Goal: Information Seeking & Learning: Learn about a topic

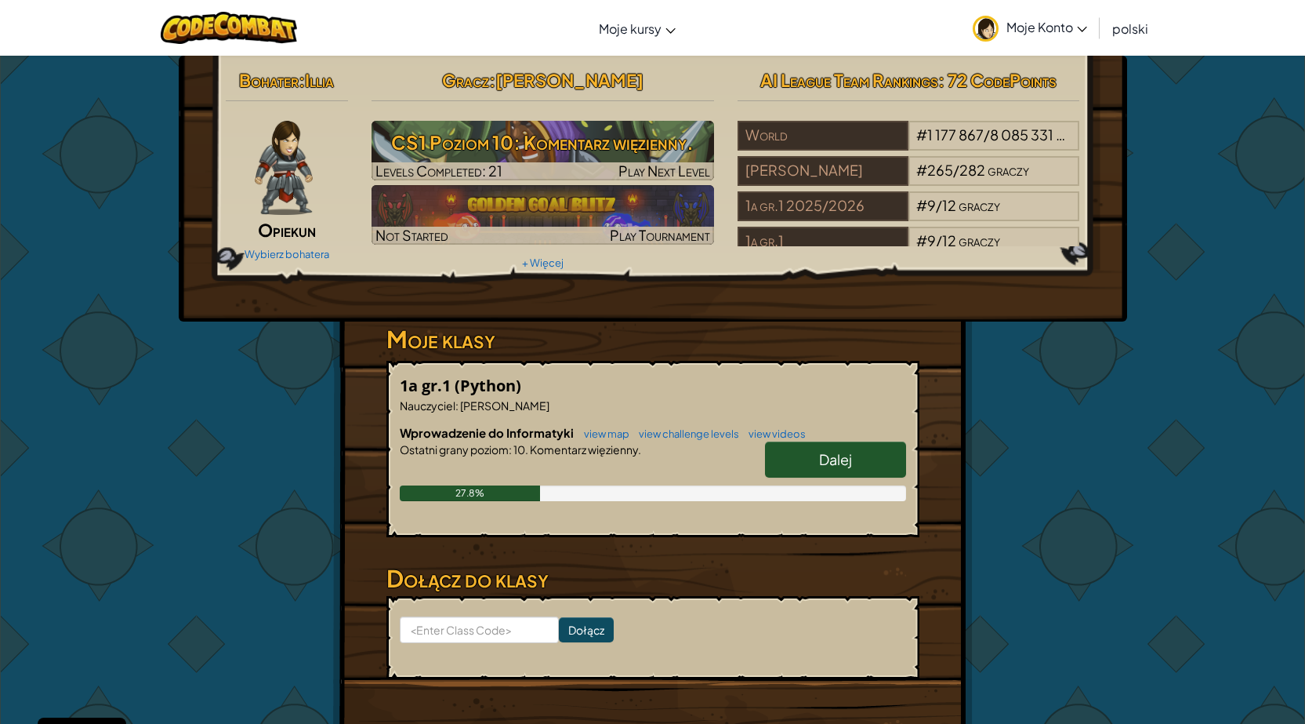
click at [836, 453] on span "Dalej" at bounding box center [835, 459] width 33 height 18
select select "pl"
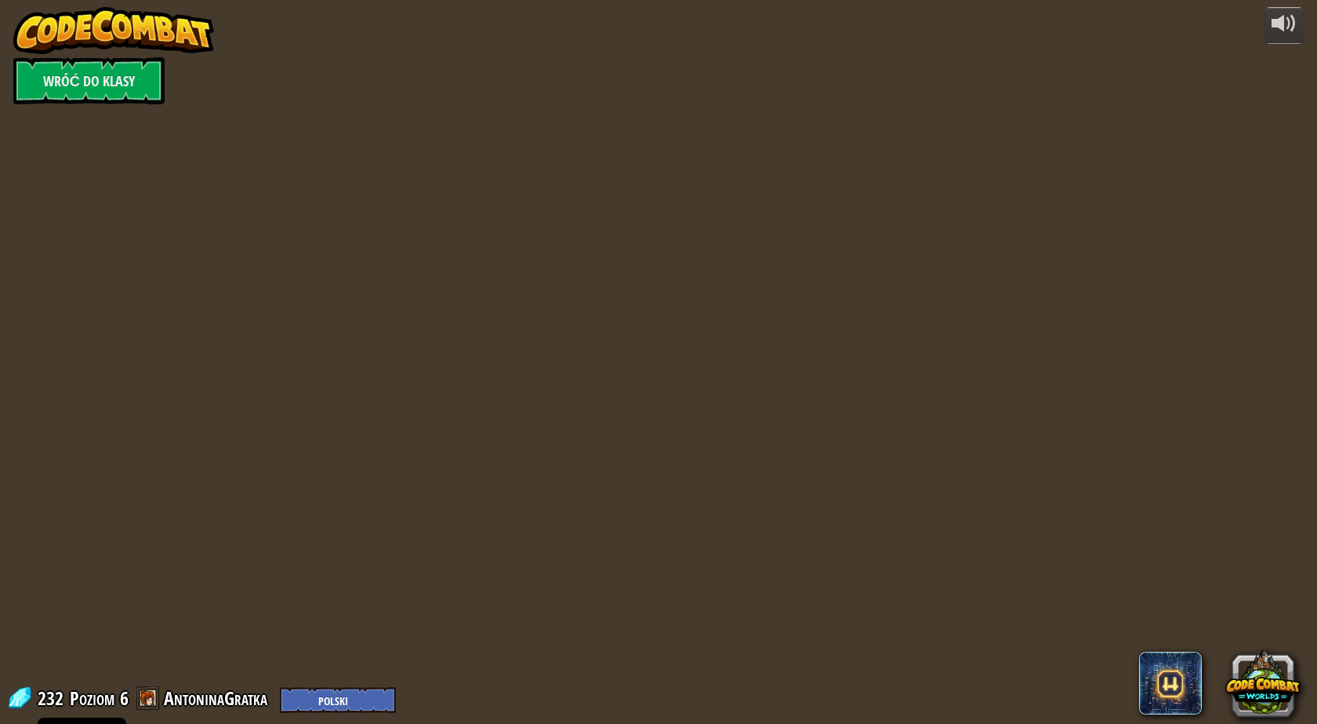
select select "pl"
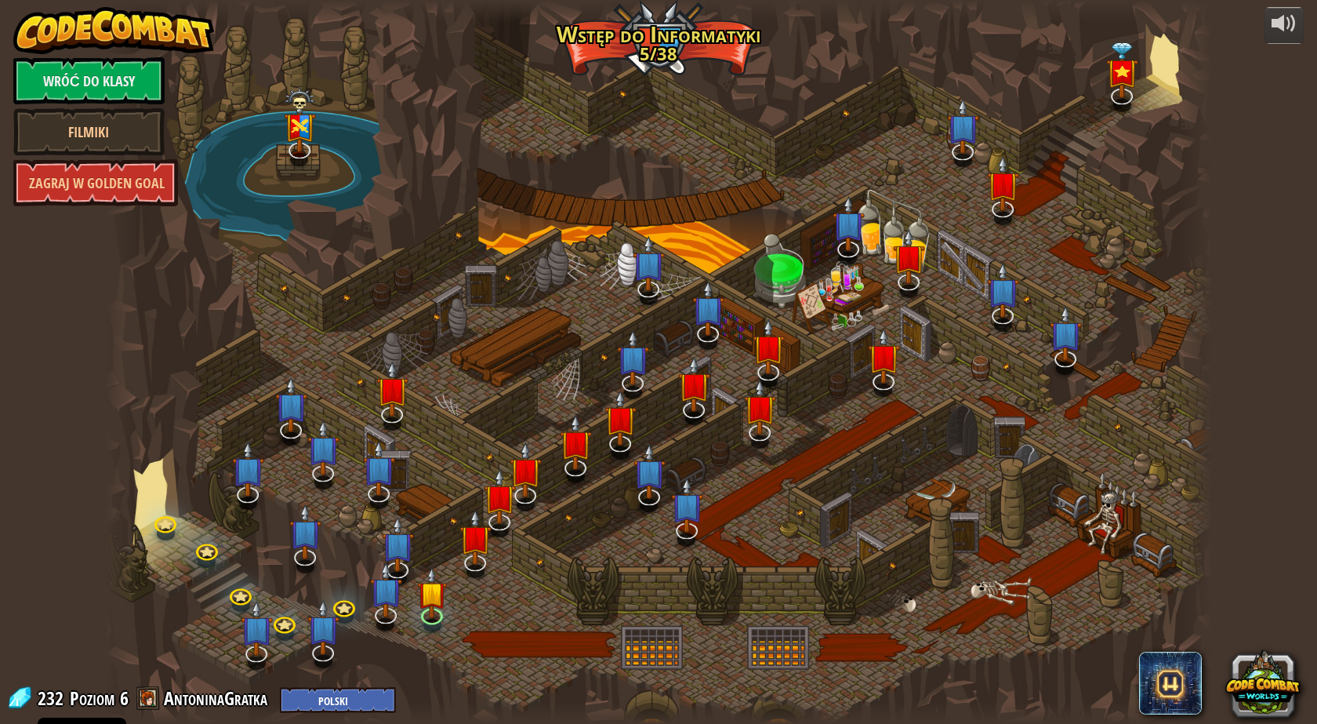
select select "pl"
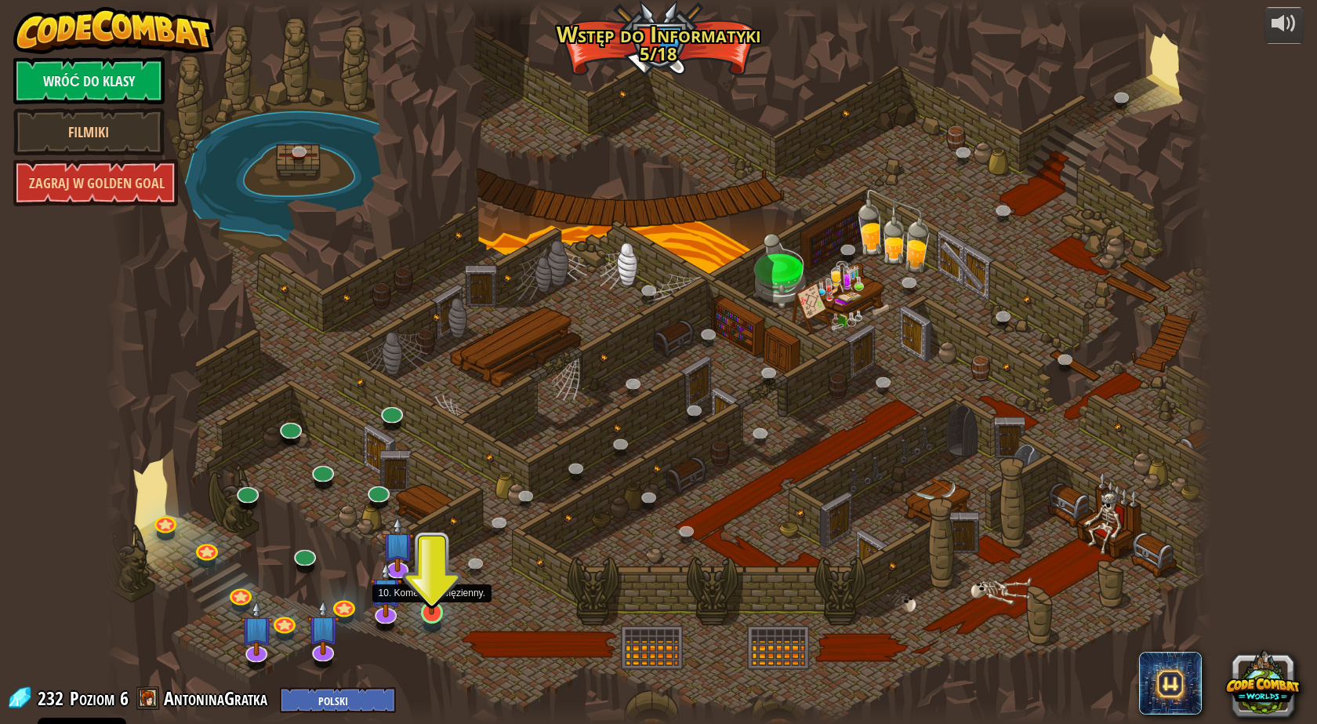
click at [427, 610] on img at bounding box center [432, 580] width 30 height 68
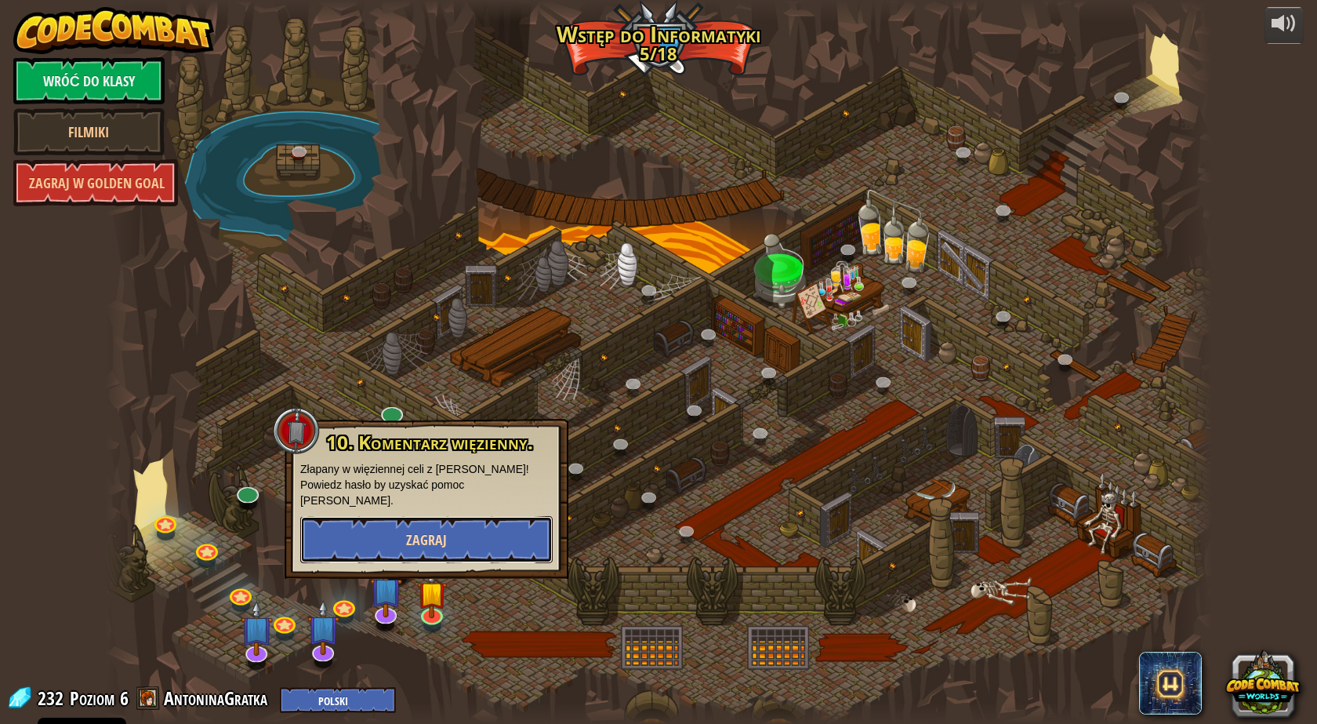
click at [462, 517] on button "Zagraj" at bounding box center [426, 539] width 252 height 47
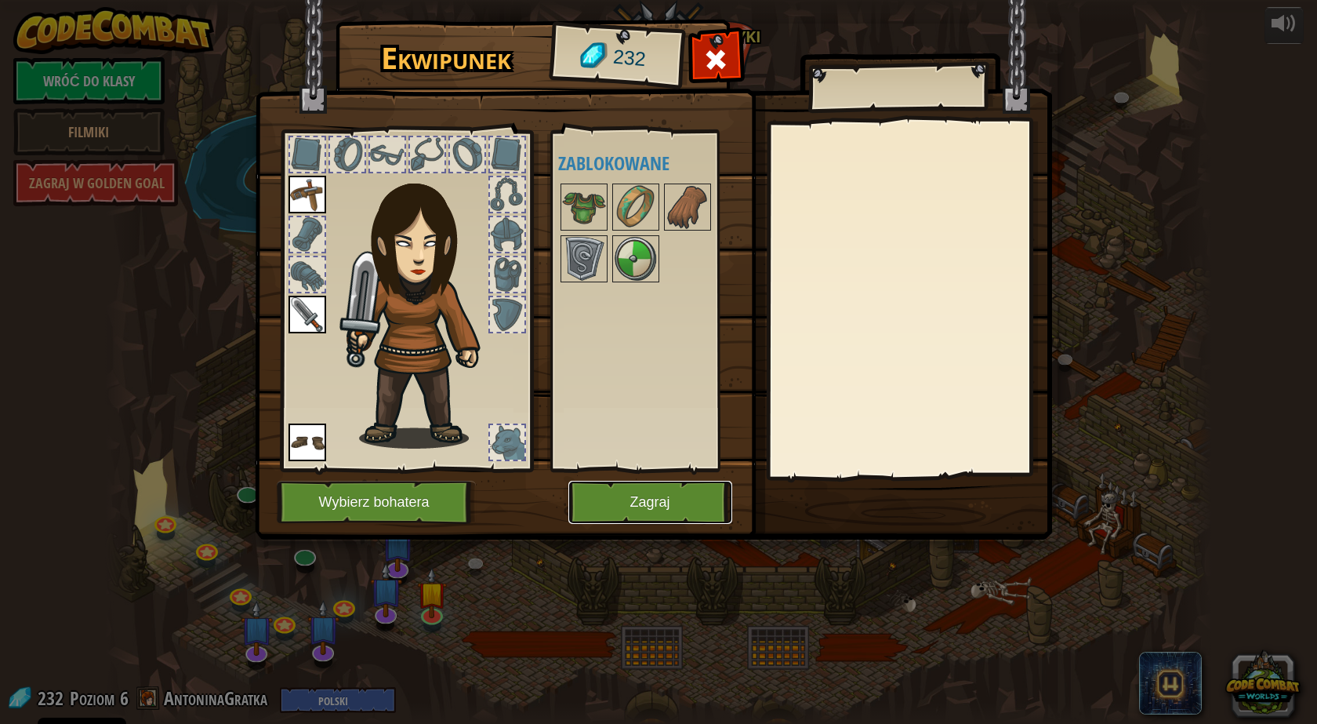
click at [674, 497] on button "Zagraj" at bounding box center [650, 502] width 164 height 43
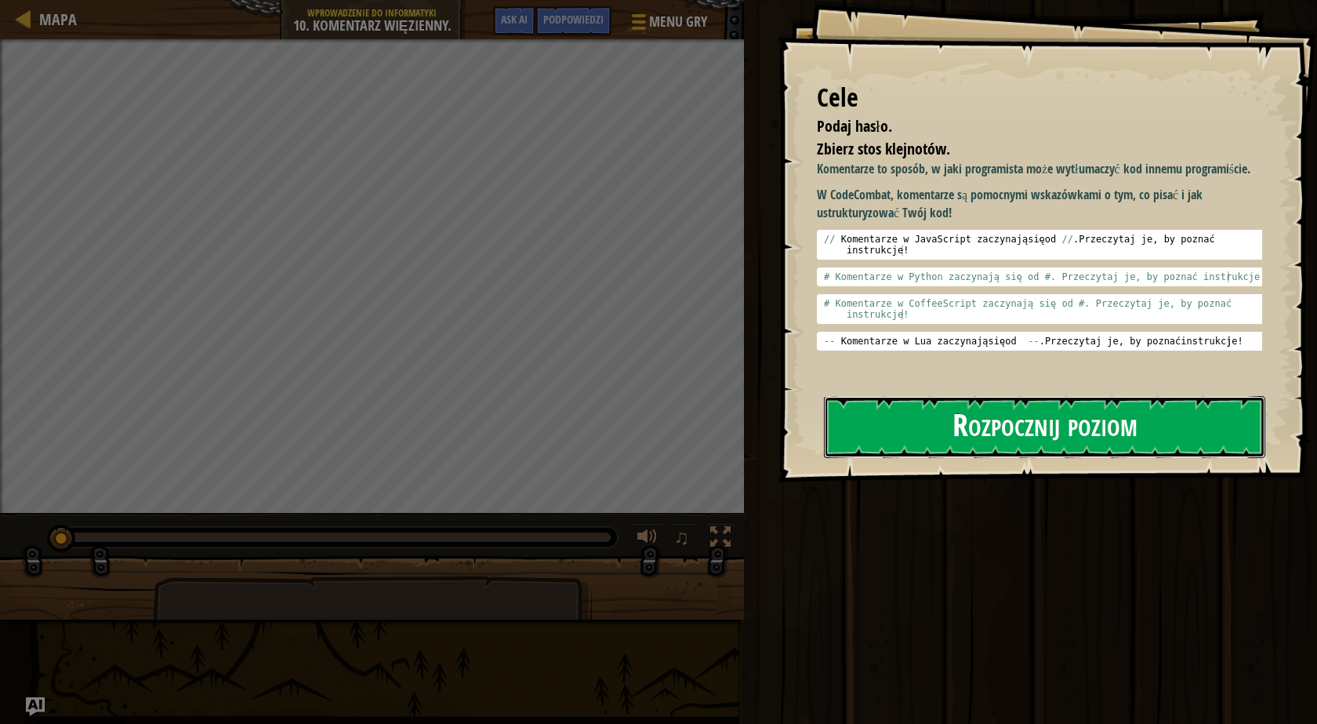
click at [1011, 414] on button "Rozpocznij poziom" at bounding box center [1044, 427] width 441 height 62
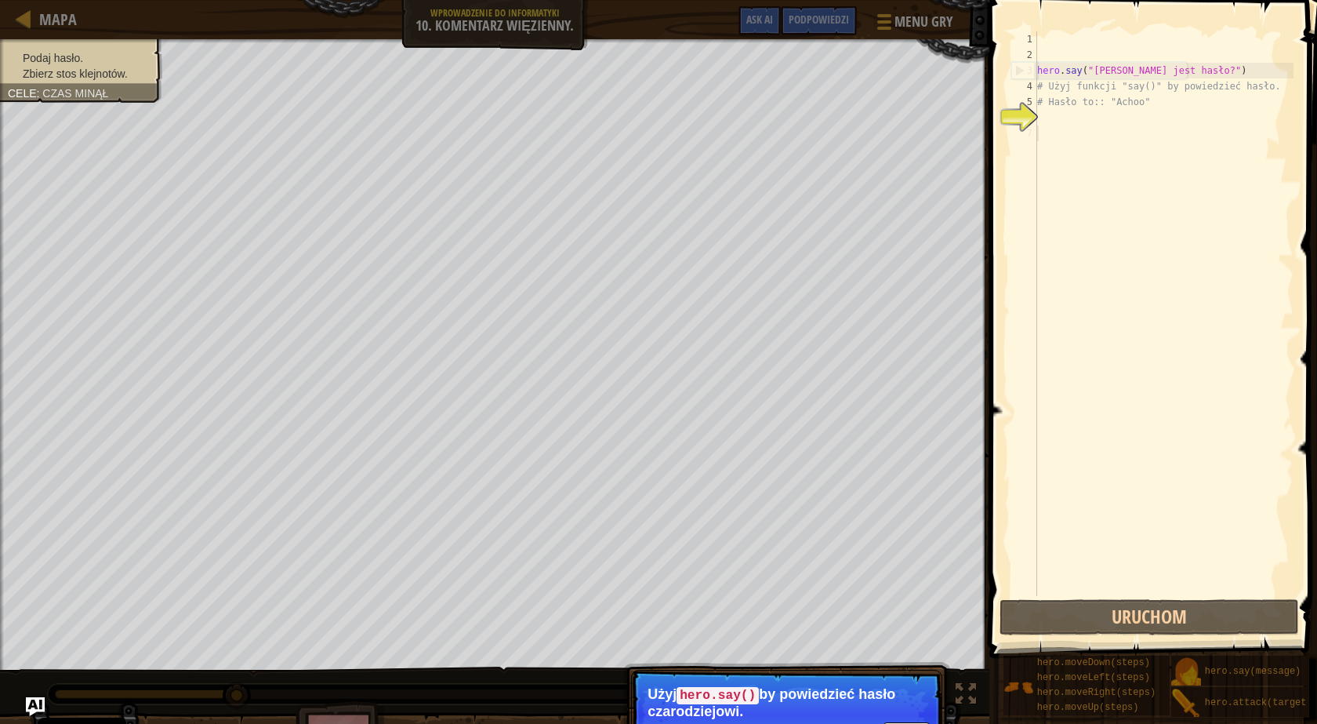
click at [1130, 164] on div "hero . say ( "[PERSON_NAME] jest hasło?" ) # Użyj funkcji "say()" by powiedzieć…" at bounding box center [1164, 329] width 260 height 596
click at [1076, 615] on button "Uruchom" at bounding box center [1150, 617] width 300 height 36
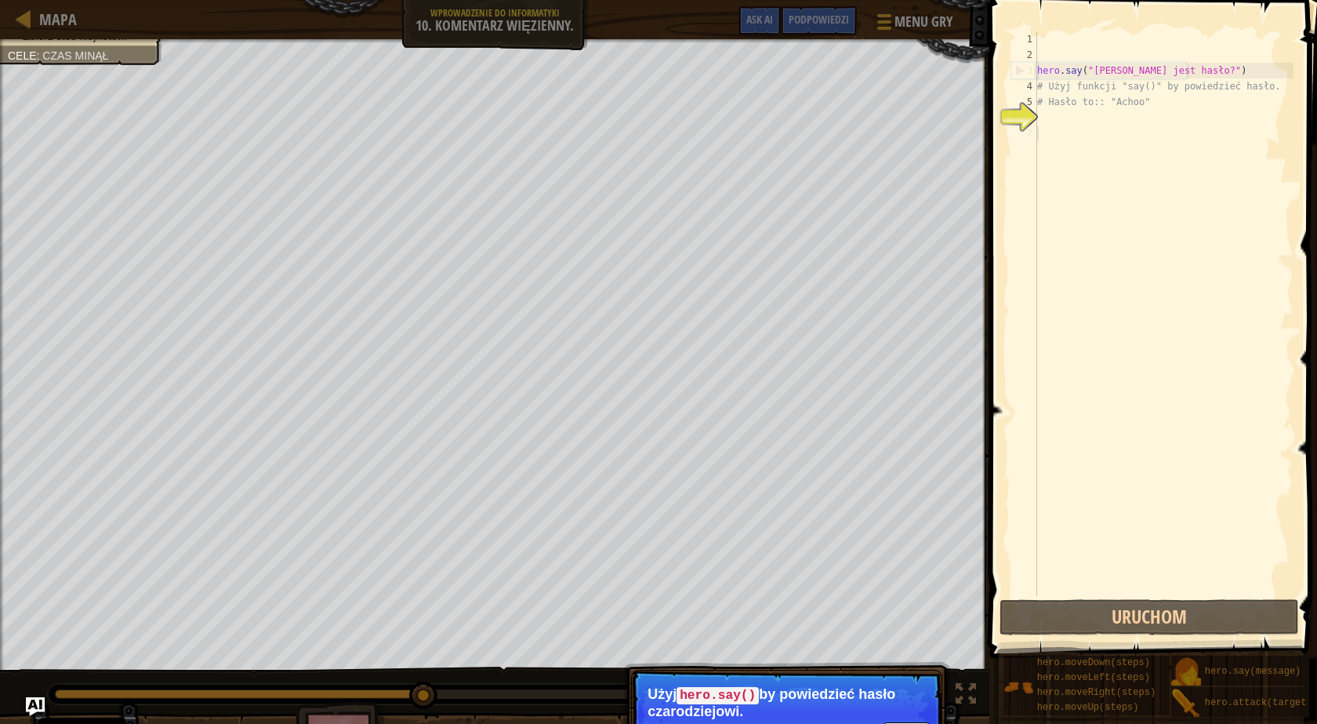
click at [1133, 195] on div "hero . say ( "[PERSON_NAME] jest hasło?" ) # Użyj funkcji "say()" by powiedzieć…" at bounding box center [1164, 329] width 260 height 596
click at [1116, 120] on div "hero . say ( "[PERSON_NAME] jest hasło?" ) # Użyj funkcji "say()" by powiedzieć…" at bounding box center [1164, 329] width 260 height 596
click at [1104, 96] on div "hero . say ( "[PERSON_NAME] jest hasło?" ) # Użyj funkcji "say()" by powiedzieć…" at bounding box center [1164, 329] width 260 height 596
type textarea "# Hasło to:: "Achoo""
click at [1086, 114] on div "hero . say ( "[PERSON_NAME] jest hasło?" ) # Użyj funkcji "say()" by powiedzieć…" at bounding box center [1164, 329] width 260 height 596
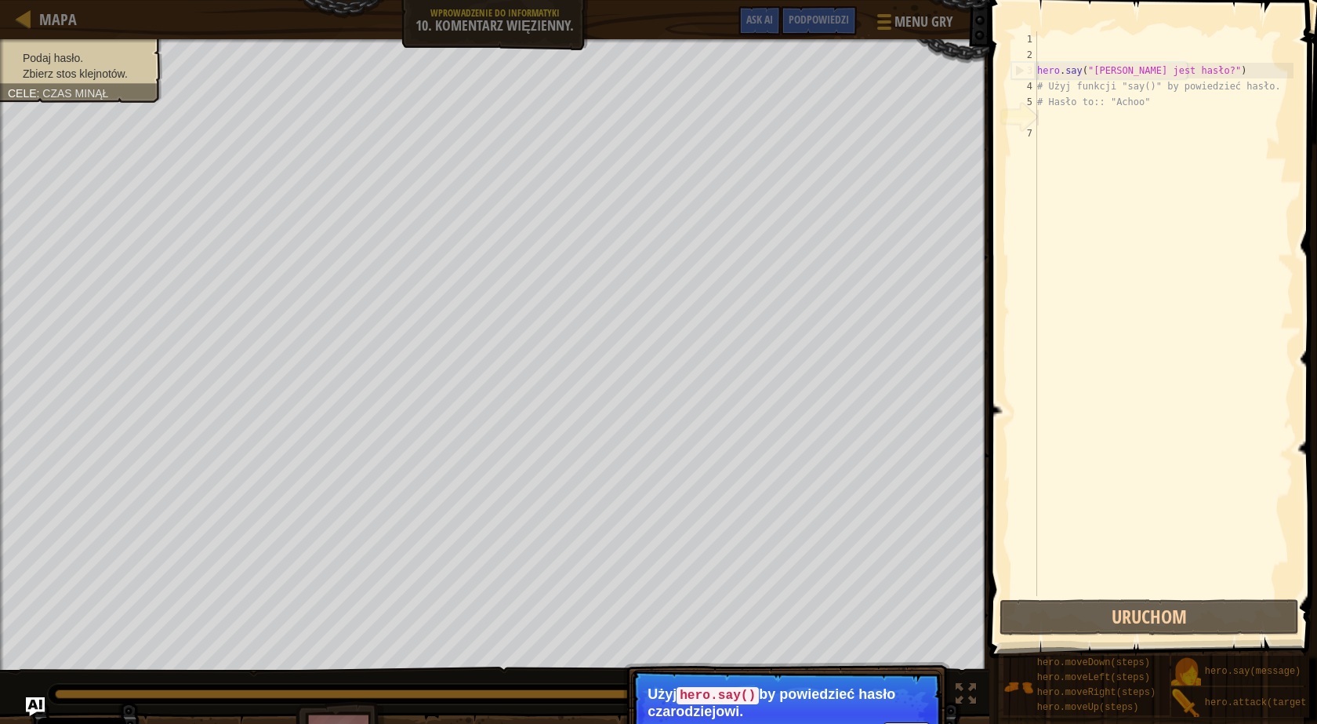
click at [67, 66] on li "Zbierz stos klejnotów." at bounding box center [79, 74] width 143 height 16
click at [72, 80] on li "Zbierz stos klejnotów." at bounding box center [79, 74] width 143 height 16
click at [72, 86] on div "Cele : Czas minął" at bounding box center [58, 93] width 100 height 16
click at [27, 24] on div at bounding box center [24, 19] width 20 height 20
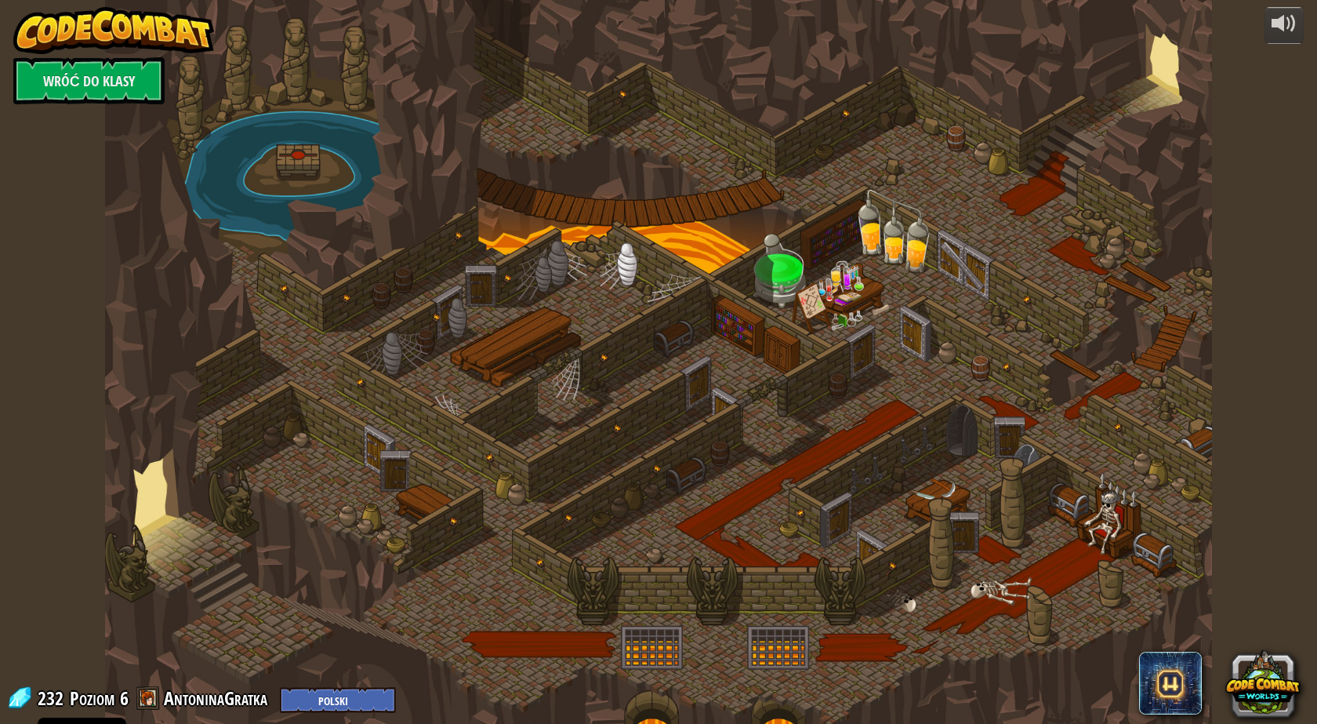
select select "pl"
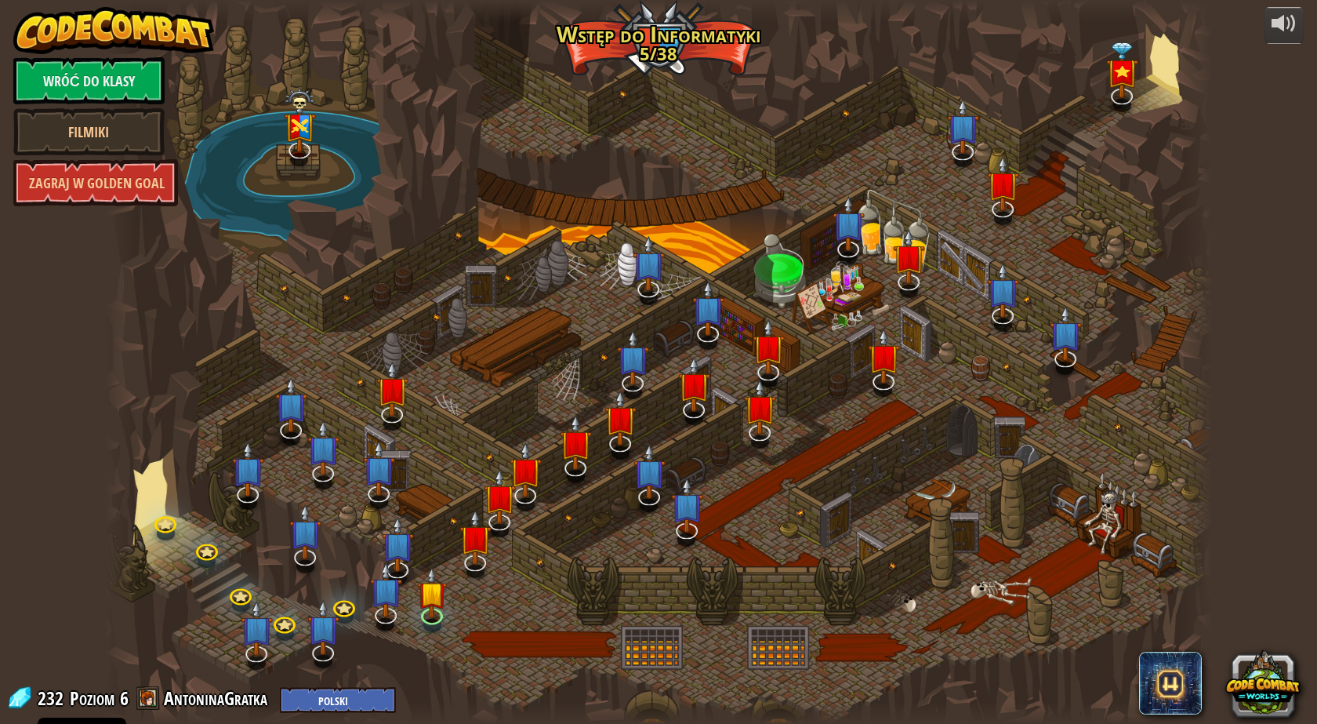
select select "pl"
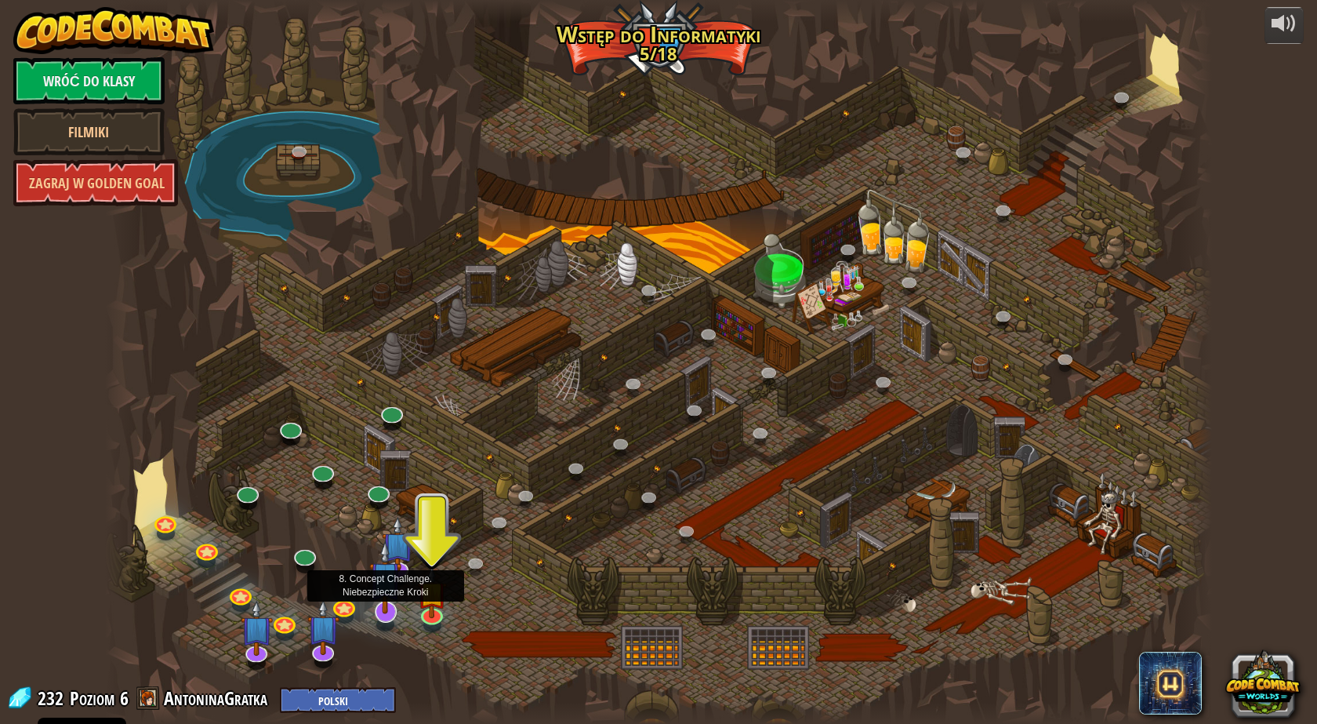
click at [386, 611] on img at bounding box center [385, 577] width 32 height 74
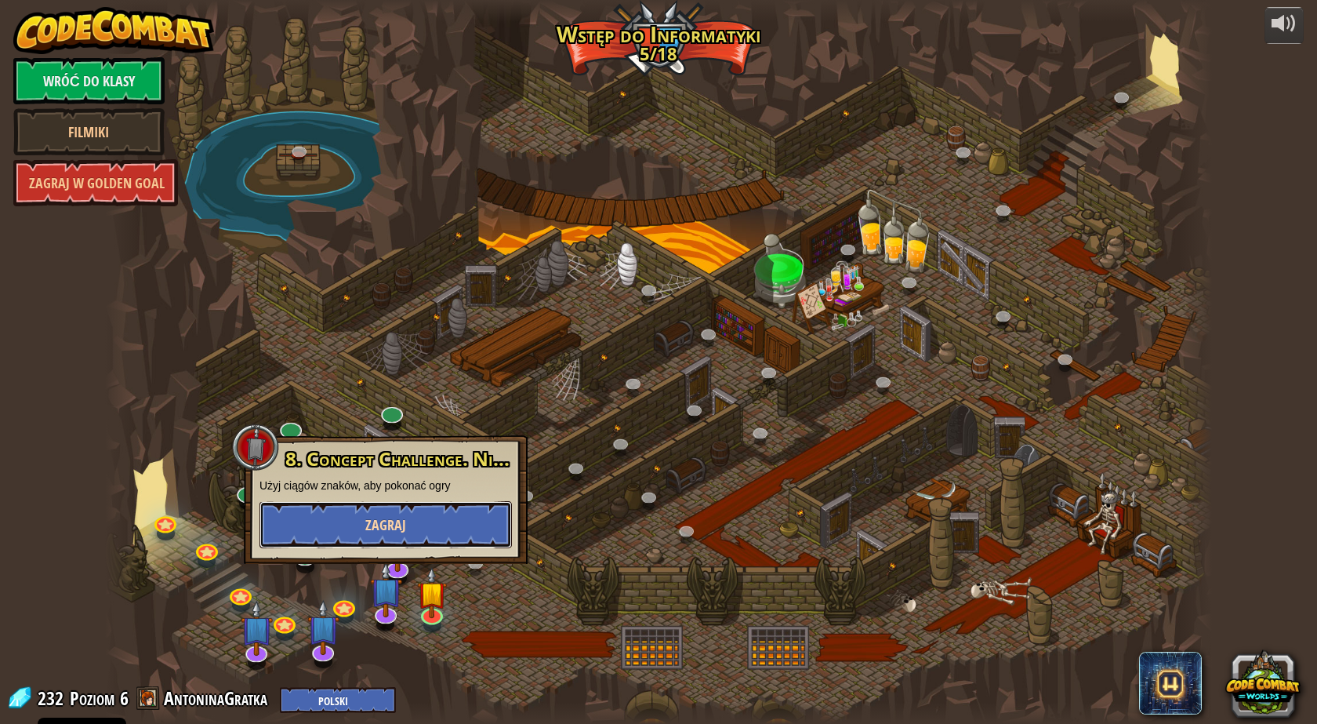
click at [408, 521] on button "Zagraj" at bounding box center [386, 524] width 252 height 47
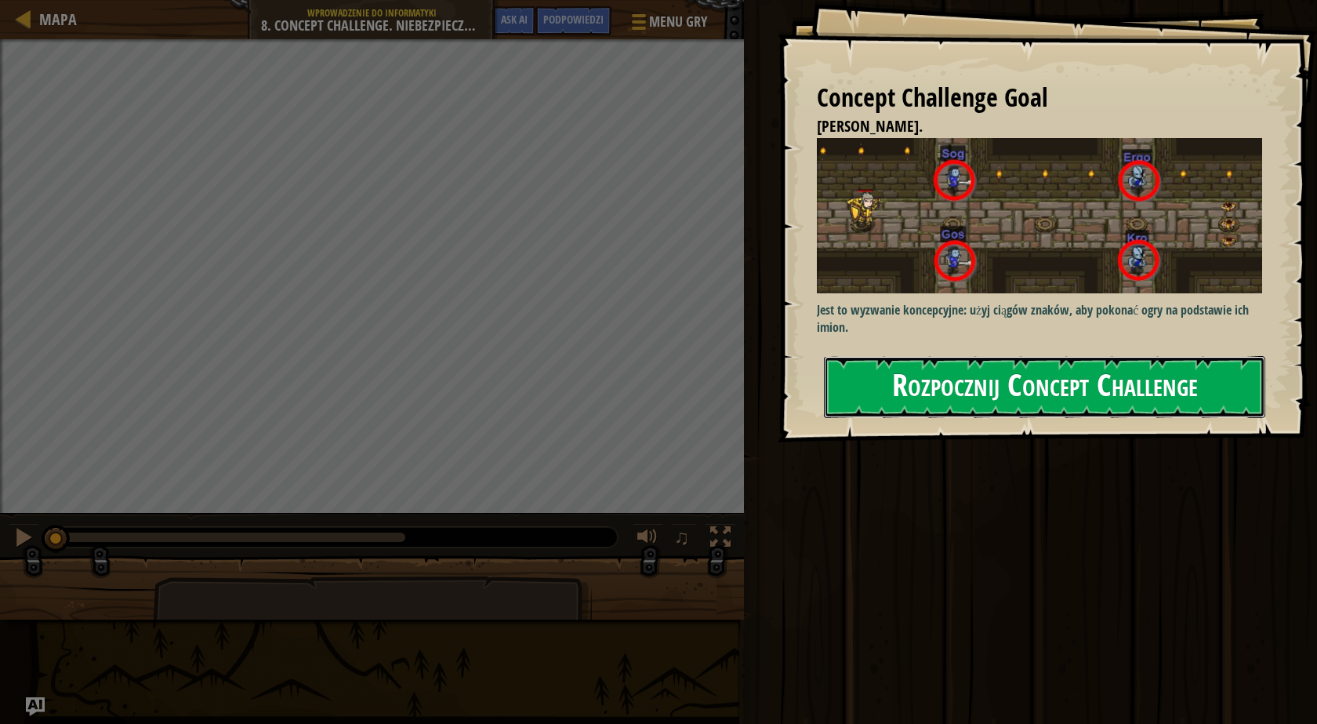
click at [1078, 356] on button "Rozpocznij Concept Challenge" at bounding box center [1044, 387] width 441 height 62
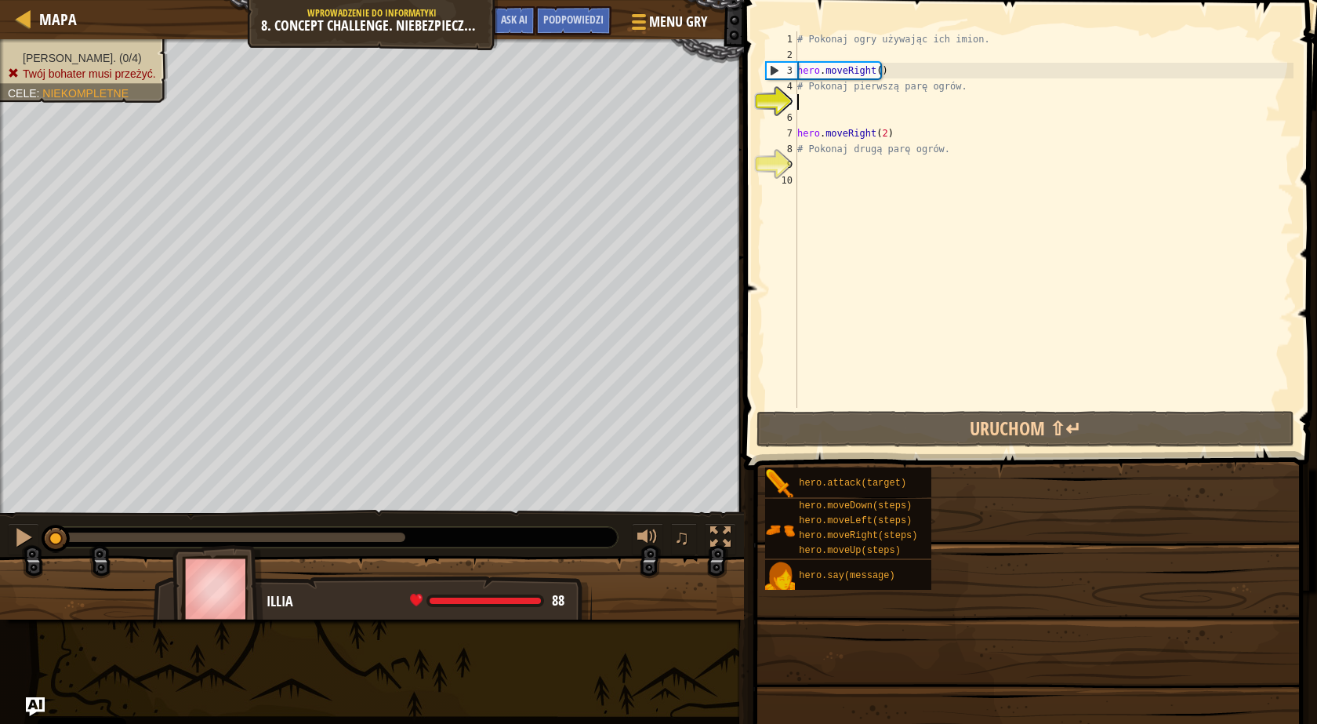
click at [943, 201] on div "# Pokonaj ogry używając ich imion. hero . moveRight ( ) # Pokonaj pierwszą parę…" at bounding box center [1044, 235] width 500 height 408
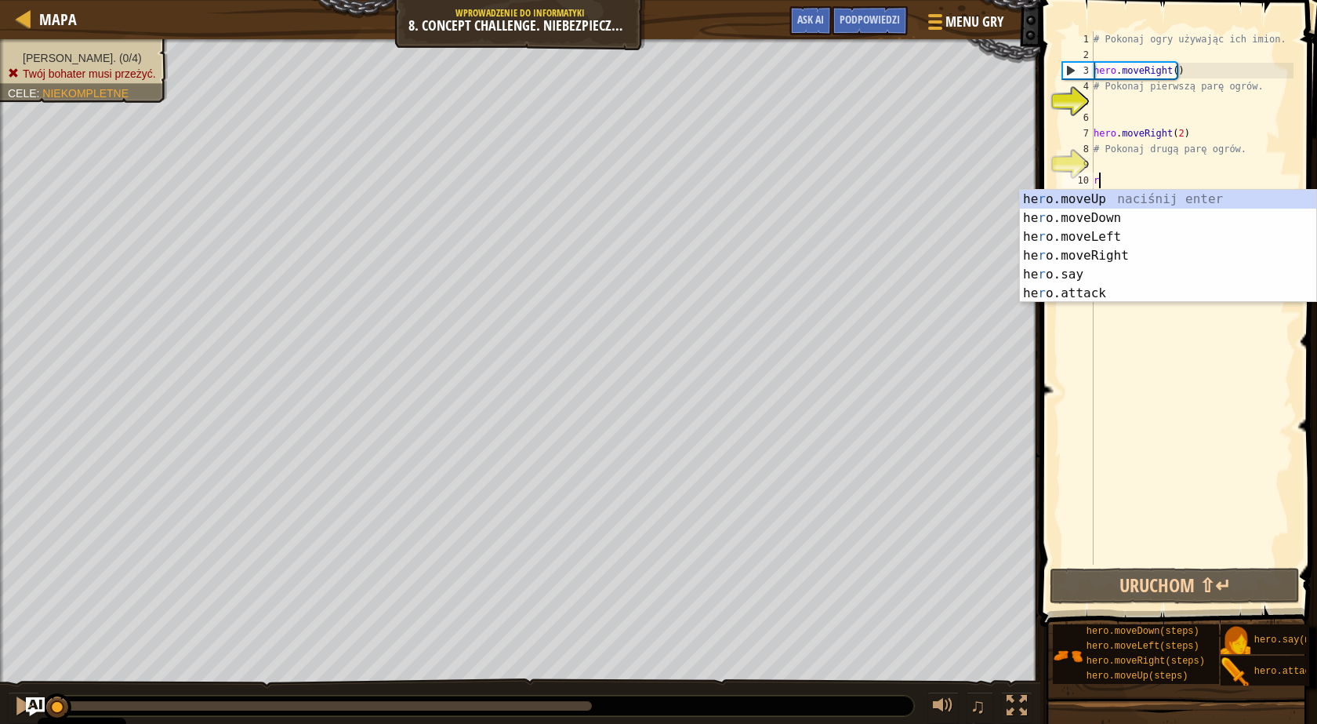
scroll to position [7, 0]
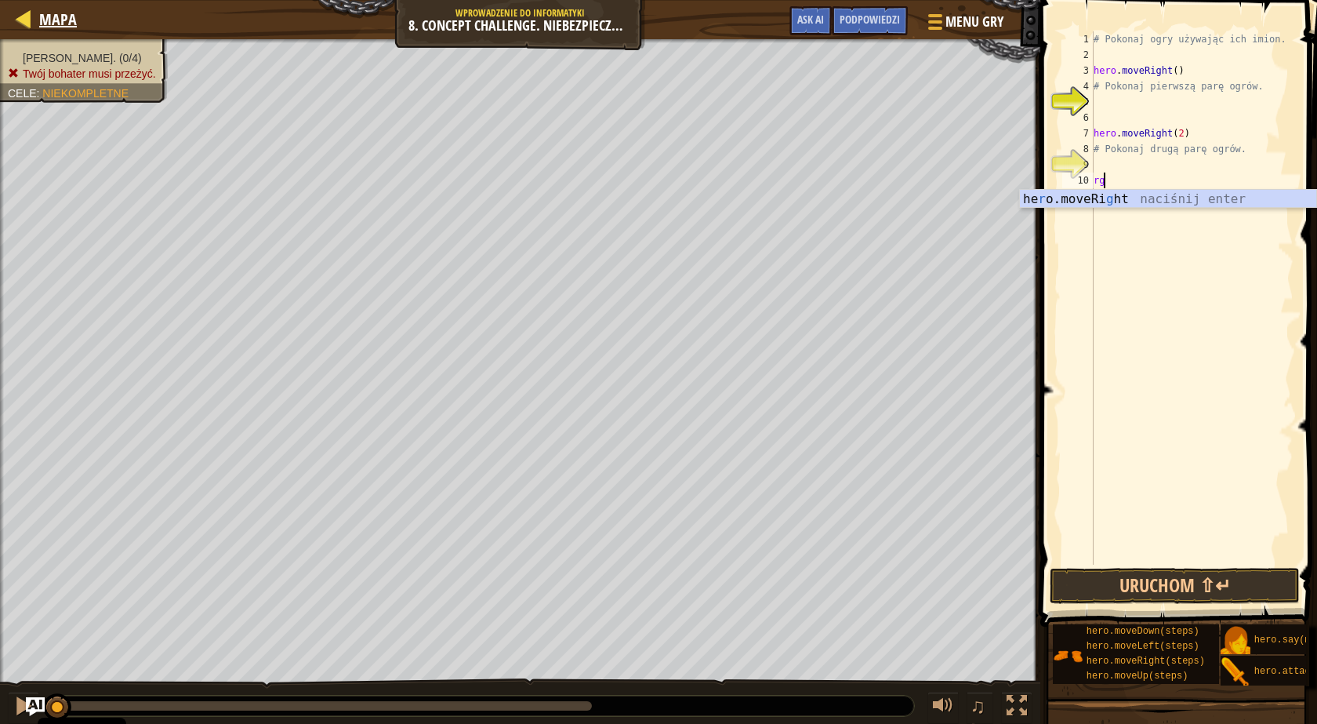
type textarea "r"
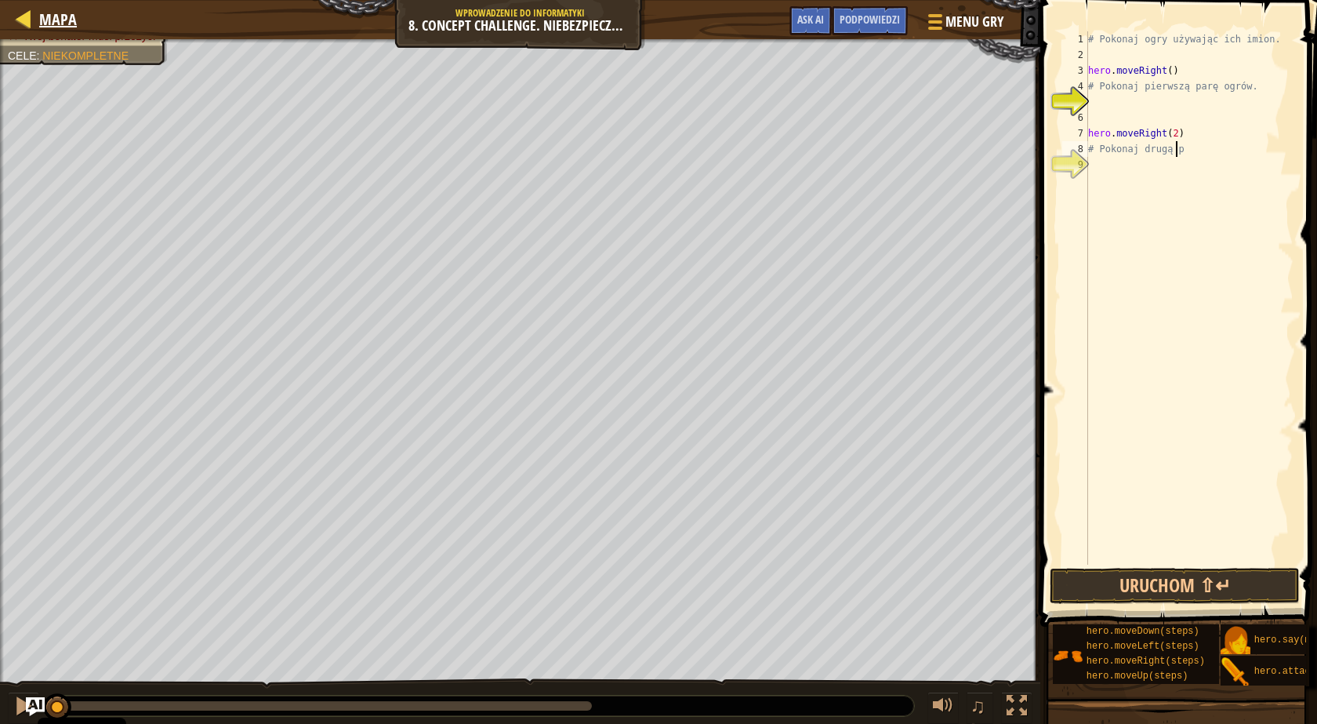
type textarea "# Pokonaj drugą p"
click at [21, 24] on div at bounding box center [24, 19] width 20 height 20
select select "pl"
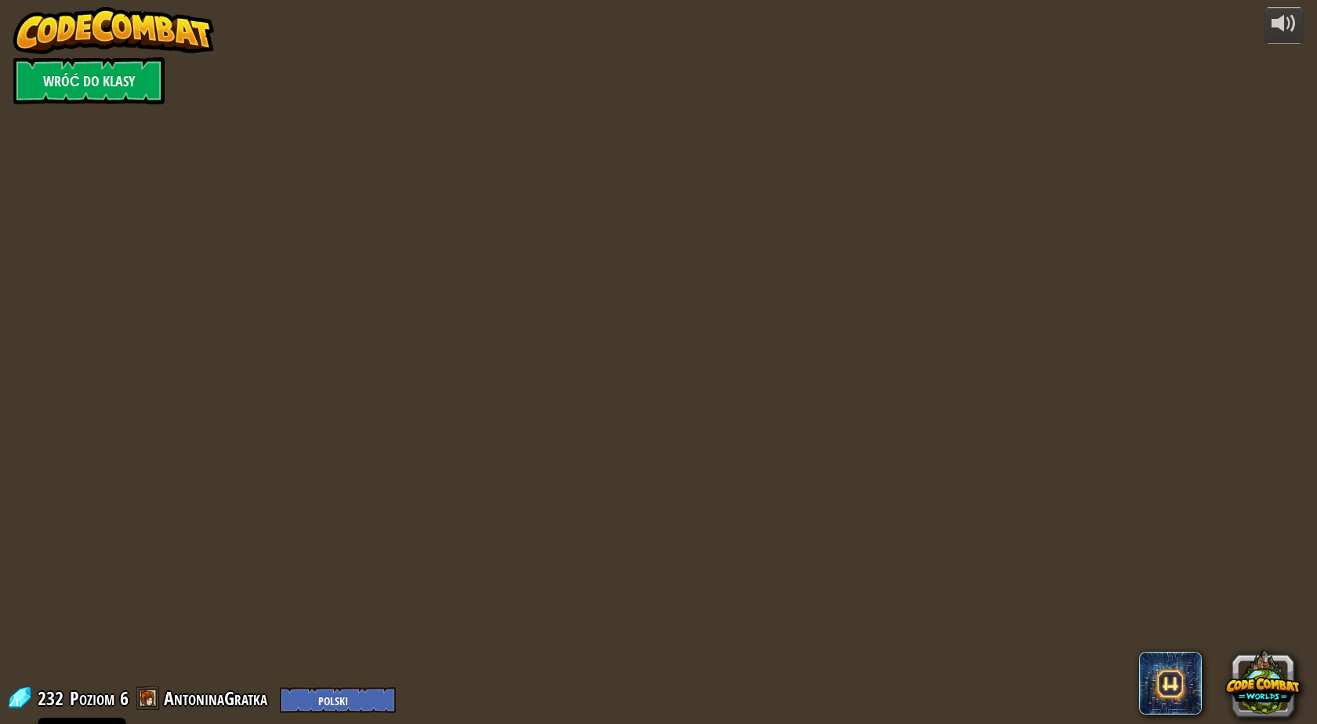
select select "pl"
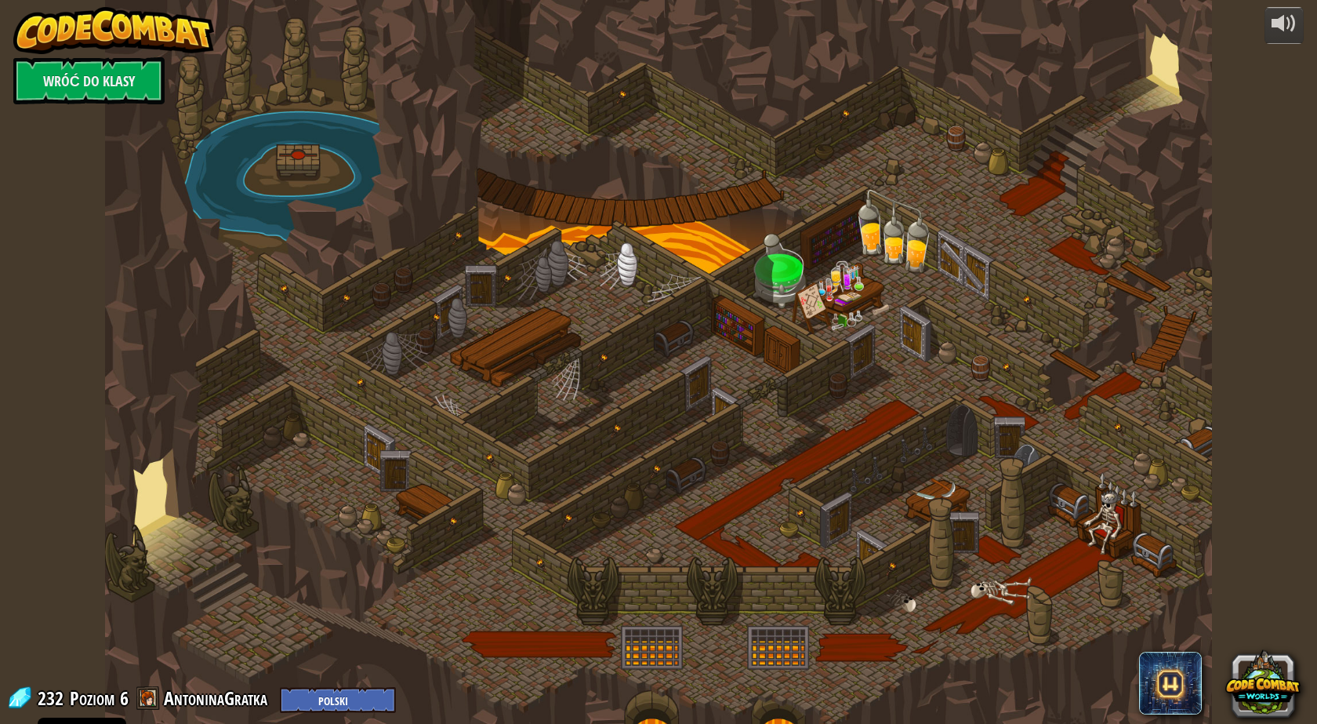
select select "pl"
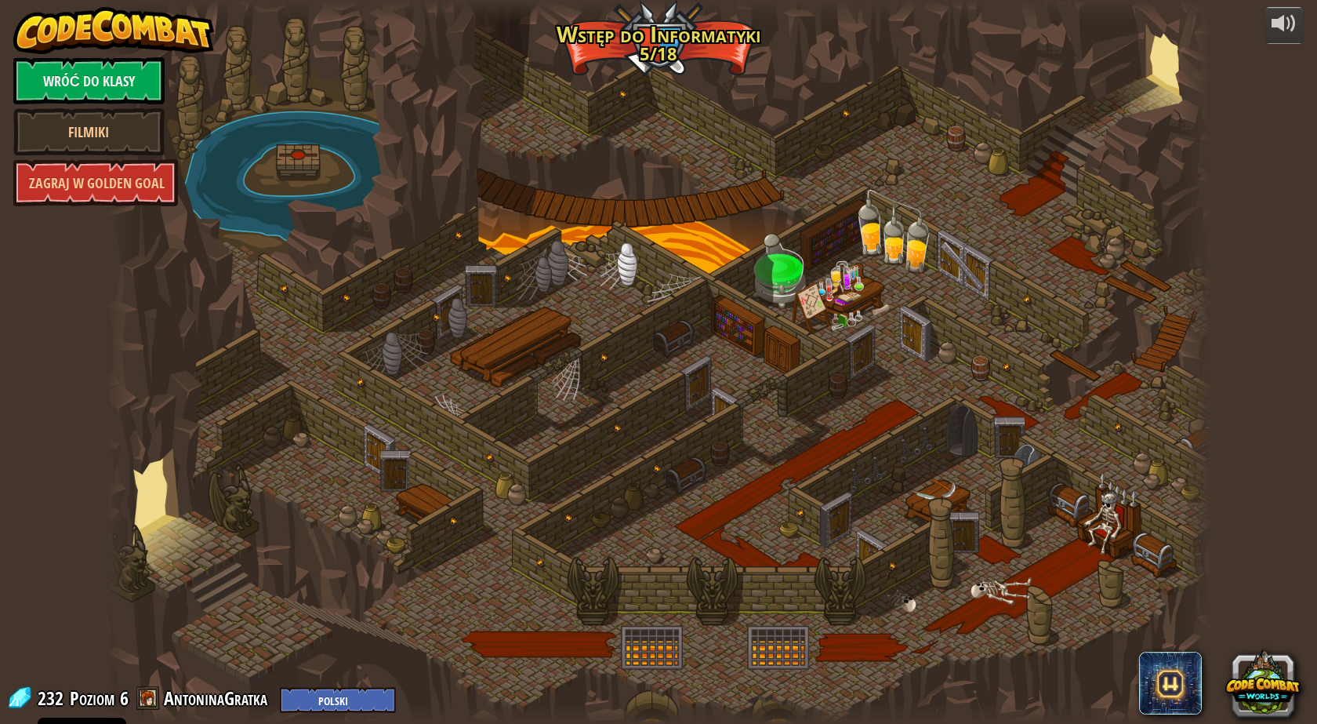
select select "pl"
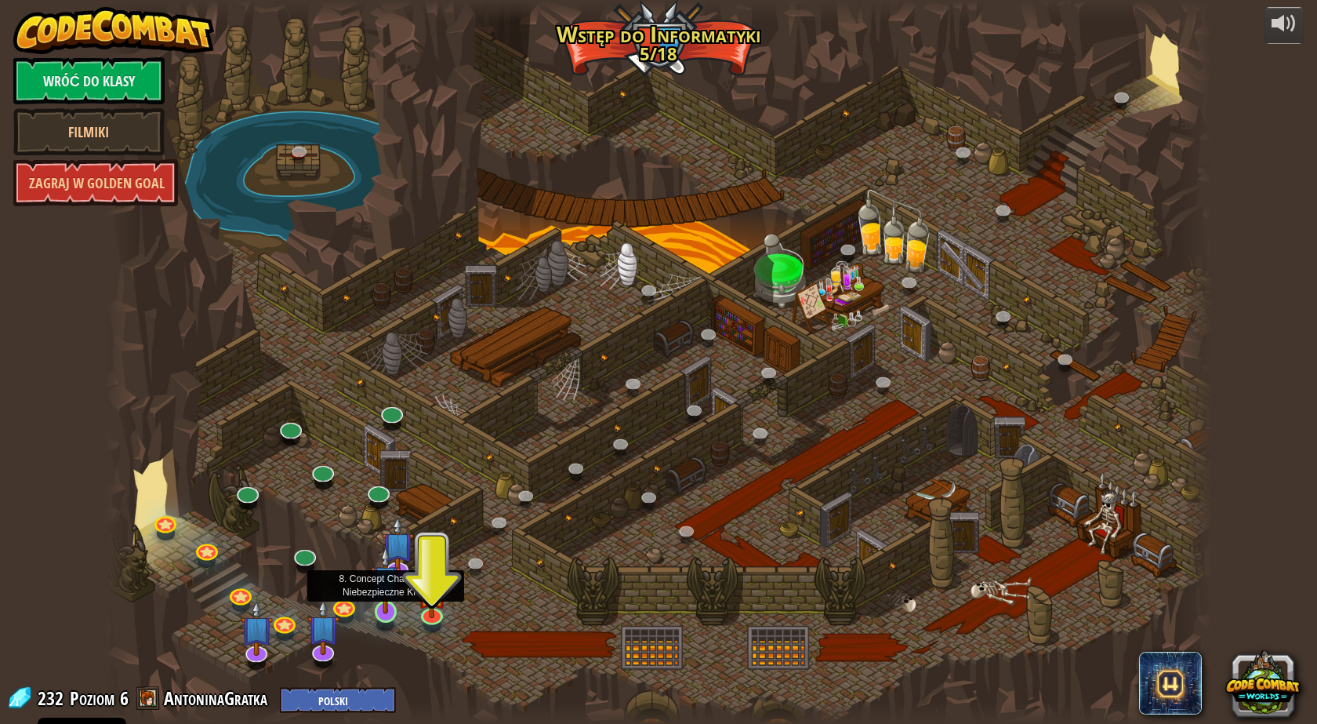
click at [400, 565] on img at bounding box center [386, 580] width 30 height 68
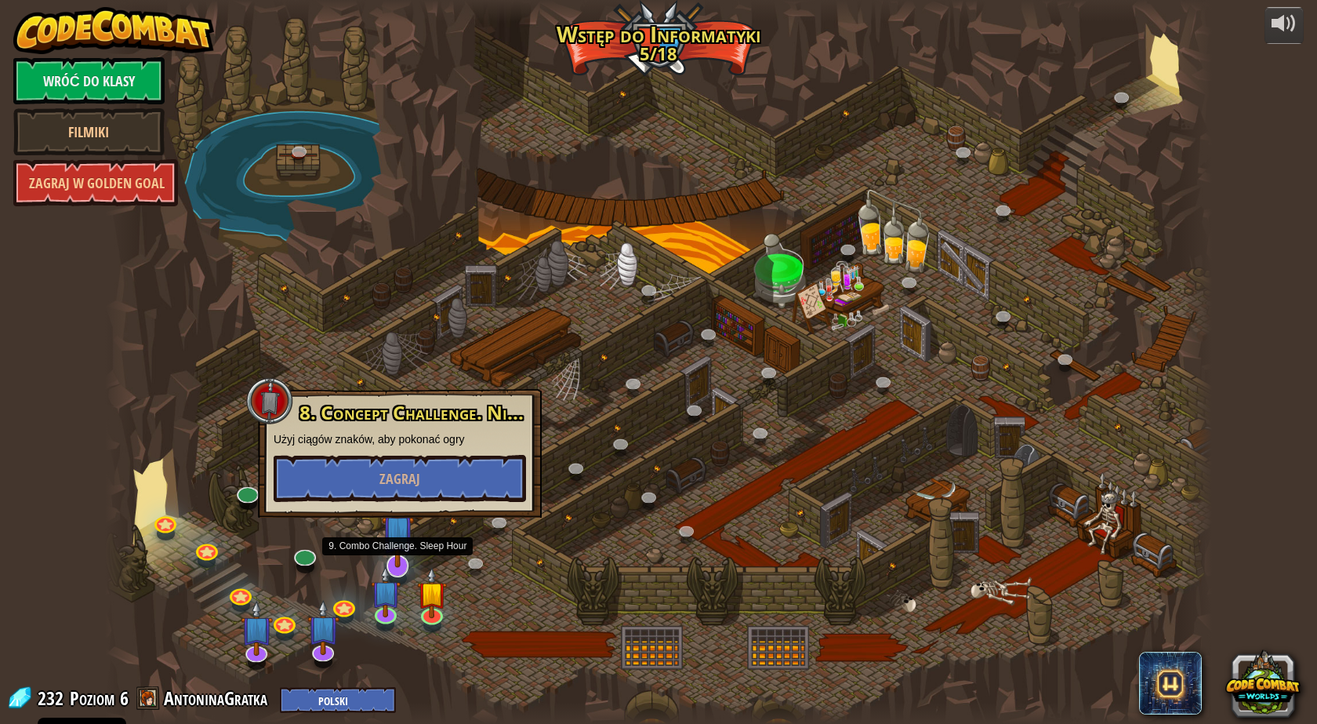
click at [400, 554] on img at bounding box center [398, 531] width 32 height 74
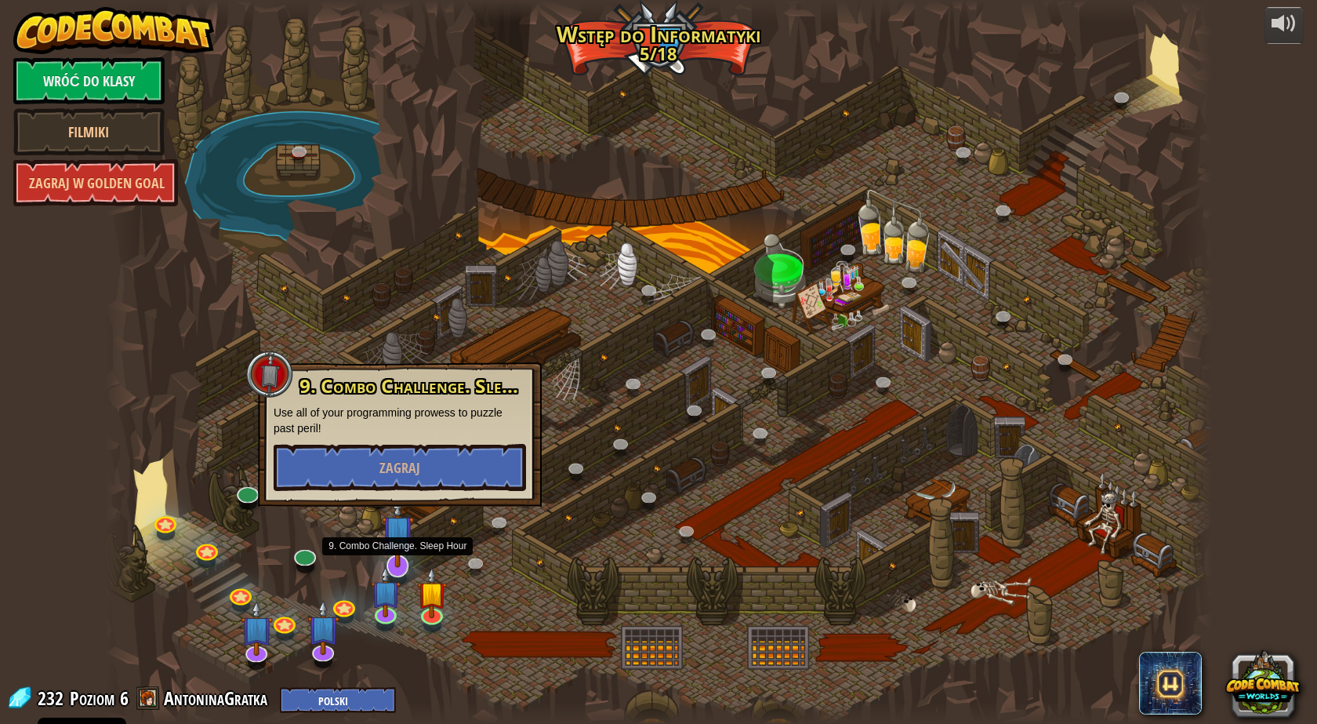
click at [403, 545] on img at bounding box center [398, 531] width 32 height 74
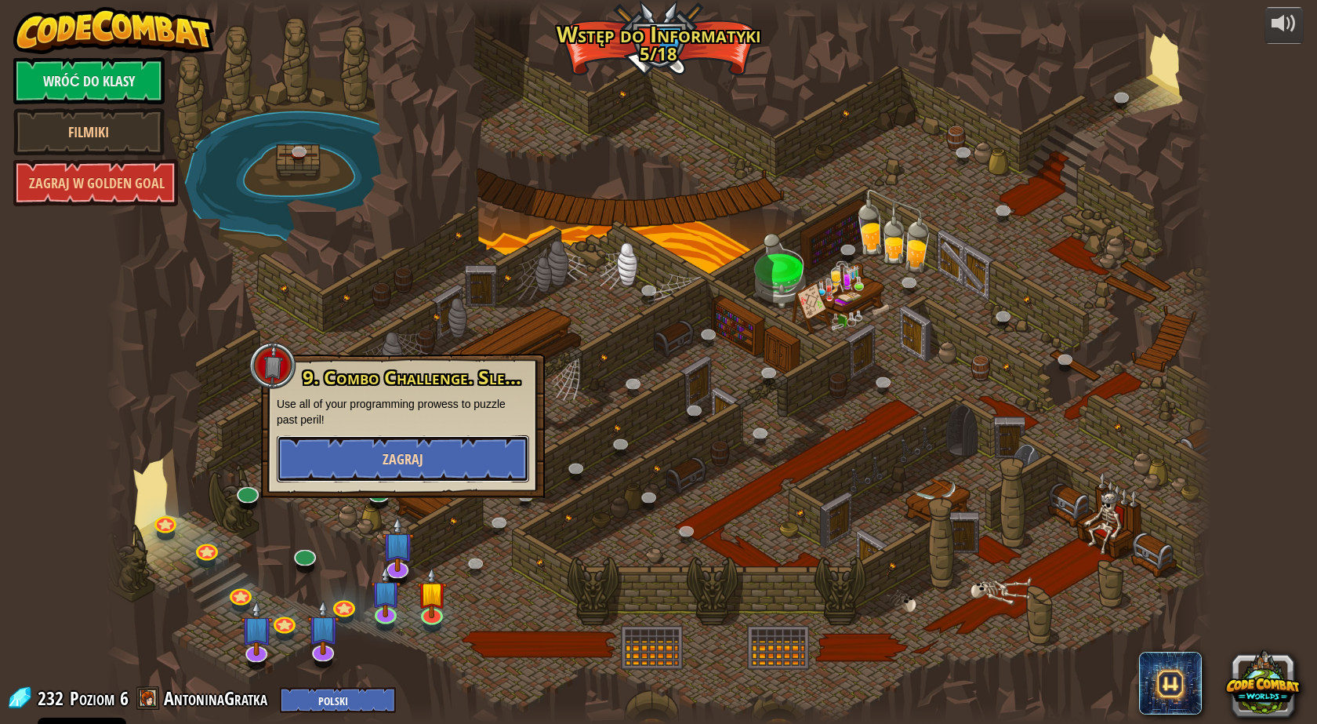
click at [412, 459] on span "Zagraj" at bounding box center [403, 459] width 41 height 20
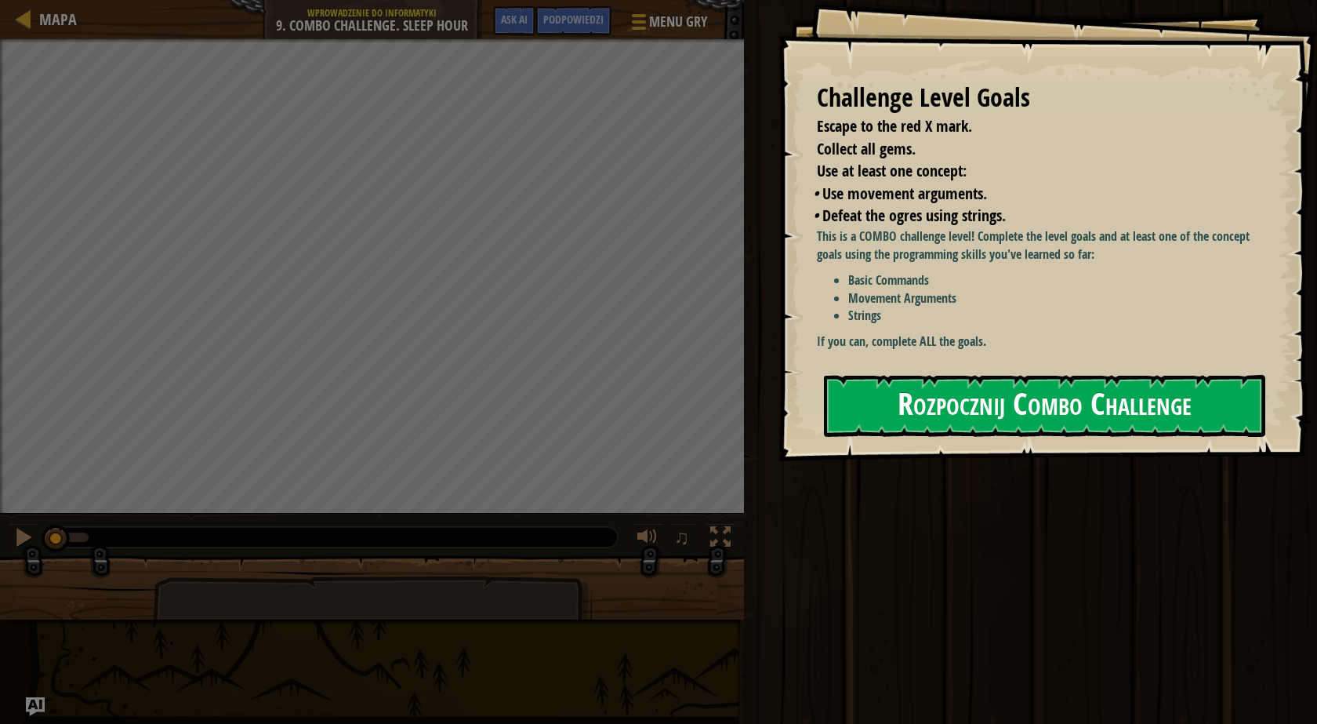
click at [1034, 379] on button "Rozpocznij Combo Challenge" at bounding box center [1044, 406] width 441 height 62
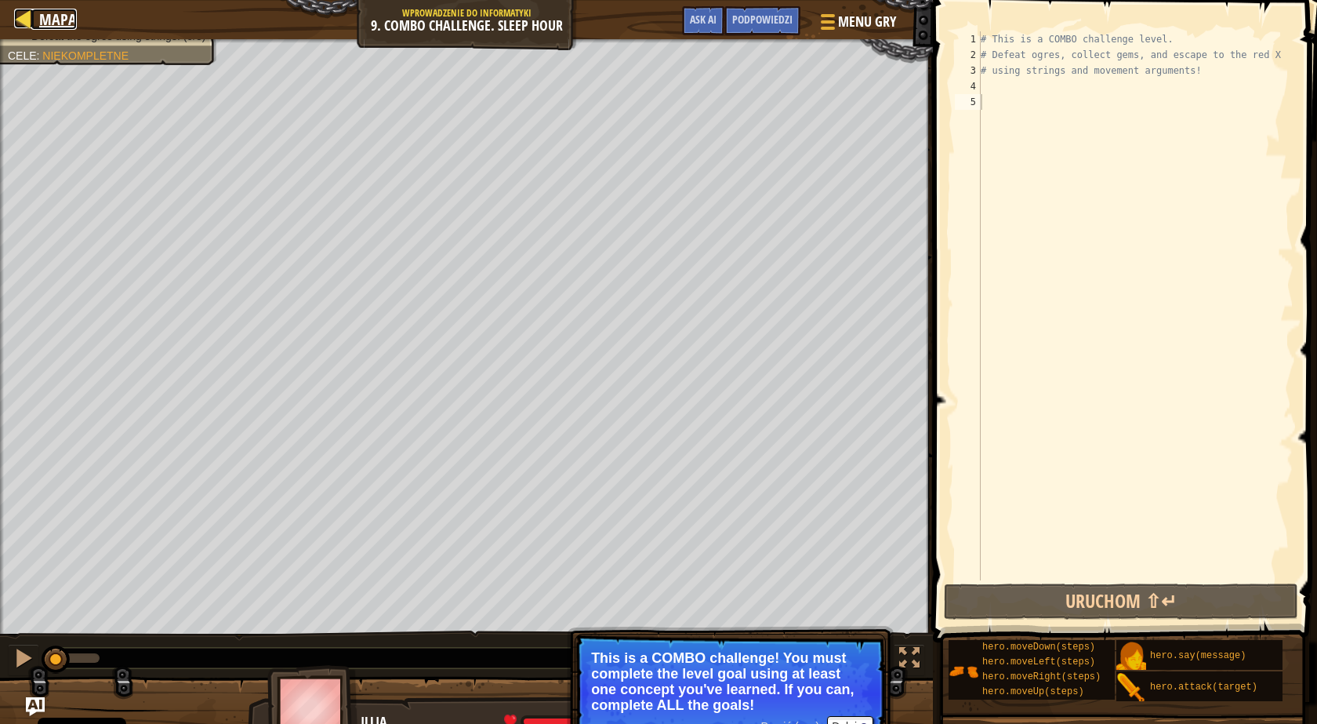
click at [26, 20] on div at bounding box center [24, 19] width 20 height 20
select select "pl"
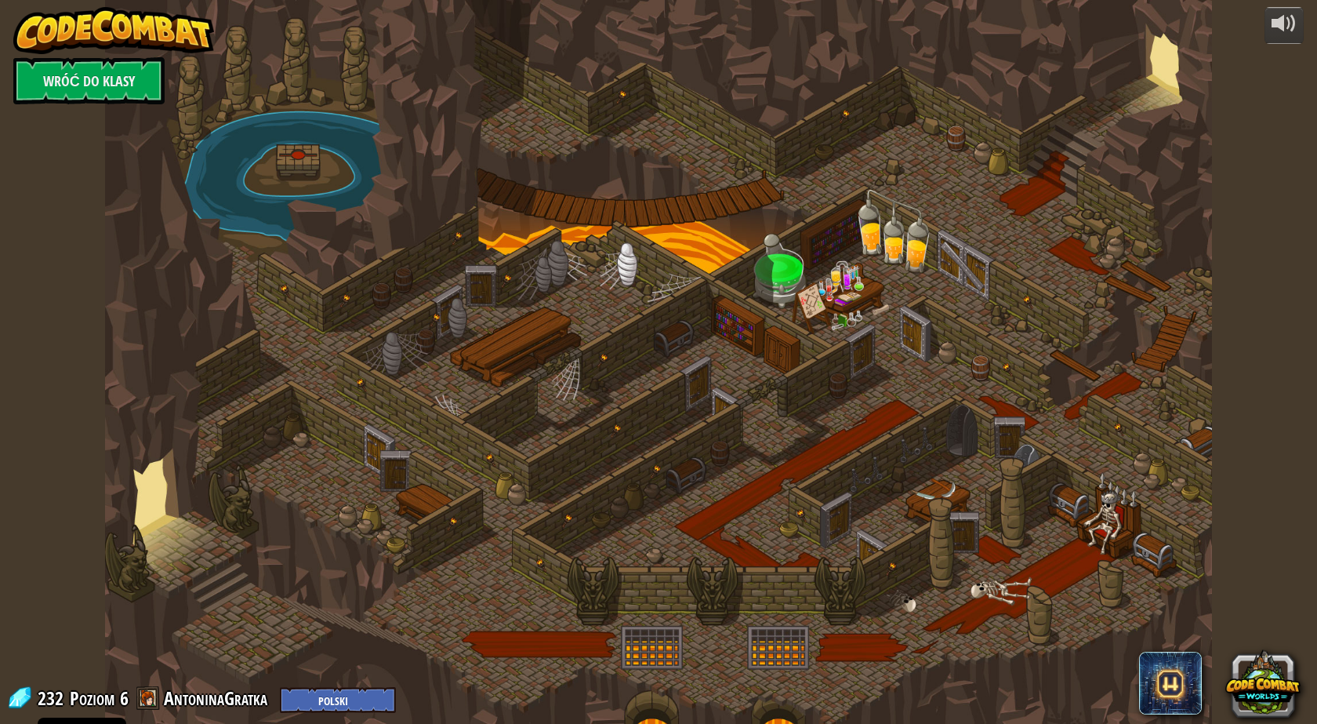
select select "pl"
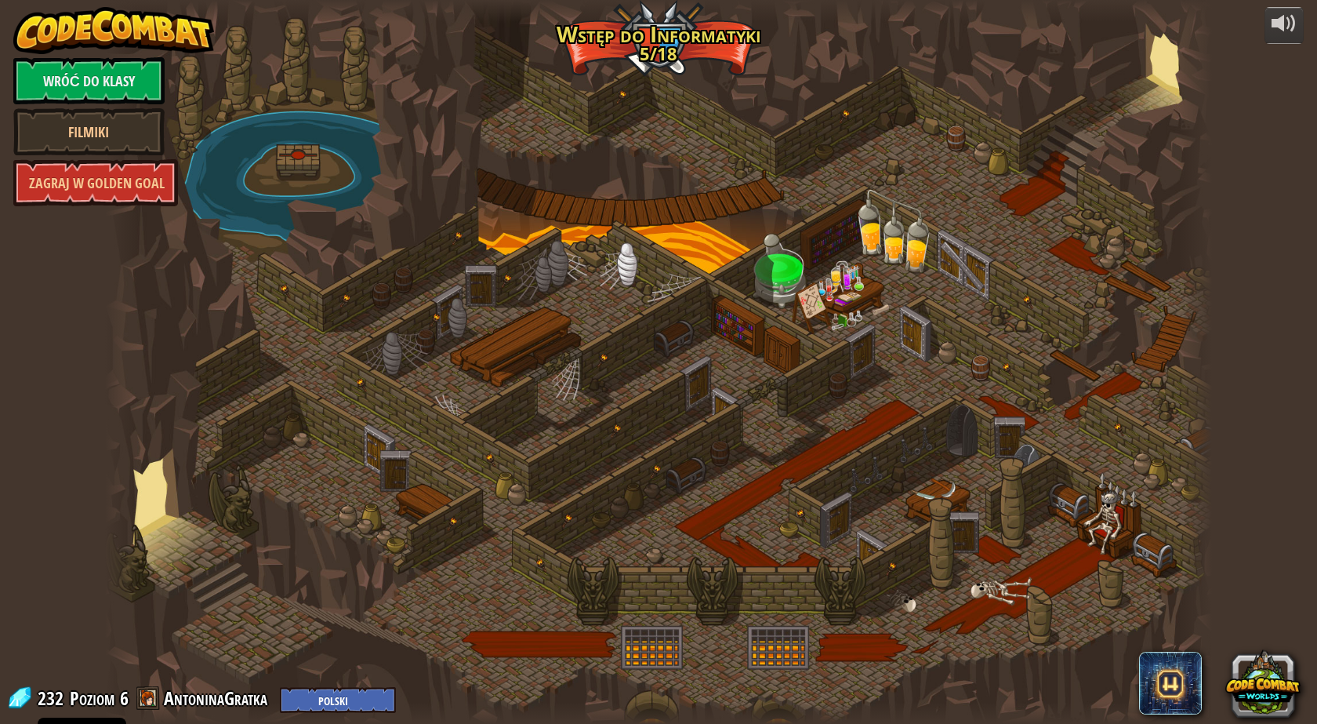
select select "pl"
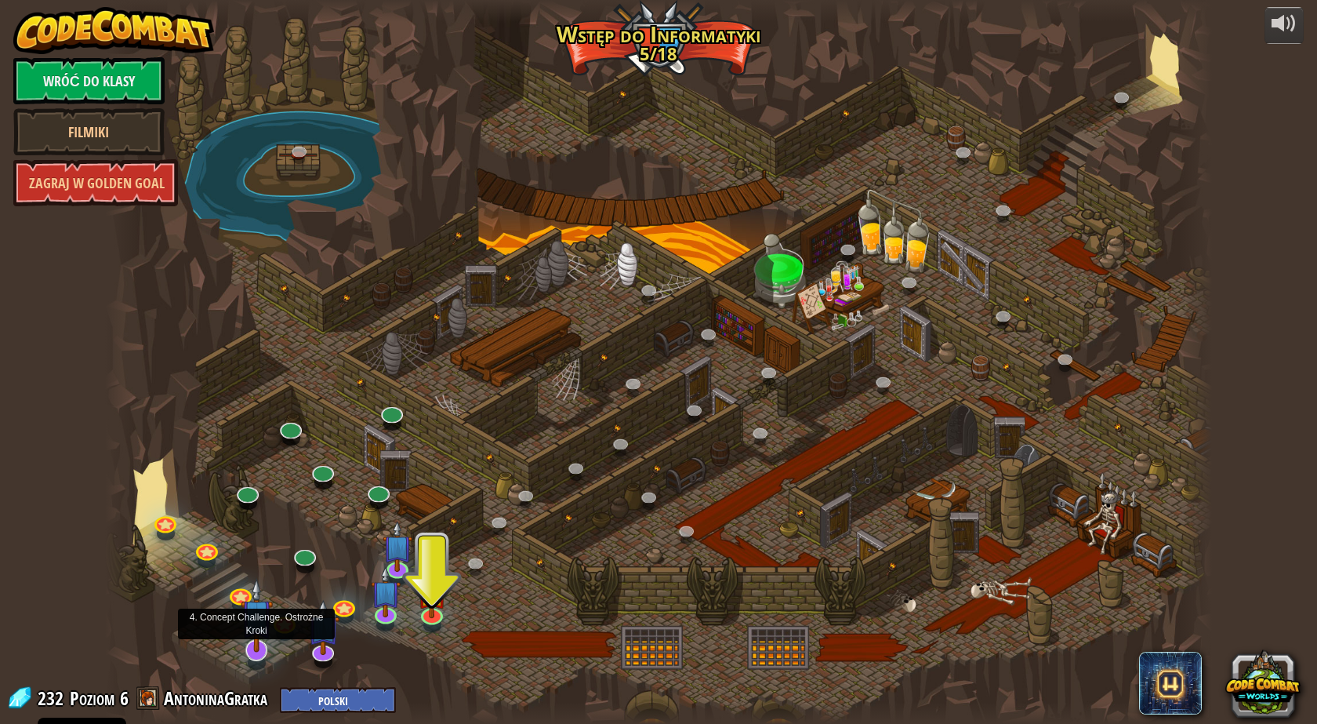
click at [258, 640] on img at bounding box center [257, 615] width 32 height 74
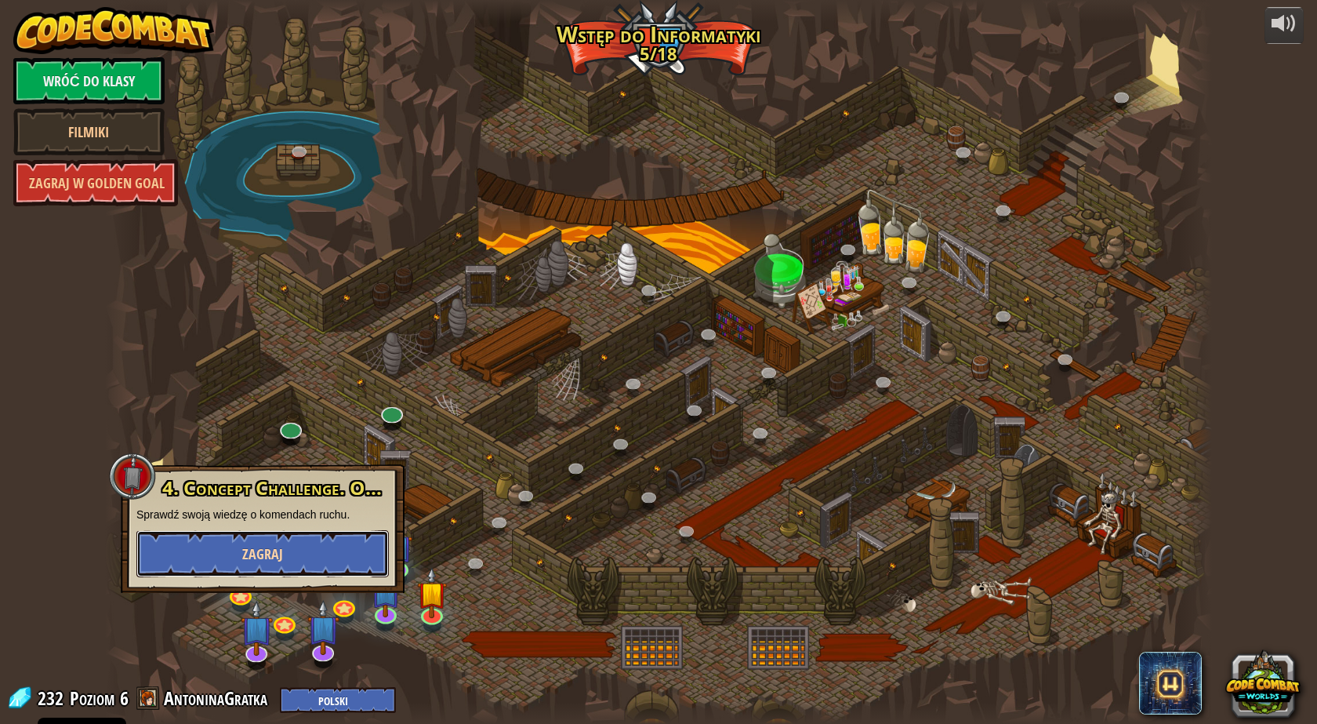
click at [281, 557] on span "Zagraj" at bounding box center [262, 554] width 41 height 20
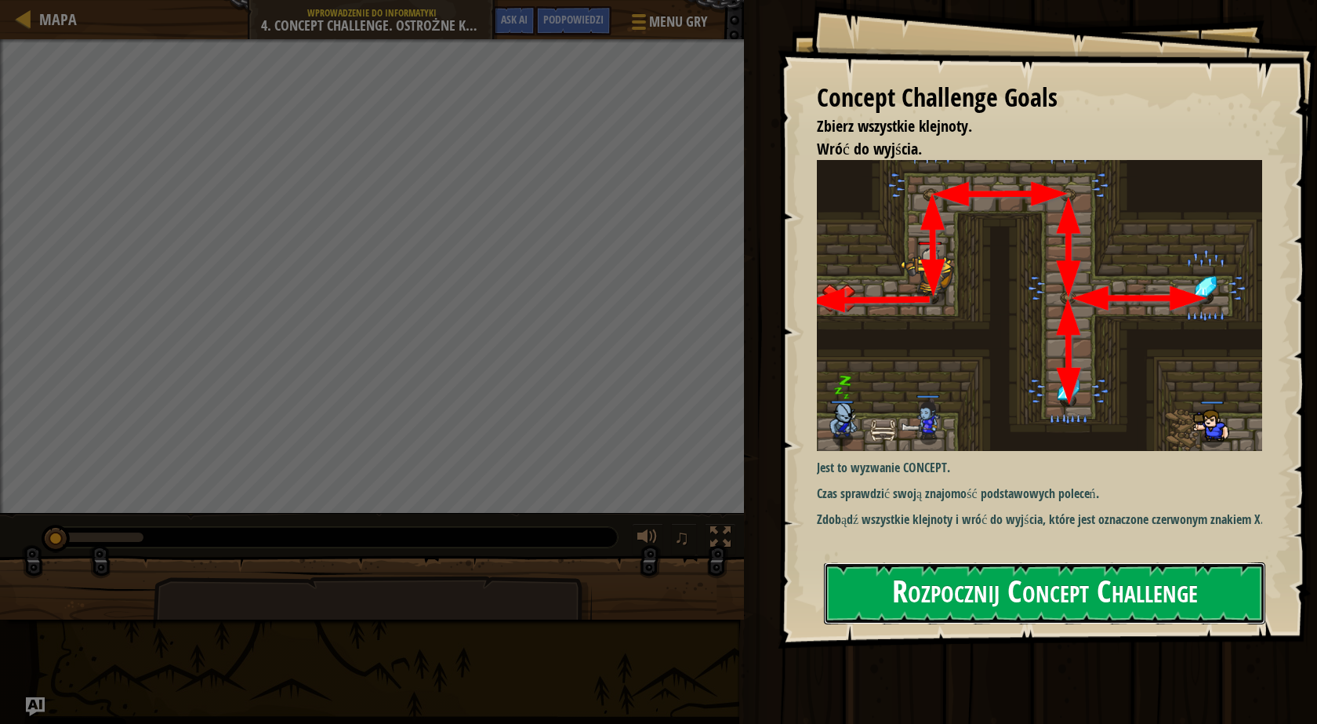
click at [986, 583] on button "Rozpocznij Concept Challenge" at bounding box center [1044, 593] width 441 height 62
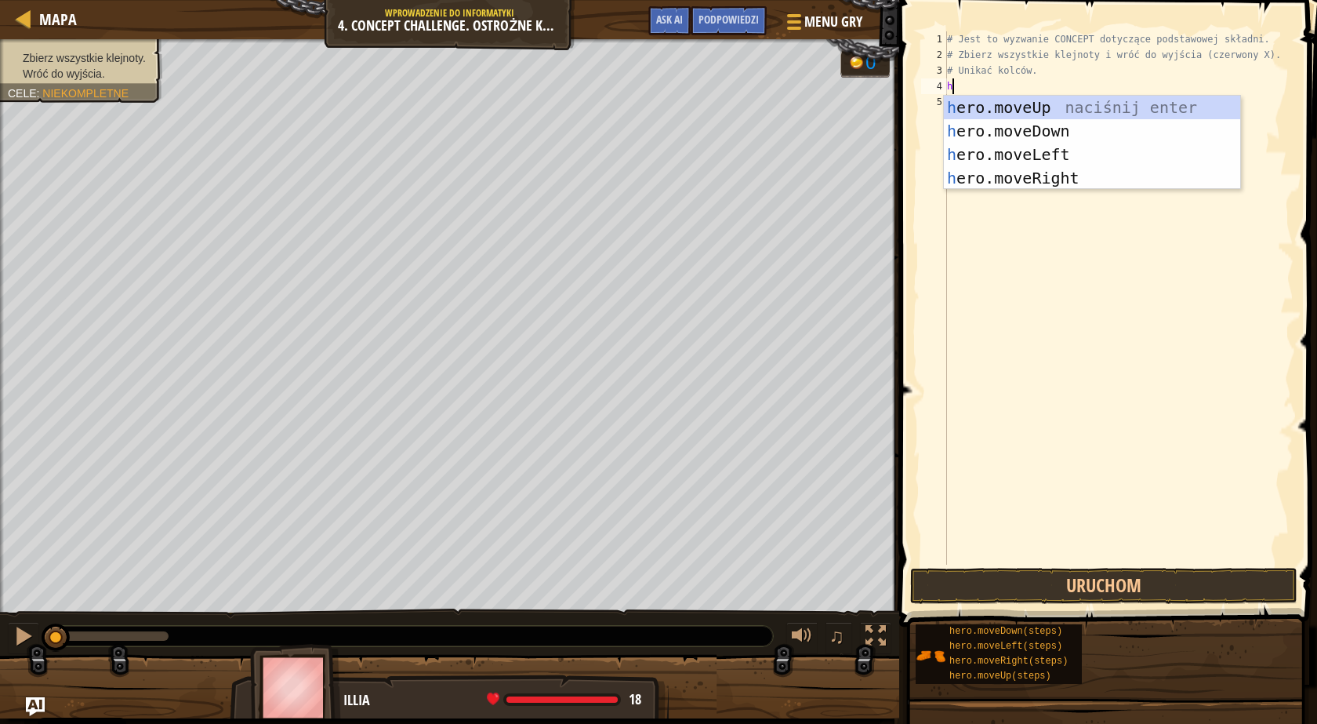
scroll to position [7, 0]
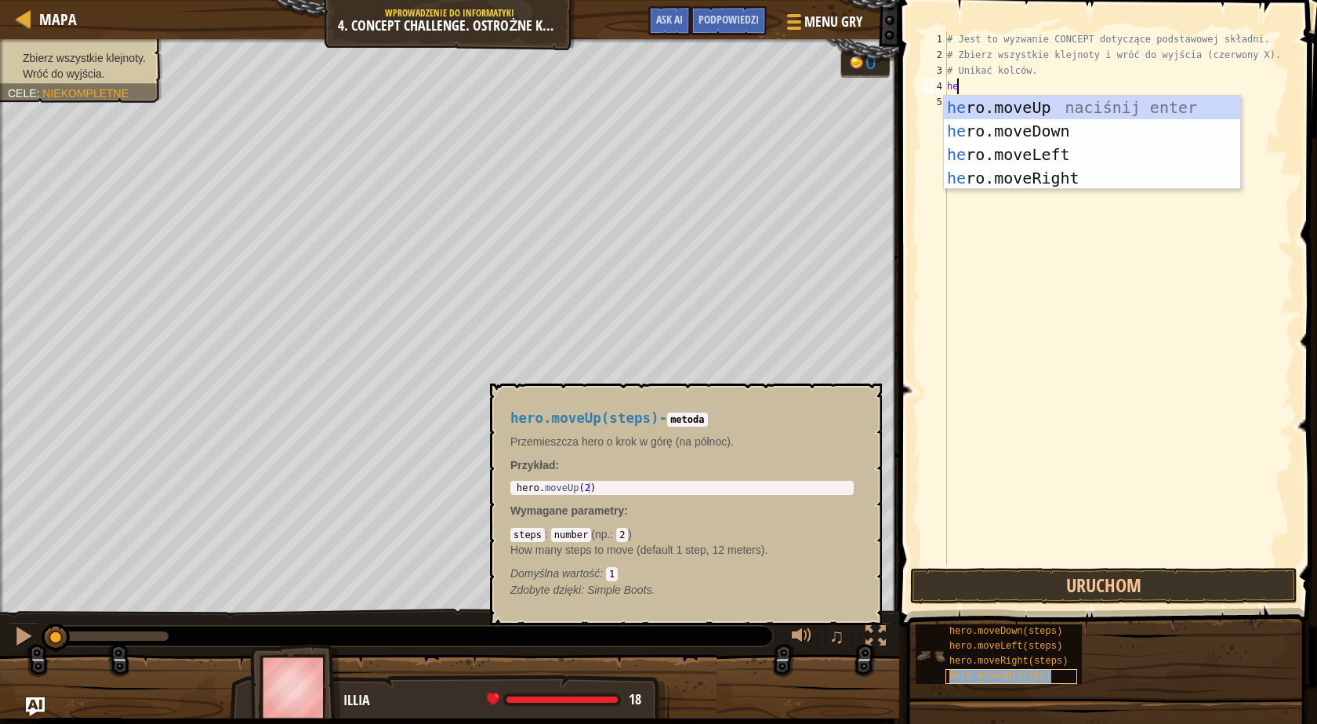
click at [1010, 677] on span "hero.moveUp(steps)" at bounding box center [1000, 675] width 102 height 11
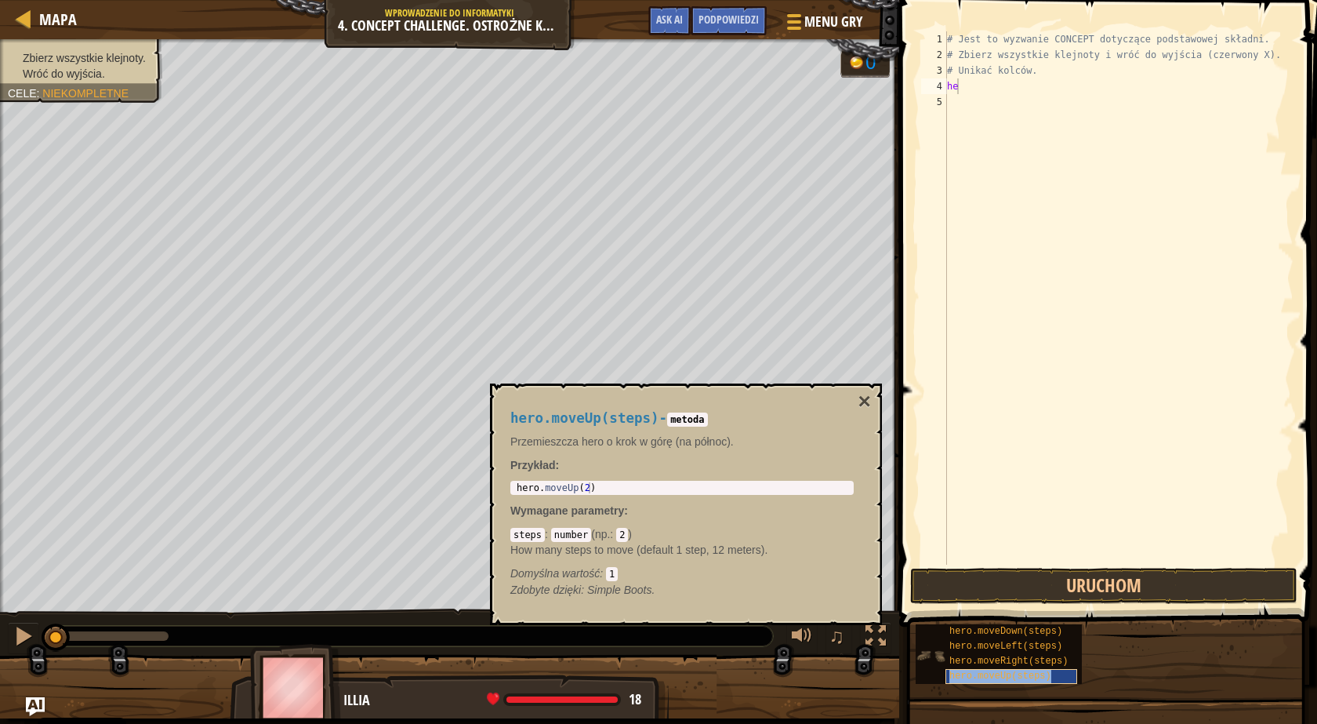
click at [1010, 677] on span "hero.moveUp(steps)" at bounding box center [1000, 675] width 102 height 11
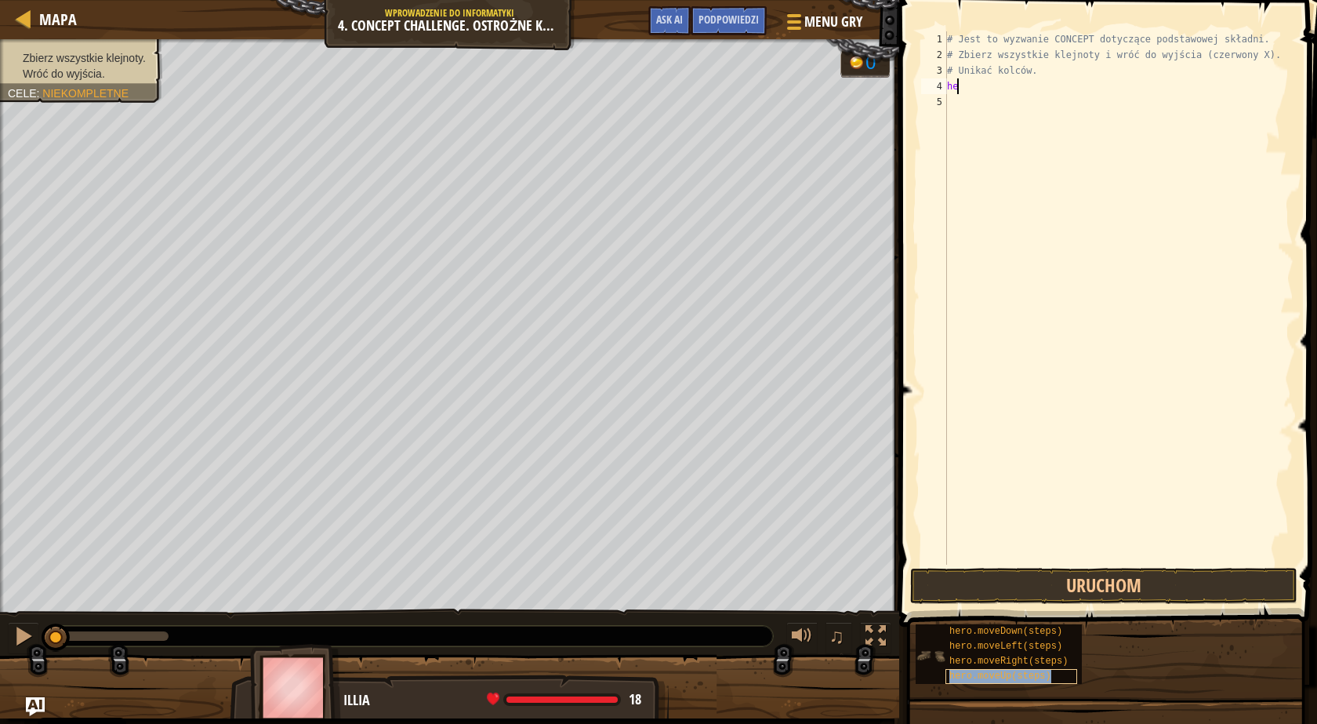
click at [1010, 677] on span "hero.moveUp(steps)" at bounding box center [1000, 675] width 102 height 11
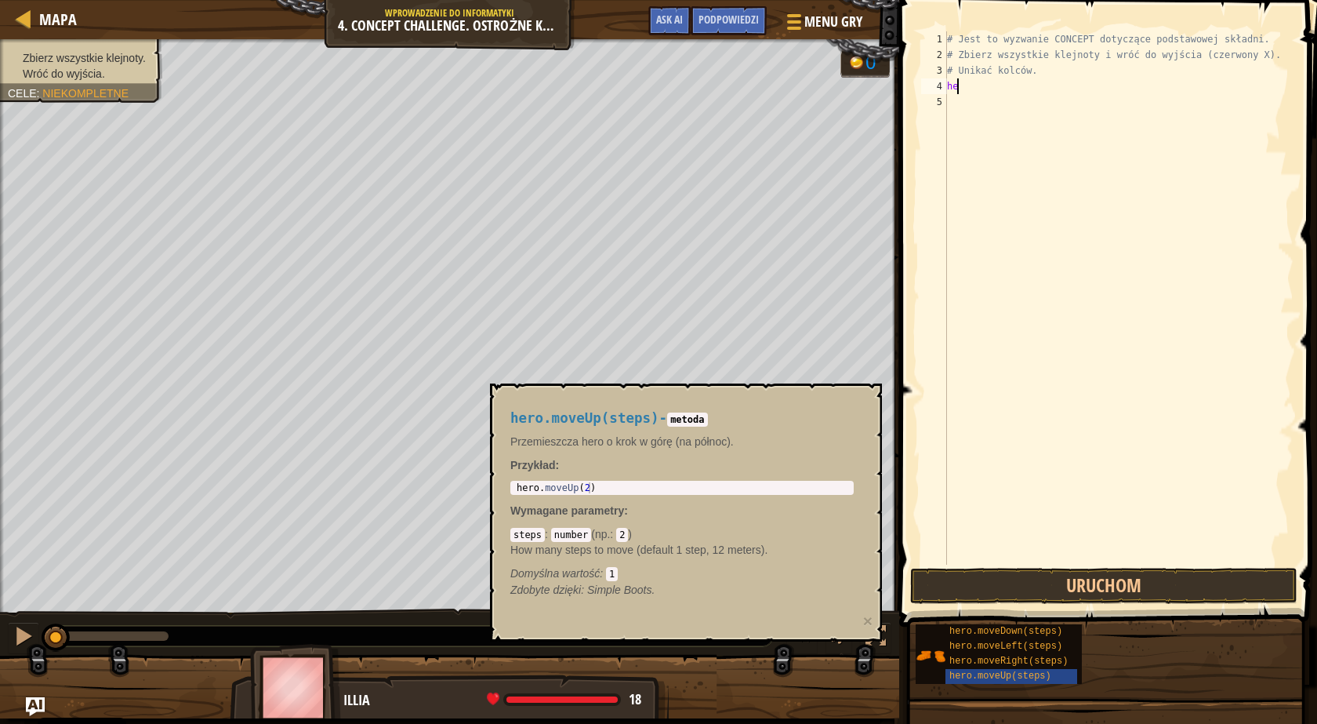
type textarea "hero"
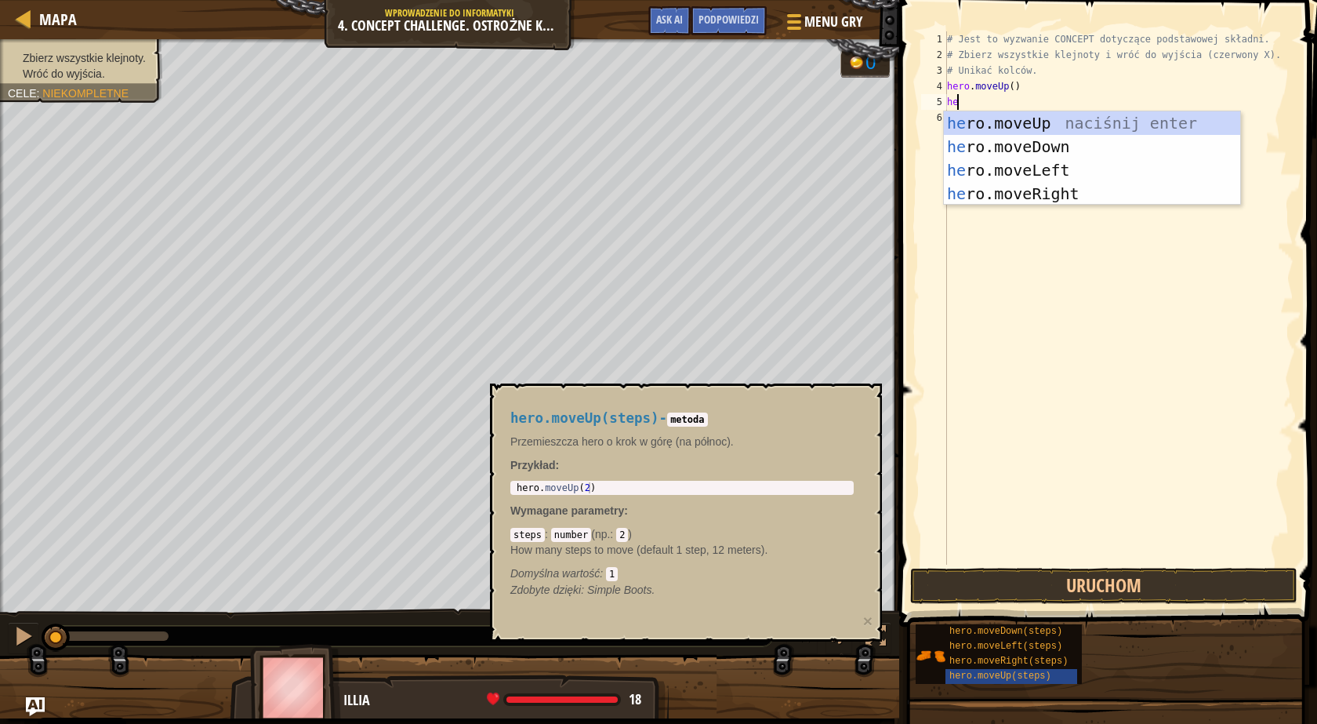
type textarea "her"
click at [1029, 193] on div "her o.moveUp naciśnij enter her o.moveDown naciśnij enter her o.moveLeft naciśn…" at bounding box center [1092, 181] width 296 height 141
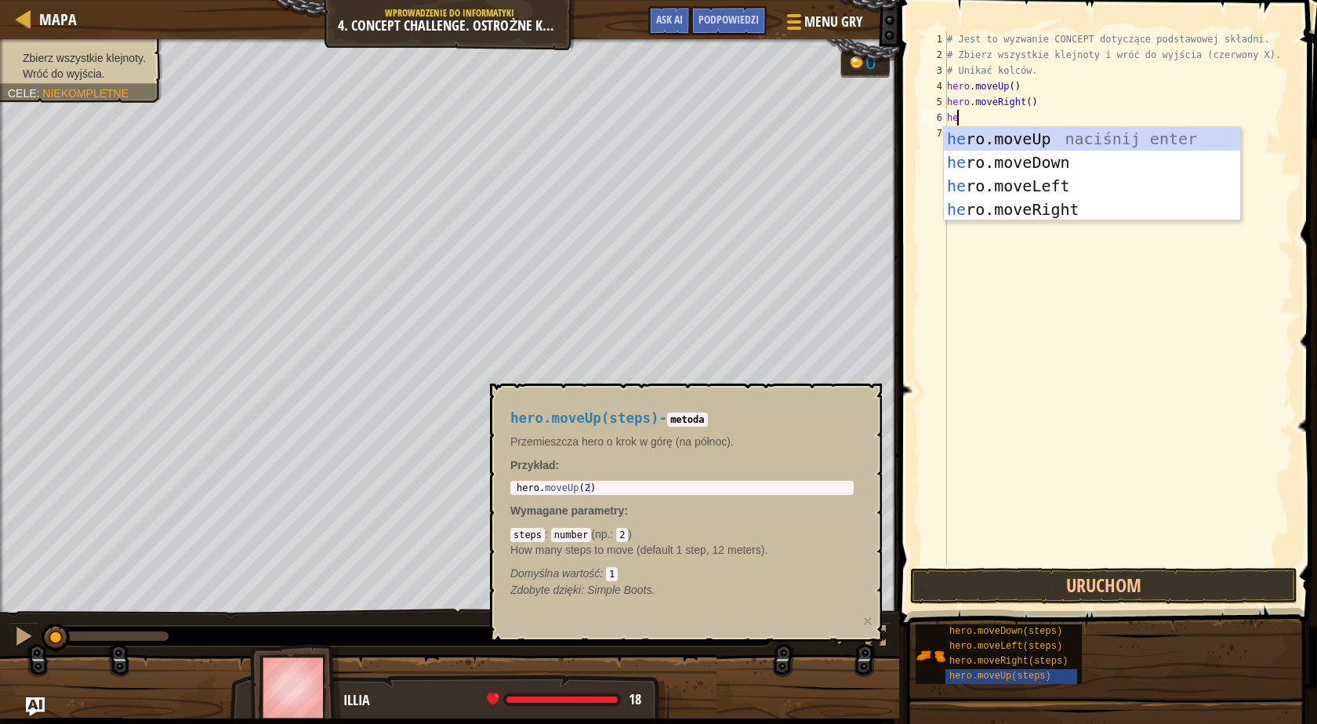
type textarea "hero"
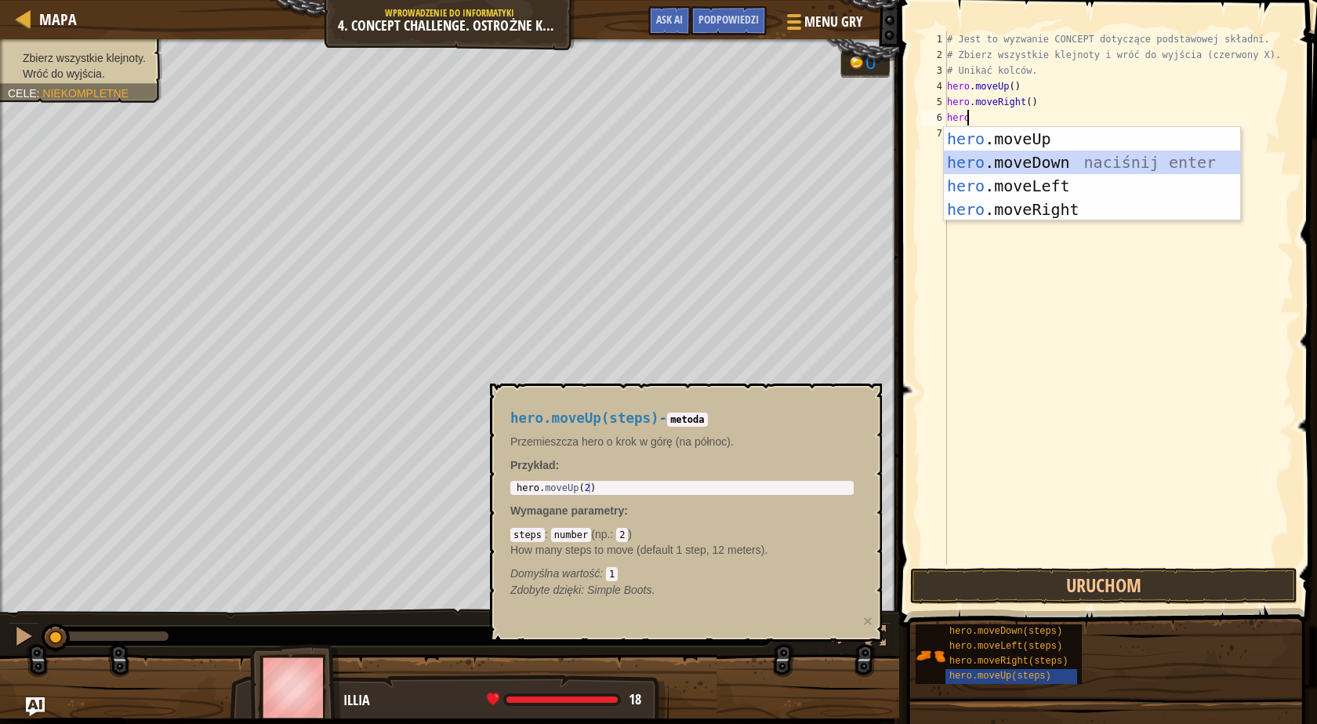
click at [1029, 154] on div "hero .moveUp naciśnij enter hero .moveDown naciśnij enter hero .moveLeft naciśn…" at bounding box center [1092, 197] width 296 height 141
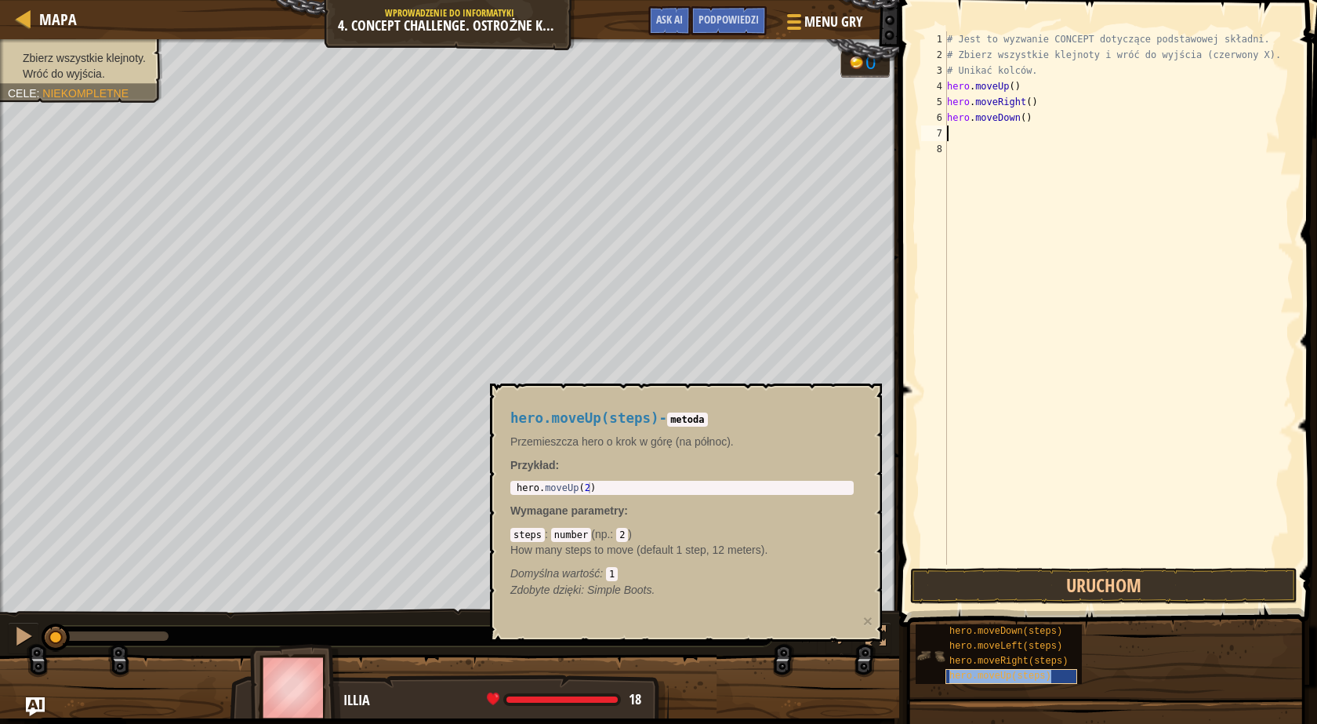
click at [1004, 677] on span "hero.moveUp(steps)" at bounding box center [1000, 675] width 102 height 11
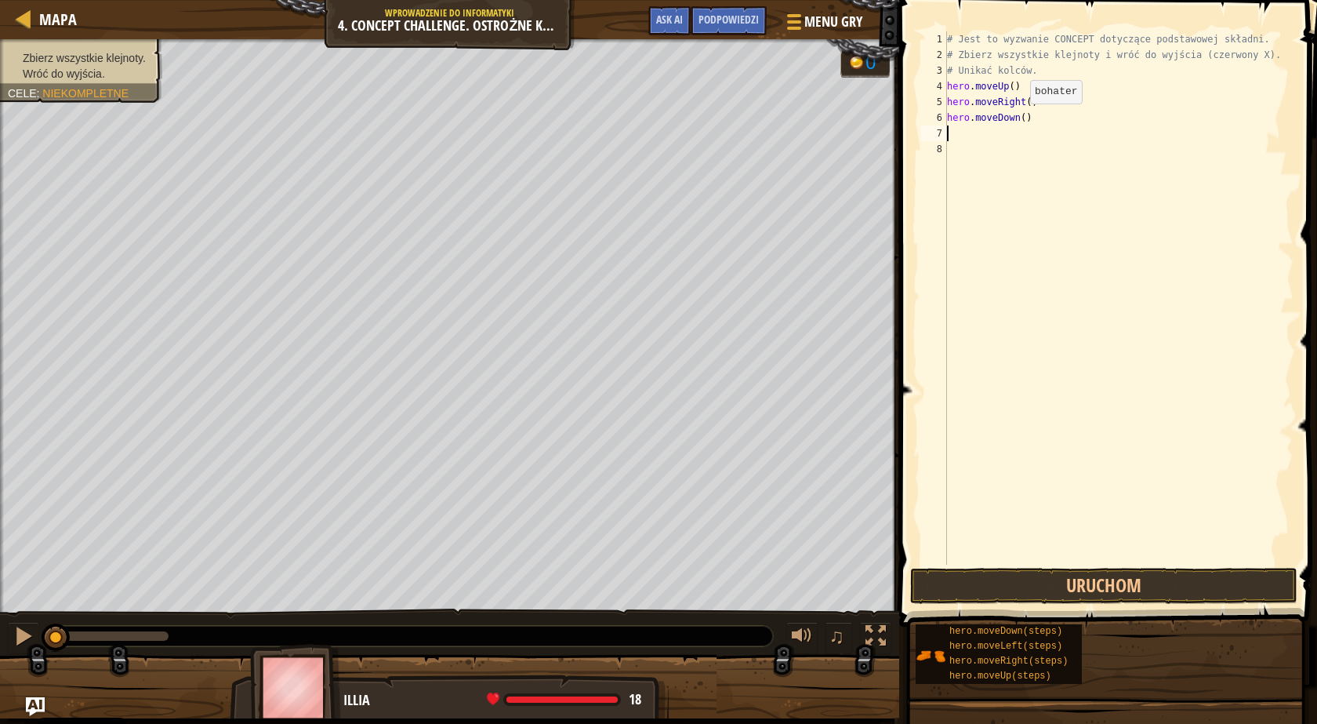
click at [1018, 120] on div "# Jest to wyzwanie CONCEPT dotyczące podstawowej składni. # Zbierz wszystkie kl…" at bounding box center [1119, 313] width 350 height 565
type textarea "hero.moveDown()"
click at [994, 136] on div "# Jest to wyzwanie CONCEPT dotyczące podstawowej składni. # Zbierz wszystkie kl…" at bounding box center [1119, 313] width 350 height 565
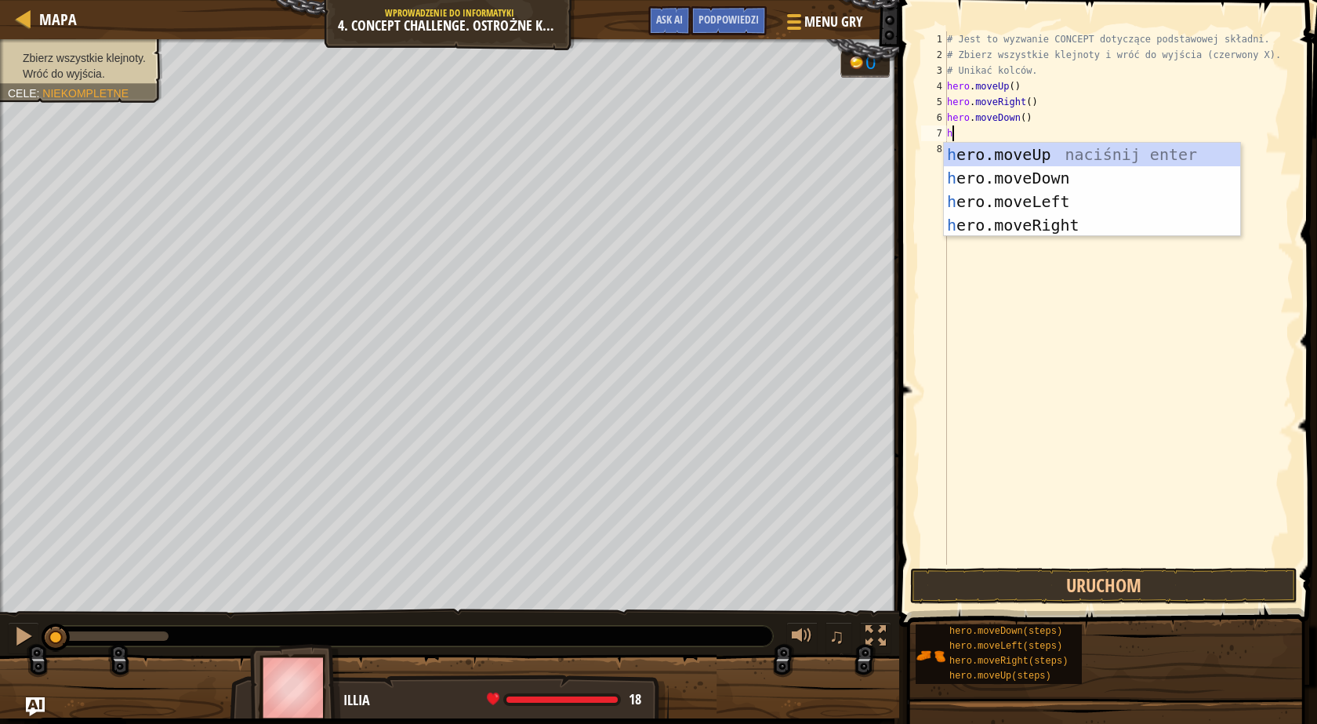
type textarea "her"
click at [1007, 219] on div "her o.moveUp naciśnij enter her o.moveDown naciśnij enter her o.moveLeft naciśn…" at bounding box center [1092, 213] width 296 height 141
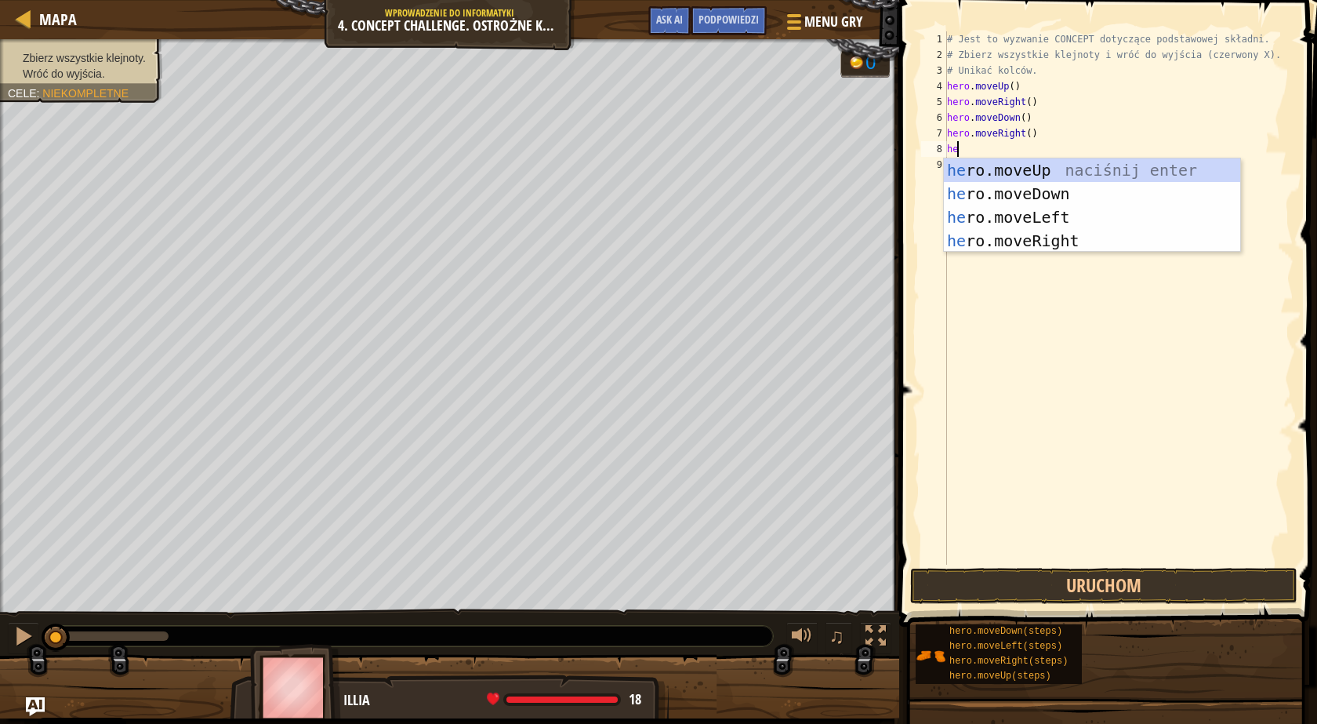
type textarea "her"
click at [1007, 209] on div "her o.moveUp naciśnij enter her o.moveDown naciśnij enter her o.moveLeft naciśn…" at bounding box center [1092, 228] width 296 height 141
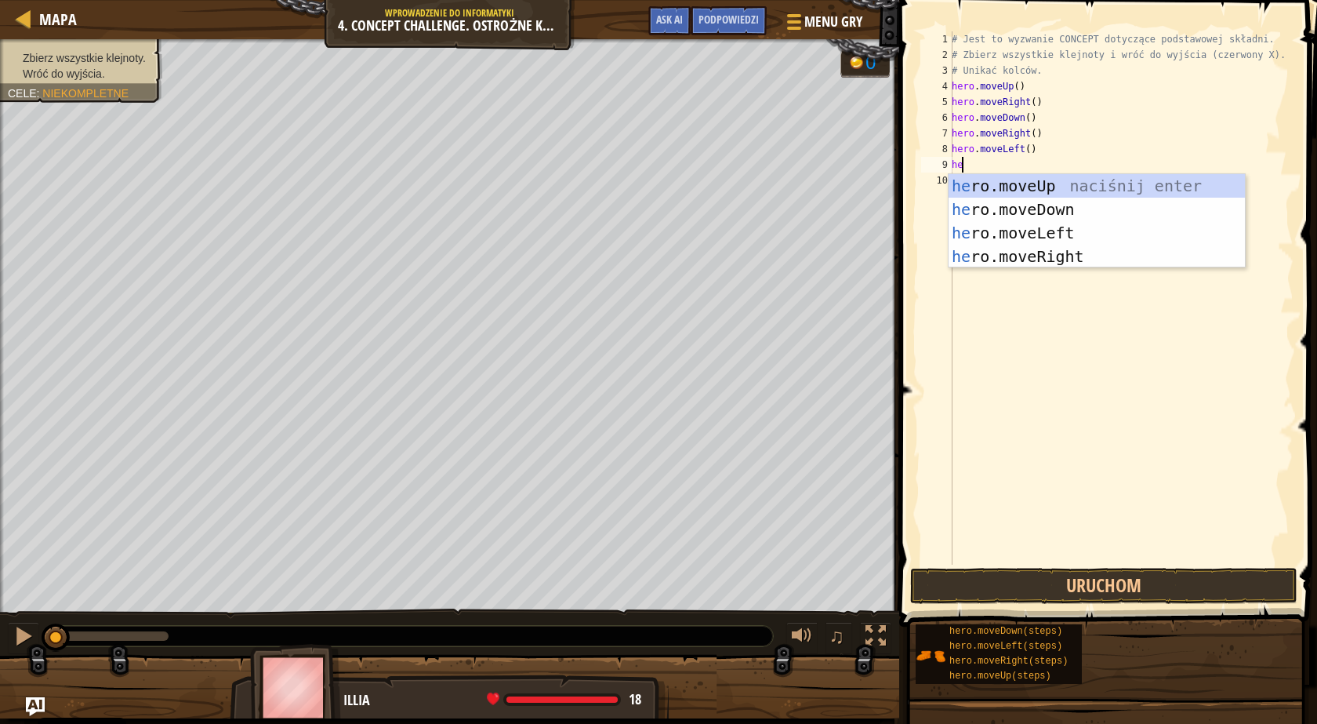
type textarea "her"
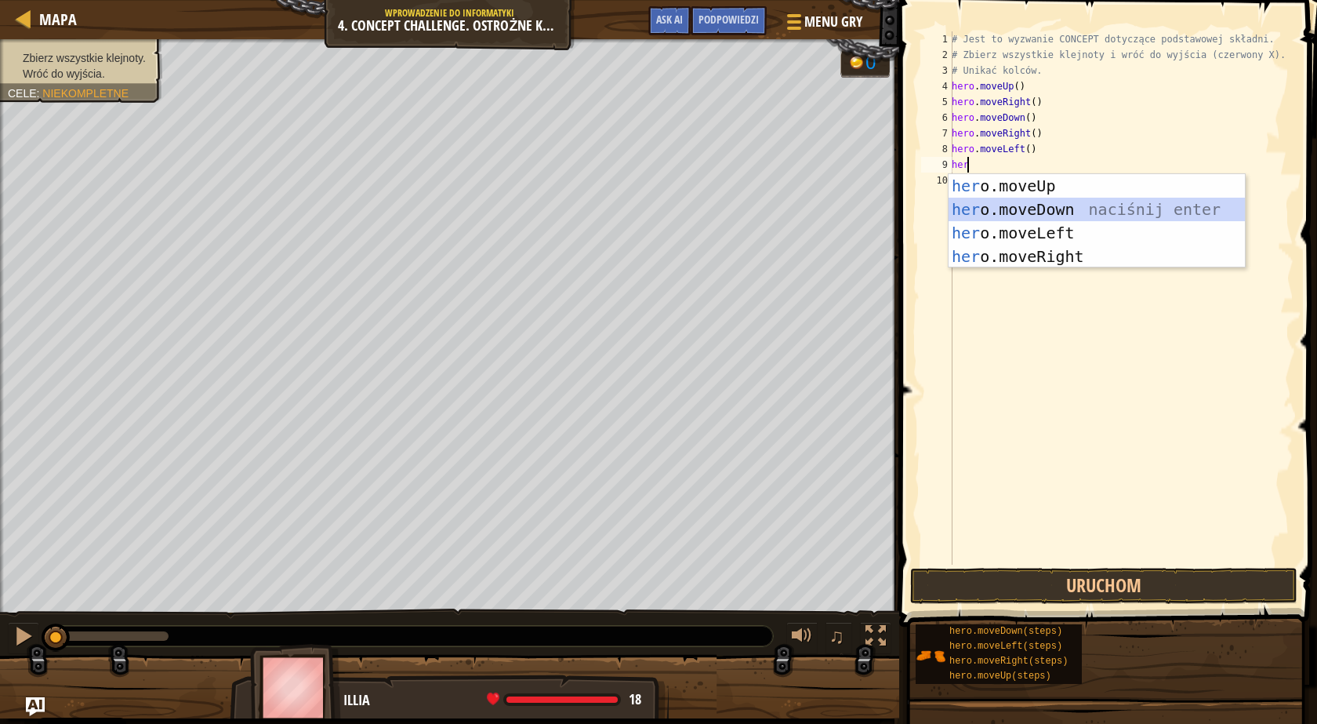
click at [1038, 209] on div "her o.moveUp naciśnij enter her o.moveDown naciśnij enter her o.moveLeft naciśn…" at bounding box center [1097, 244] width 296 height 141
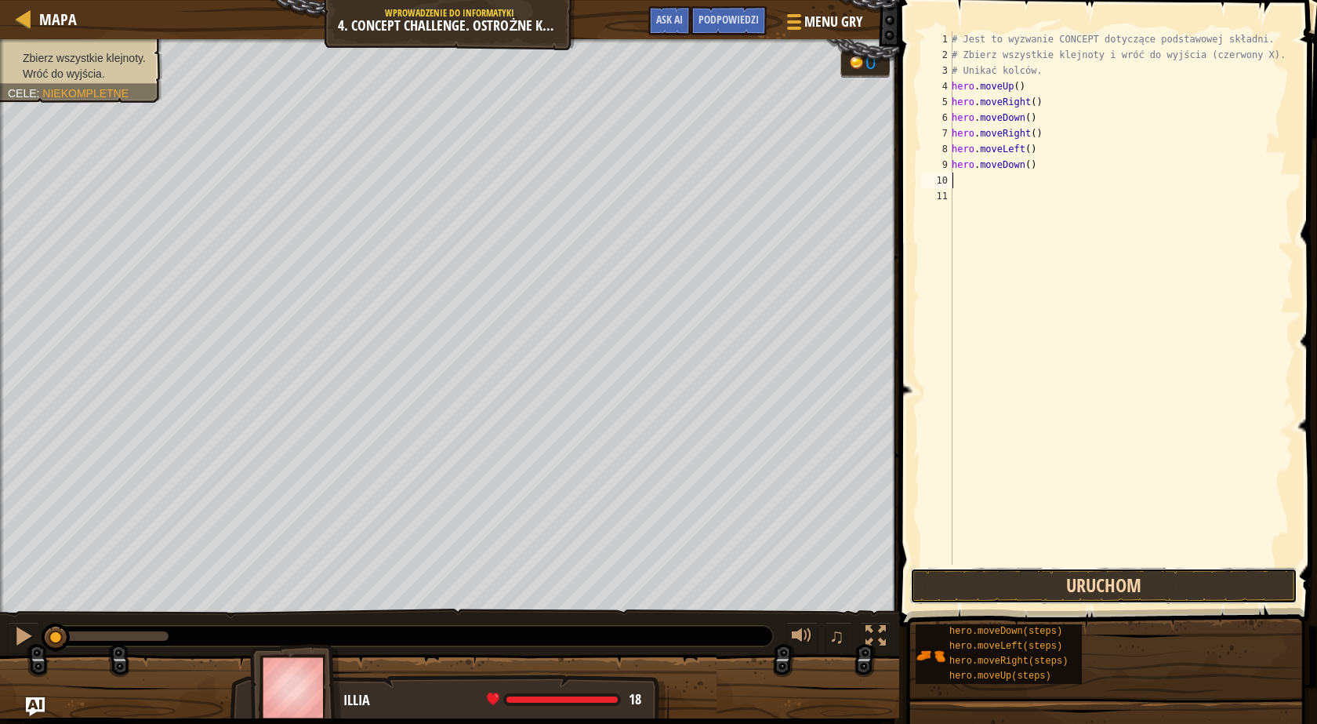
click at [1062, 586] on button "Uruchom" at bounding box center [1103, 586] width 387 height 36
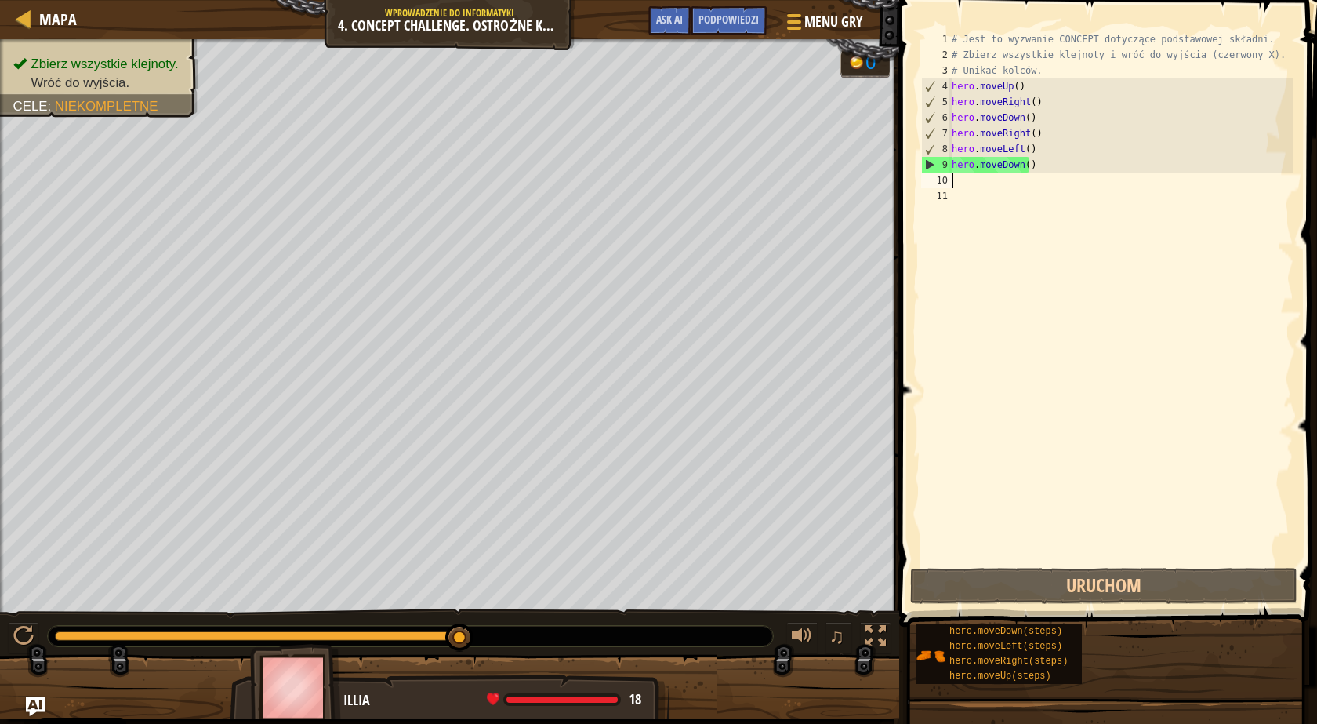
click at [1029, 191] on div "# Jest to wyzwanie CONCEPT dotyczące podstawowej składni. # Zbierz wszystkie kl…" at bounding box center [1121, 313] width 345 height 565
click at [989, 186] on div "# Jest to wyzwanie CONCEPT dotyczące podstawowej składni. # Zbierz wszystkie kl…" at bounding box center [1121, 313] width 345 height 565
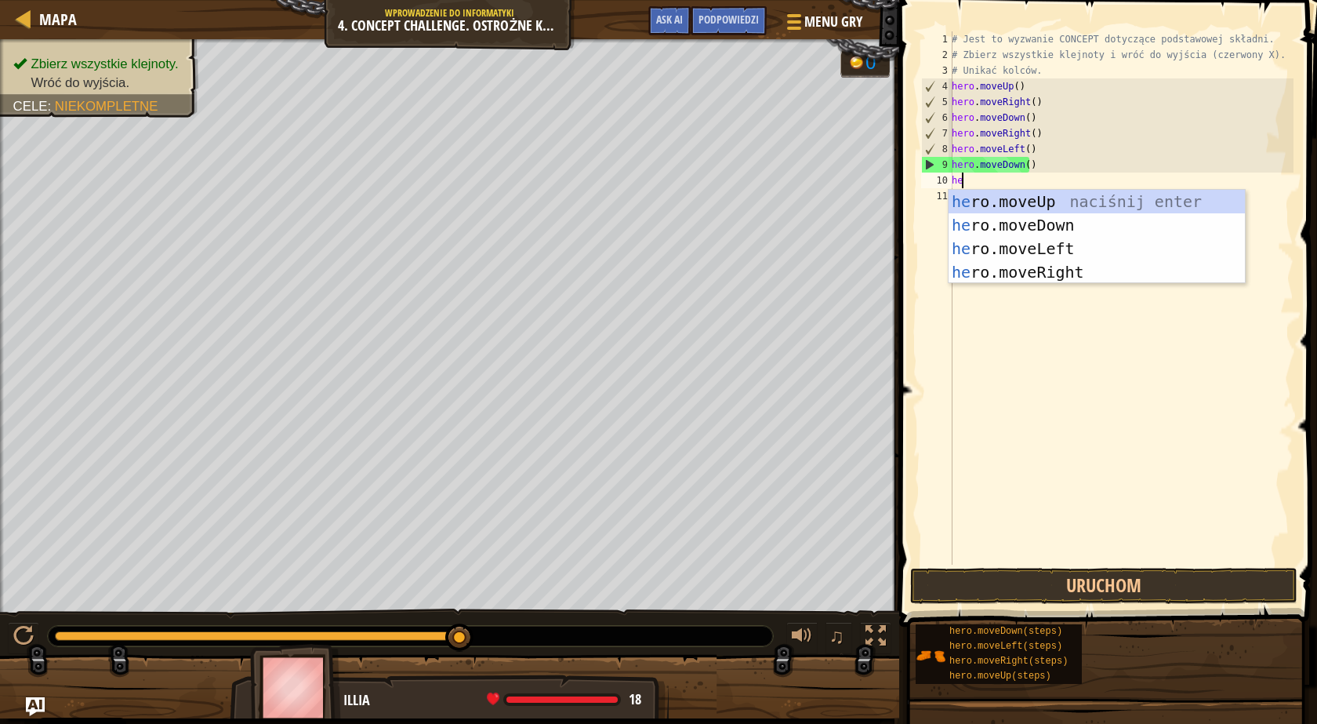
type textarea "her"
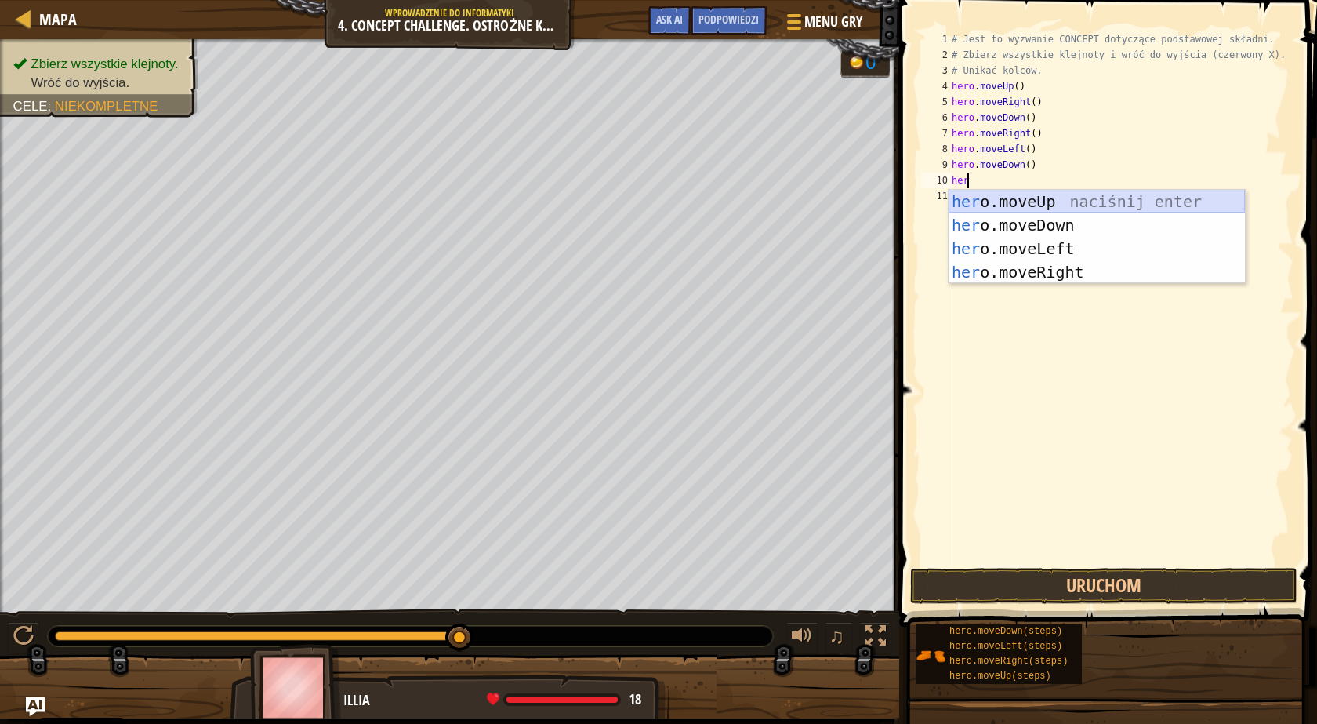
click at [1006, 206] on div "her o.moveUp naciśnij enter her o.moveDown naciśnij enter her o.moveLeft naciśn…" at bounding box center [1097, 260] width 296 height 141
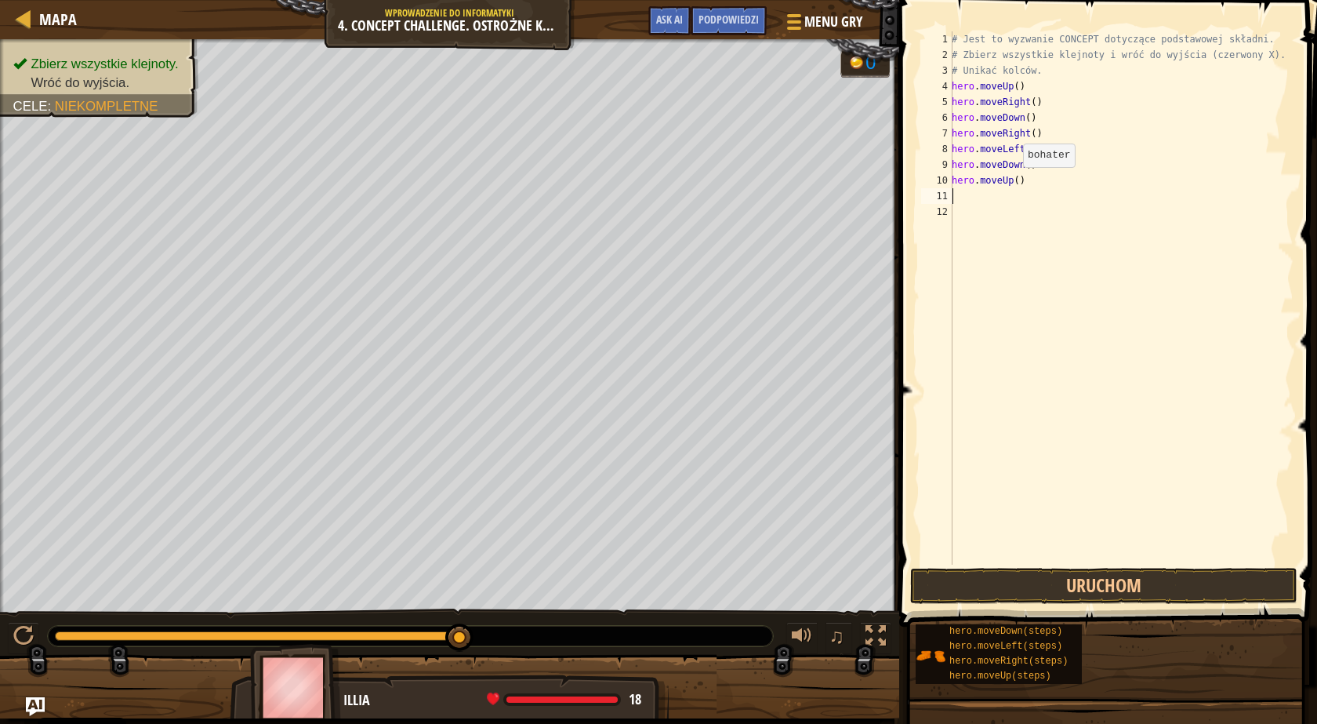
click at [1014, 182] on div "# Jest to wyzwanie CONCEPT dotyczące podstawowej składni. # Zbierz wszystkie kl…" at bounding box center [1121, 313] width 345 height 565
type textarea "hero.moveUp(2)"
click at [1005, 217] on div "# Jest to wyzwanie CONCEPT dotyczące podstawowej składni. # Zbierz wszystkie kl…" at bounding box center [1121, 313] width 345 height 565
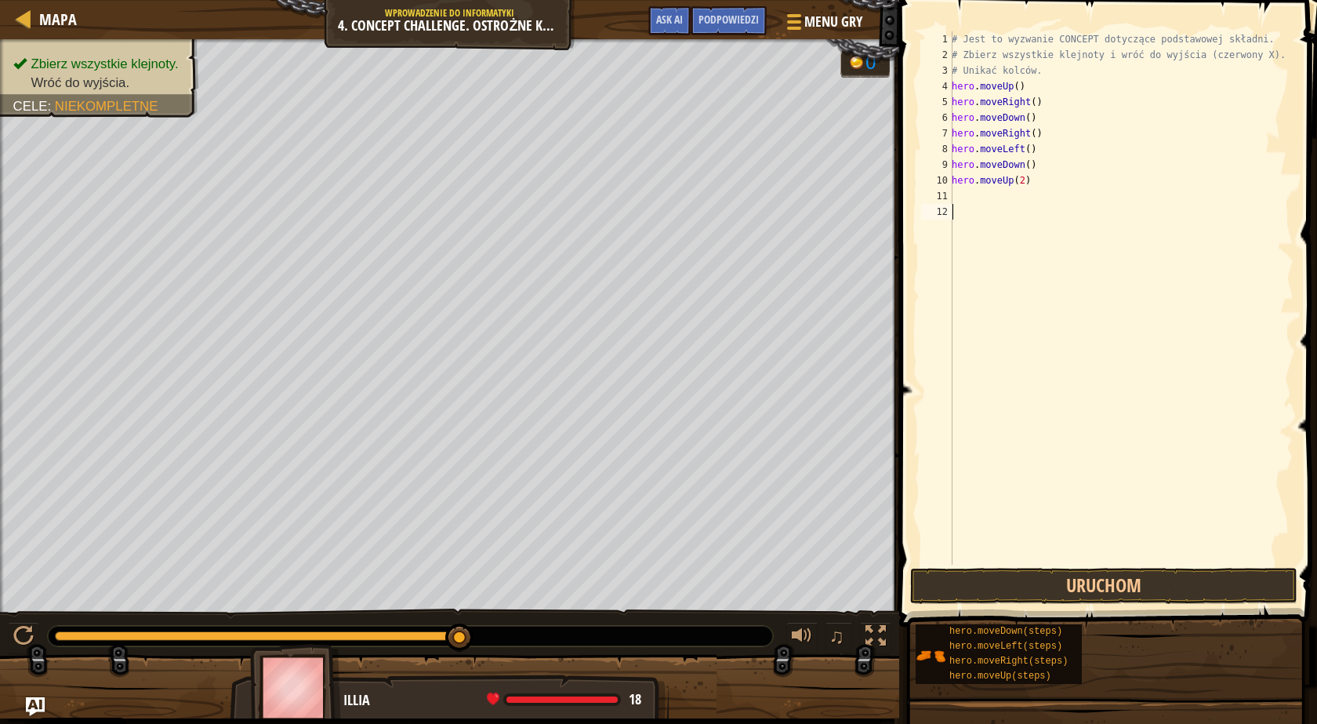
click at [987, 198] on div "# Jest to wyzwanie CONCEPT dotyczące podstawowej składni. # Zbierz wszystkie kl…" at bounding box center [1121, 313] width 345 height 565
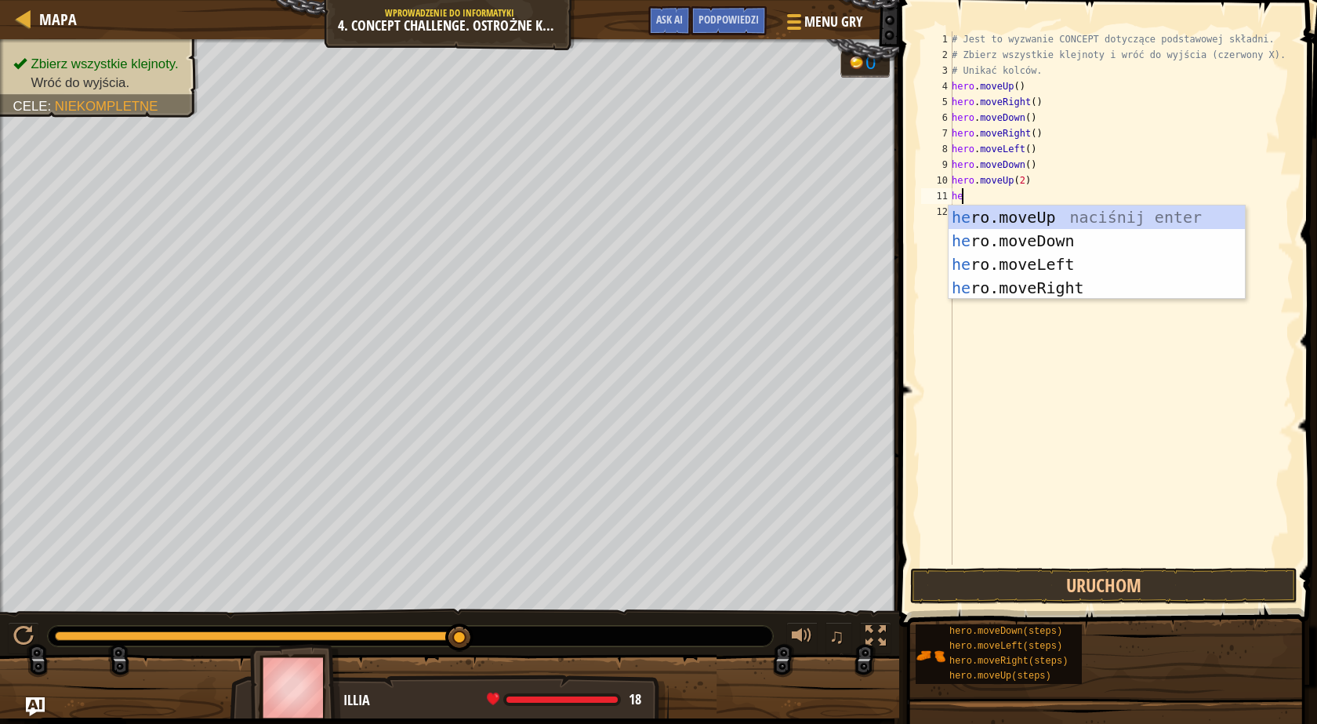
type textarea "her"
click at [1026, 263] on div "her o.moveUp naciśnij enter her o.moveDown naciśnij enter her o.moveLeft naciśn…" at bounding box center [1097, 275] width 296 height 141
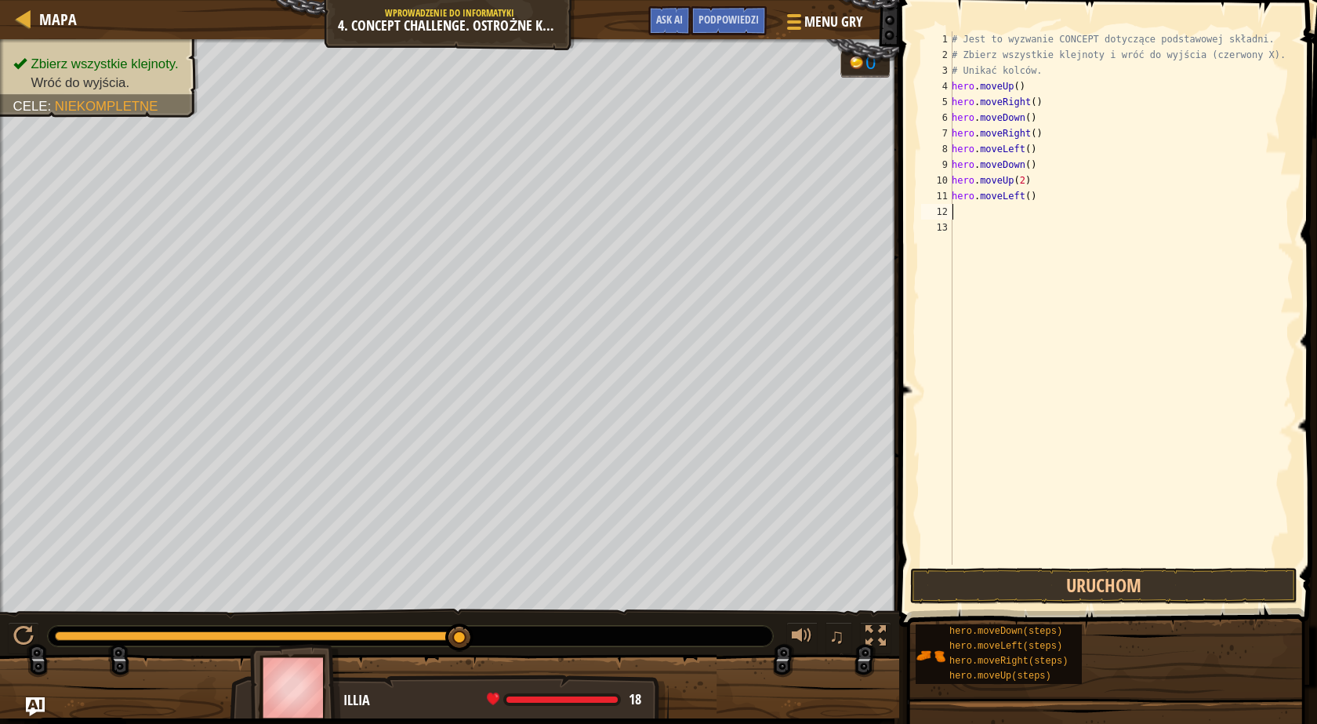
click at [1015, 223] on div "# Jest to wyzwanie CONCEPT dotyczące podstawowej składni. # Zbierz wszystkie kl…" at bounding box center [1121, 313] width 345 height 565
click at [1000, 216] on div "# Jest to wyzwanie CONCEPT dotyczące podstawowej składni. # Zbierz wszystkie kl…" at bounding box center [1121, 313] width 345 height 565
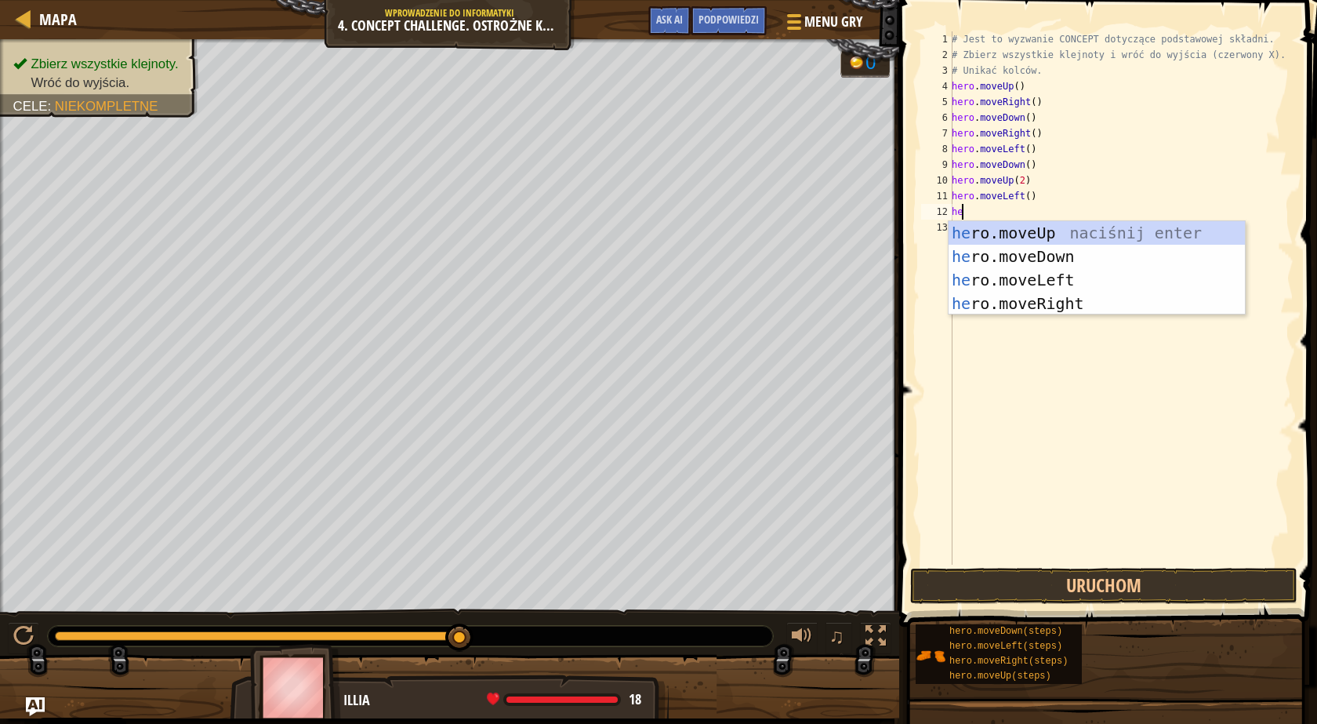
type textarea "her"
click at [1026, 255] on div "her o.moveUp naciśnij enter her o.moveDown naciśnij enter her o.moveLeft naciśn…" at bounding box center [1097, 291] width 296 height 141
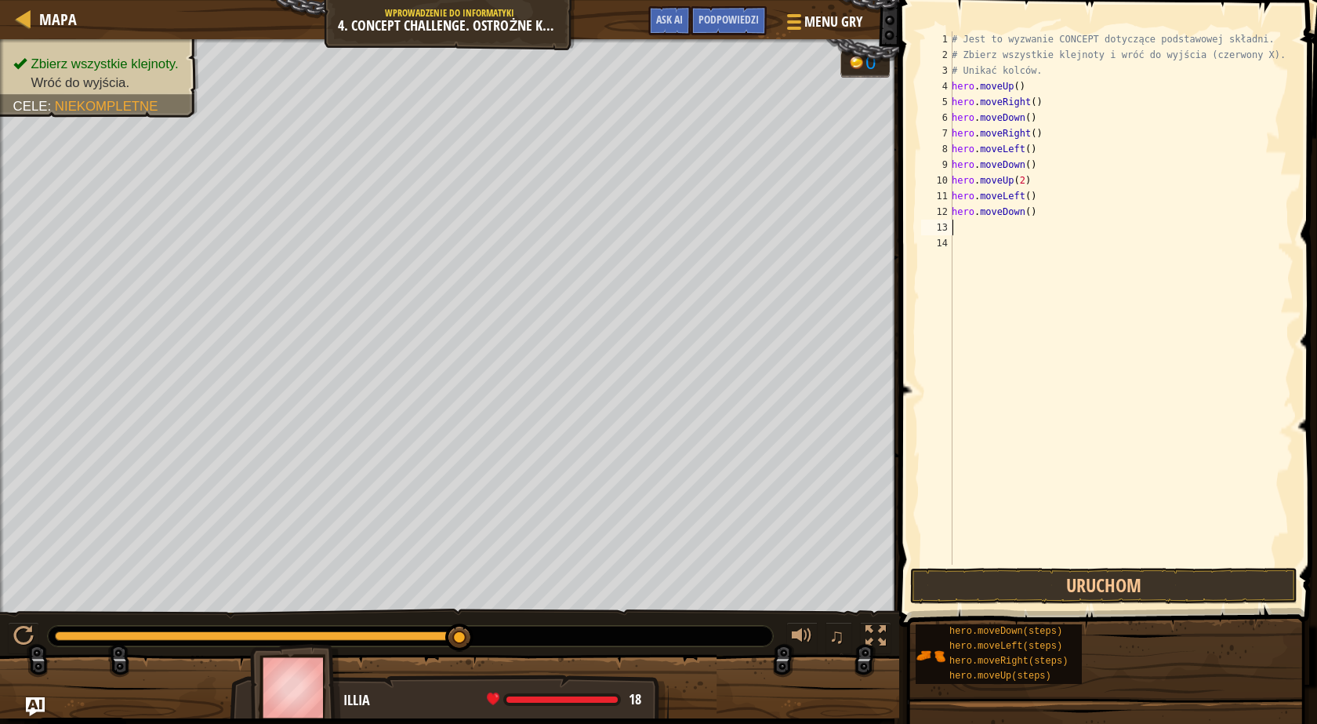
click at [1011, 240] on div "# Jest to wyzwanie CONCEPT dotyczące podstawowej składni. # Zbierz wszystkie kl…" at bounding box center [1121, 313] width 345 height 565
click at [1005, 232] on div "# Jest to wyzwanie CONCEPT dotyczące podstawowej składni. # Zbierz wszystkie kl…" at bounding box center [1121, 313] width 345 height 565
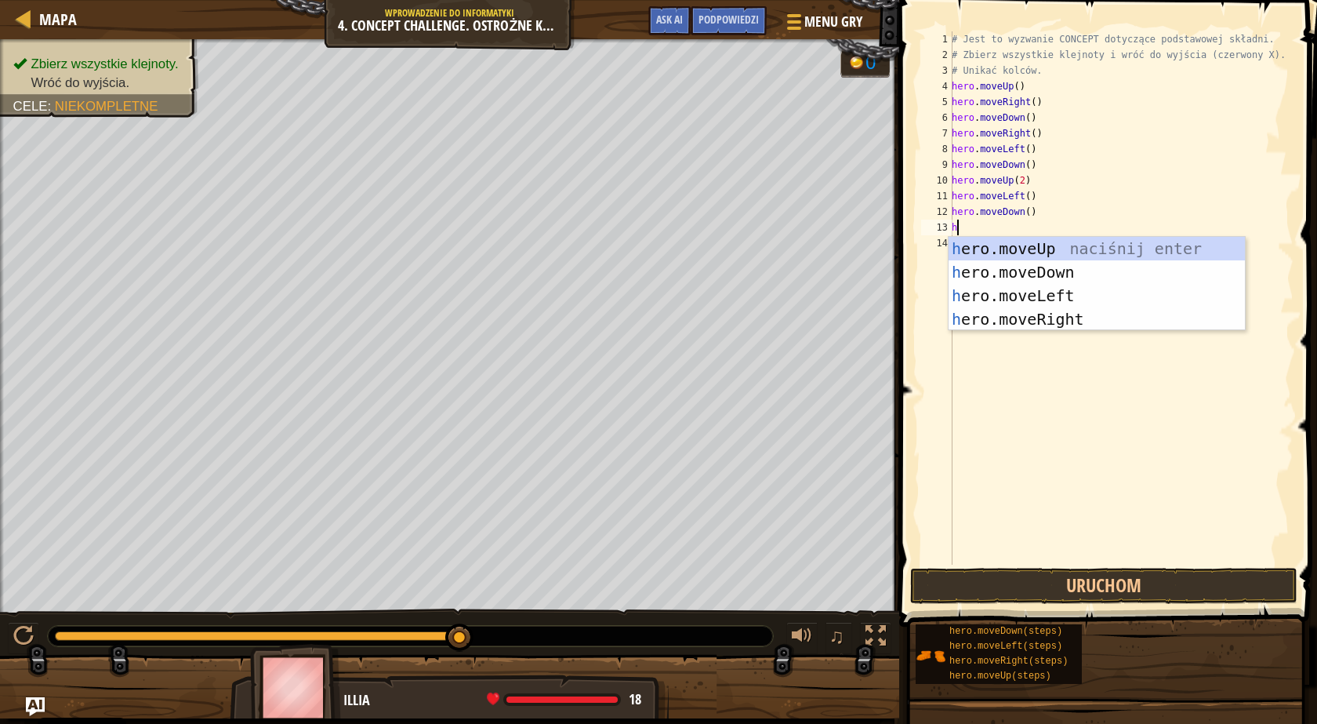
type textarea "he"
click at [1017, 292] on div "he ro.moveUp naciśnij enter he ro.moveDown naciśnij enter he ro.moveLeft naciśn…" at bounding box center [1097, 307] width 296 height 141
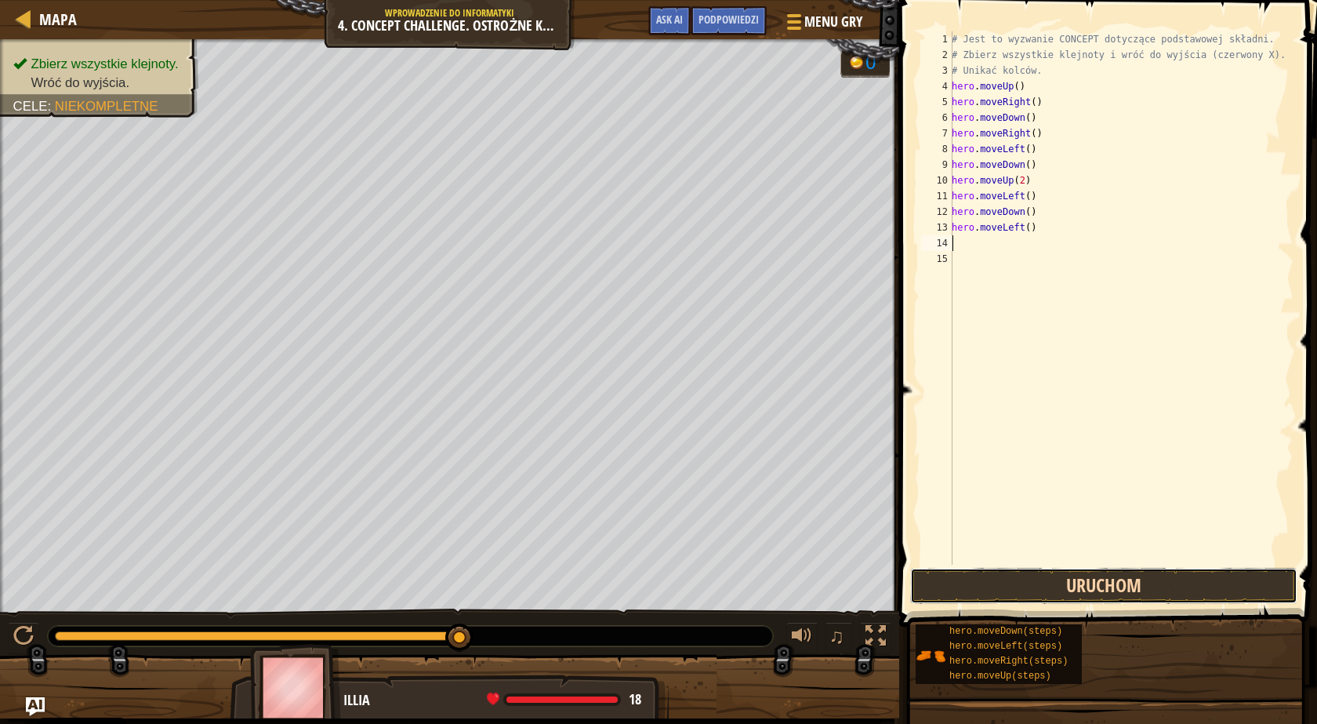
click at [1051, 592] on button "Uruchom" at bounding box center [1103, 586] width 387 height 36
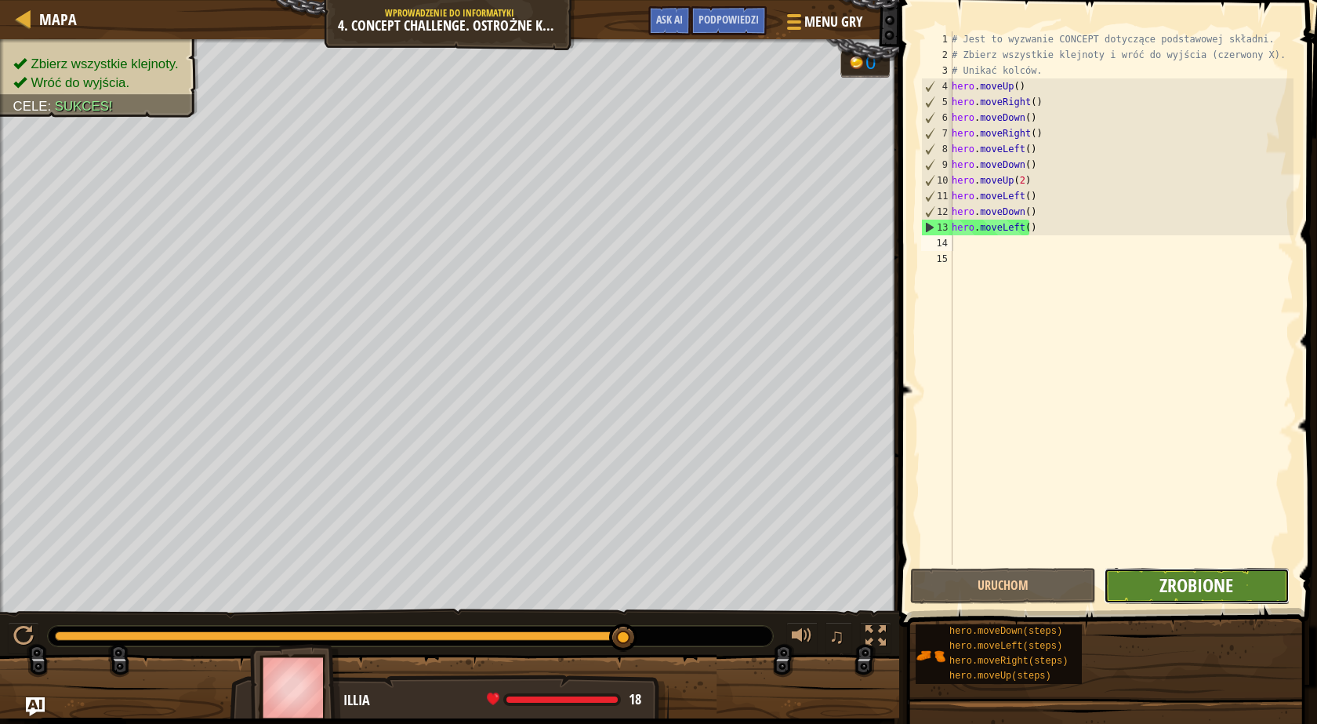
click at [1161, 582] on span "Zrobione" at bounding box center [1197, 584] width 74 height 25
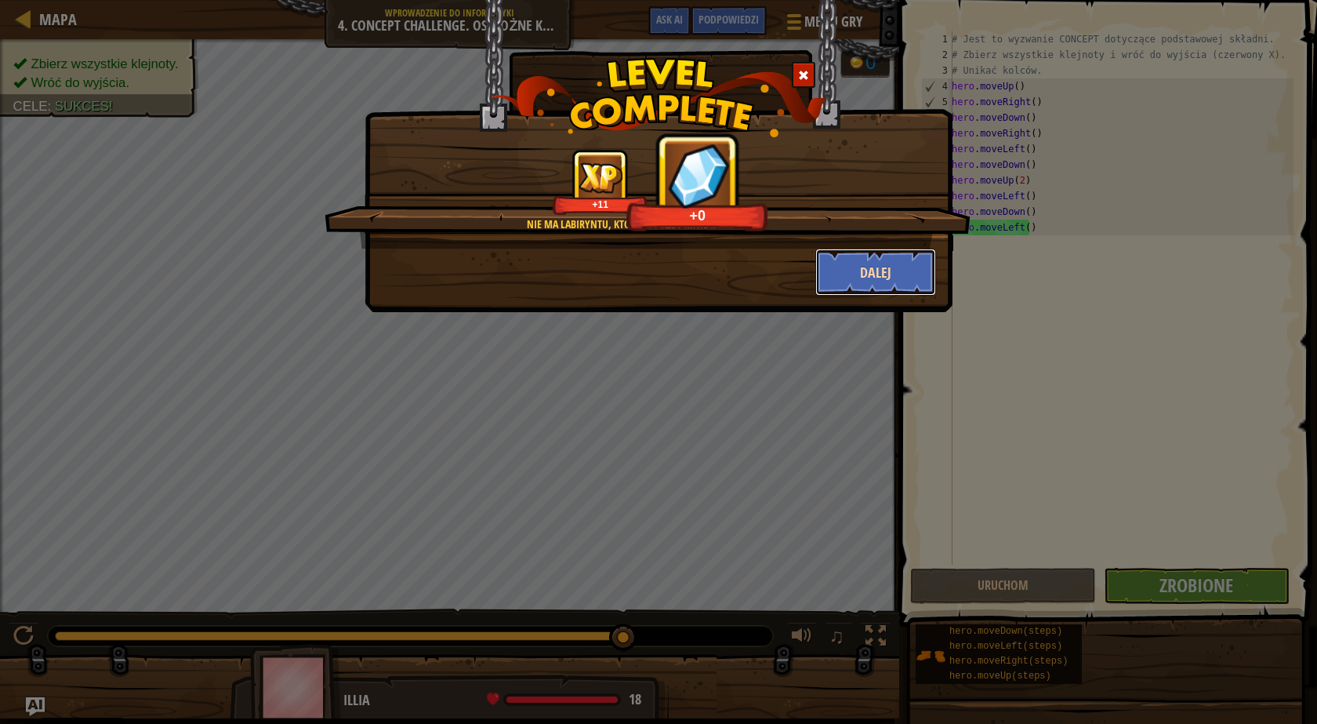
click at [881, 276] on button "Dalej" at bounding box center [876, 272] width 122 height 47
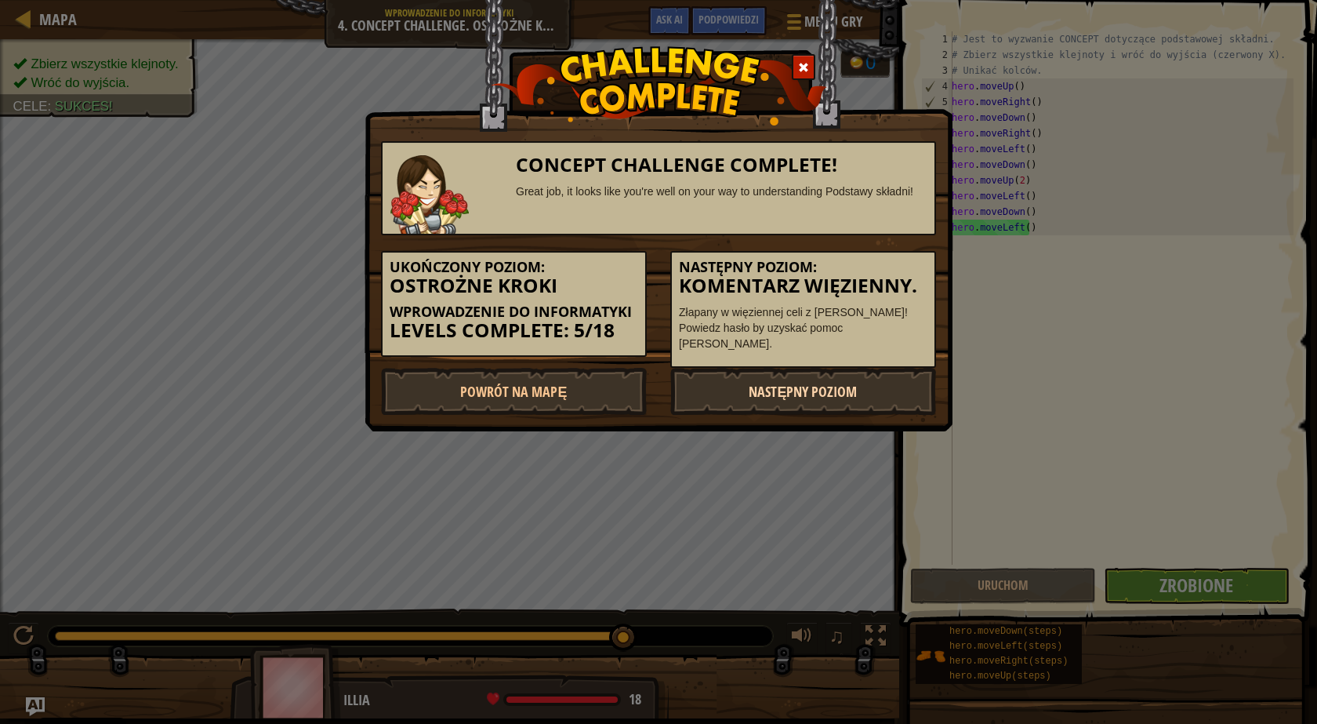
click at [798, 384] on link "Następny poziom" at bounding box center [803, 391] width 266 height 47
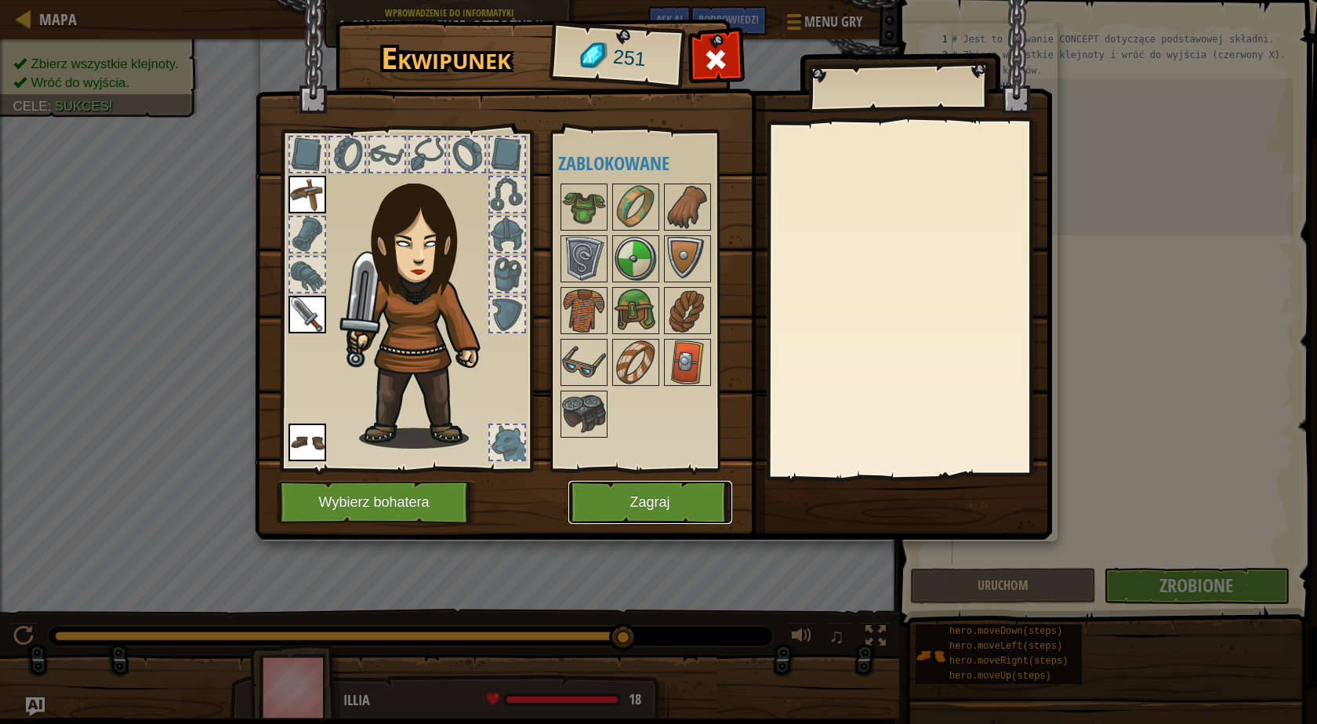
click at [692, 490] on button "Zagraj" at bounding box center [650, 502] width 164 height 43
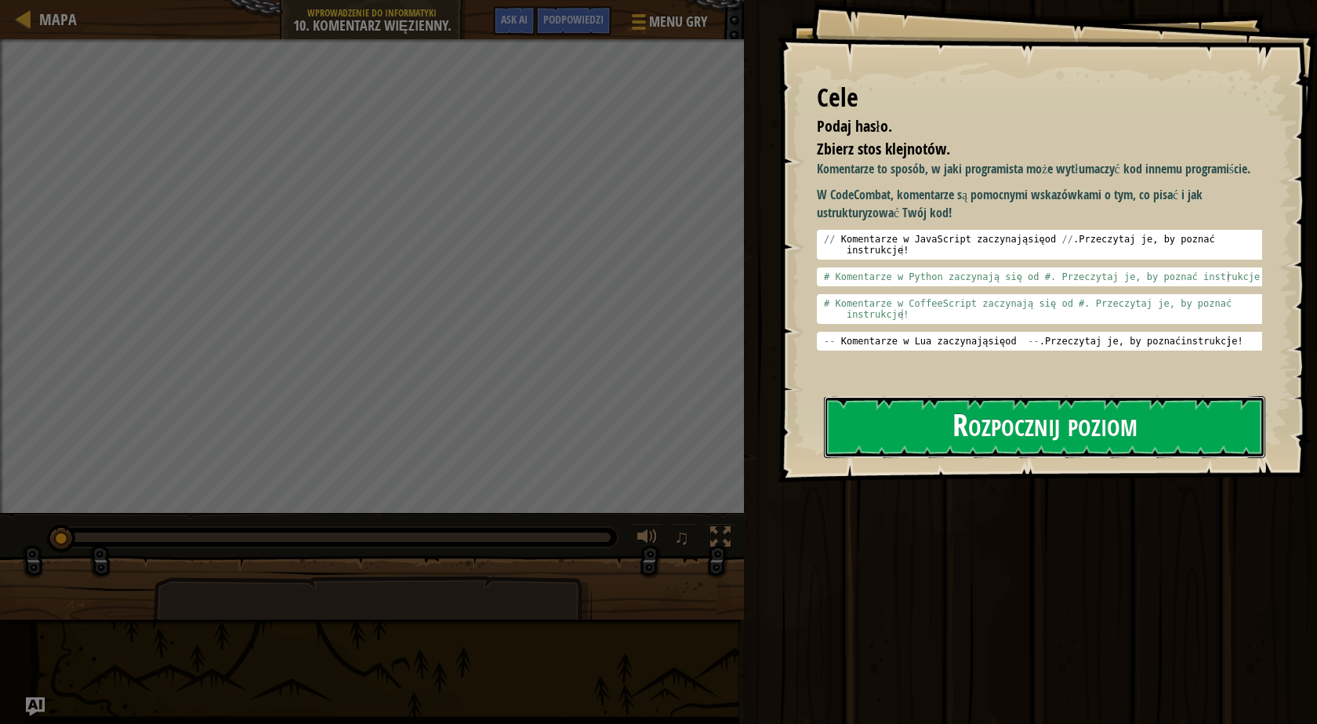
click at [968, 421] on button "Rozpocznij poziom" at bounding box center [1044, 427] width 441 height 62
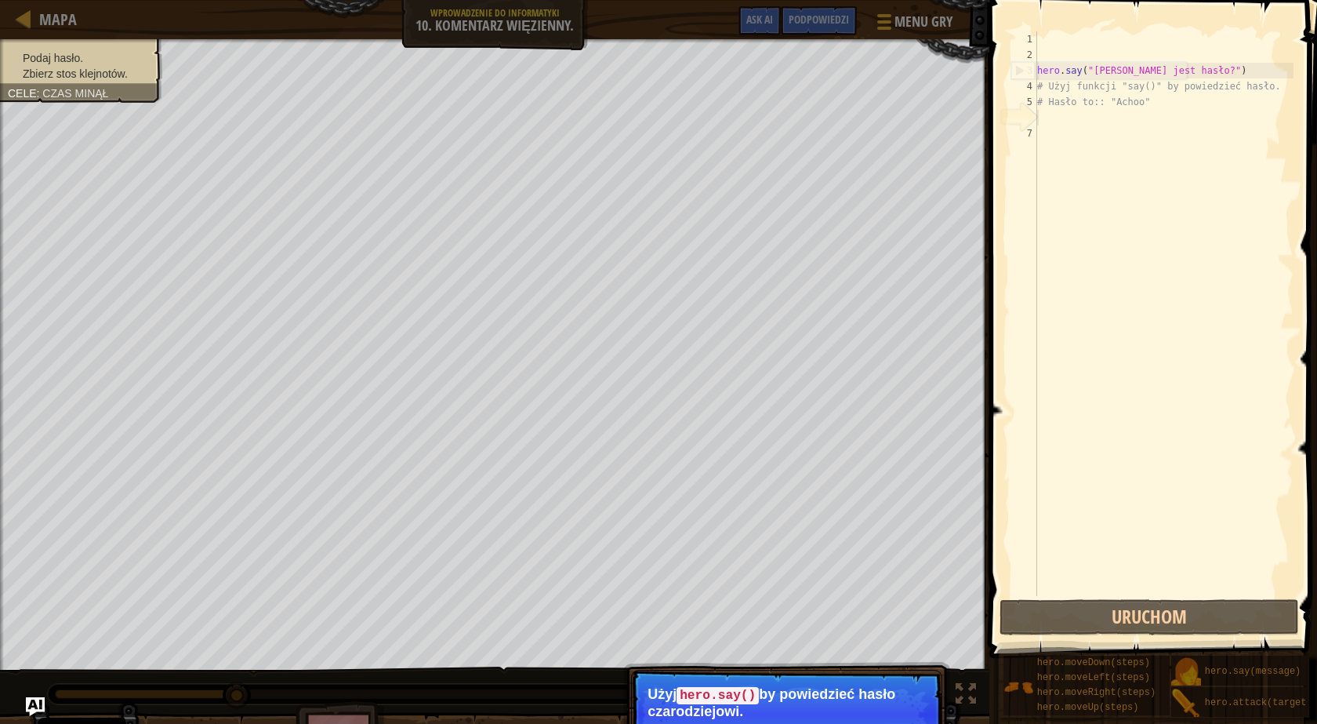
click at [1063, 183] on div "hero . say ( "[PERSON_NAME] jest hasło?" ) # Użyj funkcji "say()" by powiedzieć…" at bounding box center [1164, 329] width 260 height 596
click at [14, 19] on div at bounding box center [24, 19] width 20 height 20
select select "pl"
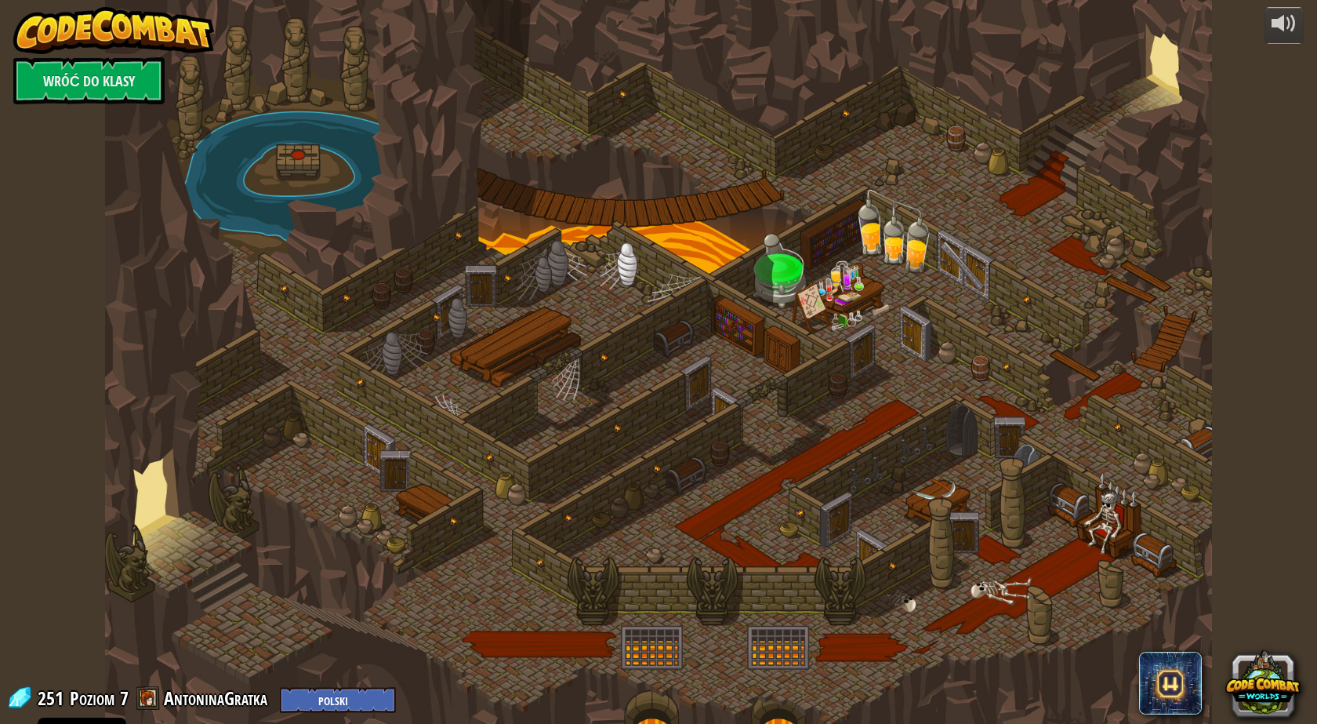
select select "pl"
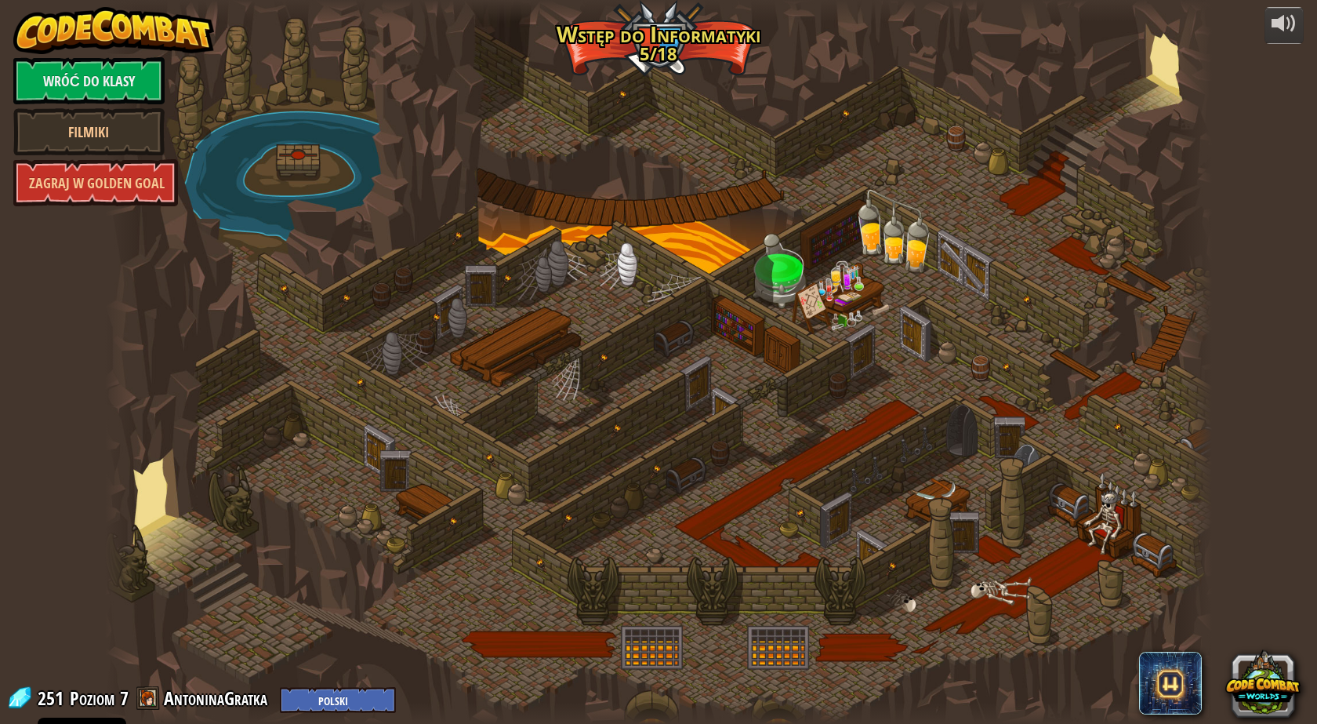
select select "pl"
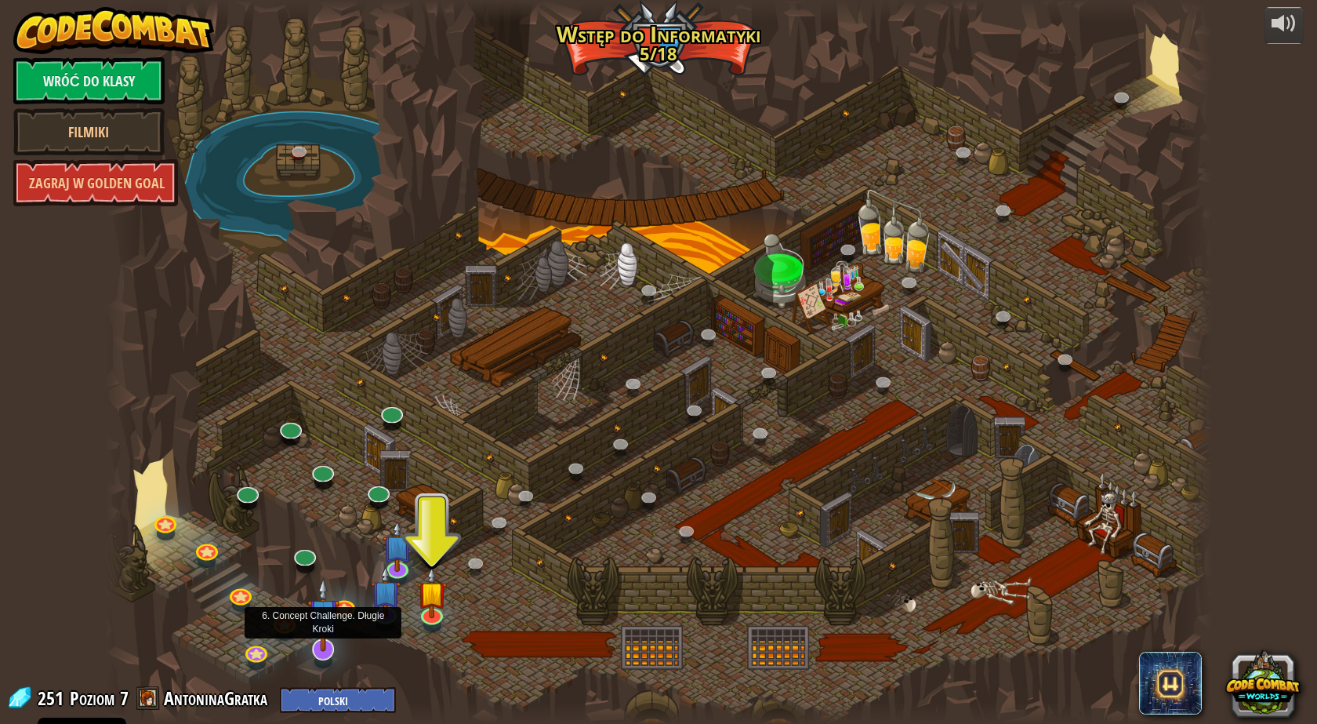
click at [318, 642] on img at bounding box center [323, 614] width 32 height 74
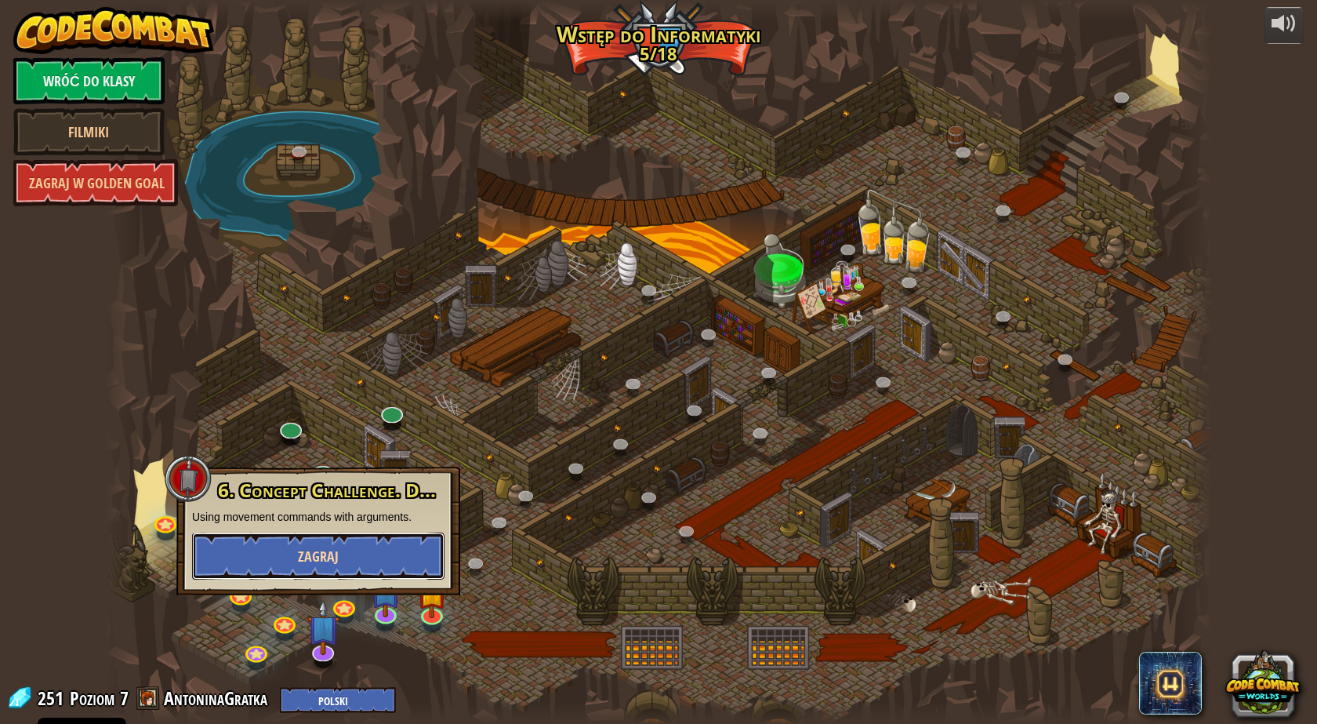
click at [343, 557] on button "Zagraj" at bounding box center [318, 555] width 252 height 47
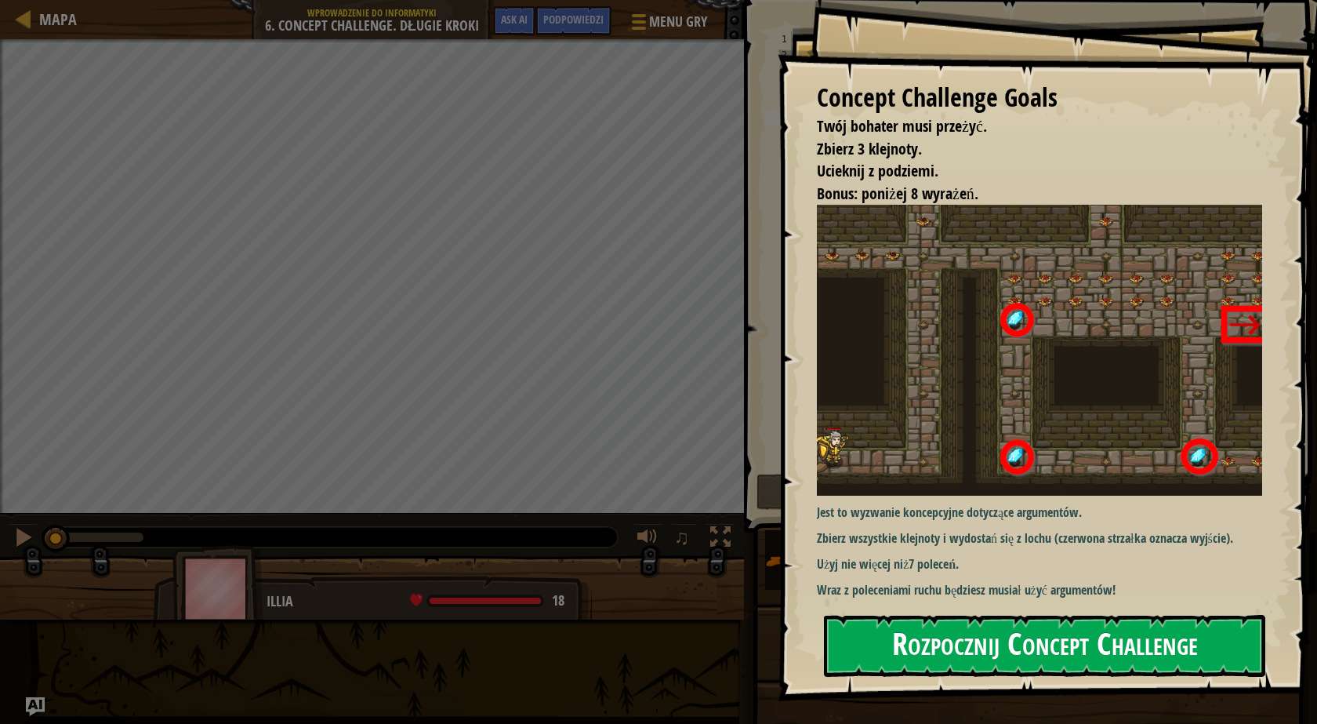
click at [986, 639] on button "Rozpocznij Concept Challenge" at bounding box center [1044, 646] width 441 height 62
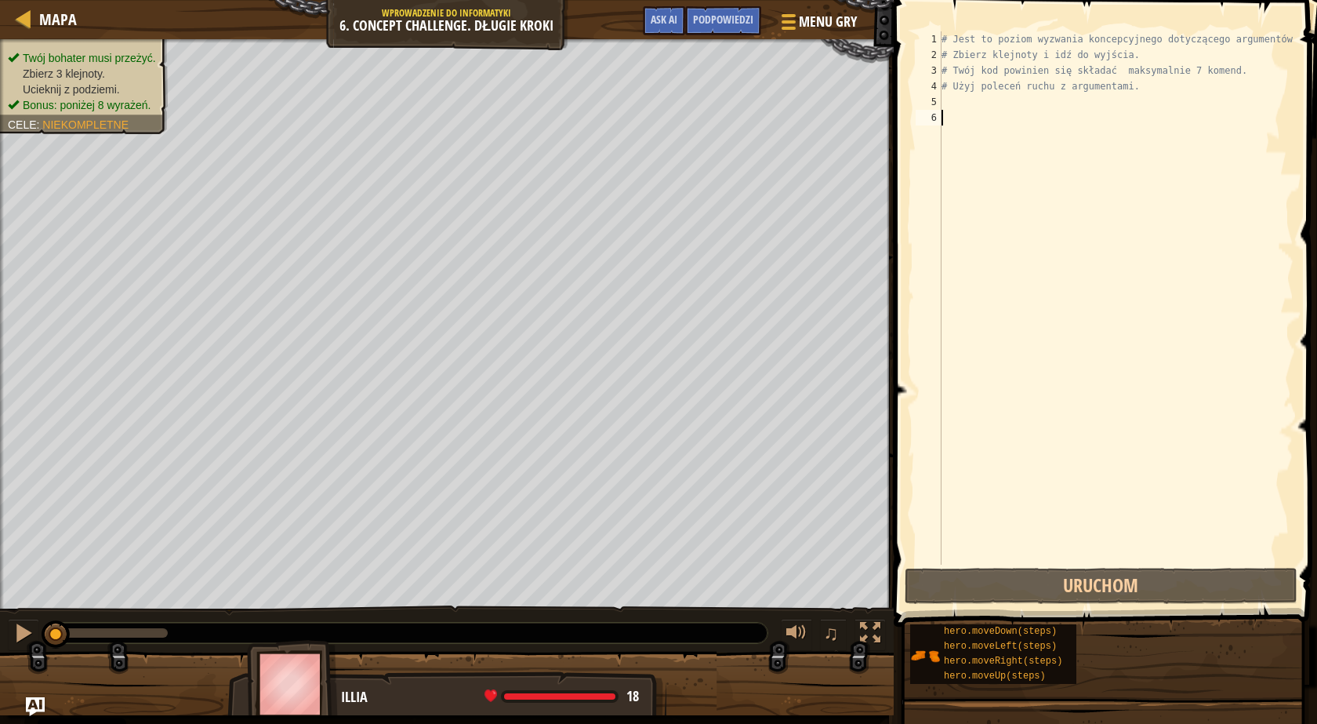
click at [960, 91] on div "# Jest to poziom wyzwania koncepcyjnego dotyczącego argumentów. # Zbierz klejno…" at bounding box center [1116, 313] width 355 height 565
type textarea "# Użyj poleceń ruchu z argumentami."
click at [960, 98] on div "# Jest to poziom wyzwania koncepcyjnego dotyczącego argumentów. # Zbierz klejno…" at bounding box center [1116, 313] width 355 height 565
type textarea "h"
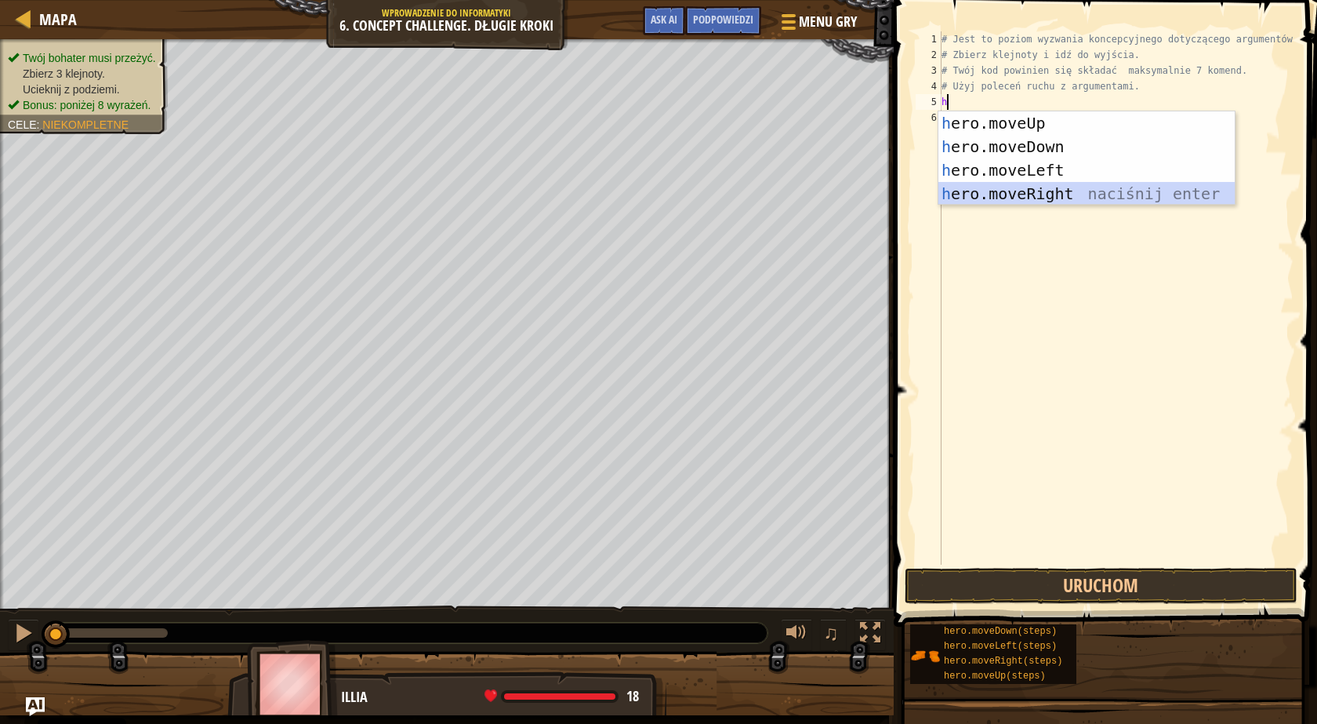
click at [1052, 189] on div "h ero.moveUp naciśnij enter h ero.moveDown naciśnij enter h ero.moveLeft naciśn…" at bounding box center [1087, 181] width 296 height 141
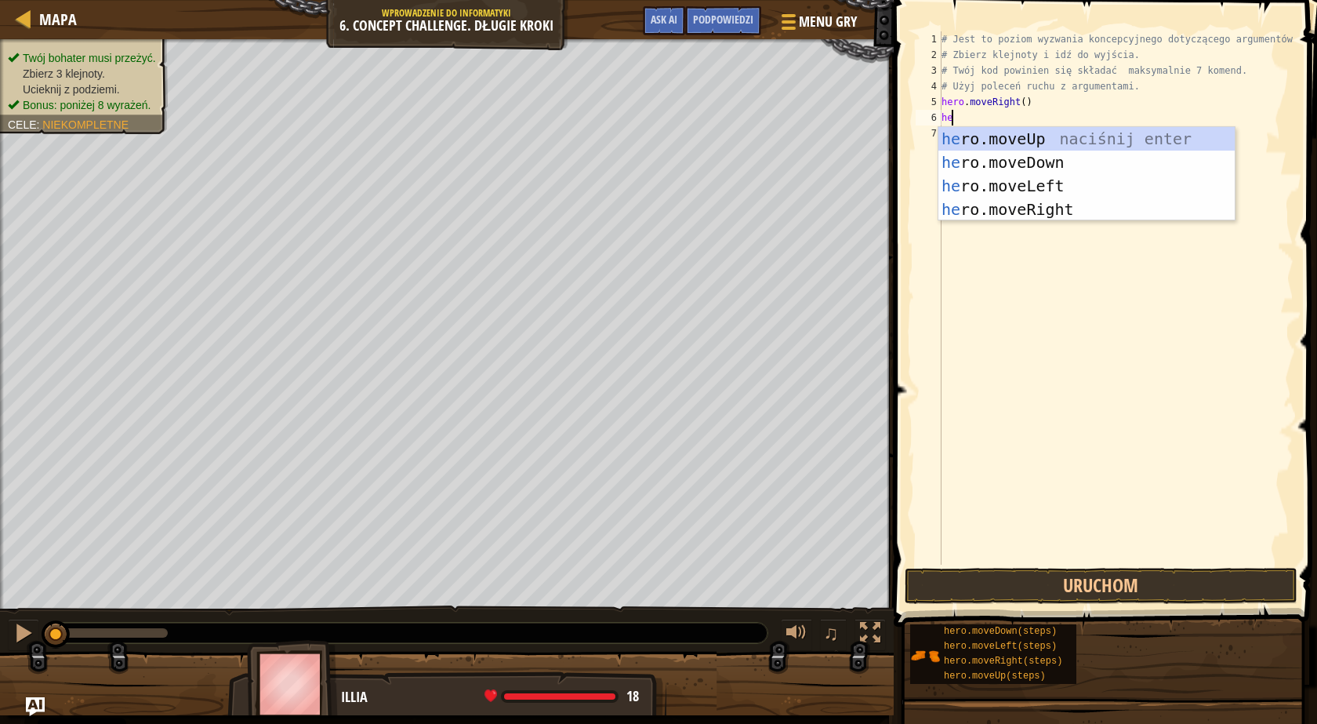
type textarea "her"
click at [1026, 140] on div "her o.moveUp naciśnij enter her o.moveDown naciśnij enter her o.moveLeft naciśn…" at bounding box center [1087, 197] width 296 height 141
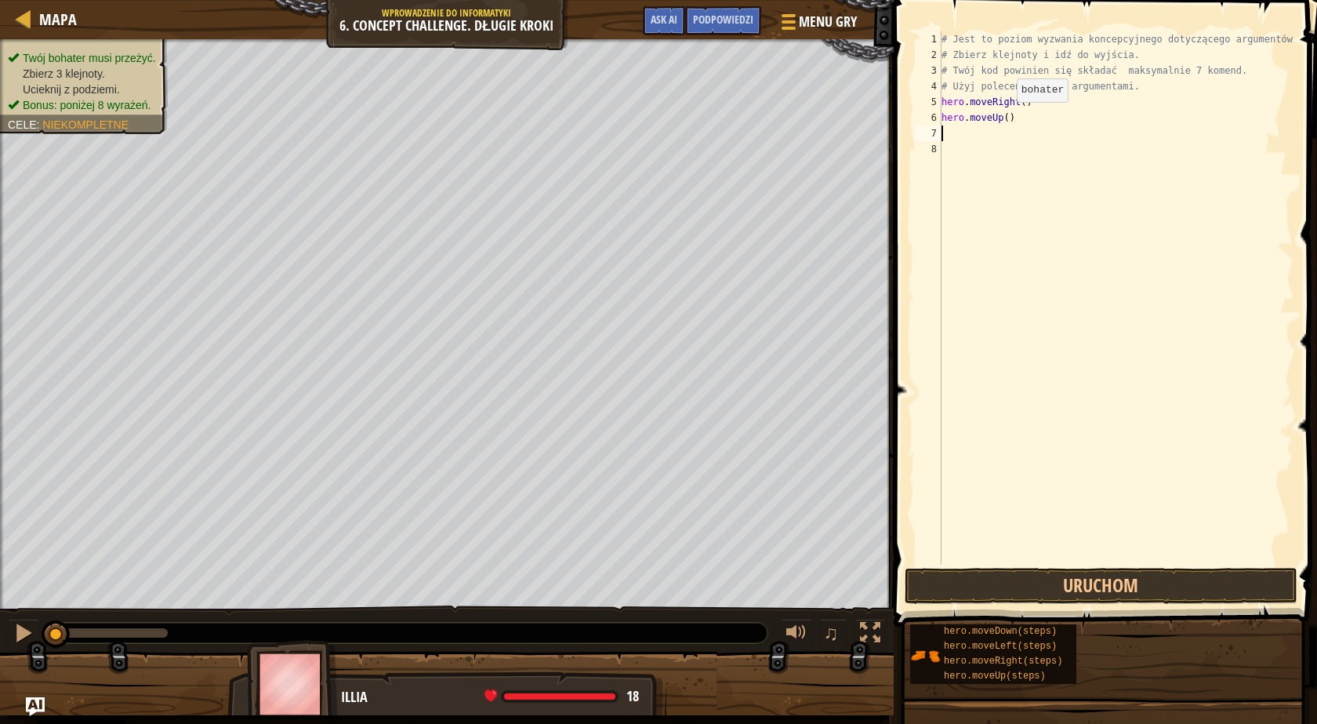
click at [1003, 118] on div "# Jest to poziom wyzwania koncepcyjnego dotyczącego argumentów. # Zbierz klejno…" at bounding box center [1116, 313] width 355 height 565
type textarea "hero.moveUp(3)"
click at [1004, 131] on div "# Jest to poziom wyzwania koncepcyjnego dotyczącego argumentów. # Zbierz klejno…" at bounding box center [1116, 313] width 355 height 565
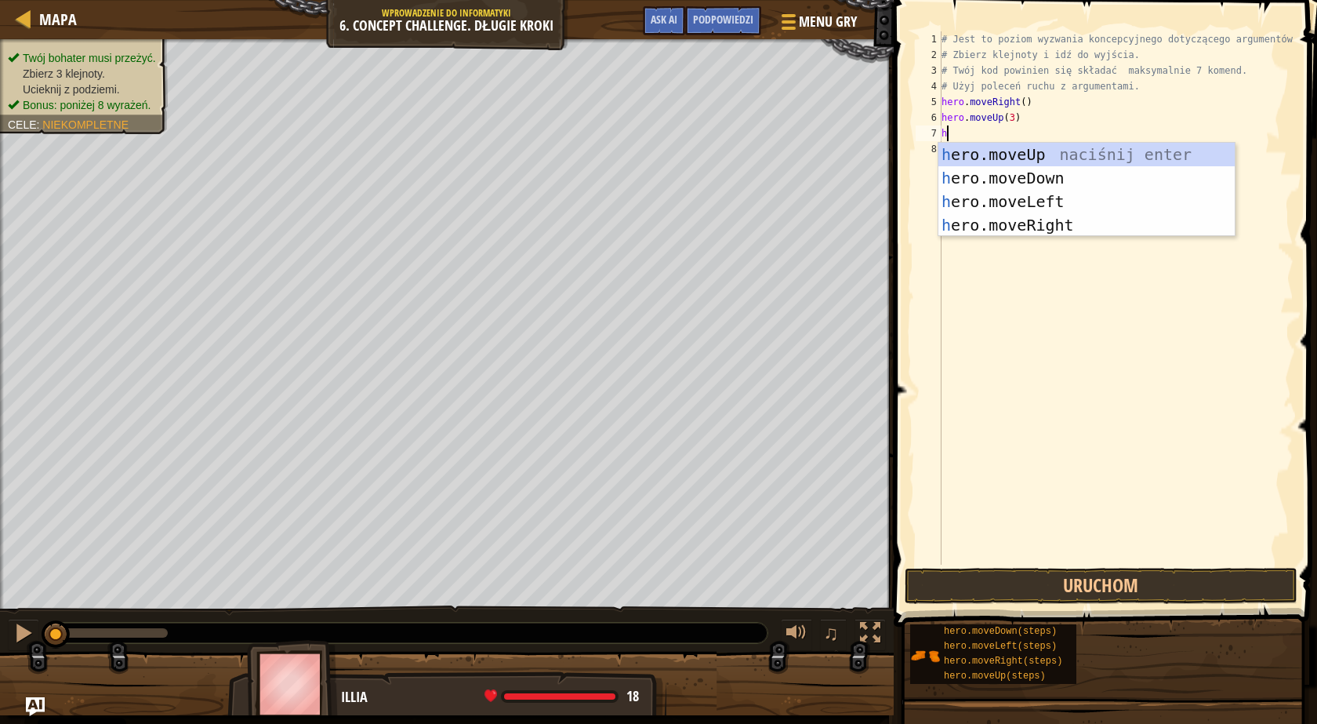
type textarea "he"
click at [1017, 216] on div "he ro.moveUp naciśnij enter he ro.moveDown naciśnij enter he ro.moveLeft naciśn…" at bounding box center [1087, 213] width 296 height 141
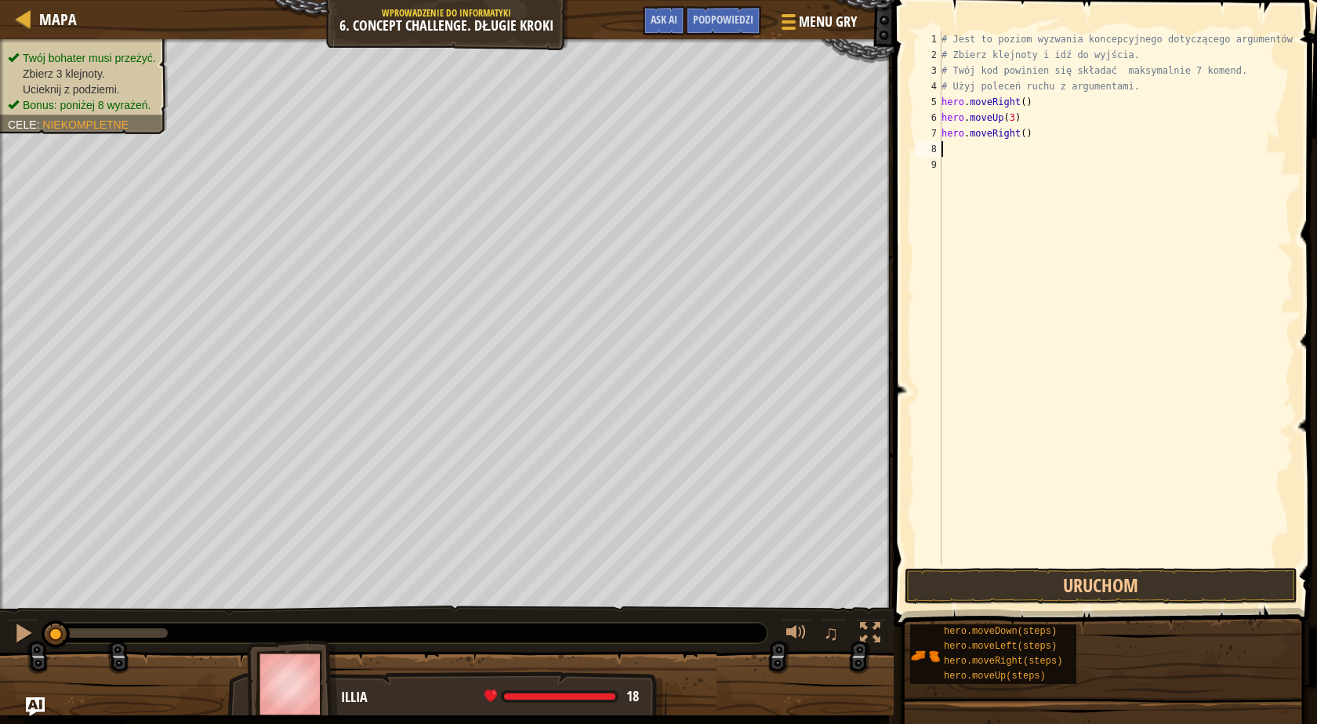
type textarea "2"
click at [1019, 131] on div "# Jest to poziom wyzwania koncepcyjnego dotyczącego argumentów. # Zbierz klejno…" at bounding box center [1116, 313] width 355 height 565
type textarea "hero.moveRight(2)"
click at [982, 145] on div "# Jest to poziom wyzwania koncepcyjnego dotyczącego argumentów. # Zbierz klejno…" at bounding box center [1116, 313] width 355 height 565
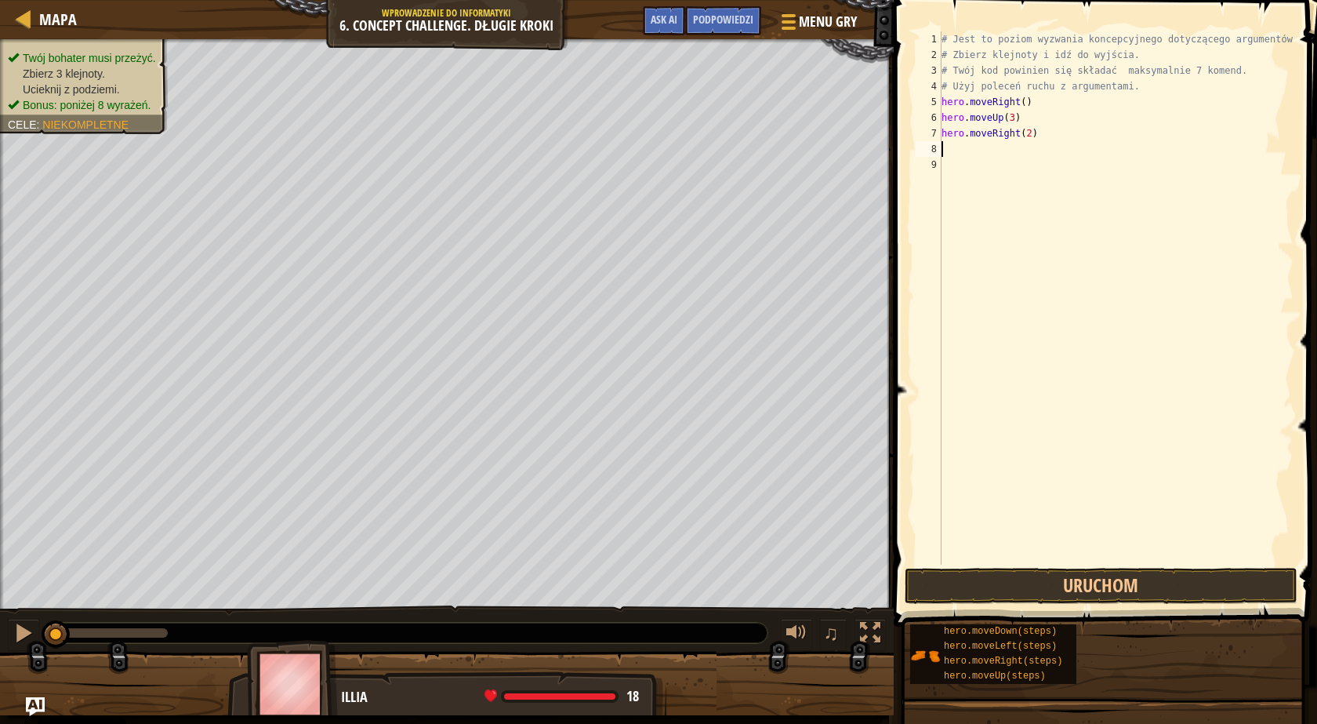
scroll to position [7, 0]
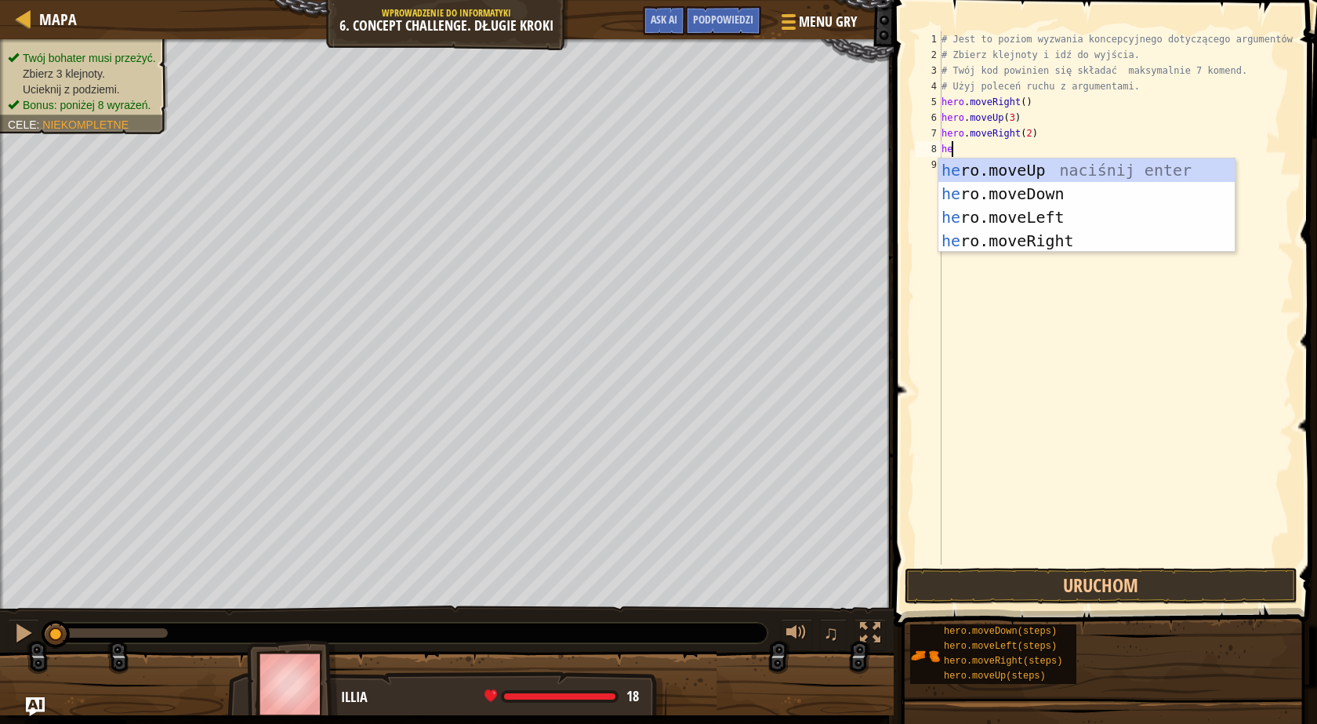
type textarea "her"
click at [1044, 194] on div "her o.moveUp naciśnij enter her o.moveDown naciśnij enter her o.moveLeft naciśn…" at bounding box center [1087, 228] width 296 height 141
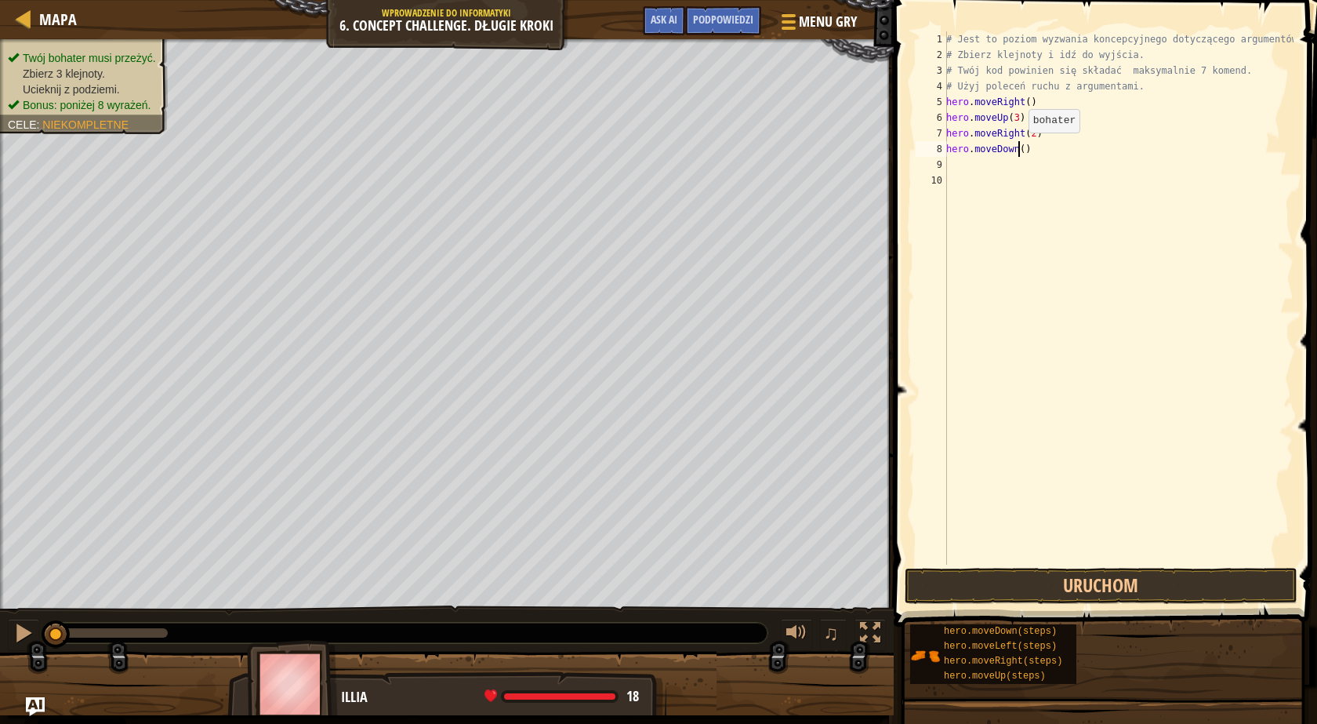
click at [1020, 148] on div "# Jest to poziom wyzwania koncepcyjnego dotyczącego argumentów. # Zbierz klejno…" at bounding box center [1118, 313] width 350 height 565
type textarea "hero.moveDown(3)"
click at [995, 167] on div "# Jest to poziom wyzwania koncepcyjnego dotyczącego argumentów. # Zbierz klejno…" at bounding box center [1118, 313] width 350 height 565
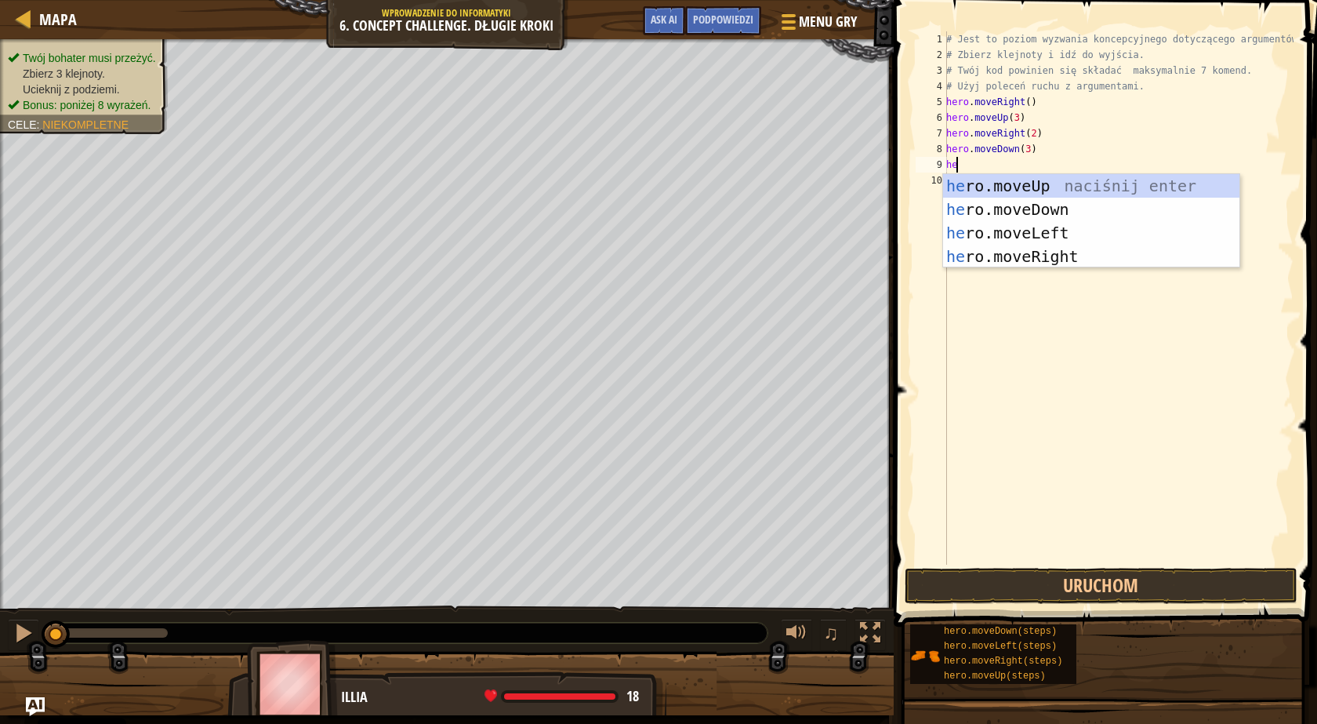
type textarea "her"
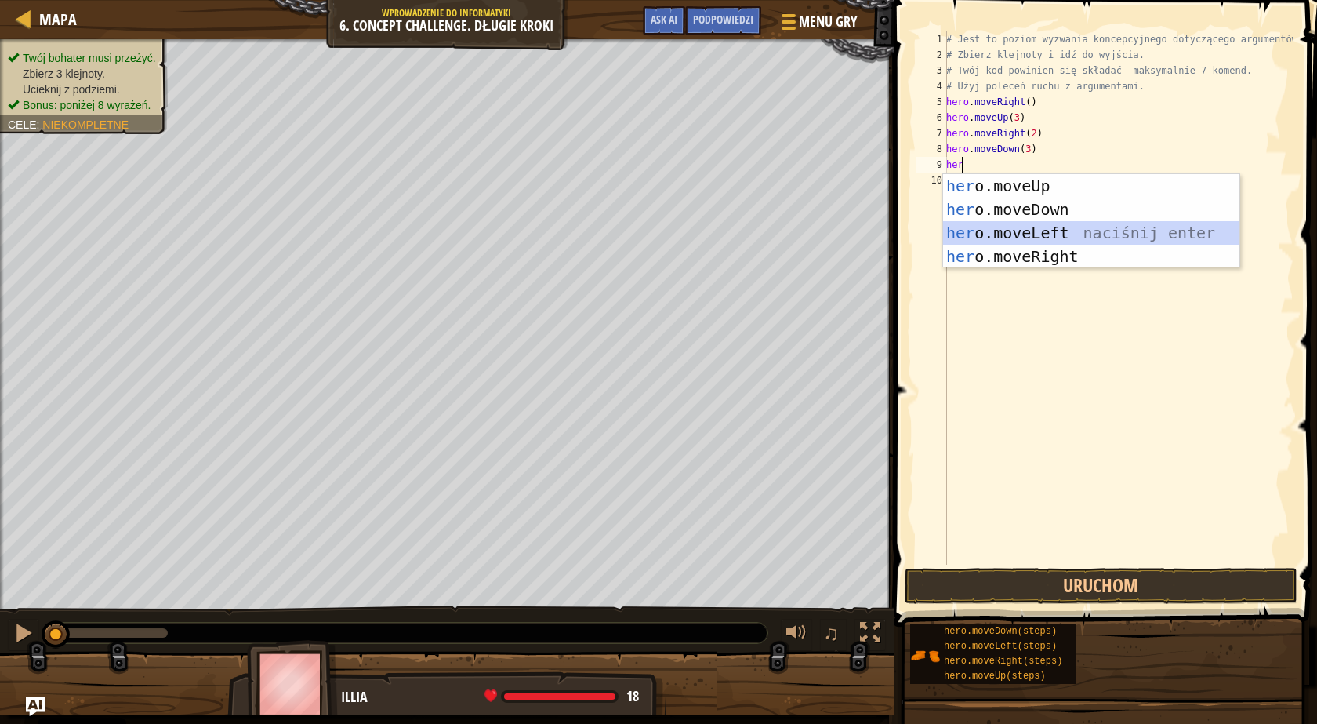
click at [1008, 229] on div "her o.moveUp naciśnij enter her o.moveDown naciśnij enter her o.moveLeft naciśn…" at bounding box center [1091, 244] width 296 height 141
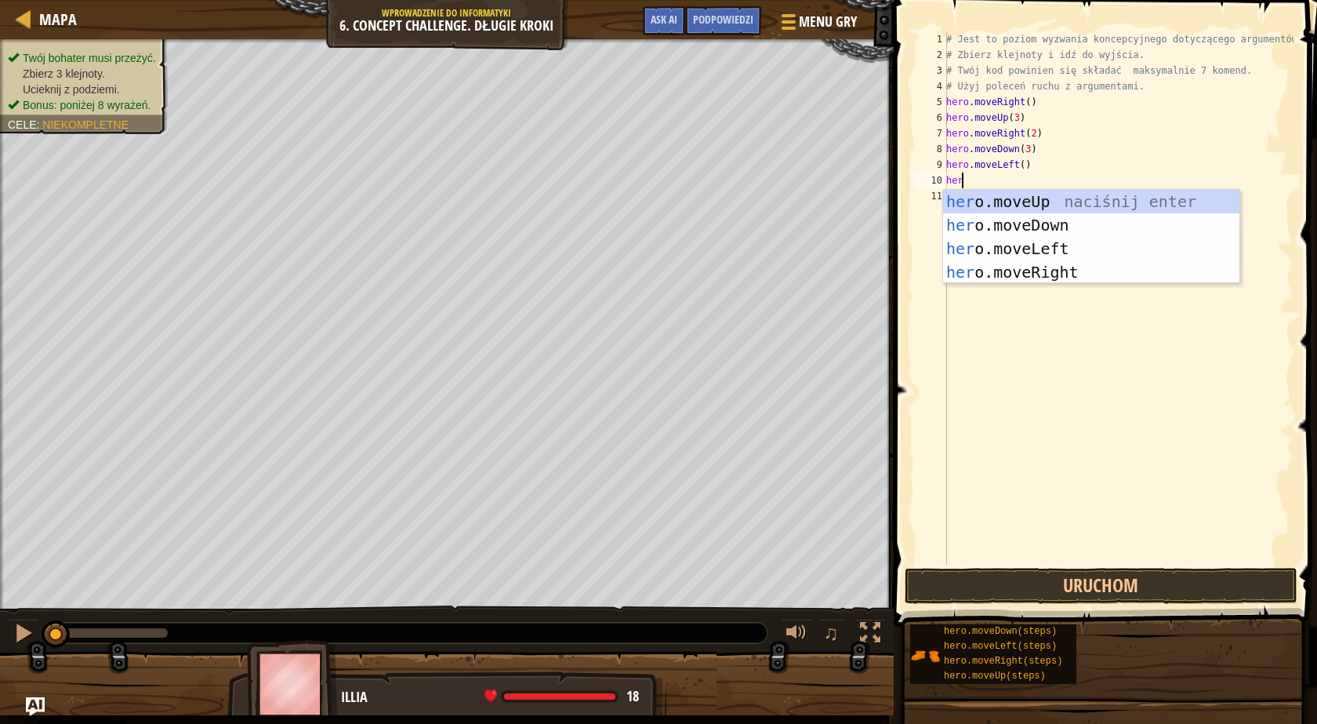
type textarea "hero"
click at [1026, 194] on div "hero .moveUp naciśnij enter hero .moveDown naciśnij enter hero .moveLeft naciśn…" at bounding box center [1091, 260] width 296 height 141
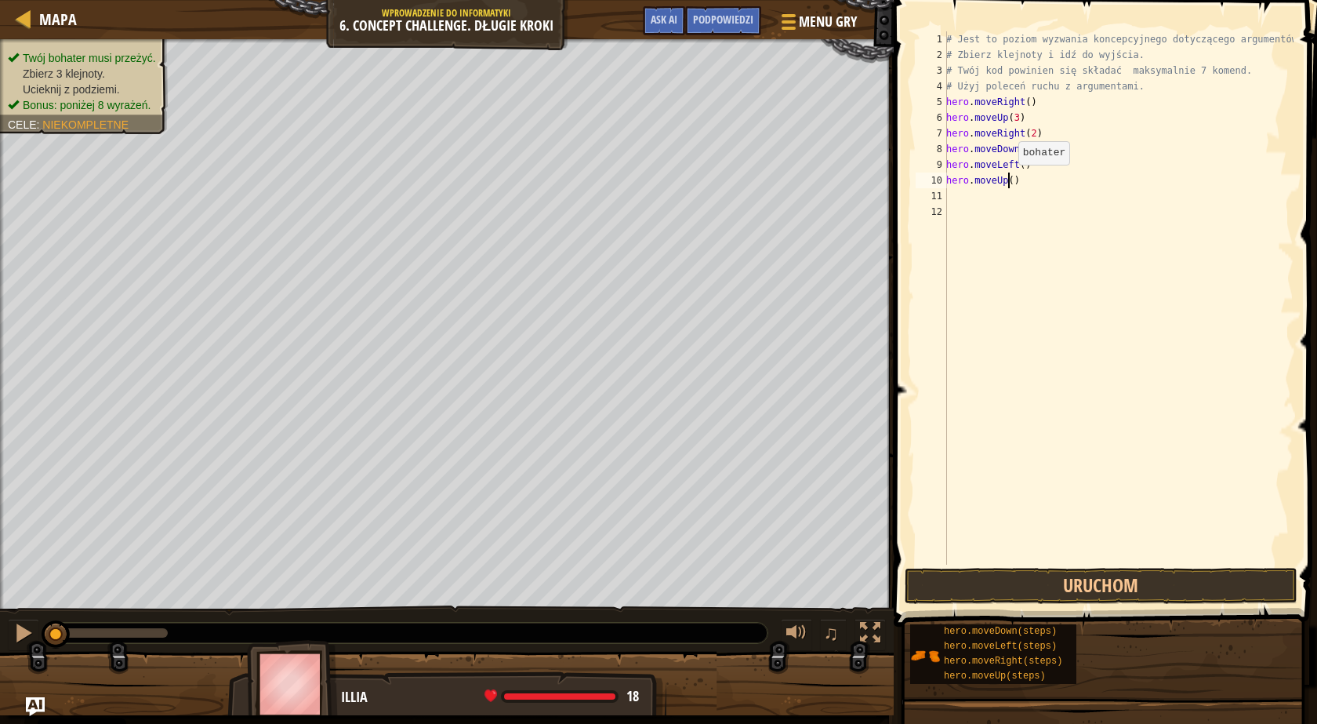
click at [1010, 180] on div "# Jest to poziom wyzwania koncepcyjnego dotyczącego argumentów. # Zbierz klejno…" at bounding box center [1118, 313] width 350 height 565
type textarea "hero.moveUp(2)"
click at [1035, 203] on div "# Jest to poziom wyzwania koncepcyjnego dotyczącego argumentów. # Zbierz klejno…" at bounding box center [1118, 313] width 350 height 565
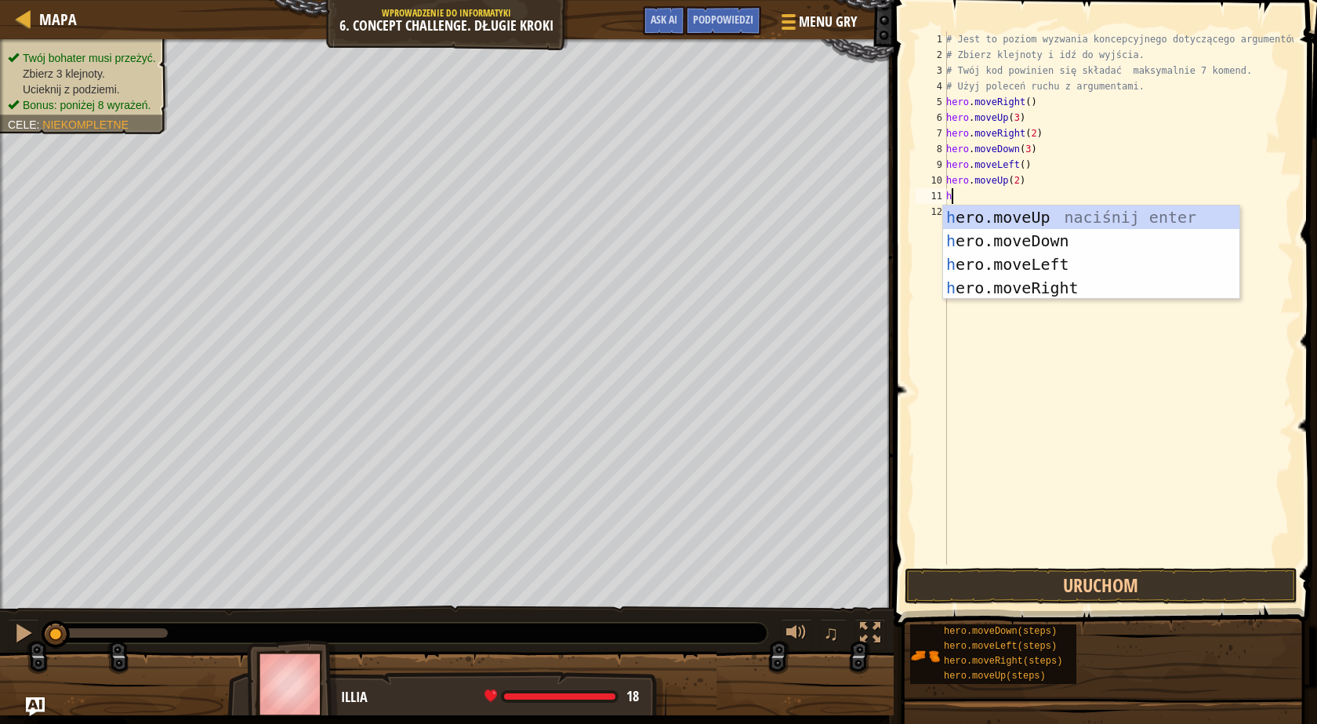
type textarea "her"
click at [1025, 285] on div "her o.moveUp naciśnij enter her o.moveDown naciśnij enter her o.moveLeft naciśn…" at bounding box center [1091, 275] width 296 height 141
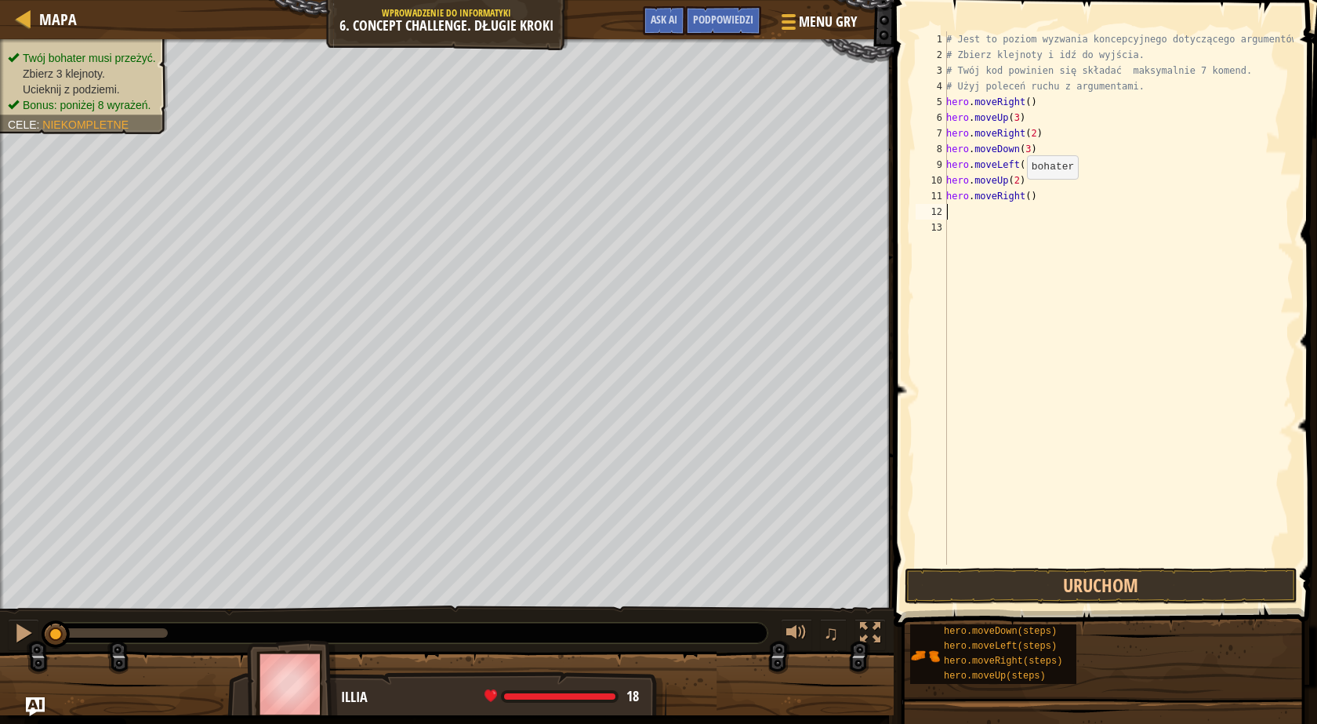
click at [1021, 194] on div "# Jest to poziom wyzwania koncepcyjnego dotyczącego argumentów. # Zbierz klejno…" at bounding box center [1118, 313] width 350 height 565
click at [1022, 194] on div "# Jest to poziom wyzwania koncepcyjnego dotyczącego argumentów. # Zbierz klejno…" at bounding box center [1118, 313] width 350 height 565
click at [1022, 196] on div "# Jest to poziom wyzwania koncepcyjnego dotyczącego argumentów. # Zbierz klejno…" at bounding box center [1118, 297] width 350 height 533
click at [1026, 580] on button "Uruchom" at bounding box center [1101, 586] width 393 height 36
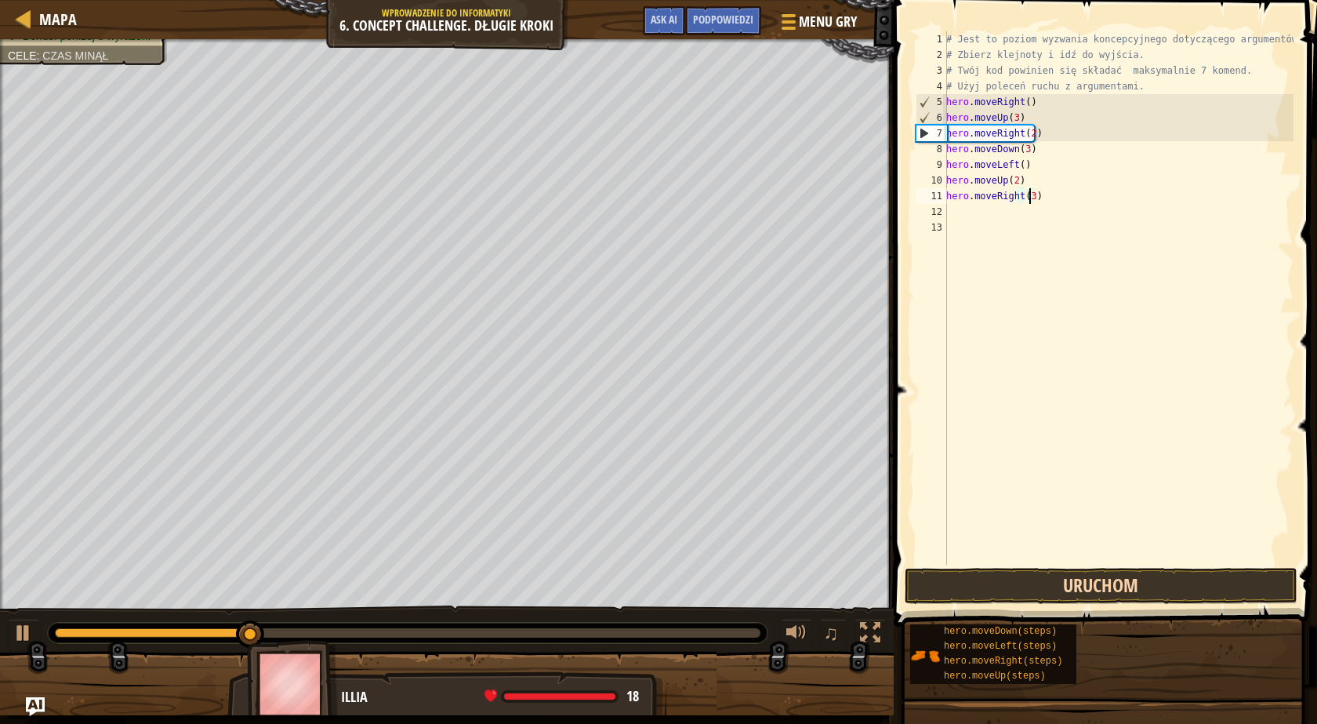
type textarea "hero.moveRight(3)"
click at [1019, 583] on button "Uruchom" at bounding box center [1101, 586] width 393 height 36
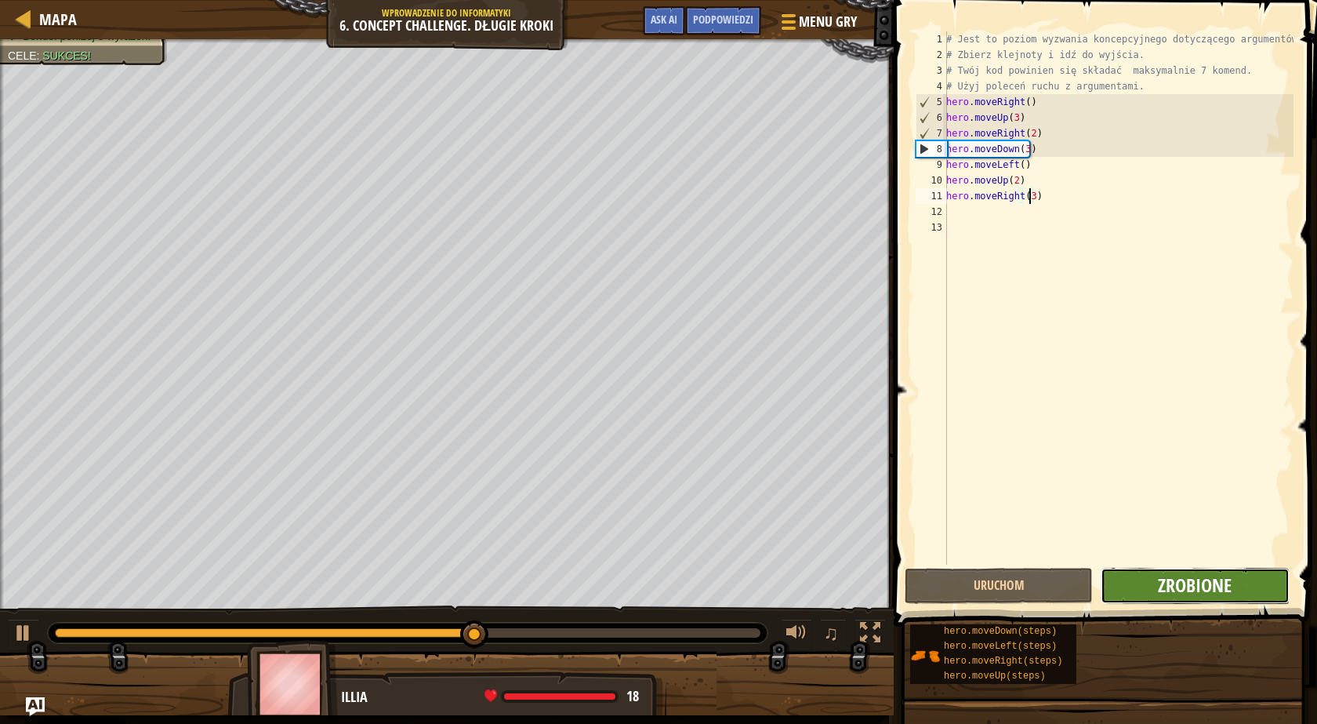
click at [1218, 575] on span "Zrobione" at bounding box center [1195, 584] width 74 height 25
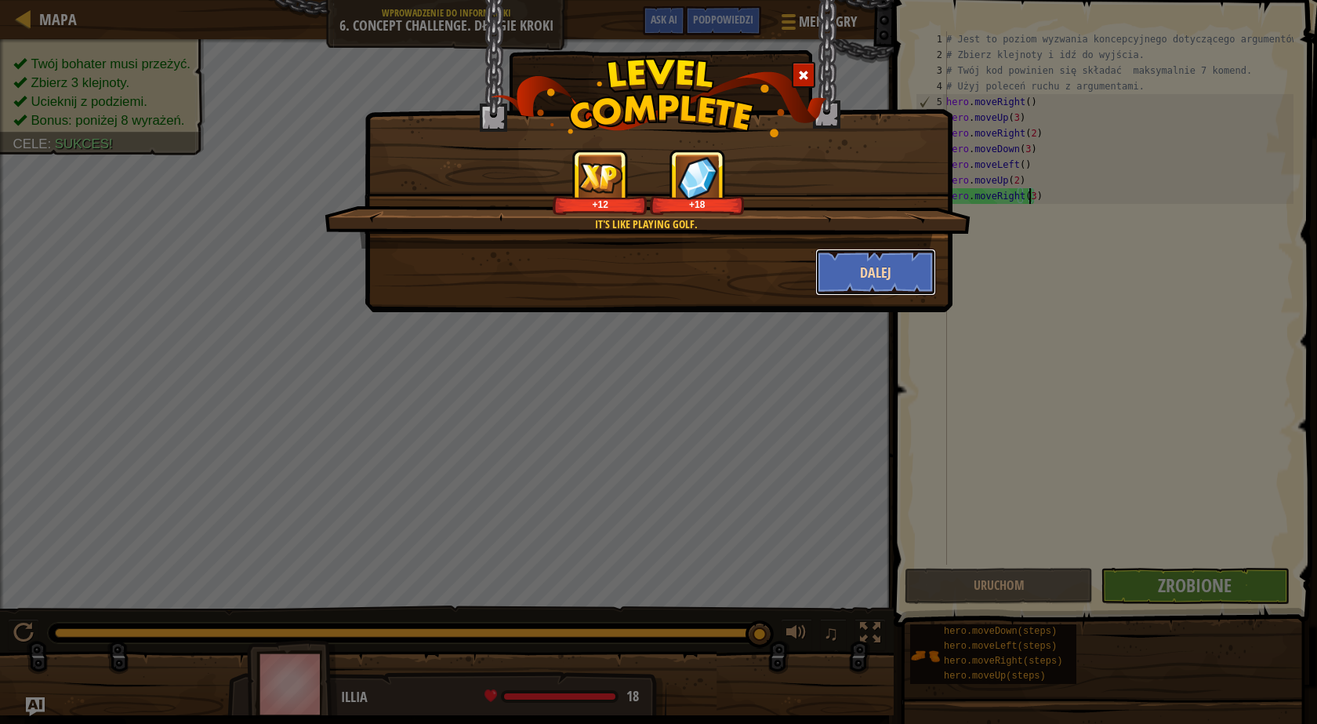
click at [902, 263] on button "Dalej" at bounding box center [876, 272] width 122 height 47
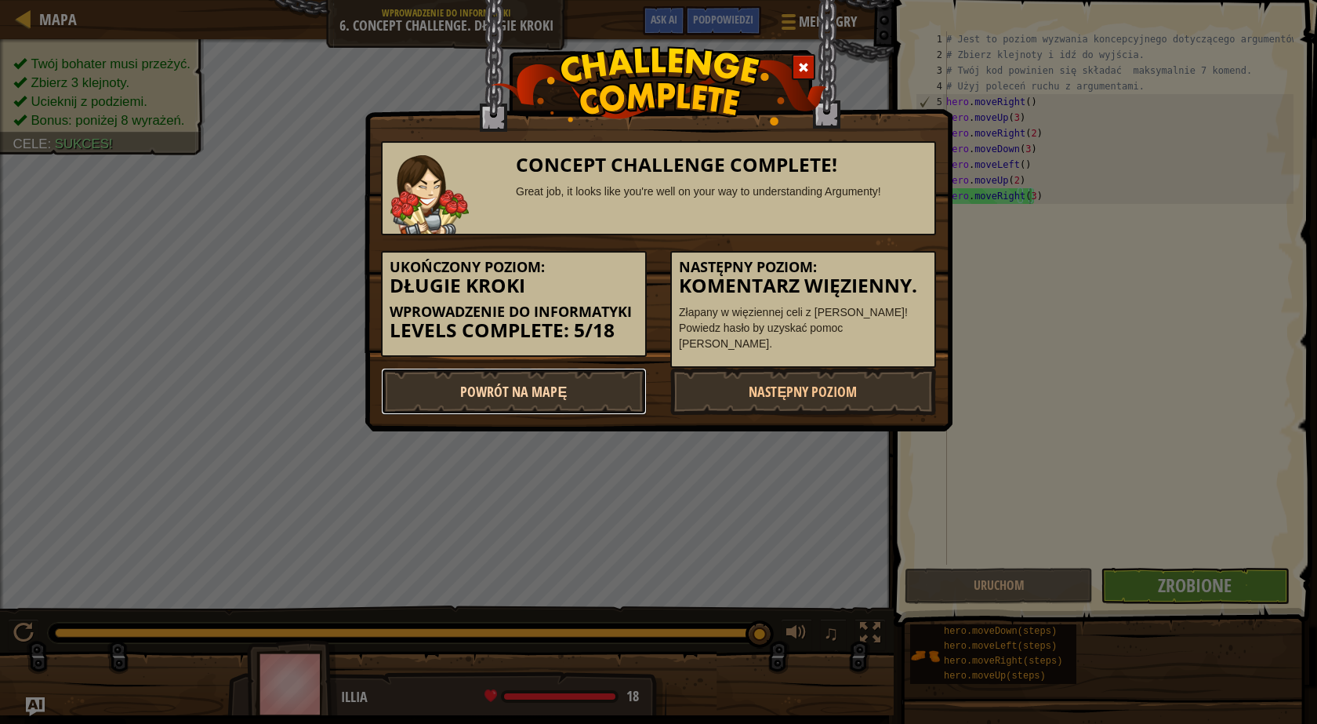
click at [555, 377] on link "Powrót na Mapę" at bounding box center [514, 391] width 266 height 47
select select "pl"
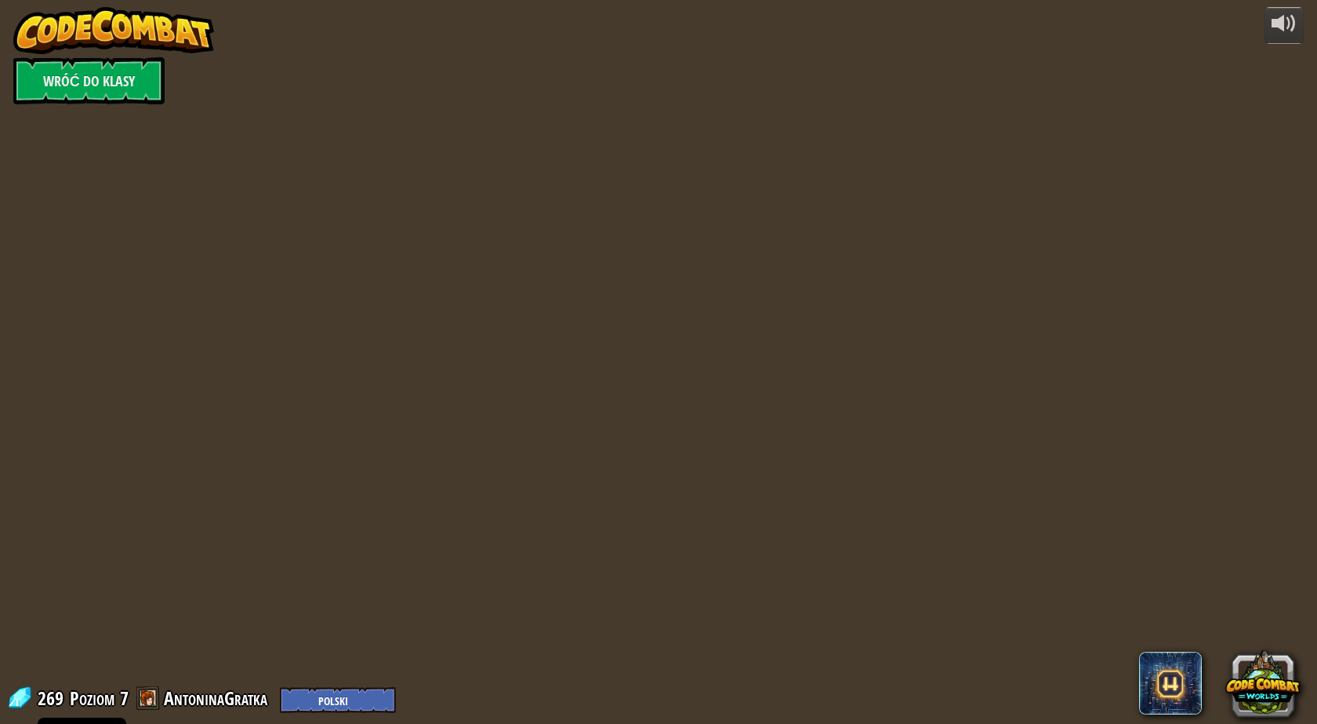
select select "pl"
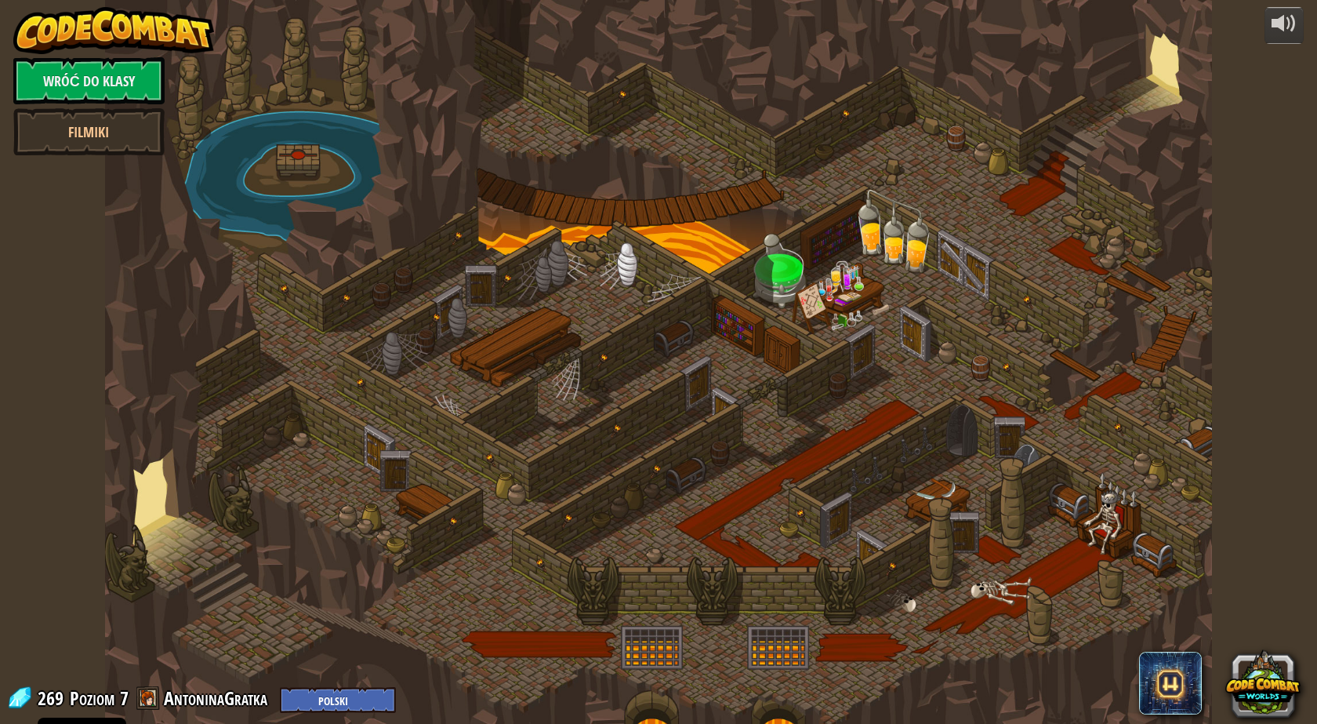
select select "pl"
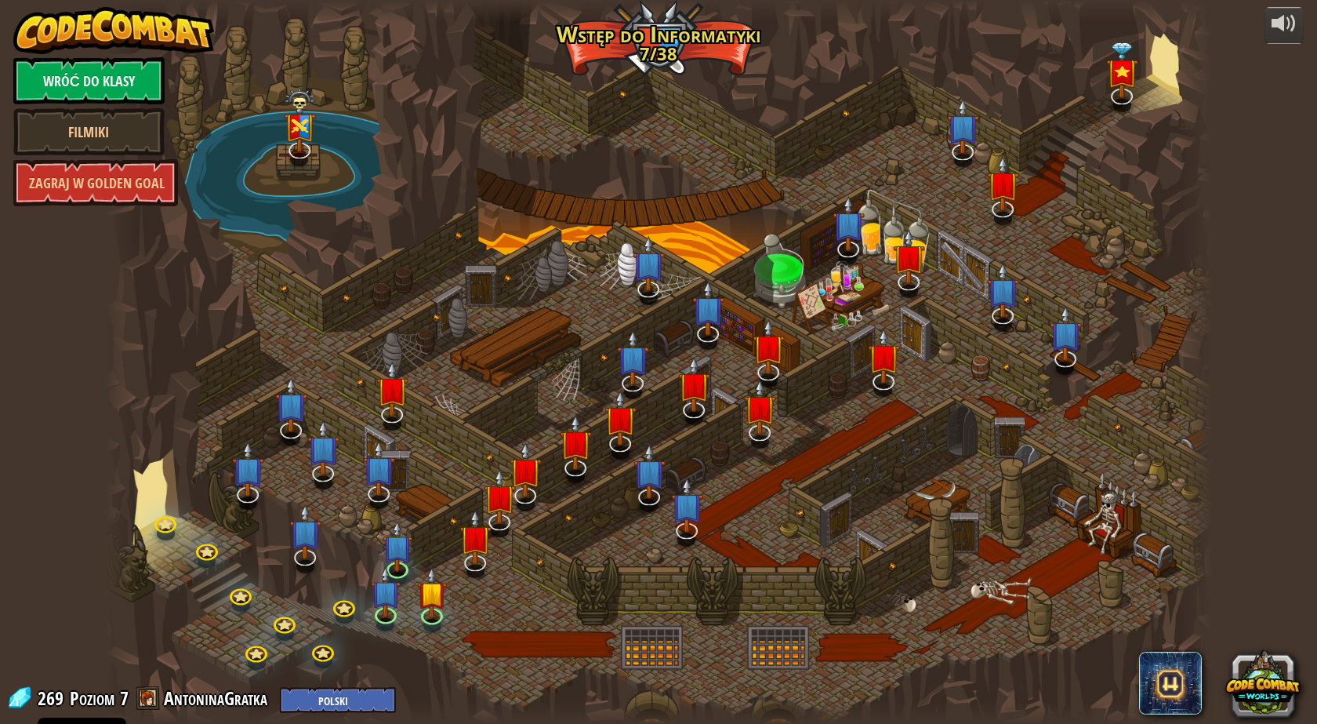
select select "pl"
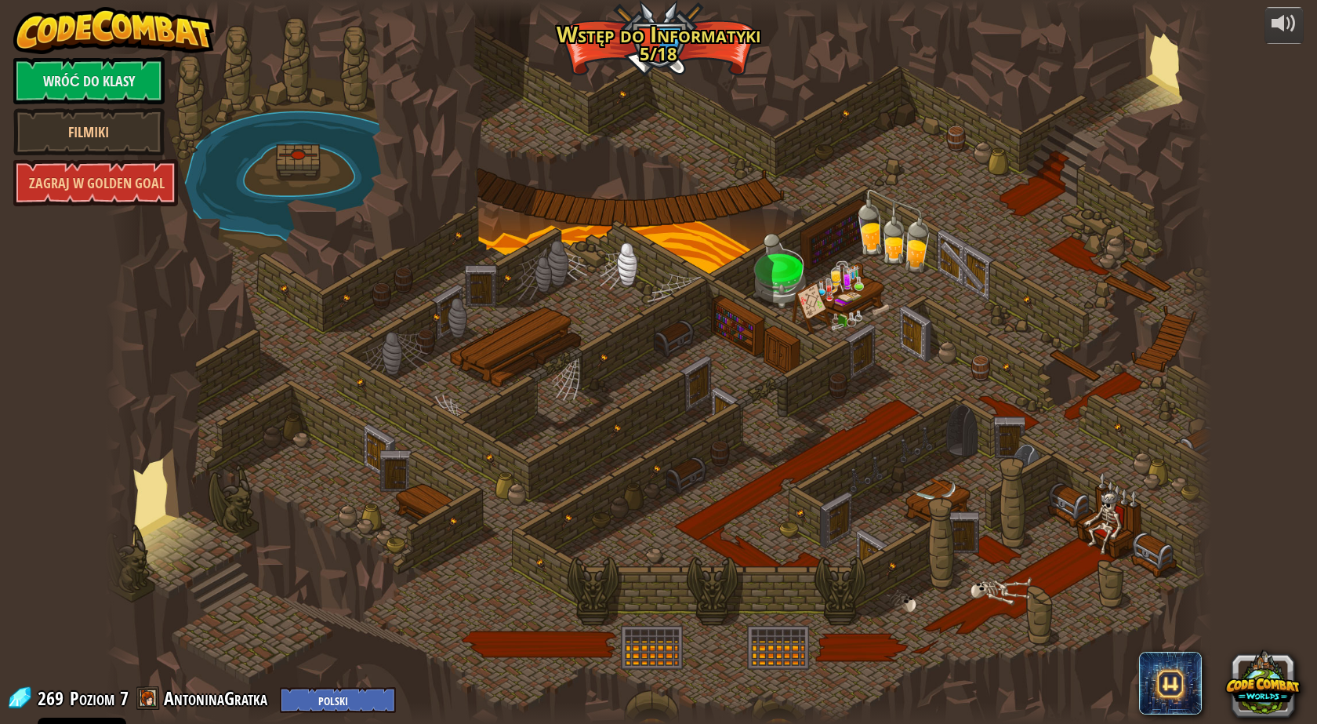
select select "pl"
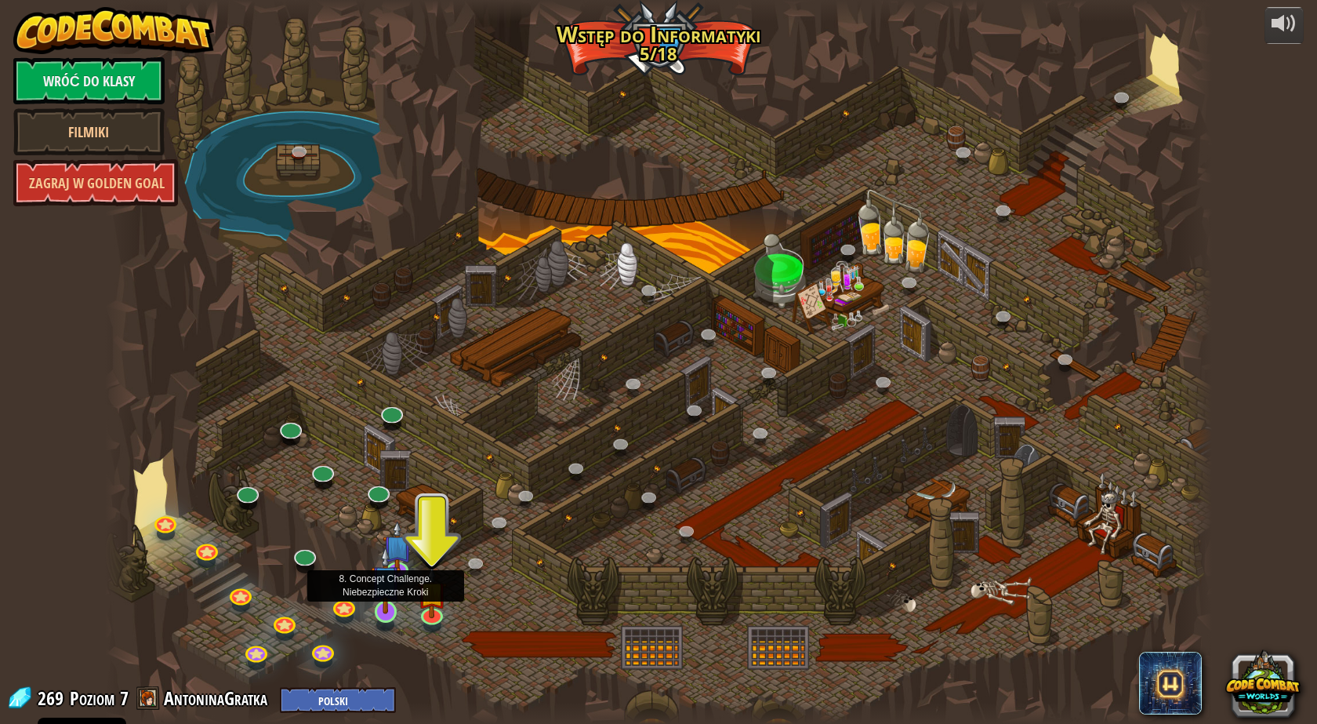
click at [383, 606] on img at bounding box center [386, 580] width 30 height 68
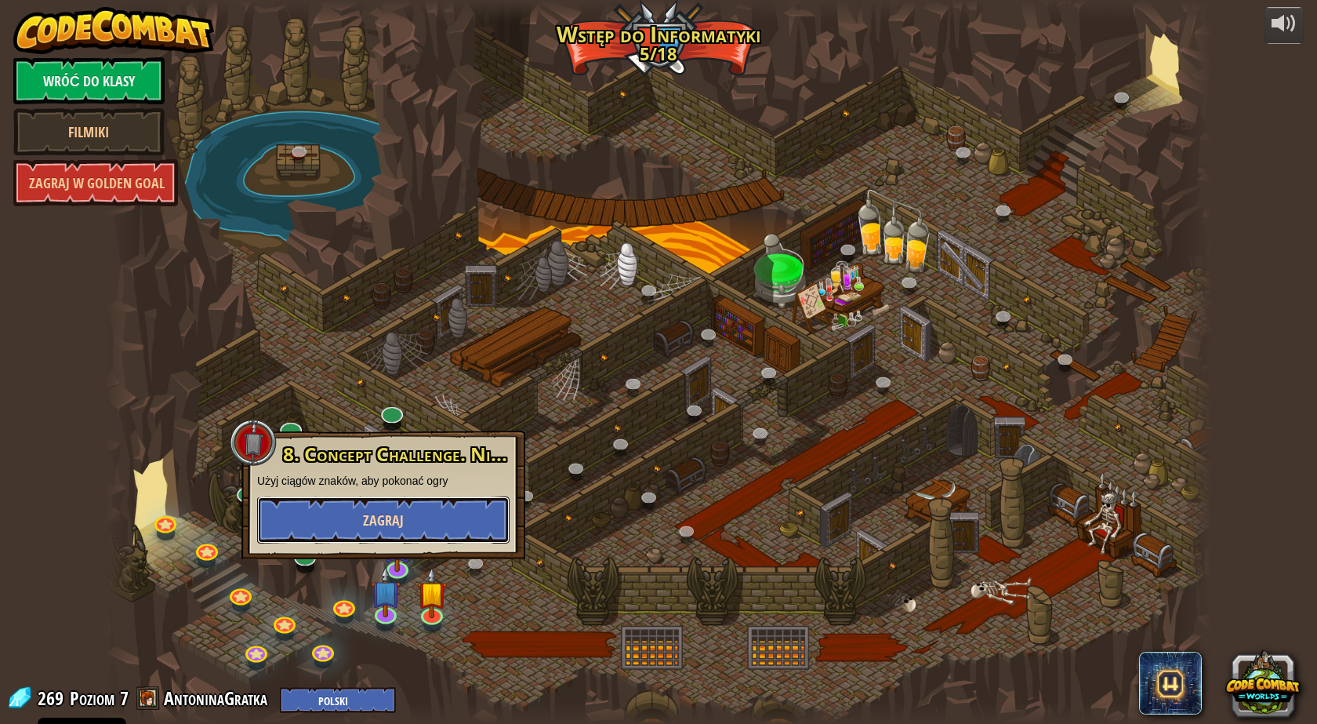
click at [398, 517] on span "Zagraj" at bounding box center [383, 520] width 41 height 20
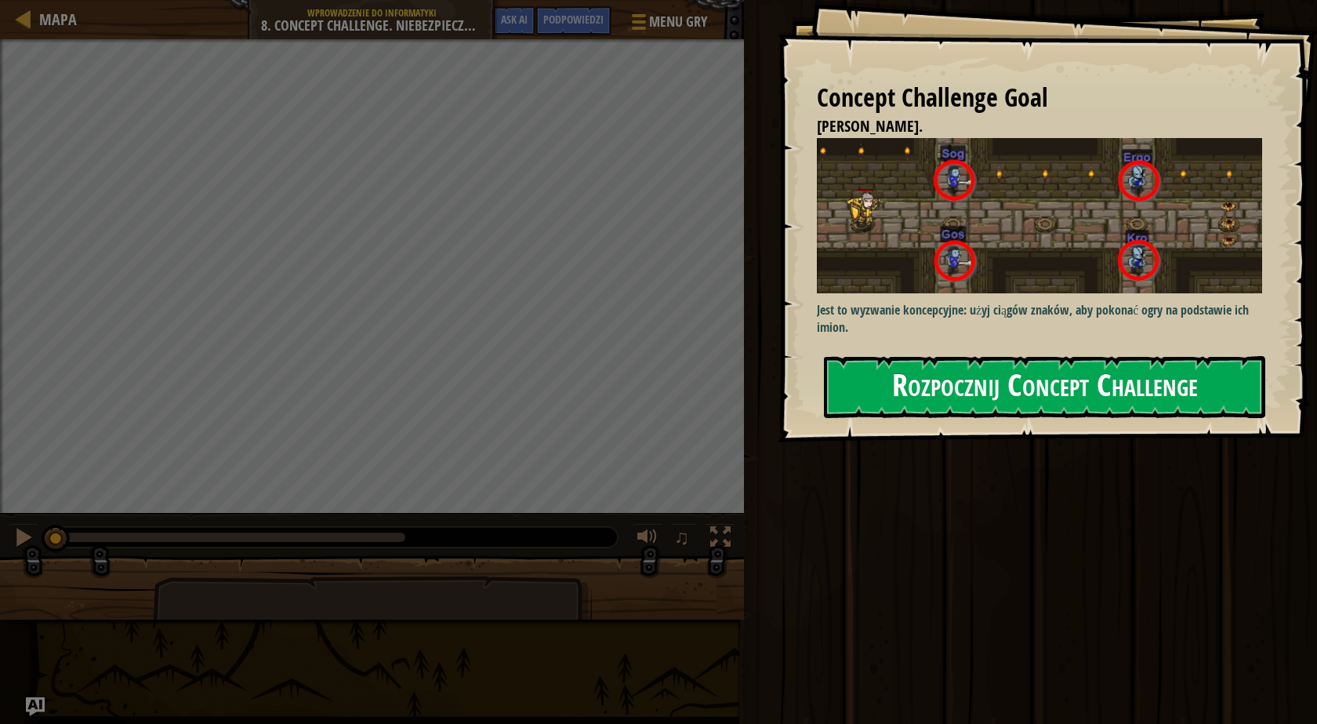
click at [1033, 356] on button "Rozpocznij Concept Challenge" at bounding box center [1044, 387] width 441 height 62
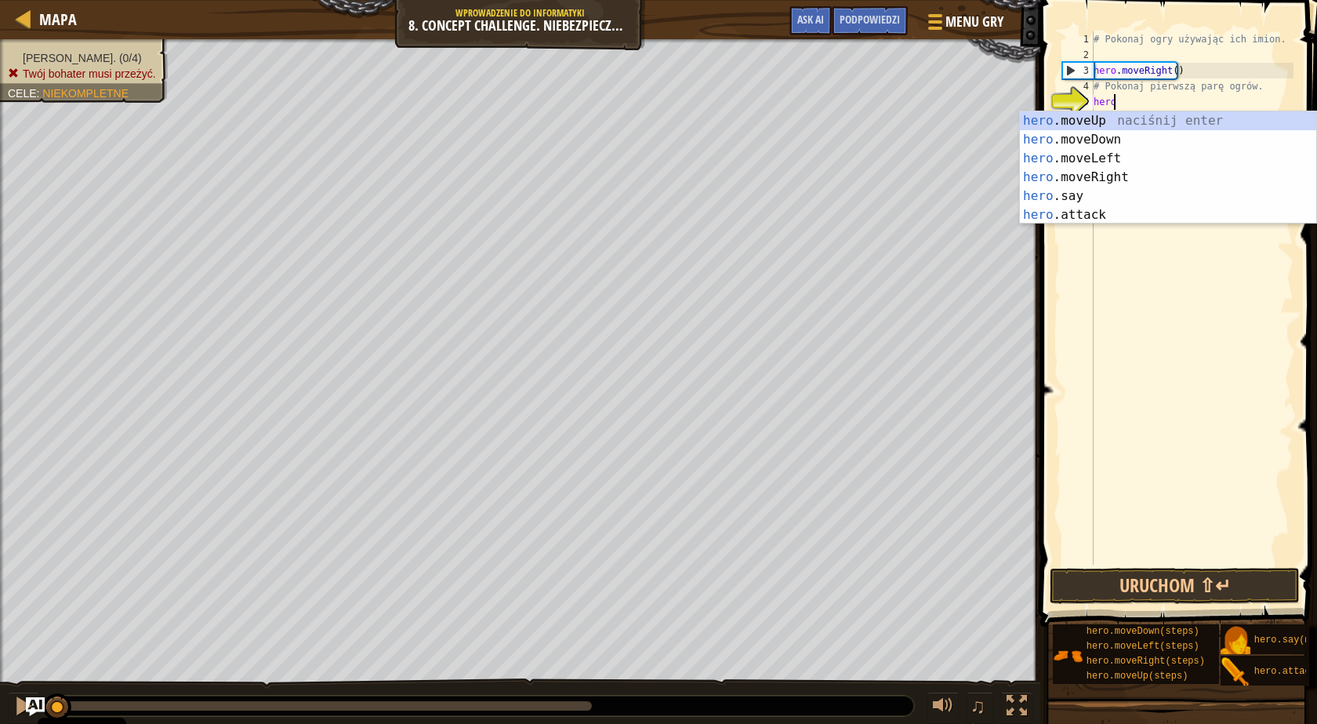
scroll to position [7, 1]
click at [1104, 215] on div "hero .moveUp naciśnij enter hero .moveDown naciśnij enter hero .moveLeft naciśn…" at bounding box center [1168, 186] width 296 height 151
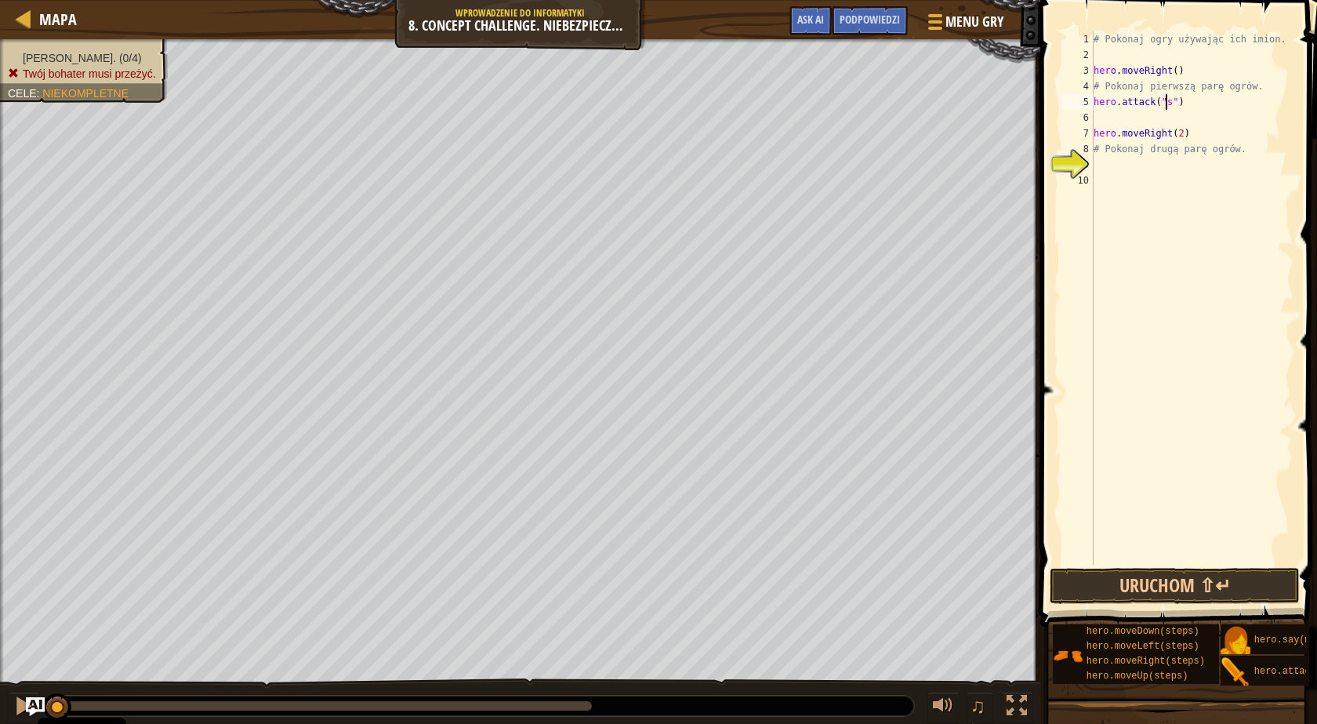
scroll to position [7, 6]
click at [1164, 100] on div "# Pokonaj ogry używając ich imion. hero . moveRight ( ) # Pokonaj pierwszą parę…" at bounding box center [1192, 313] width 203 height 565
type textarea "hero.attack("Sog")"
click at [1185, 103] on div "# Pokonaj ogry używając ich imion. hero . moveRight ( ) # Pokonaj pierwszą parę…" at bounding box center [1192, 313] width 203 height 565
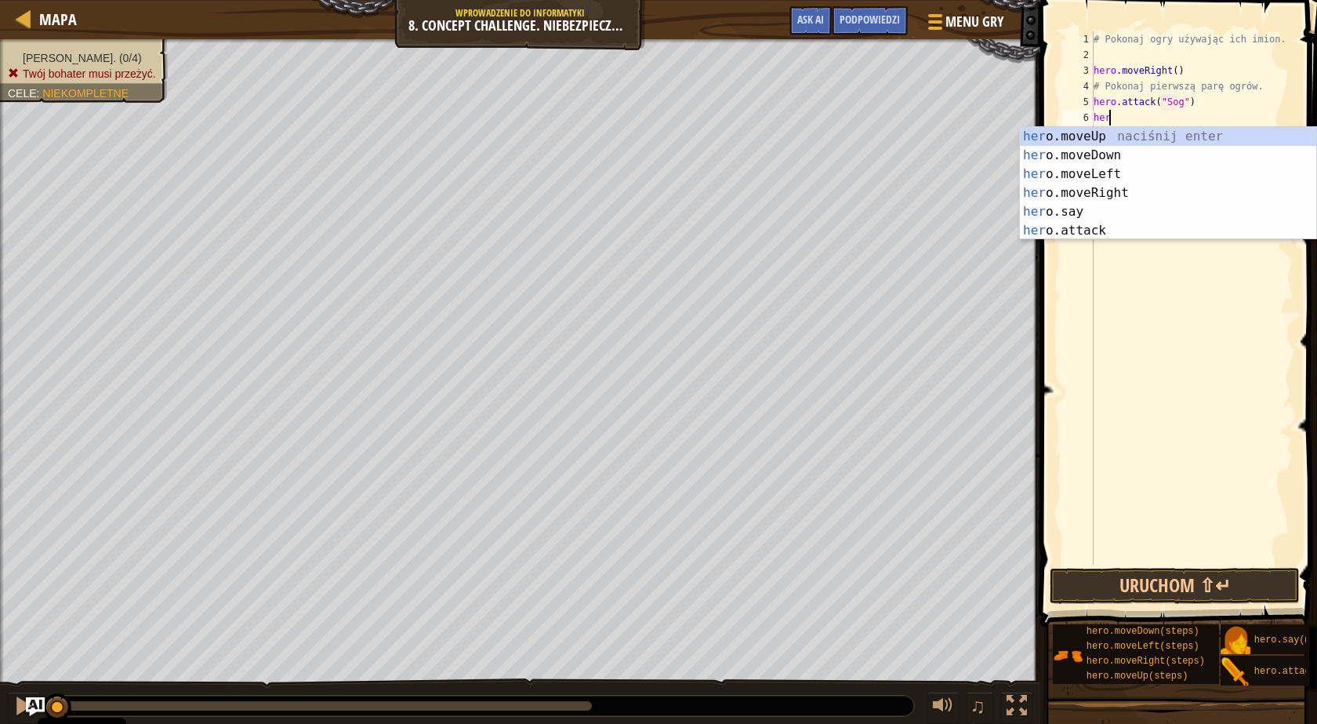
scroll to position [7, 1]
click at [1126, 227] on div "hero .moveUp naciśnij enter hero .moveDown naciśnij enter hero .moveLeft naciśn…" at bounding box center [1168, 202] width 296 height 151
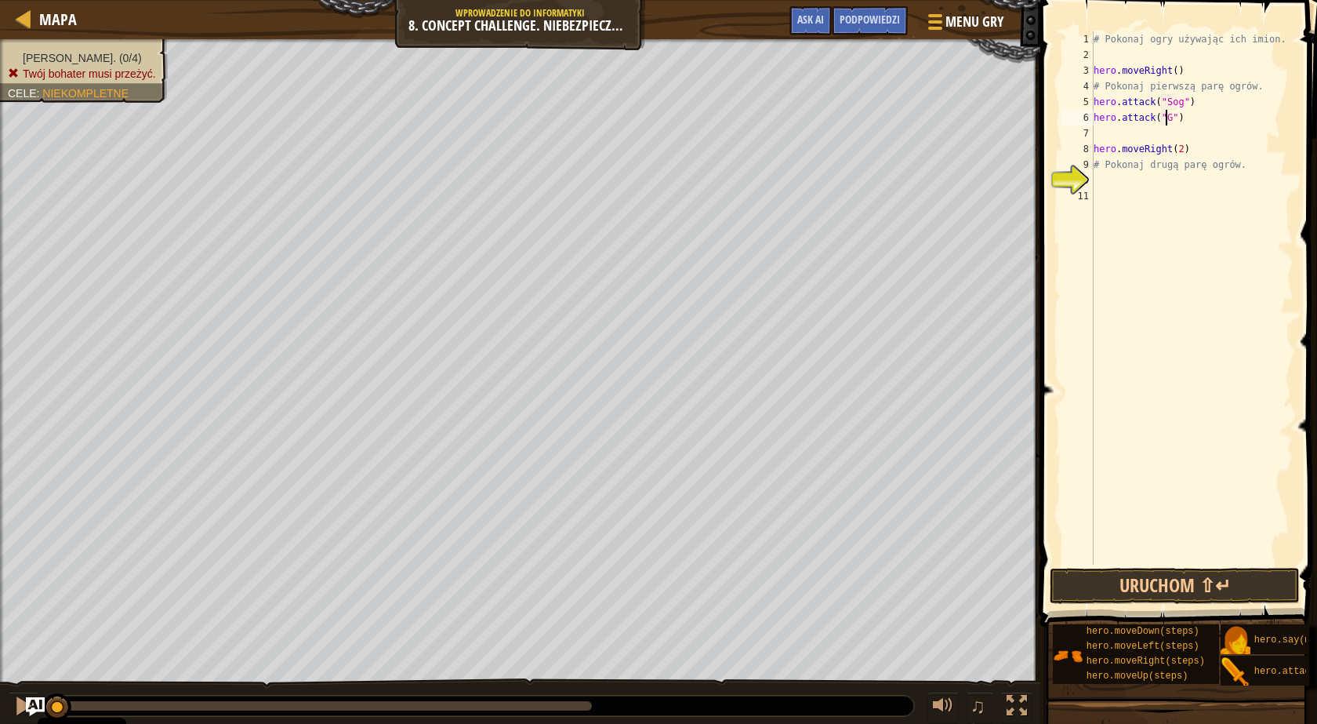
scroll to position [7, 6]
type textarea "hero.attack("Gos")"
click at [1116, 128] on div "# Pokonaj ogry używając ich imion. hero . moveRight ( ) # Pokonaj pierwszą parę…" at bounding box center [1192, 313] width 203 height 565
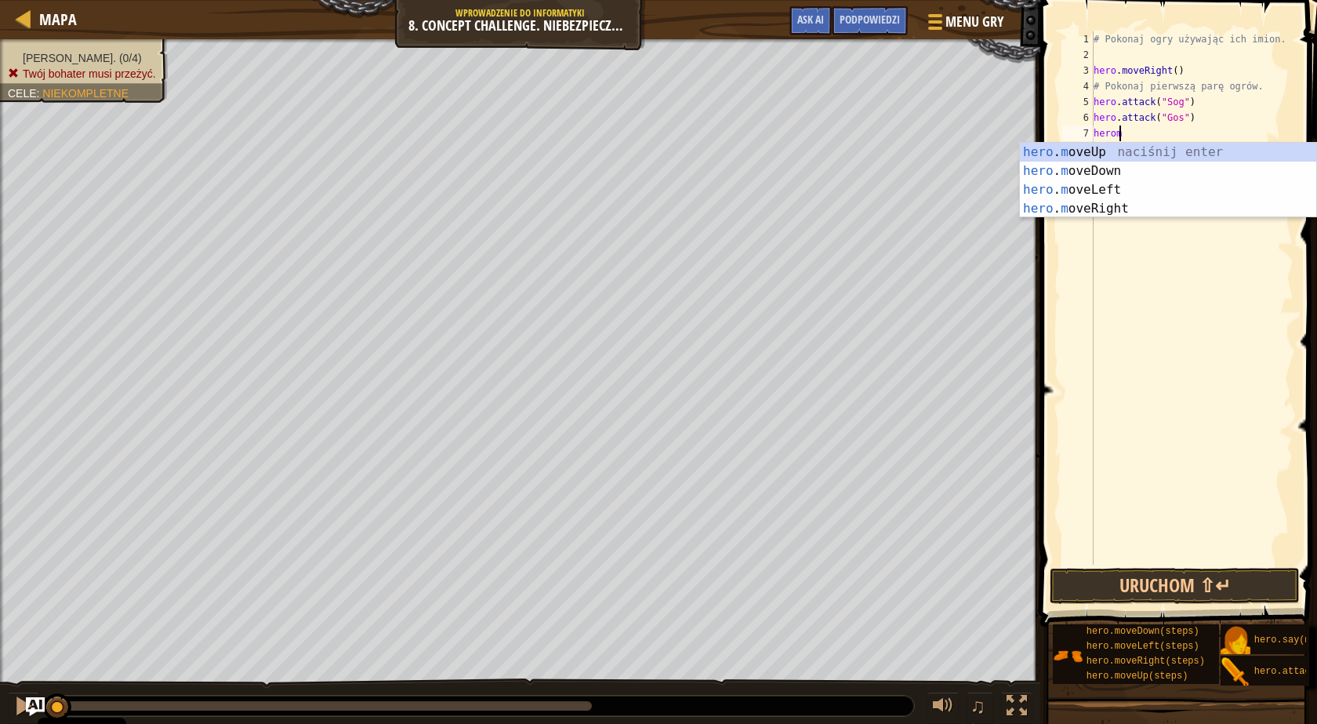
type textarea "heromo"
click at [1094, 169] on div "hero . mo veUp naciśnij enter hero . mo veDown naciśnij enter hero . mo veLeft …" at bounding box center [1168, 199] width 296 height 113
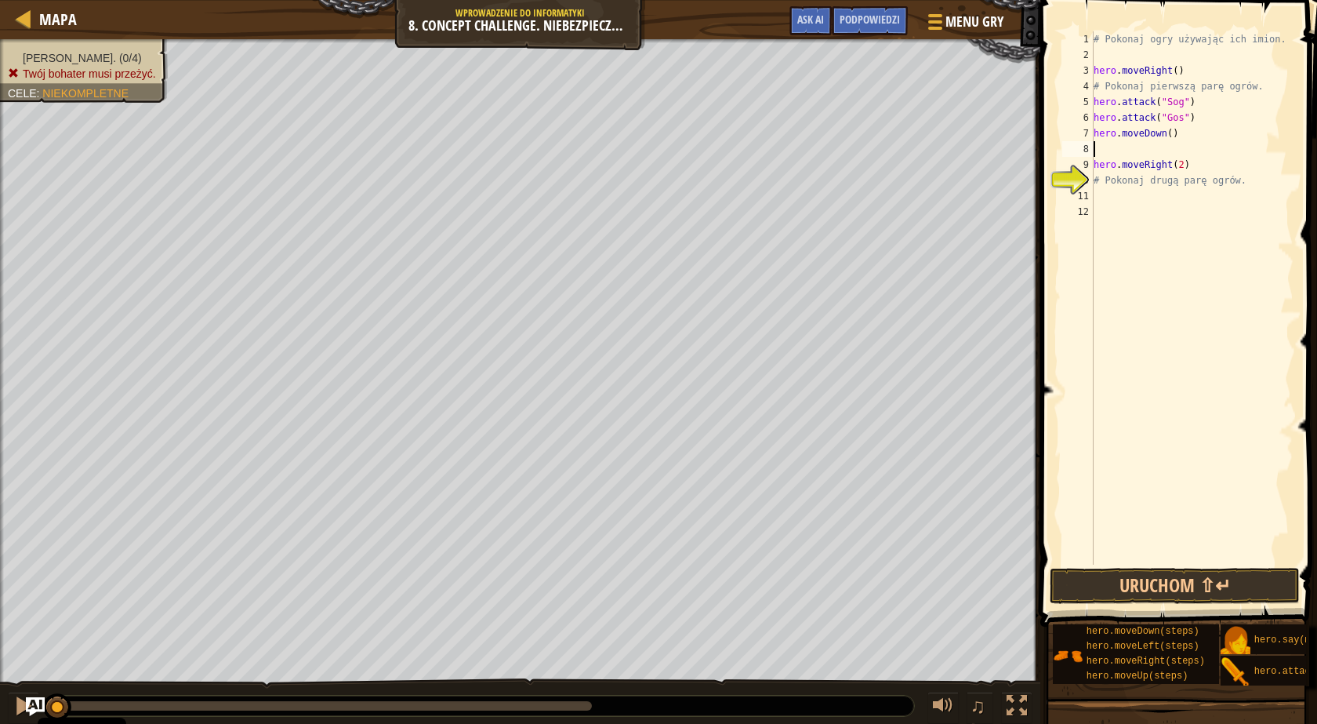
scroll to position [7, 0]
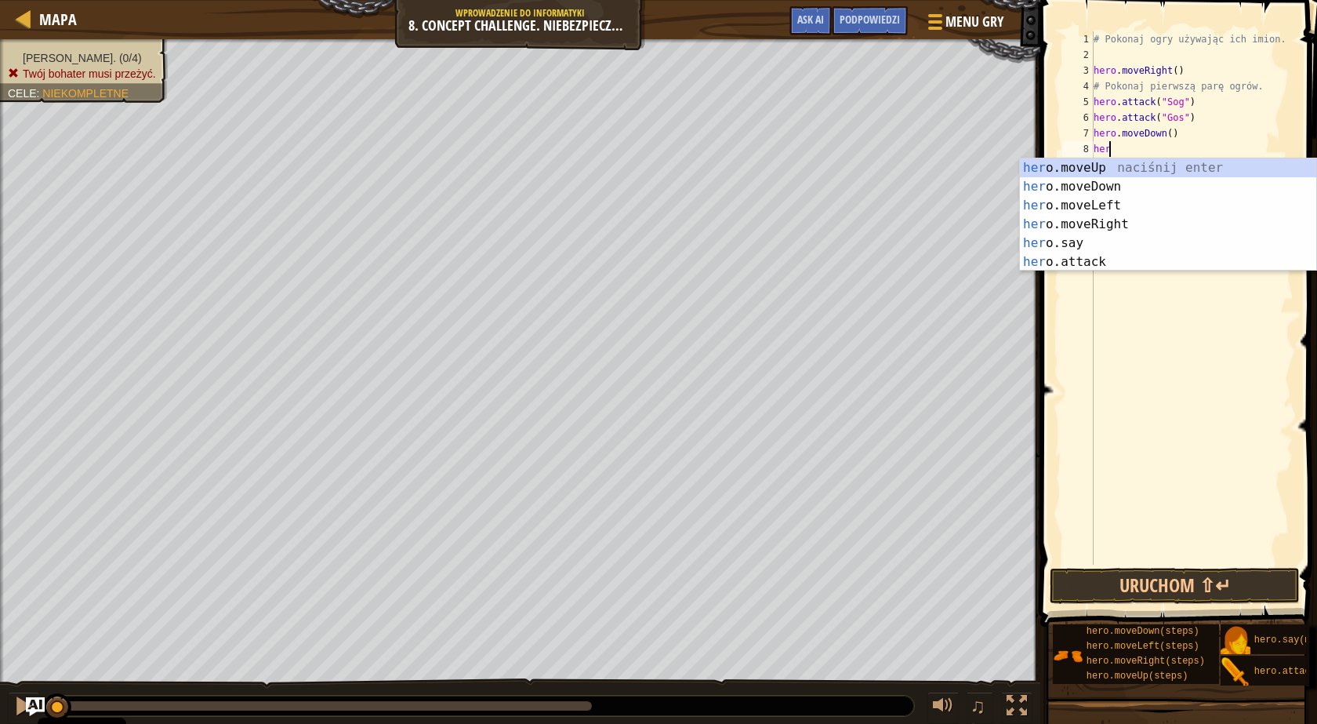
type textarea "hero"
click at [1094, 165] on div "hero .moveUp naciśnij enter hero .moveDown naciśnij enter hero .moveLeft naciśn…" at bounding box center [1168, 233] width 296 height 151
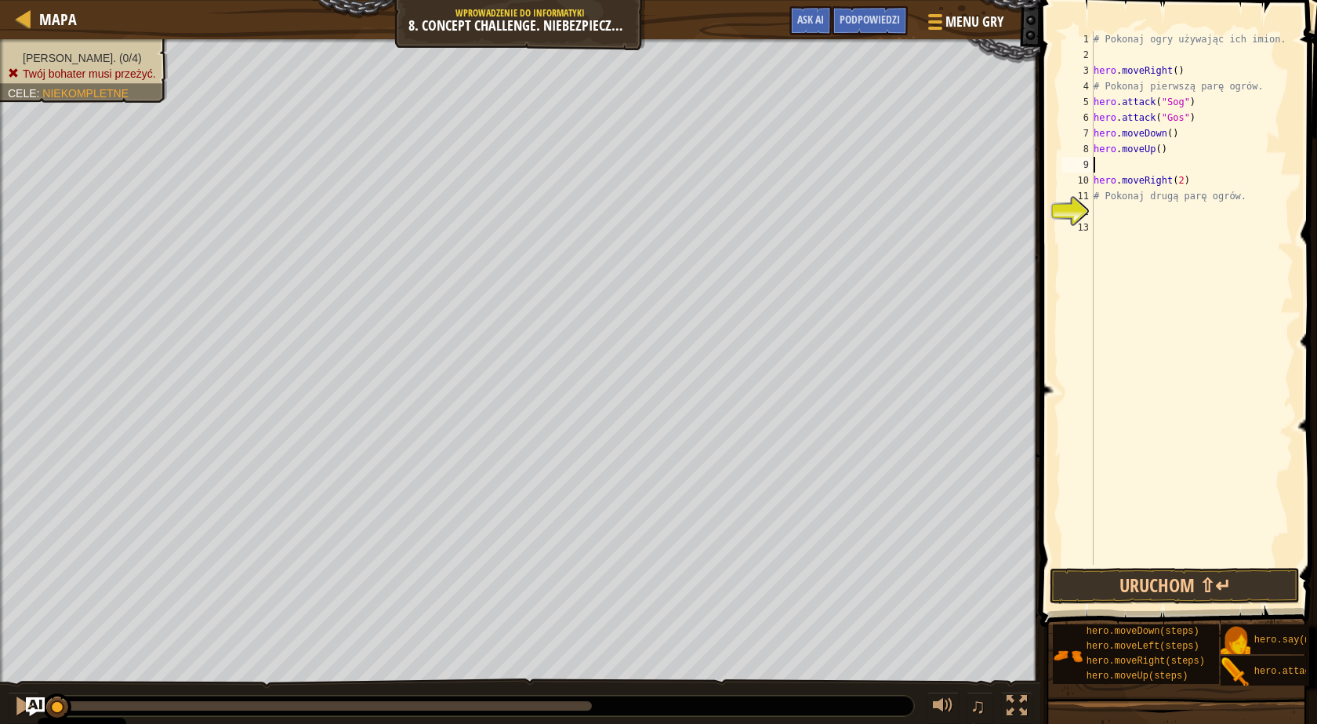
click at [1125, 210] on div "# Pokonaj ogry używając ich imion. hero . moveRight ( ) # Pokonaj pierwszą parę…" at bounding box center [1192, 313] width 203 height 565
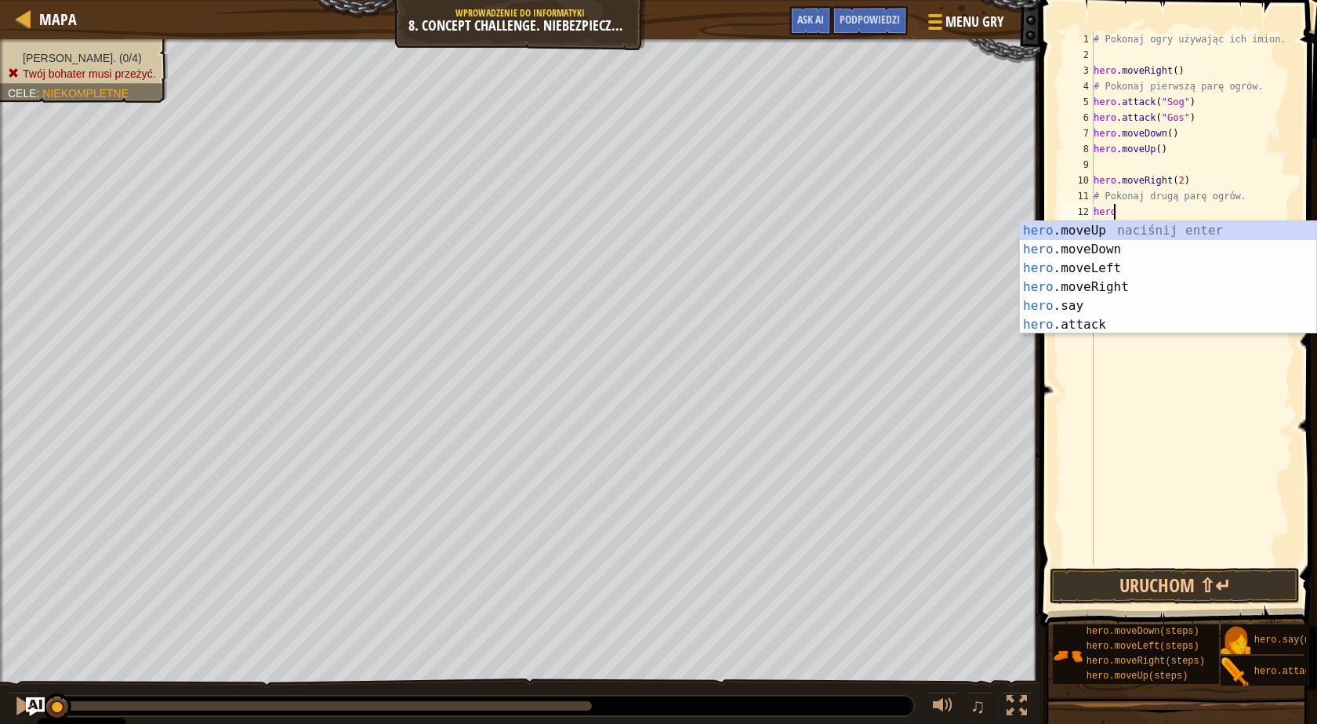
scroll to position [7, 1]
click at [1102, 321] on div "hero .moveUp naciśnij enter hero .moveDown naciśnij enter hero .moveLeft naciśn…" at bounding box center [1168, 296] width 296 height 151
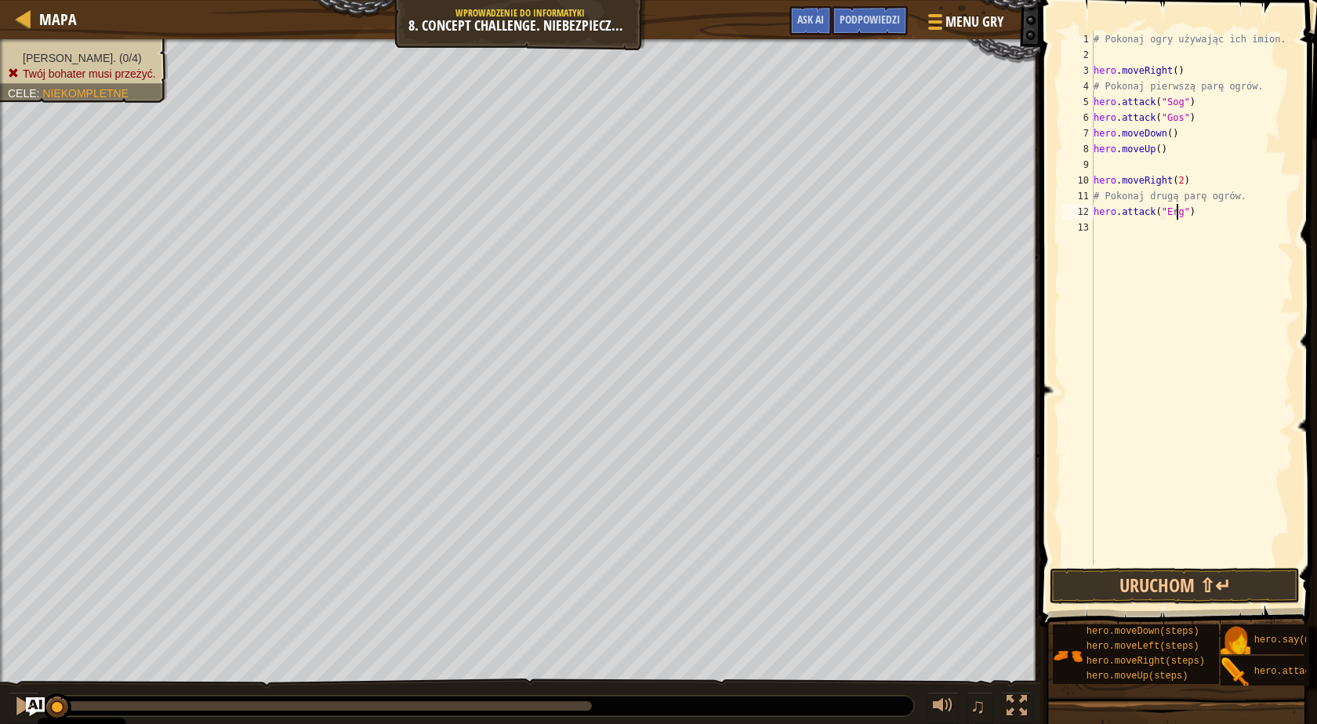
type textarea "hero.attack("Ergo")"
click at [1131, 226] on div "# Pokonaj ogry używając ich imion. hero . moveRight ( ) # Pokonaj pierwszą parę…" at bounding box center [1192, 313] width 203 height 565
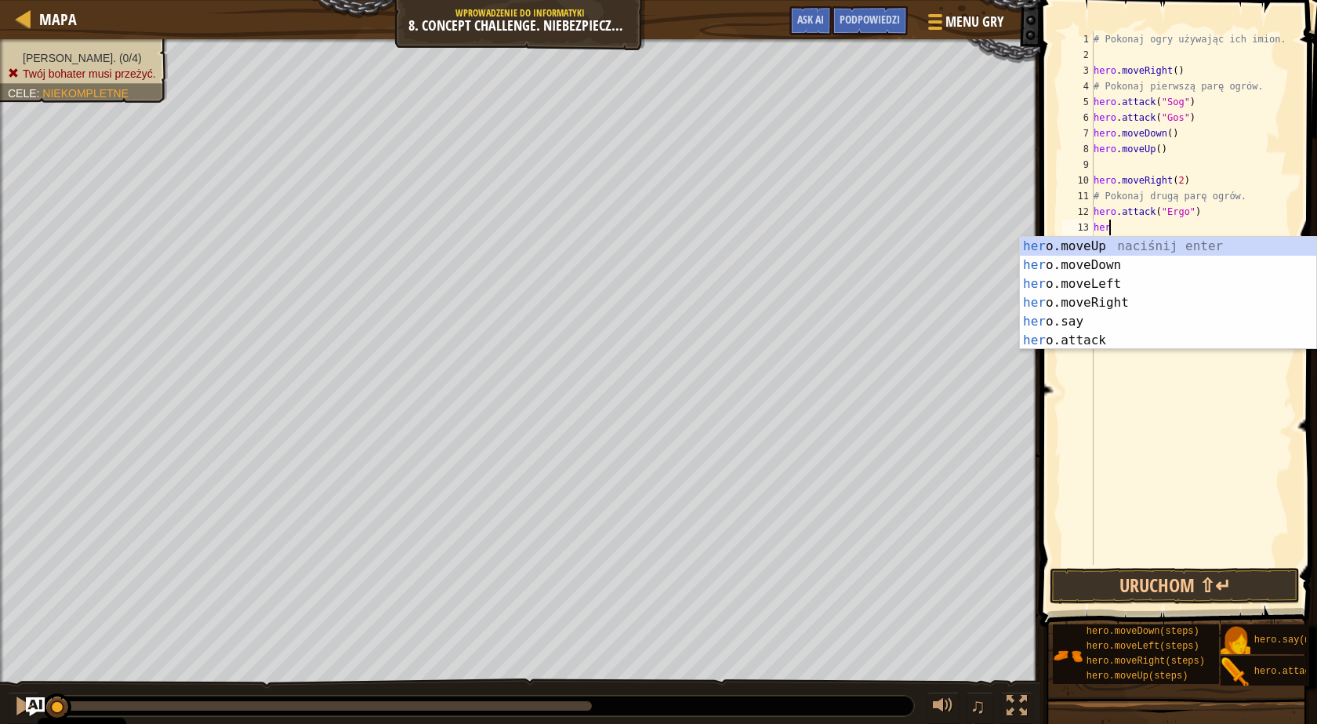
scroll to position [7, 1]
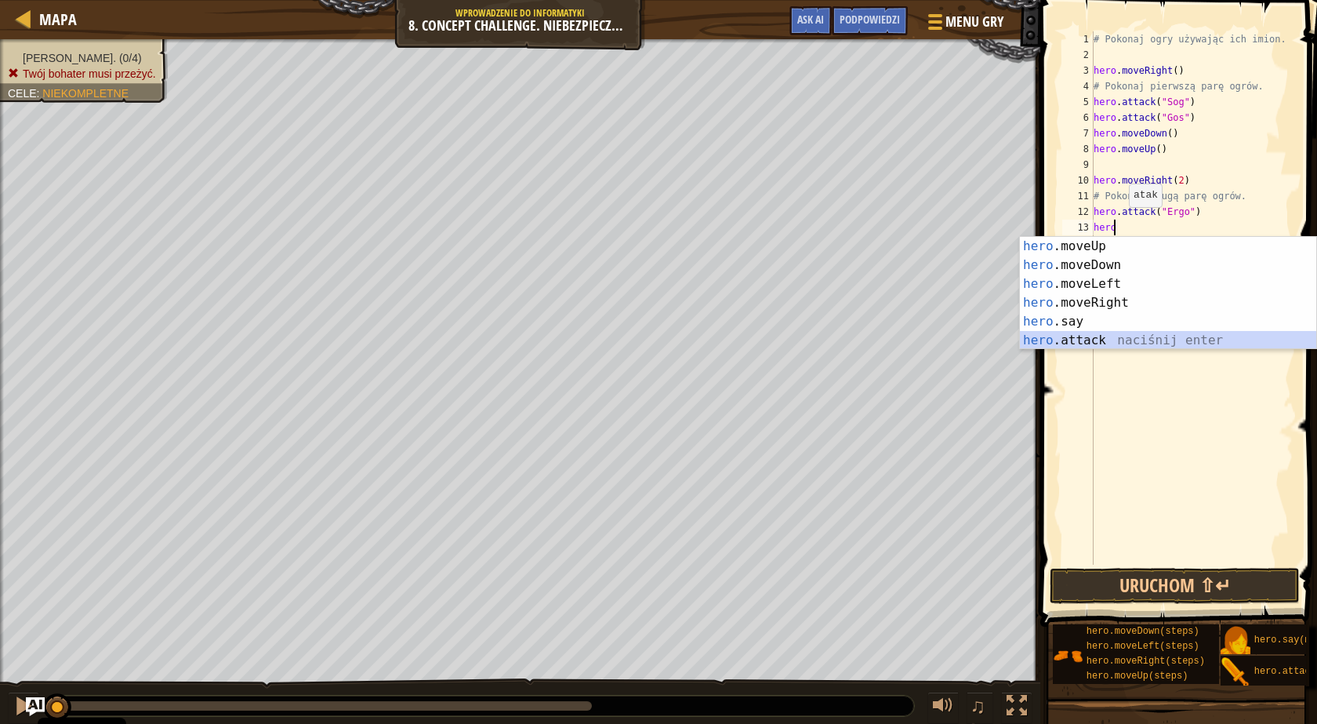
click at [1103, 335] on div "hero .moveUp naciśnij enter hero .moveDown naciśnij enter hero .moveLeft naciśn…" at bounding box center [1168, 312] width 296 height 151
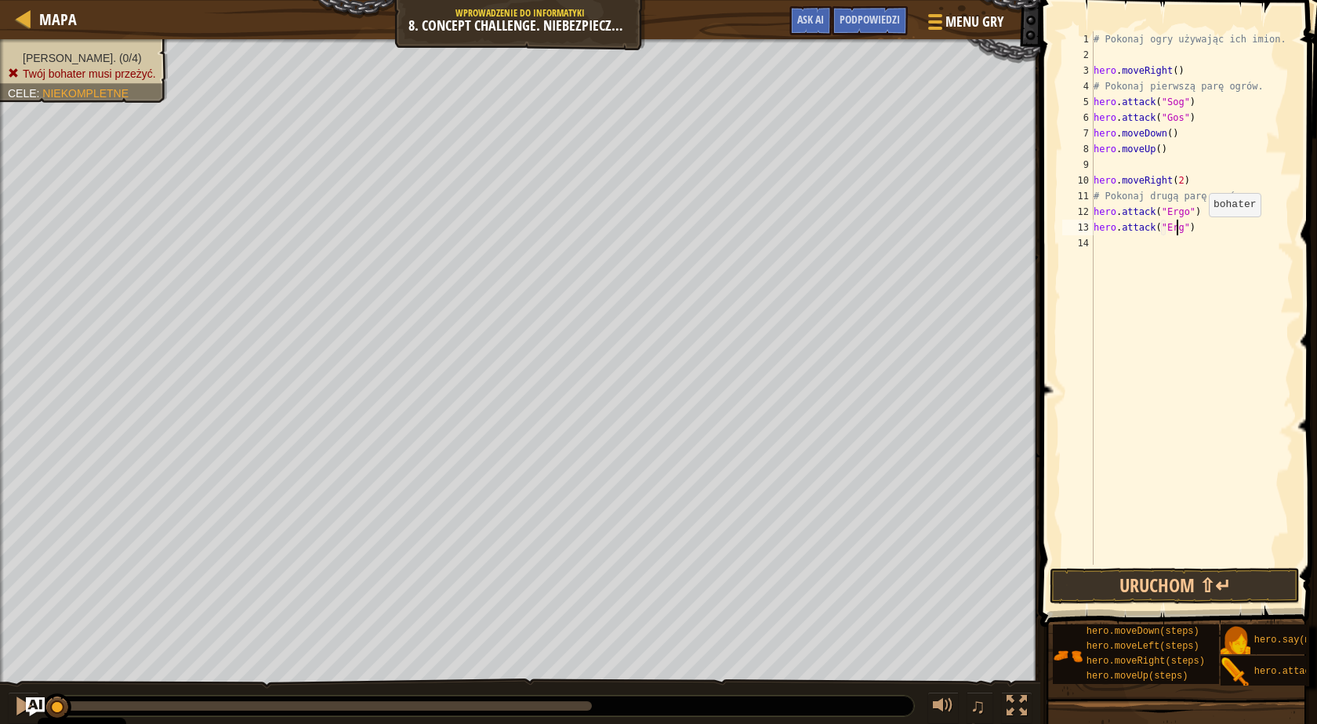
type textarea "hero.attack("Ergo")"
click at [1117, 246] on div "# Pokonaj ogry używając ich imion. hero . moveRight ( ) # Pokonaj pierwszą parę…" at bounding box center [1192, 313] width 203 height 565
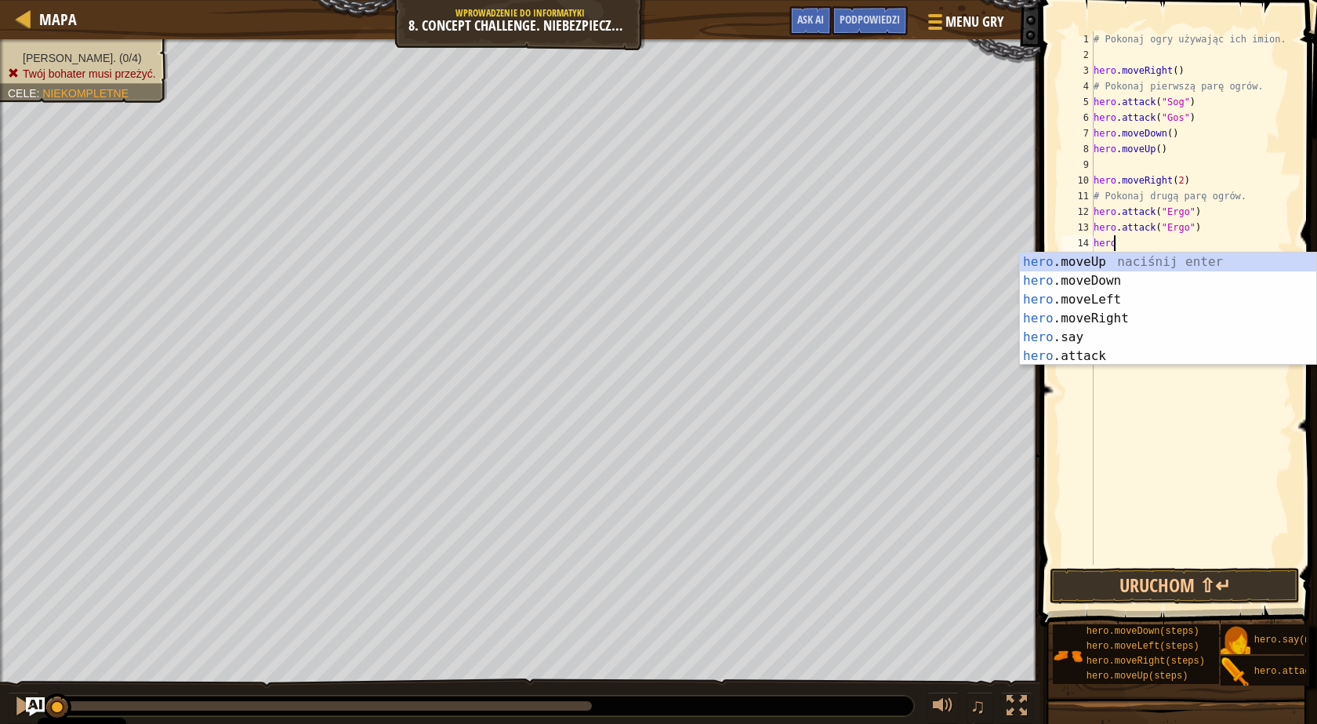
scroll to position [7, 1]
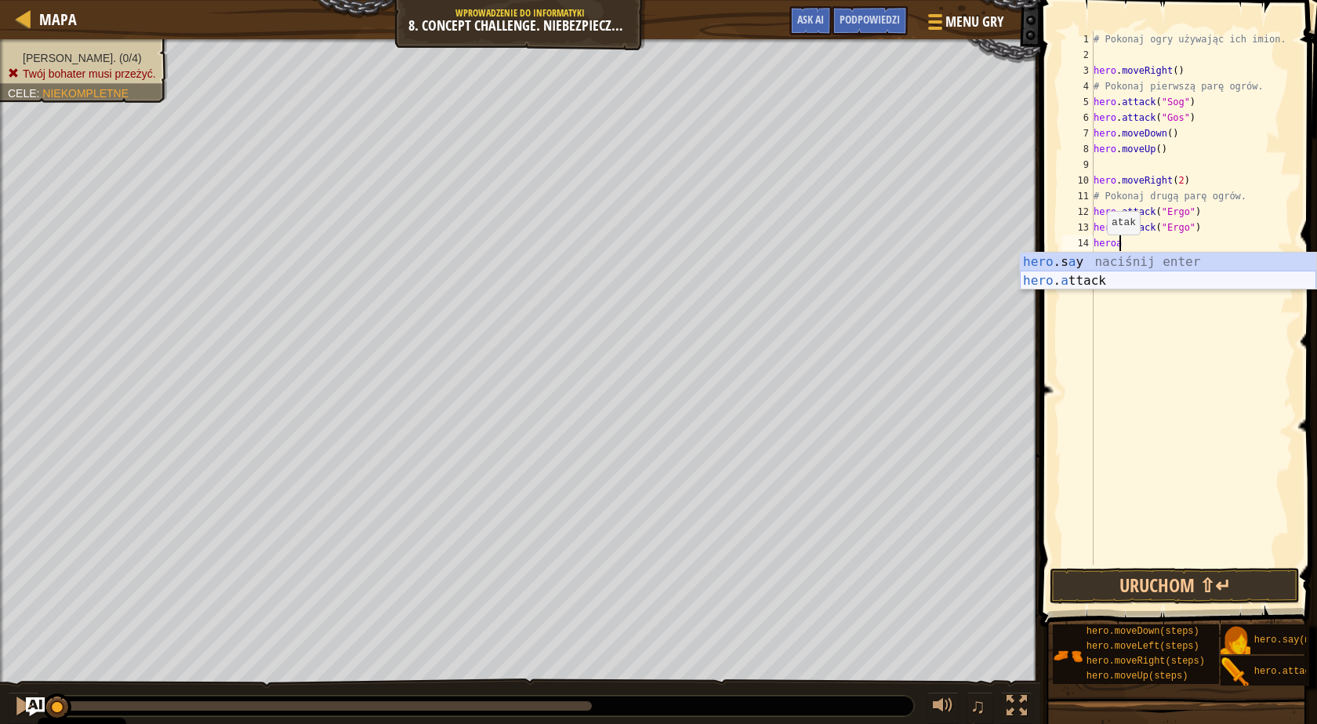
click at [1097, 274] on div "hero .s a y naciśnij enter hero . a ttack naciśnij enter" at bounding box center [1168, 289] width 296 height 75
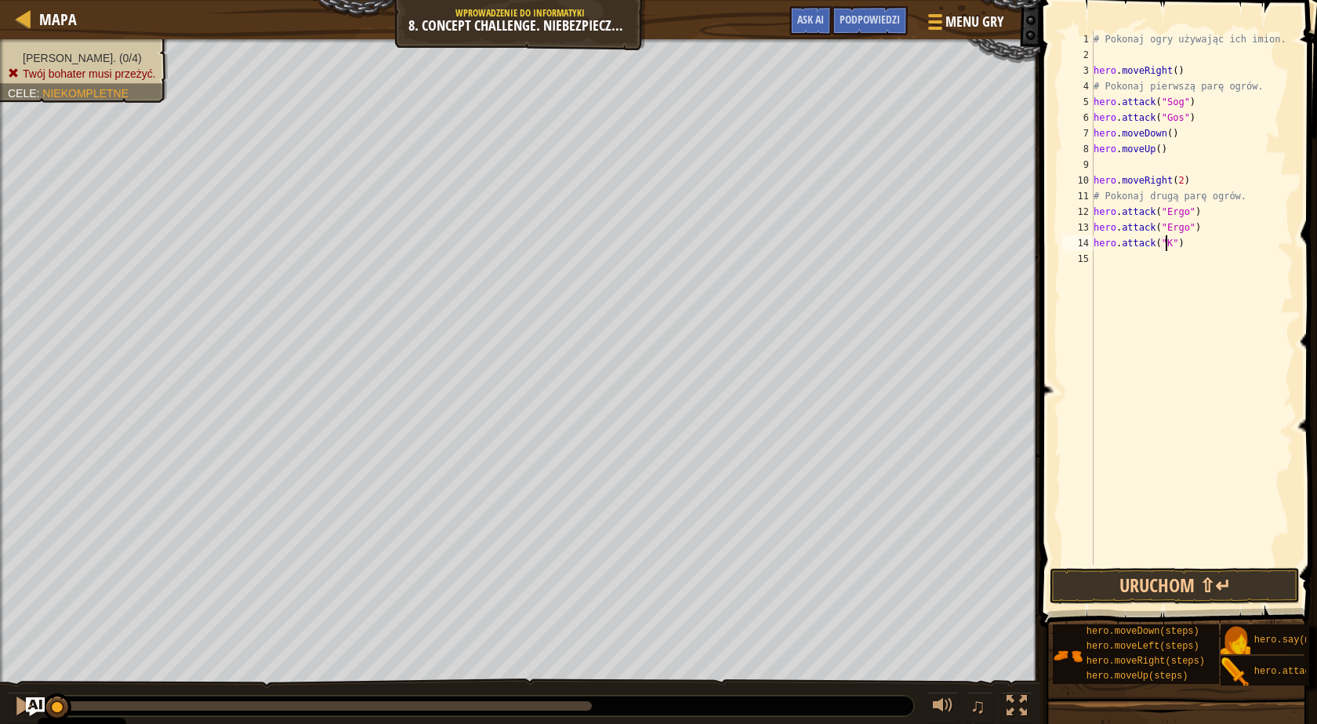
scroll to position [7, 6]
type textarea "hero.attack("Kro")"
click at [1150, 264] on div "# Pokonaj ogry używając ich imion. hero . moveRight ( ) # Pokonaj pierwszą parę…" at bounding box center [1192, 313] width 203 height 565
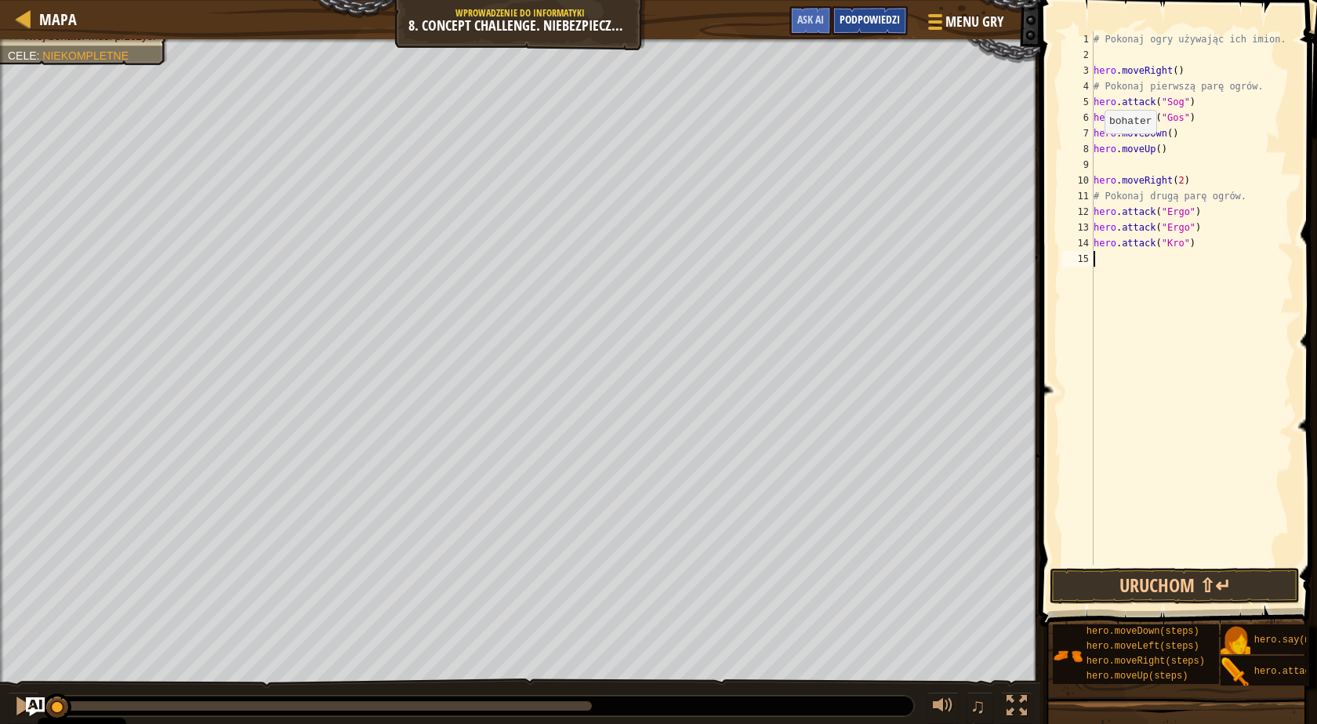
click at [866, 18] on span "Podpowiedzi" at bounding box center [870, 19] width 60 height 15
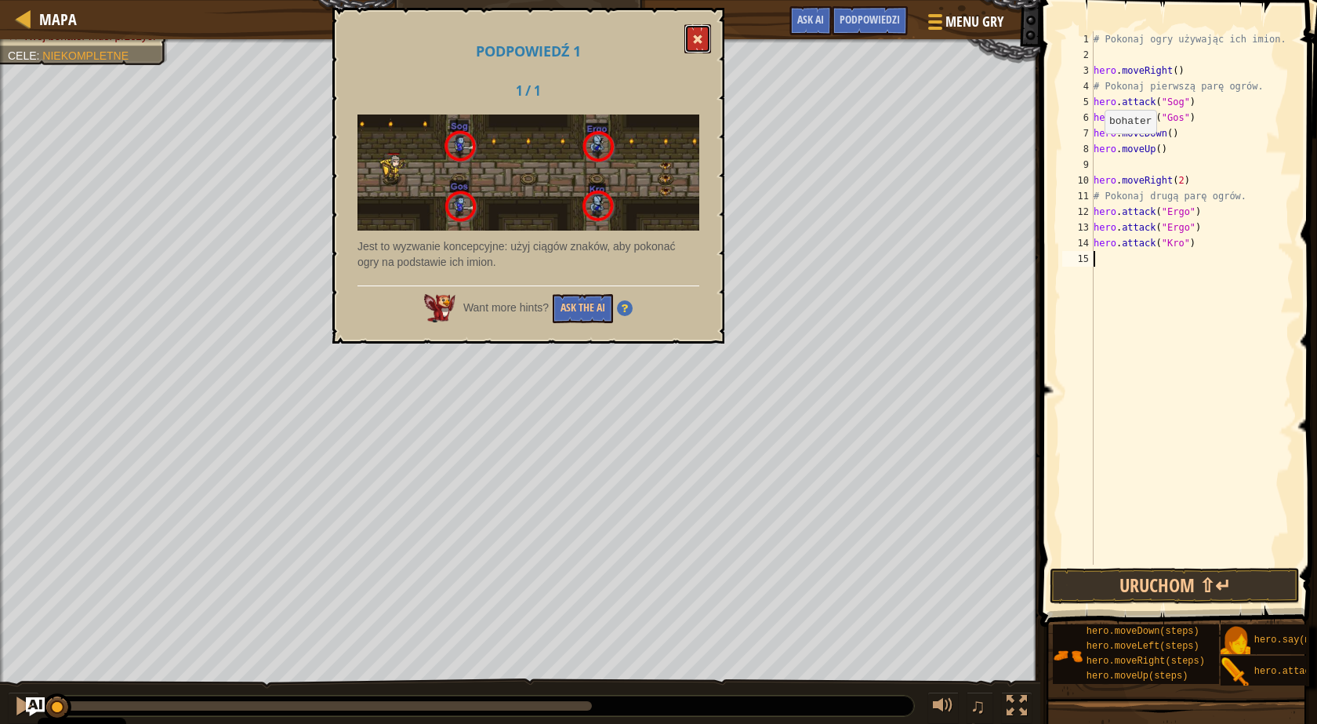
click at [702, 38] on span at bounding box center [697, 39] width 11 height 11
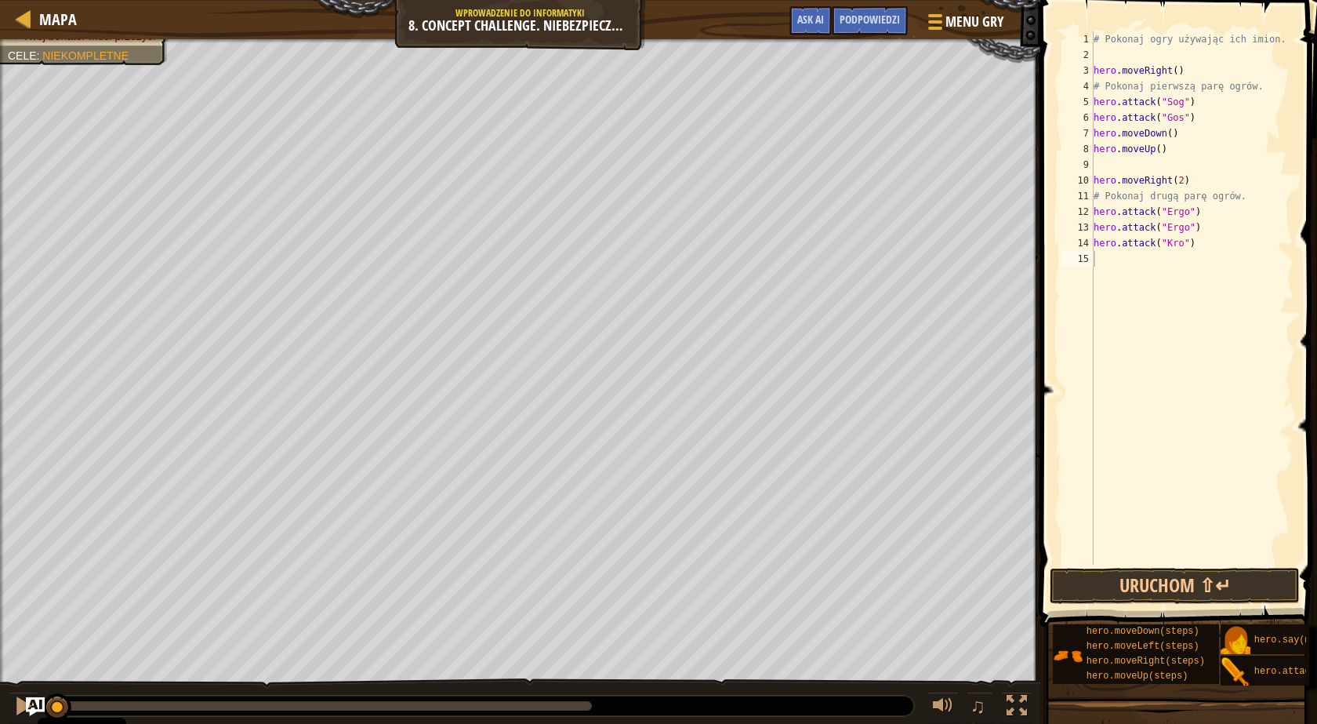
click at [1103, 260] on div "# Pokonaj ogry używając ich imion. hero . moveRight ( ) # Pokonaj pierwszą parę…" at bounding box center [1192, 313] width 203 height 565
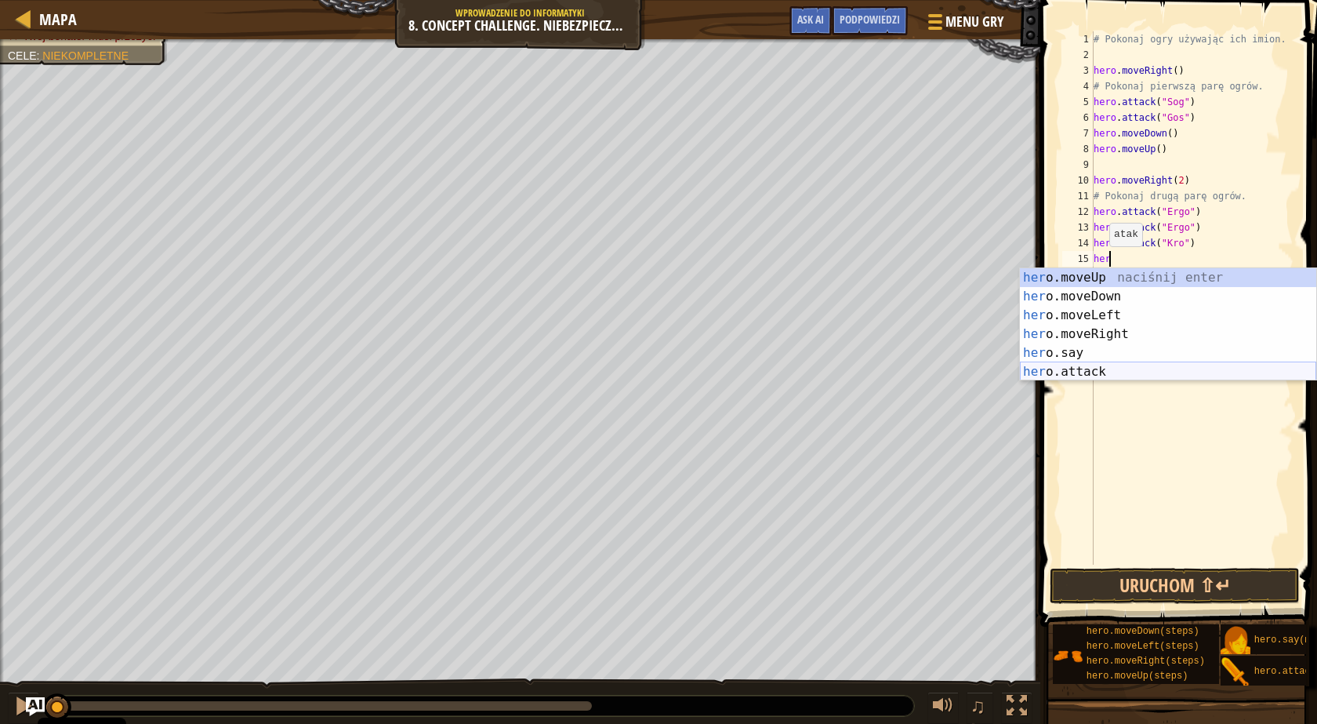
click at [1140, 369] on div "her o.moveUp naciśnij enter her o.moveDown naciśnij enter her o.moveLeft naciśn…" at bounding box center [1168, 343] width 296 height 151
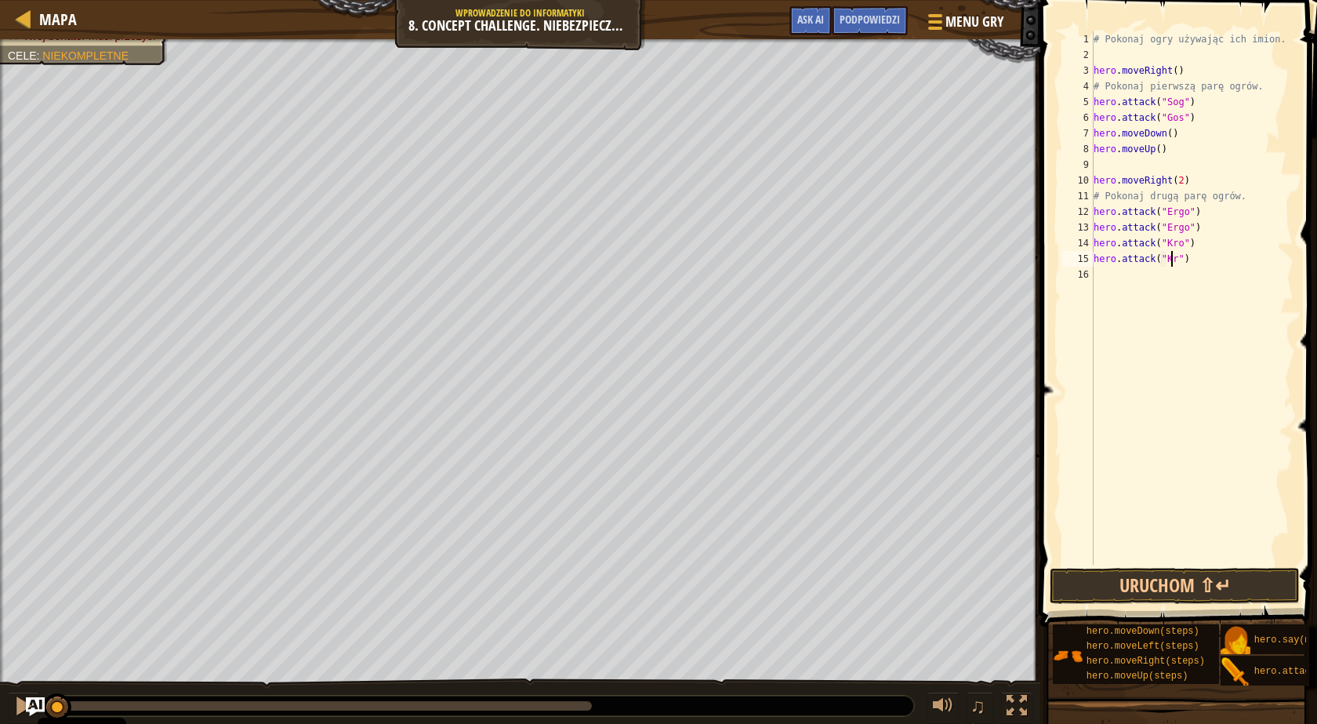
scroll to position [7, 6]
type textarea "hero.attack("Kro")"
click at [1192, 287] on div "# Pokonaj ogry używając ich imion. hero . moveRight ( ) # Pokonaj pierwszą parę…" at bounding box center [1192, 313] width 203 height 565
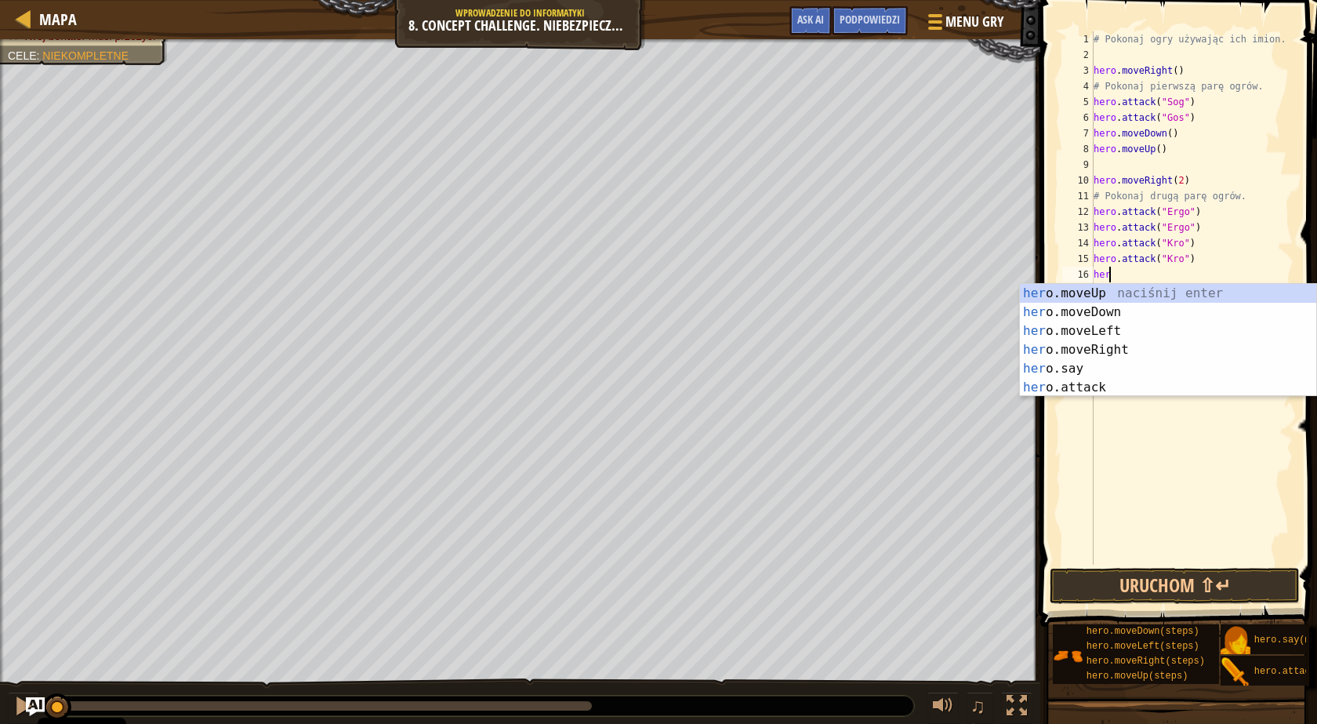
type textarea "hero"
click at [1138, 308] on div "hero .moveUp naciśnij enter hero .moveDown naciśnij enter hero .moveLeft naciśn…" at bounding box center [1168, 359] width 296 height 151
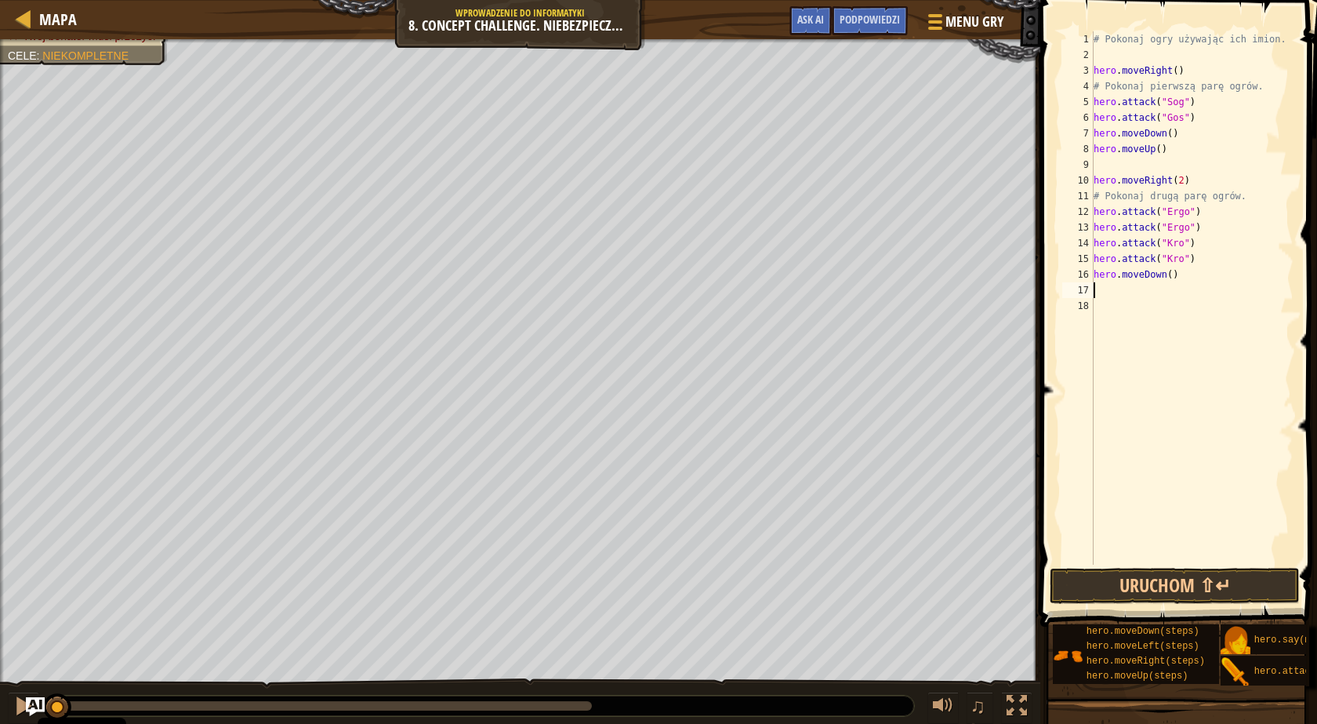
scroll to position [7, 0]
click at [1204, 583] on button "Uruchom ⇧↵" at bounding box center [1175, 586] width 250 height 36
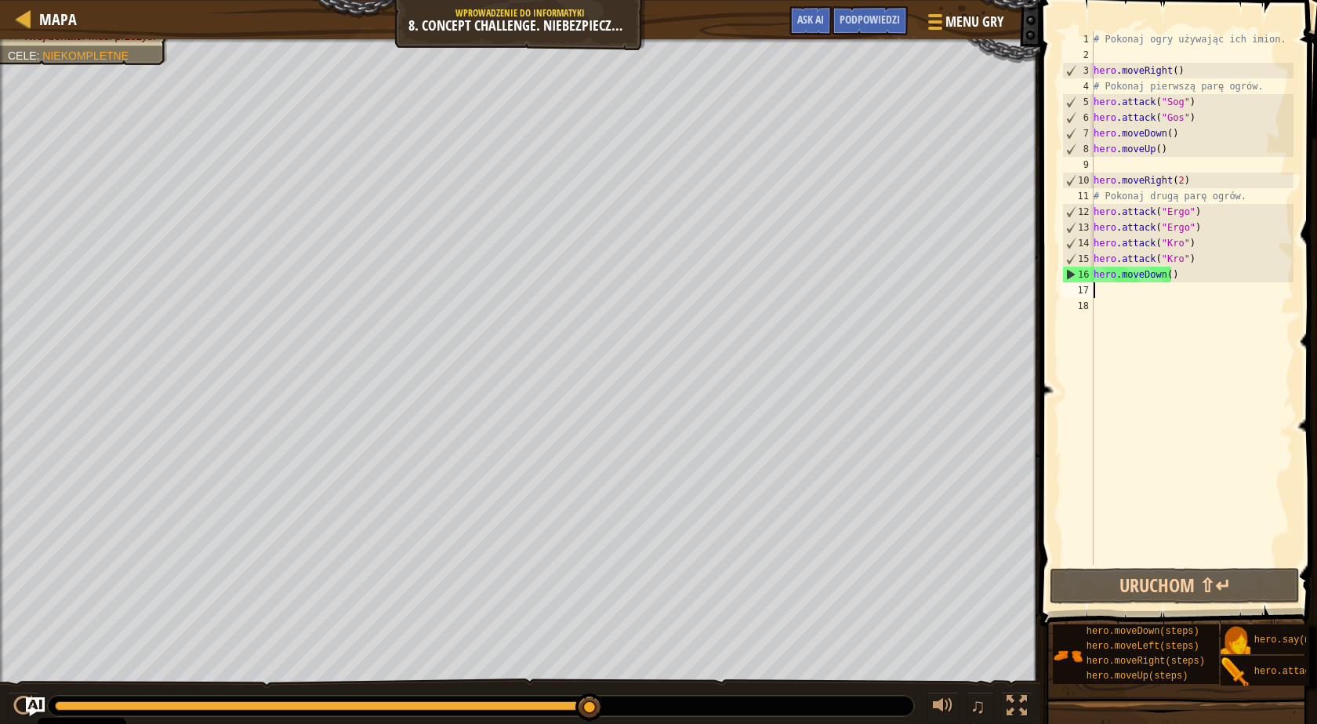
click at [1199, 102] on div "# Pokonaj ogry używając ich imion. hero . moveRight ( ) # Pokonaj pierwszą parę…" at bounding box center [1192, 313] width 203 height 565
type textarea "hero.attack("Sog")"
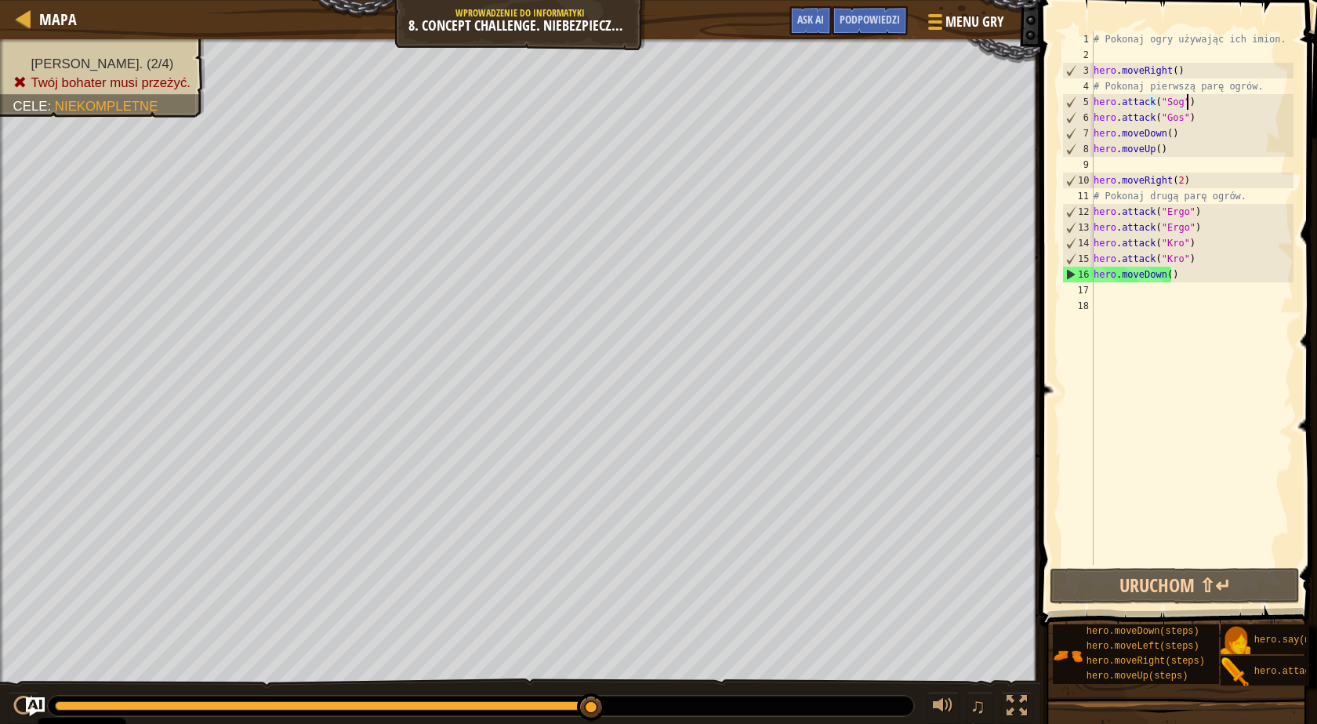
click at [1199, 102] on div "# Pokonaj ogry używając ich imion. hero . moveRight ( ) # Pokonaj pierwszą parę…" at bounding box center [1192, 313] width 203 height 565
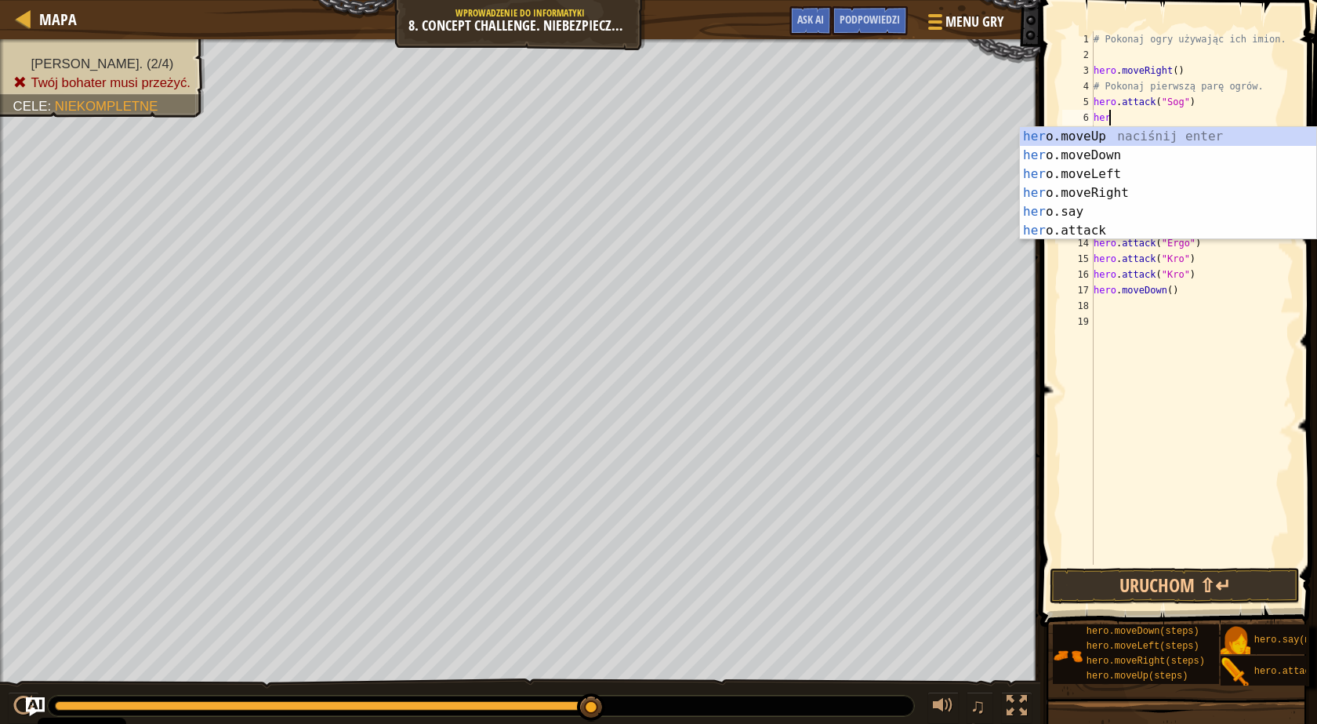
scroll to position [7, 1]
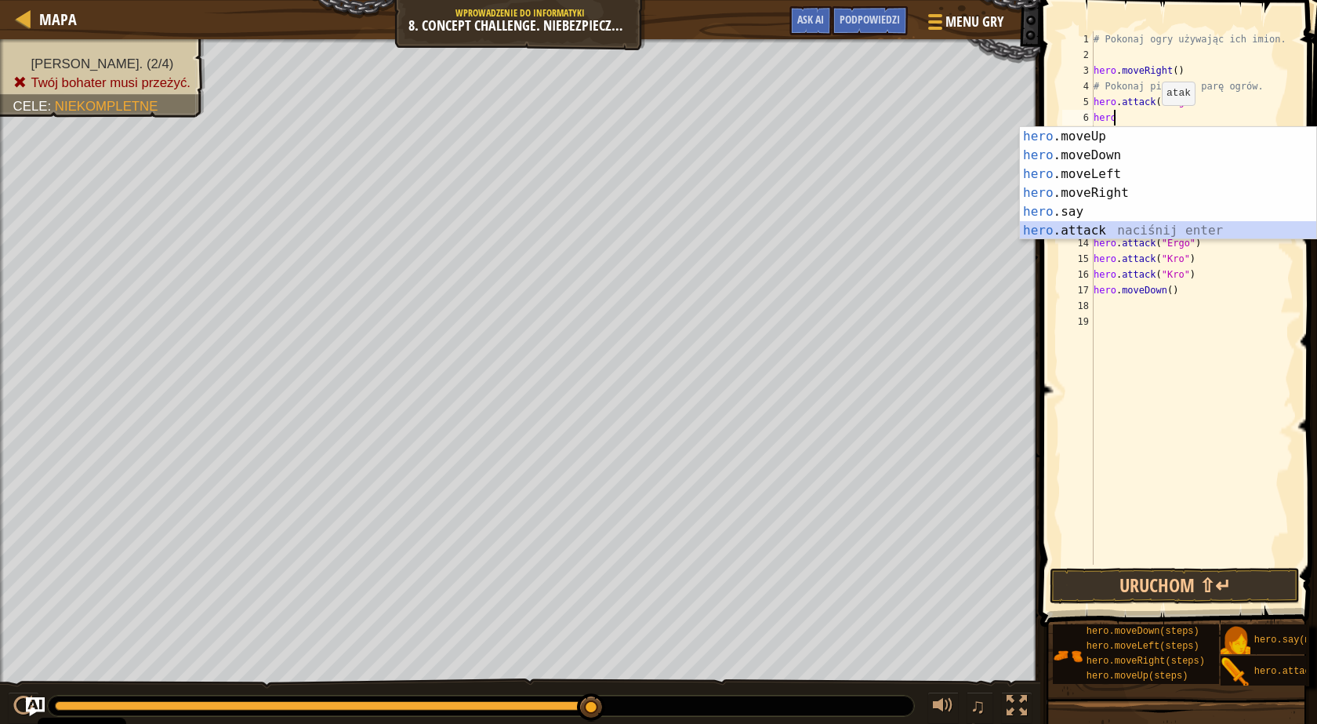
click at [1113, 228] on div "hero .moveUp naciśnij enter hero .moveDown naciśnij enter hero .moveLeft naciśn…" at bounding box center [1168, 202] width 296 height 151
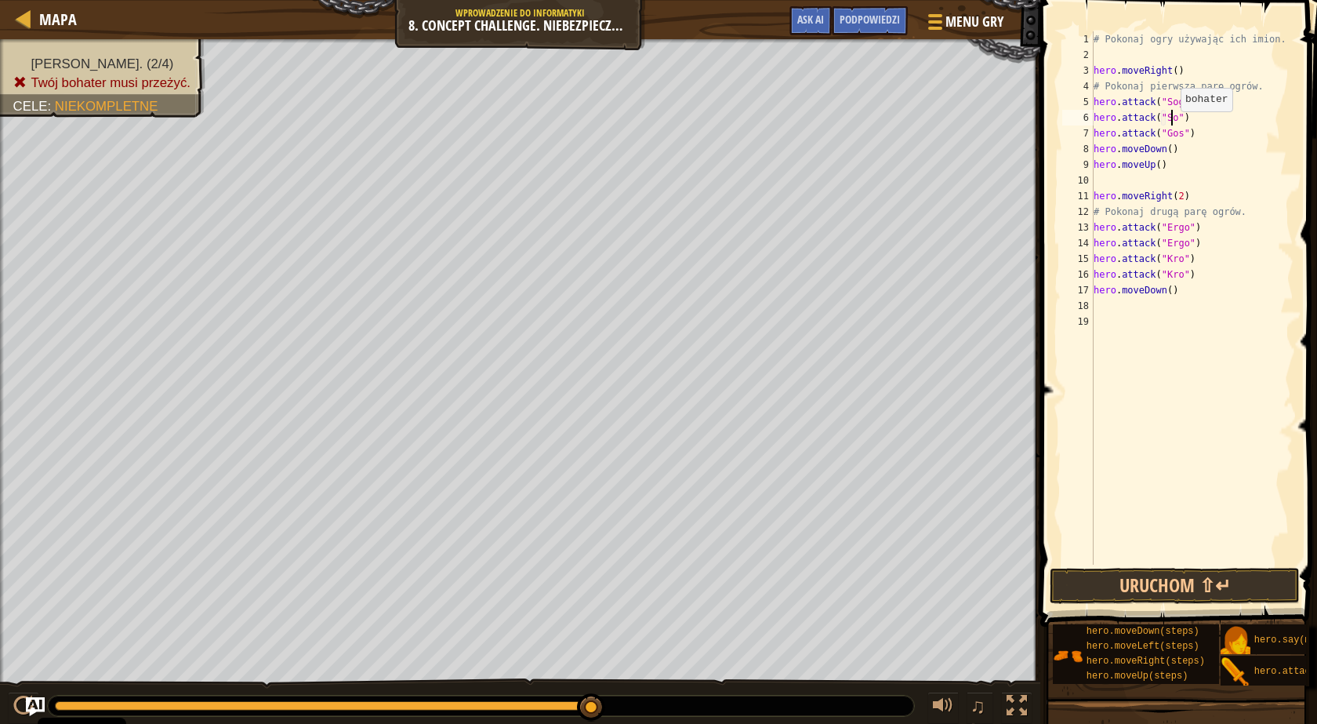
scroll to position [7, 6]
click at [1186, 133] on div "# Pokonaj ogry używając ich imion. hero . moveRight ( ) # Pokonaj pierwszą parę…" at bounding box center [1192, 313] width 203 height 565
type textarea "hero.attack("Gos")"
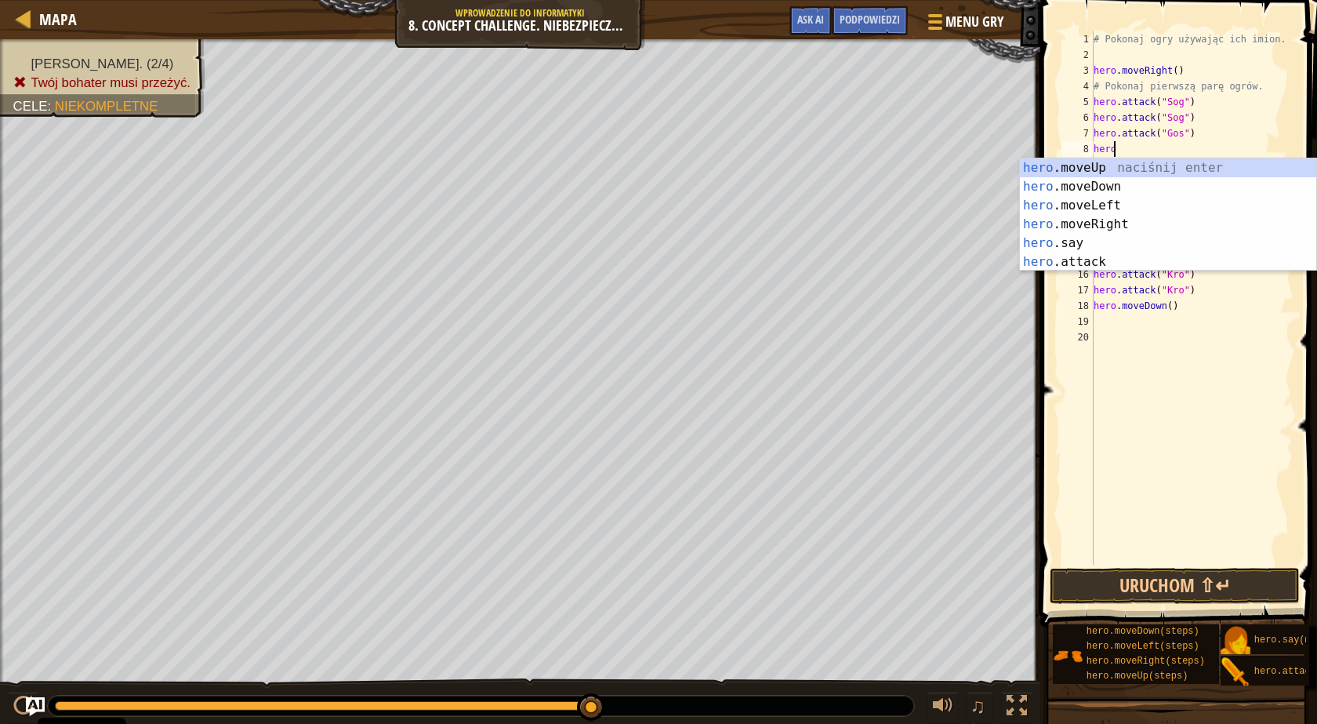
scroll to position [7, 1]
click at [1129, 260] on div "hero .moveUp naciśnij enter hero .moveDown naciśnij enter hero .moveLeft naciśn…" at bounding box center [1168, 233] width 296 height 151
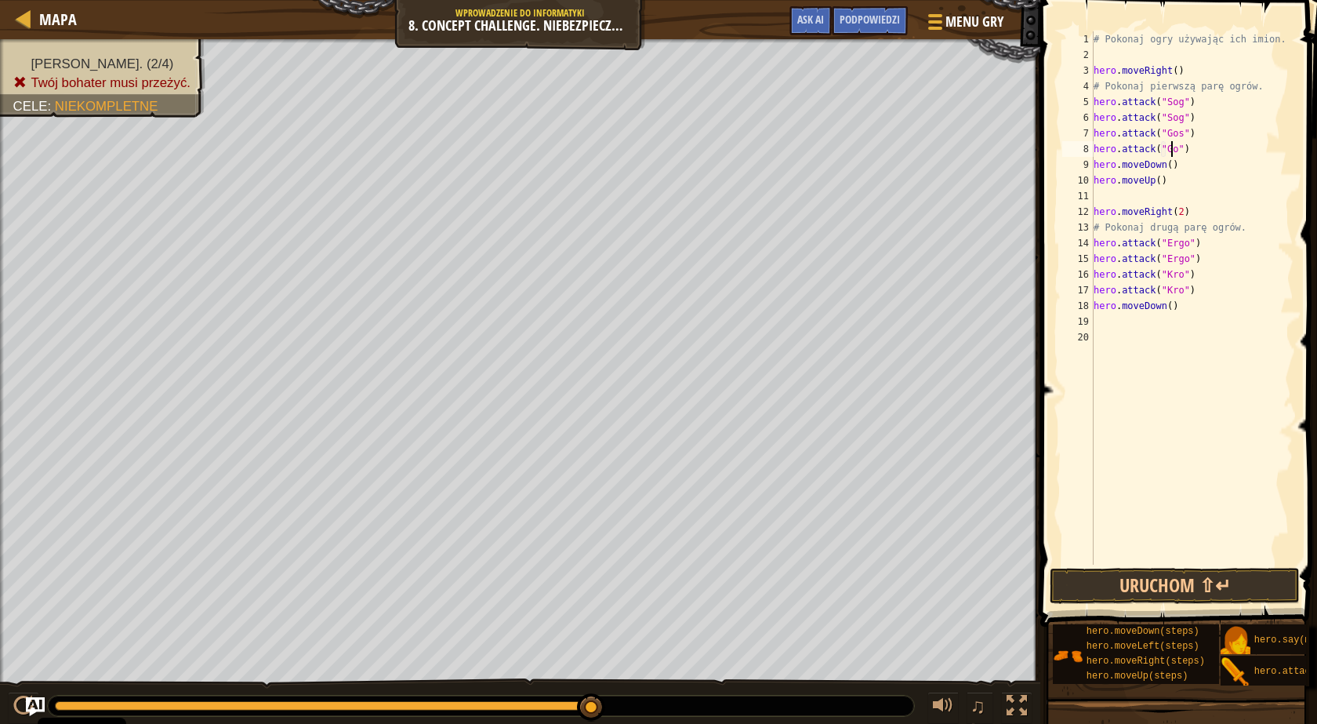
scroll to position [7, 6]
type textarea "hero.attack("Gos")"
click at [1127, 591] on button "Uruchom ⇧↵" at bounding box center [1175, 586] width 250 height 36
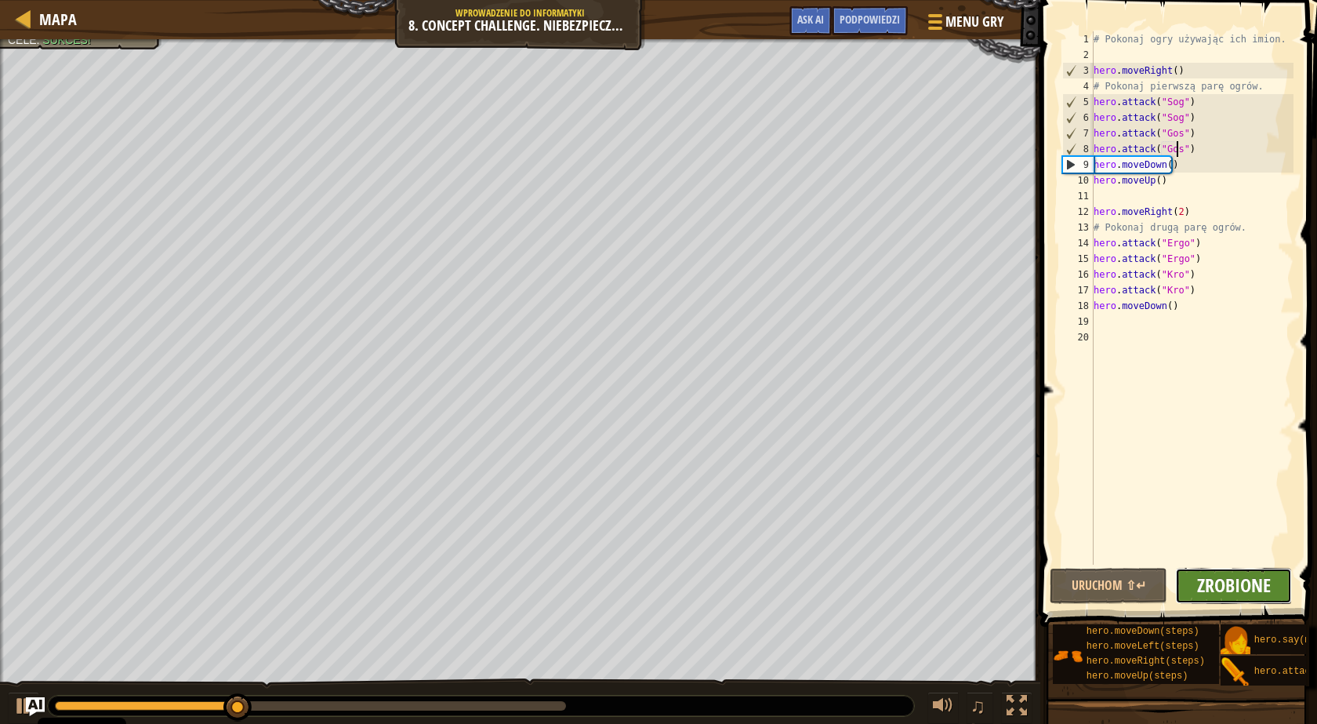
click at [1202, 589] on span "Zrobione" at bounding box center [1234, 584] width 74 height 25
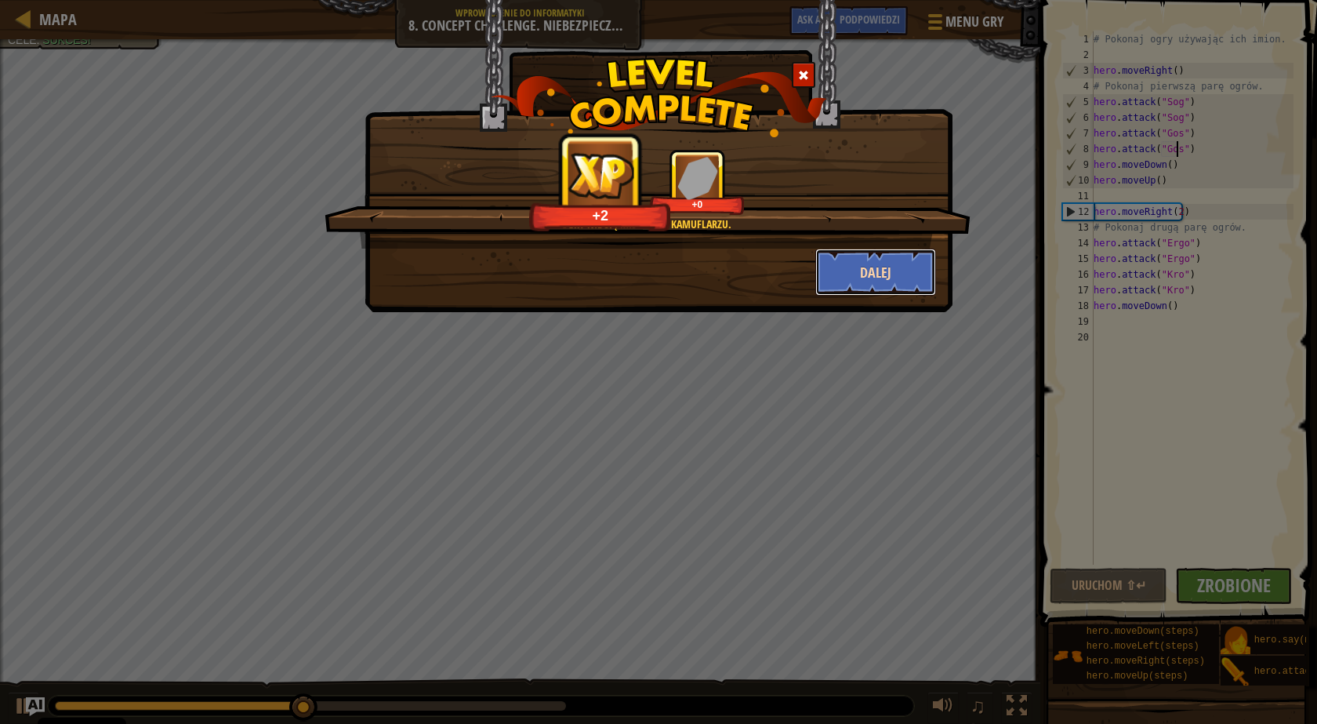
click at [902, 275] on button "Dalej" at bounding box center [876, 272] width 122 height 47
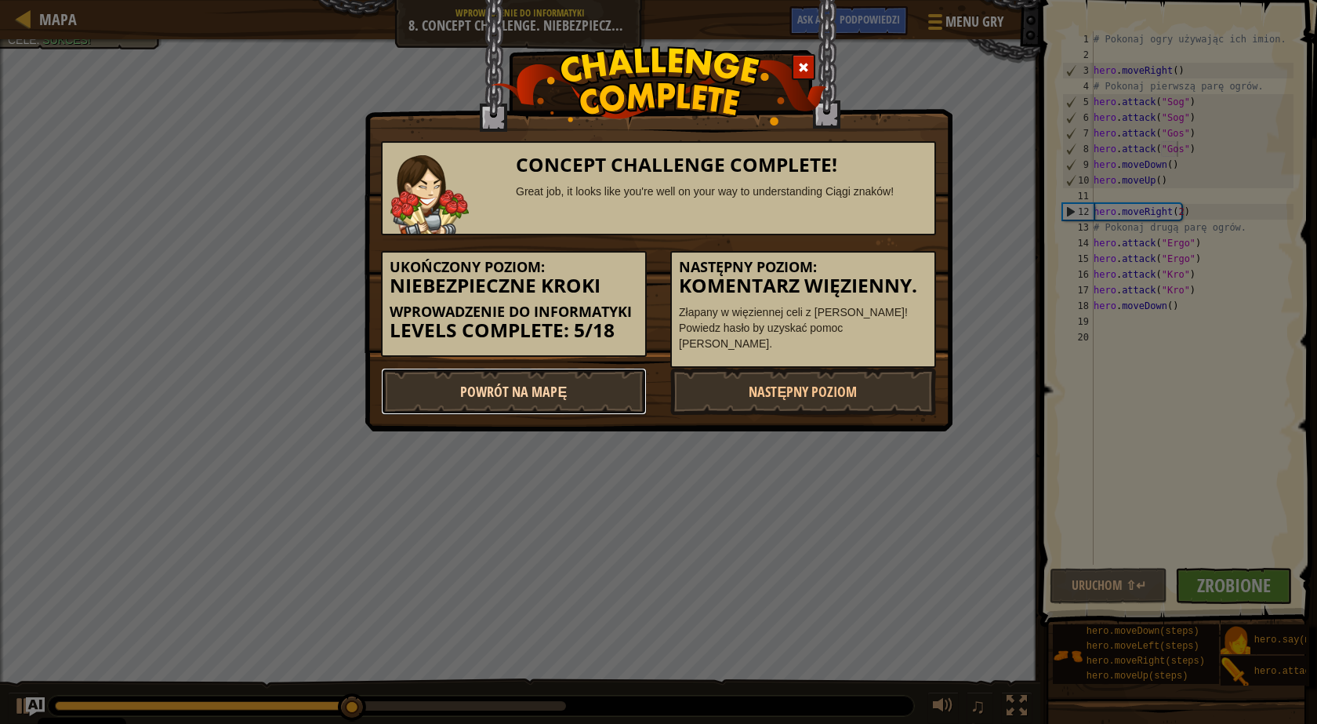
click at [597, 378] on link "Powrót na Mapę" at bounding box center [514, 391] width 266 height 47
select select "pl"
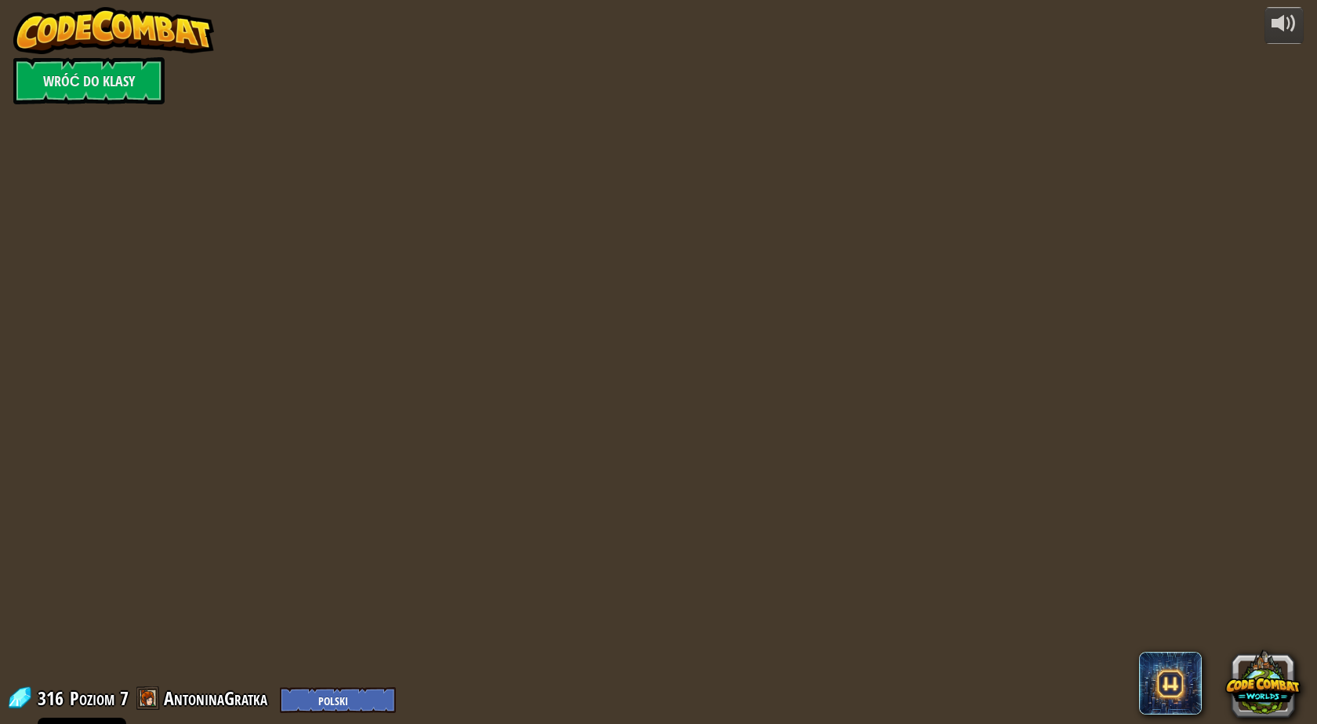
select select "pl"
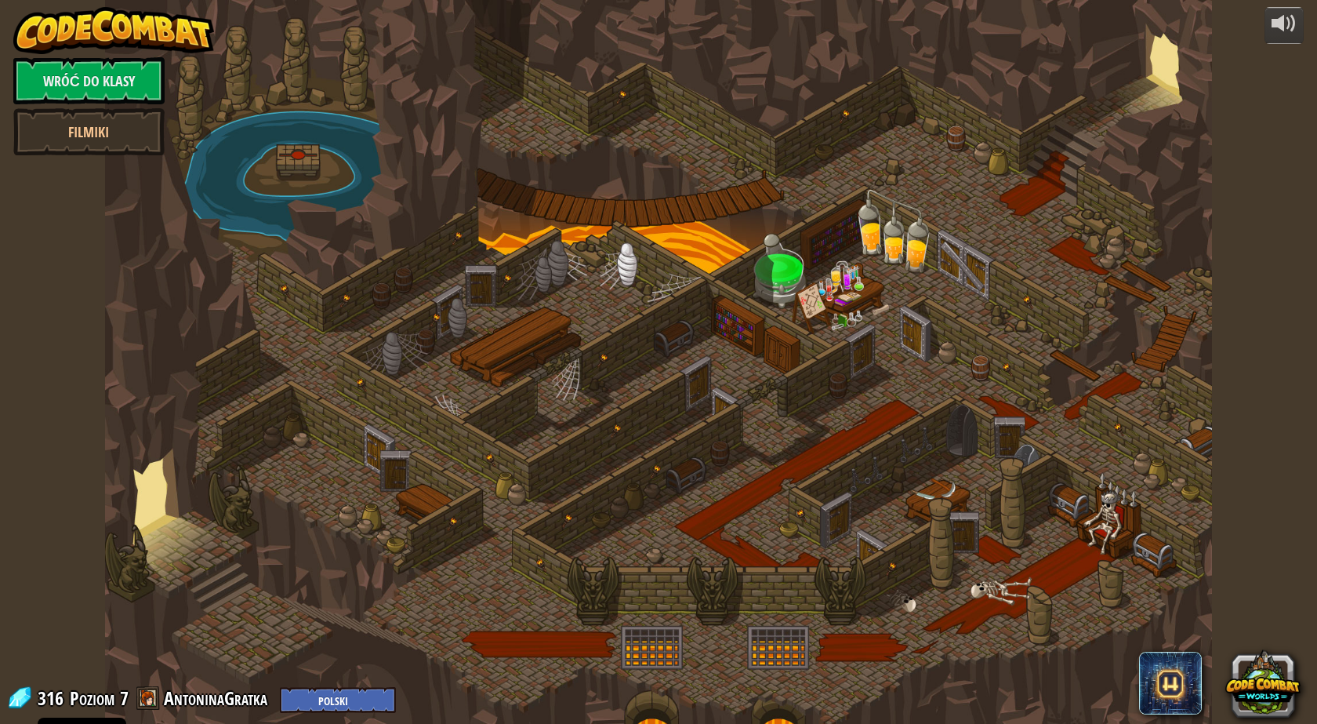
select select "pl"
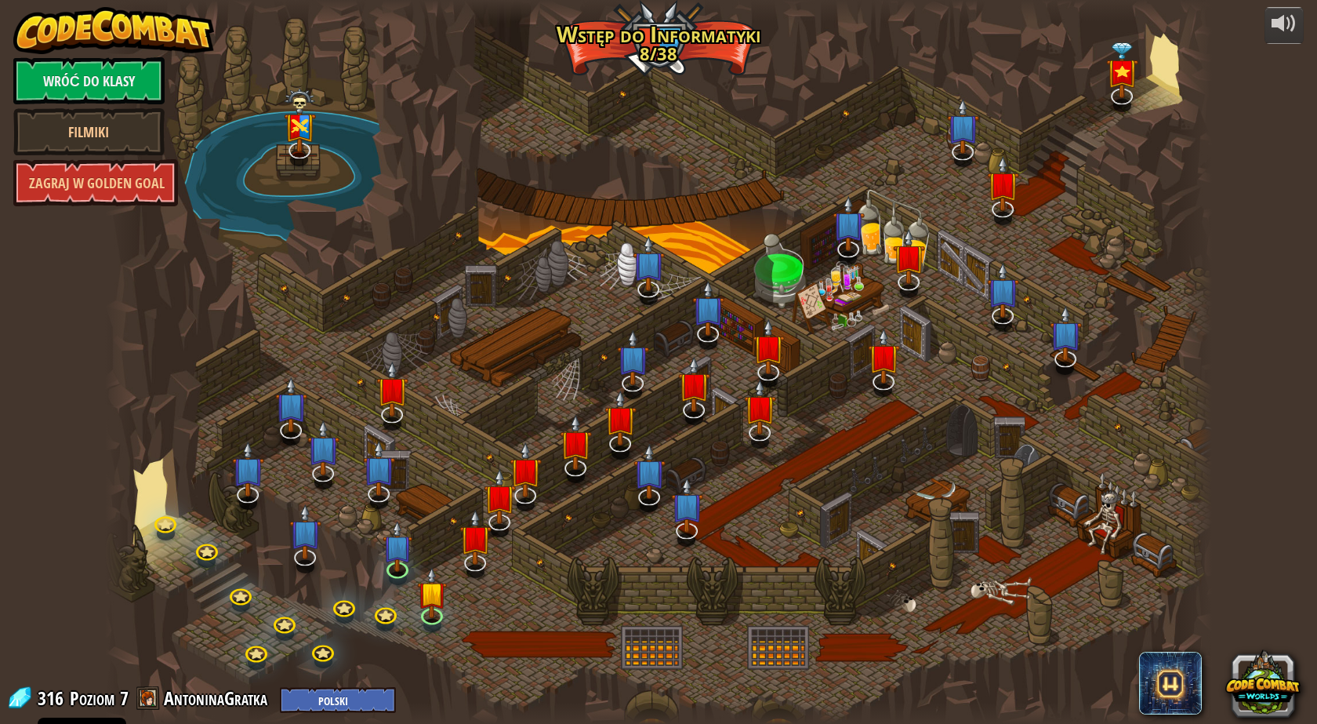
select select "pl"
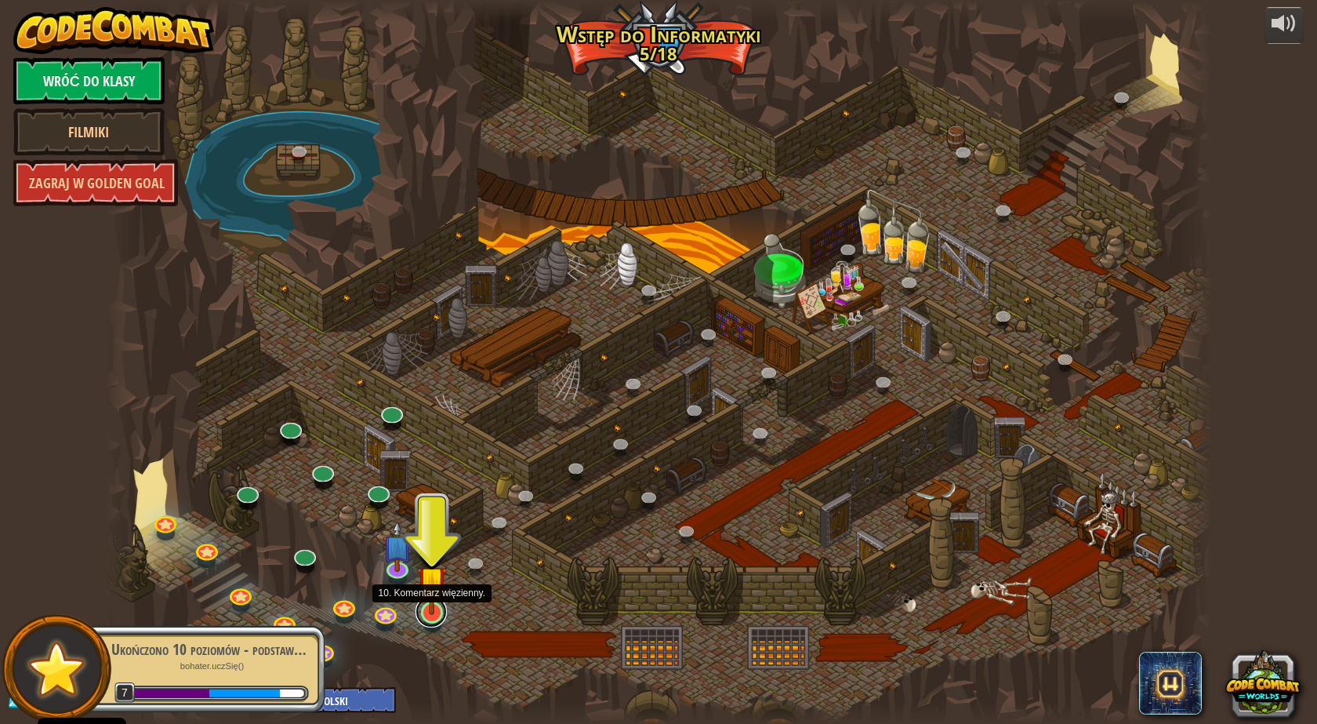
click at [433, 615] on link at bounding box center [431, 611] width 31 height 31
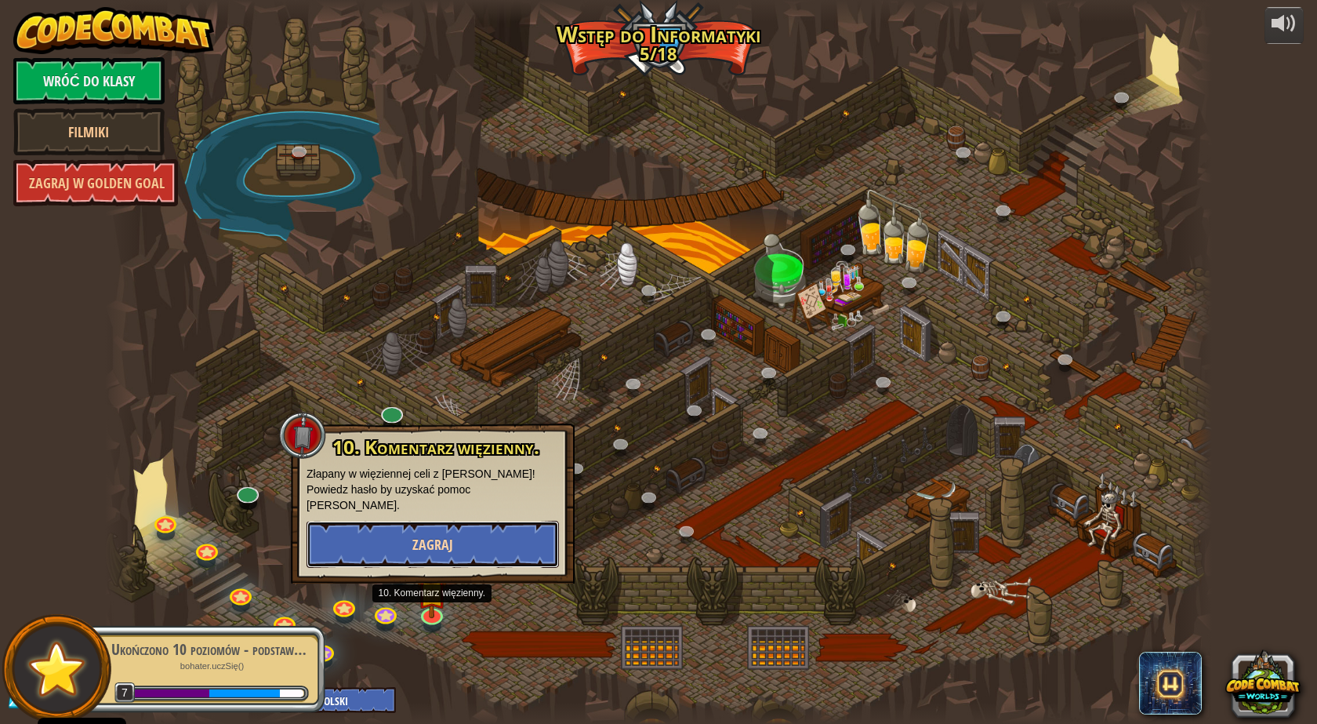
click at [452, 522] on button "Zagraj" at bounding box center [433, 544] width 252 height 47
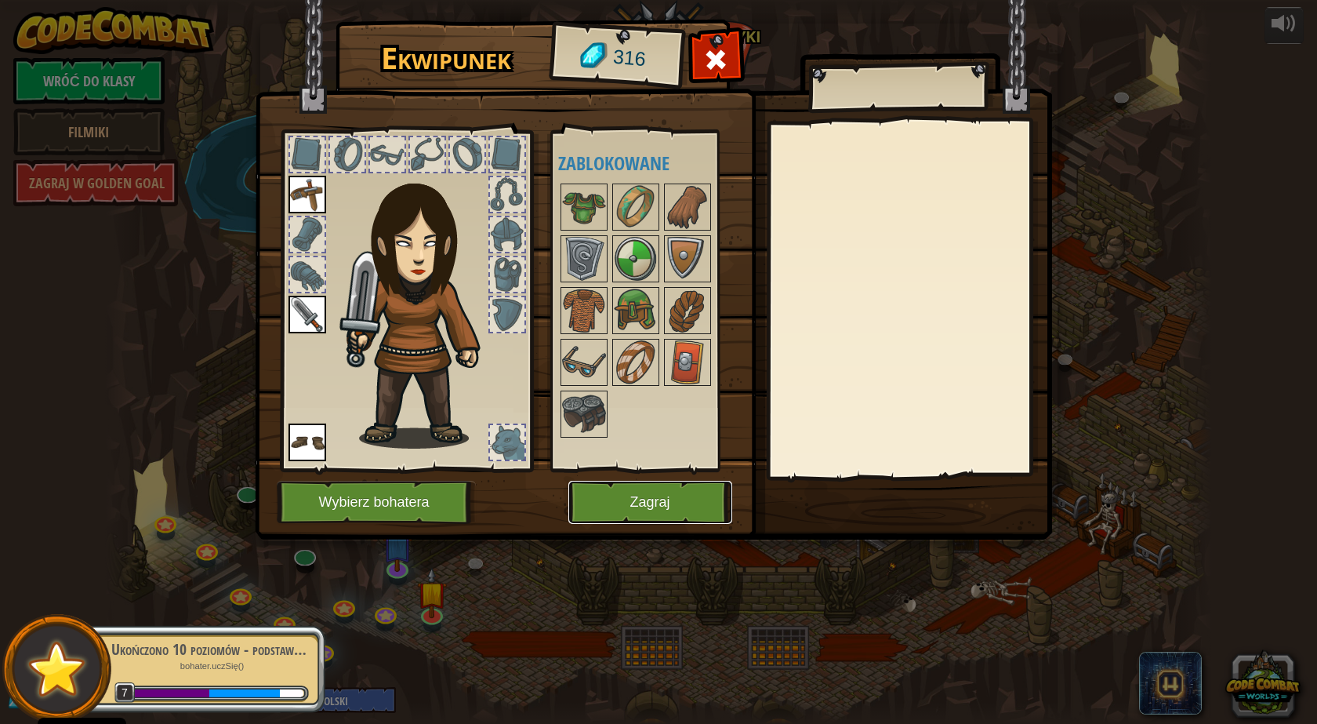
click at [672, 496] on button "Zagraj" at bounding box center [650, 502] width 164 height 43
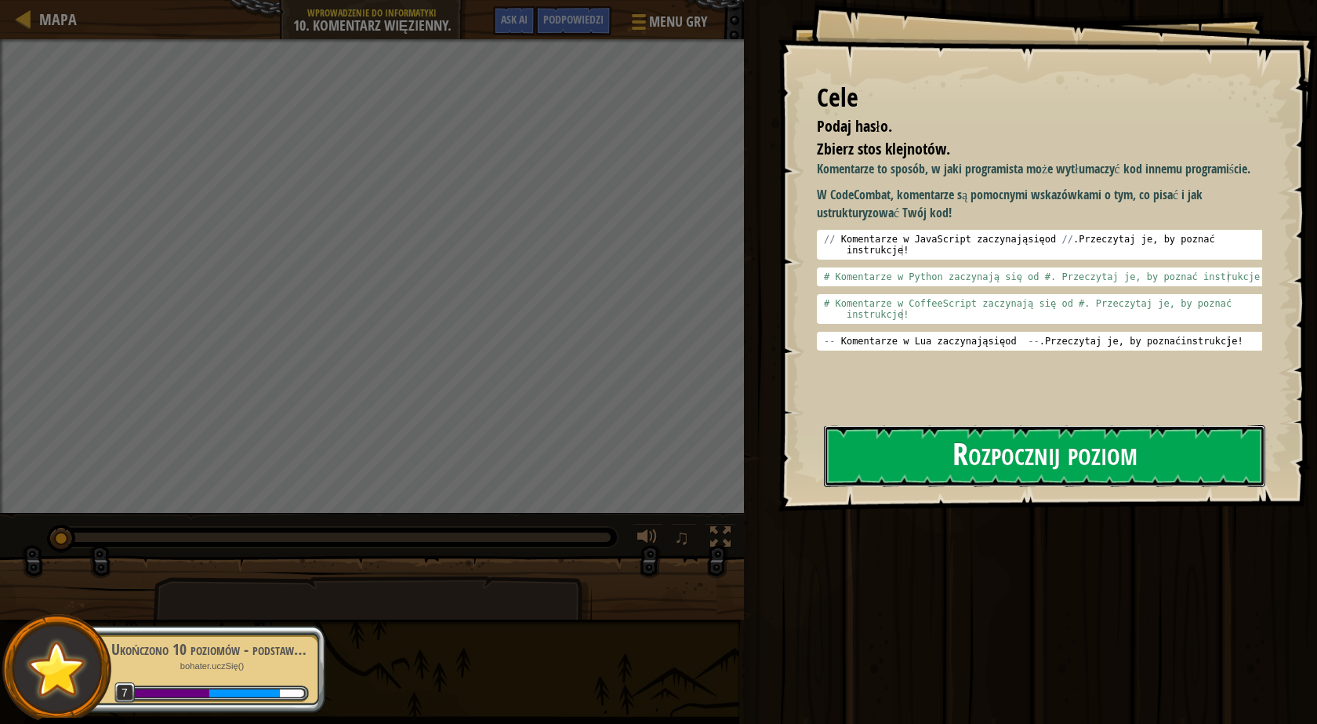
click at [1053, 455] on button "Rozpocznij poziom" at bounding box center [1044, 456] width 441 height 62
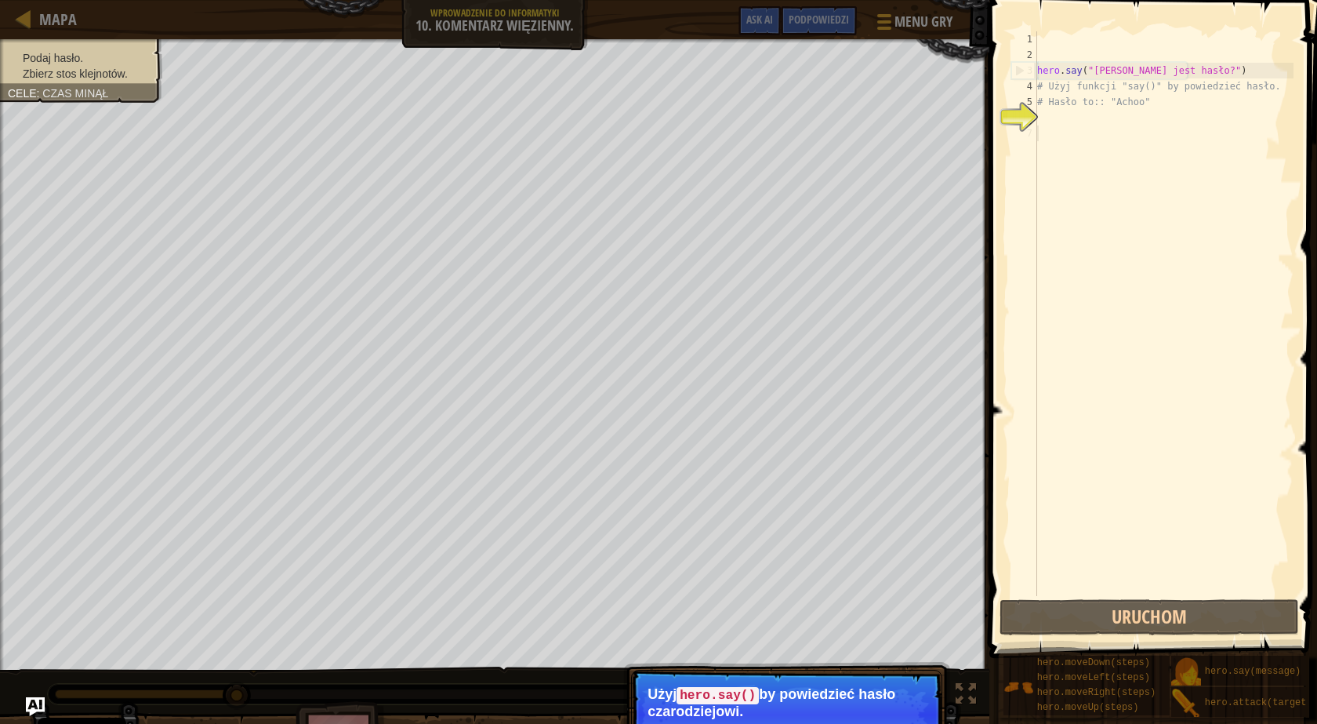
click at [1076, 142] on div "hero . say ( "[PERSON_NAME] jest hasło?" ) # Użyj funkcji "say()" by powiedzieć…" at bounding box center [1164, 329] width 260 height 596
click at [884, 706] on p "Użyj hero.say() by powiedzieć hasło czarodziejowi." at bounding box center [787, 702] width 278 height 33
click at [1177, 67] on div "hero . say ( "[PERSON_NAME] jest hasło?" ) # Użyj funkcji "say()" by powiedzieć…" at bounding box center [1164, 329] width 260 height 596
click at [956, 94] on div "Mapa Wprowadzenie do Informatyki 10. Komentarz więzienny. Menu gry Zrobione Pod…" at bounding box center [658, 362] width 1317 height 724
click at [1018, 75] on div "# Użyj funkcji "say()" by powiedzieć hasło. # Hasło to:: "Achoo" 1 2 3 4 5 6 7 …" at bounding box center [1151, 360] width 332 height 704
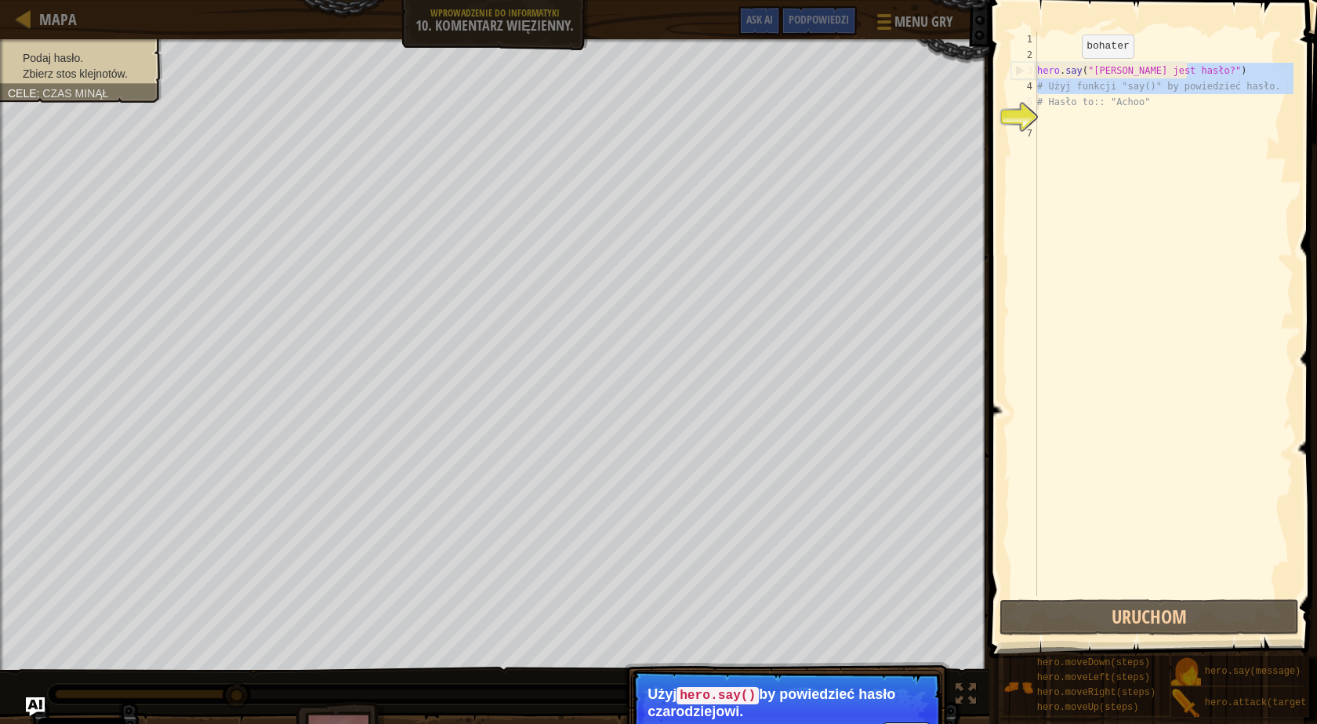
type textarea "hero.say("[PERSON_NAME] jest hasło?")"
click at [1104, 74] on div "hero . say ( "[PERSON_NAME] jest hasło?" ) # Użyj funkcji "say()" by powiedzieć…" at bounding box center [1164, 329] width 260 height 596
click at [1156, 73] on div "hero . say ( "[PERSON_NAME] jest hasło?" ) # Użyj funkcji "say()" by powiedzieć…" at bounding box center [1164, 329] width 260 height 596
drag, startPoint x: 1185, startPoint y: 70, endPoint x: 1033, endPoint y: 66, distance: 152.2
click at [1033, 66] on div "hero.say("[PERSON_NAME] jest hasło?") 1 2 3 4 5 6 7 hero . say ( "[PERSON_NAME]…" at bounding box center [1150, 313] width 285 height 565
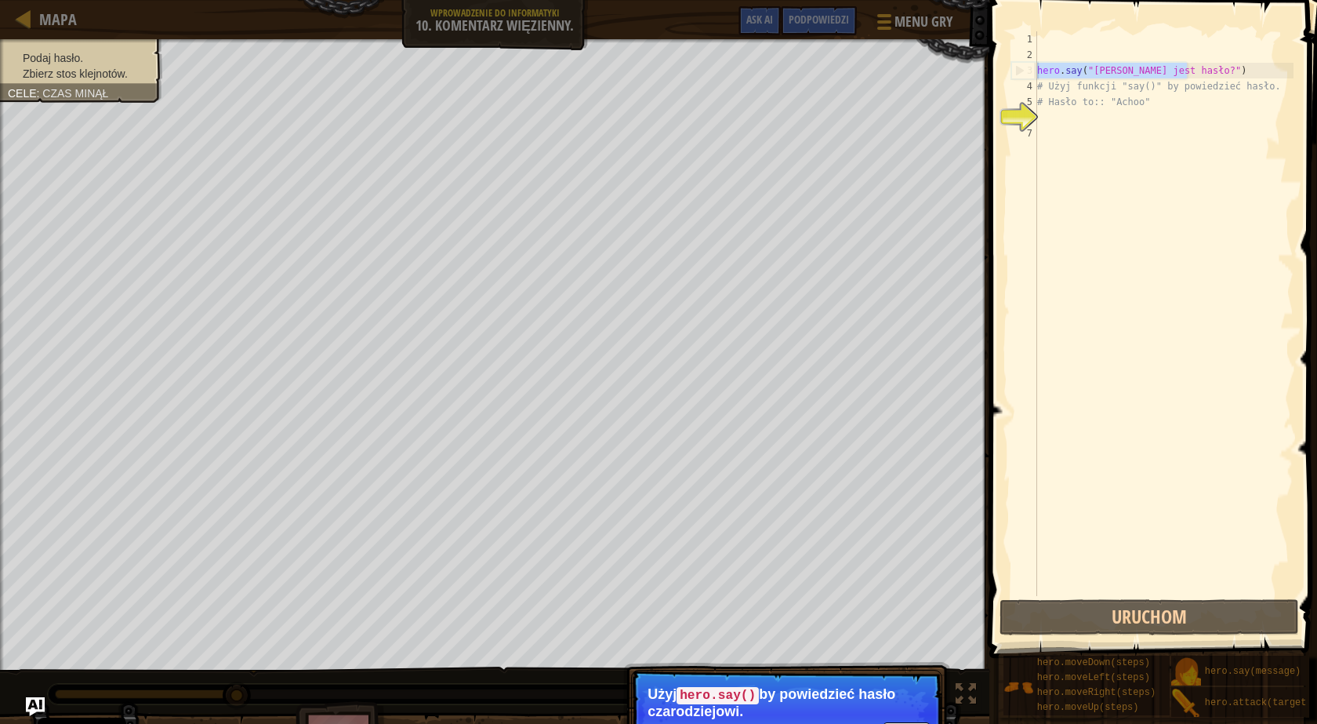
drag, startPoint x: 1087, startPoint y: 212, endPoint x: 1086, endPoint y: 220, distance: 8.7
click at [1087, 212] on div "hero . say ( "[PERSON_NAME] jest hasło?" ) # Użyj funkcji "say()" by powiedzieć…" at bounding box center [1164, 329] width 260 height 596
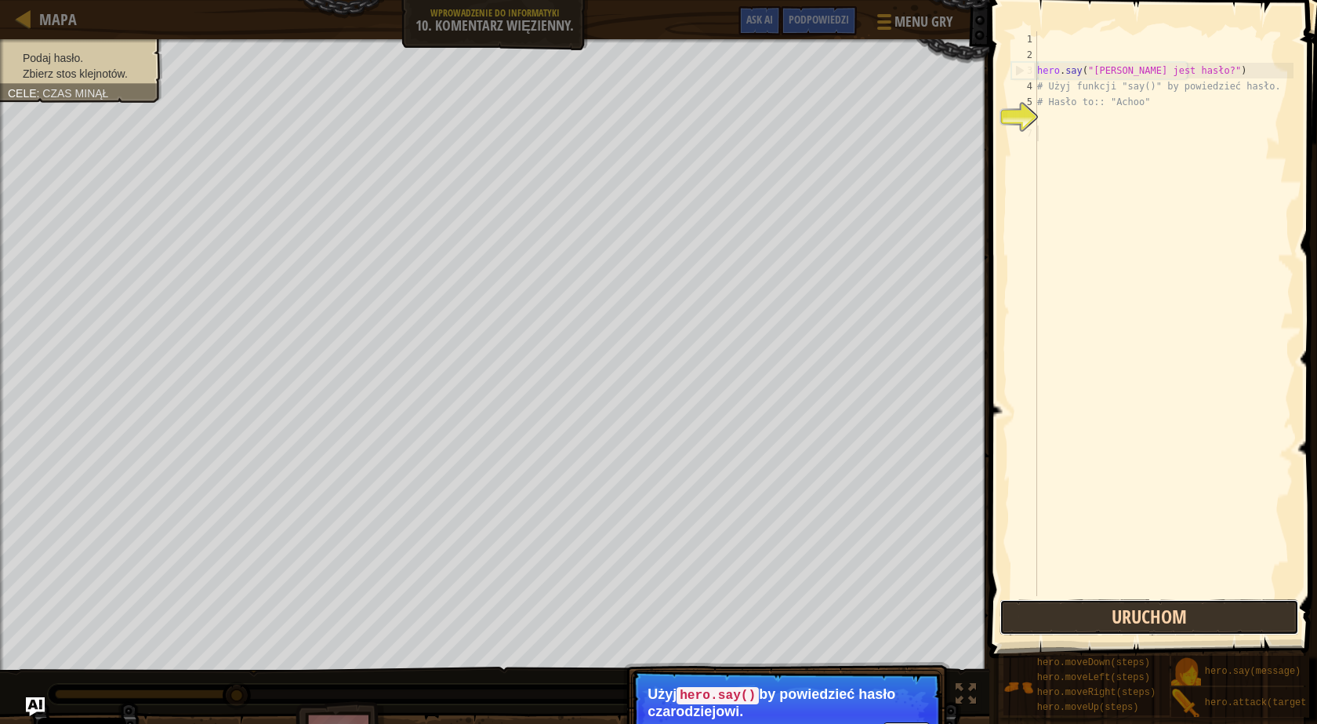
click at [1049, 621] on button "Uruchom" at bounding box center [1150, 617] width 300 height 36
click at [1049, 621] on button "Wykonuję kod..." at bounding box center [1150, 617] width 300 height 36
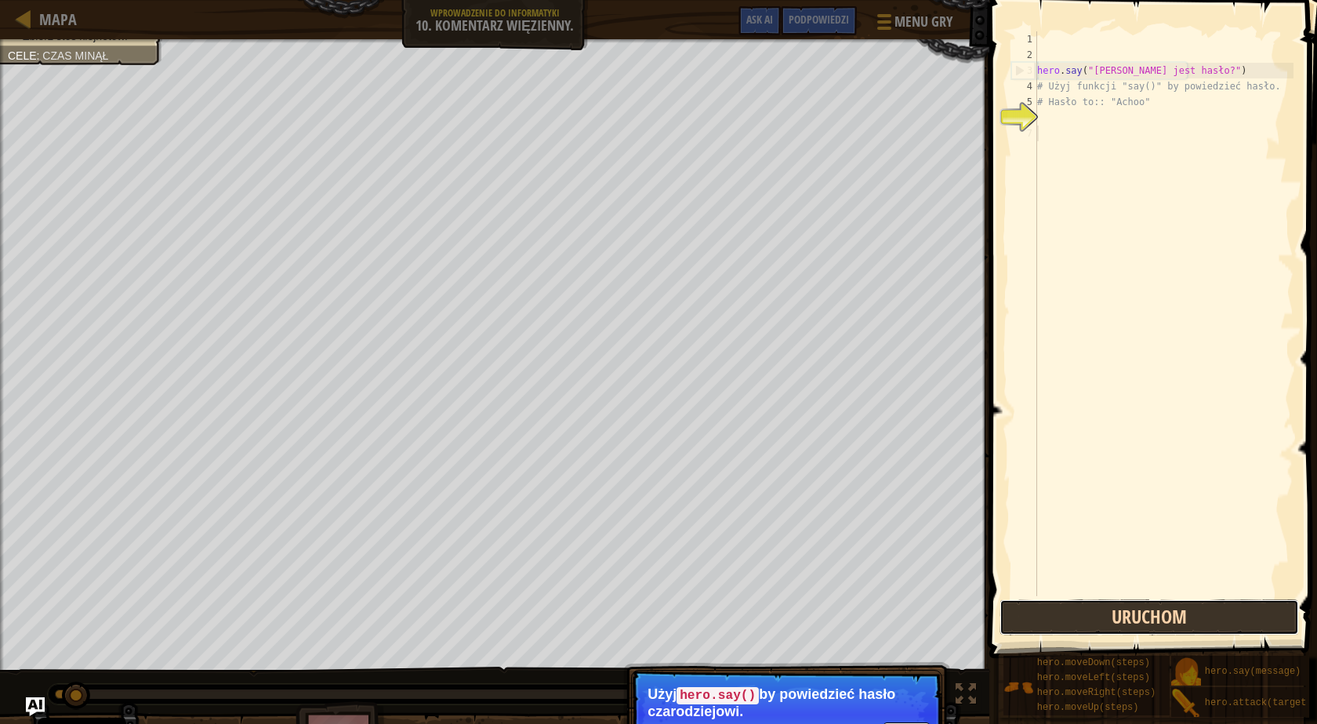
click at [1049, 621] on button "Uruchom" at bounding box center [1150, 617] width 300 height 36
click at [1049, 621] on button "Wykonuję kod..." at bounding box center [1150, 617] width 300 height 36
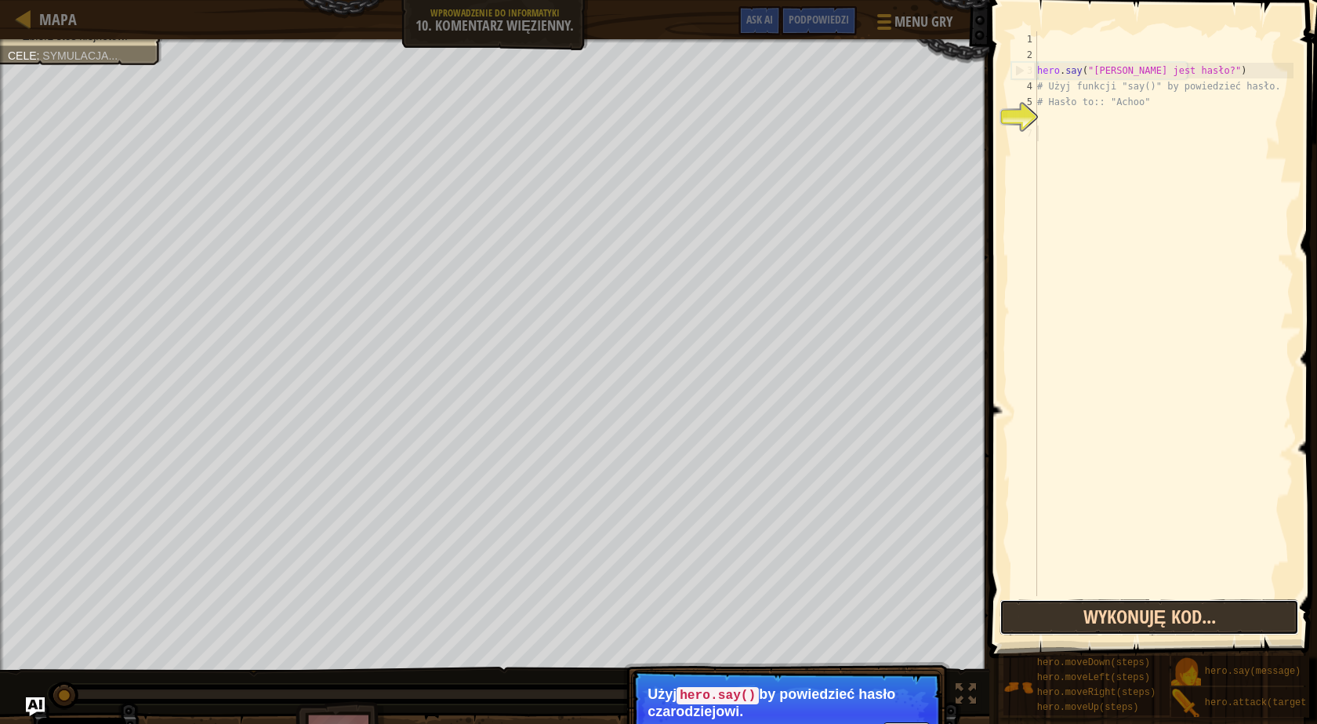
click at [1049, 621] on button "Wykonuję kod..." at bounding box center [1150, 617] width 300 height 36
click at [1049, 621] on button "Uruchom" at bounding box center [1150, 617] width 300 height 36
click at [1106, 195] on div "hero . say ( "[PERSON_NAME] jest hasło?" ) # Użyj funkcji "say()" by powiedzieć…" at bounding box center [1164, 329] width 260 height 596
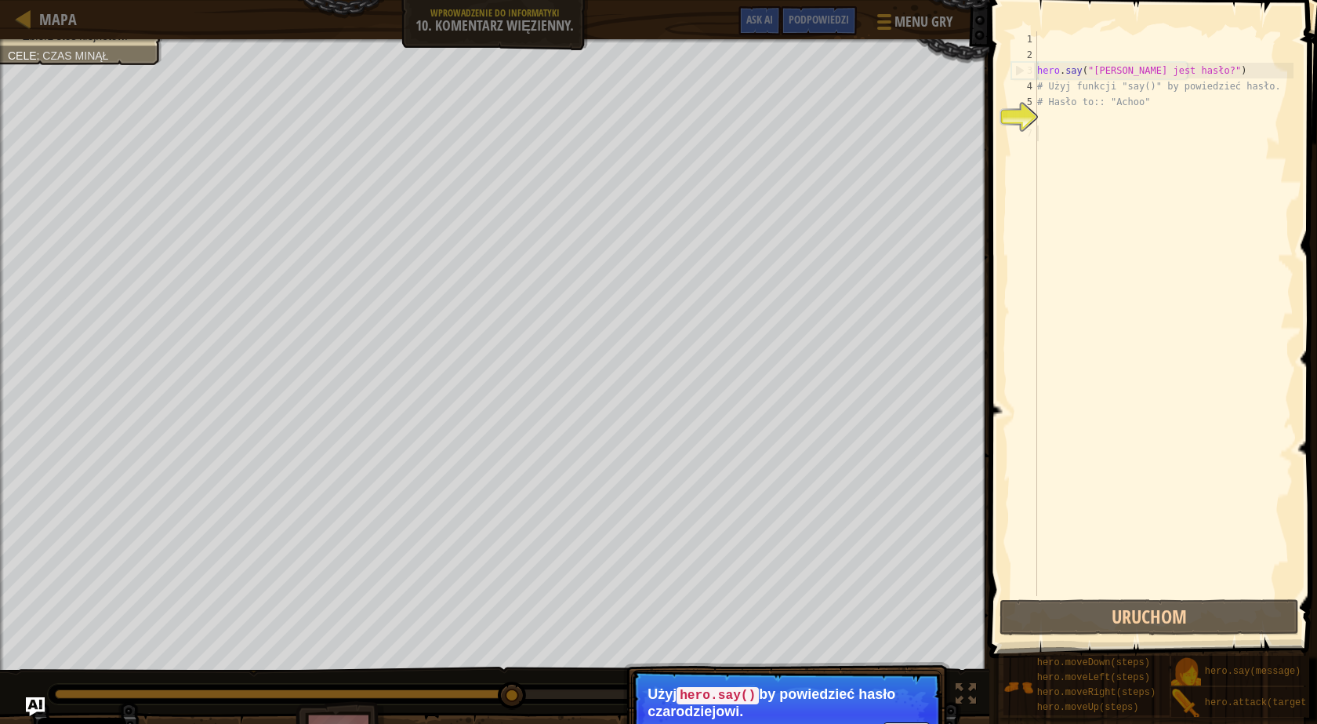
click at [896, 697] on p "Użyj hero.say() by powiedzieć hasło czarodziejowi." at bounding box center [787, 702] width 278 height 33
drag, startPoint x: 850, startPoint y: 684, endPoint x: 833, endPoint y: 688, distance: 16.9
click at [846, 684] on p "Pomiń (esc) [PERSON_NAME] hero.say() by powiedzieć hasło czarodziejowi." at bounding box center [786, 714] width 311 height 89
drag, startPoint x: 648, startPoint y: 717, endPoint x: 707, endPoint y: 718, distance: 58.8
click at [670, 718] on p "Pomiń (esc) [PERSON_NAME] hero.say() by powiedzieć hasło czarodziejowi." at bounding box center [786, 714] width 311 height 89
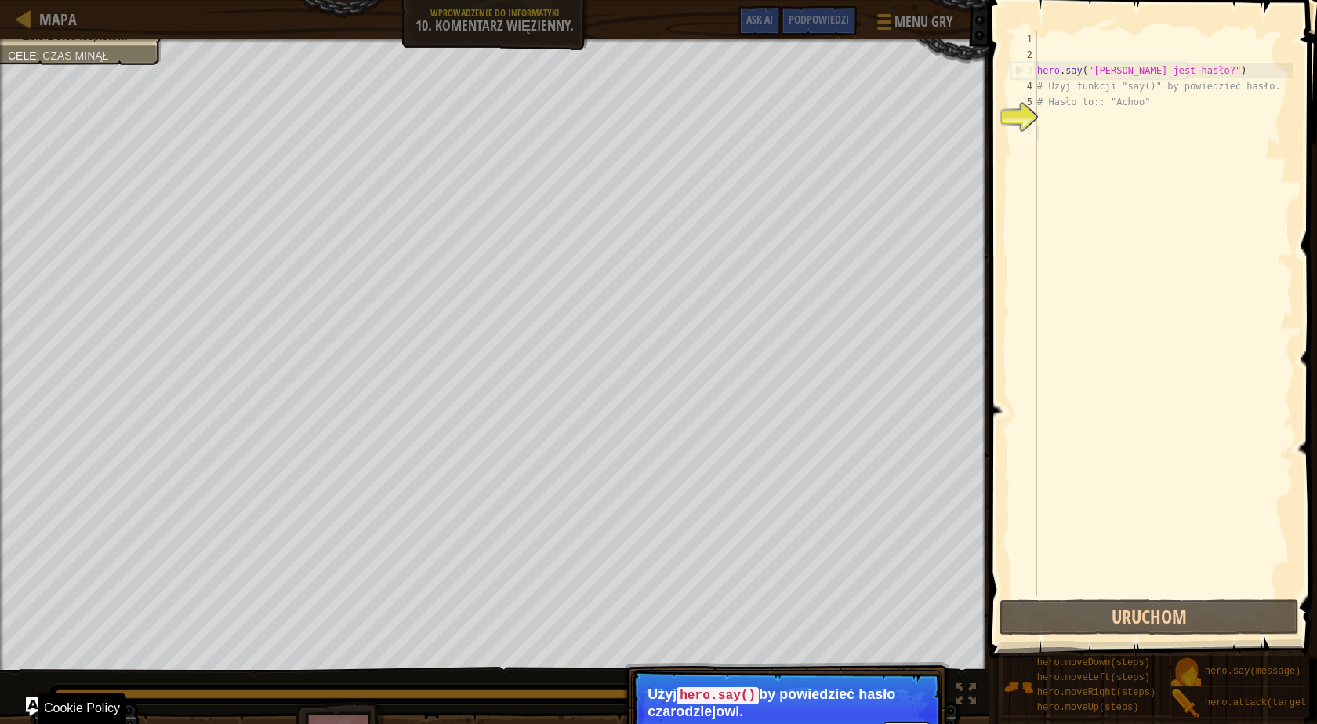
drag, startPoint x: 707, startPoint y: 718, endPoint x: 762, endPoint y: 717, distance: 54.9
drag, startPoint x: 762, startPoint y: 717, endPoint x: 804, endPoint y: 710, distance: 42.8
drag, startPoint x: 804, startPoint y: 710, endPoint x: 995, endPoint y: 176, distance: 566.9
click at [988, 235] on div "Podpowiedzi Filmiki 1 2 3 4 5 6 7 hero . say ( "[PERSON_NAME] jest hasło?" ) # …" at bounding box center [1151, 362] width 332 height 724
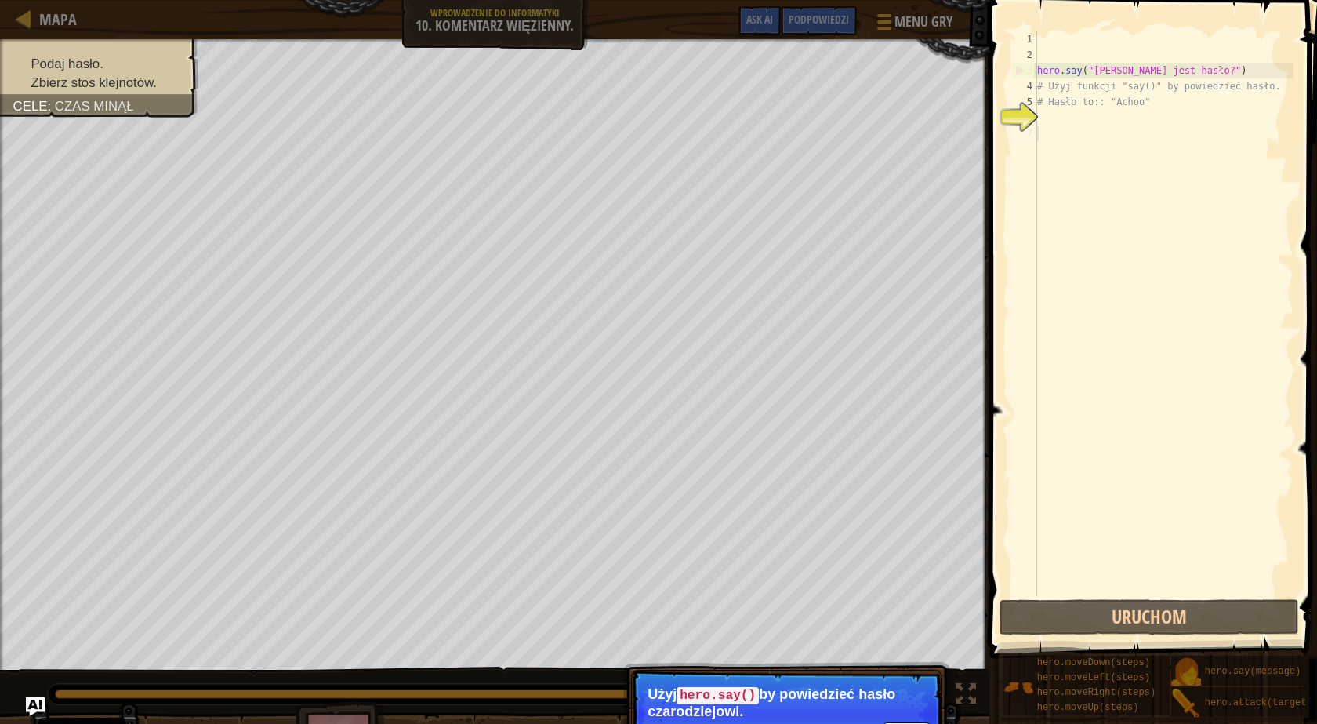
drag, startPoint x: 1028, startPoint y: 81, endPoint x: 1037, endPoint y: 77, distance: 9.5
click at [1029, 81] on div "4" at bounding box center [1024, 86] width 26 height 16
click at [1057, 54] on div "hero . say ( "[PERSON_NAME] jest hasło?" ) # Użyj funkcji "say()" by powiedzieć…" at bounding box center [1164, 329] width 260 height 596
type textarea "hero.say("[PERSON_NAME] jest hasło?")"
click at [1063, 56] on div "hero . say ( "[PERSON_NAME] jest hasło?" ) # Użyj funkcji "say()" by powiedzieć…" at bounding box center [1164, 313] width 260 height 565
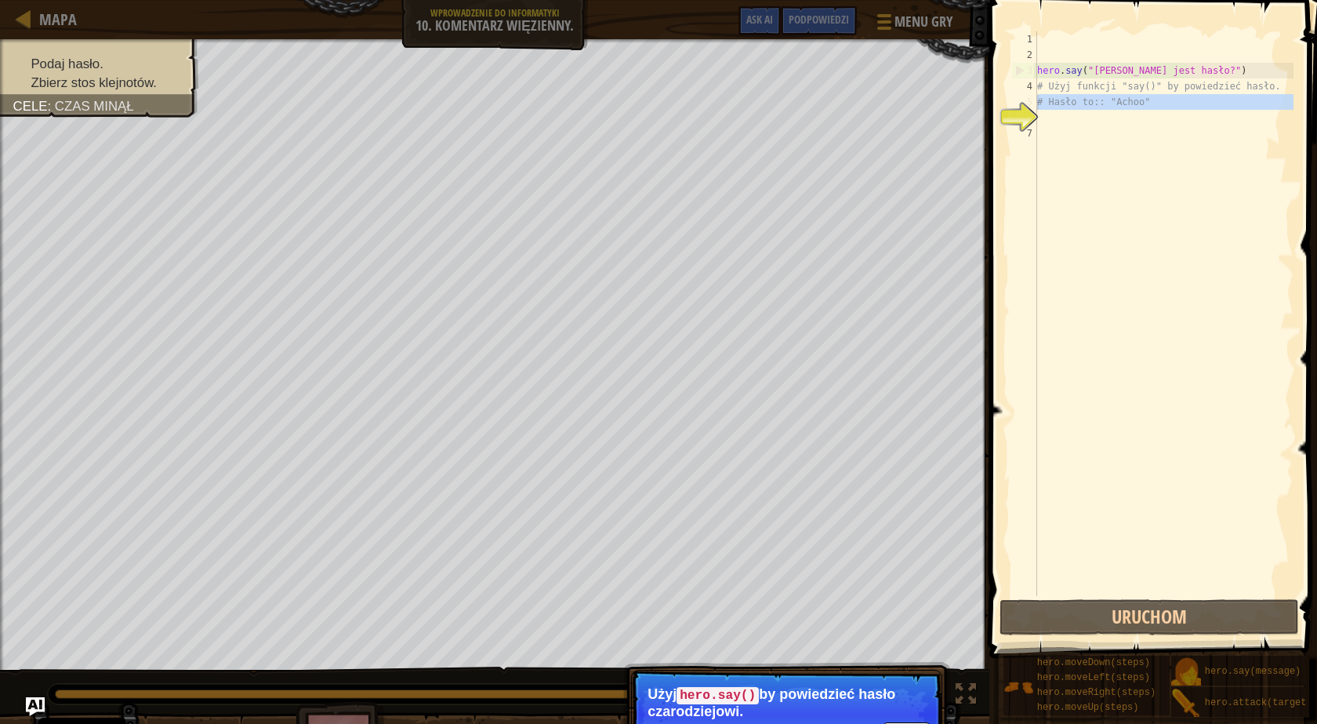
click at [1035, 99] on div "5" at bounding box center [1024, 102] width 26 height 16
type textarea "# Hasło to:: "Achoo""
click at [1022, 126] on div "7" at bounding box center [1024, 133] width 26 height 16
click at [951, 703] on div "Podaj hasło. Zbierz stos klejnotów. Cele : Czas minął ♫ Illia 18 x: 22 y: 6 No …" at bounding box center [658, 407] width 1317 height 737
click at [951, 701] on div "Podaj hasło. Zbierz stos klejnotów. Cele : Czas minął ♫ Illia 18 x: 22 y: 6 No …" at bounding box center [658, 407] width 1317 height 737
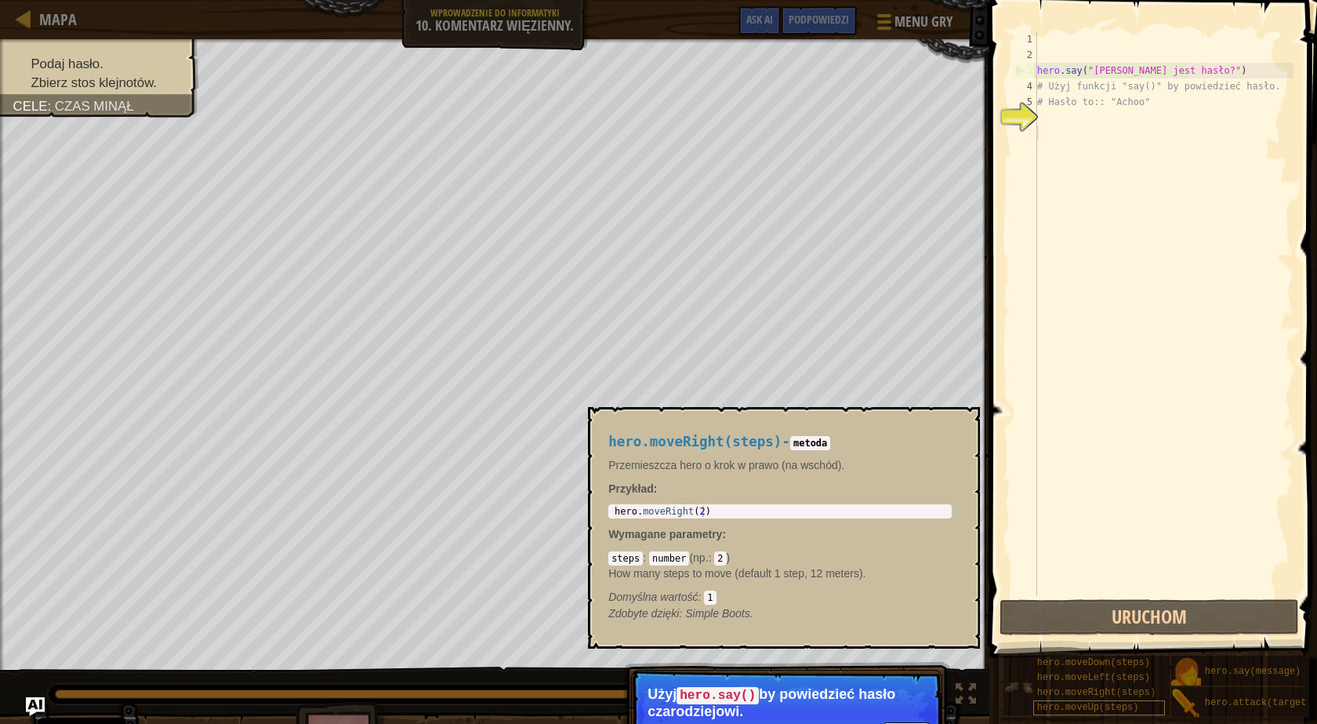
scroll to position [12, 0]
click at [1078, 687] on span "hero.moveRight(steps)" at bounding box center [1096, 692] width 118 height 11
drag, startPoint x: 978, startPoint y: 619, endPoint x: 966, endPoint y: 611, distance: 14.6
drag, startPoint x: 966, startPoint y: 611, endPoint x: 825, endPoint y: 541, distance: 157.4
click at [818, 544] on div "hero.moveRight(steps) - metoda Przemieszcza hero o krok w prawo (na wschód). Pr…" at bounding box center [779, 527] width 365 height 216
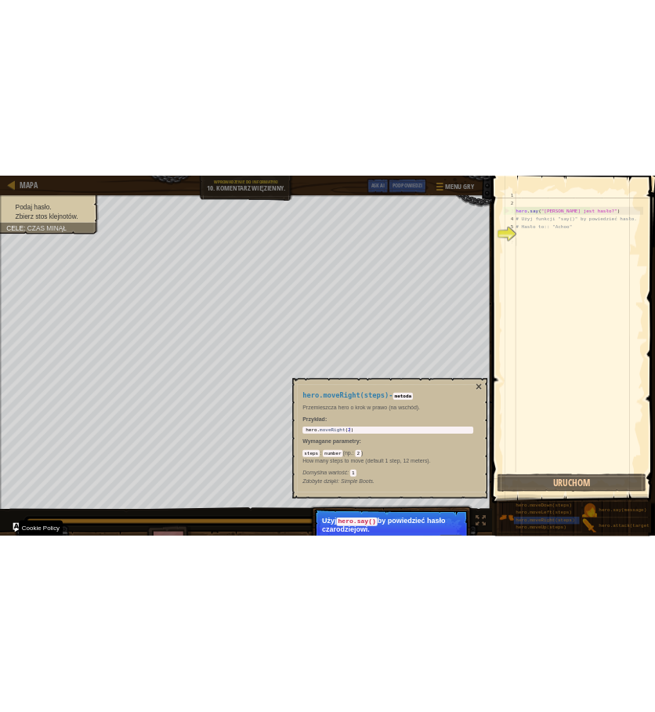
scroll to position [12, 43]
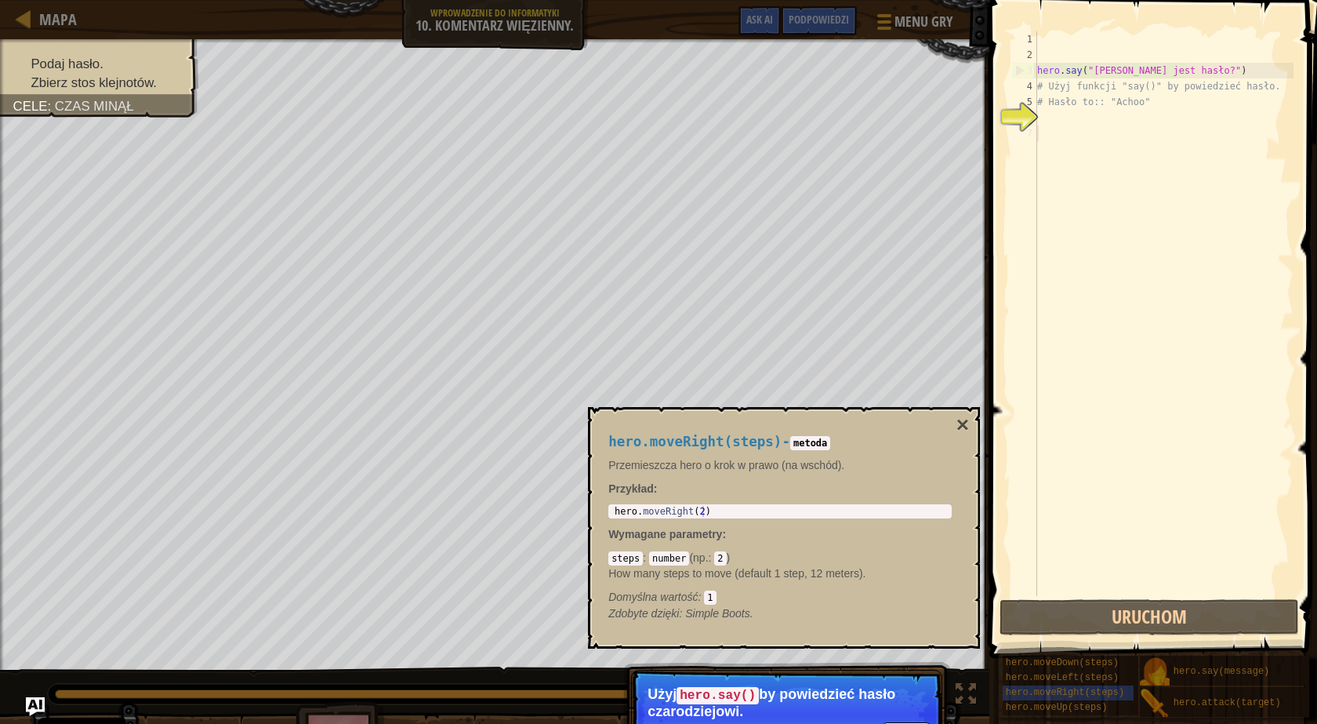
click at [927, 679] on p "Pomiń (esc) [PERSON_NAME] hero.say() by powiedzieć hasło czarodziejowi." at bounding box center [786, 714] width 311 height 89
drag, startPoint x: 930, startPoint y: 681, endPoint x: 943, endPoint y: 685, distance: 14.1
drag, startPoint x: 943, startPoint y: 685, endPoint x: 1078, endPoint y: 225, distance: 479.6
click at [1078, 225] on div "hero . say ( "[PERSON_NAME] jest hasło?" ) # Użyj funkcji "say()" by powiedzieć…" at bounding box center [1164, 329] width 260 height 596
click at [1102, 80] on div "hero . say ( "[PERSON_NAME] jest hasło?" ) # Użyj funkcji "say()" by powiedzieć…" at bounding box center [1164, 329] width 260 height 596
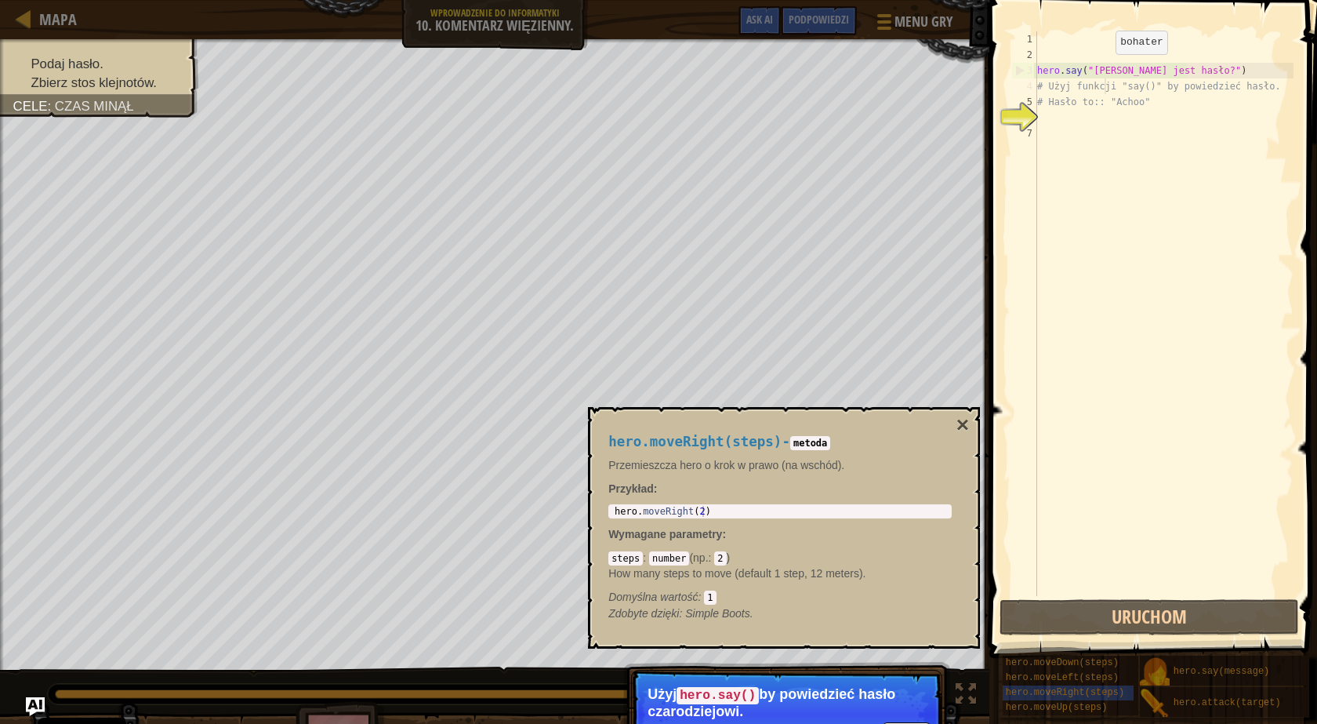
click at [1096, 74] on div "hero . say ( "[PERSON_NAME] jest hasło?" ) # Użyj funkcji "say()" by powiedzieć…" at bounding box center [1164, 329] width 260 height 596
type textarea "hero.say("[PERSON_NAME] jest hasło?")"
drag, startPoint x: 1117, startPoint y: 60, endPoint x: 1114, endPoint y: 68, distance: 8.4
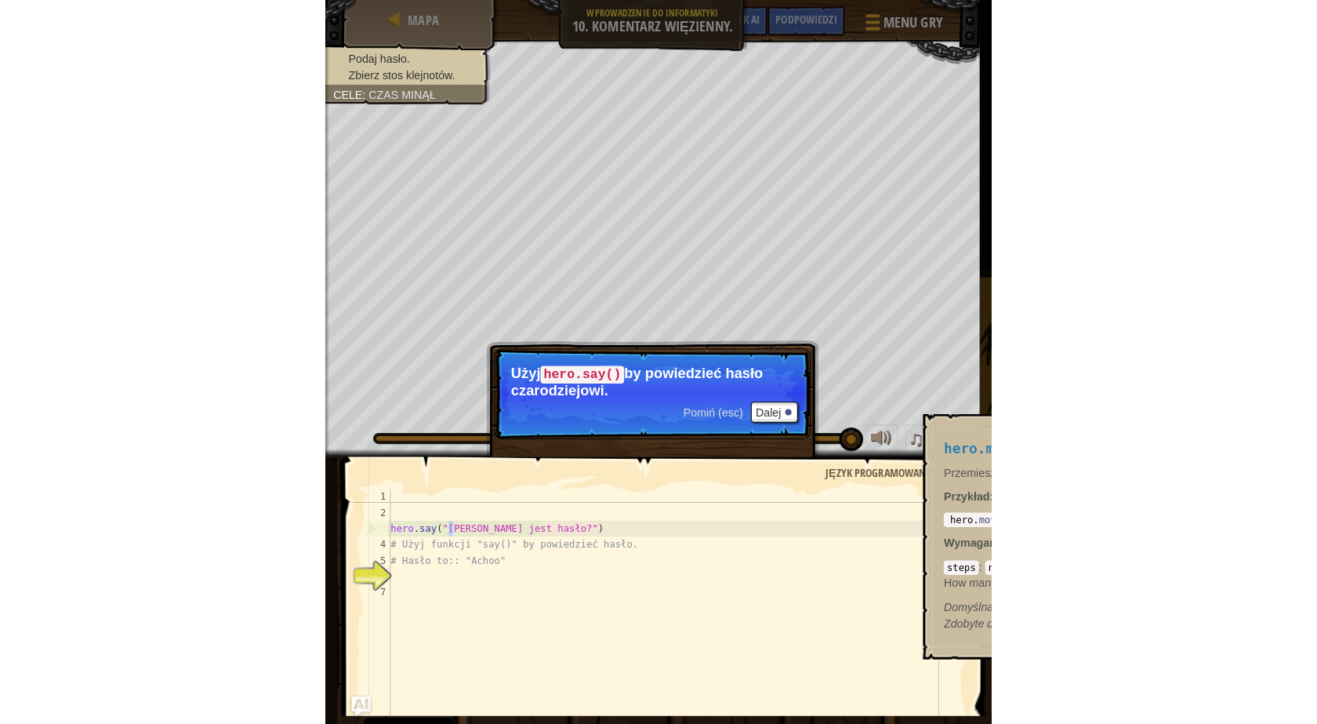
scroll to position [0, 0]
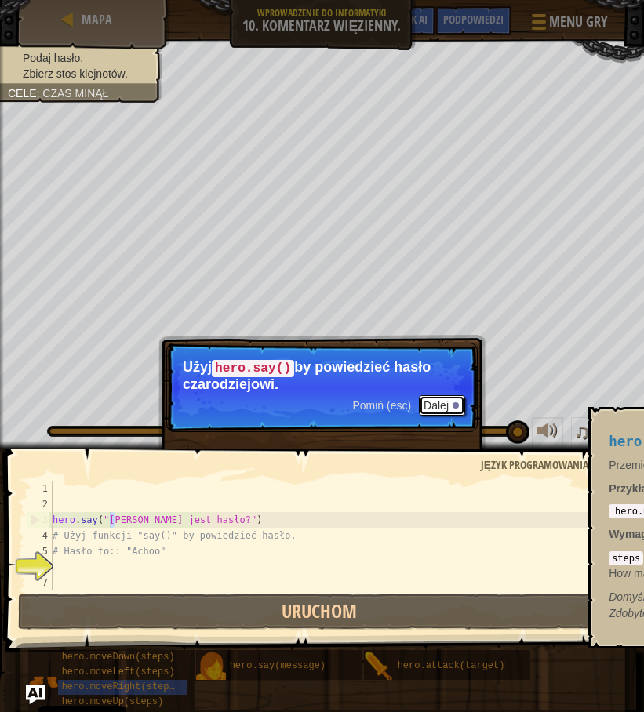
click at [452, 404] on button "Dalej" at bounding box center [442, 405] width 46 height 20
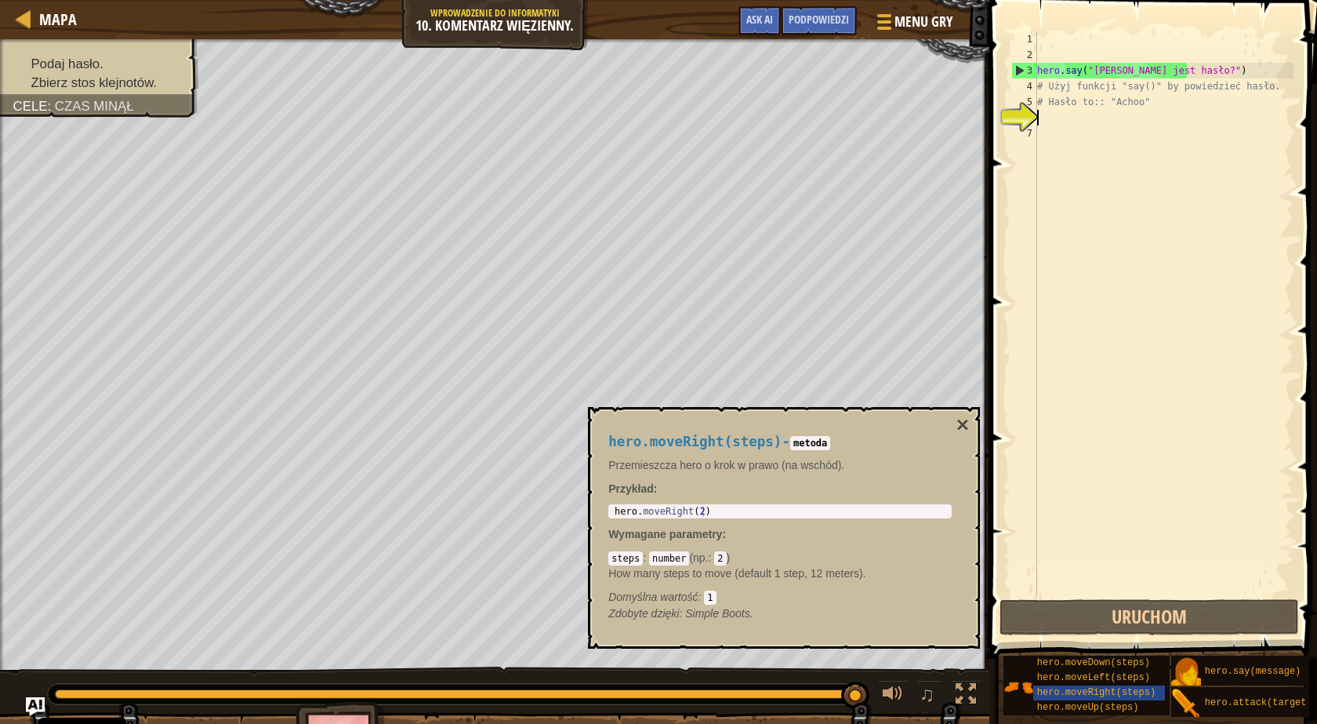
click at [1076, 118] on div "hero . say ( "[PERSON_NAME] jest hasło?" ) # Użyj funkcji "say()" by powiedzieć…" at bounding box center [1164, 329] width 260 height 596
click at [967, 427] on button "×" at bounding box center [963, 425] width 13 height 22
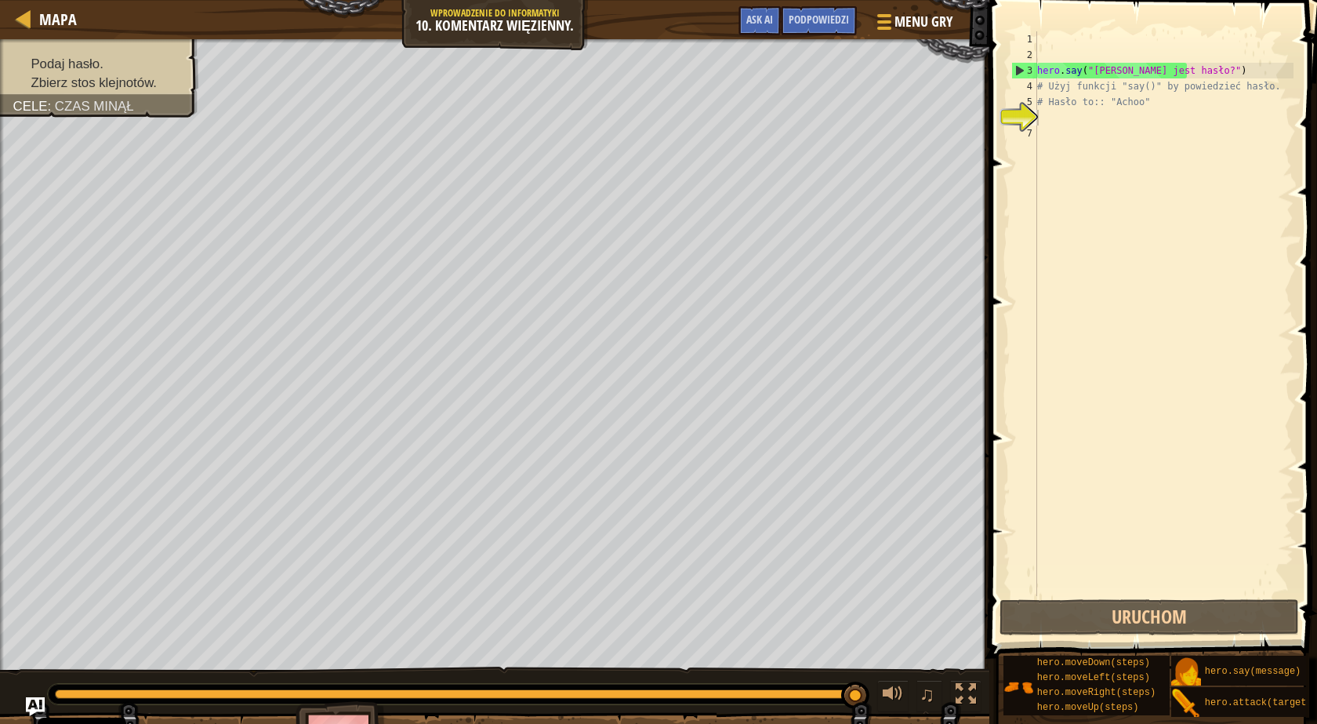
click at [1075, 122] on div "hero . say ( "[PERSON_NAME] jest hasło?" ) # Użyj funkcji "say()" by powiedzieć…" at bounding box center [1164, 329] width 260 height 596
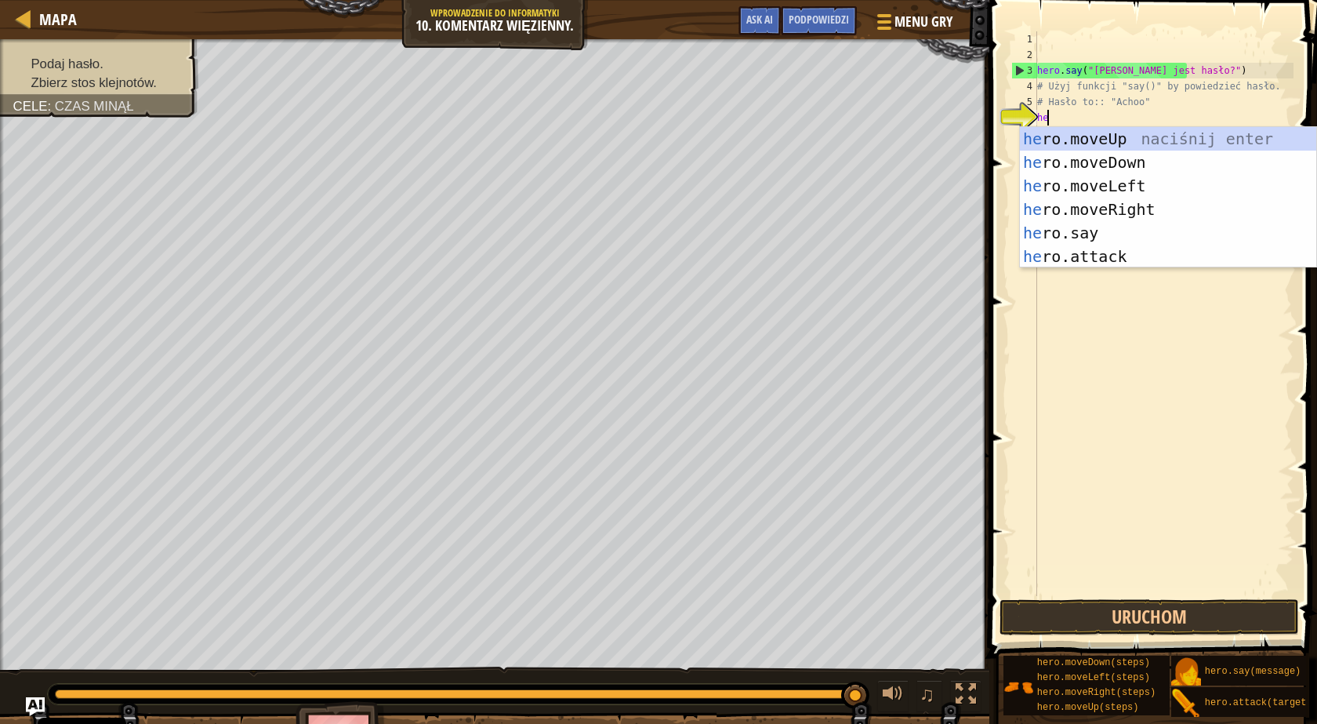
scroll to position [7, 1]
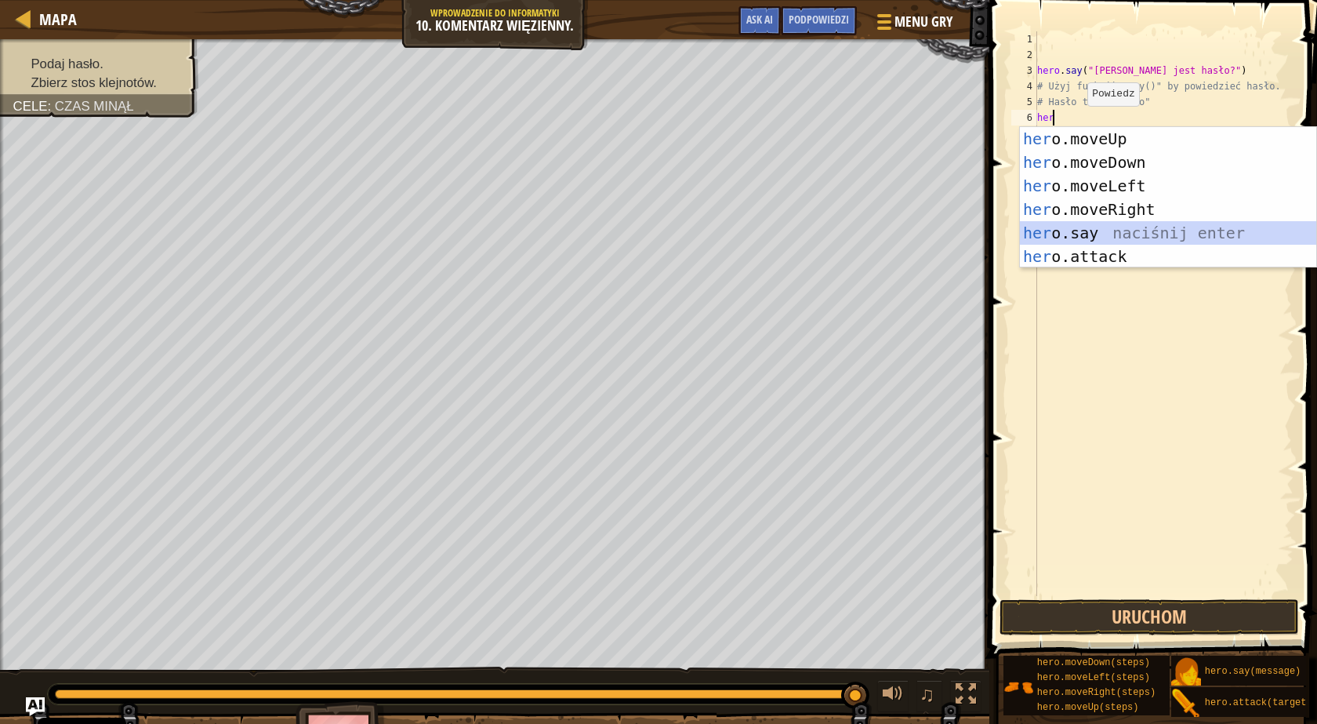
click at [1052, 227] on div "her o.moveUp naciśnij enter her o.moveDown naciśnij enter her o.moveLeft naciśn…" at bounding box center [1168, 221] width 296 height 188
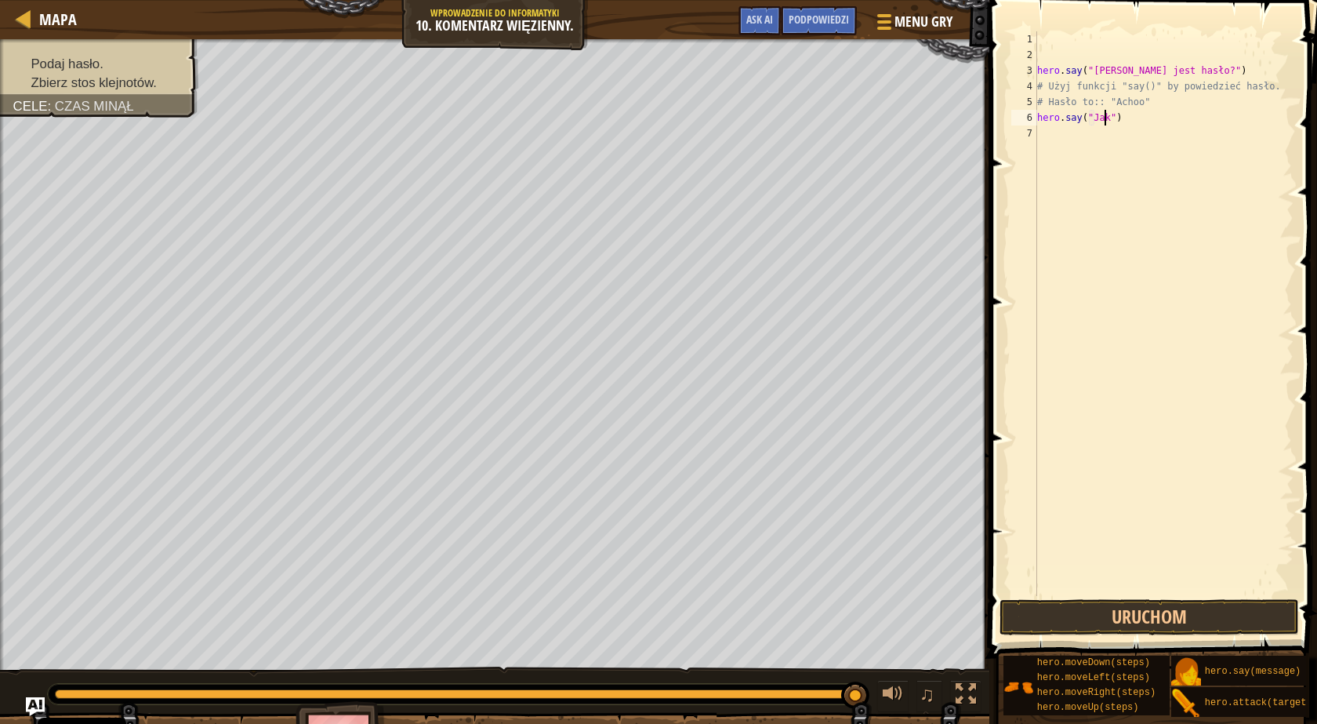
scroll to position [7, 6]
type textarea "hero.say("[PERSON_NAME] jest hasło?")"
click at [1080, 133] on div "hero . say ( "[PERSON_NAME] jest hasło?" ) # Użyj funkcji "say()" by powiedzieć…" at bounding box center [1164, 329] width 260 height 596
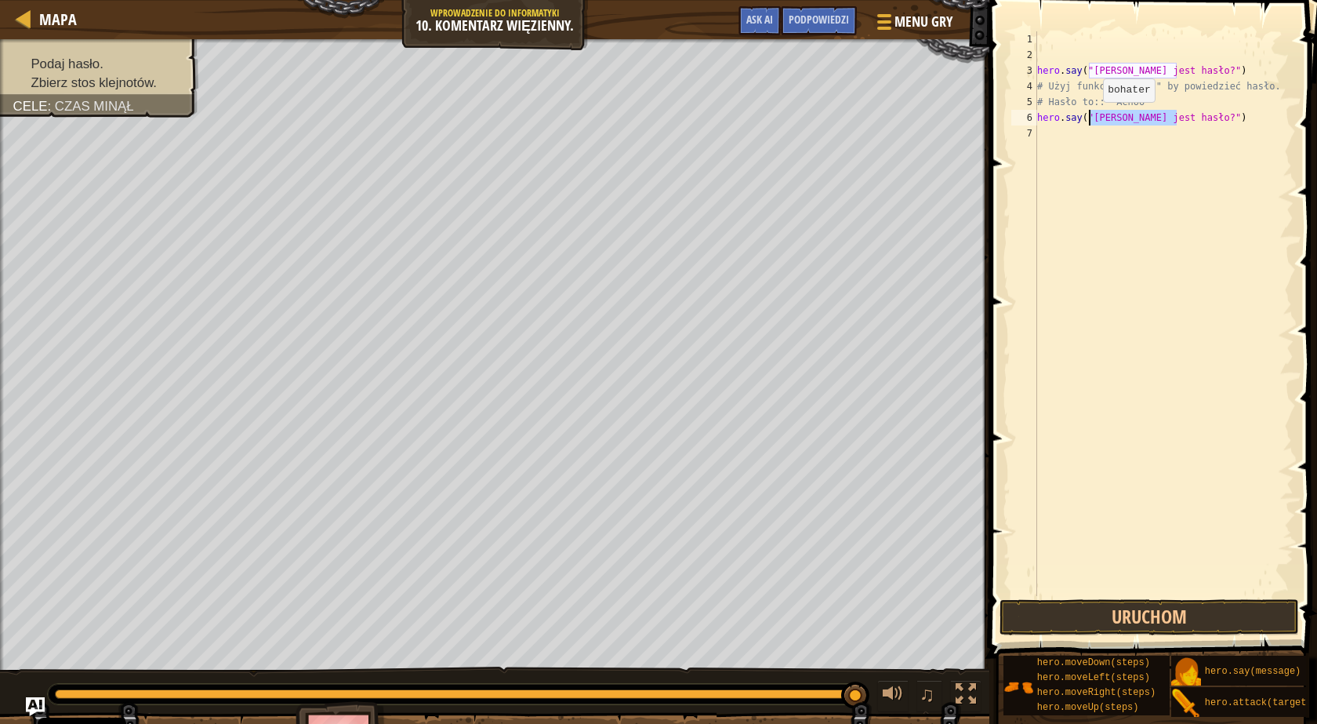
drag, startPoint x: 1175, startPoint y: 117, endPoint x: 1090, endPoint y: 118, distance: 84.7
click at [1090, 118] on div "hero . say ( "[PERSON_NAME] jest hasło?" ) # Użyj funkcji "say()" by powiedzieć…" at bounding box center [1164, 329] width 260 height 596
type textarea "hero.say("Achoo")"
click at [1081, 611] on button "Uruchom" at bounding box center [1150, 617] width 300 height 36
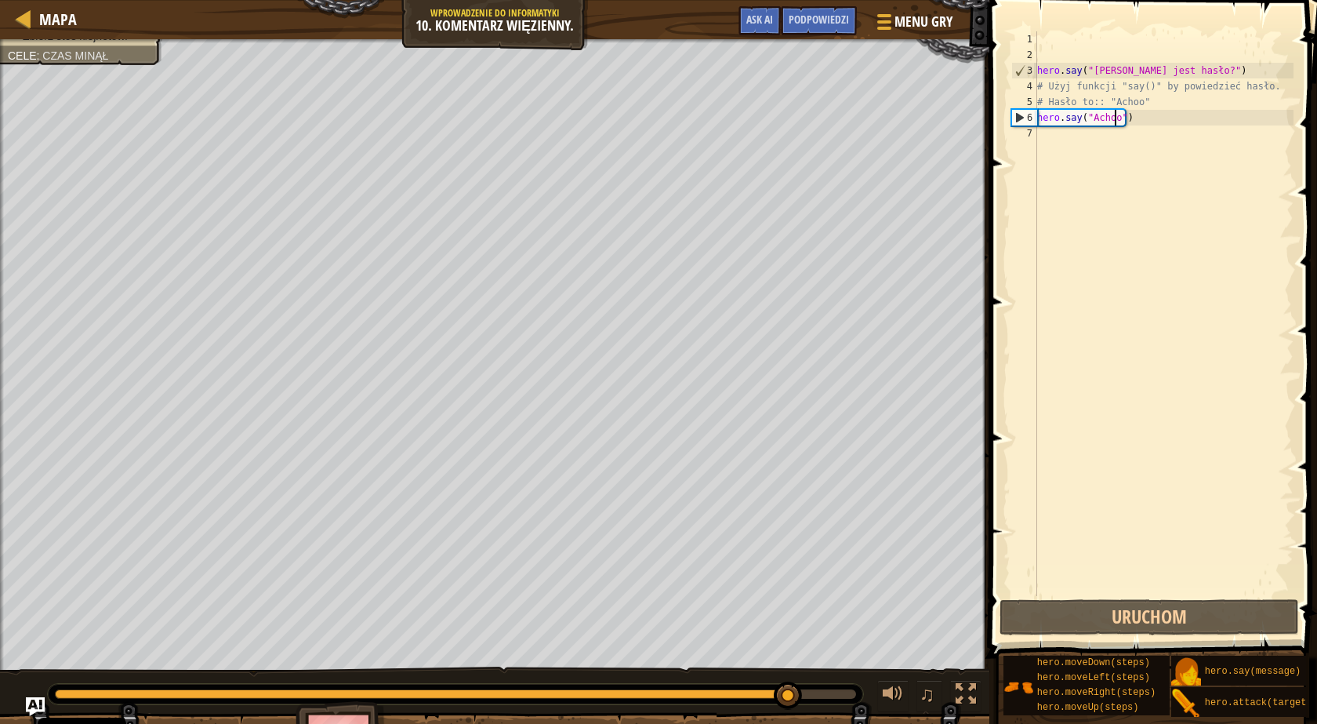
click at [1065, 142] on div "hero . say ( "[PERSON_NAME] jest hasło?" ) # Użyj funkcji "say()" by powiedzieć…" at bounding box center [1164, 329] width 260 height 596
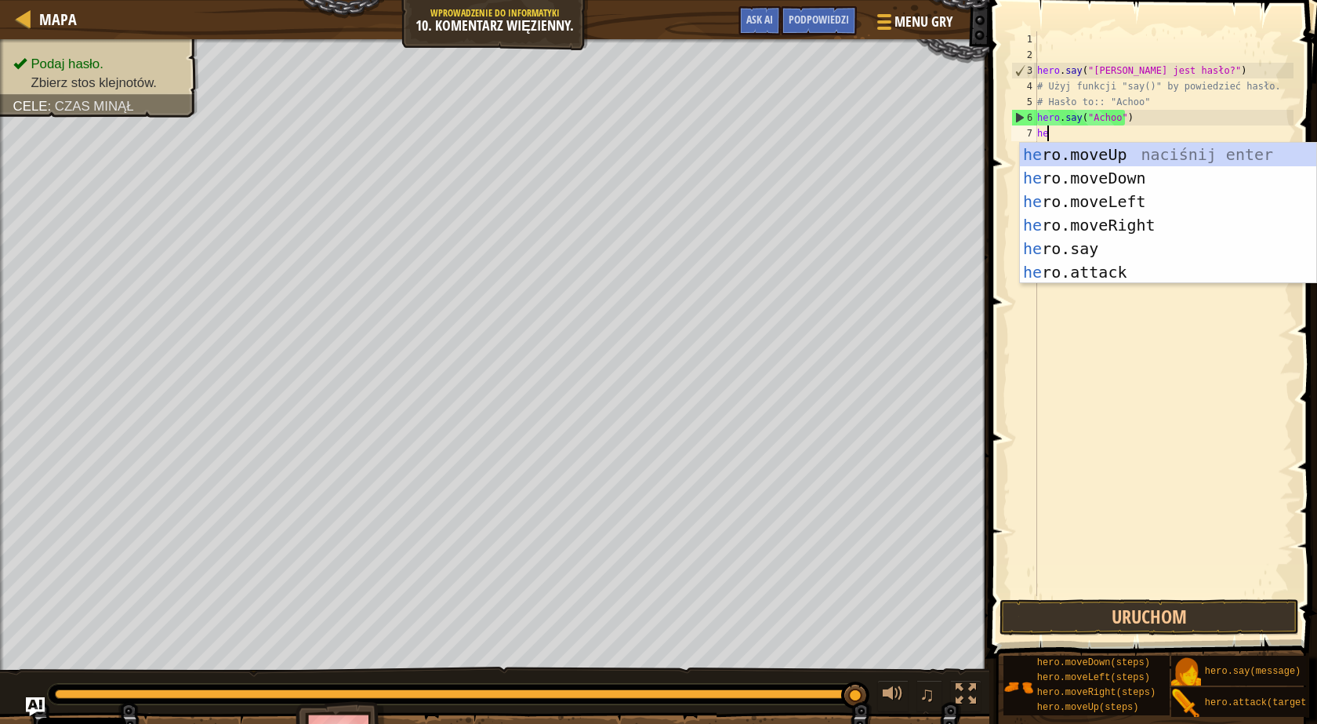
scroll to position [7, 1]
type textarea "hero"
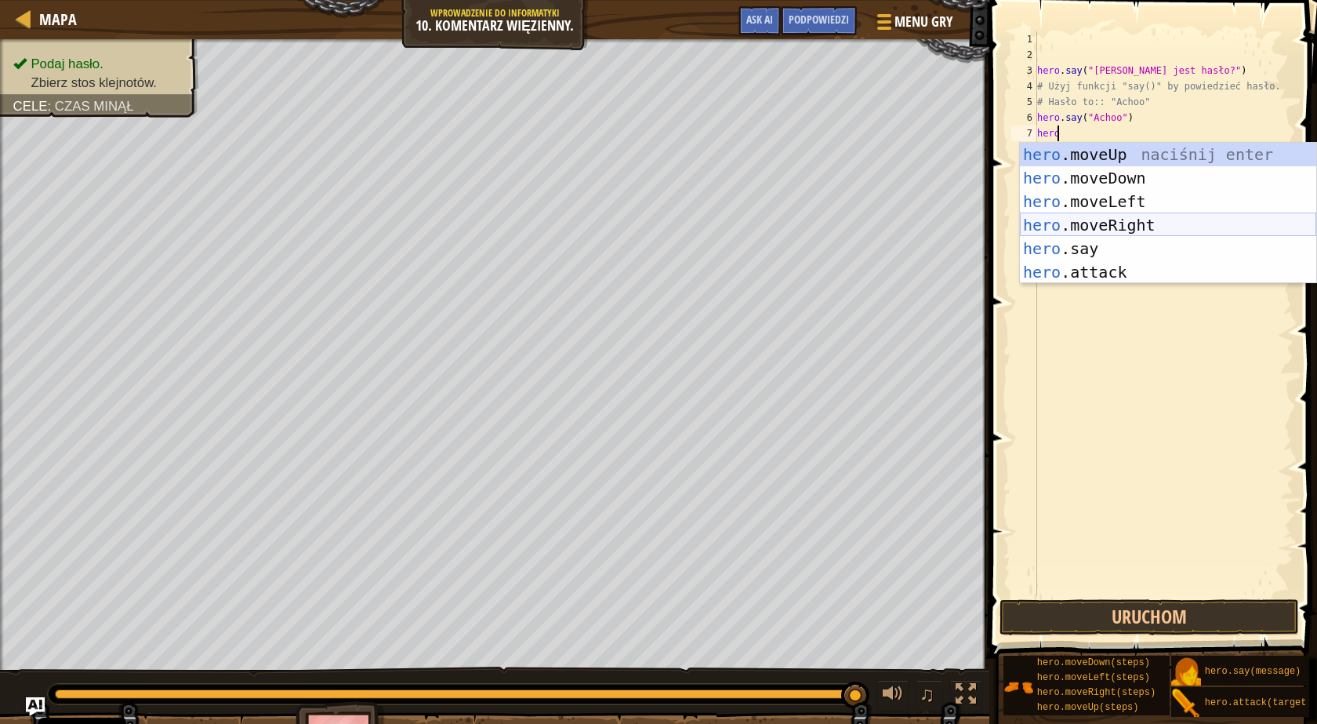
click at [1074, 220] on div "hero .moveUp naciśnij enter hero .moveDown naciśnij enter hero .moveLeft naciśn…" at bounding box center [1168, 237] width 296 height 188
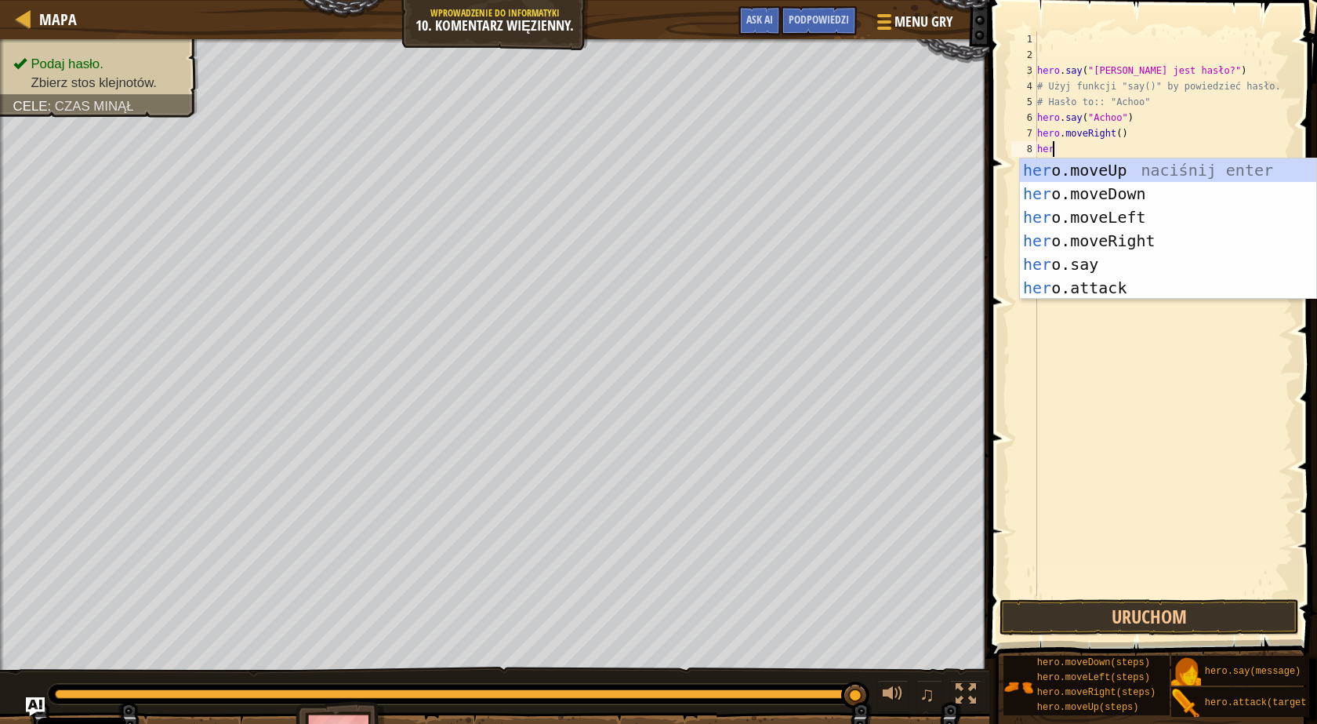
type textarea "hero"
click at [1095, 175] on div "hero .moveUp naciśnij enter hero .moveDown naciśnij enter hero .moveLeft naciśn…" at bounding box center [1168, 252] width 296 height 188
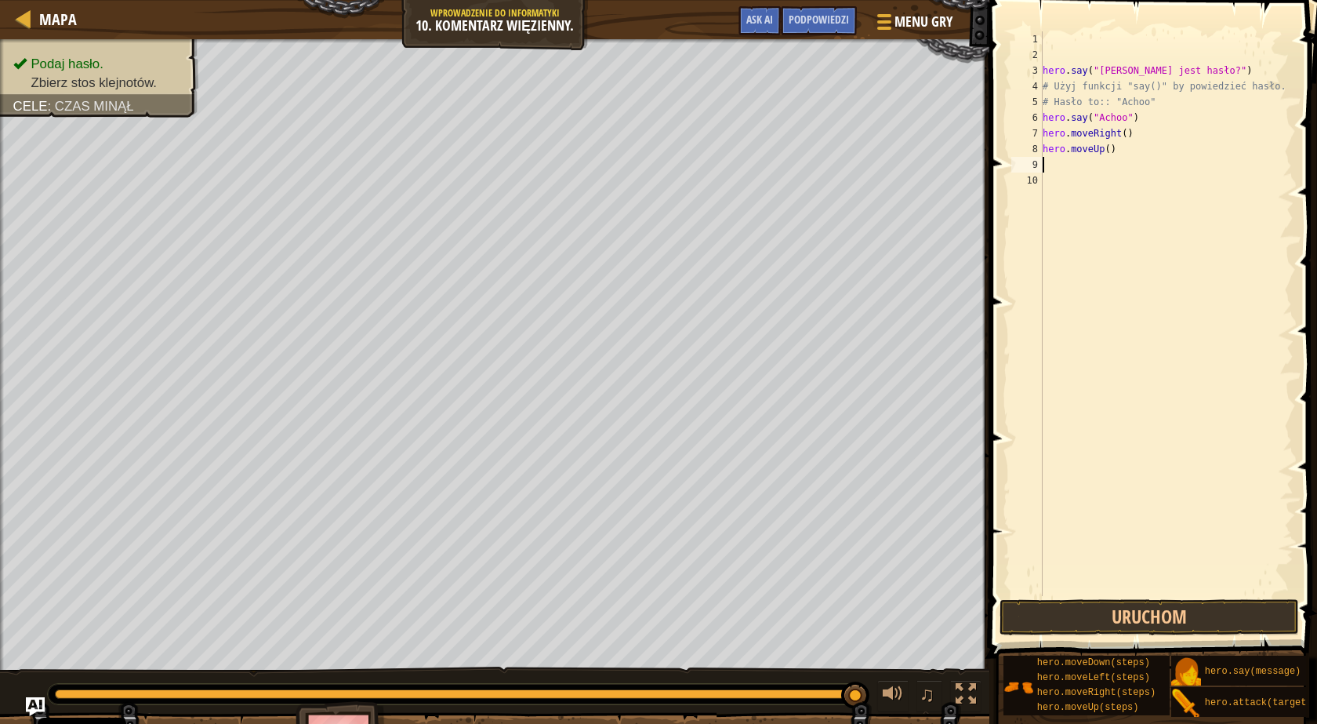
scroll to position [7, 0]
click at [1102, 151] on div "hero . say ( "[PERSON_NAME] jest hasło?" ) # Użyj funkcji "say()" by powiedzieć…" at bounding box center [1167, 329] width 254 height 596
click at [1103, 149] on div "hero . say ( "[PERSON_NAME] jest hasło?" ) # Użyj funkcji "say()" by powiedzieć…" at bounding box center [1167, 329] width 254 height 596
type textarea "hero.moveUp(2)"
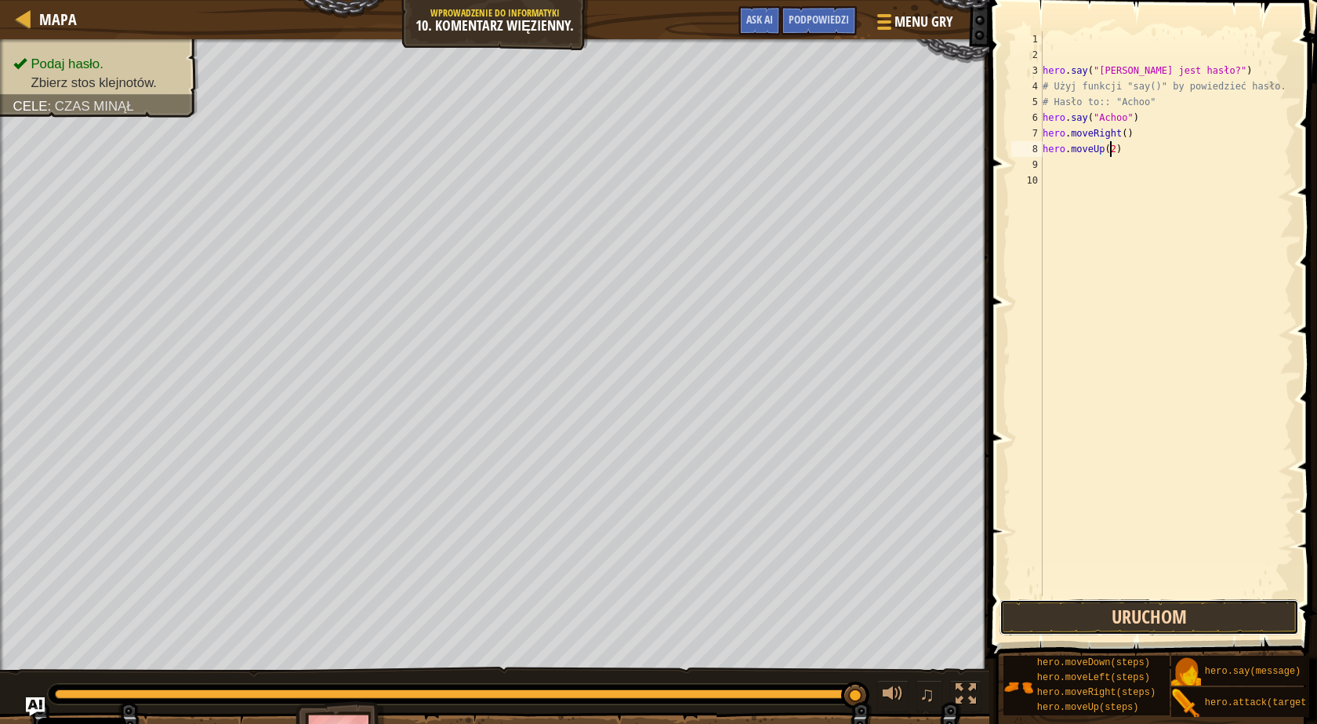
click at [1099, 613] on button "Uruchom" at bounding box center [1150, 617] width 300 height 36
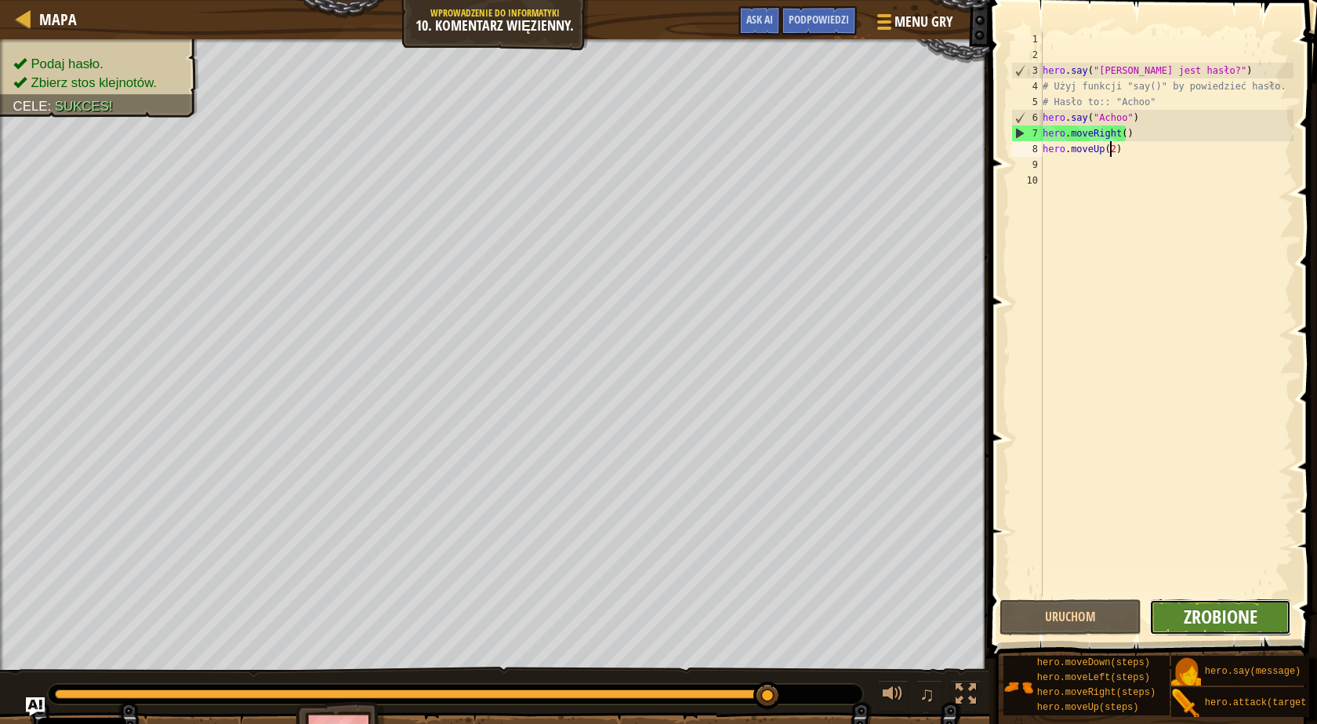
click at [1217, 621] on span "Zrobione" at bounding box center [1221, 616] width 74 height 25
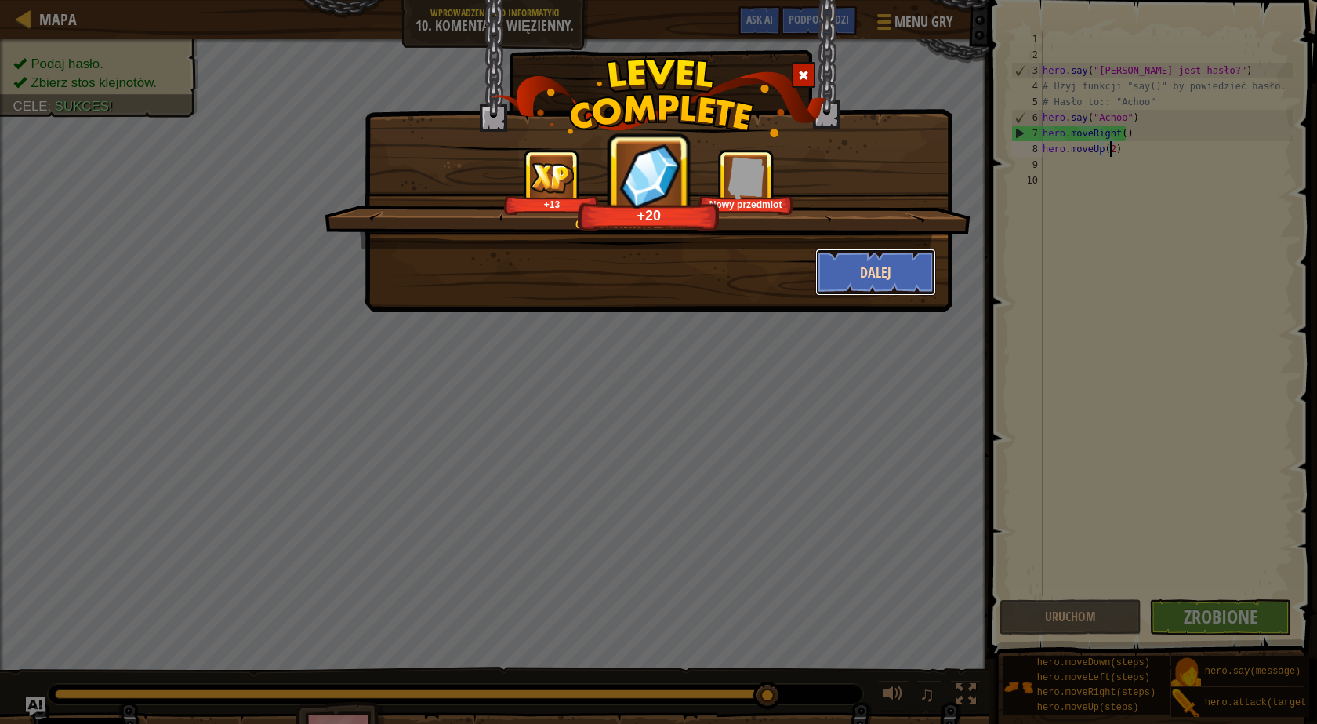
click at [897, 270] on button "Dalej" at bounding box center [876, 272] width 122 height 47
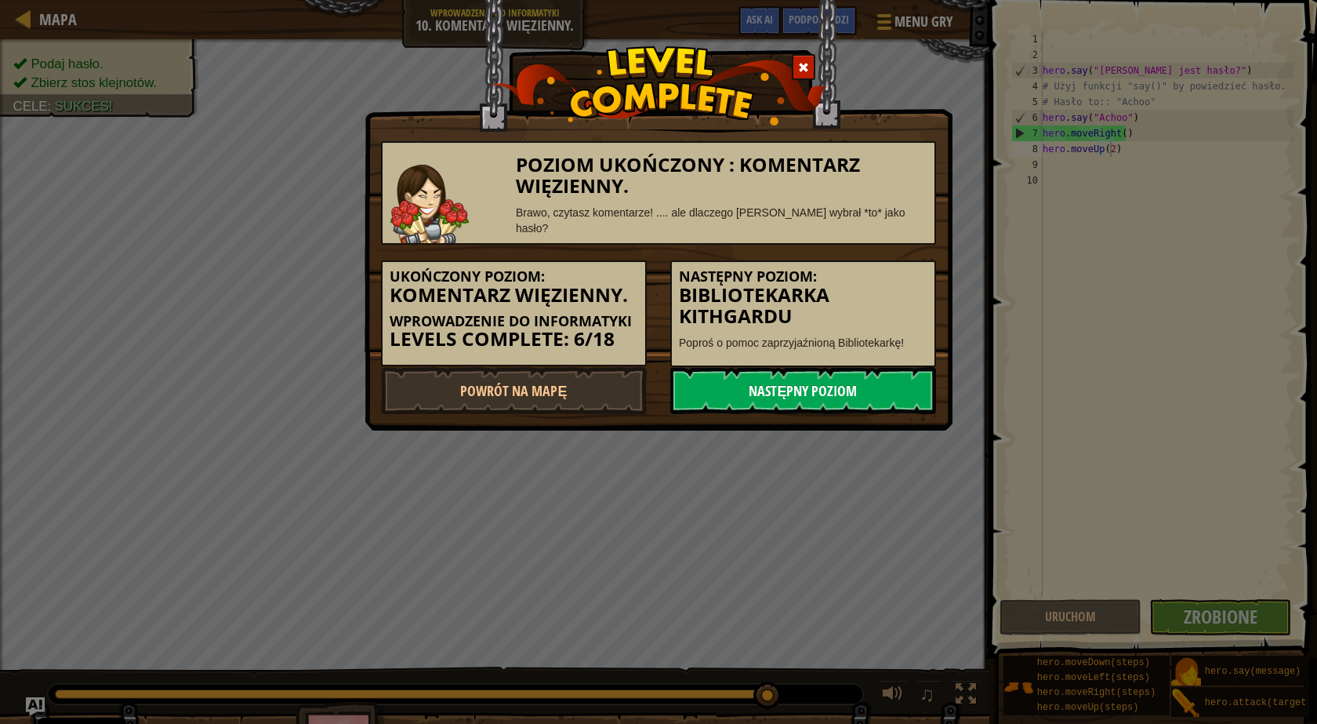
click at [834, 383] on link "Następny poziom" at bounding box center [803, 390] width 266 height 47
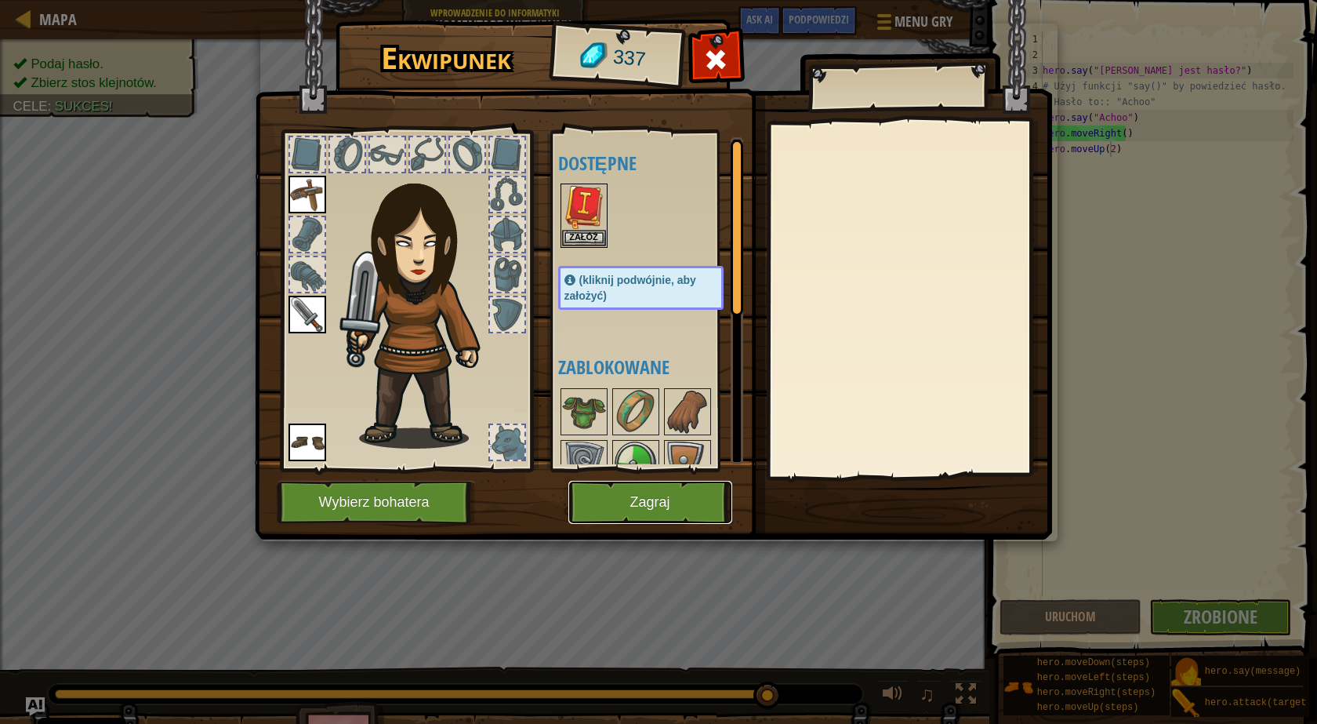
click at [688, 506] on button "Zagraj" at bounding box center [650, 502] width 164 height 43
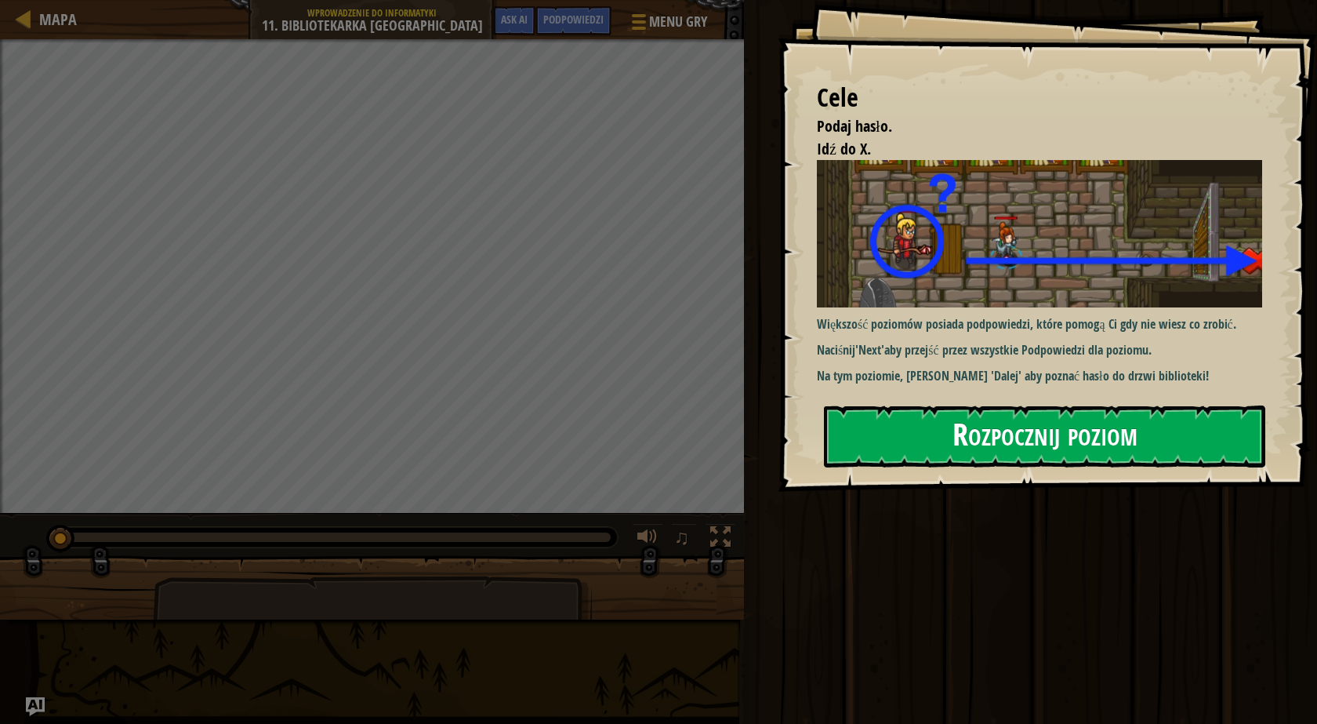
click at [1039, 437] on button "Rozpocznij poziom" at bounding box center [1044, 436] width 441 height 62
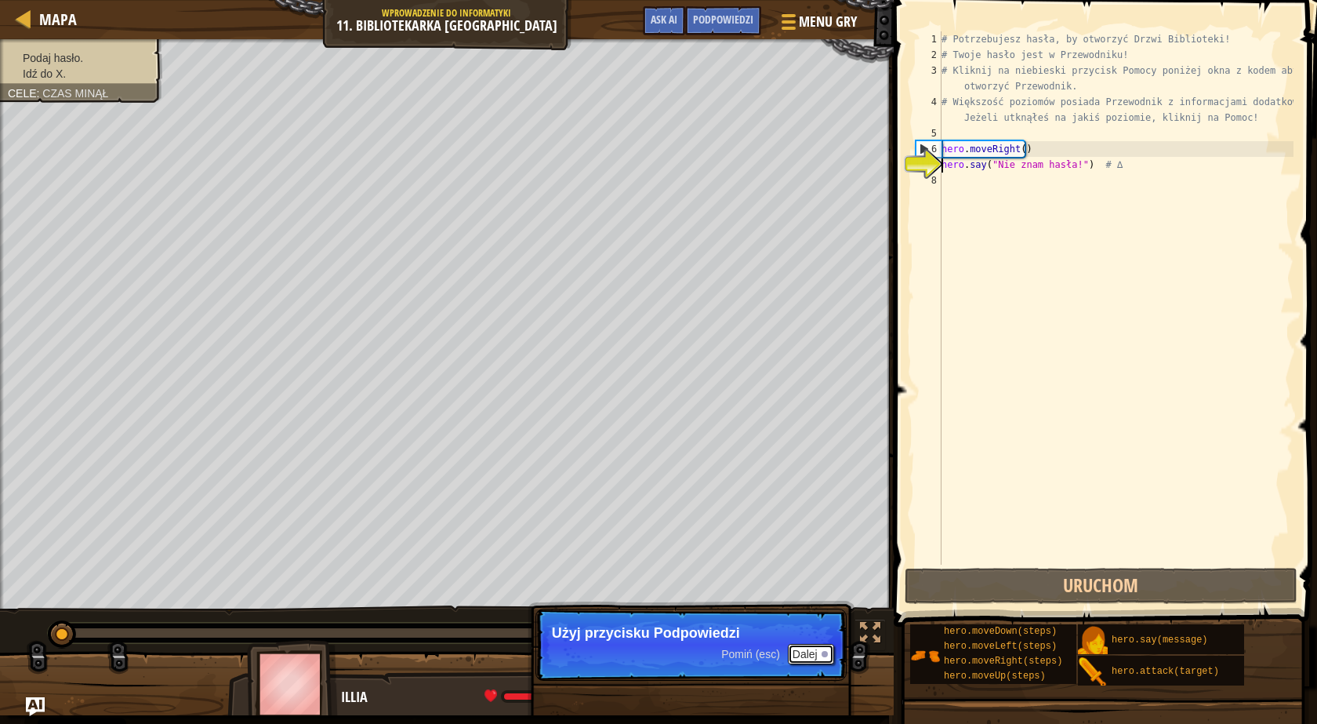
click at [823, 659] on button "Dalej" at bounding box center [811, 654] width 46 height 20
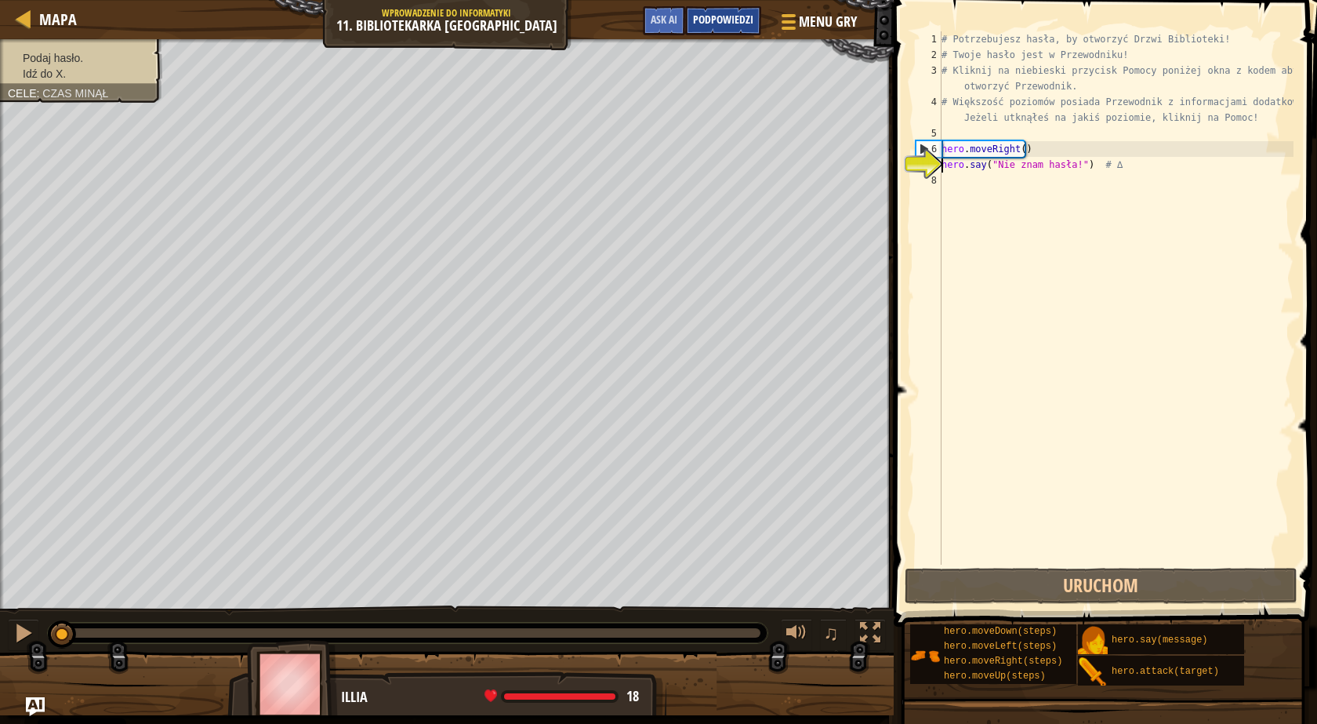
click at [707, 20] on span "Podpowiedzi" at bounding box center [723, 19] width 60 height 15
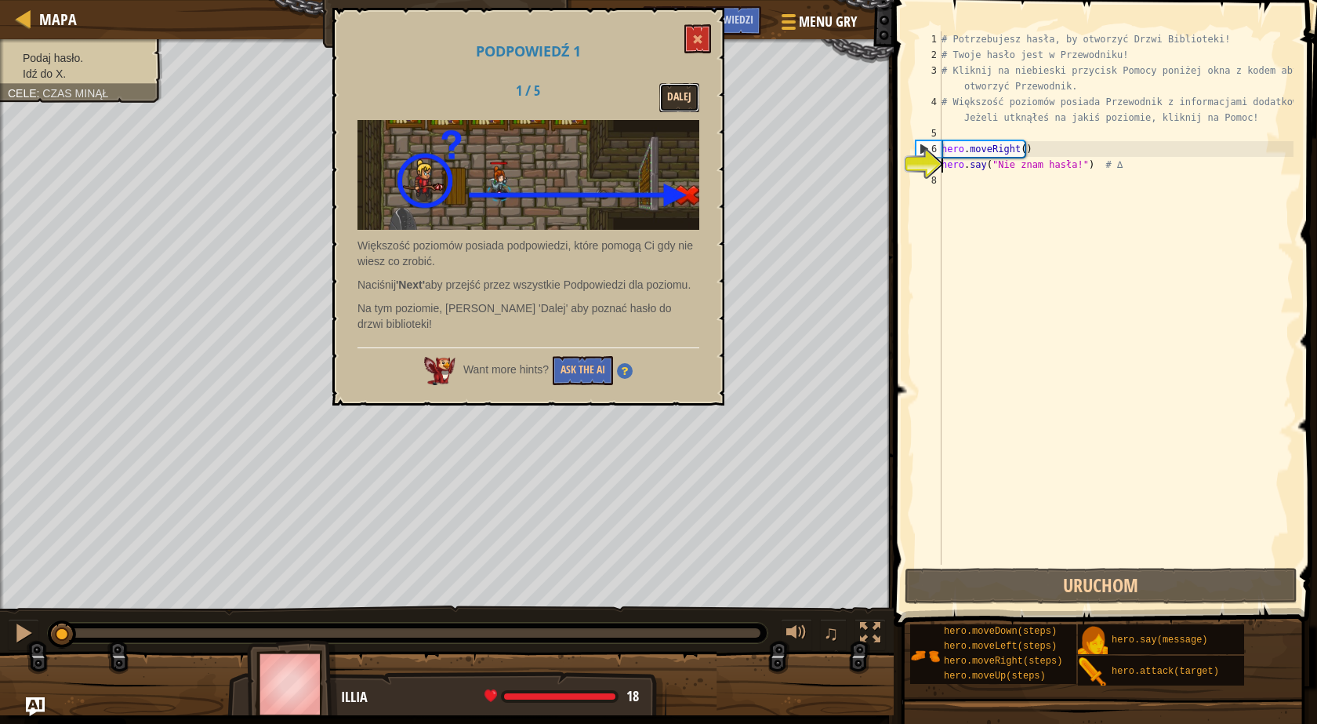
click at [669, 101] on button "Dalej" at bounding box center [679, 97] width 40 height 29
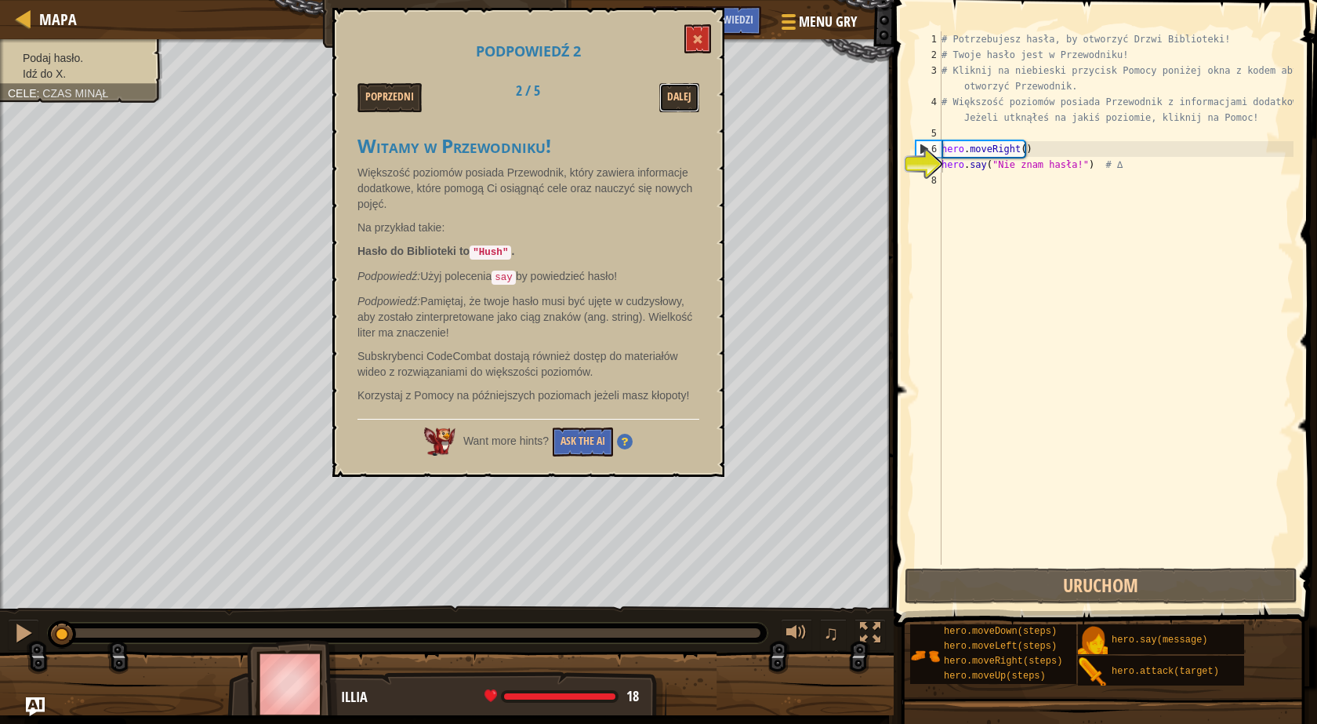
click at [669, 101] on button "Dalej" at bounding box center [679, 97] width 40 height 29
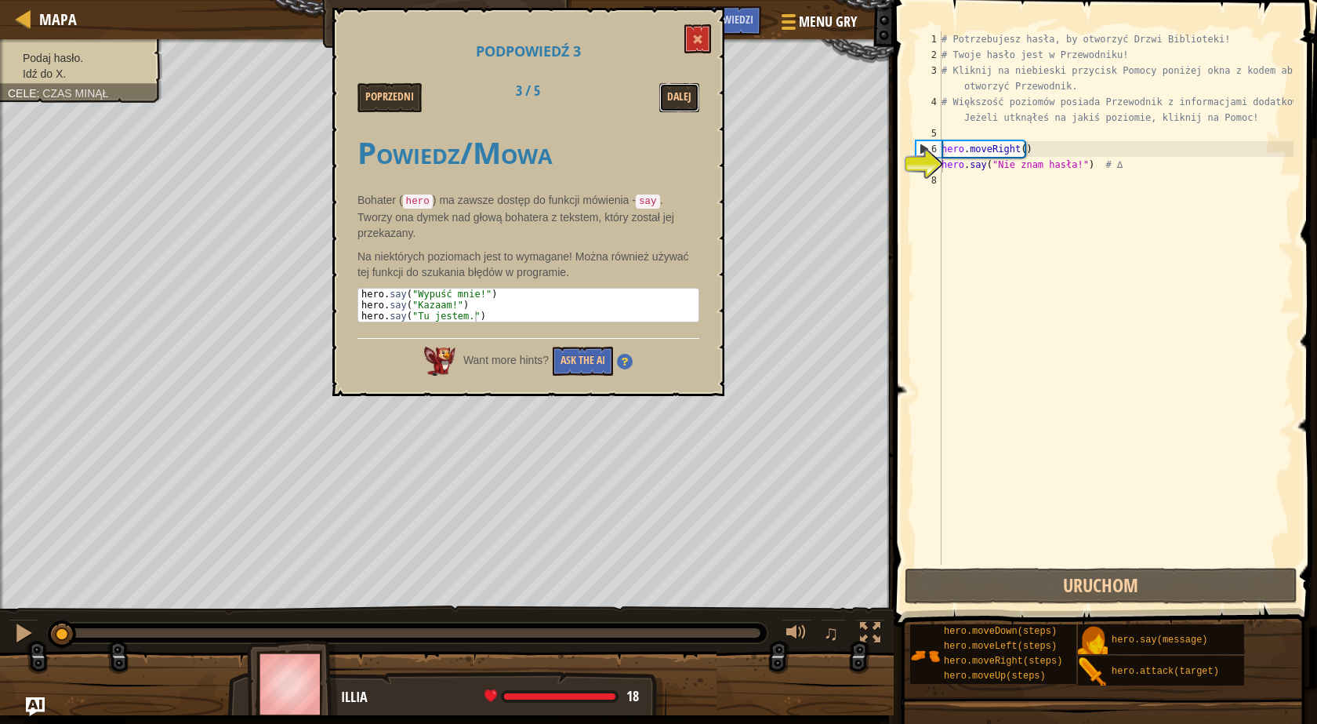
click at [669, 101] on button "Dalej" at bounding box center [679, 97] width 40 height 29
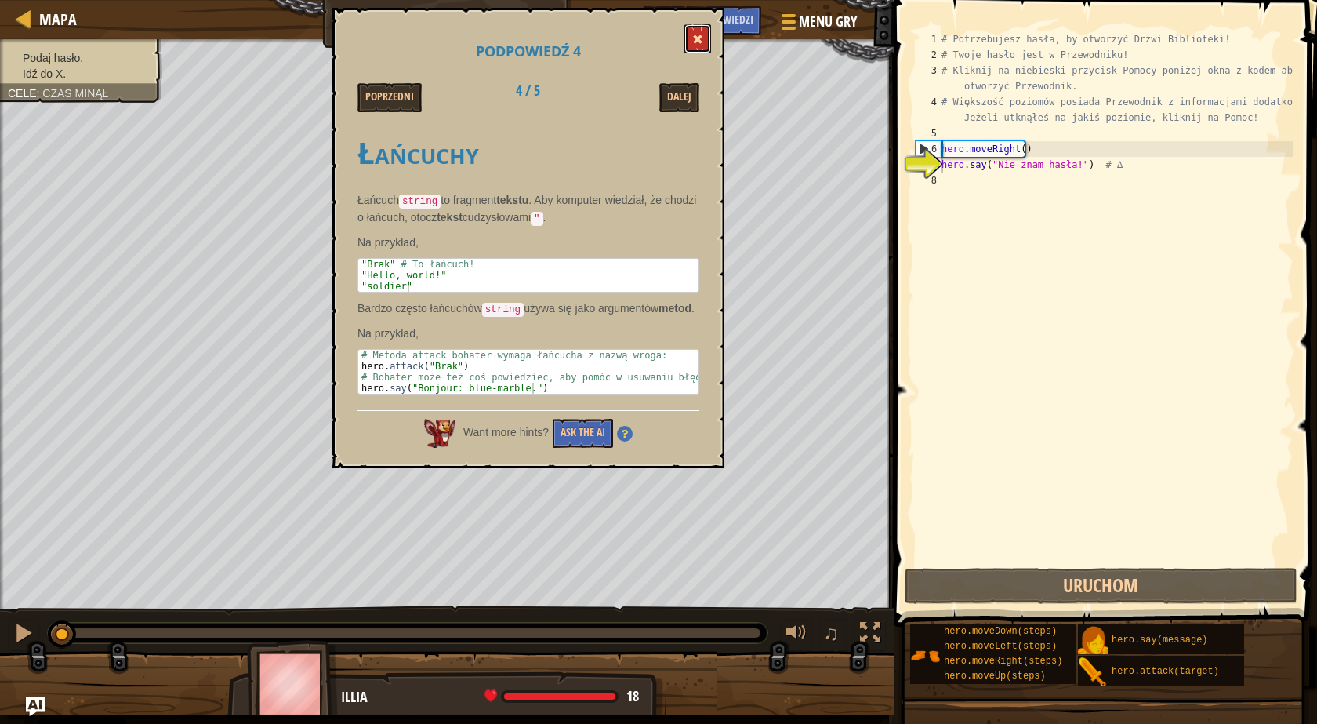
click at [693, 33] on button at bounding box center [697, 38] width 27 height 29
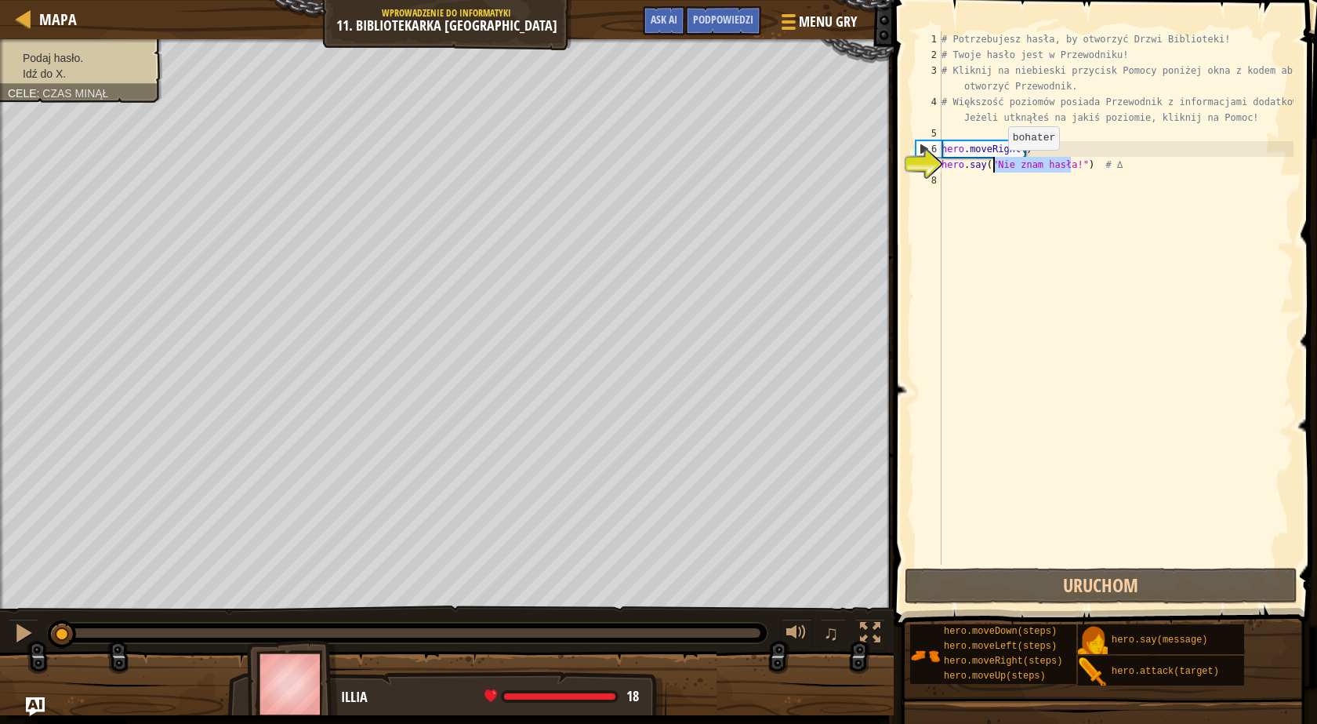
drag, startPoint x: 1069, startPoint y: 162, endPoint x: 995, endPoint y: 165, distance: 74.6
click at [995, 165] on div "# Potrzebujesz hasła, by otworzyć Drzwi Biblioteki! # Twoje hasło jest w Przewo…" at bounding box center [1116, 313] width 355 height 565
click at [725, 23] on span "Podpowiedzi" at bounding box center [723, 19] width 60 height 15
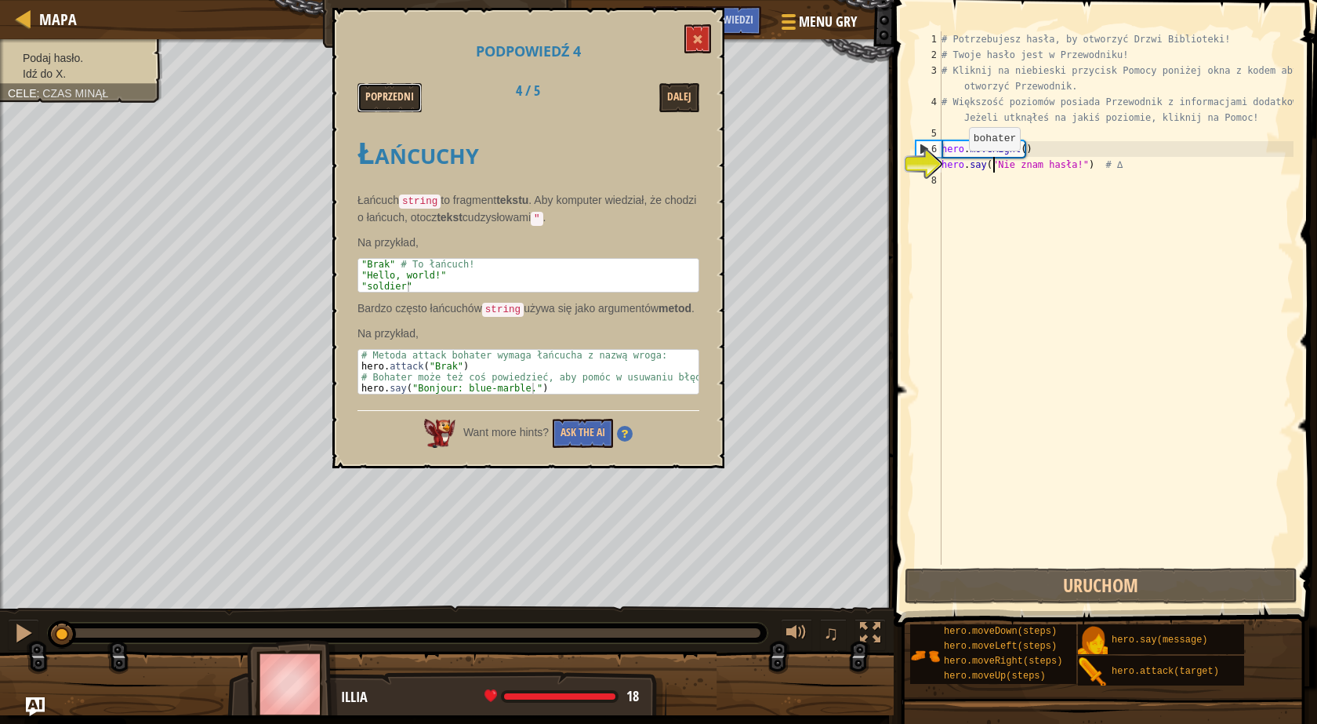
click at [389, 95] on button "Poprzedni" at bounding box center [390, 97] width 64 height 29
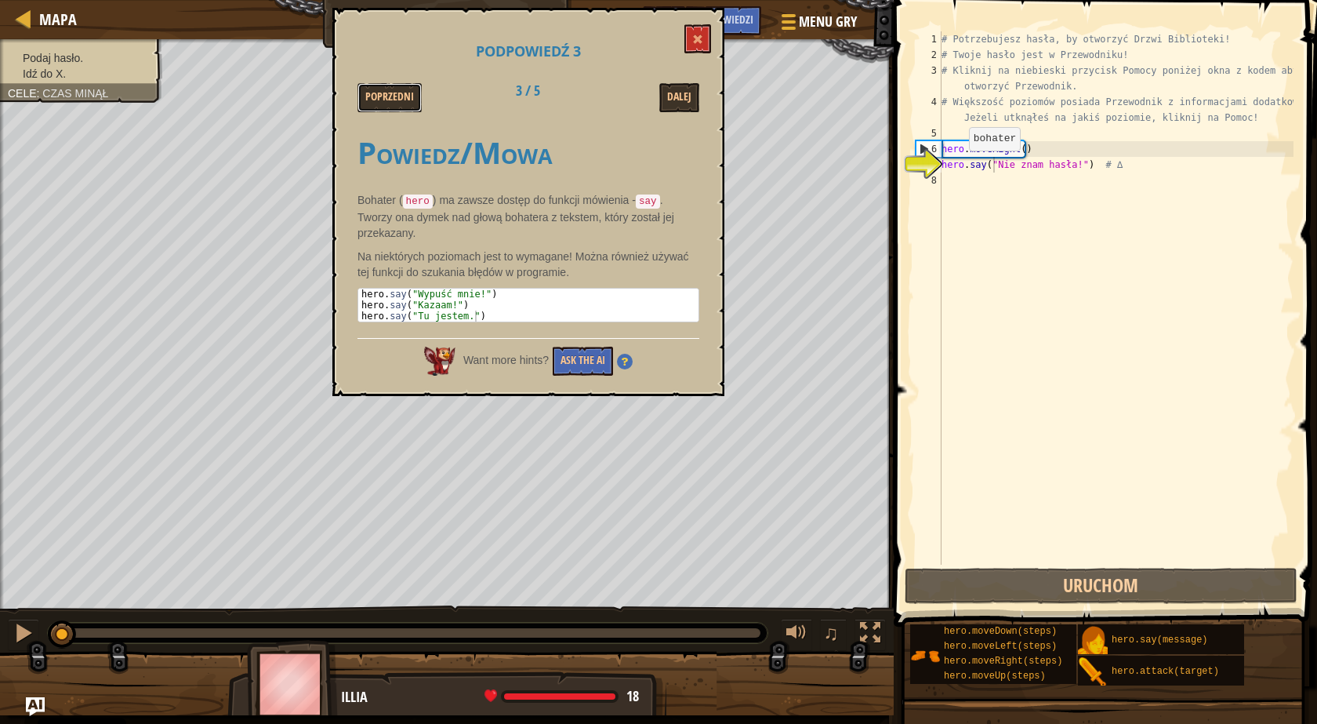
click at [389, 95] on button "Poprzedni" at bounding box center [390, 97] width 64 height 29
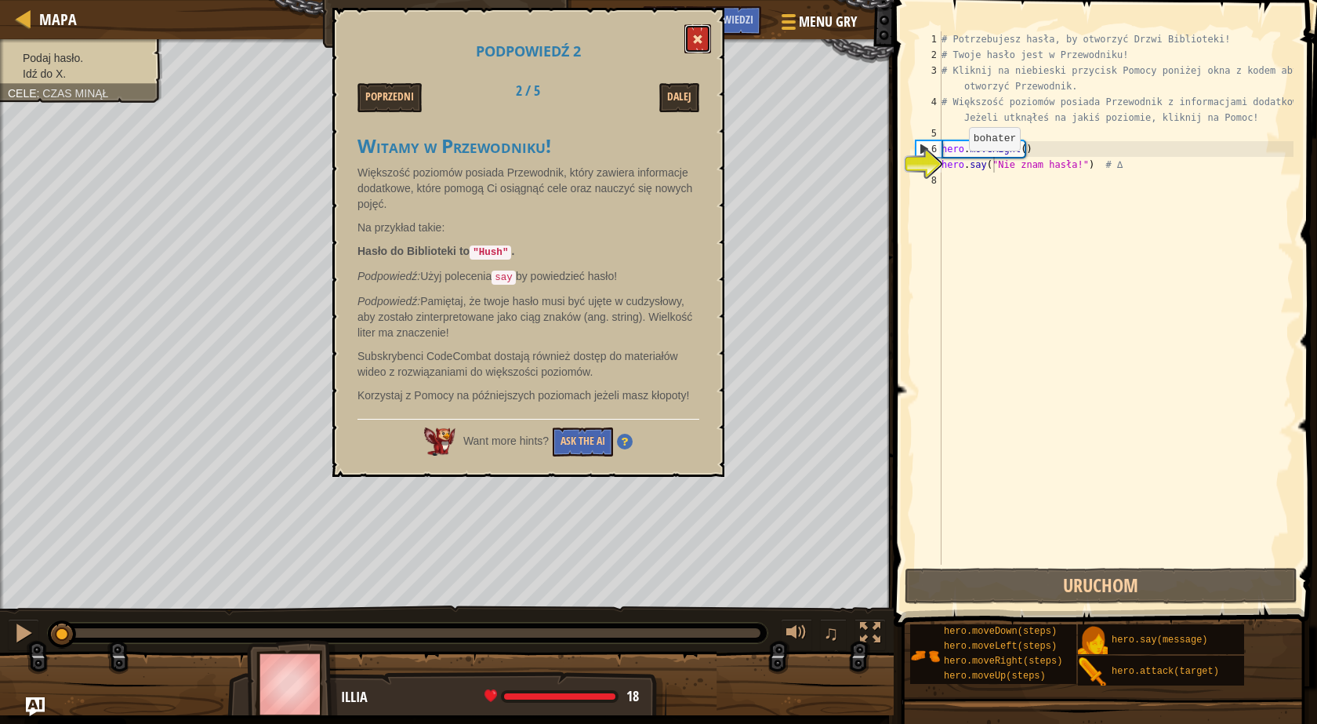
click at [698, 43] on span at bounding box center [697, 39] width 11 height 11
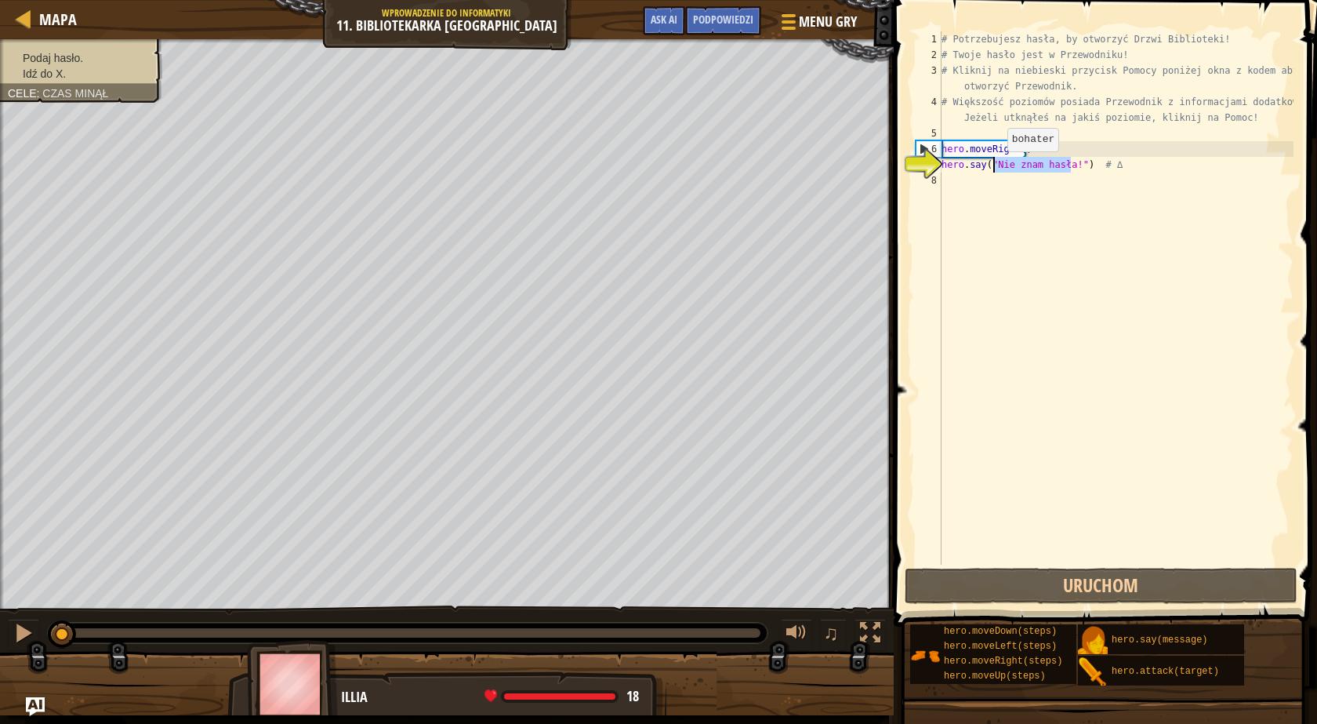
drag, startPoint x: 1069, startPoint y: 165, endPoint x: 994, endPoint y: 167, distance: 74.5
click at [994, 167] on div "# Potrzebujesz hasła, by otworzyć Drzwi Biblioteki! # Twoje hasło jest w Przewo…" at bounding box center [1116, 313] width 355 height 565
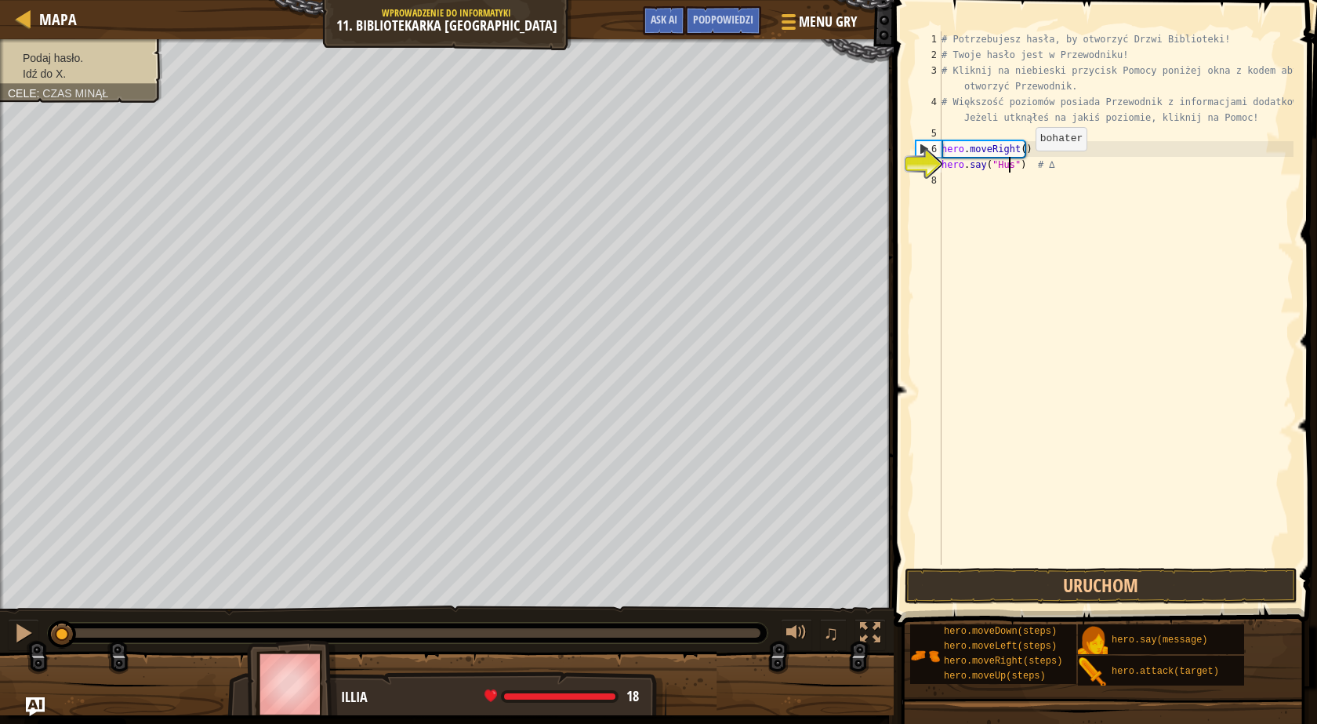
scroll to position [7, 5]
type textarea "hero.say("Hush") # ∆"
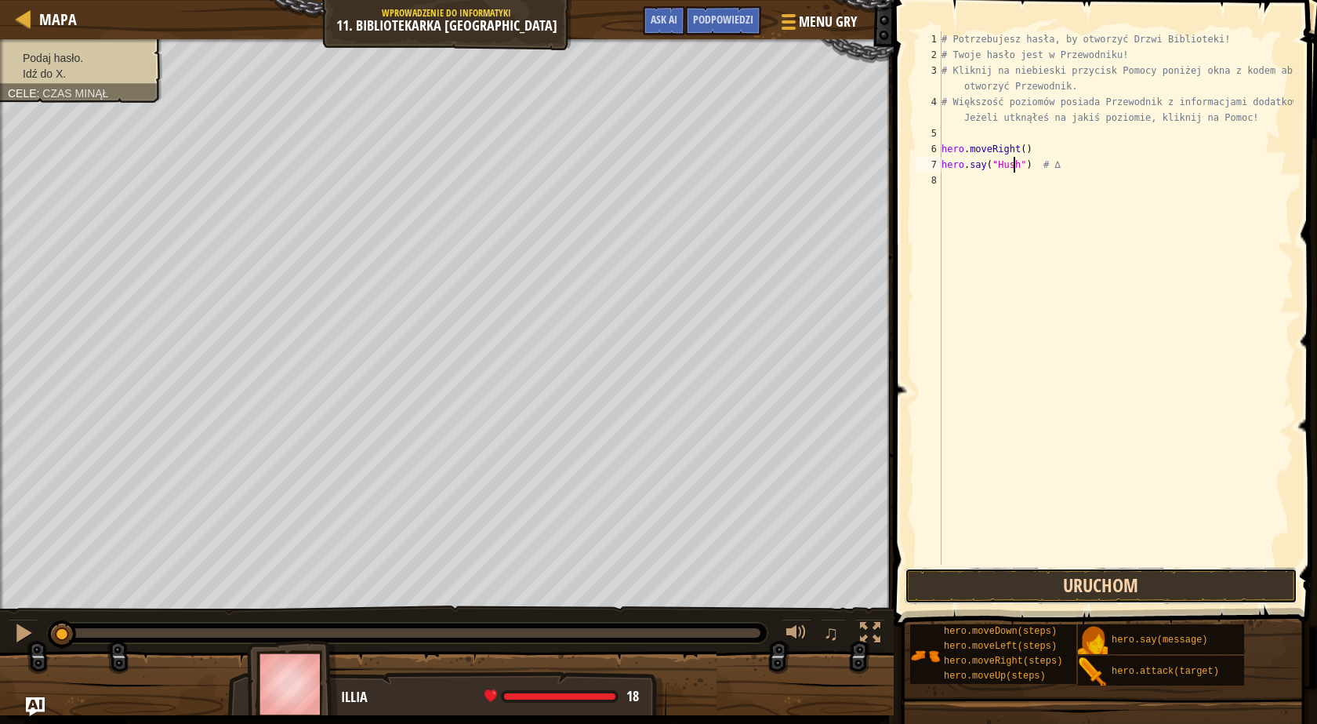
click at [1101, 586] on button "Uruchom" at bounding box center [1101, 586] width 393 height 36
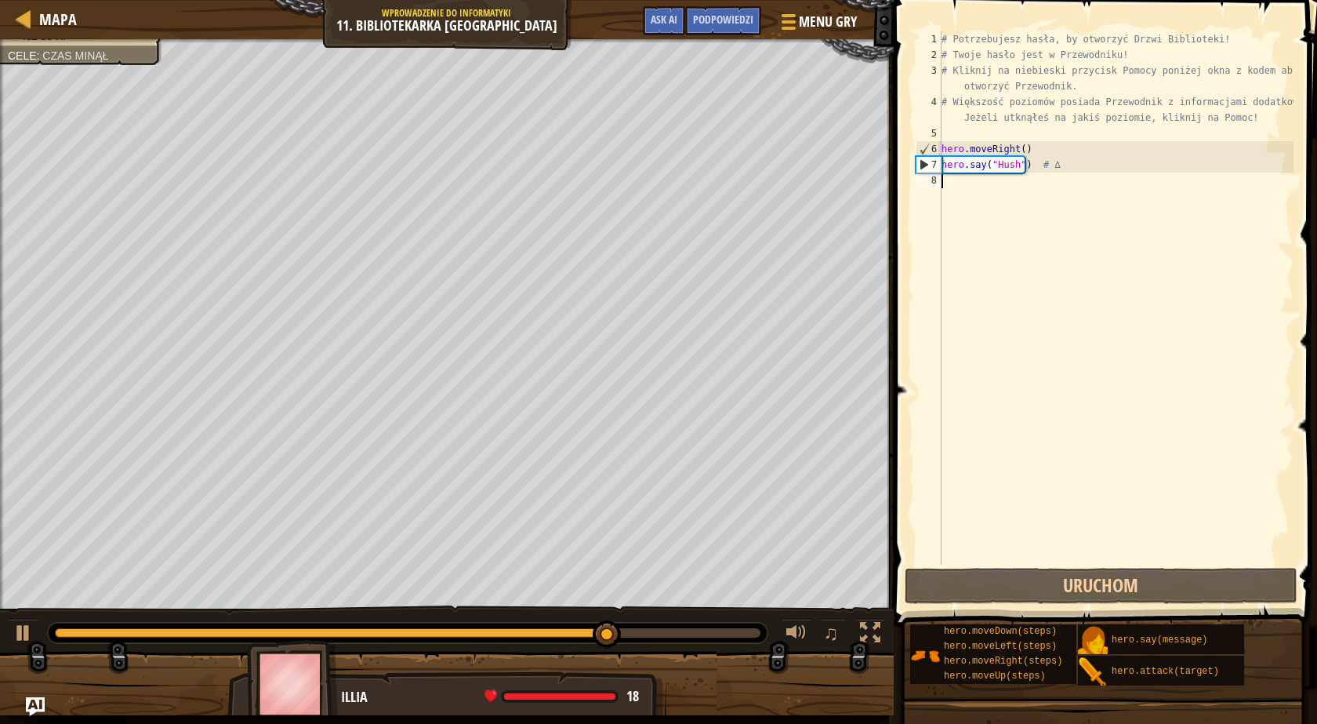
click at [985, 188] on div "# Potrzebujesz hasła, by otworzyć Drzwi Biblioteki! # Twoje hasło jest w Przewo…" at bounding box center [1116, 313] width 355 height 565
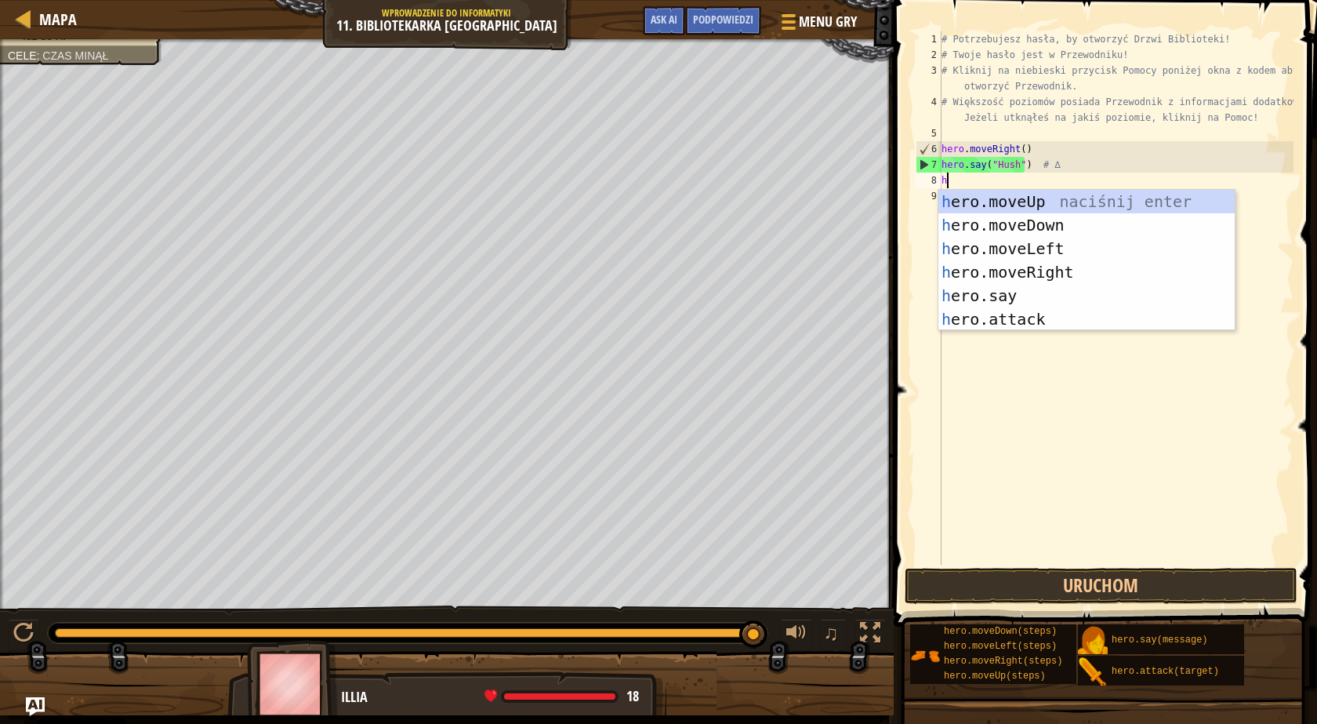
type textarea "her"
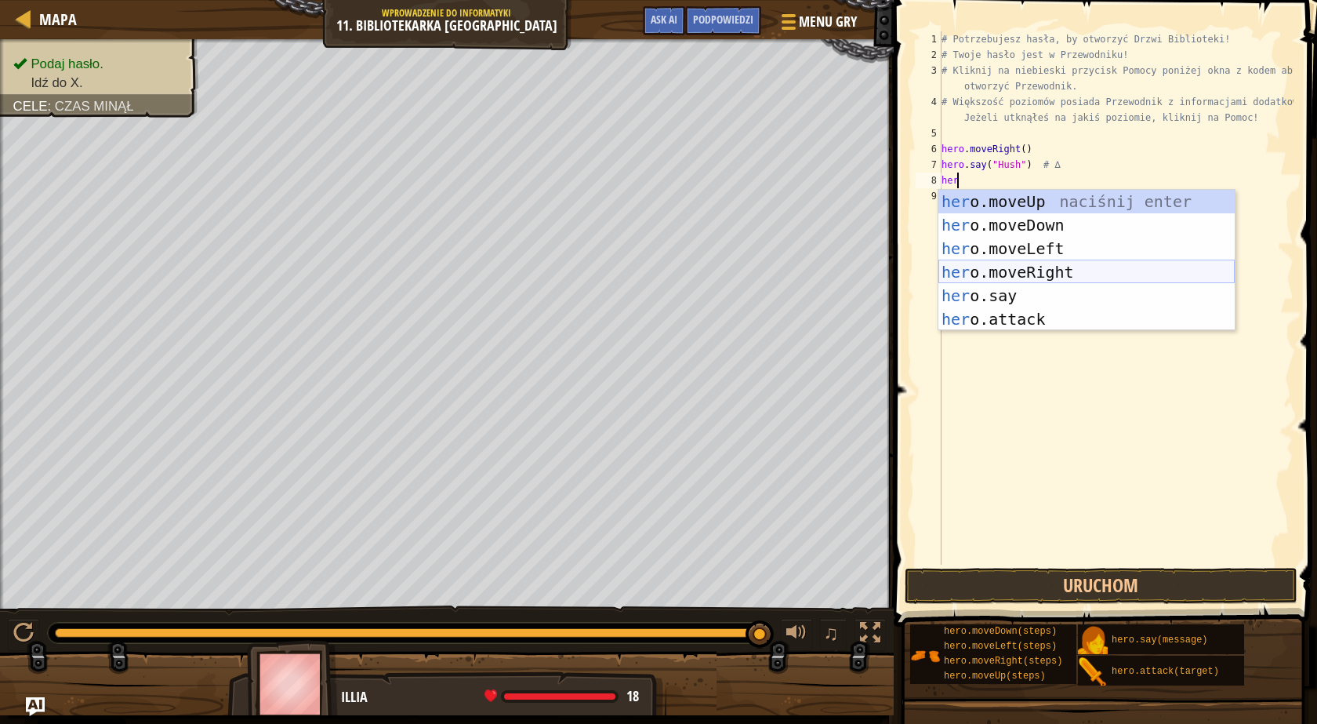
click at [1004, 274] on div "her o.moveUp naciśnij enter her o.moveDown naciśnij enter her o.moveLeft naciśn…" at bounding box center [1087, 284] width 296 height 188
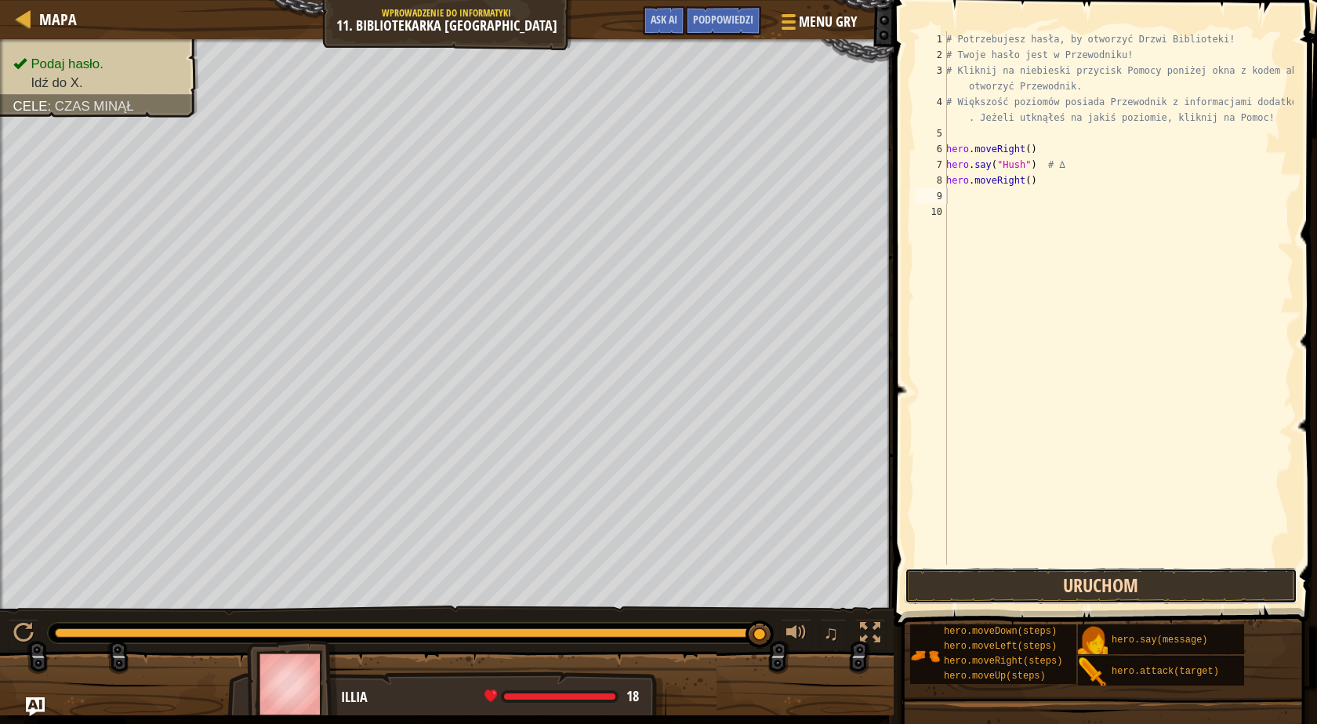
click at [1060, 584] on button "Uruchom" at bounding box center [1101, 586] width 393 height 36
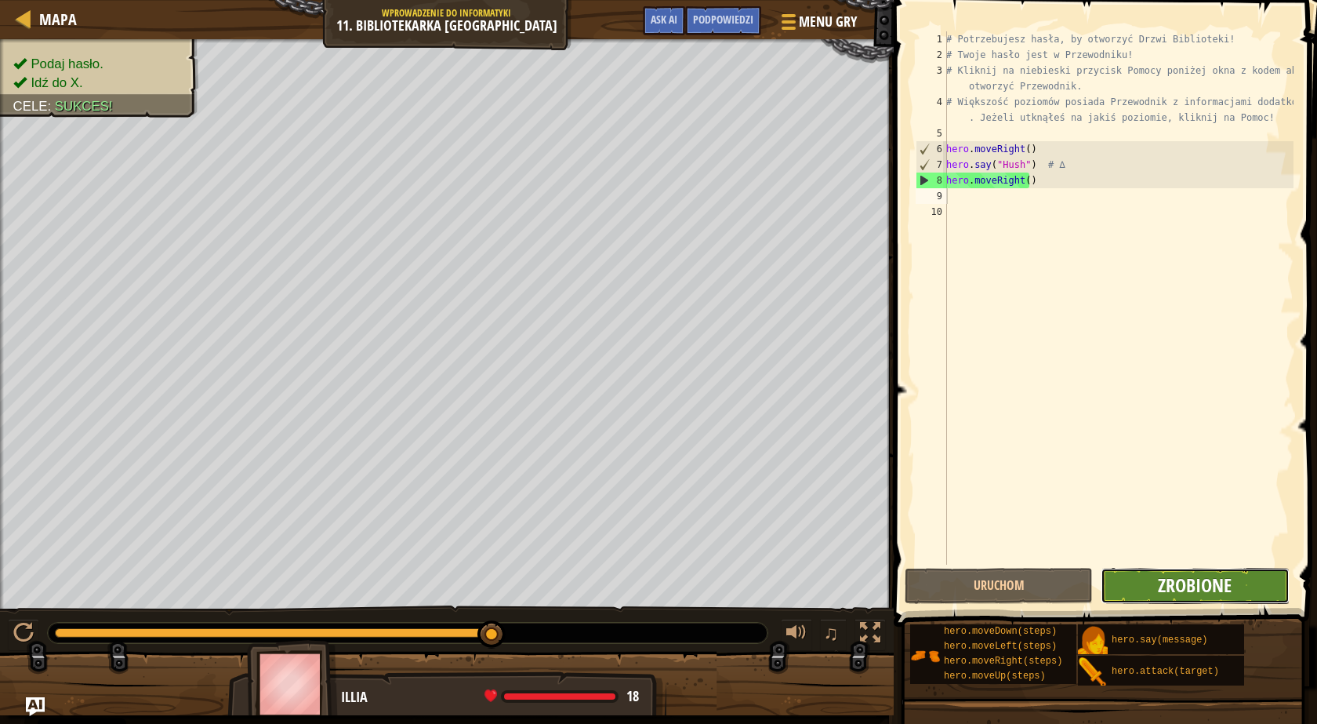
click at [1191, 581] on span "Zrobione" at bounding box center [1195, 584] width 74 height 25
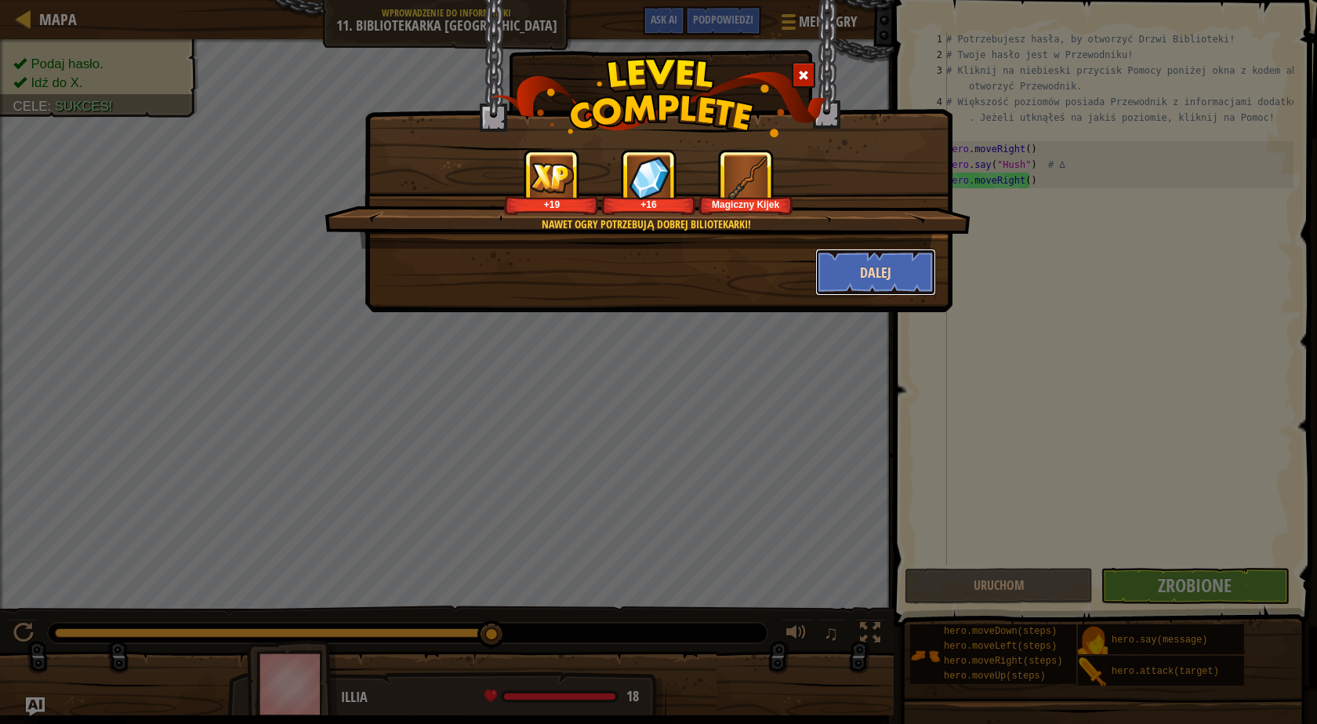
click at [873, 273] on button "Dalej" at bounding box center [876, 272] width 122 height 47
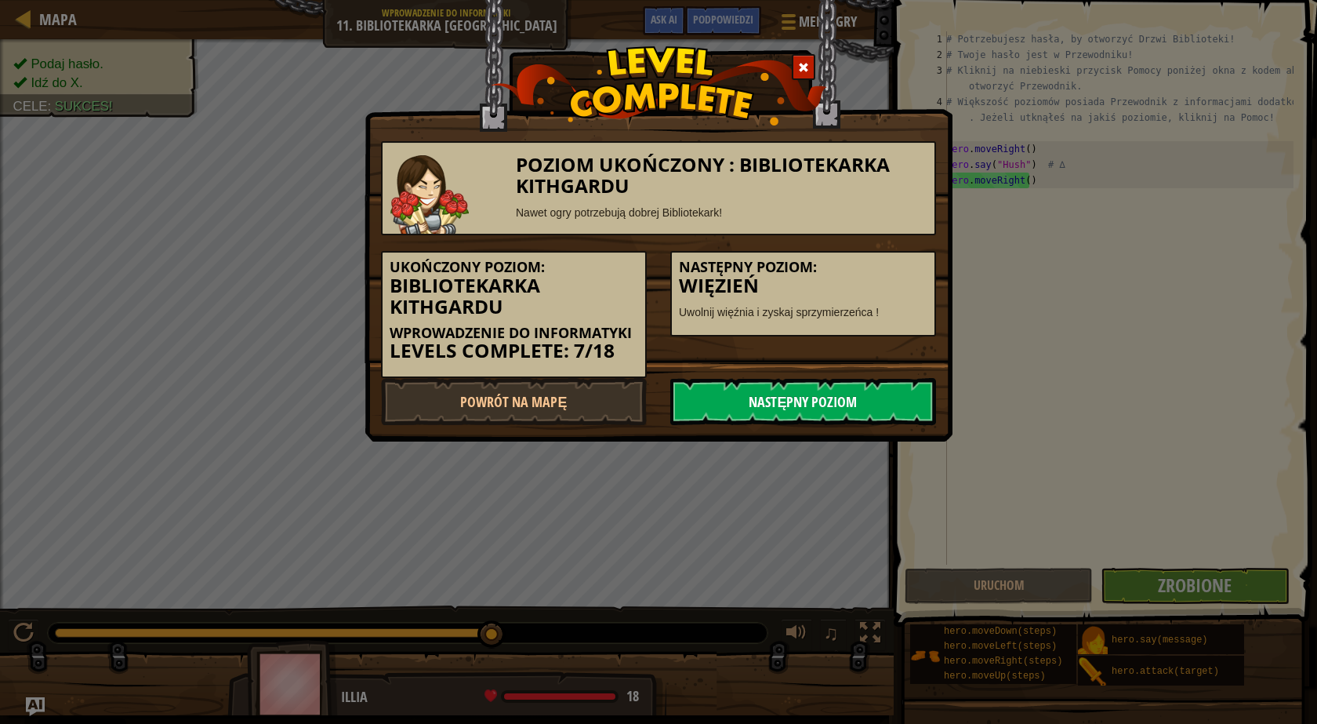
click at [921, 399] on link "Następny poziom" at bounding box center [803, 401] width 266 height 47
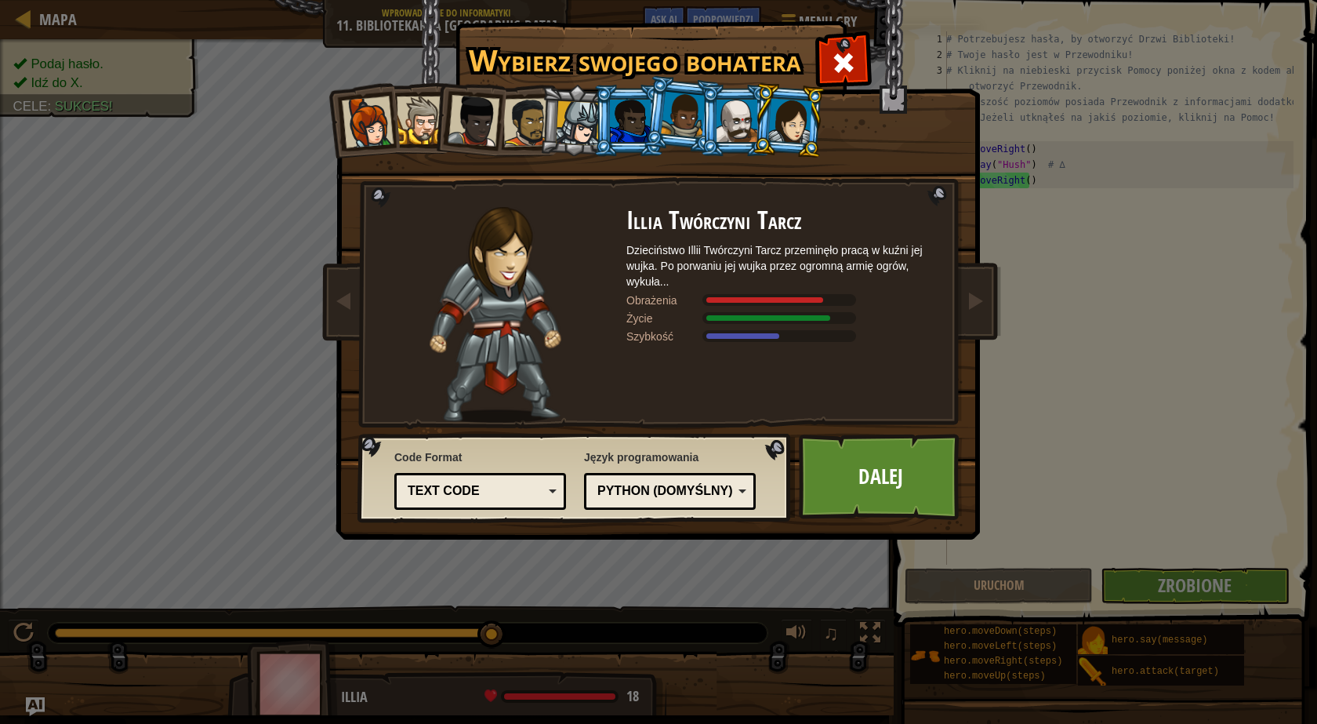
click at [543, 485] on div "Text code" at bounding box center [480, 491] width 151 height 24
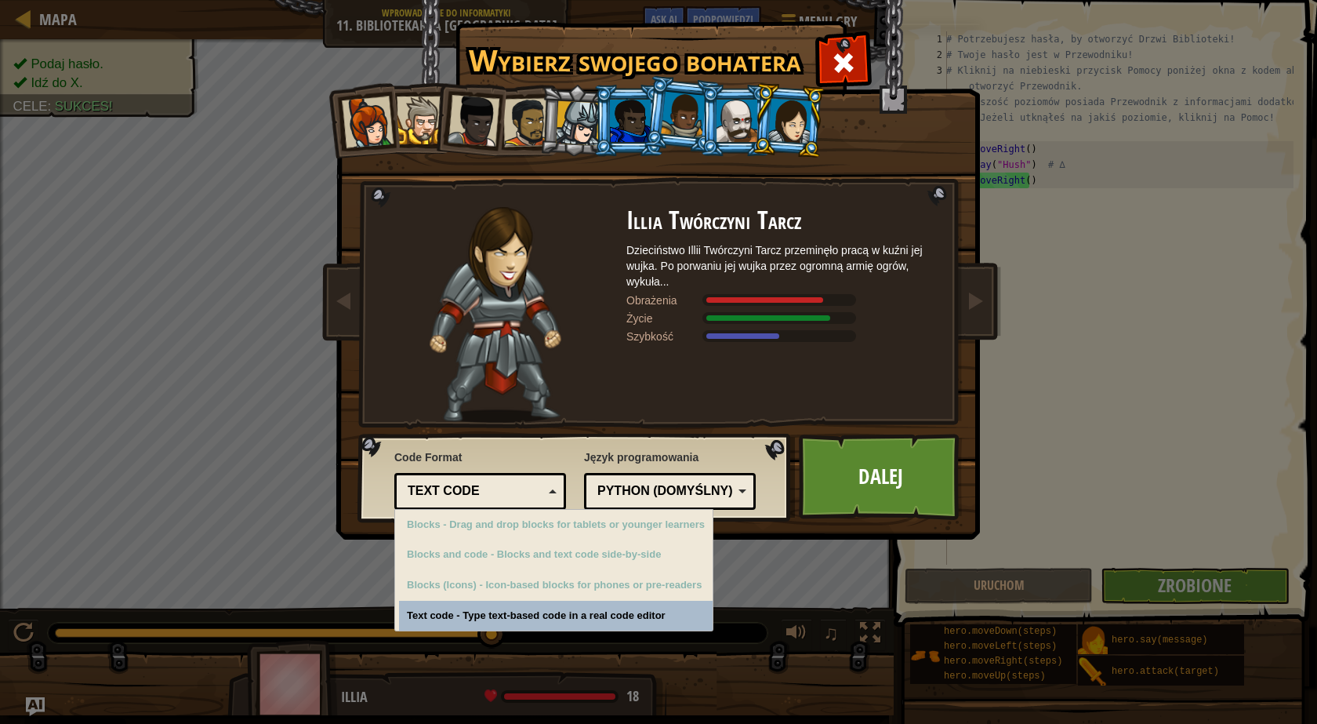
click at [543, 485] on div "Text code" at bounding box center [480, 491] width 151 height 24
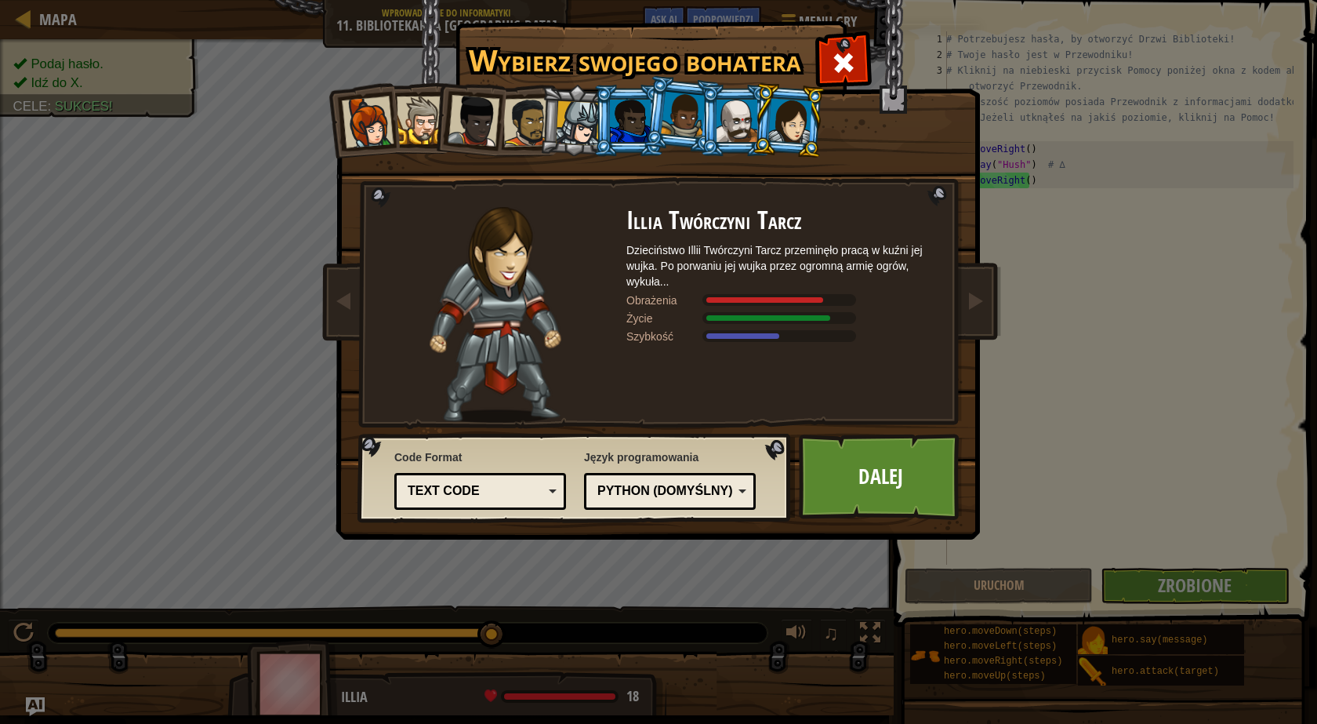
click at [636, 501] on div "Python (Domyślny)" at bounding box center [669, 491] width 151 height 24
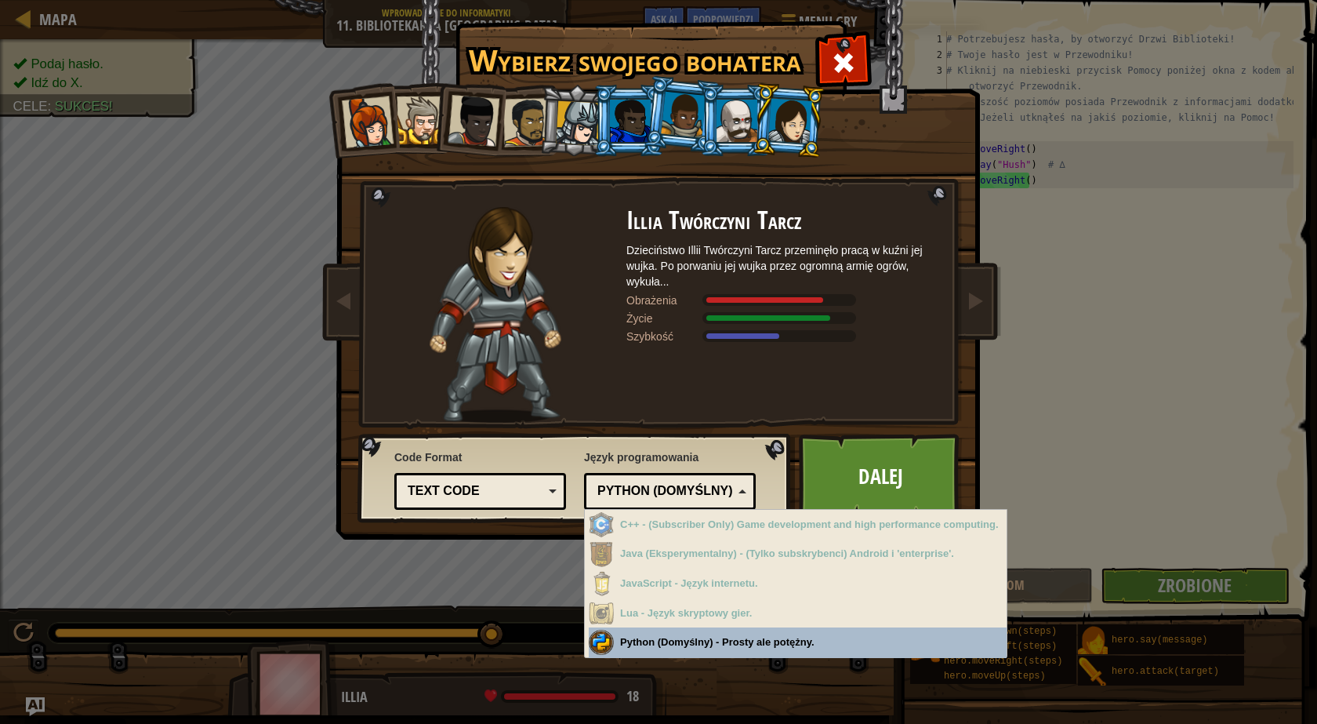
click at [653, 486] on div "Python (Domyślny)" at bounding box center [665, 491] width 136 height 18
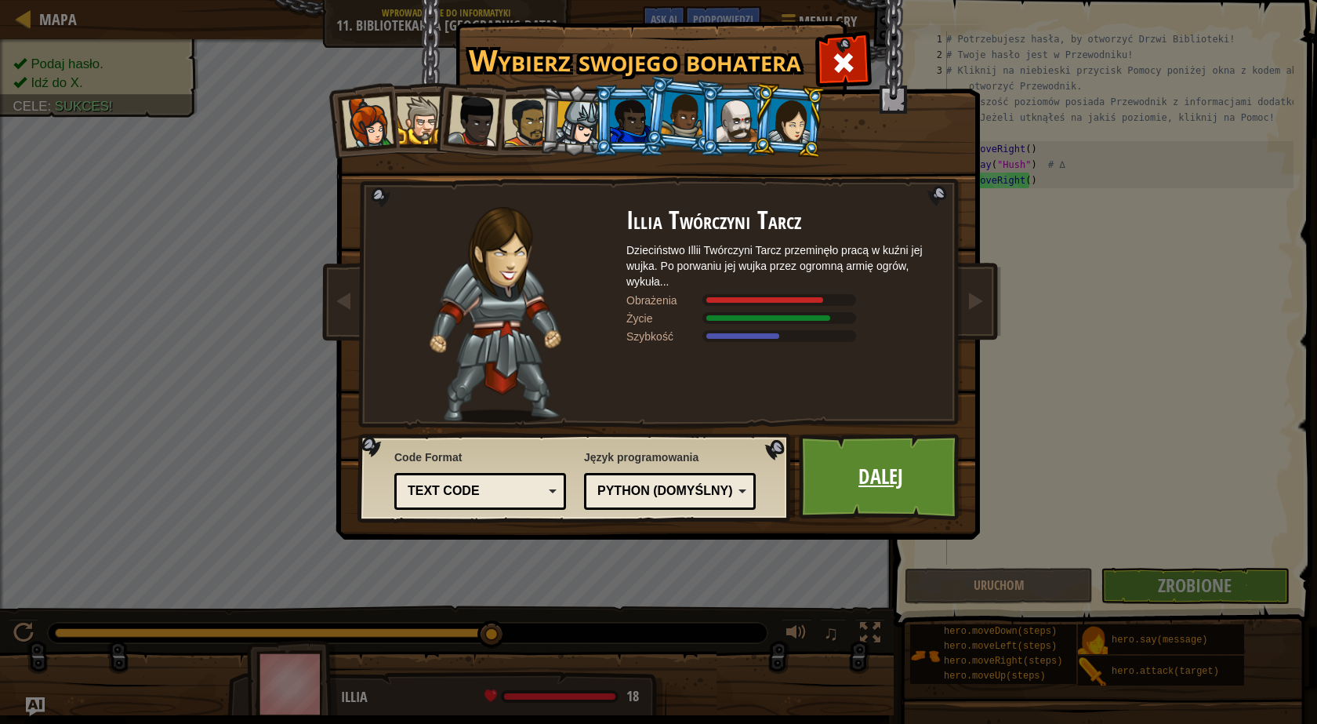
click at [869, 472] on link "Dalej" at bounding box center [881, 477] width 164 height 86
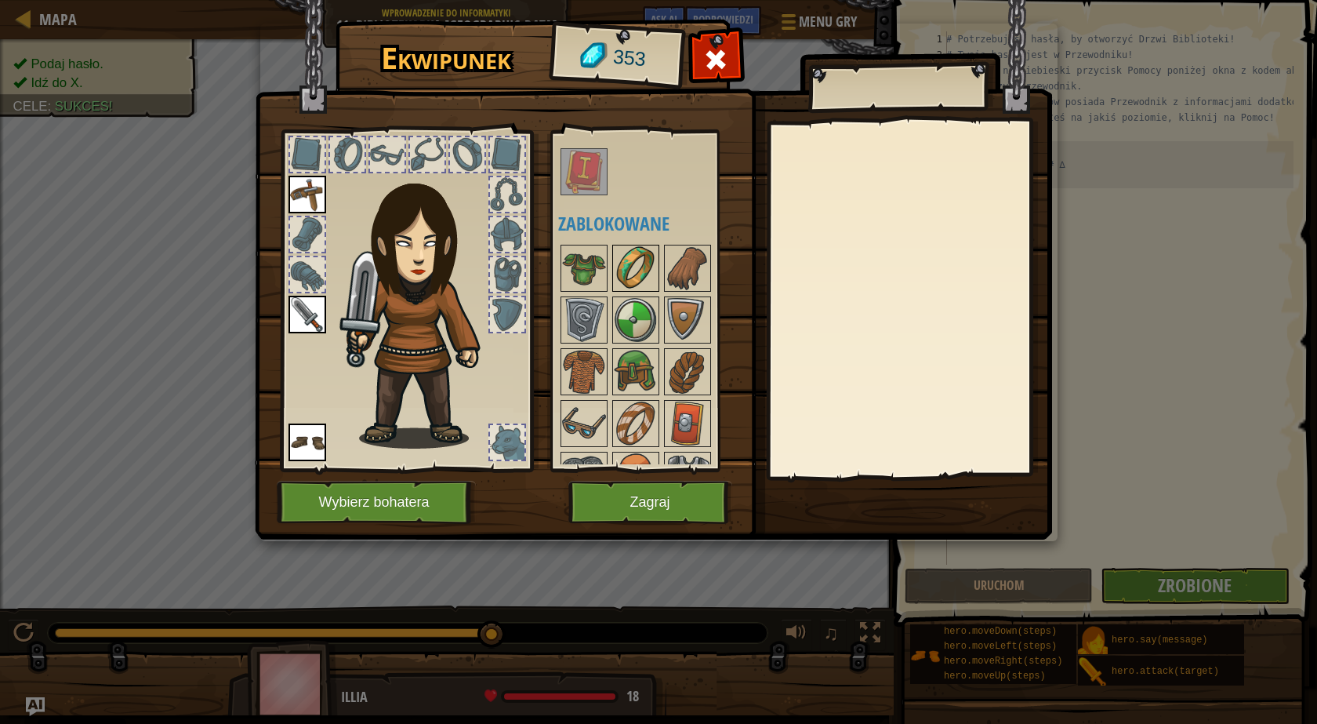
scroll to position [0, 0]
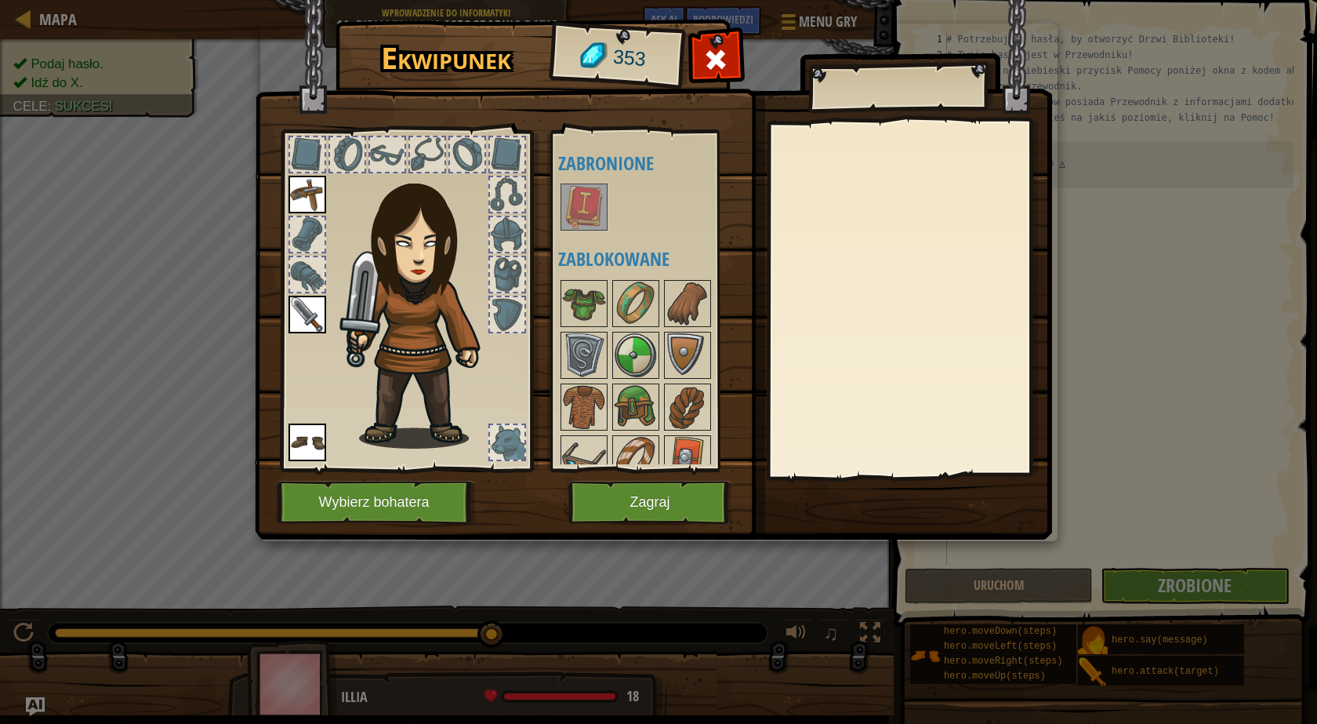
click at [576, 190] on img at bounding box center [584, 207] width 44 height 44
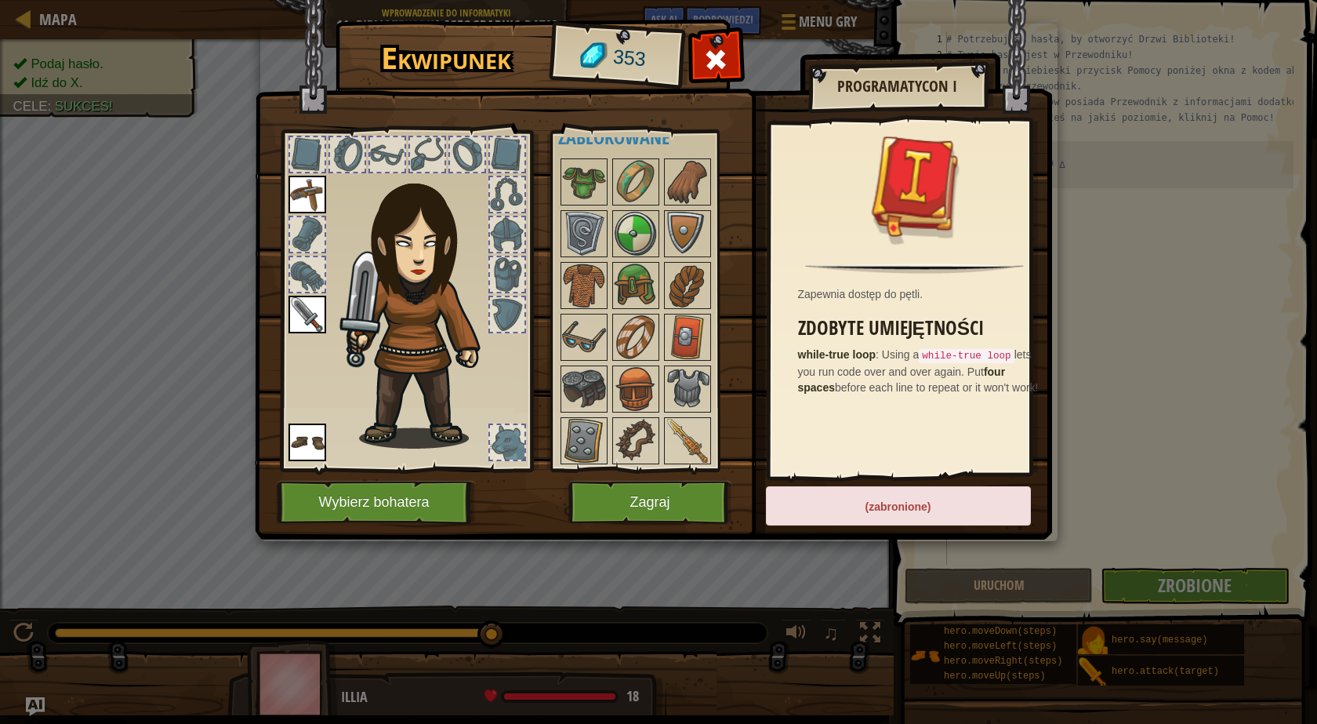
scroll to position [176, 0]
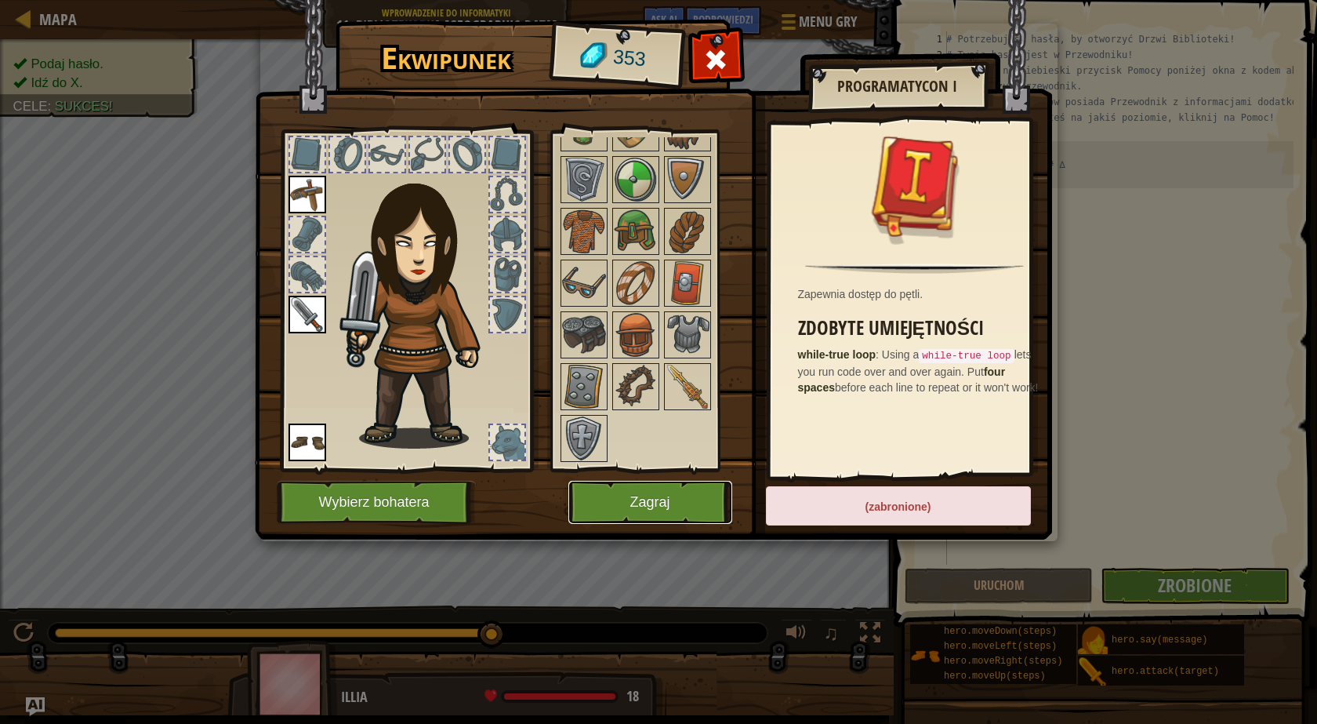
click at [656, 491] on button "Zagraj" at bounding box center [650, 502] width 164 height 43
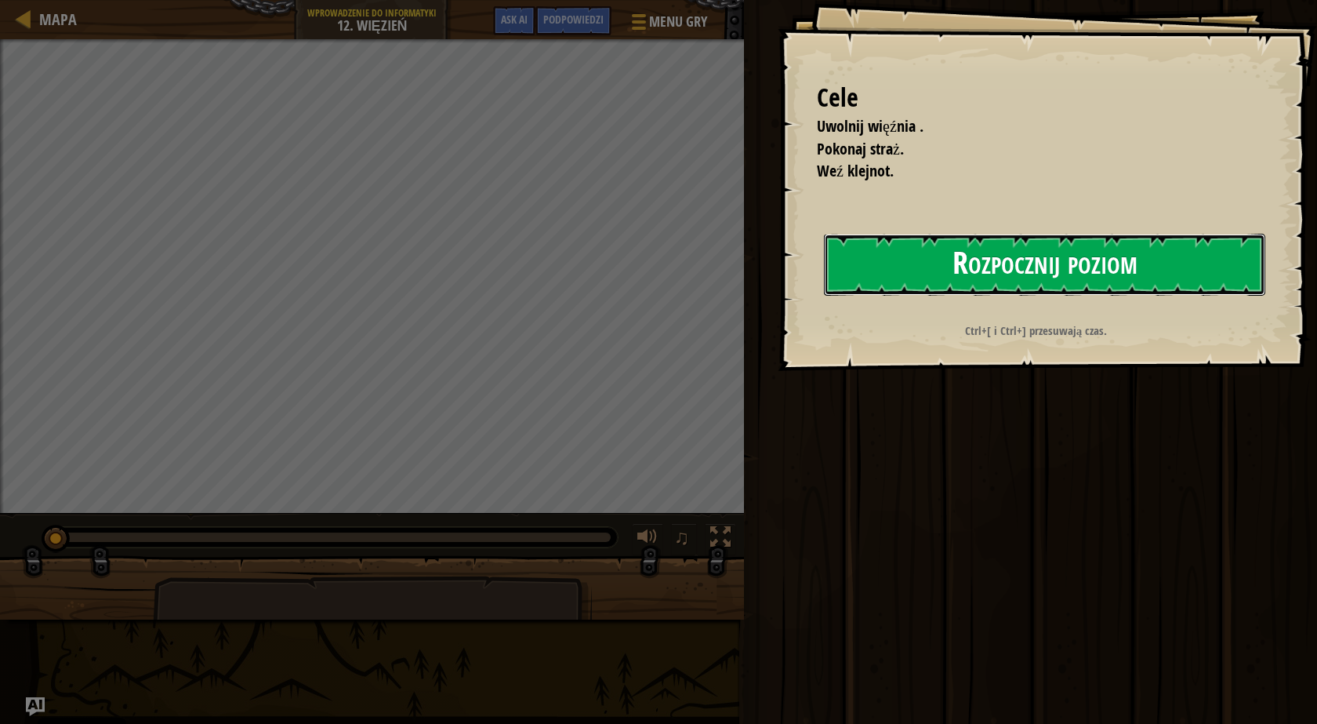
click at [952, 256] on button "Rozpocznij poziom" at bounding box center [1044, 265] width 441 height 62
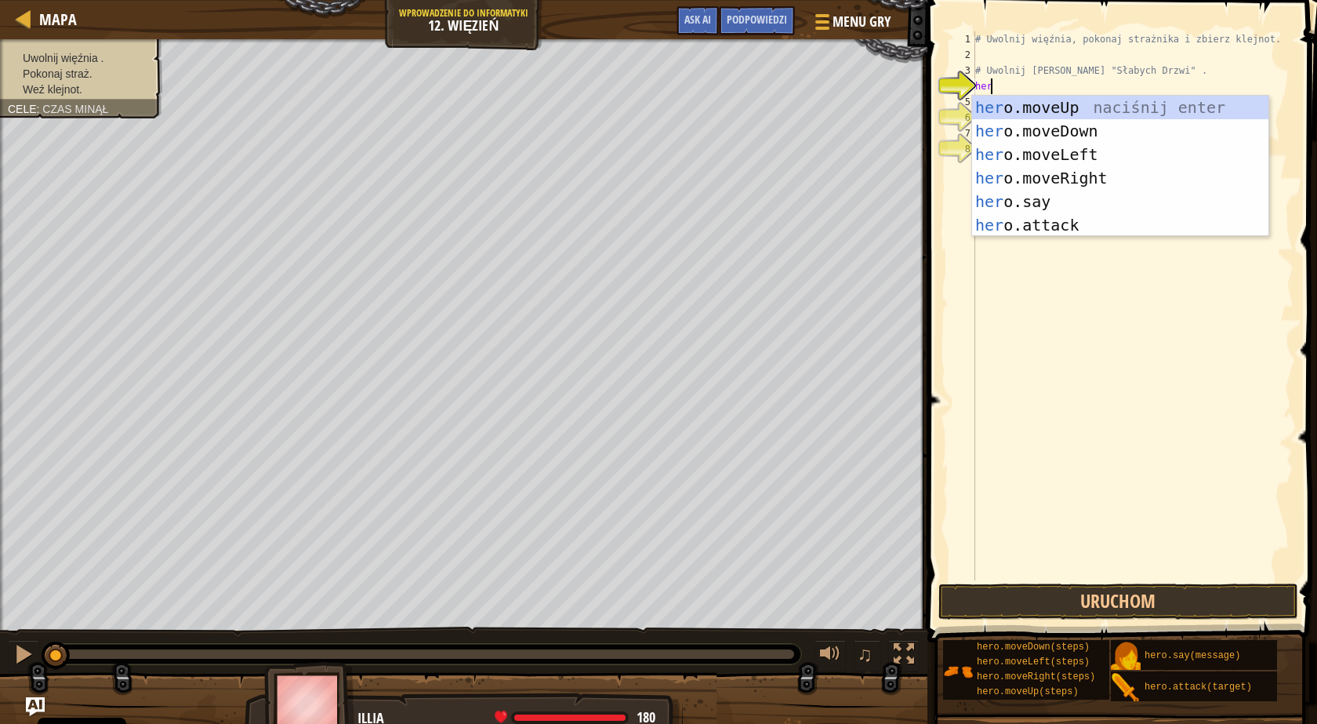
scroll to position [7, 1]
type textarea "herom"
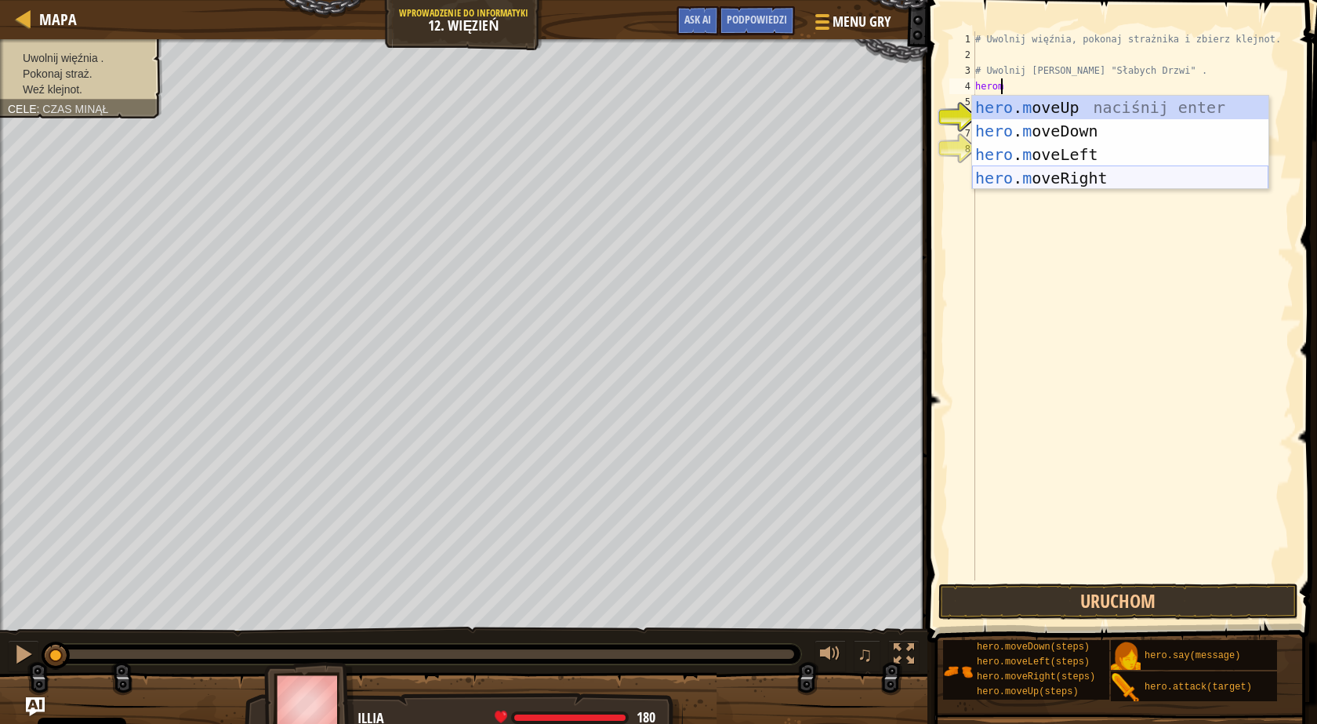
click at [1029, 173] on div "hero . m oveUp naciśnij enter hero . m oveDown naciśnij enter hero . m oveLeft …" at bounding box center [1120, 166] width 296 height 141
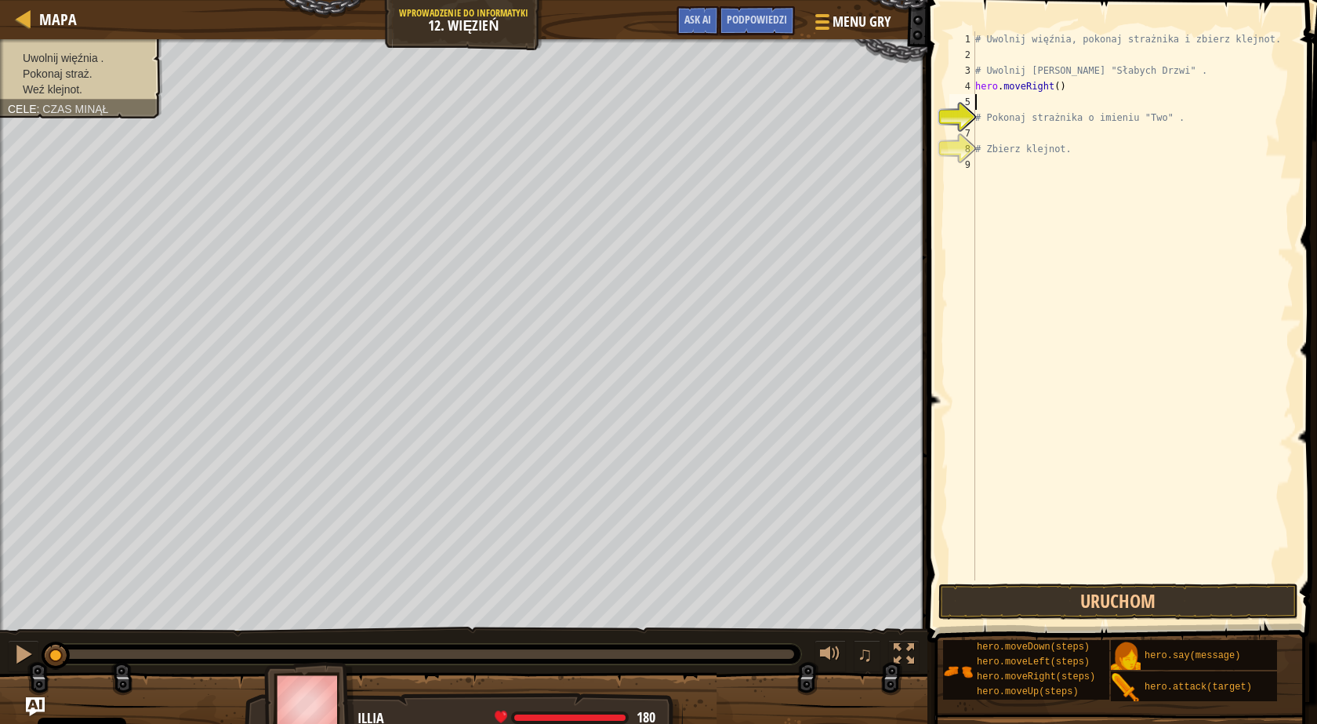
scroll to position [7, 0]
click at [776, 13] on div "Podpowiedzi" at bounding box center [757, 20] width 76 height 29
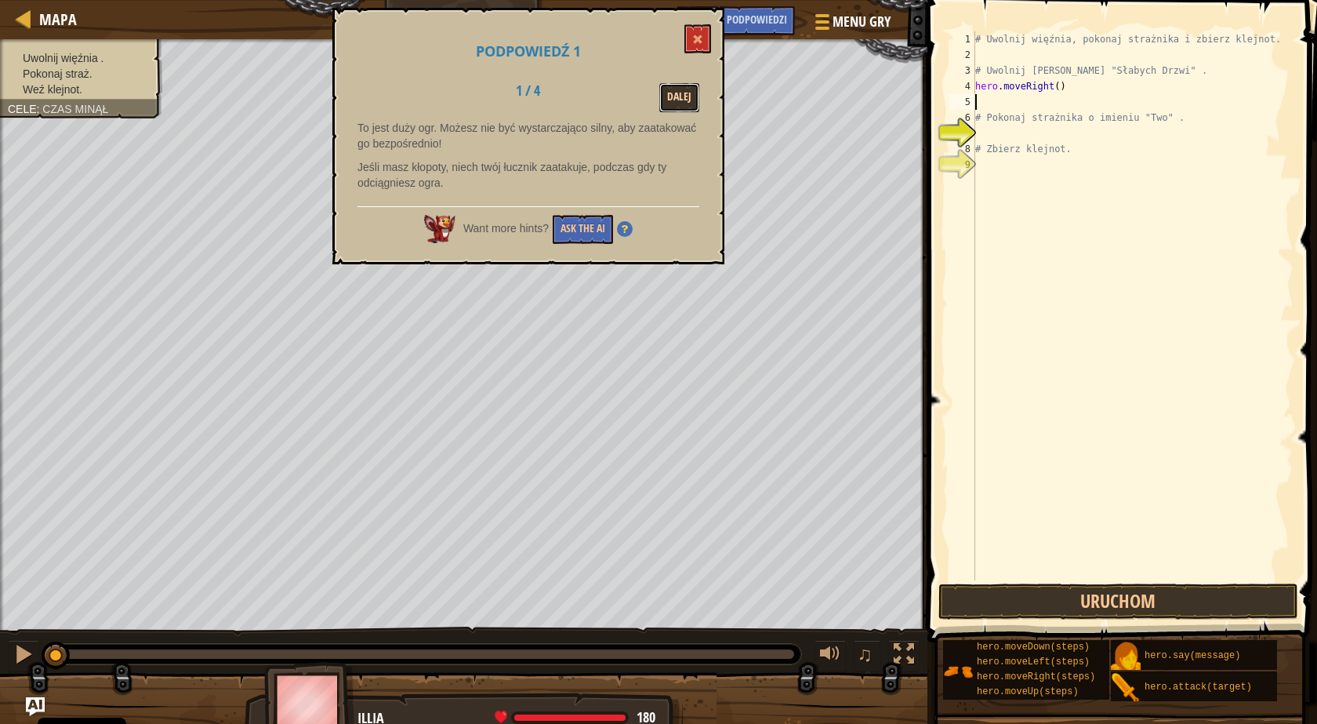
click at [680, 103] on button "Dalej" at bounding box center [679, 97] width 40 height 29
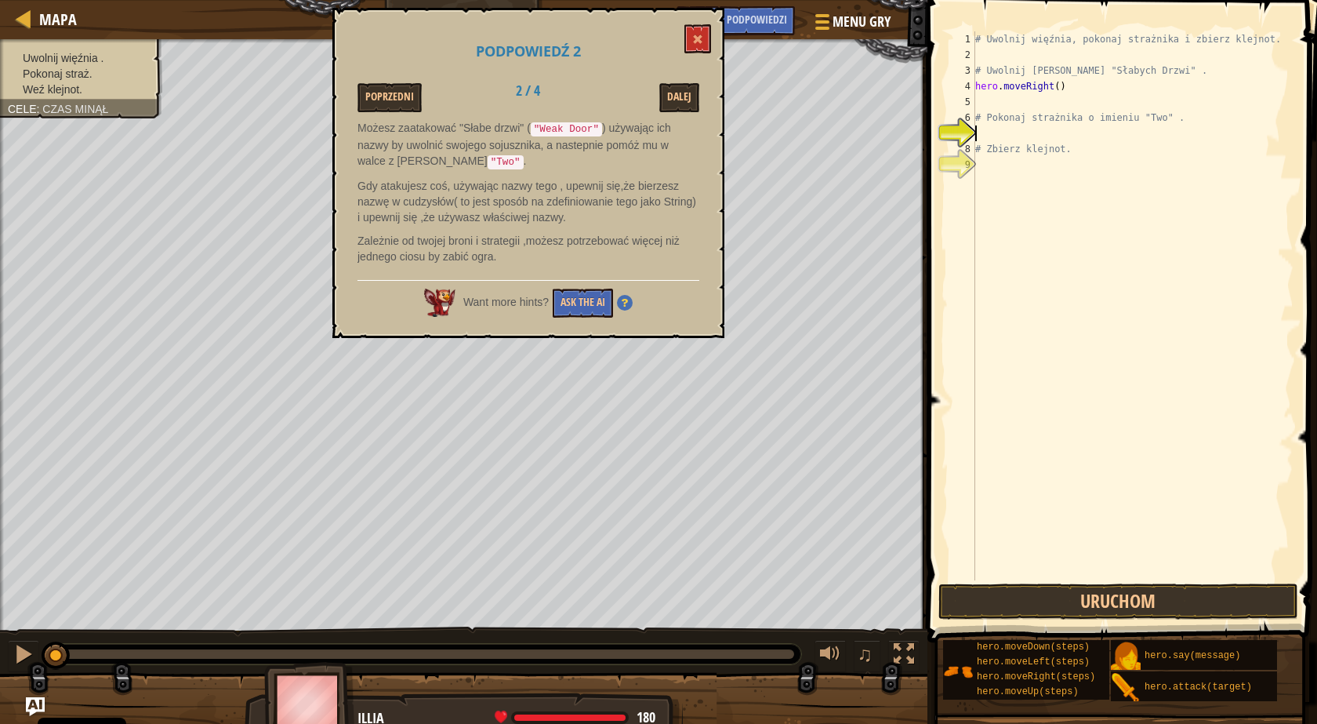
click at [989, 133] on div "# Uwolnij więźnia, pokonaj strażnika i zbierz klejnot. # [PERSON_NAME] zza "Sła…" at bounding box center [1132, 321] width 321 height 580
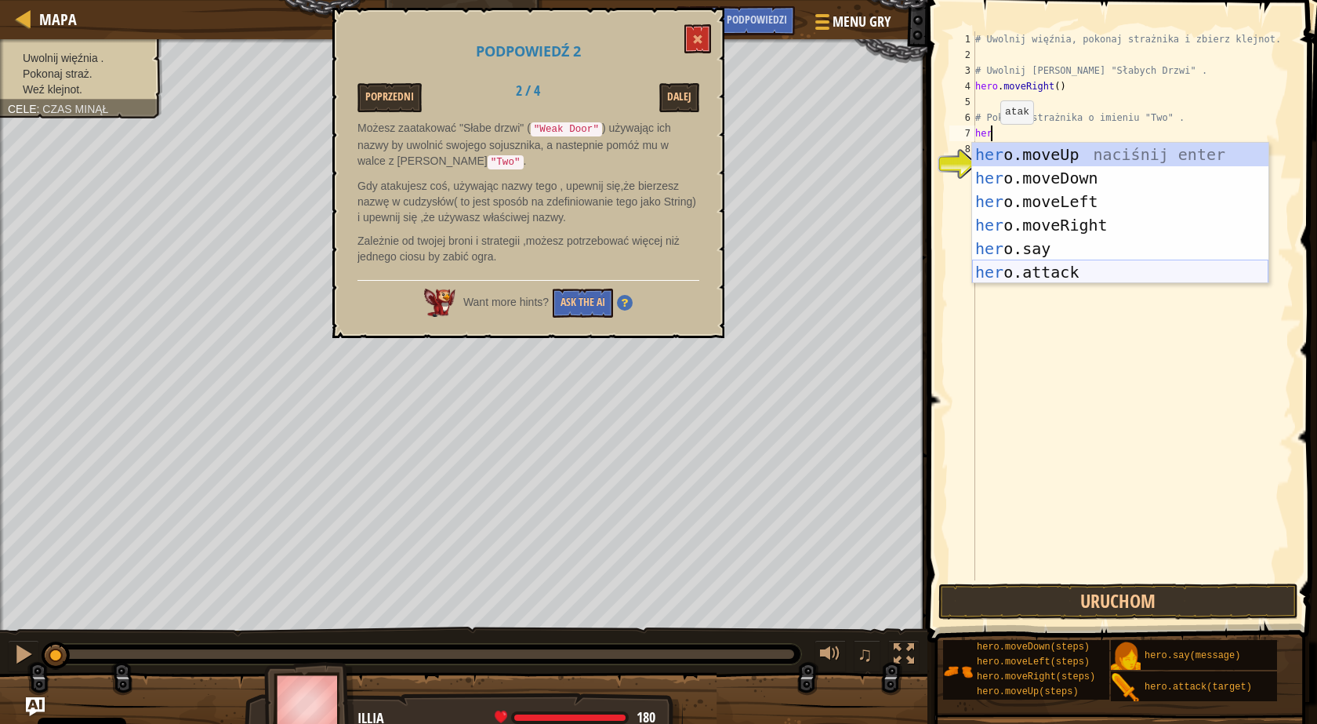
click at [1011, 273] on div "her o.moveUp naciśnij enter her o.moveDown naciśnij enter her o.moveLeft naciśn…" at bounding box center [1120, 237] width 296 height 188
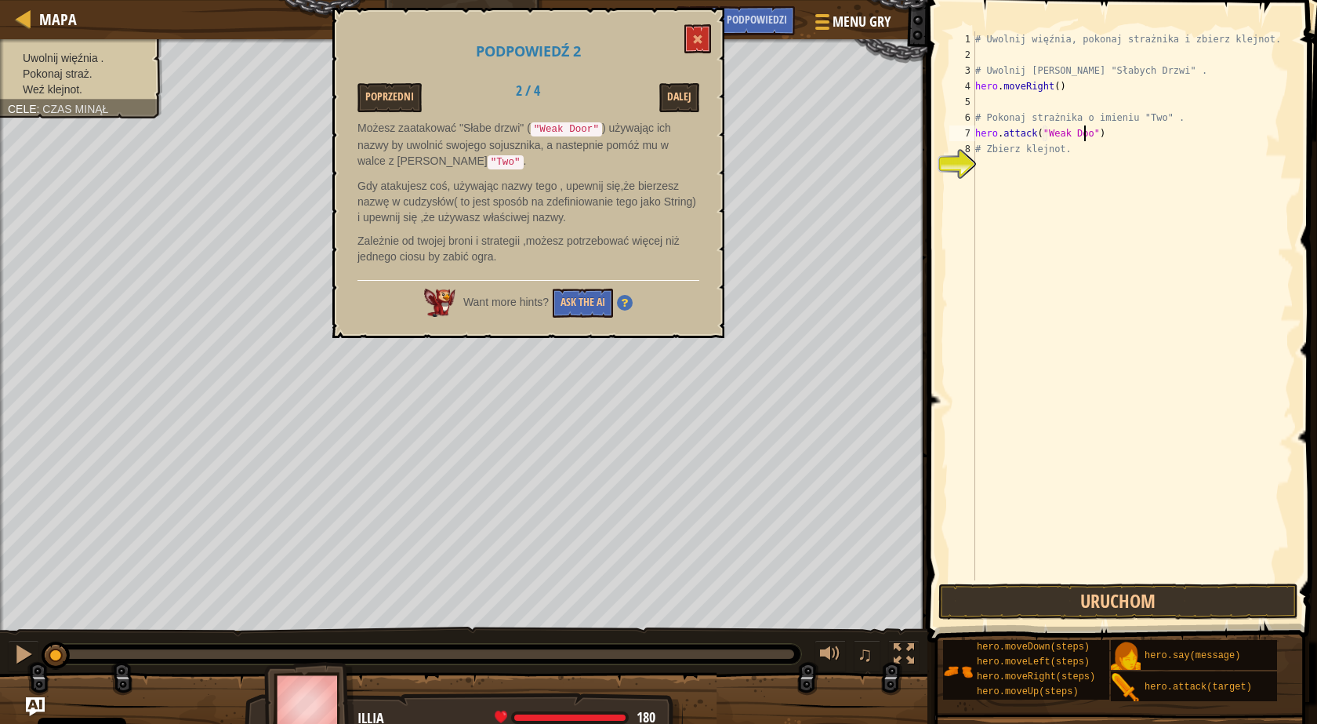
scroll to position [7, 9]
click at [1051, 110] on div "# Uwolnij więźnia, pokonaj strażnika i zbierz klejnot. # [PERSON_NAME] zza "Sła…" at bounding box center [1132, 321] width 321 height 580
type textarea "# Pokonaj strażnika o imieniu "Two" ."
click at [1027, 96] on div "# Uwolnij więźnia, pokonaj strażnika i zbierz klejnot. # [PERSON_NAME] zza "Sła…" at bounding box center [1132, 321] width 321 height 580
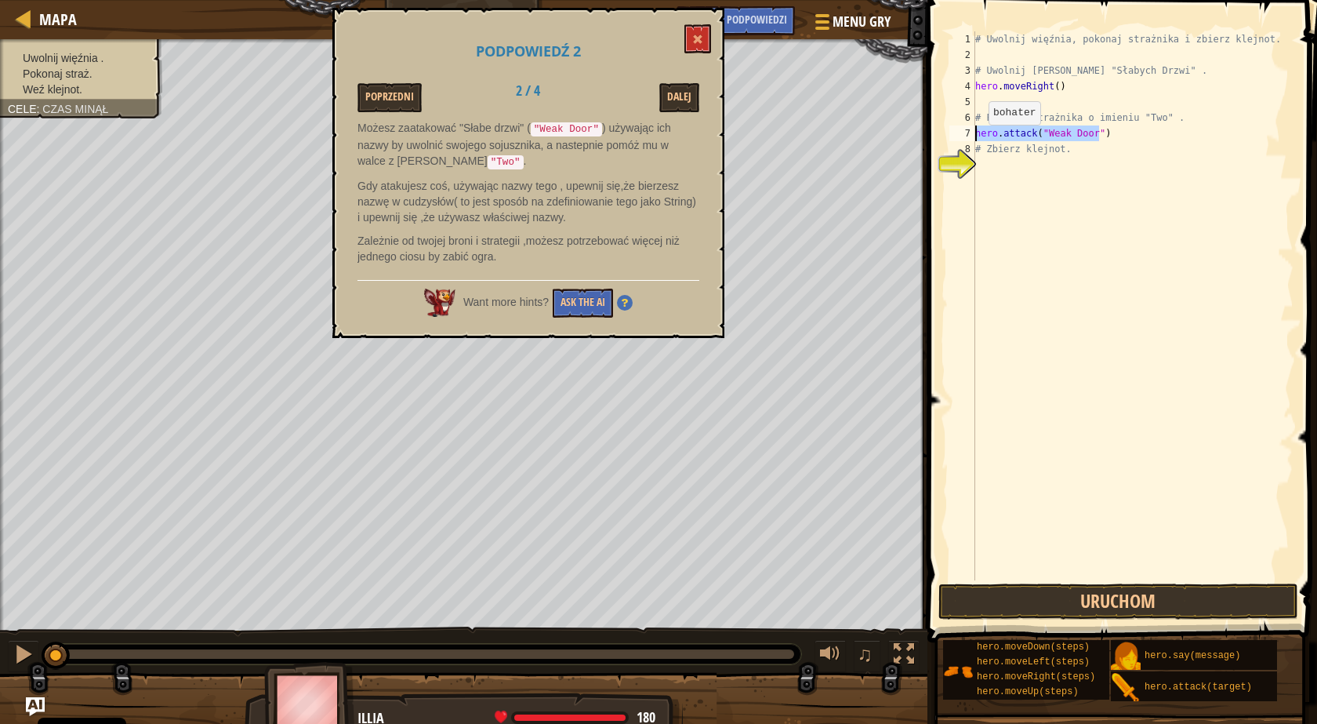
drag, startPoint x: 1098, startPoint y: 135, endPoint x: 975, endPoint y: 140, distance: 123.2
click at [975, 140] on div "1 2 3 4 5 6 7 8 9 # Uwolnij więźnia, pokonaj strażnika i zbierz klejnot. # [PER…" at bounding box center [1119, 305] width 347 height 549
type textarea "hero.attack("Weak Door")"
paste textarea
click at [996, 105] on div "# Uwolnij więźnia, pokonaj strażnika i zbierz klejnot. # [PERSON_NAME] zza "Sła…" at bounding box center [1132, 321] width 321 height 580
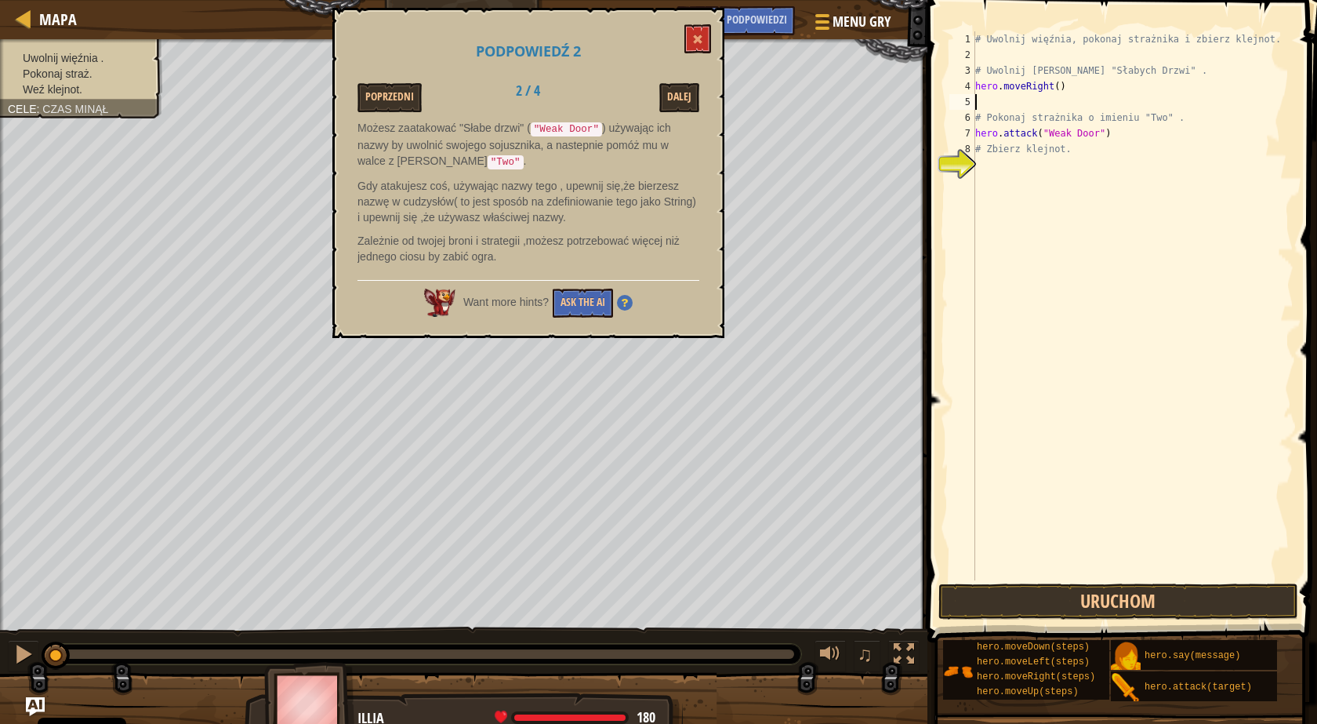
paste textarea "hero.attack("Weak Door")"
type textarea "hero.attack("Weak Door")"
drag, startPoint x: 1099, startPoint y: 135, endPoint x: 973, endPoint y: 133, distance: 126.2
click at [973, 133] on div "hero.attack("Weak Door") 1 2 3 4 5 6 7 8 9 # Uwolnij więźnia, pokonaj strażnika…" at bounding box center [1119, 305] width 347 height 549
click at [1109, 102] on div "# Uwolnij więźnia, pokonaj strażnika i zbierz klejnot. # [PERSON_NAME] zza "Sła…" at bounding box center [1132, 321] width 321 height 580
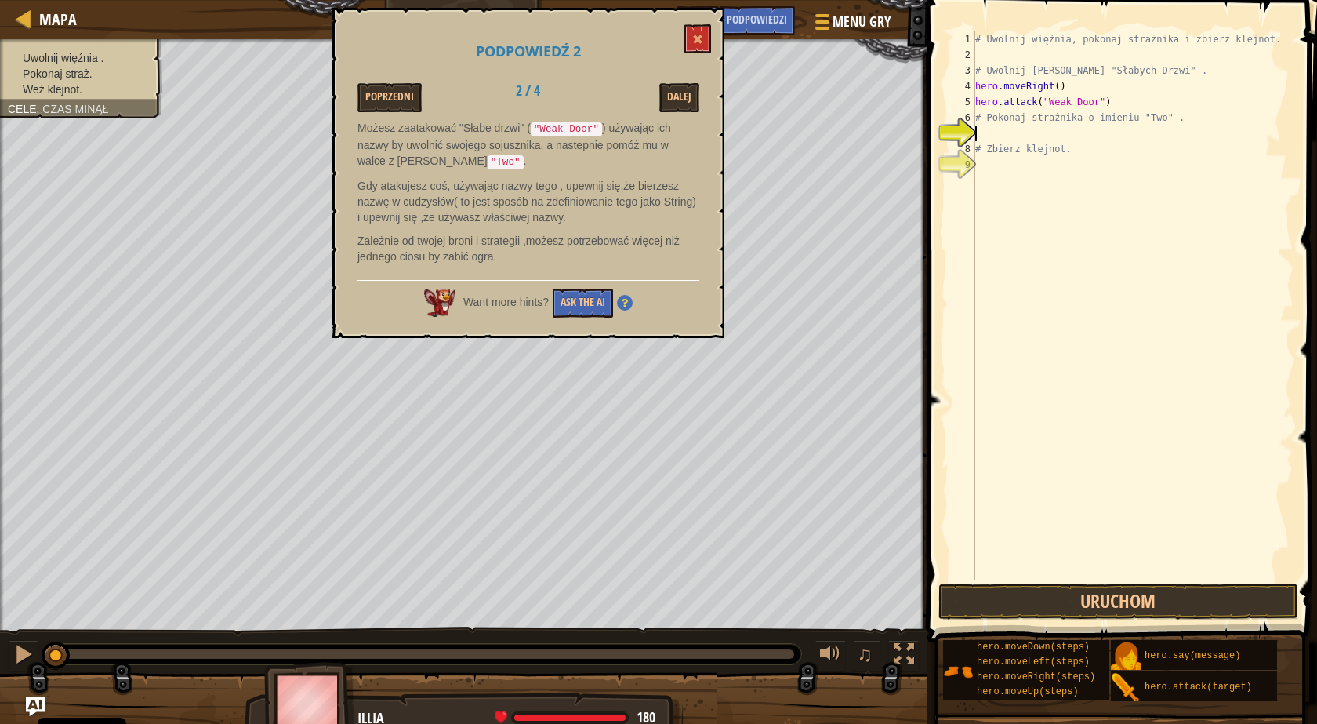
type textarea "hero.attack("Weak Door")"
click at [701, 37] on span at bounding box center [697, 39] width 11 height 11
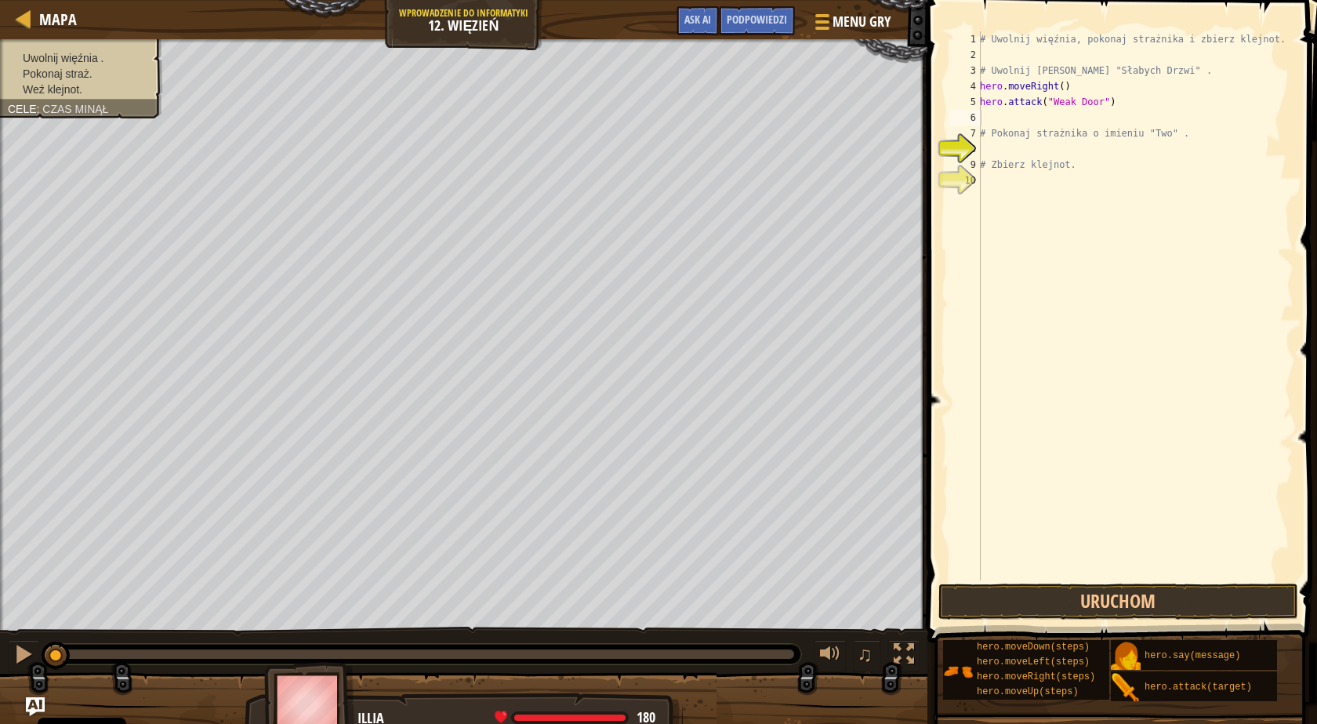
click at [1004, 113] on div "# Uwolnij więźnia, pokonaj strażnika i zbierz klejnot. # [PERSON_NAME] zza "Sła…" at bounding box center [1135, 321] width 317 height 580
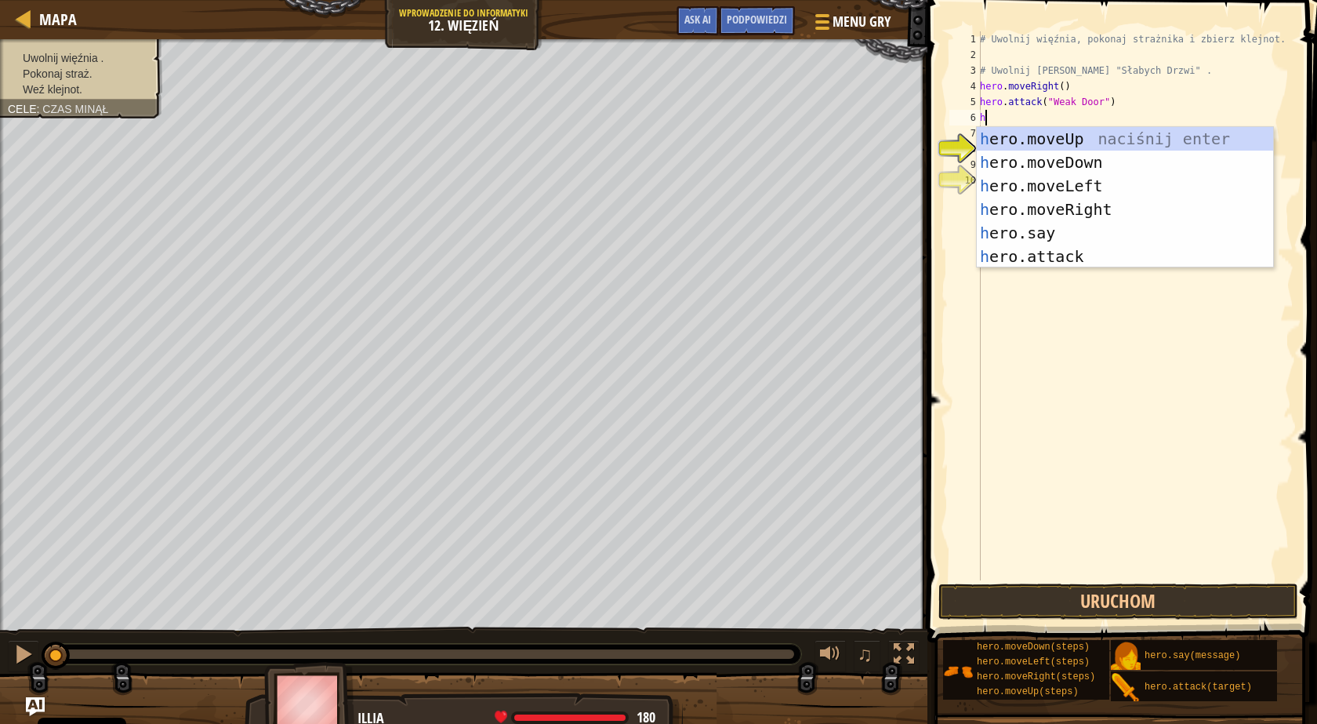
type textarea "her"
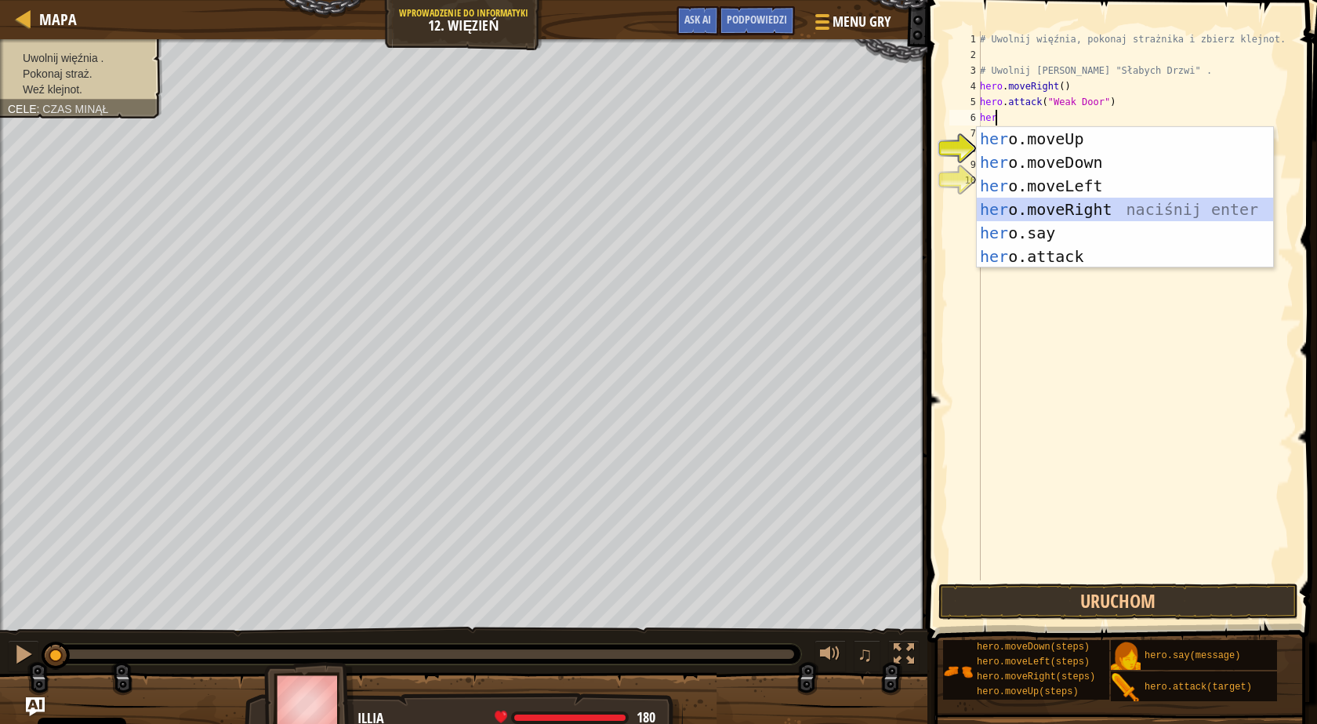
click at [1021, 201] on div "her o.moveUp naciśnij enter her o.moveDown naciśnij enter her o.moveLeft naciśn…" at bounding box center [1125, 221] width 296 height 188
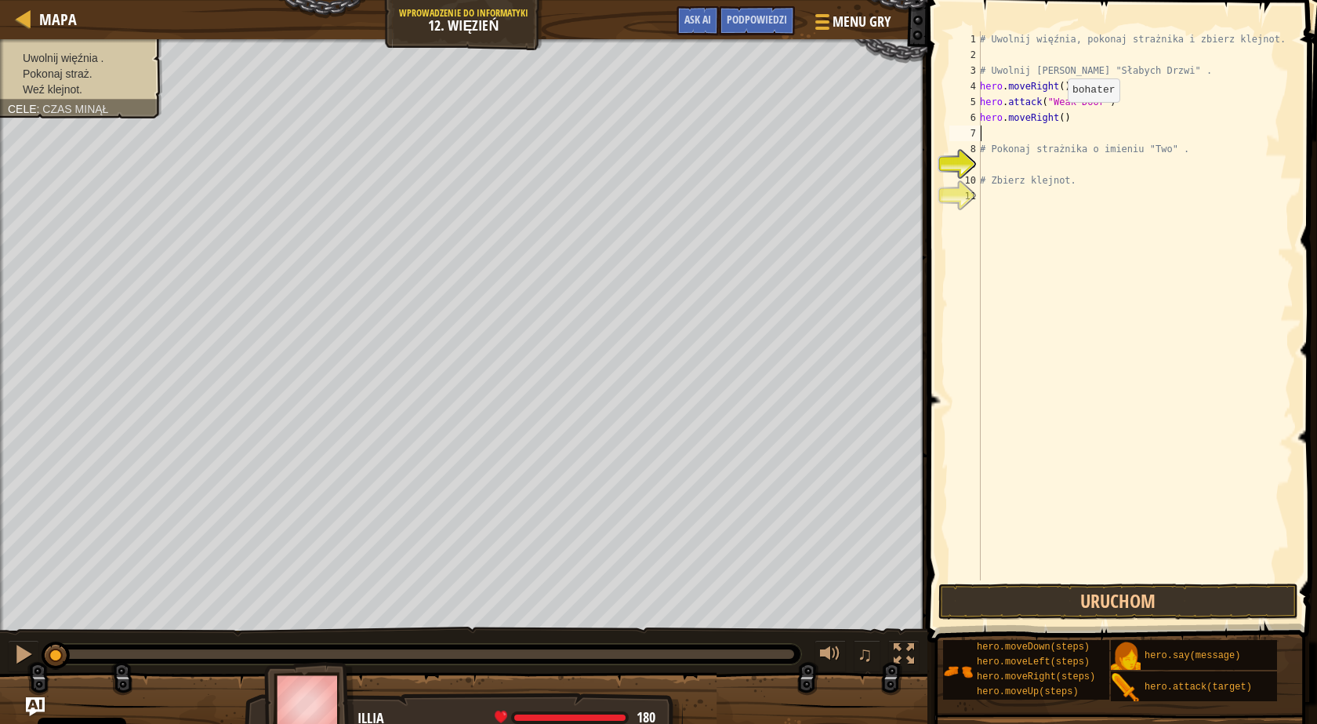
click at [1059, 118] on div "# Uwolnij więźnia, pokonaj strażnika i zbierz klejnot. # [PERSON_NAME] zza "Sła…" at bounding box center [1135, 321] width 317 height 580
type textarea "hero.moveRight(2)"
click at [1091, 118] on div "# Uwolnij więźnia, pokonaj strażnika i zbierz klejnot. # [PERSON_NAME] zza "Sła…" at bounding box center [1135, 321] width 317 height 580
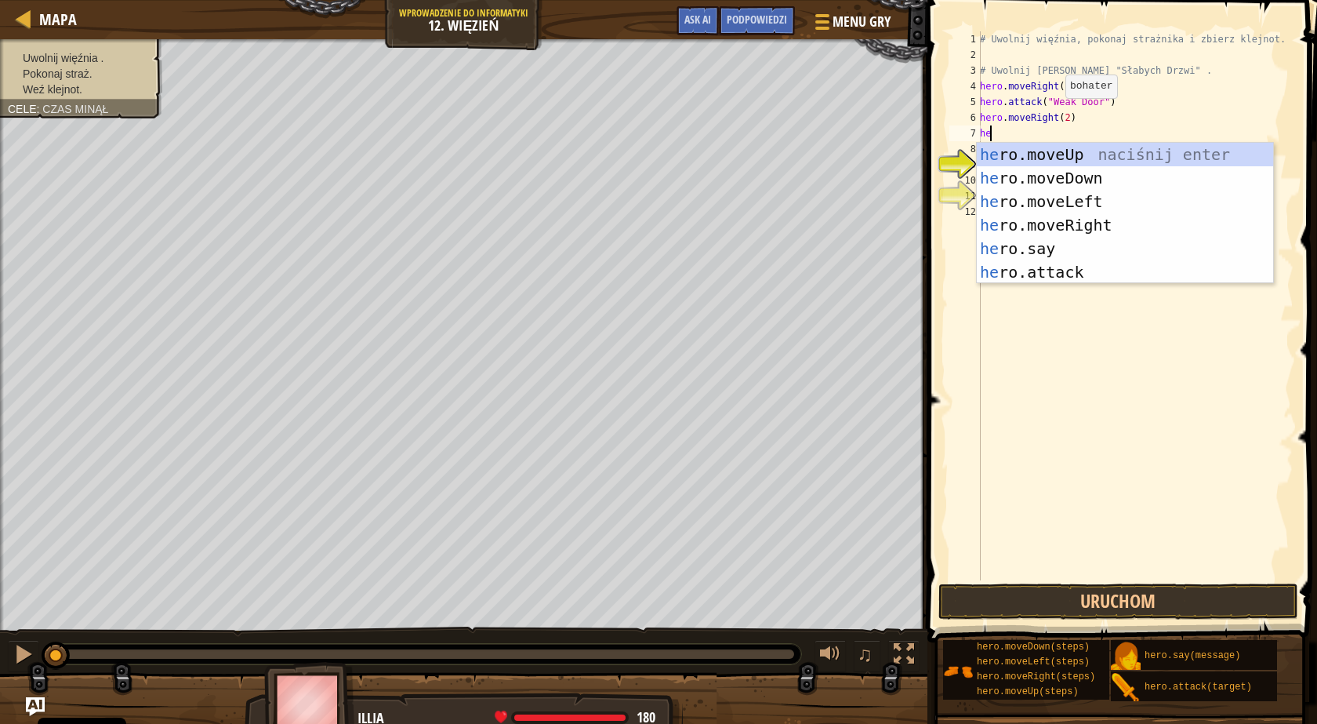
type textarea "hero"
click at [1076, 178] on div "hero .moveUp naciśnij enter hero .moveDown naciśnij enter hero .moveLeft naciśn…" at bounding box center [1125, 237] width 296 height 188
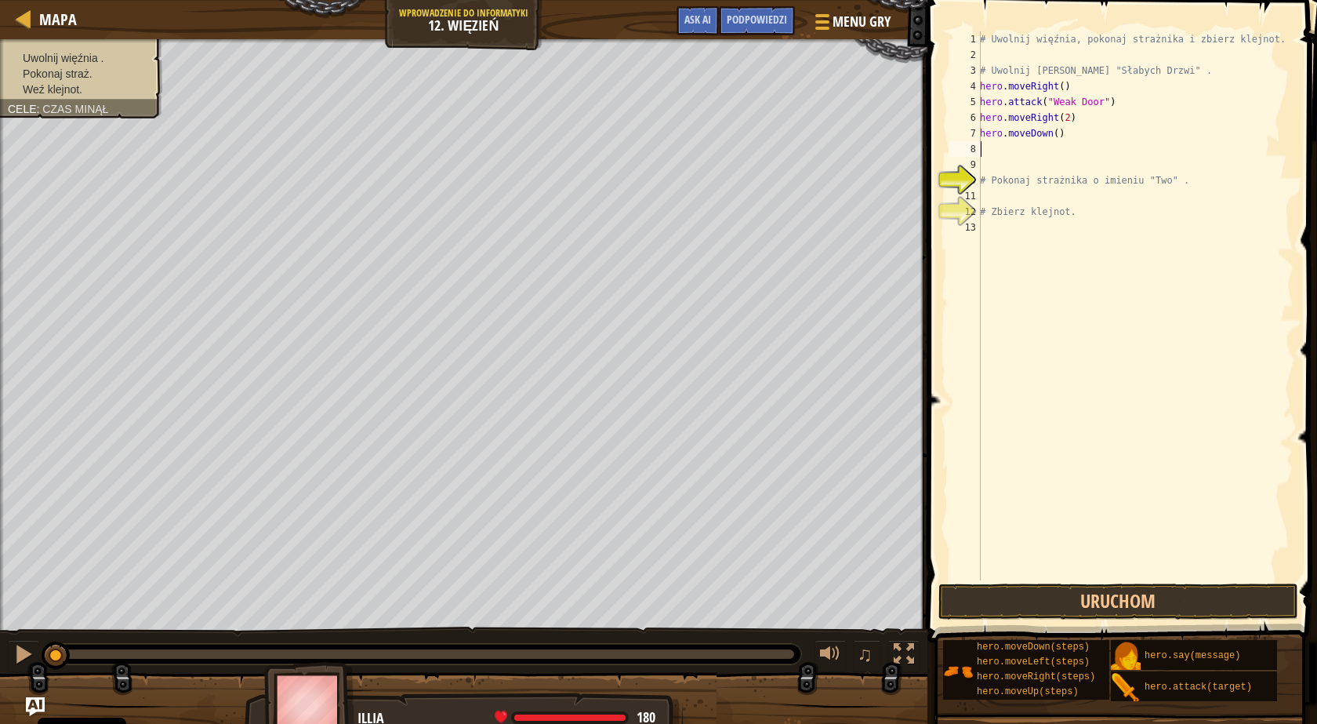
scroll to position [7, 0]
click at [1050, 132] on div "# Uwolnij więźnia, pokonaj strażnika i zbierz klejnot. # [PERSON_NAME] zza "Sła…" at bounding box center [1135, 321] width 317 height 580
click at [1050, 133] on div "# Uwolnij więźnia, pokonaj strażnika i zbierz klejnot. # [PERSON_NAME] zza "Sła…" at bounding box center [1135, 321] width 317 height 580
click at [1051, 133] on div "# Uwolnij więźnia, pokonaj strażnika i zbierz klejnot. # [PERSON_NAME] zza "Sła…" at bounding box center [1135, 321] width 317 height 580
click at [1051, 132] on div "# Uwolnij więźnia, pokonaj strażnika i zbierz klejnot. # [PERSON_NAME] zza "Sła…" at bounding box center [1135, 305] width 317 height 549
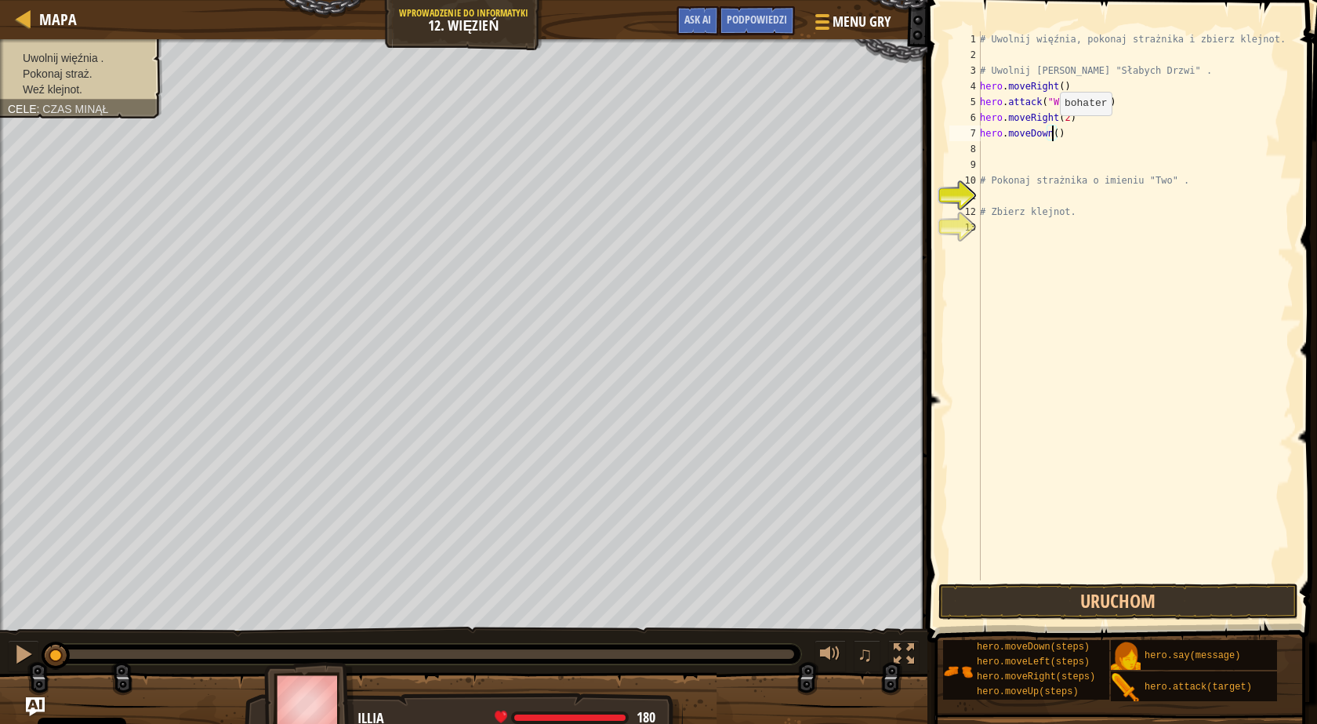
click at [1051, 131] on div "# Uwolnij więźnia, pokonaj strażnika i zbierz klejnot. # [PERSON_NAME] zza "Sła…" at bounding box center [1135, 321] width 317 height 580
click at [1052, 130] on div "# Uwolnij więźnia, pokonaj strażnika i zbierz klejnot. # [PERSON_NAME] zza "Sła…" at bounding box center [1135, 305] width 317 height 549
type textarea "hero.moveDown(3)"
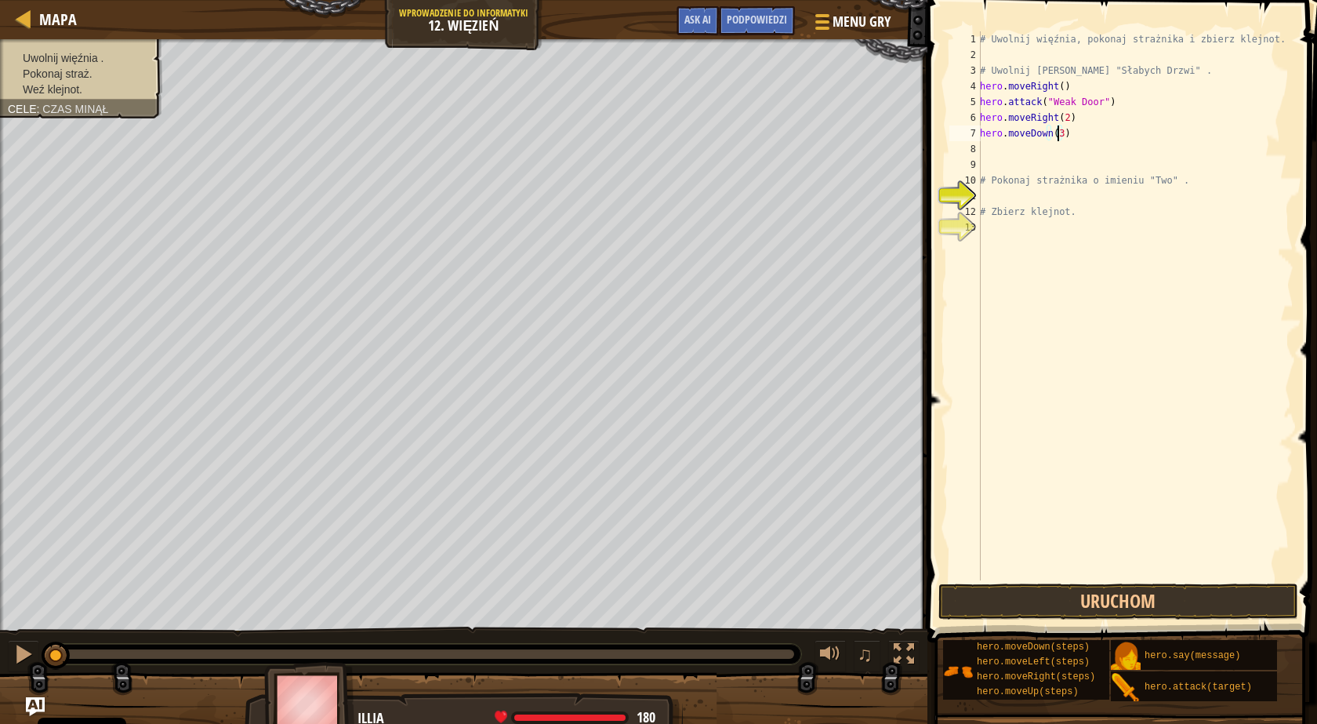
click at [1033, 196] on div "# Uwolnij więźnia, pokonaj strażnika i zbierz klejnot. # [PERSON_NAME] zza "Sła…" at bounding box center [1135, 321] width 317 height 580
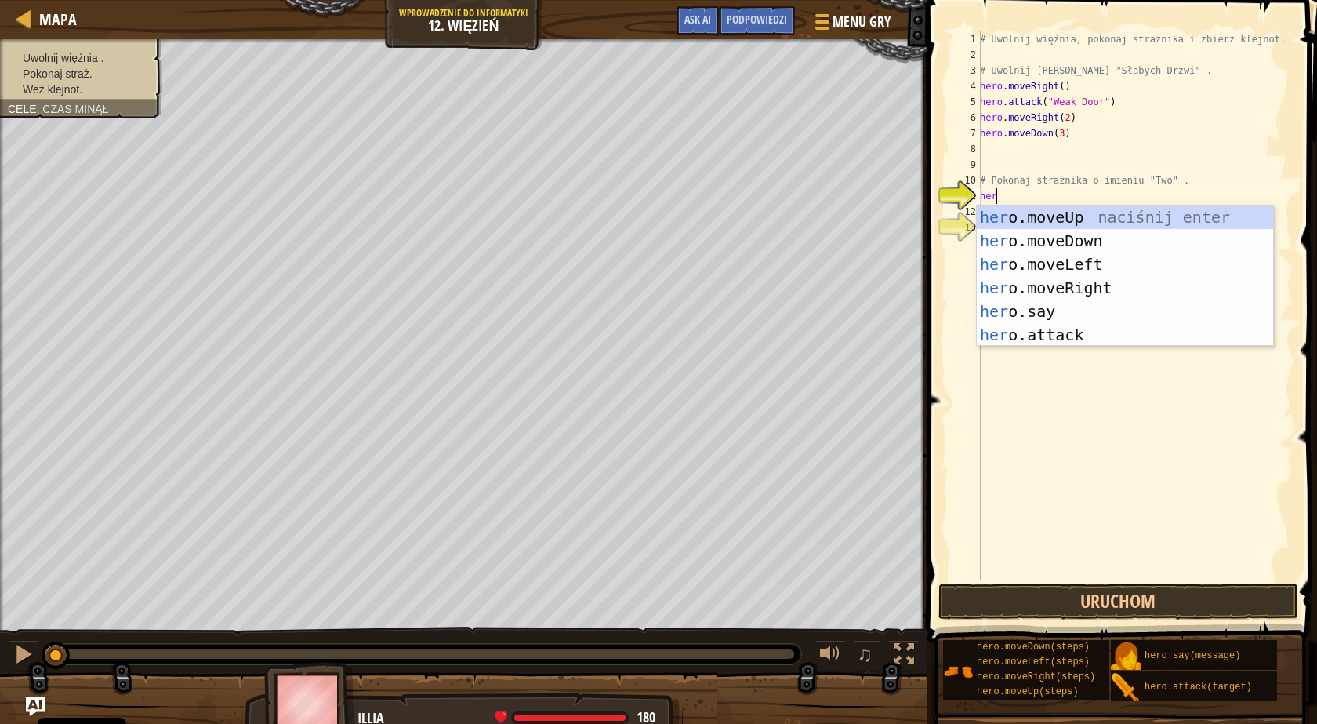
scroll to position [7, 1]
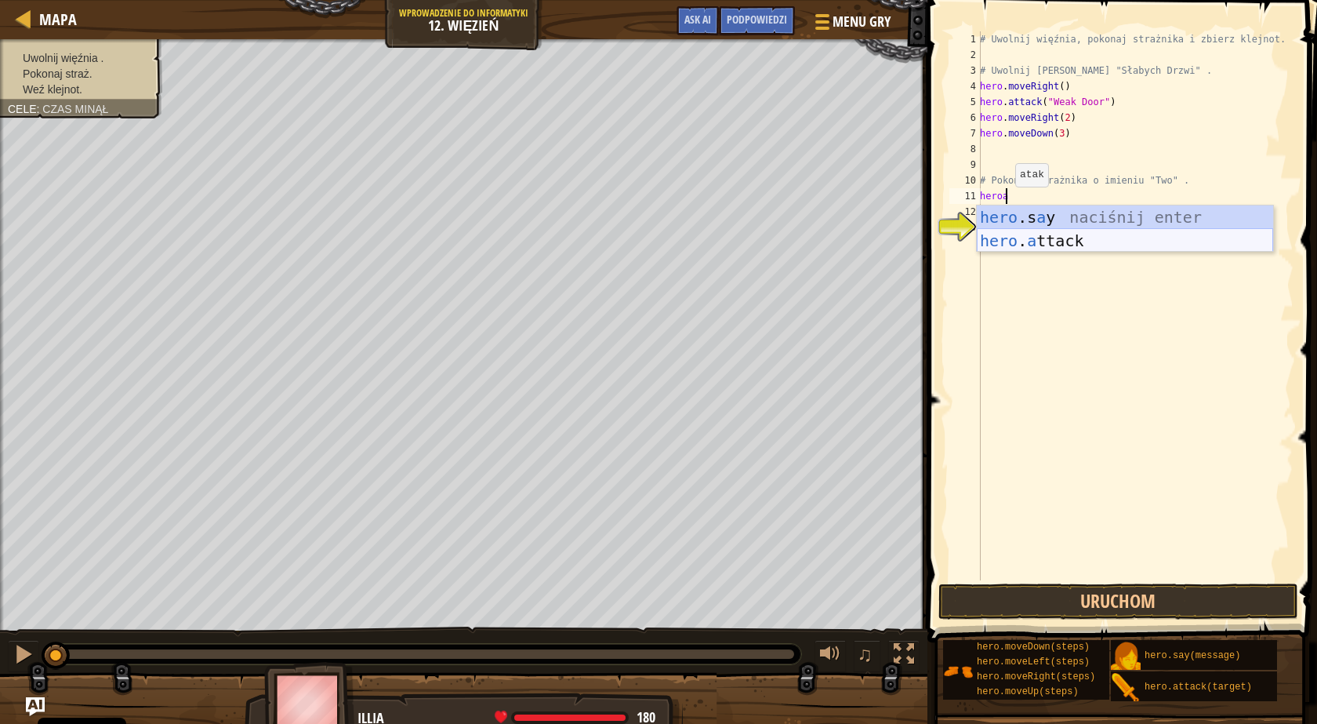
click at [1033, 246] on div "hero .s a y naciśnij enter hero . a ttack naciśnij enter" at bounding box center [1125, 252] width 296 height 94
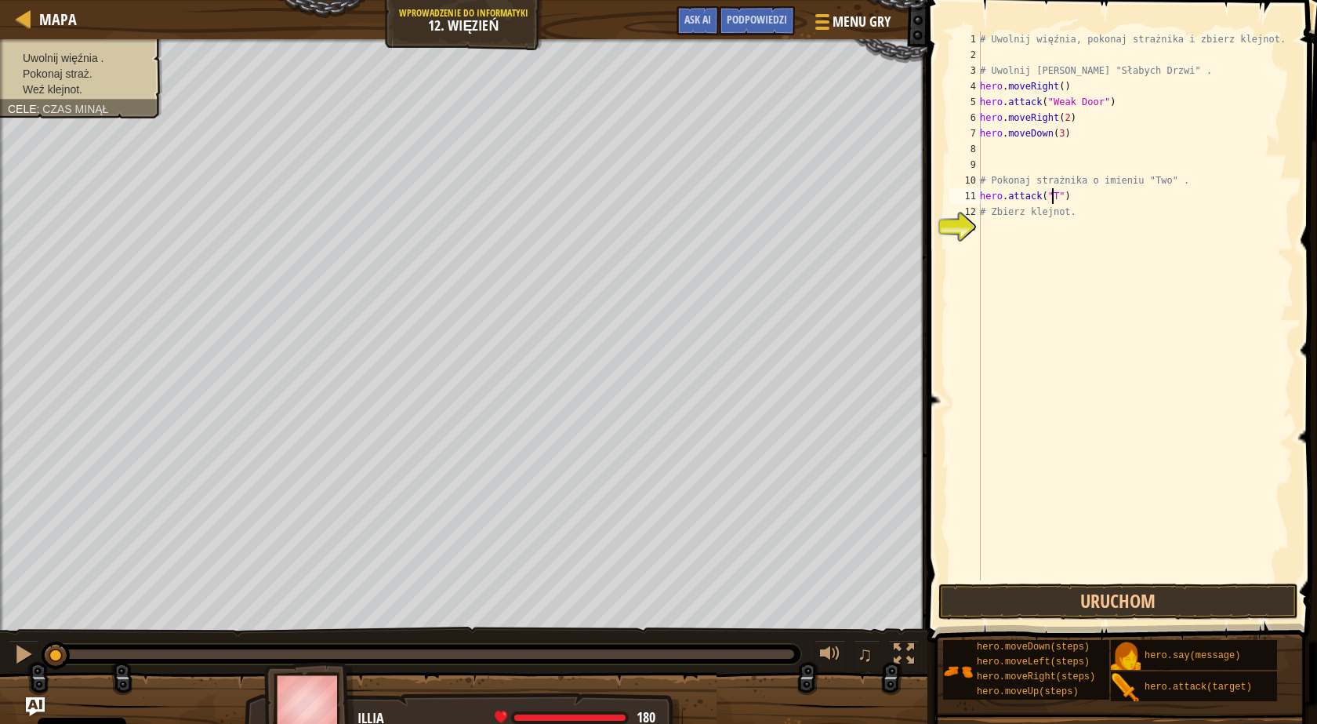
scroll to position [7, 6]
click at [760, 25] on span "Podpowiedzi" at bounding box center [757, 19] width 60 height 15
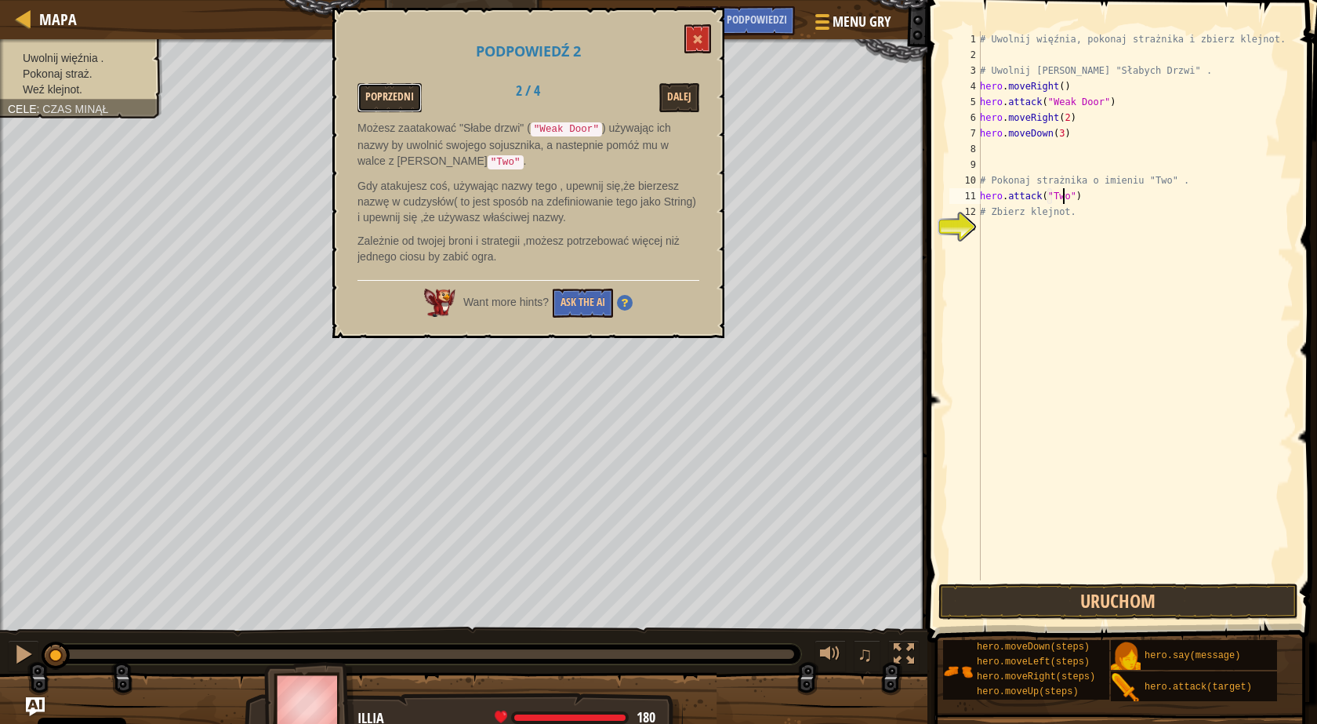
click at [415, 89] on button "Poprzedni" at bounding box center [390, 97] width 64 height 29
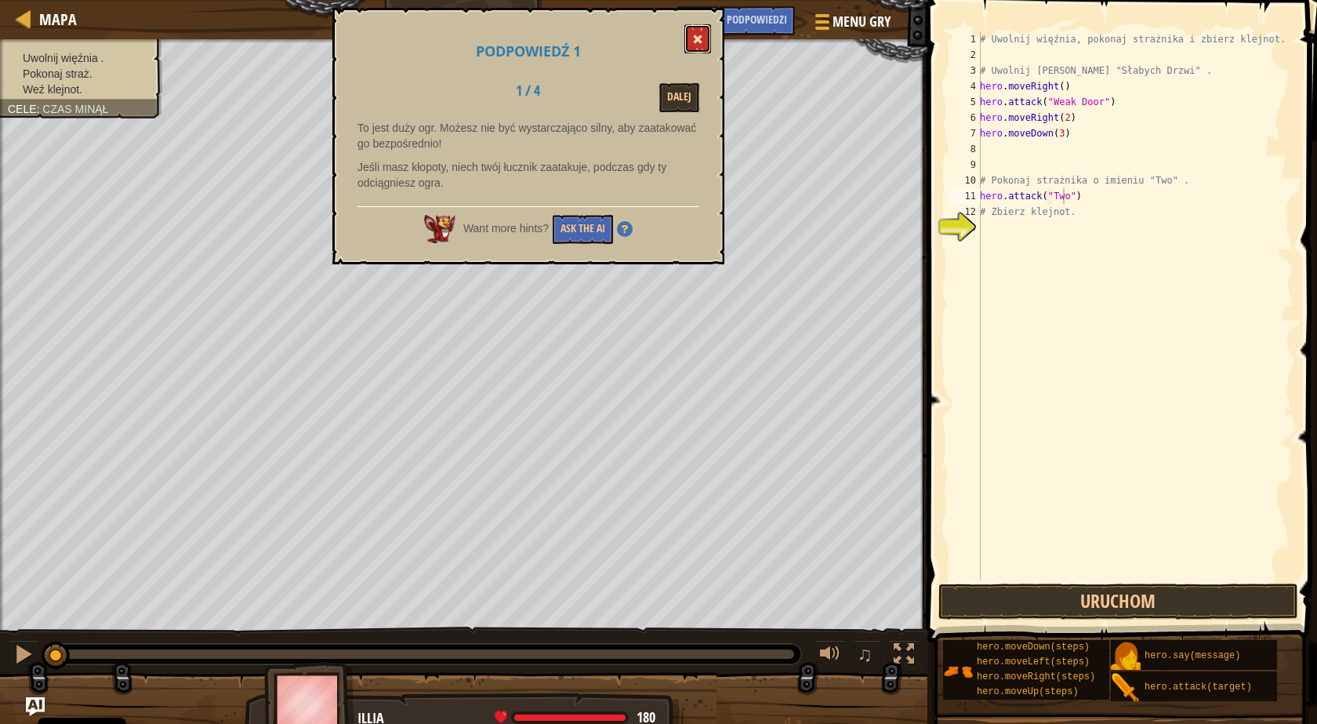
click at [697, 40] on span at bounding box center [697, 39] width 11 height 11
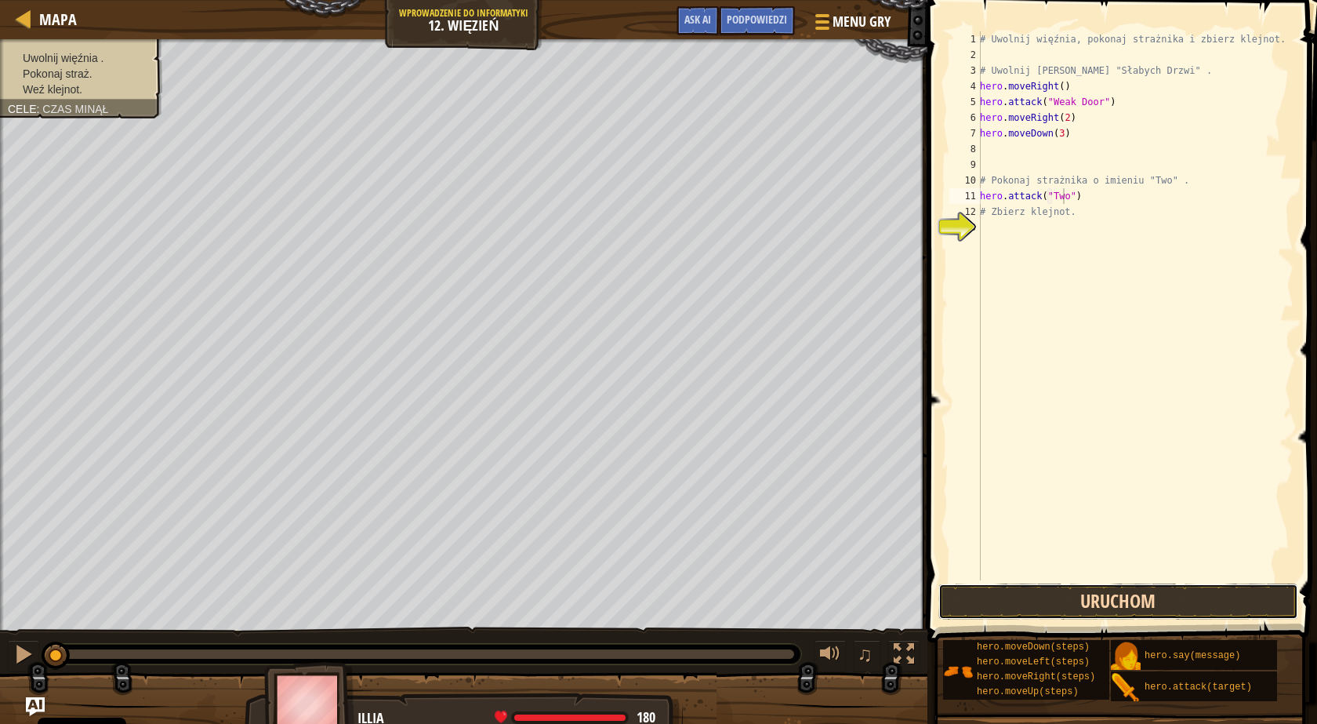
click at [1056, 598] on button "Uruchom" at bounding box center [1119, 601] width 360 height 36
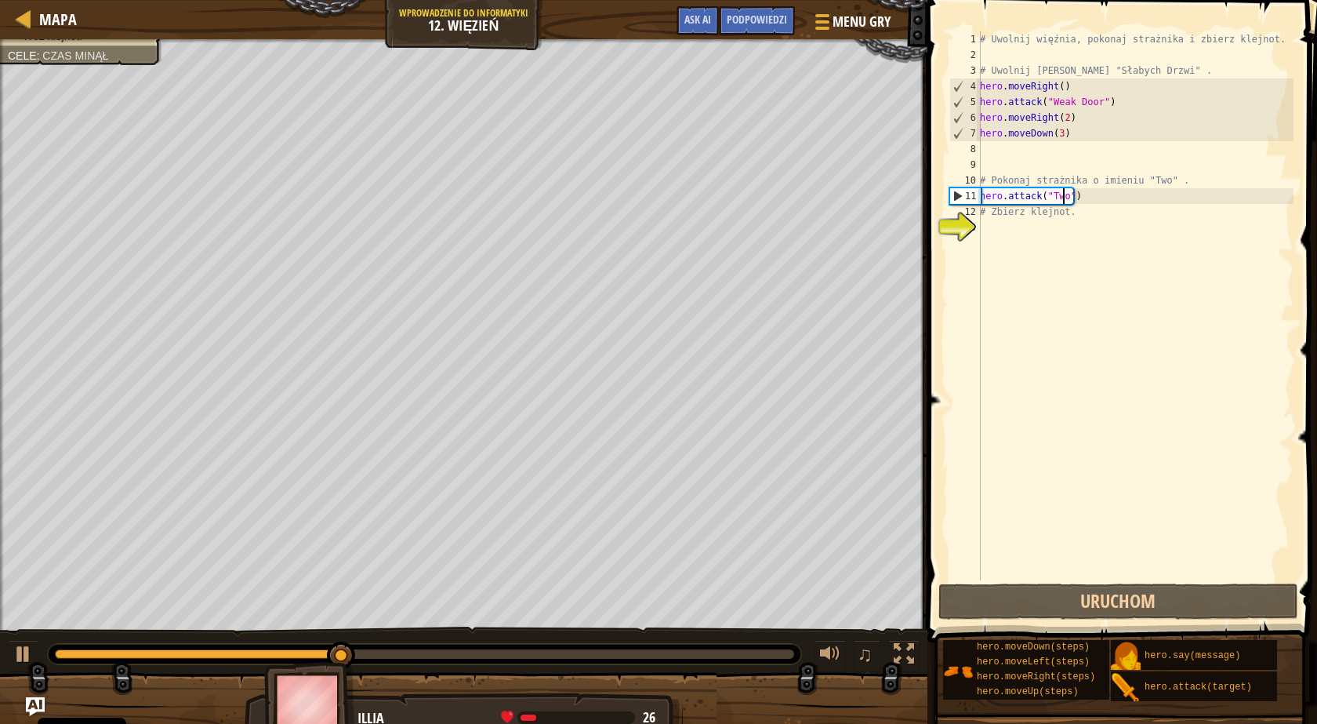
click at [1081, 196] on div "# Uwolnij więźnia, pokonaj strażnika i zbierz klejnot. # [PERSON_NAME] zza "Sła…" at bounding box center [1135, 321] width 317 height 580
click at [1081, 195] on div "# Uwolnij więźnia, pokonaj strażnika i zbierz klejnot. # [PERSON_NAME] zza "Sła…" at bounding box center [1135, 321] width 317 height 580
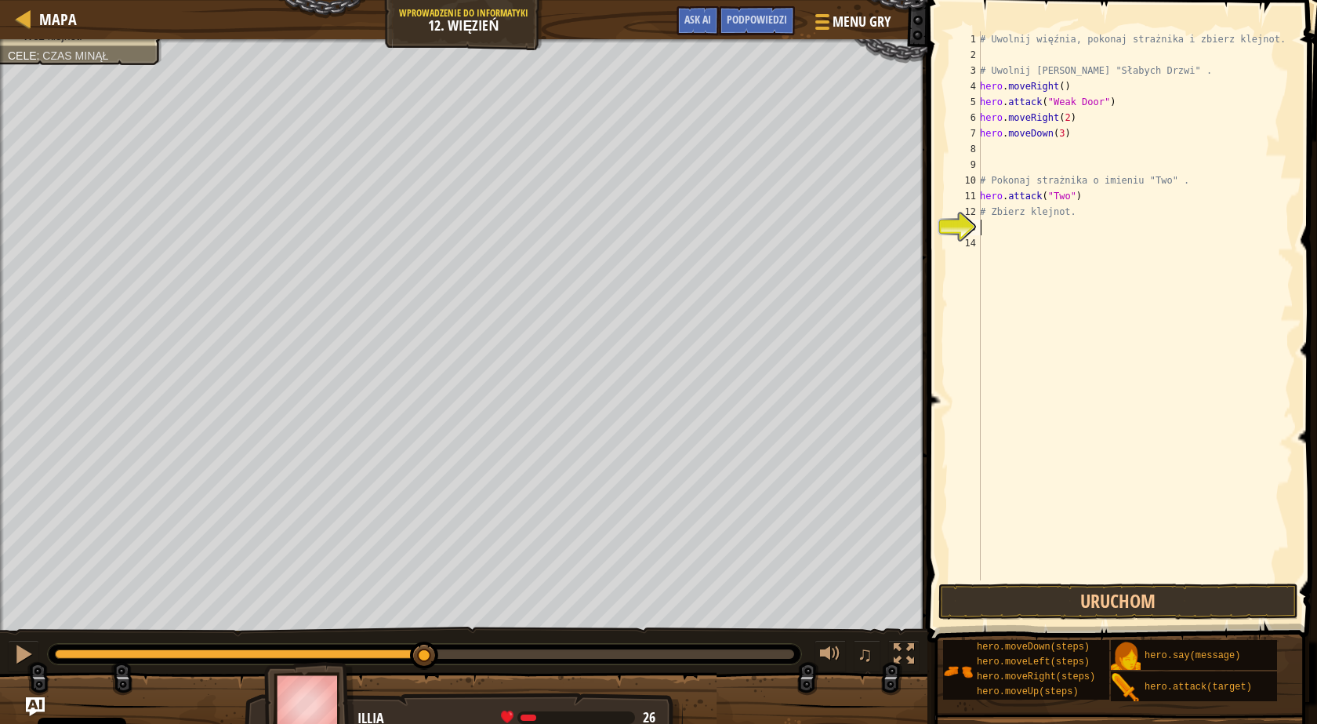
click at [1081, 195] on div "# Uwolnij więźnia, pokonaj strażnika i zbierz klejnot. # [PERSON_NAME] zza "Sła…" at bounding box center [1135, 321] width 317 height 580
type textarea "hero.attack("Two")"
click at [997, 592] on button "Uruchom" at bounding box center [1119, 601] width 360 height 36
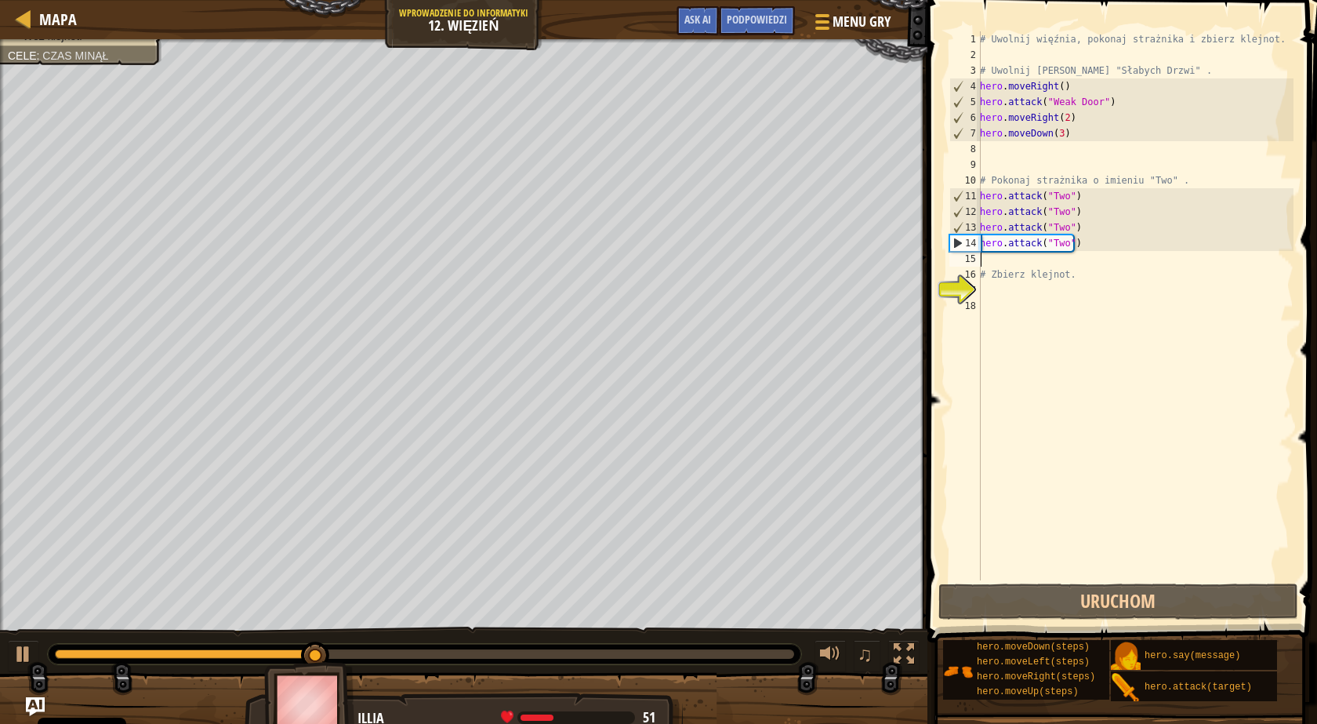
click at [1015, 291] on div "# Uwolnij więźnia, pokonaj strażnika i zbierz klejnot. # [PERSON_NAME] zza "Sła…" at bounding box center [1135, 321] width 317 height 580
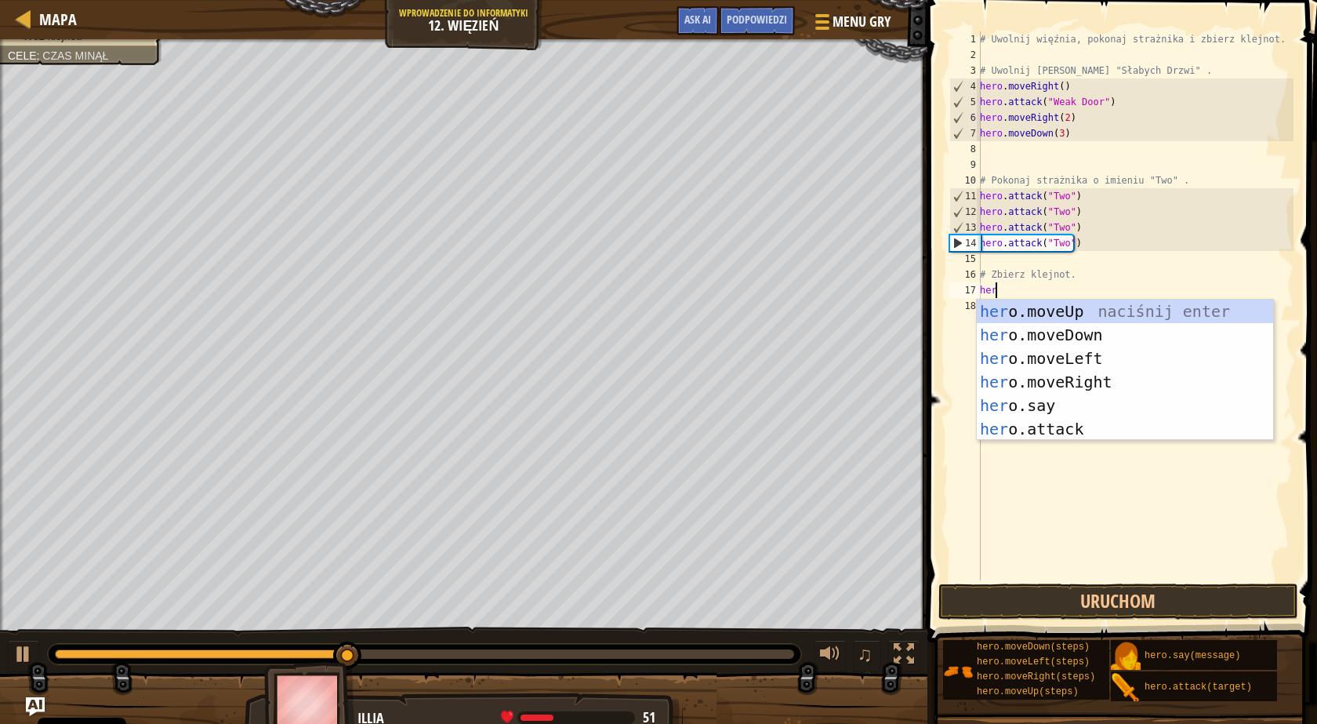
scroll to position [7, 1]
type textarea "herom"
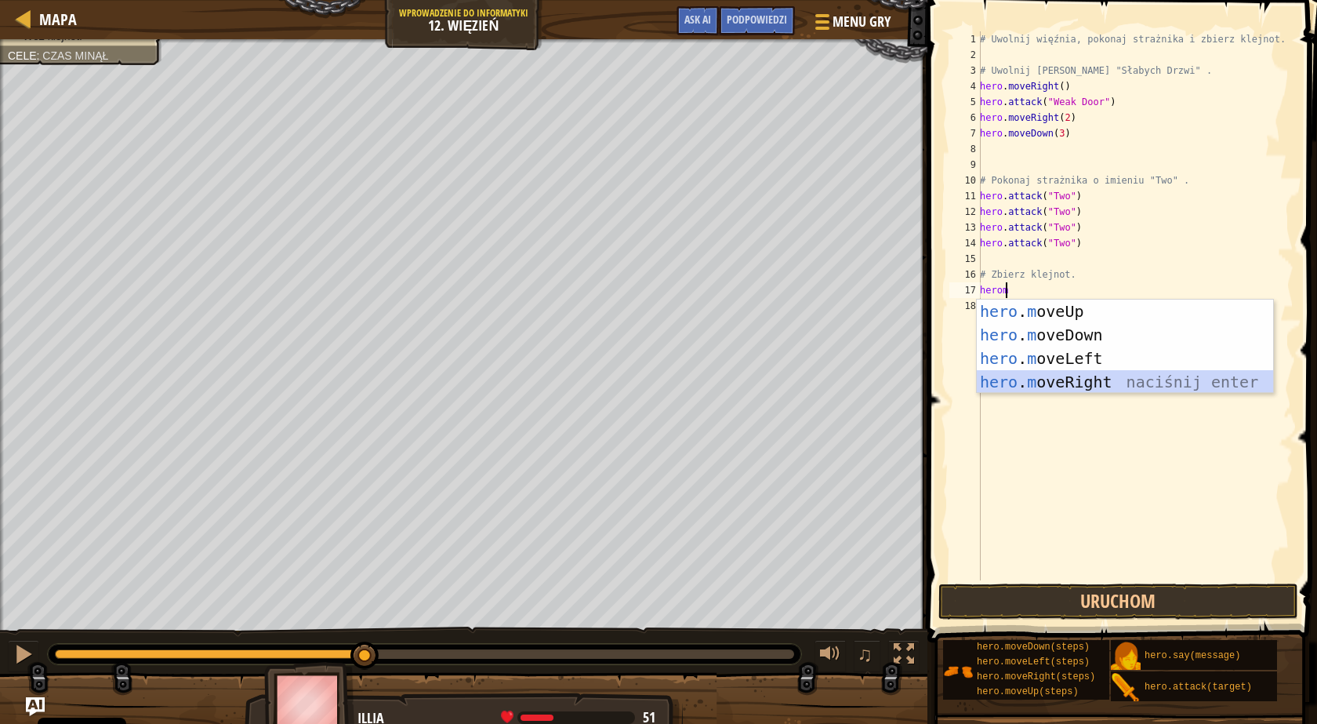
click at [1031, 380] on div "hero . m oveUp naciśnij enter hero . m oveDown naciśnij enter hero . m oveLeft …" at bounding box center [1125, 370] width 296 height 141
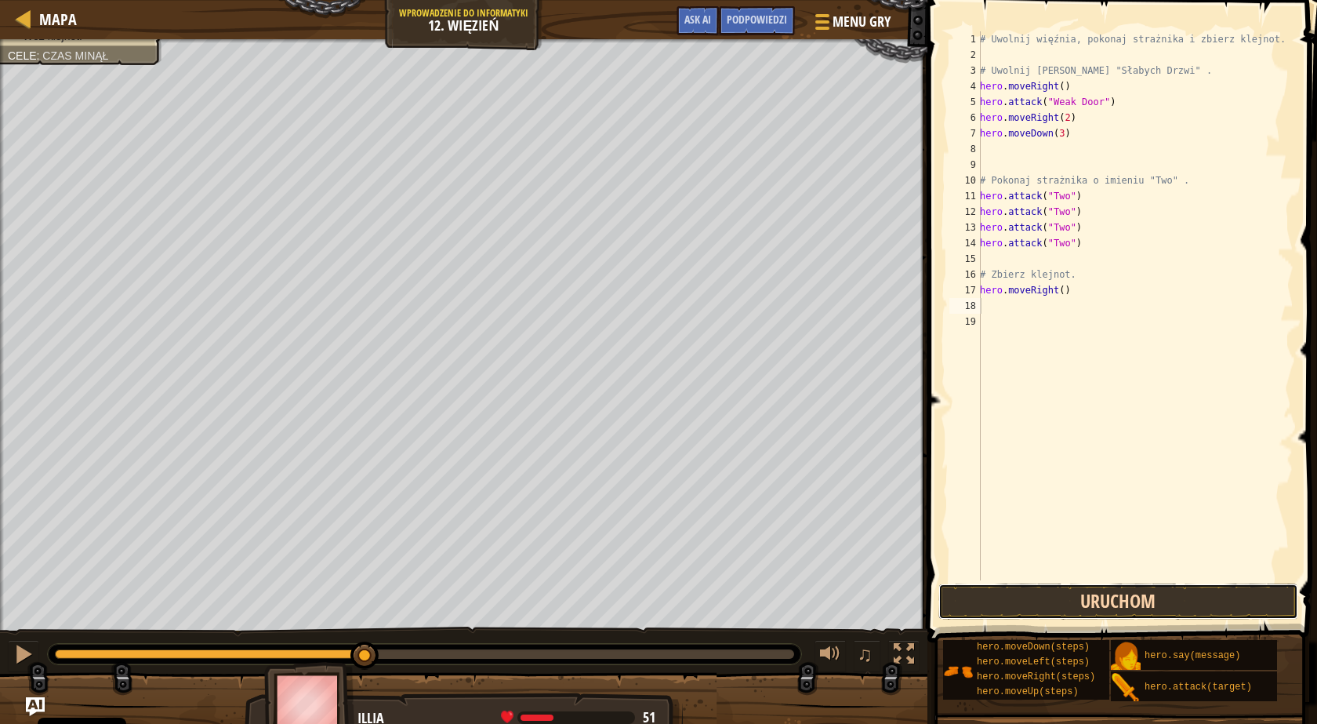
click at [1037, 599] on button "Uruchom" at bounding box center [1119, 601] width 360 height 36
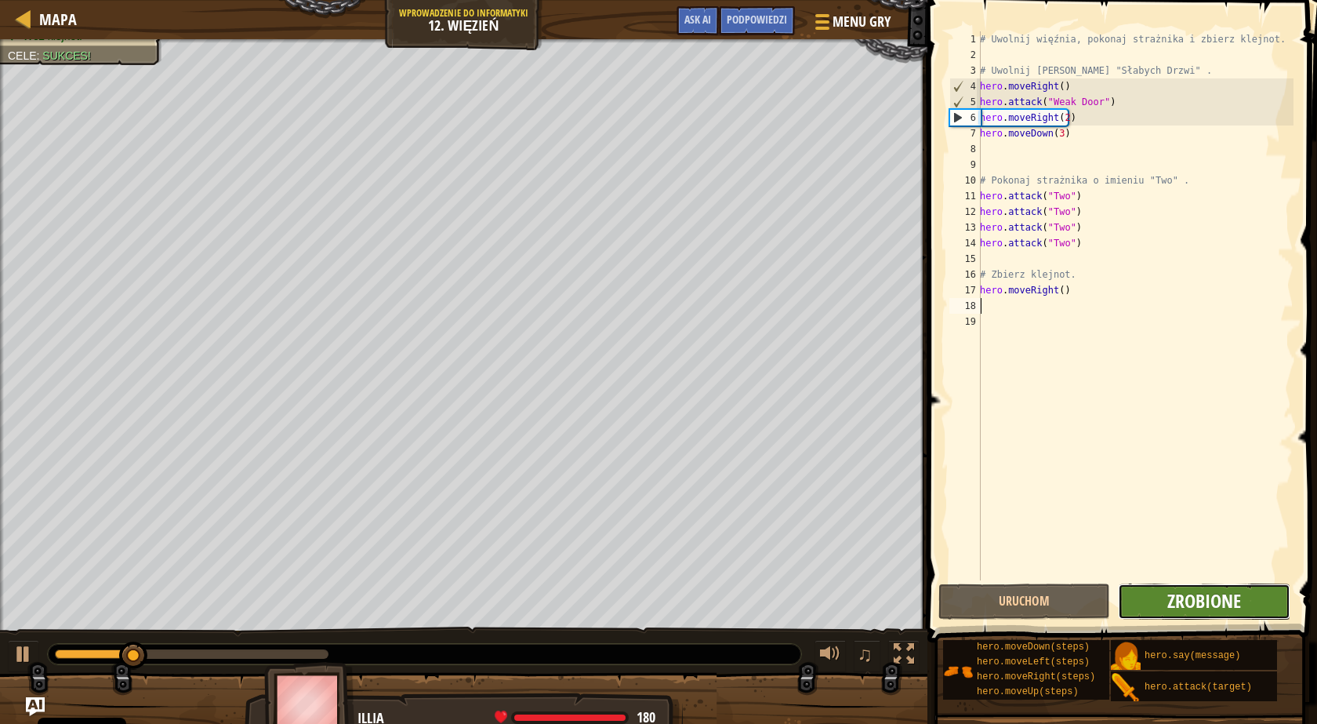
click at [1179, 601] on span "Zrobione" at bounding box center [1204, 600] width 74 height 25
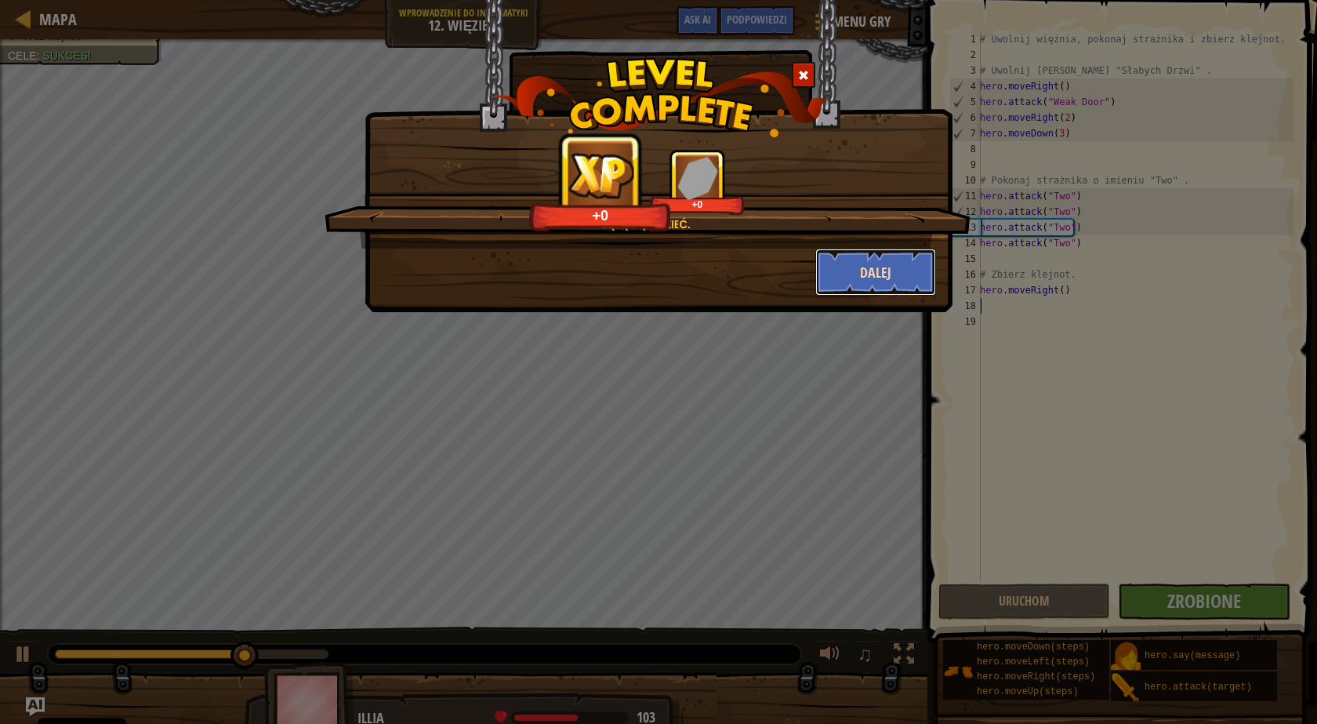
click at [908, 267] on button "Dalej" at bounding box center [876, 272] width 122 height 47
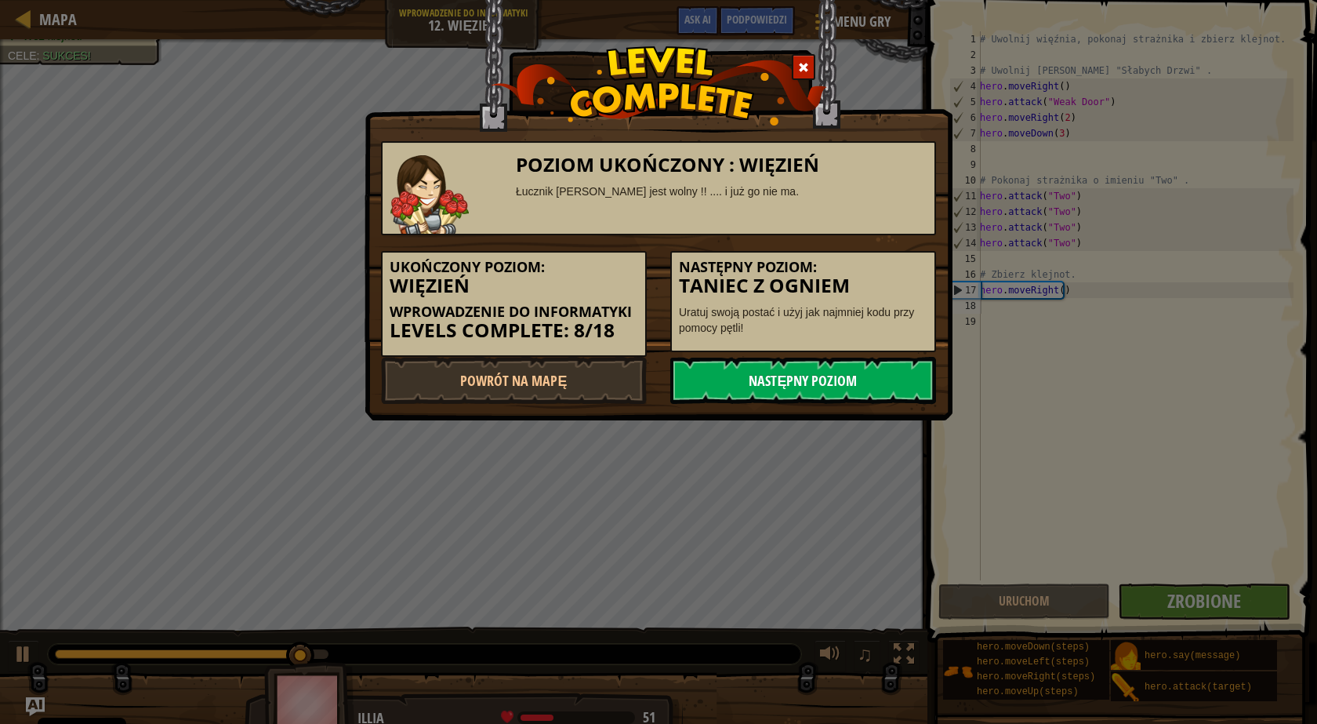
click at [837, 387] on link "Następny poziom" at bounding box center [803, 380] width 266 height 47
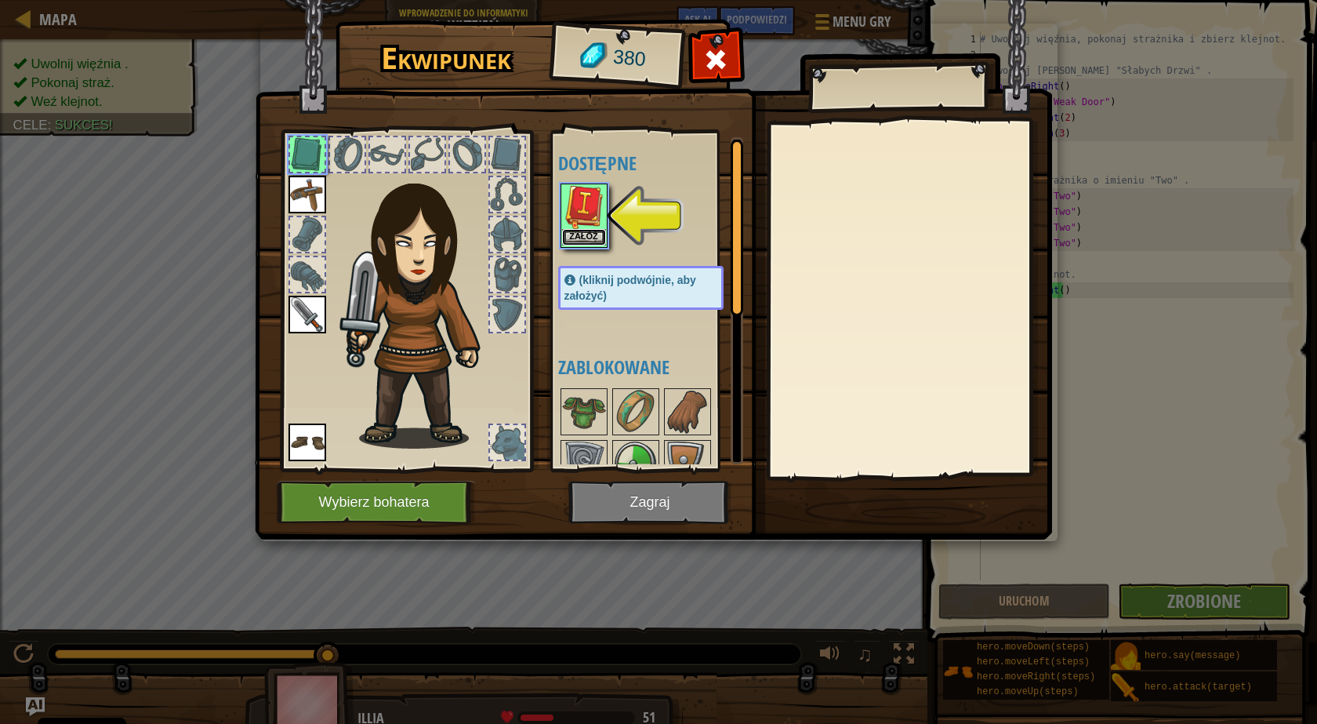
click at [586, 234] on button "Załóż" at bounding box center [584, 237] width 44 height 16
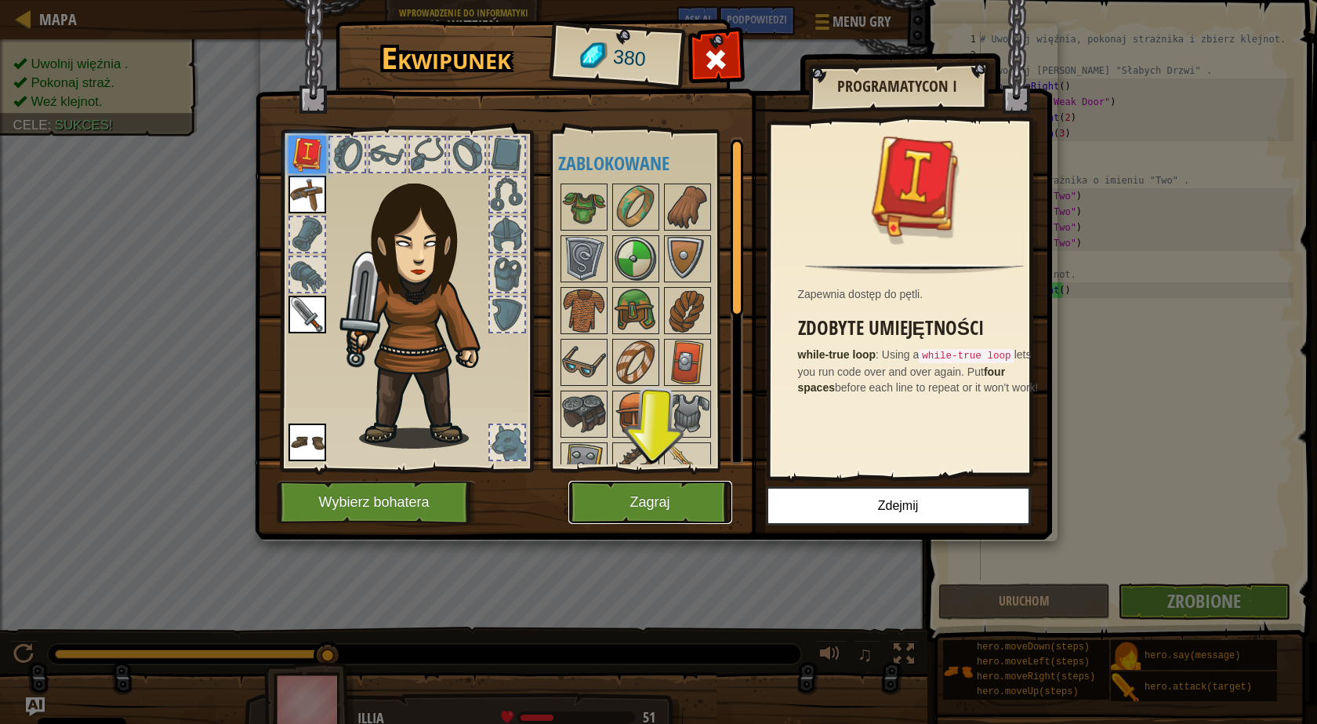
click at [689, 498] on button "Zagraj" at bounding box center [650, 502] width 164 height 43
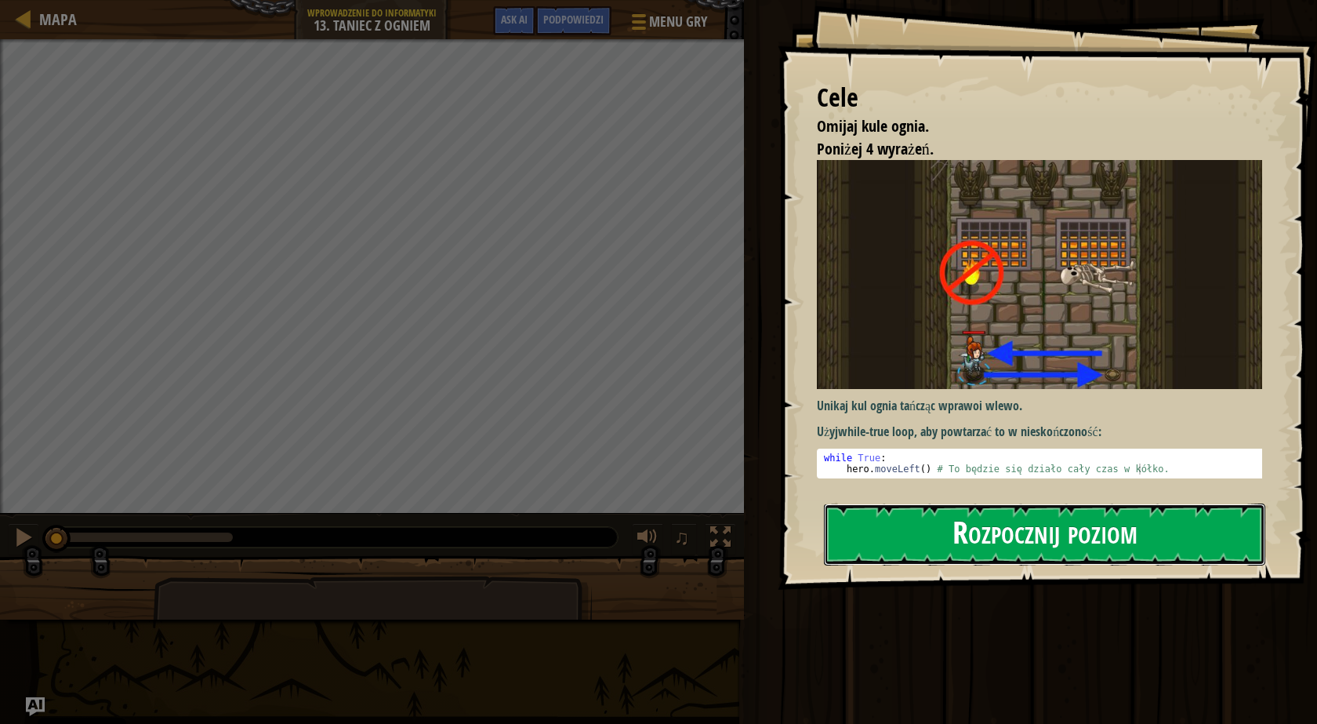
click at [898, 528] on button "Rozpocznij poziom" at bounding box center [1044, 534] width 441 height 62
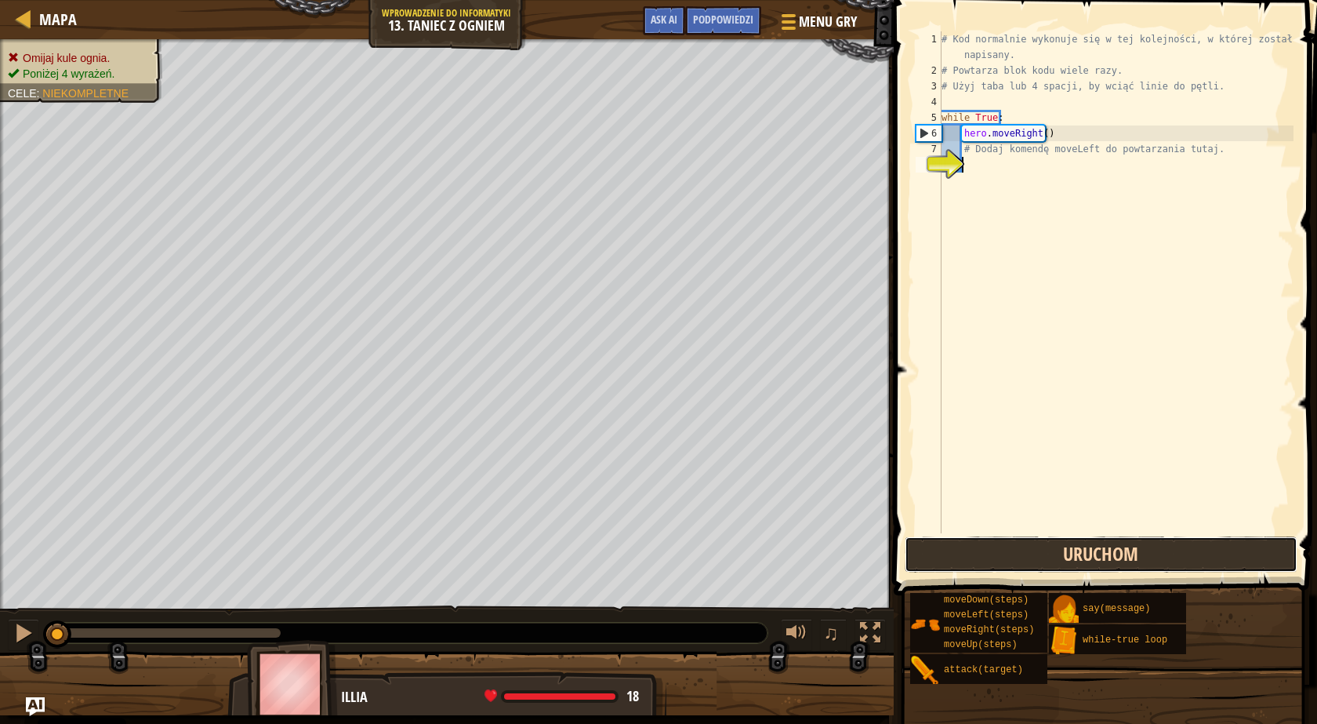
click at [1066, 549] on button "Uruchom" at bounding box center [1101, 554] width 393 height 36
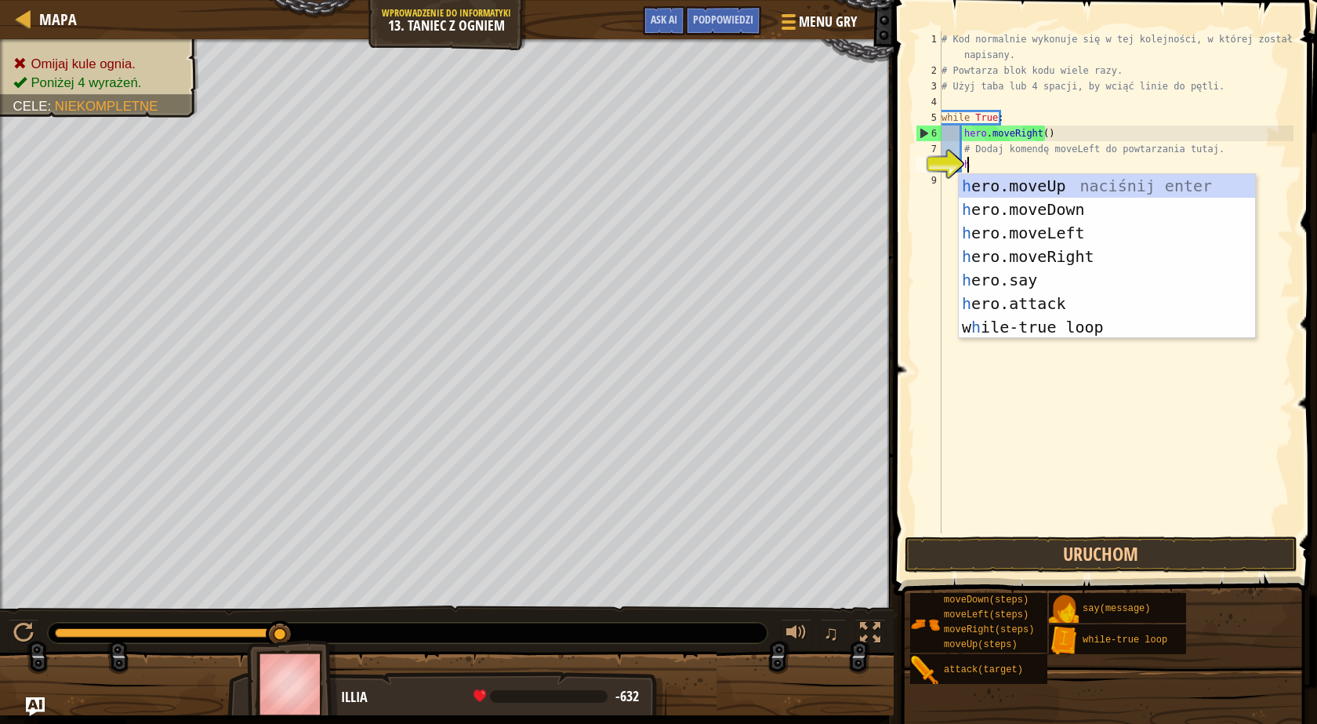
scroll to position [7, 2]
type textarea "her"
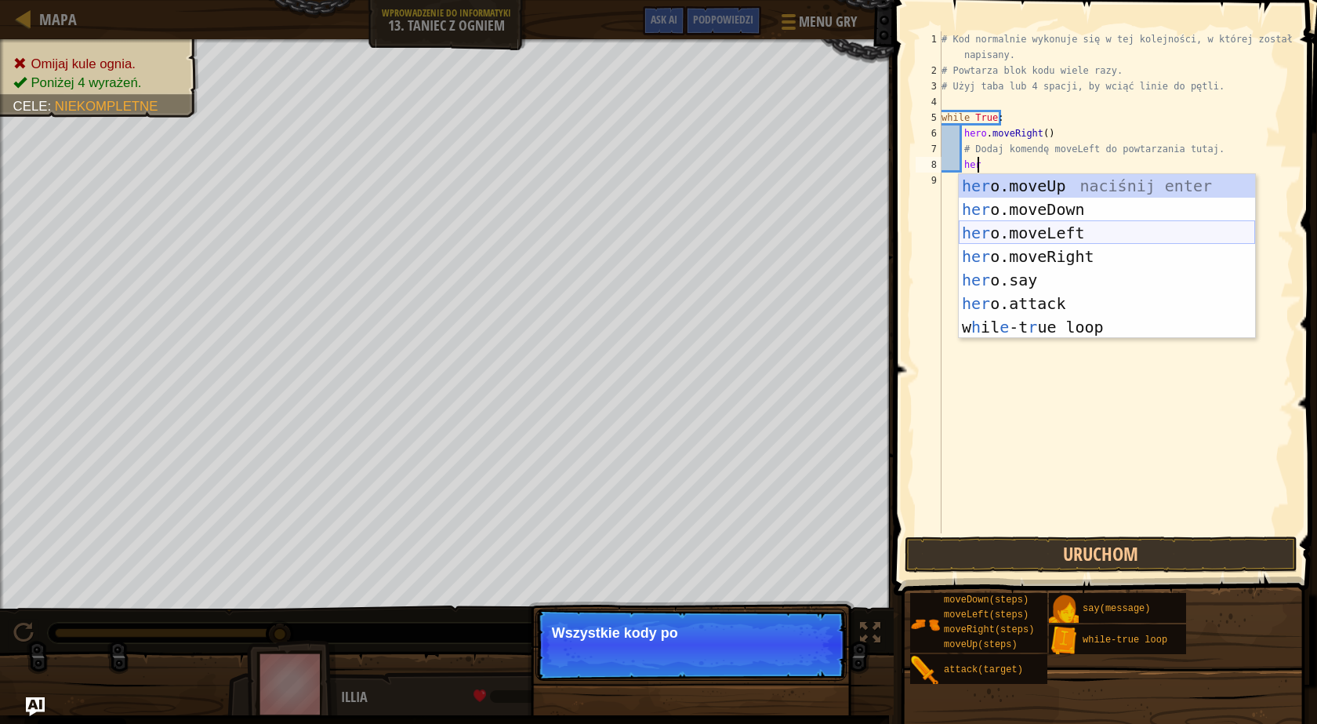
click at [1040, 235] on div "her o.moveUp naciśnij enter her o.moveDown naciśnij enter her o.moveLeft naciśn…" at bounding box center [1107, 280] width 296 height 212
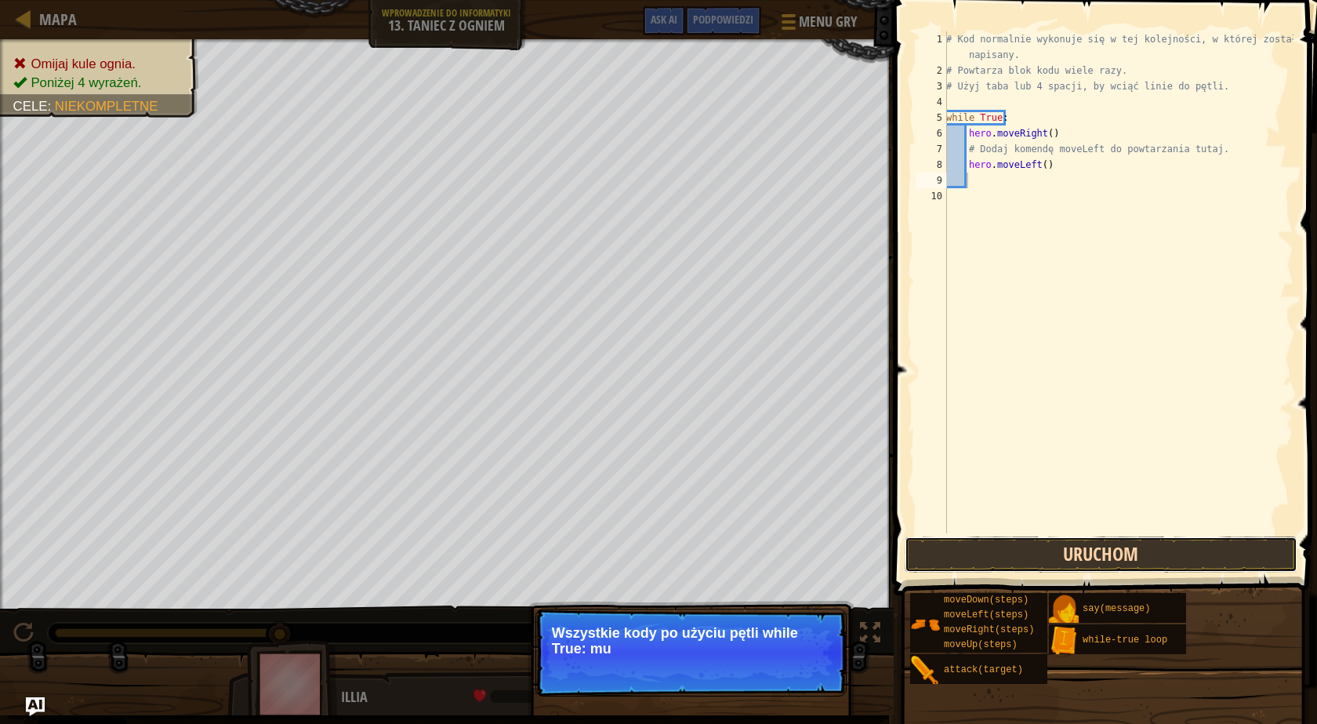
click at [982, 547] on button "Uruchom" at bounding box center [1101, 554] width 393 height 36
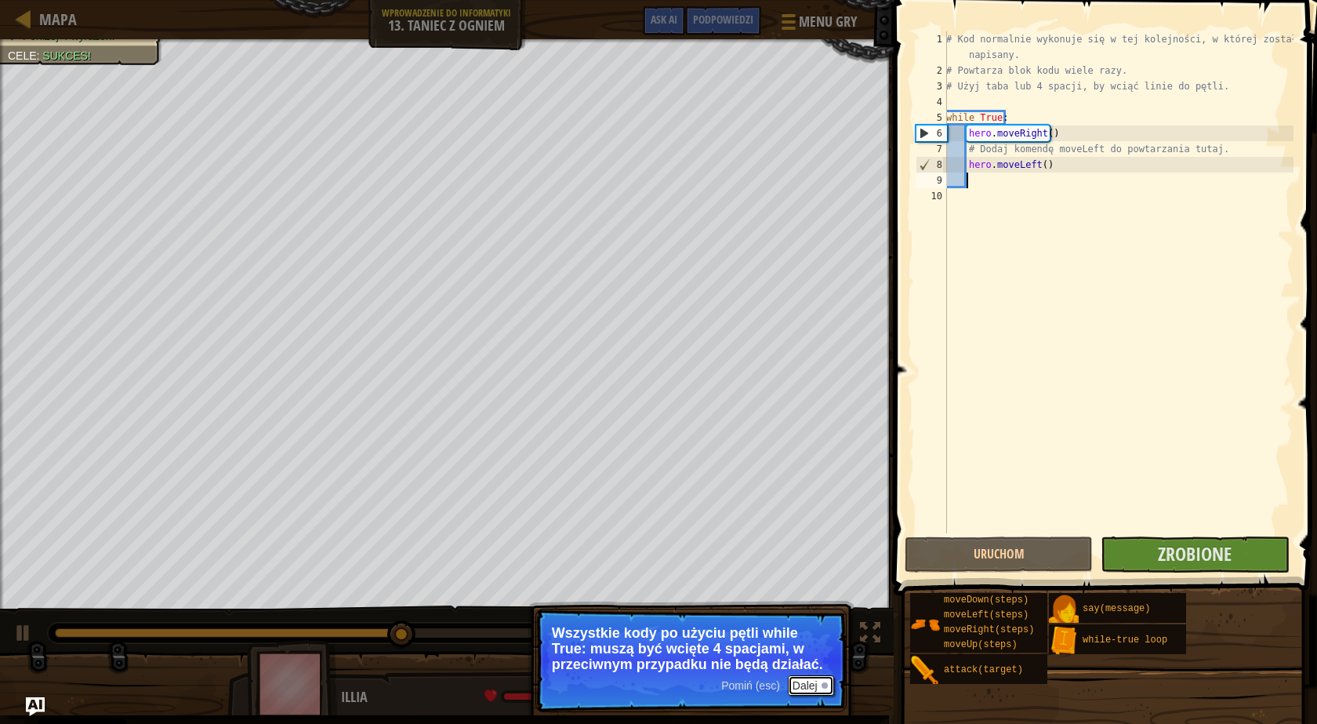
click at [815, 678] on button "Dalej" at bounding box center [811, 685] width 46 height 20
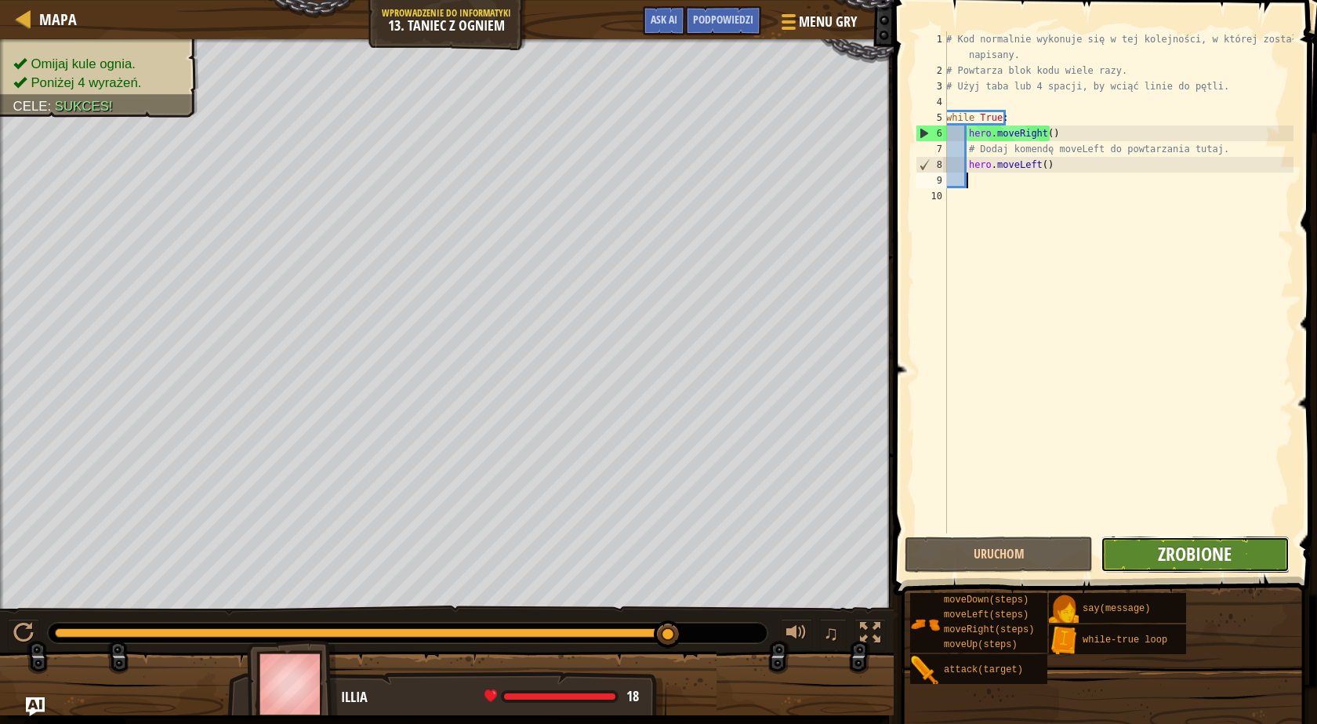
click at [1175, 555] on span "Zrobione" at bounding box center [1195, 553] width 74 height 25
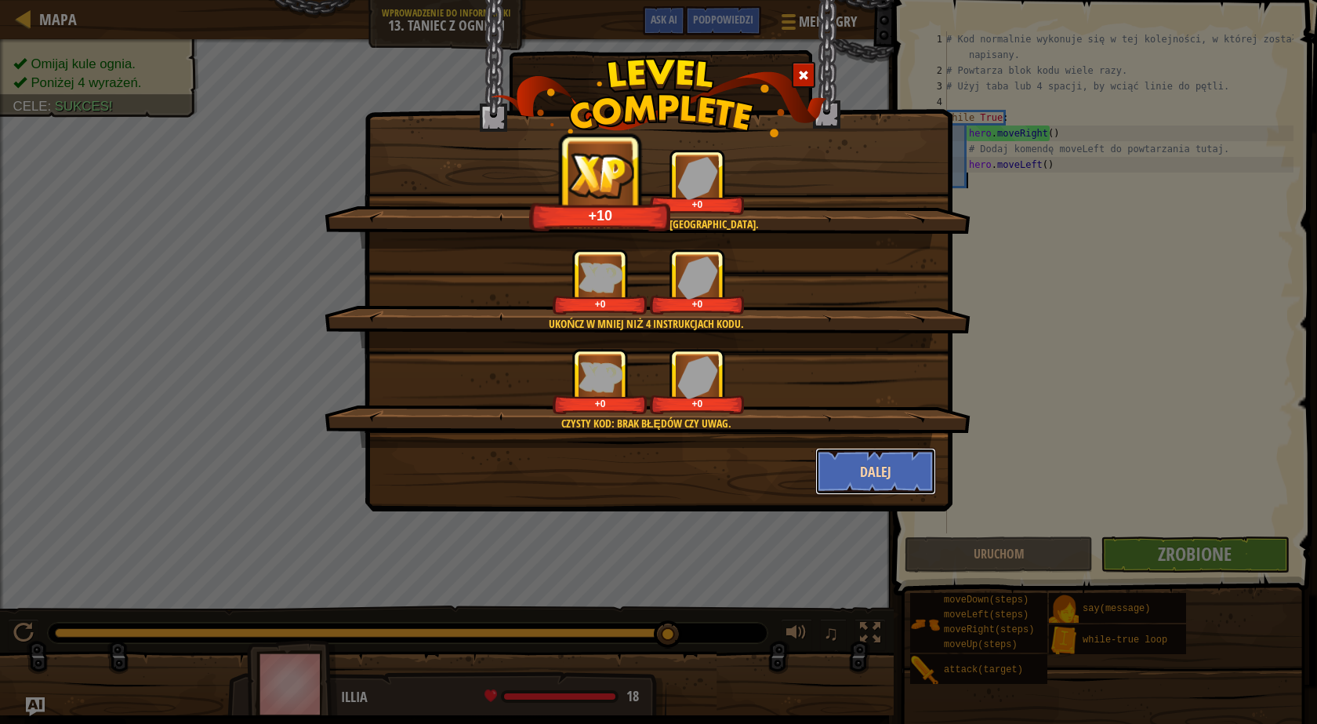
click at [910, 474] on button "Dalej" at bounding box center [876, 471] width 122 height 47
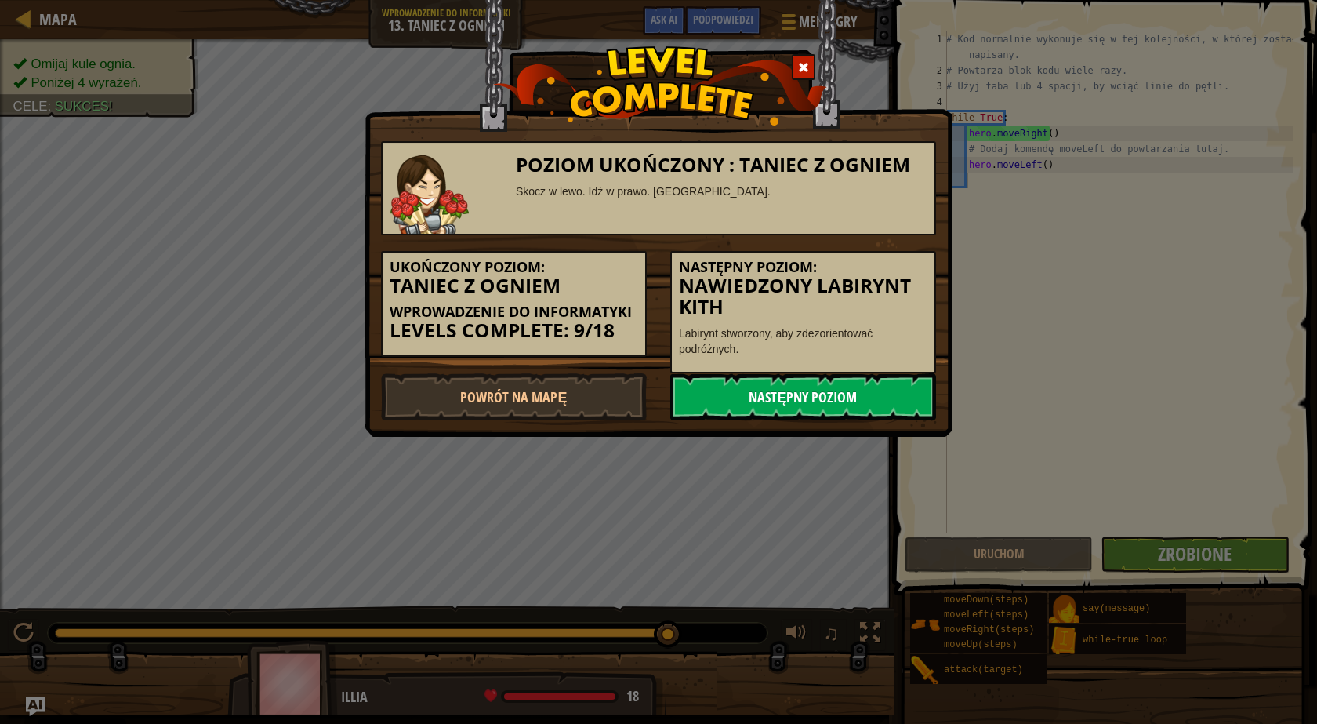
click at [881, 382] on link "Następny poziom" at bounding box center [803, 396] width 266 height 47
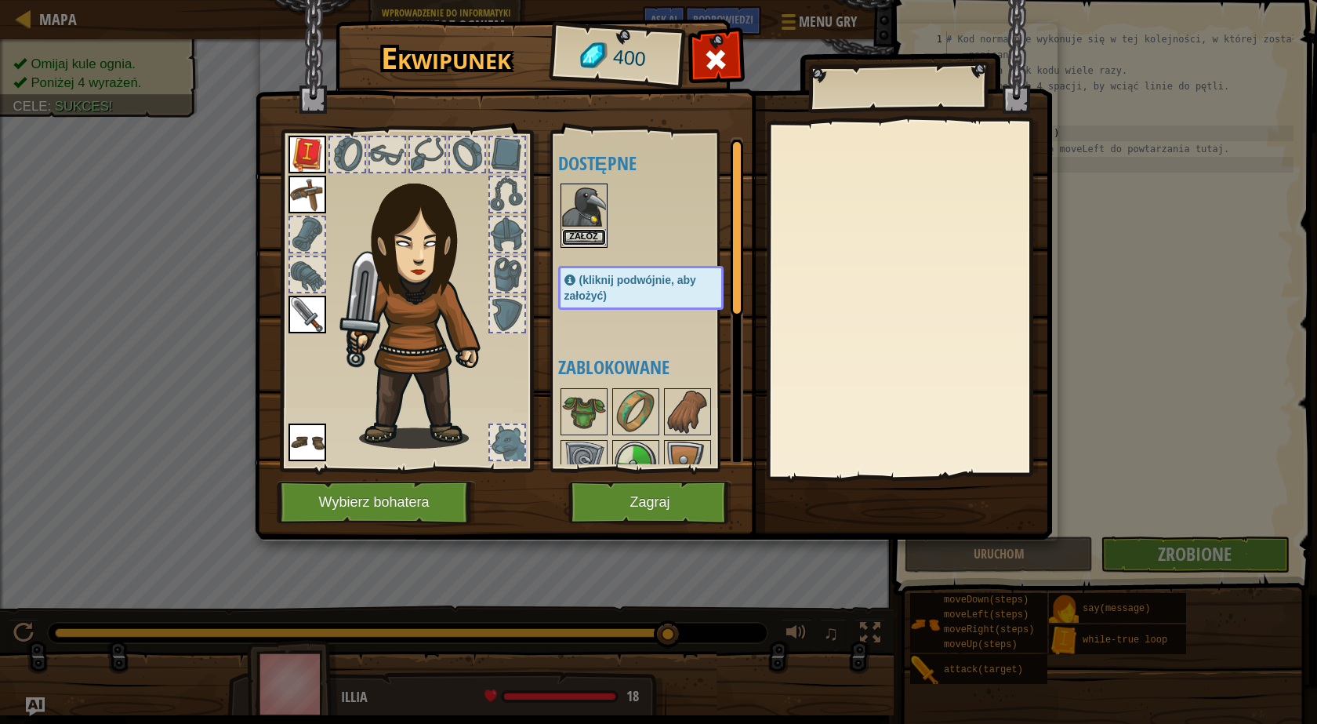
click at [593, 234] on button "Załóż" at bounding box center [584, 237] width 44 height 16
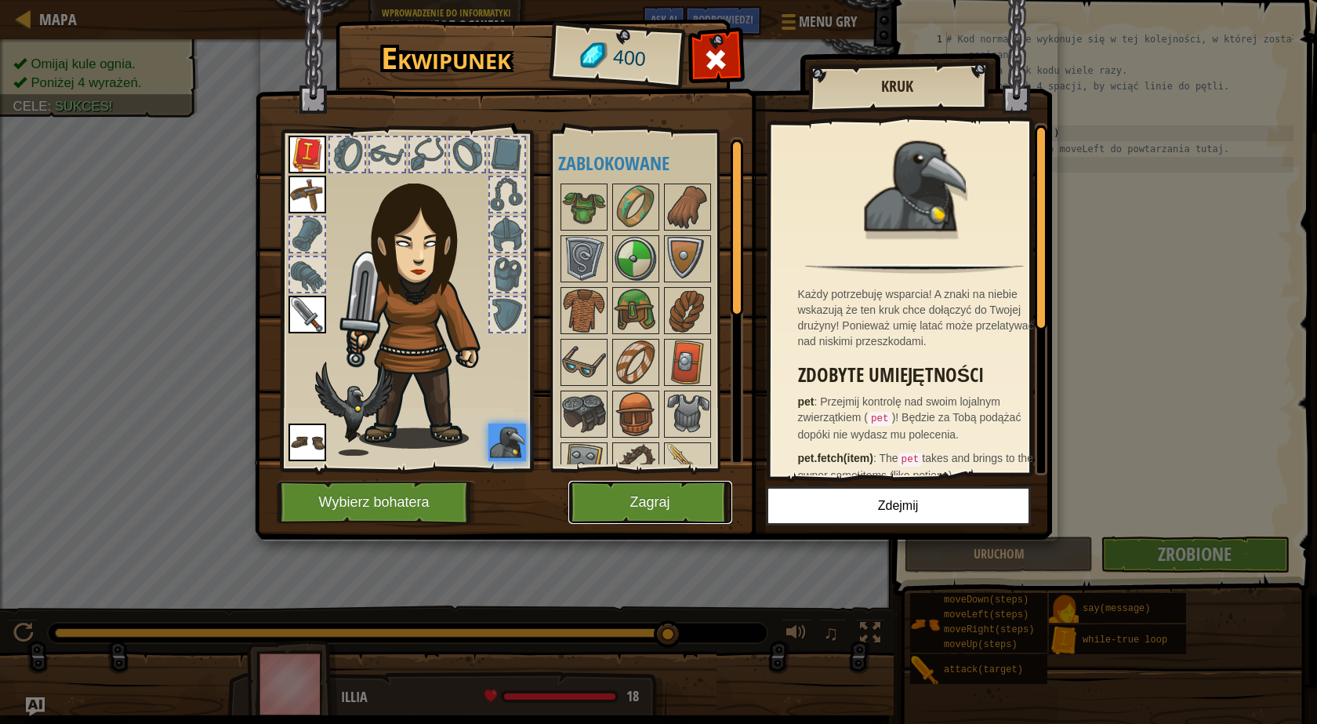
click at [652, 506] on button "Zagraj" at bounding box center [650, 502] width 164 height 43
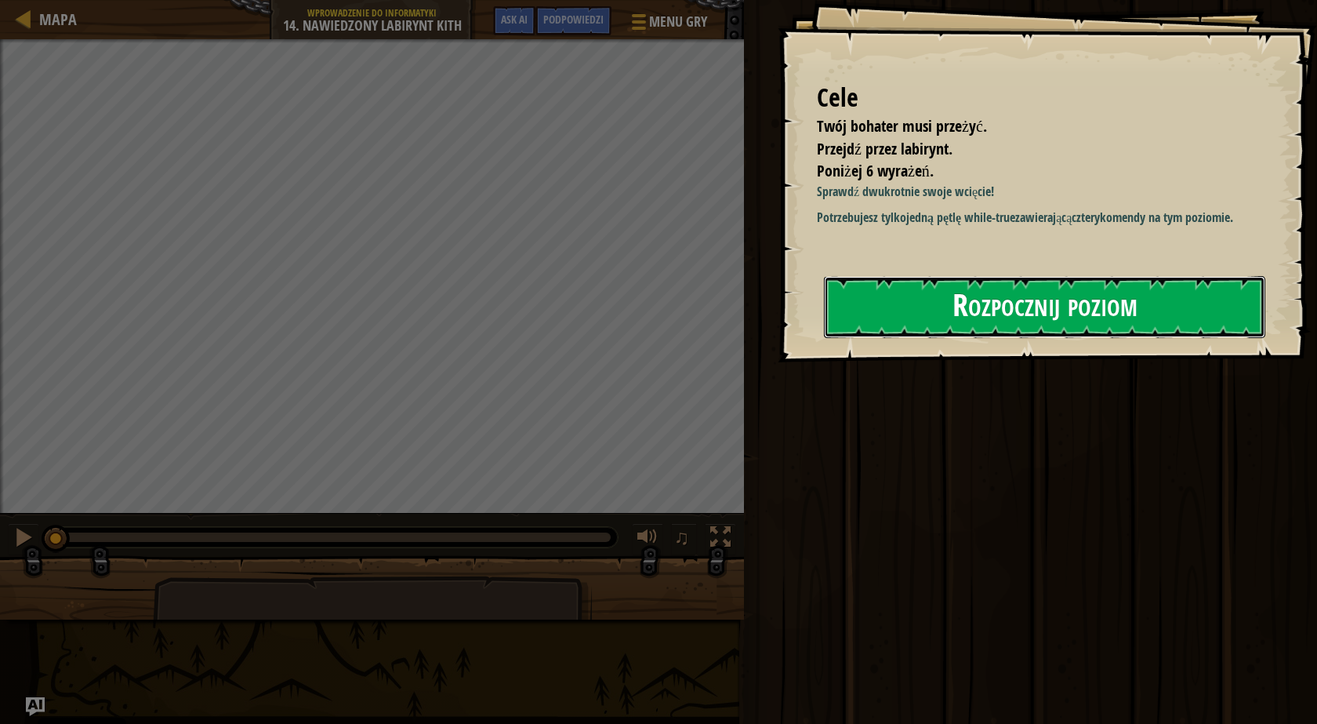
click at [993, 300] on button "Rozpocznij poziom" at bounding box center [1044, 307] width 441 height 62
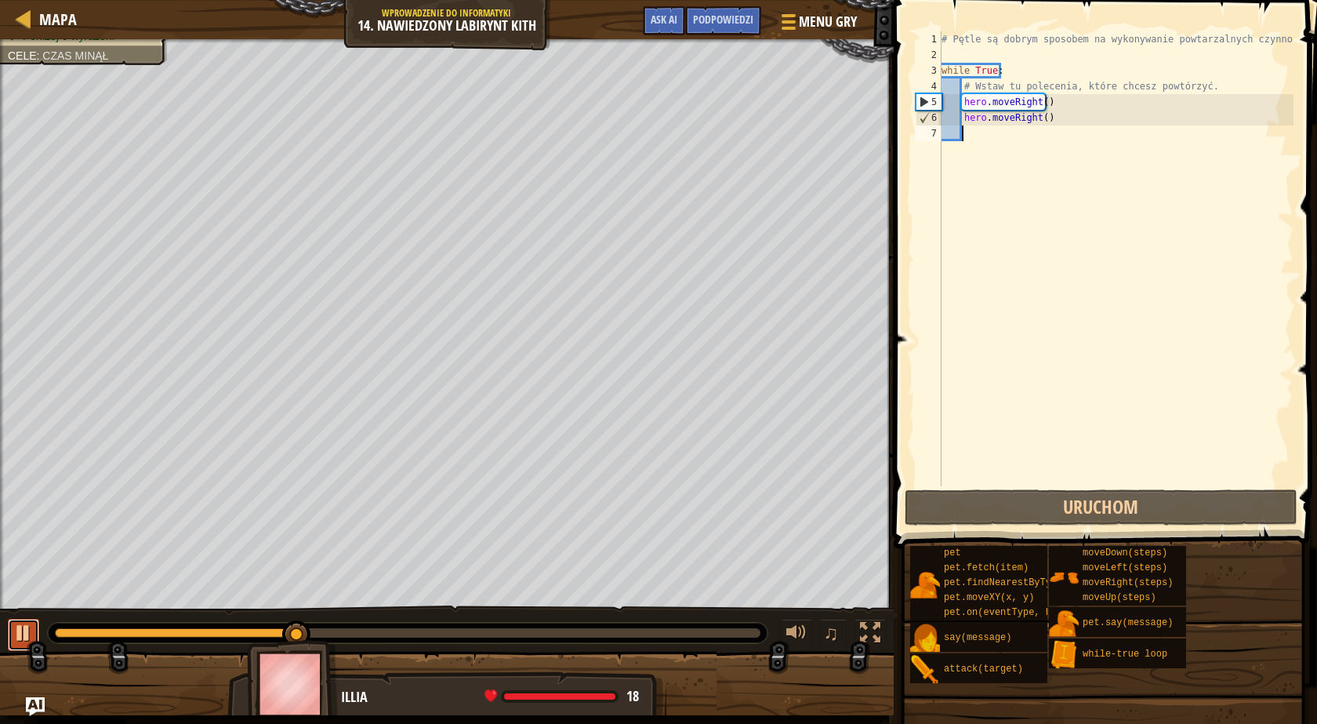
click at [28, 632] on div at bounding box center [23, 633] width 20 height 20
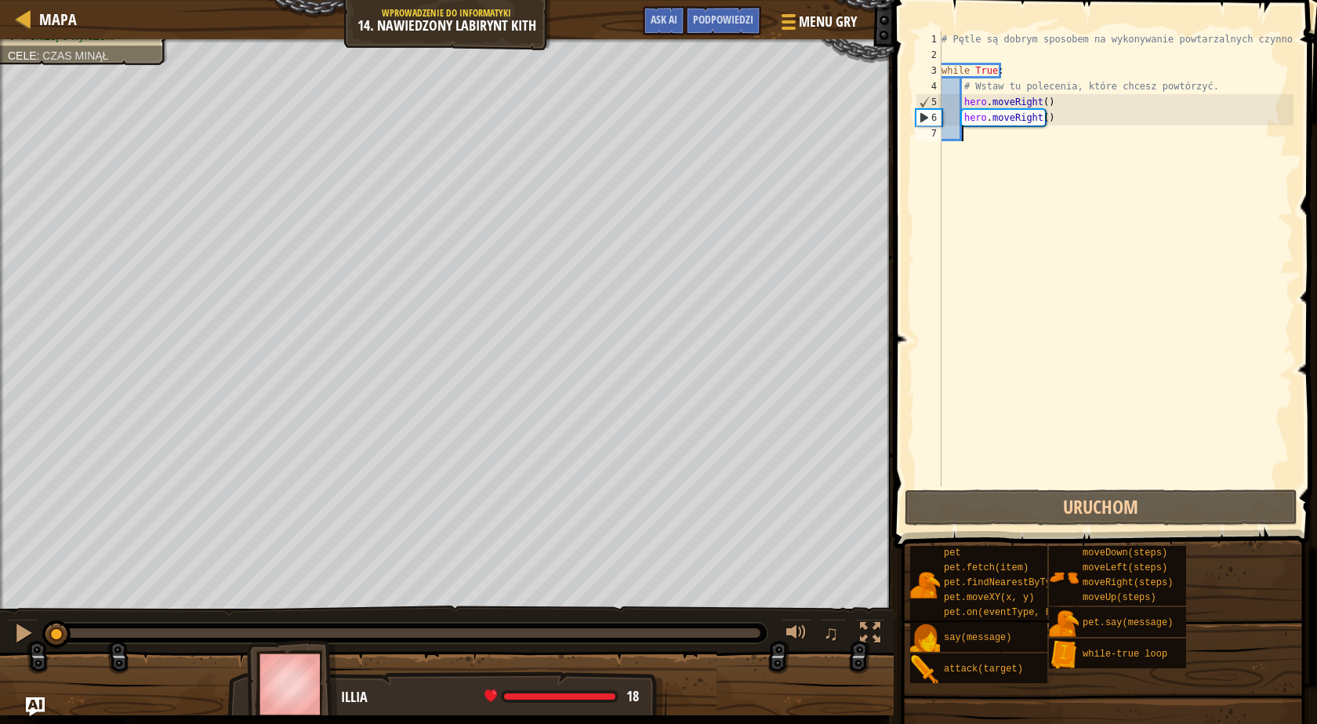
drag, startPoint x: 299, startPoint y: 632, endPoint x: 0, endPoint y: 635, distance: 298.7
click at [0, 635] on div "♫" at bounding box center [447, 628] width 894 height 47
click at [1040, 100] on div "# Pętle są dobrym sposobem na wykonywanie powtarzalnych czynności. while True :…" at bounding box center [1116, 274] width 355 height 486
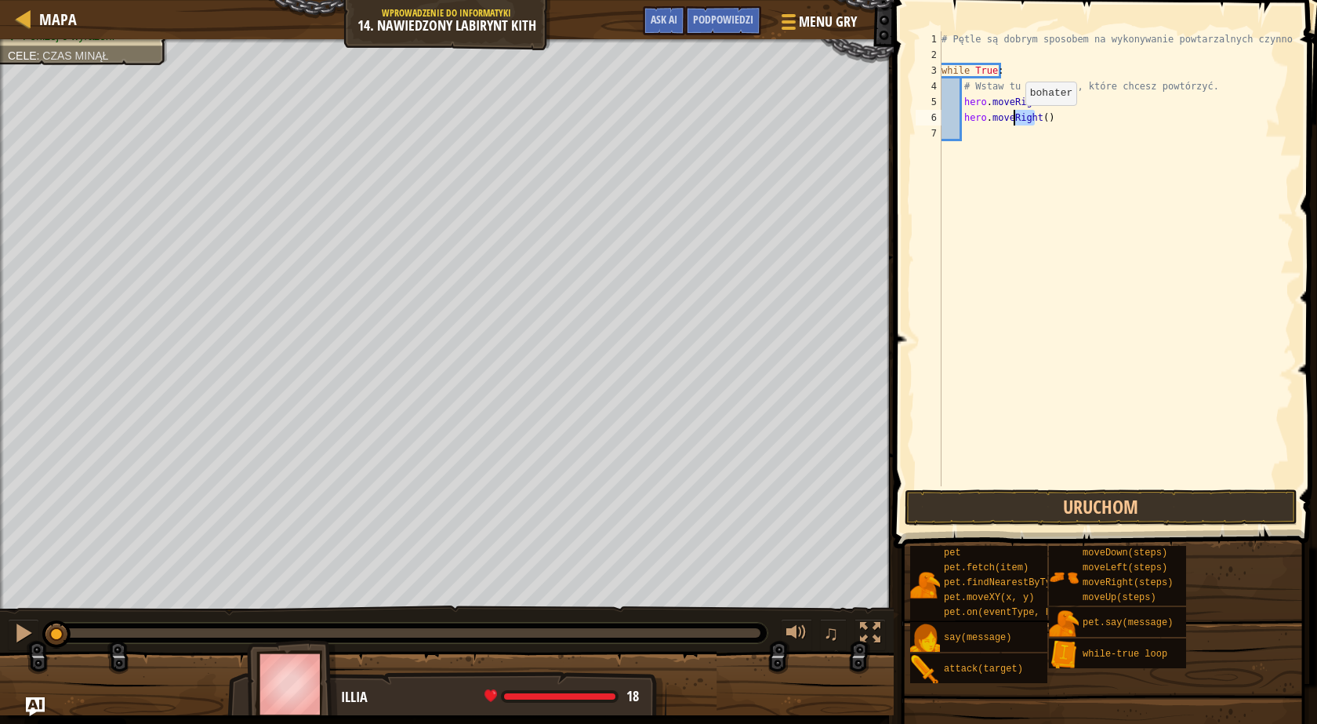
drag, startPoint x: 1033, startPoint y: 117, endPoint x: 1011, endPoint y: 121, distance: 22.3
click at [1011, 121] on div "# Pętle są dobrym sposobem na wykonywanie powtarzalnych czynności. while True :…" at bounding box center [1116, 274] width 355 height 486
click at [1021, 137] on div "hero.moveU p naciśnij enter" at bounding box center [1107, 162] width 296 height 71
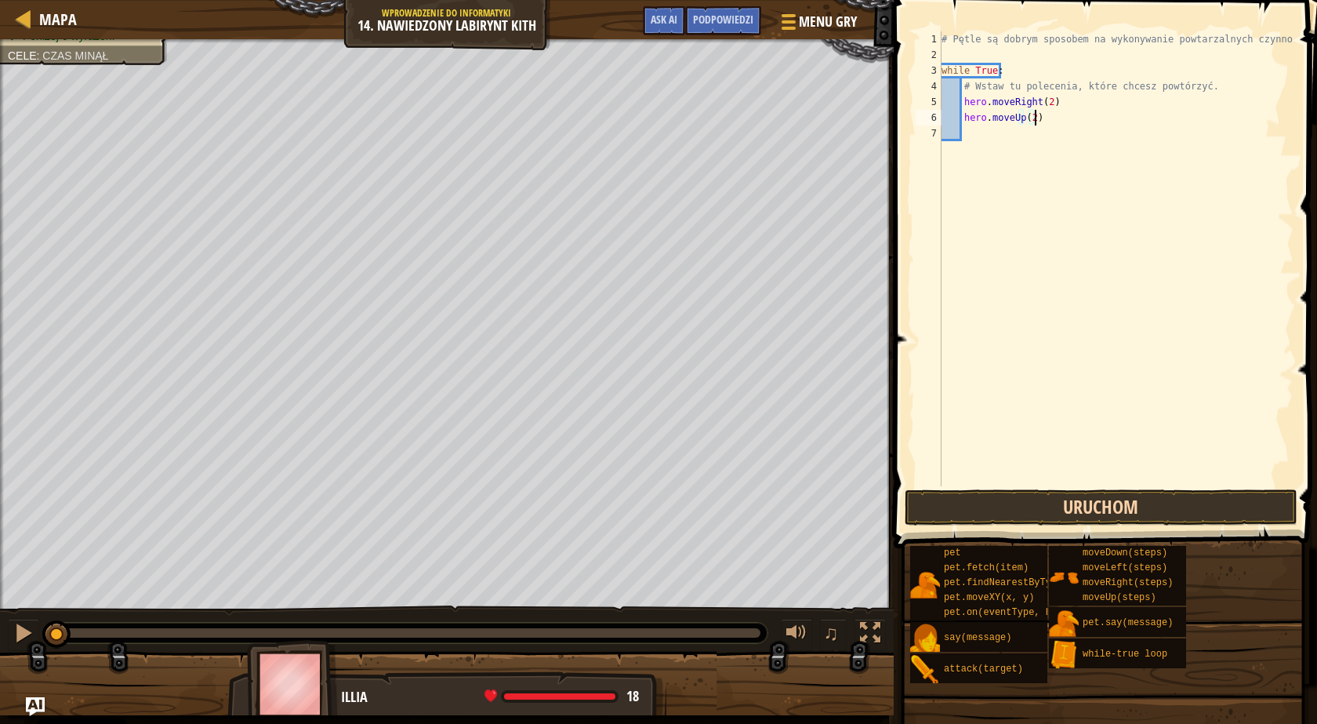
type textarea "hero.moveUp(2)"
click at [982, 502] on button "Uruchom" at bounding box center [1101, 507] width 393 height 36
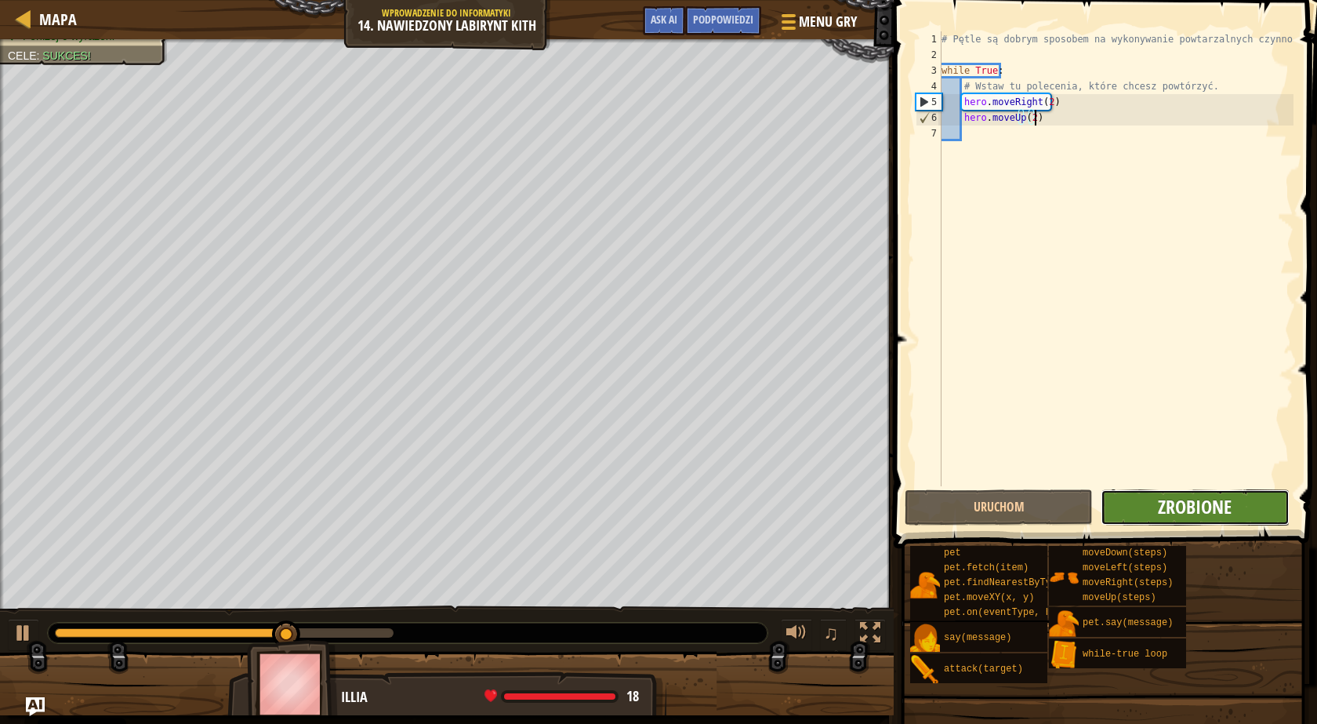
click at [1169, 503] on span "Zrobione" at bounding box center [1195, 506] width 74 height 25
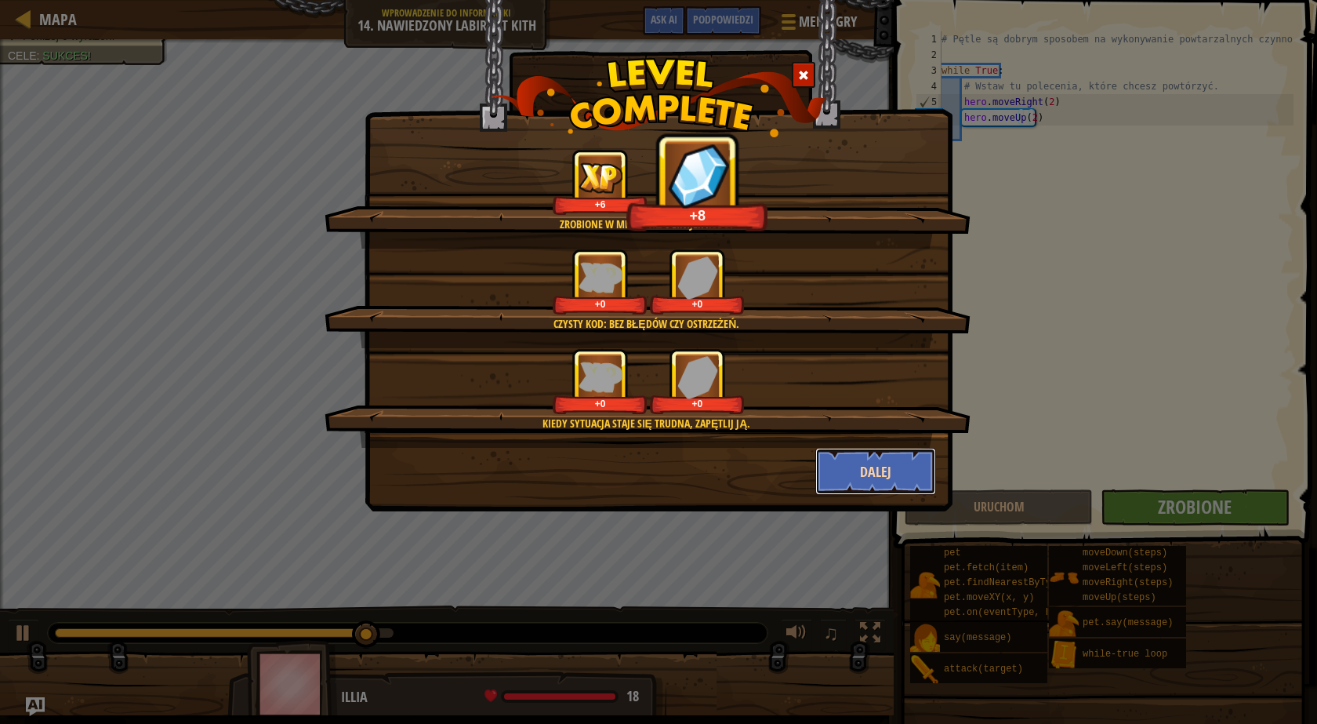
click at [891, 474] on button "Dalej" at bounding box center [876, 471] width 122 height 47
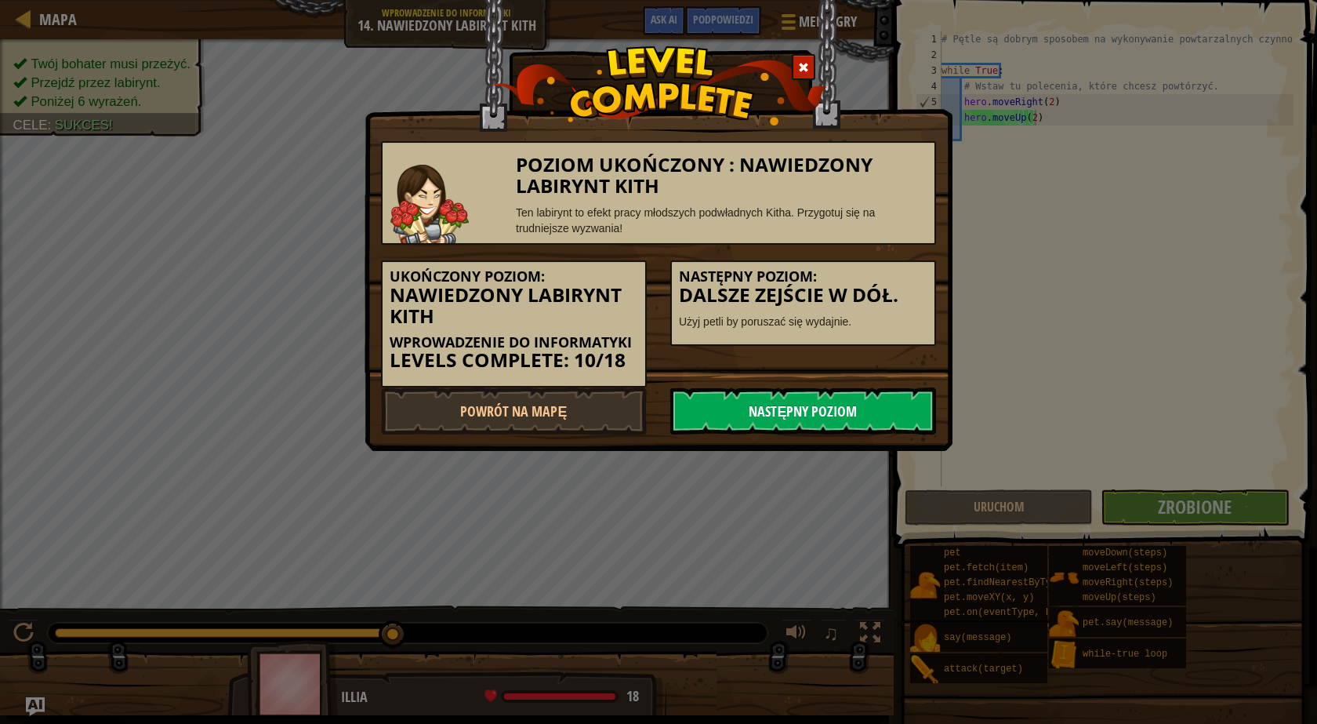
click at [852, 427] on link "Następny poziom" at bounding box center [803, 410] width 266 height 47
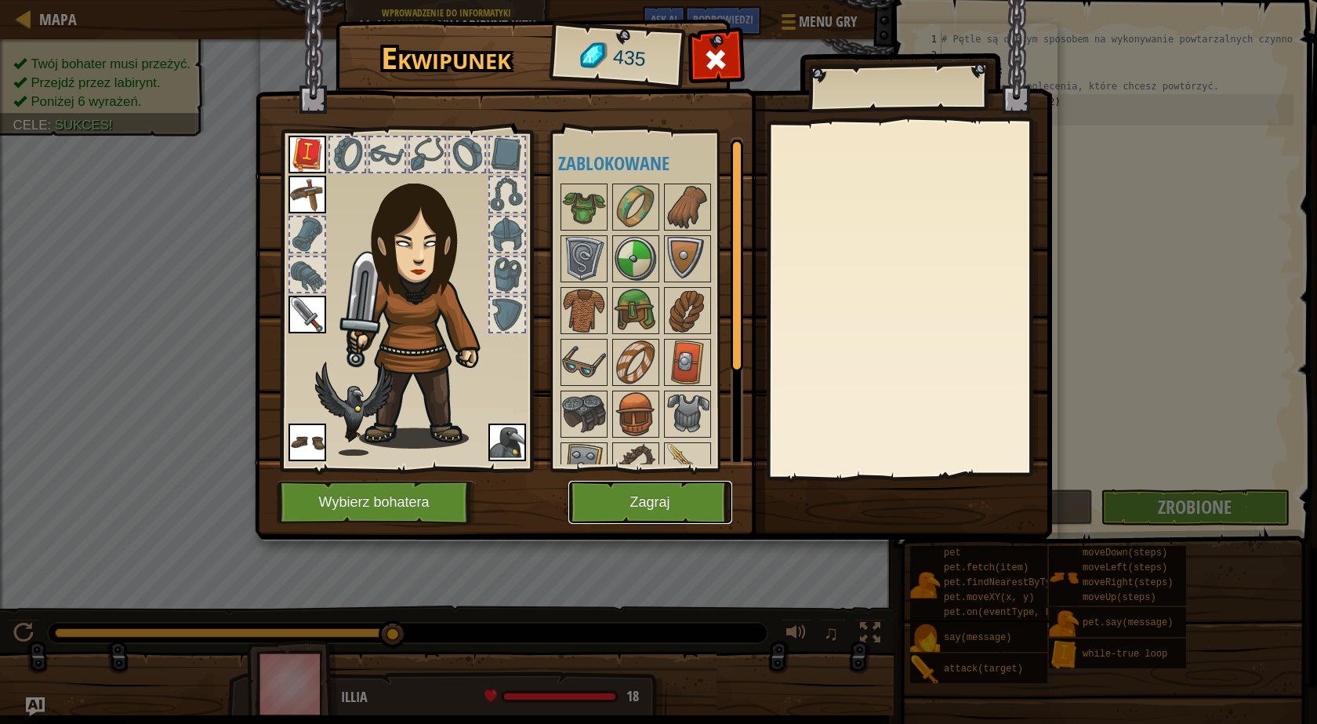
click at [689, 489] on button "Zagraj" at bounding box center [650, 502] width 164 height 43
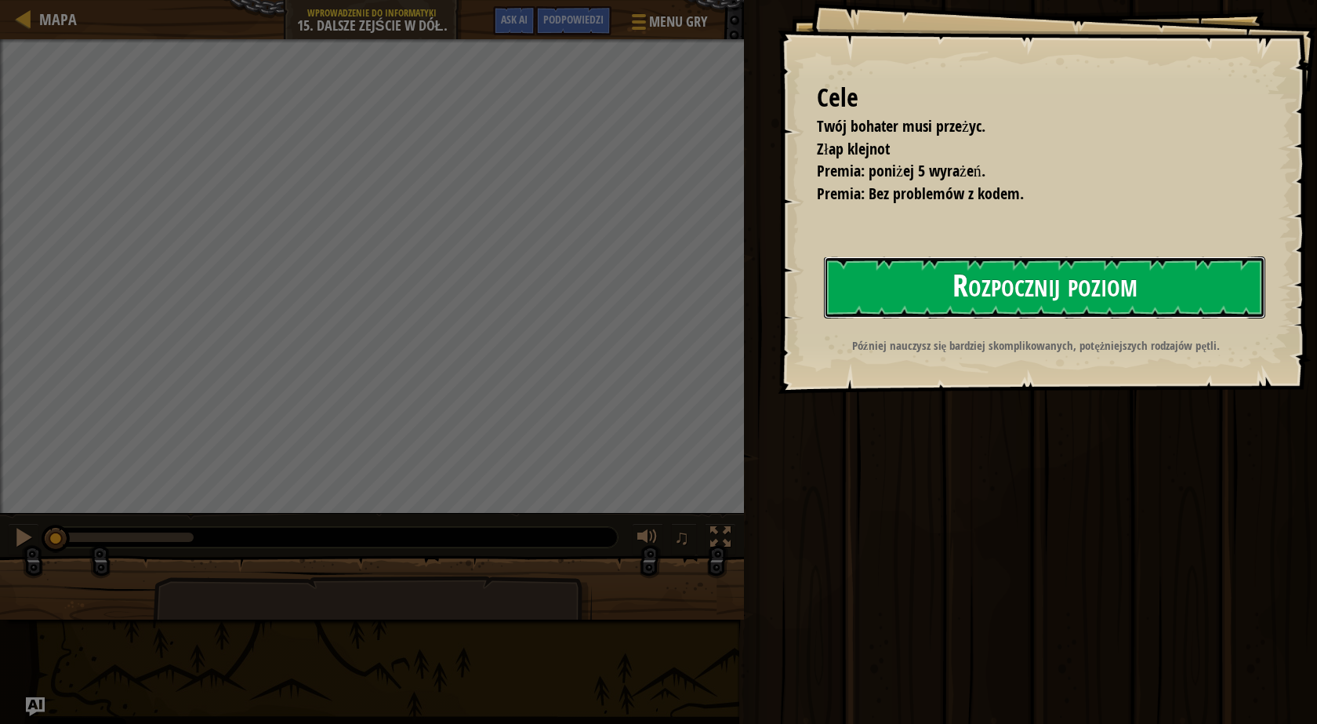
click at [1100, 280] on button "Rozpocznij poziom" at bounding box center [1044, 287] width 441 height 62
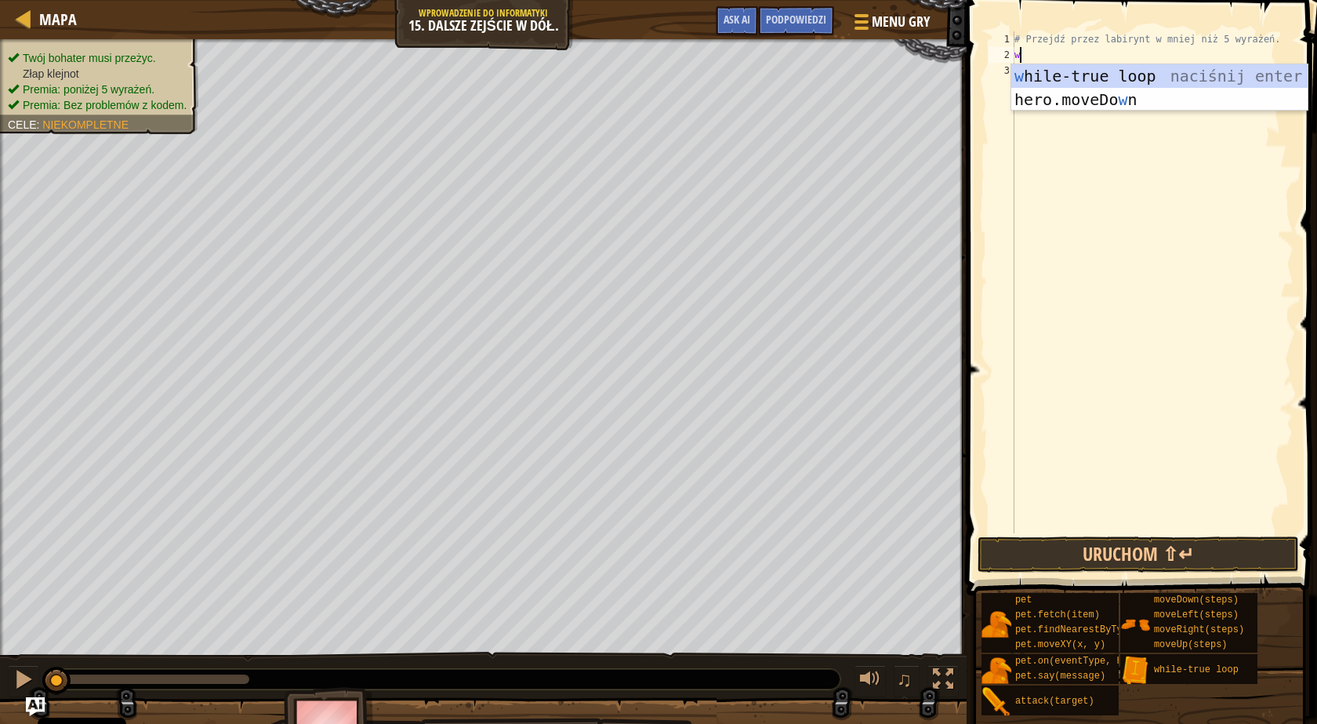
scroll to position [7, 0]
type textarea "wh"
click at [1078, 88] on div "# Przejdź przez labirynt w mniej niż 5 wyrażeń. wh" at bounding box center [1152, 297] width 282 height 533
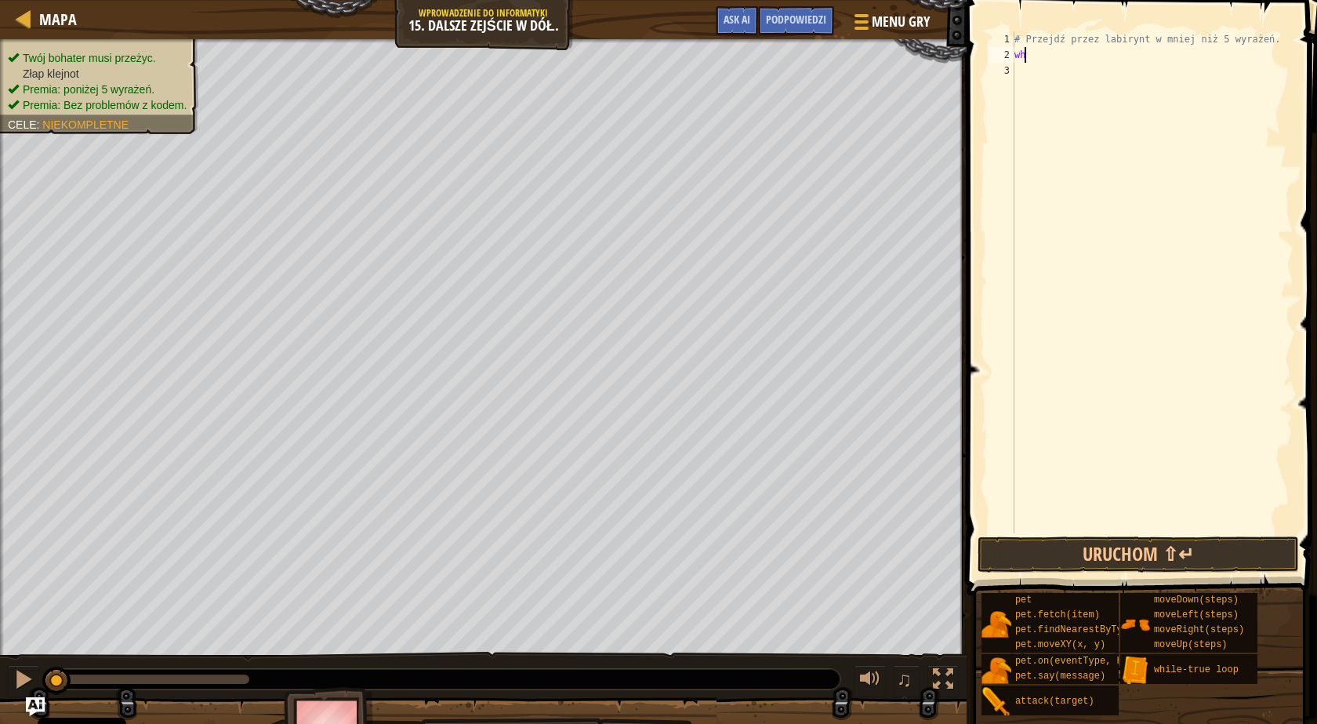
click at [1031, 50] on div "# Przejdź przez labirynt w mniej niż 5 wyrażeń. wh" at bounding box center [1152, 297] width 282 height 533
type textarea "whi"
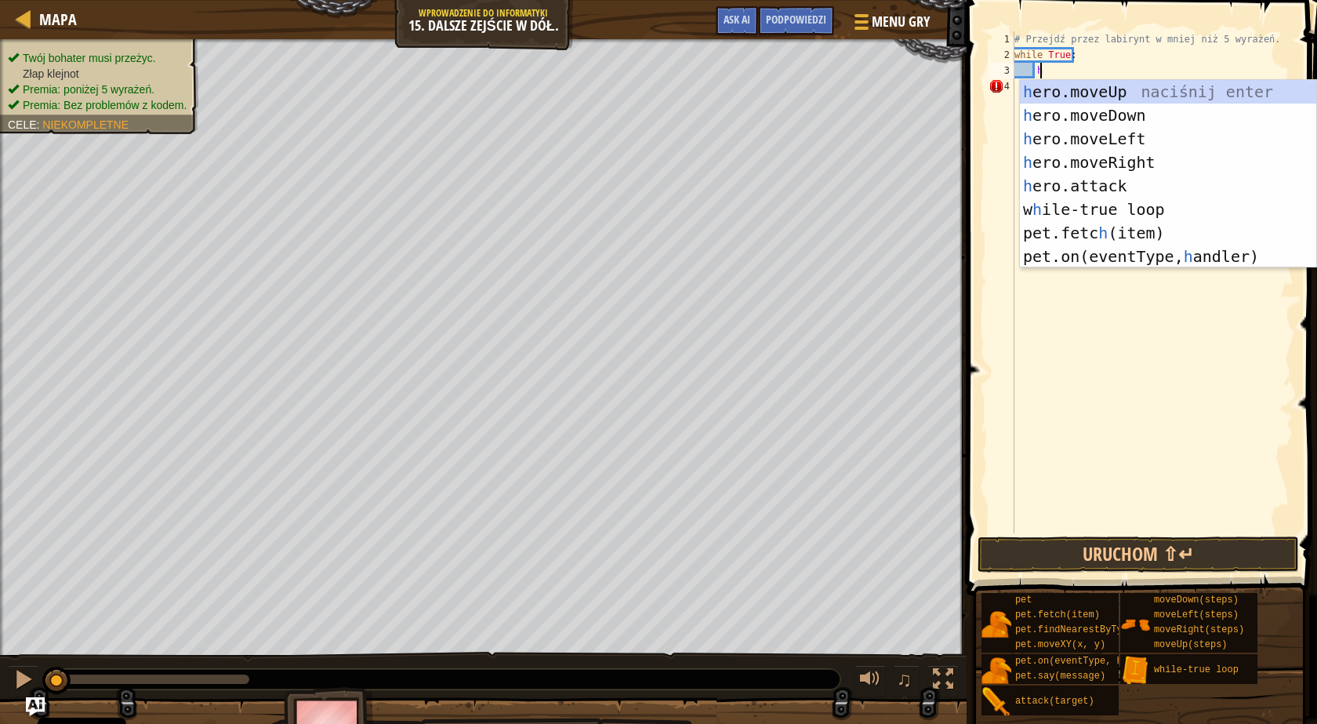
type textarea "he"
click at [1072, 155] on div "he ro.moveUp naciśnij enter he ro.moveDown naciśnij enter he ro.moveLeft naciśn…" at bounding box center [1168, 197] width 296 height 235
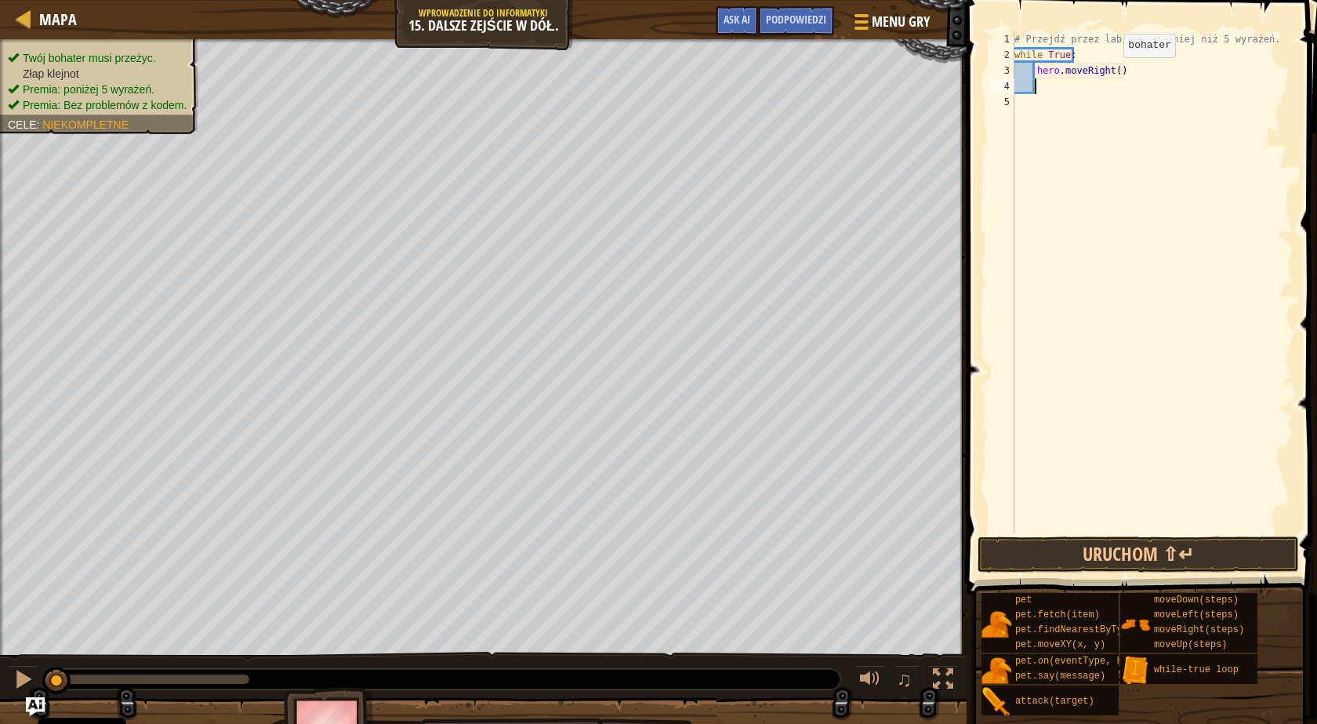
click at [1110, 71] on div "# Przejdź przez labirynt w mniej niż 5 wyrażeń. while True : hero . moveRight (…" at bounding box center [1152, 297] width 282 height 533
click at [1111, 71] on div "# Przejdź przez labirynt w mniej niż 5 wyrażeń. while True : hero . moveRight (…" at bounding box center [1152, 297] width 282 height 533
click at [1113, 71] on div "# Przejdź przez labirynt w mniej niż 5 wyrażeń. while True : hero . moveRight (…" at bounding box center [1152, 282] width 282 height 502
type textarea "hero.moveRight(2)"
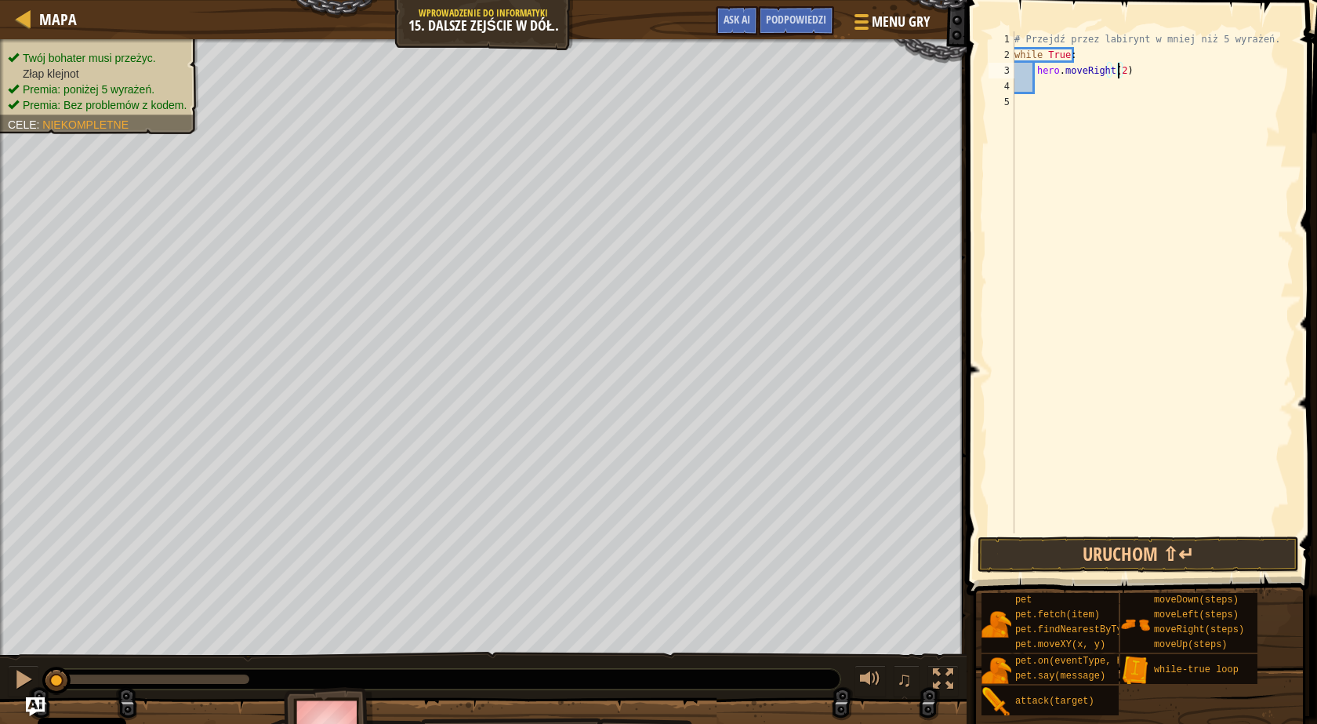
scroll to position [7, 9]
click at [1147, 77] on div "# Przejdź przez labirynt w mniej niż 5 wyrażeń. while True : hero . moveRight (…" at bounding box center [1152, 297] width 282 height 533
click at [1062, 83] on div "# Przejdź przez labirynt w mniej niż 5 wyrażeń. while True : hero . moveRight (…" at bounding box center [1152, 297] width 282 height 533
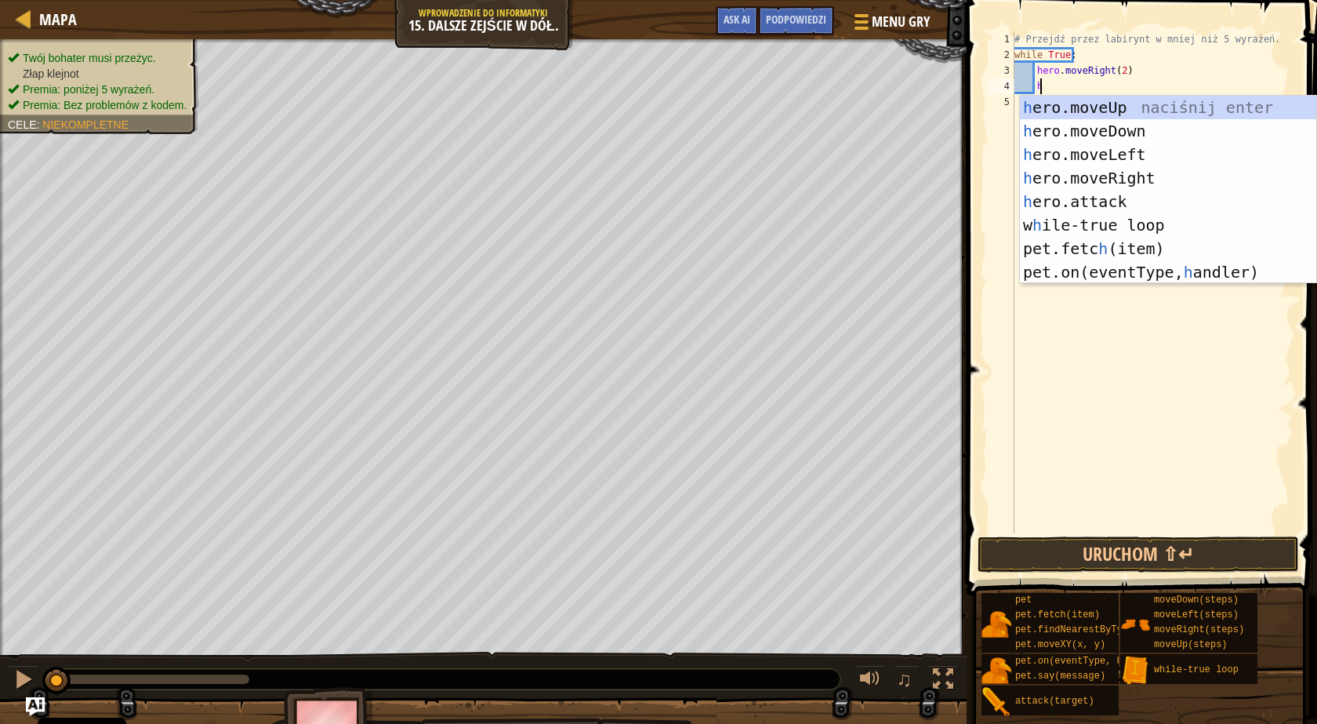
scroll to position [7, 2]
type textarea "he"
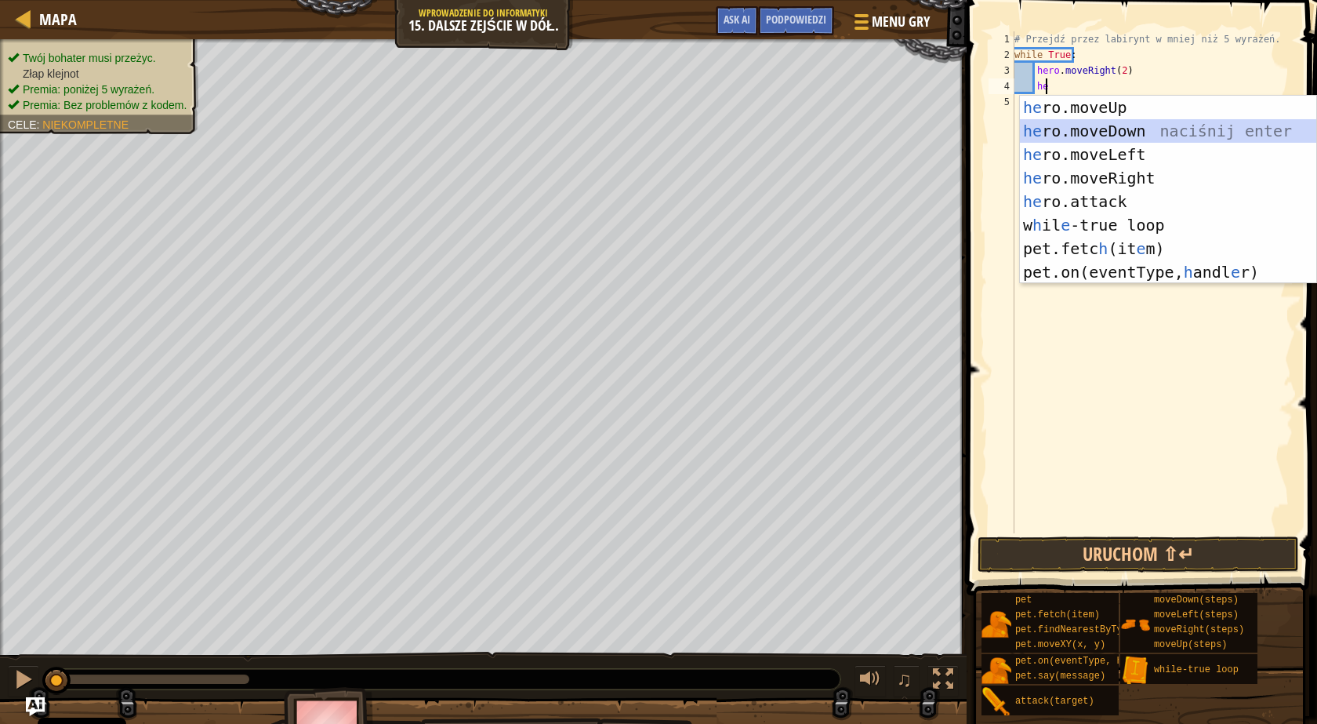
click at [1095, 132] on div "he ro.moveUp naciśnij enter he ro.moveDown naciśnij enter he ro.moveLeft naciśn…" at bounding box center [1168, 213] width 296 height 235
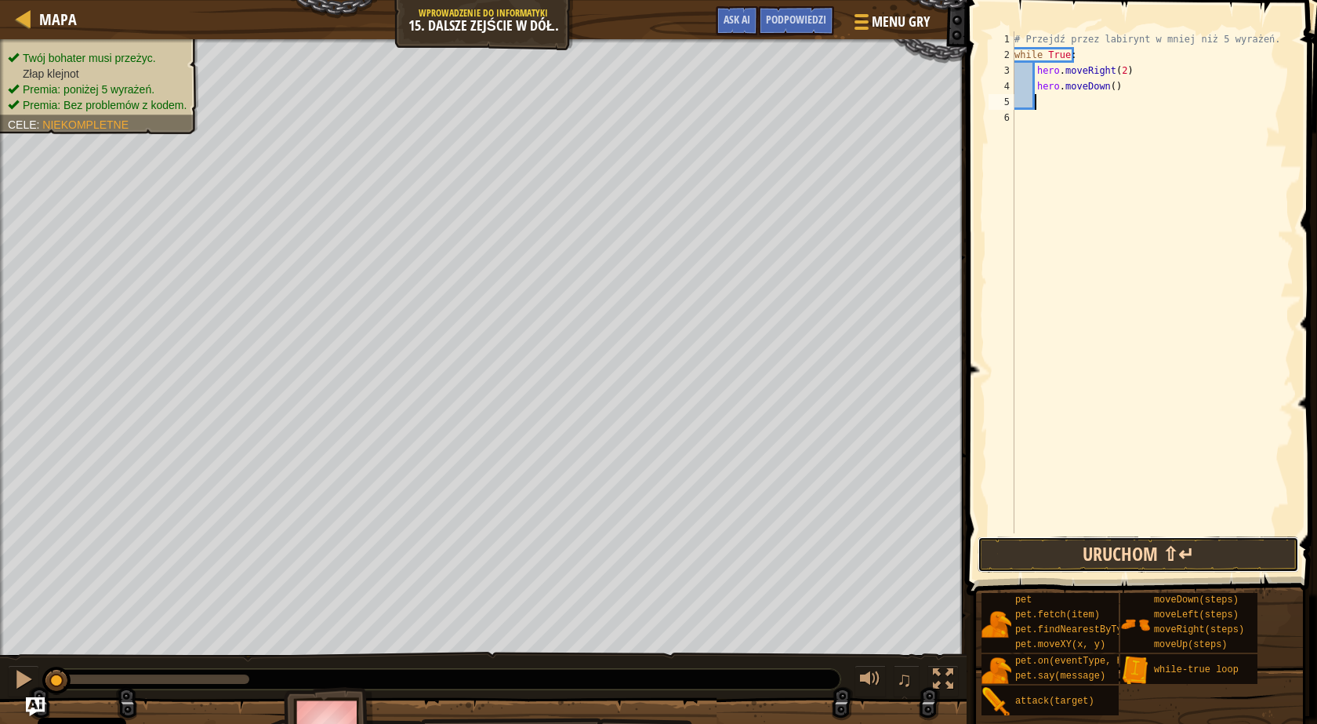
click at [1102, 550] on button "Uruchom ⇧↵" at bounding box center [1138, 554] width 321 height 36
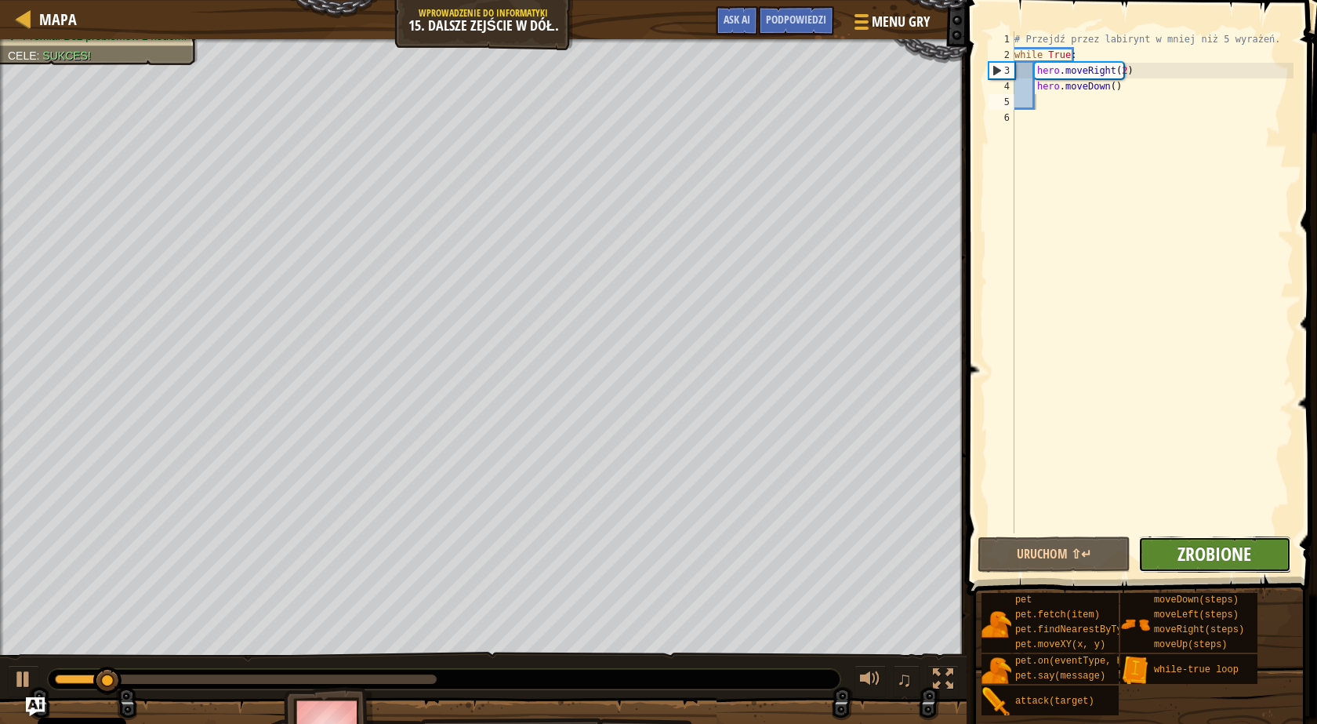
click at [1225, 555] on span "Zrobione" at bounding box center [1215, 553] width 74 height 25
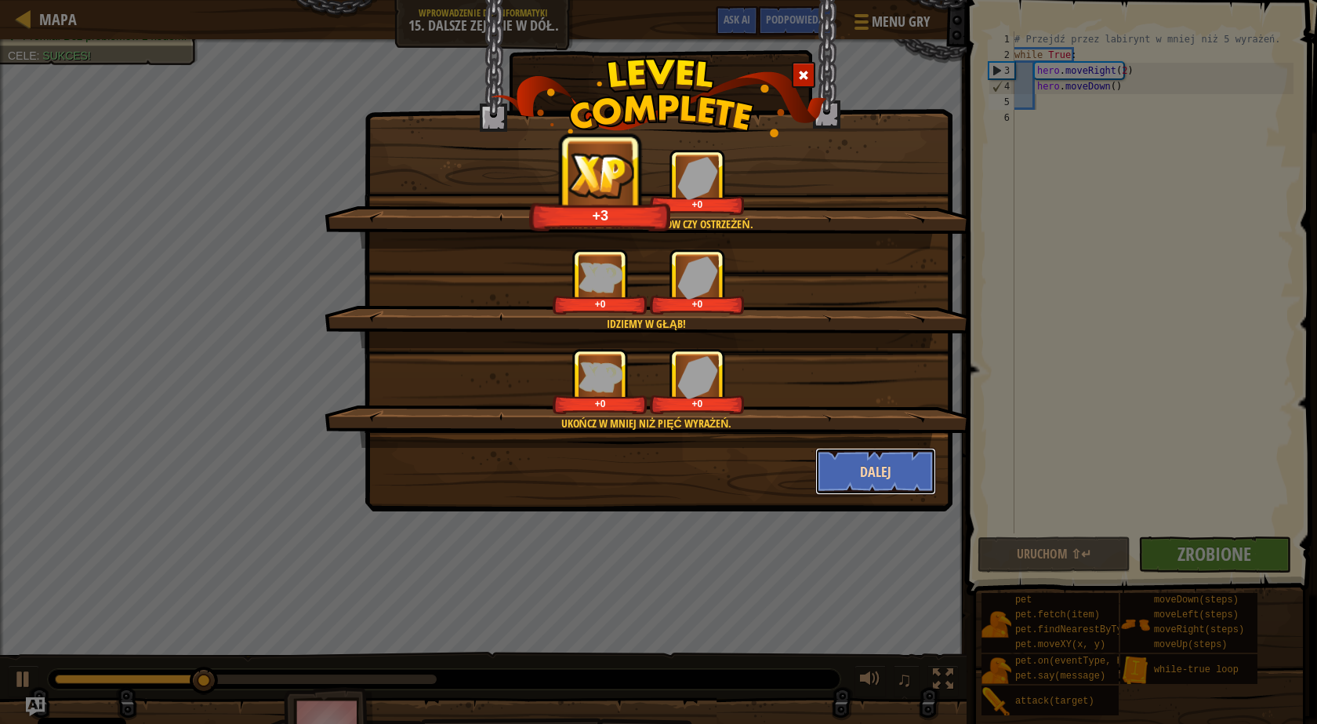
click at [894, 463] on button "Dalej" at bounding box center [876, 471] width 122 height 47
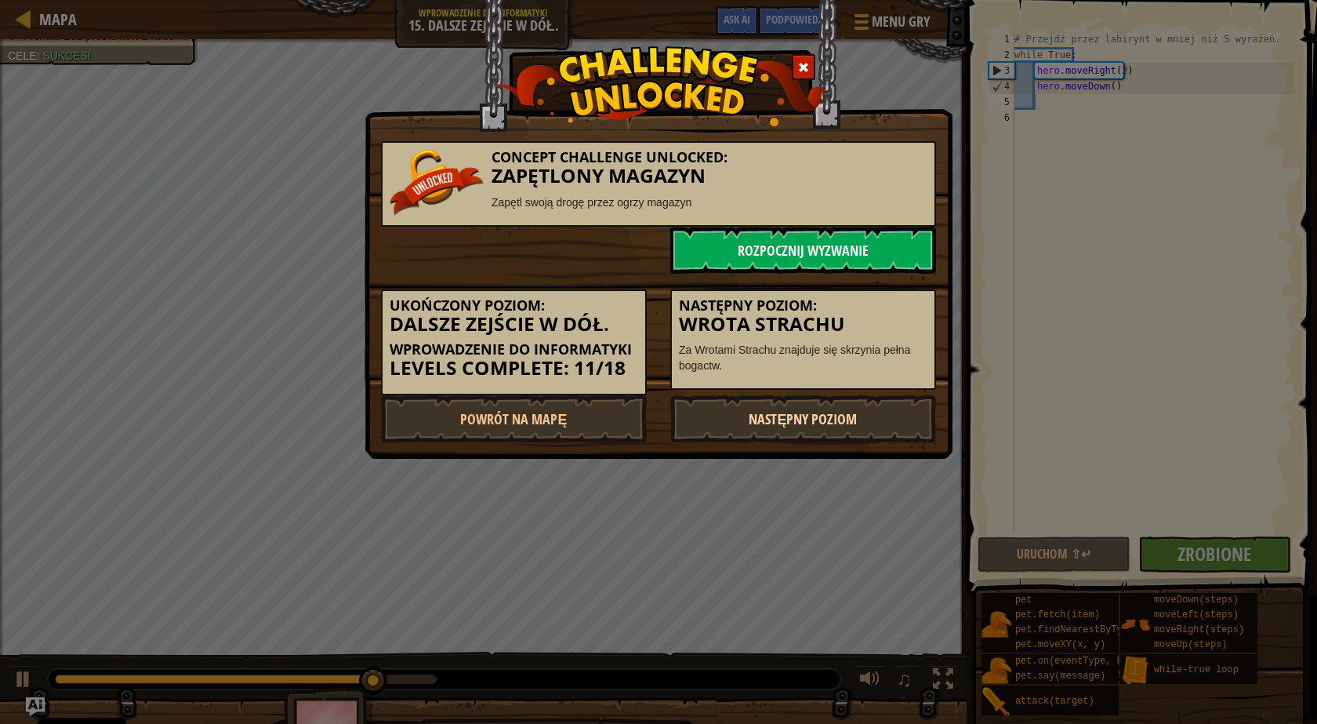
click at [874, 409] on link "Następny poziom" at bounding box center [803, 418] width 266 height 47
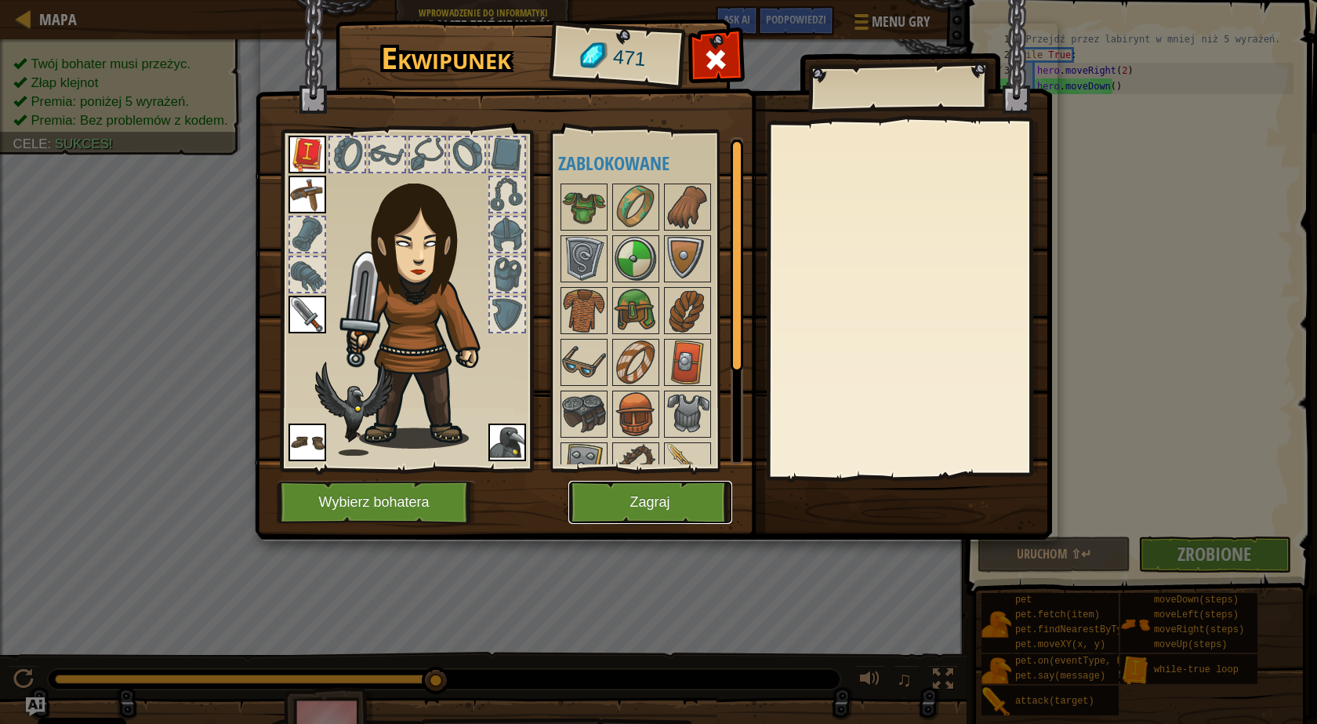
click at [692, 503] on button "Zagraj" at bounding box center [650, 502] width 164 height 43
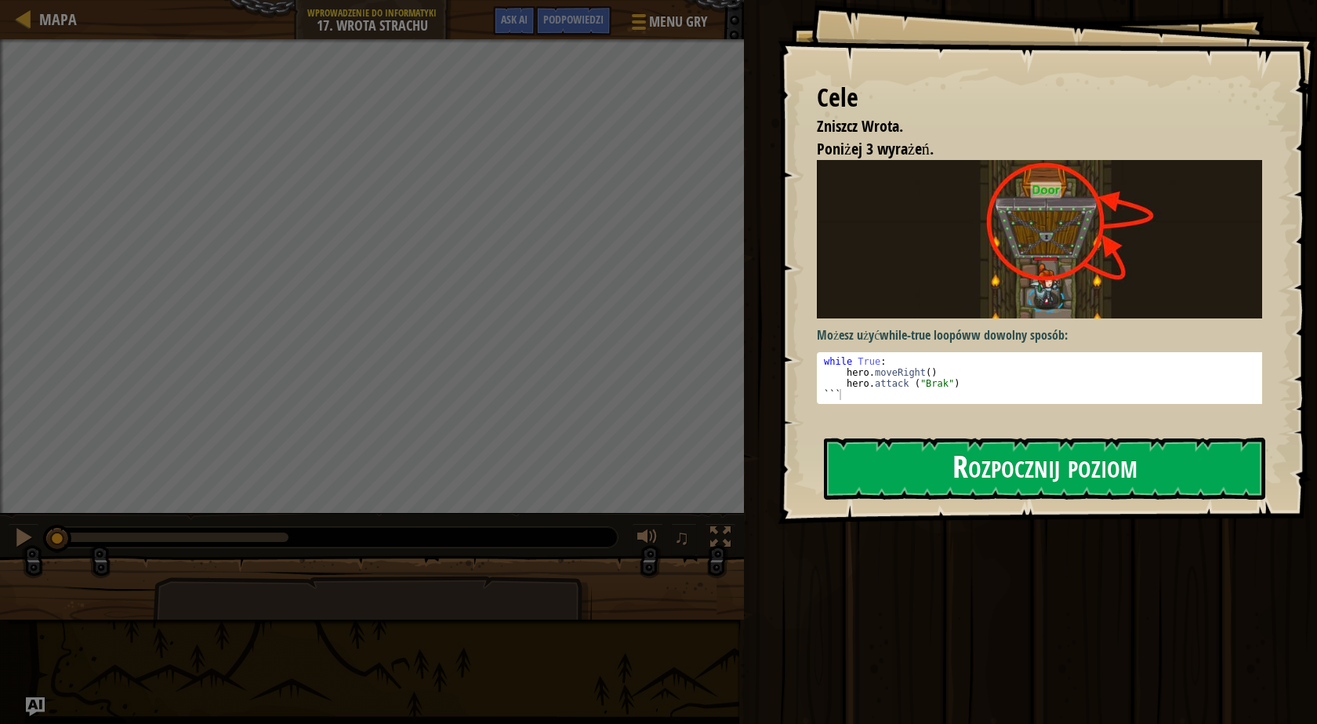
click at [924, 462] on button "Rozpocznij poziom" at bounding box center [1044, 468] width 441 height 62
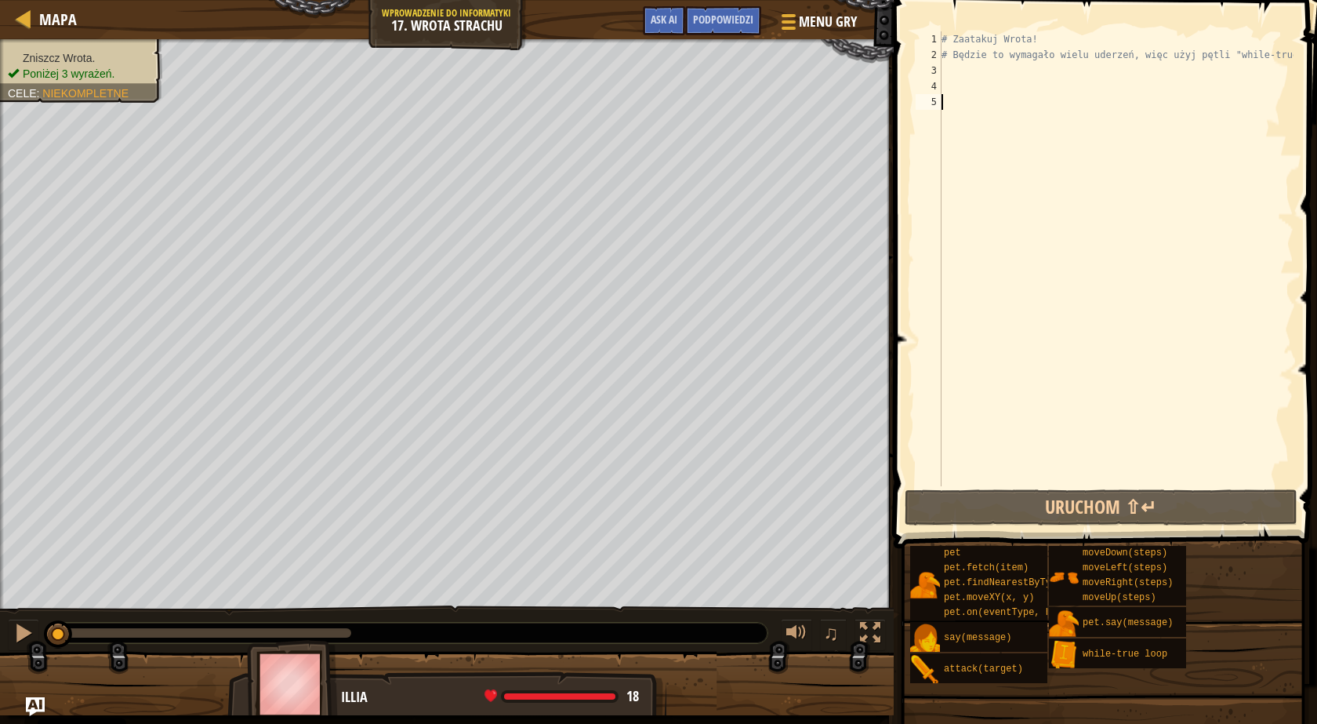
click at [974, 74] on div "# Zaatakuj Wrota! # Będzie to wymagało wielu uderzeń, więc użyj pętli "while-tr…" at bounding box center [1116, 274] width 355 height 486
type textarea "w"
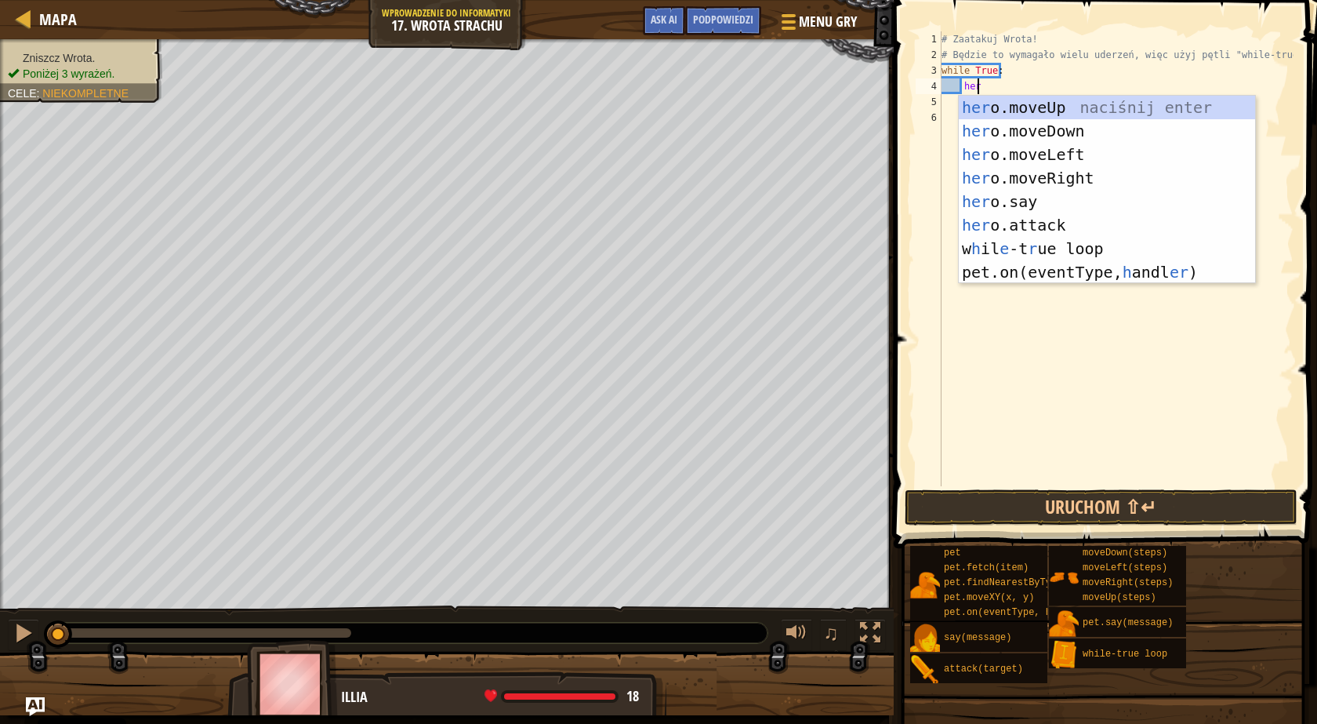
scroll to position [7, 2]
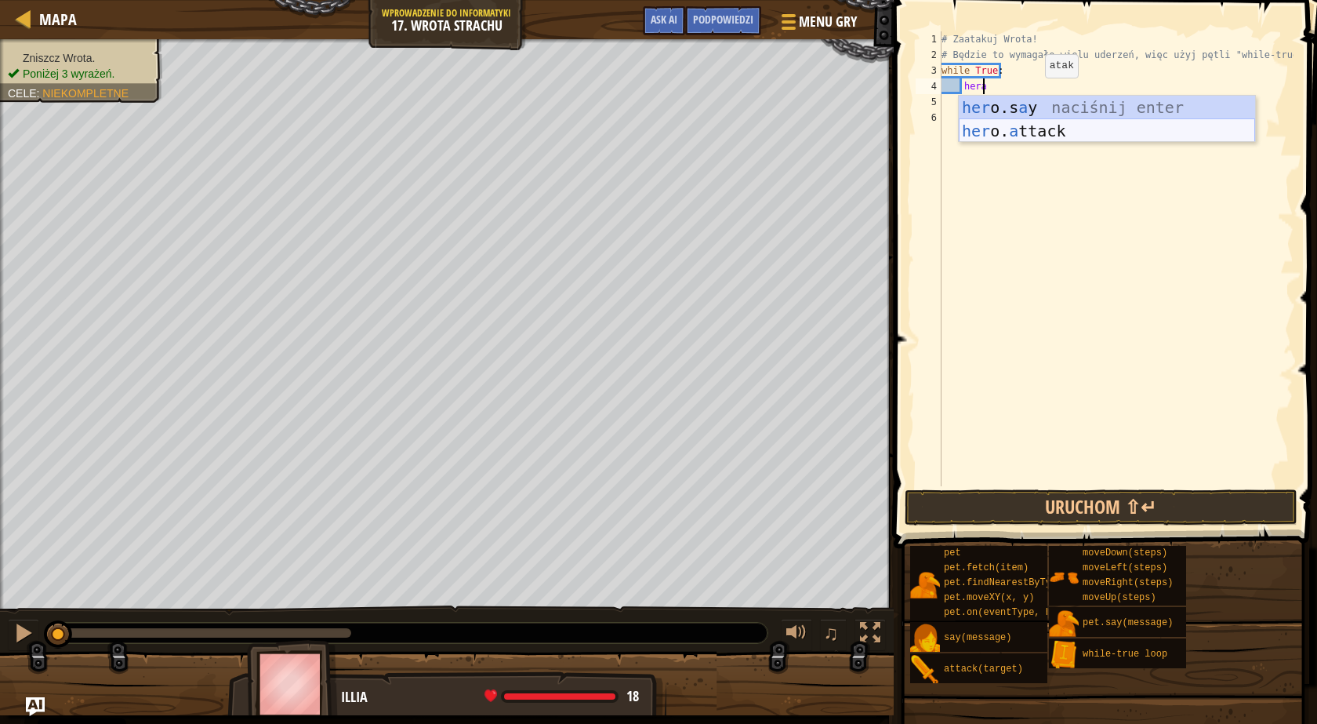
click at [1022, 129] on div "her o.s a y naciśnij enter her o. a ttack naciśnij enter" at bounding box center [1107, 143] width 296 height 94
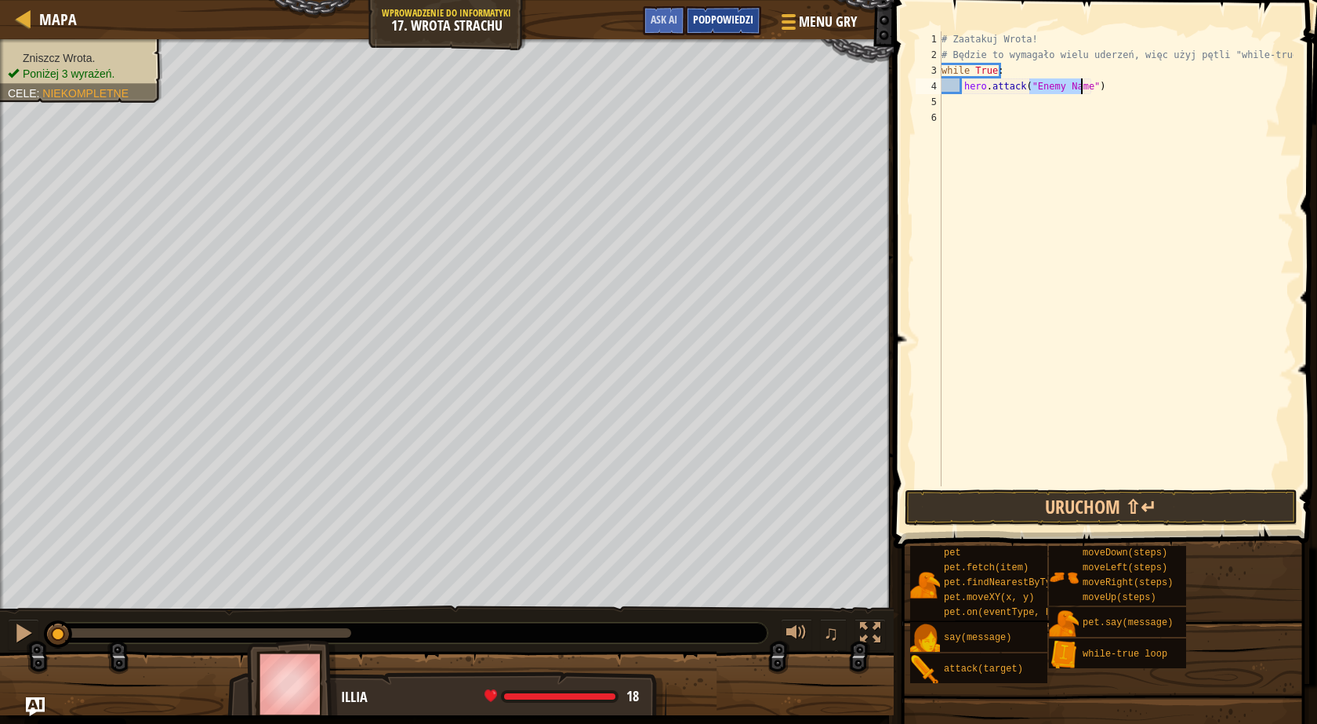
click at [744, 25] on span "Podpowiedzi" at bounding box center [723, 19] width 60 height 15
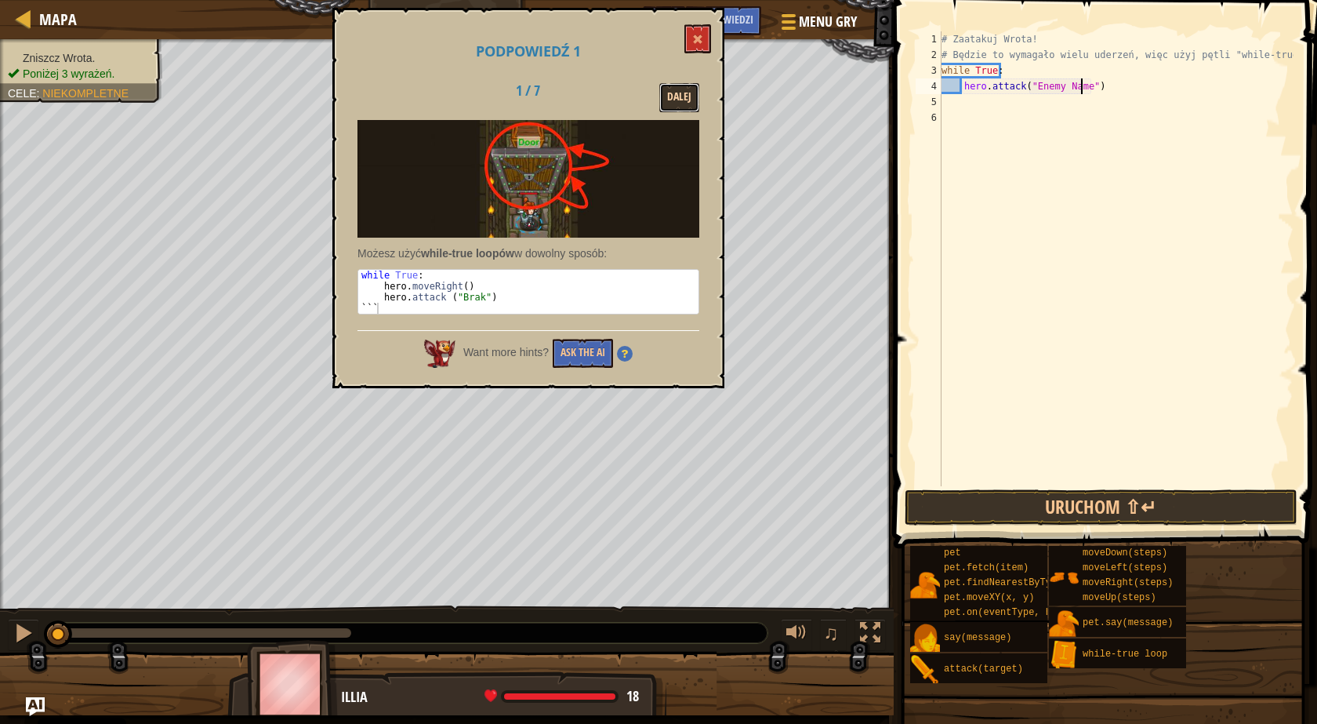
click at [692, 92] on button "Dalej" at bounding box center [679, 97] width 40 height 29
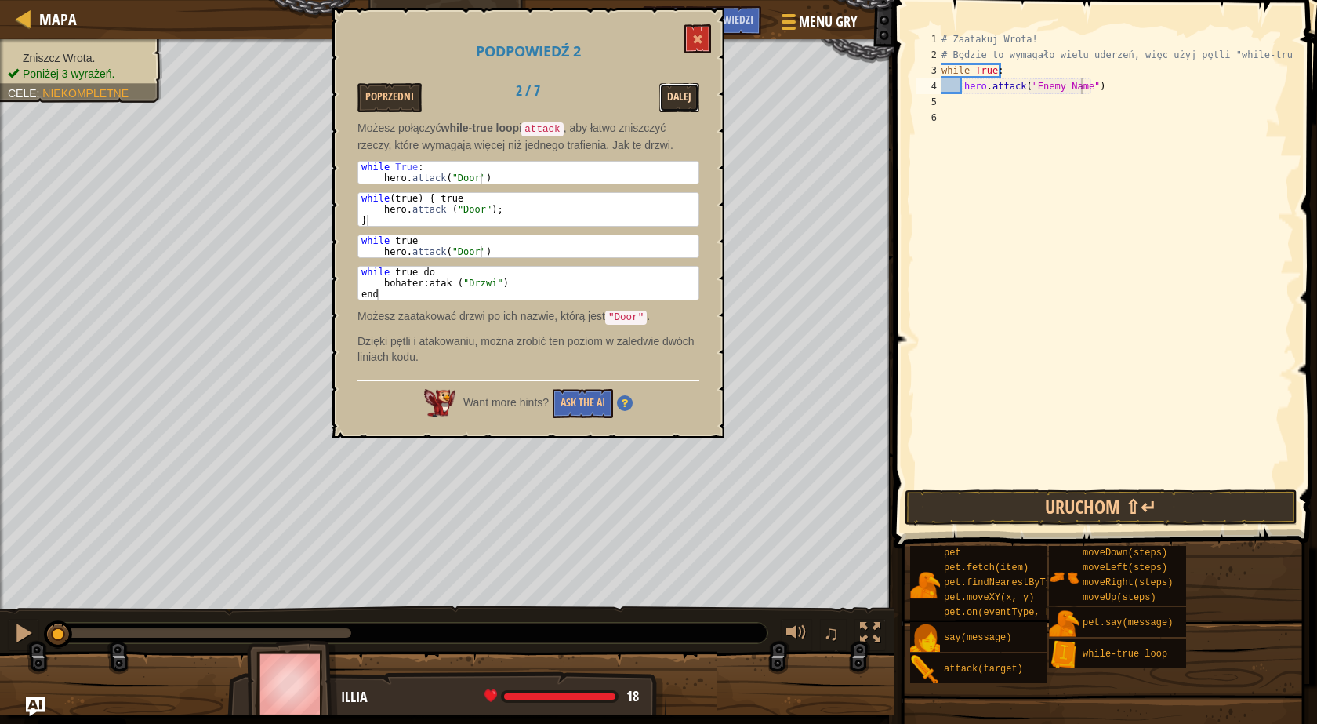
click at [684, 95] on button "Dalej" at bounding box center [679, 97] width 40 height 29
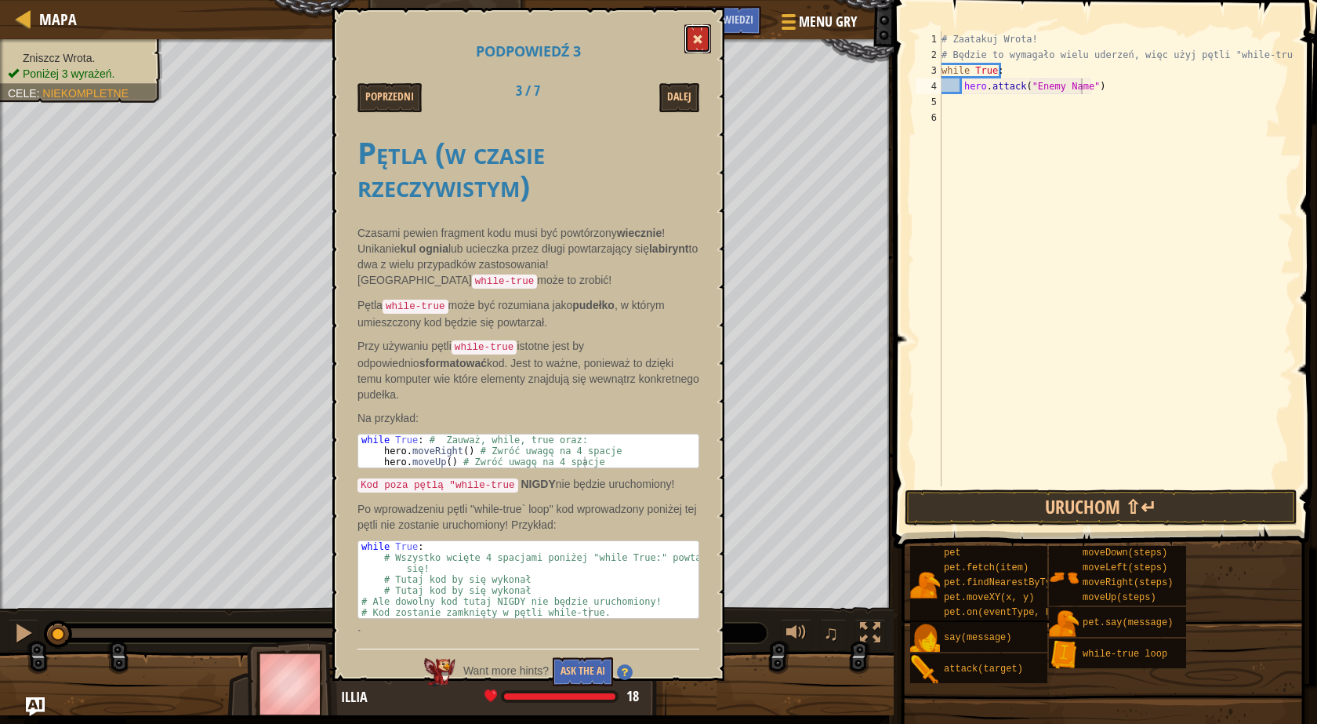
click at [699, 40] on span at bounding box center [697, 39] width 11 height 11
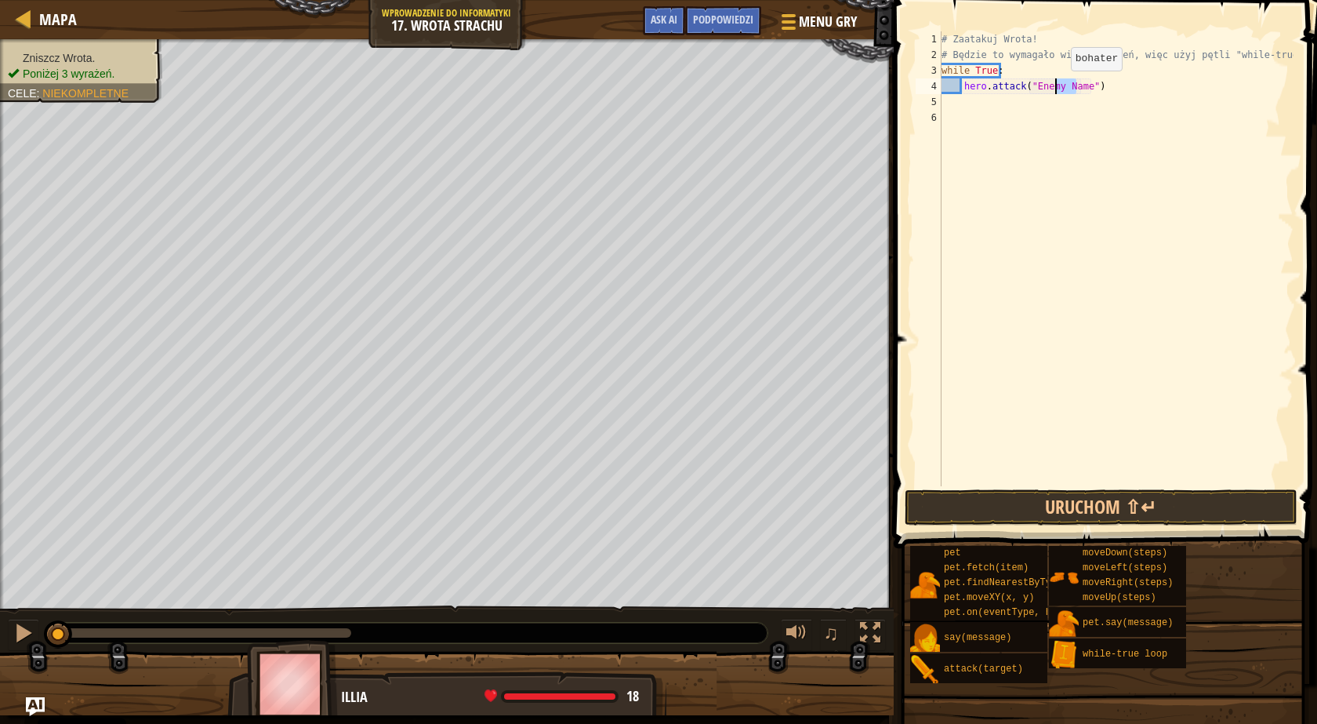
drag, startPoint x: 1077, startPoint y: 87, endPoint x: 1058, endPoint y: 86, distance: 19.6
click at [1058, 86] on div "# Zaatakuj Wrota! # Będzie to wymagało wielu uderzeń, więc użyj pętli "while-tr…" at bounding box center [1116, 274] width 355 height 486
click at [1078, 81] on div "# Zaatakuj Wrota! # Będzie to wymagało wielu uderzeń, więc użyj pętli "while-tr…" at bounding box center [1116, 258] width 355 height 455
click at [1078, 83] on div "# Zaatakuj Wrota! # Będzie to wymagało wielu uderzeń, więc użyj pętli "while-tr…" at bounding box center [1116, 274] width 355 height 486
click at [1080, 83] on div "# Zaatakuj Wrota! # Będzie to wymagało wielu uderzeń, więc użyj pętli "while-tr…" at bounding box center [1116, 274] width 355 height 486
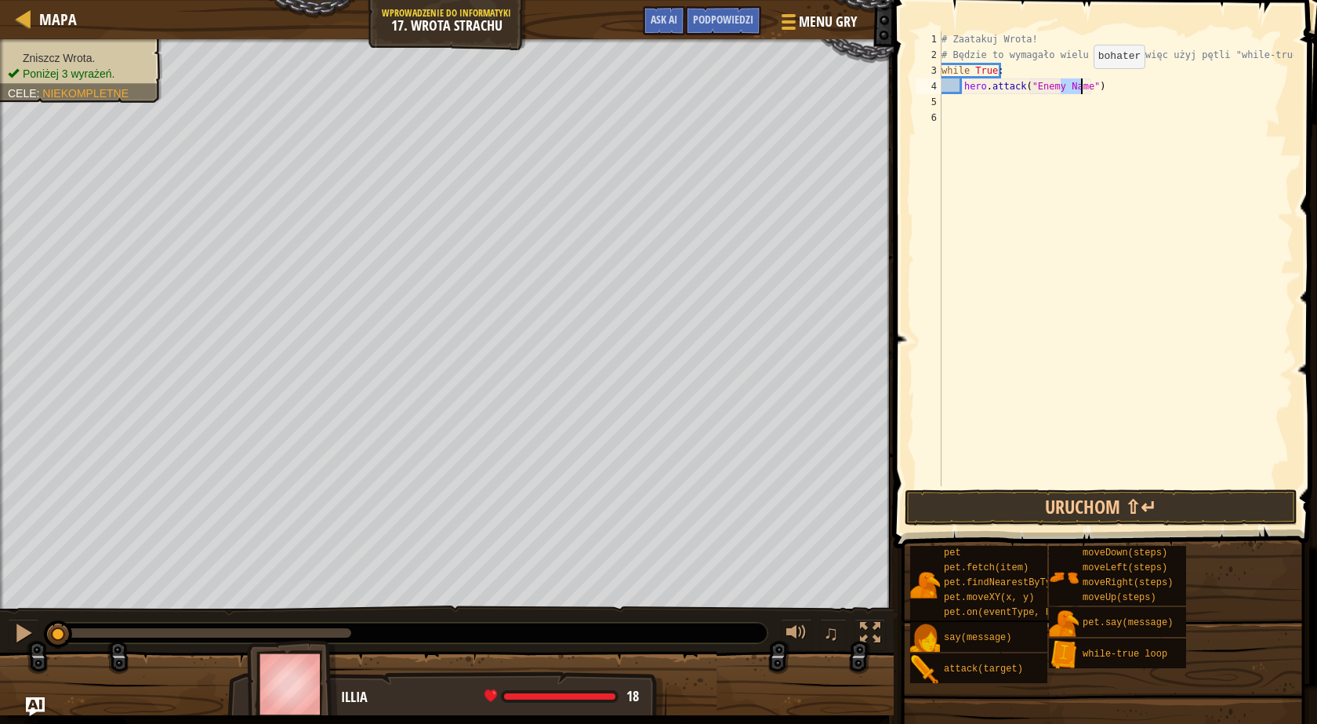
click at [1080, 84] on div "# Zaatakuj Wrota! # Będzie to wymagało wielu uderzeń, więc użyj pętli "while-tr…" at bounding box center [1116, 258] width 355 height 455
drag, startPoint x: 1080, startPoint y: 85, endPoint x: 1042, endPoint y: 93, distance: 38.6
click at [1042, 93] on div "# Zaatakuj Wrota! # Będzie to wymagało wielu uderzeń, więc użyj pętli "while-tr…" at bounding box center [1116, 274] width 355 height 486
type textarea "hero.attack("Door")"
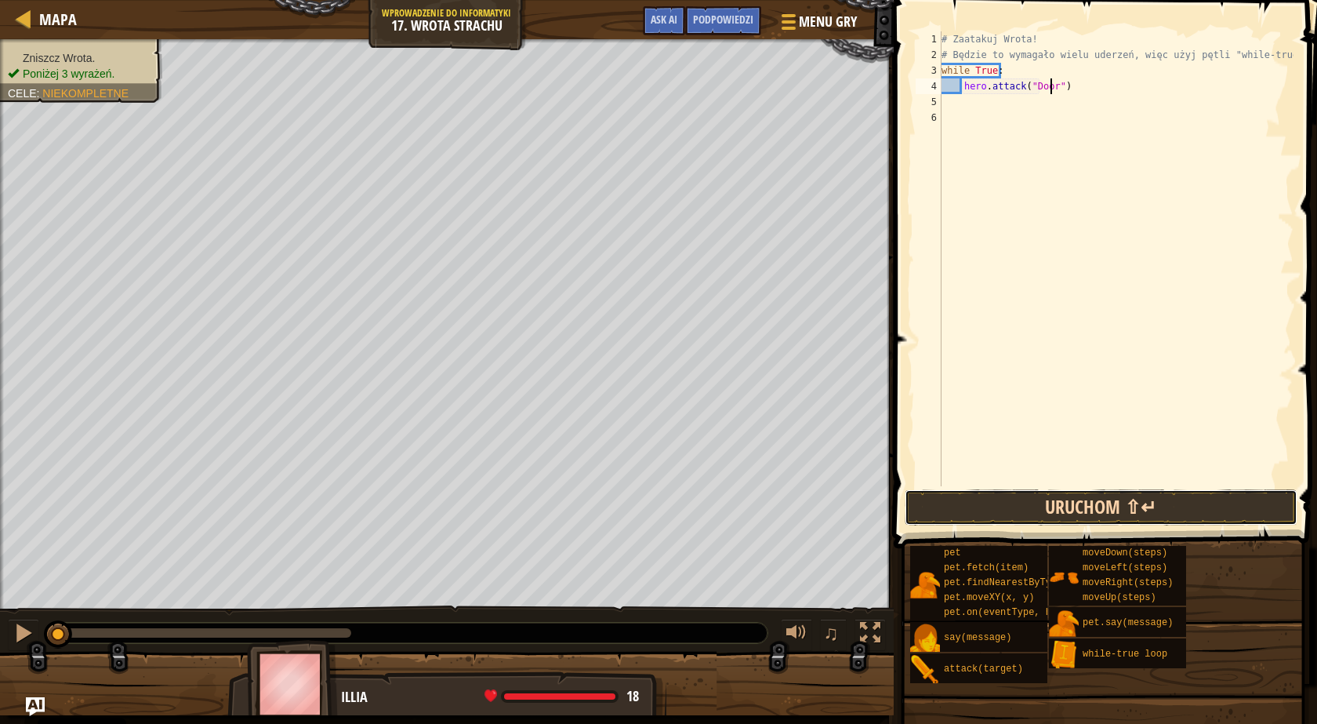
click at [1092, 510] on button "Uruchom ⇧↵" at bounding box center [1101, 507] width 393 height 36
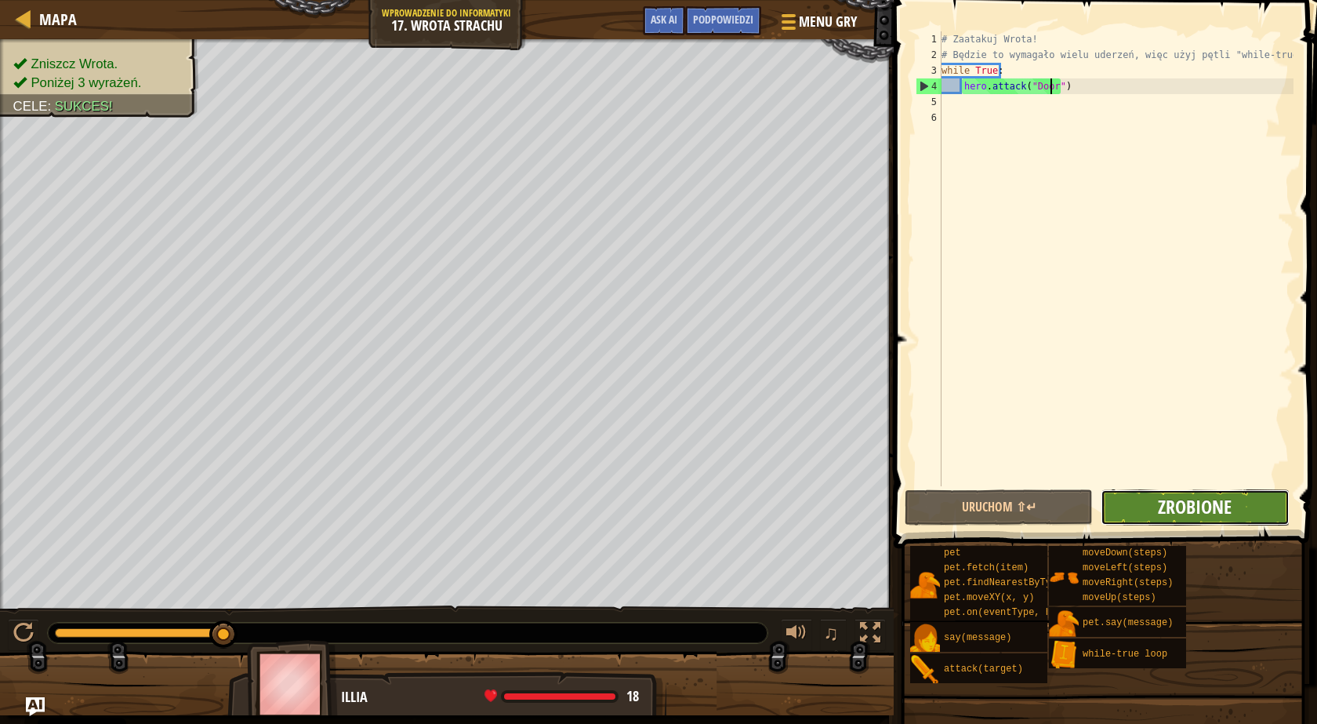
click at [1200, 506] on span "Zrobione" at bounding box center [1195, 506] width 74 height 25
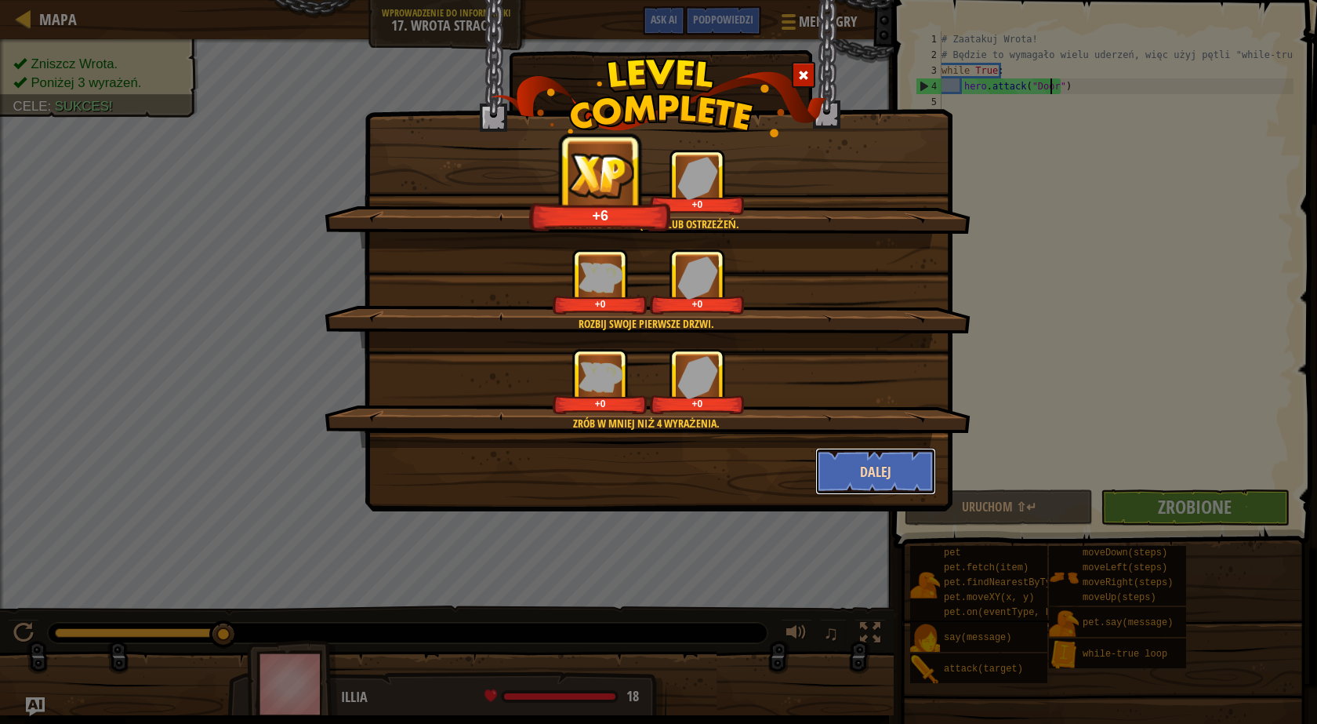
click at [924, 471] on button "Dalej" at bounding box center [876, 471] width 122 height 47
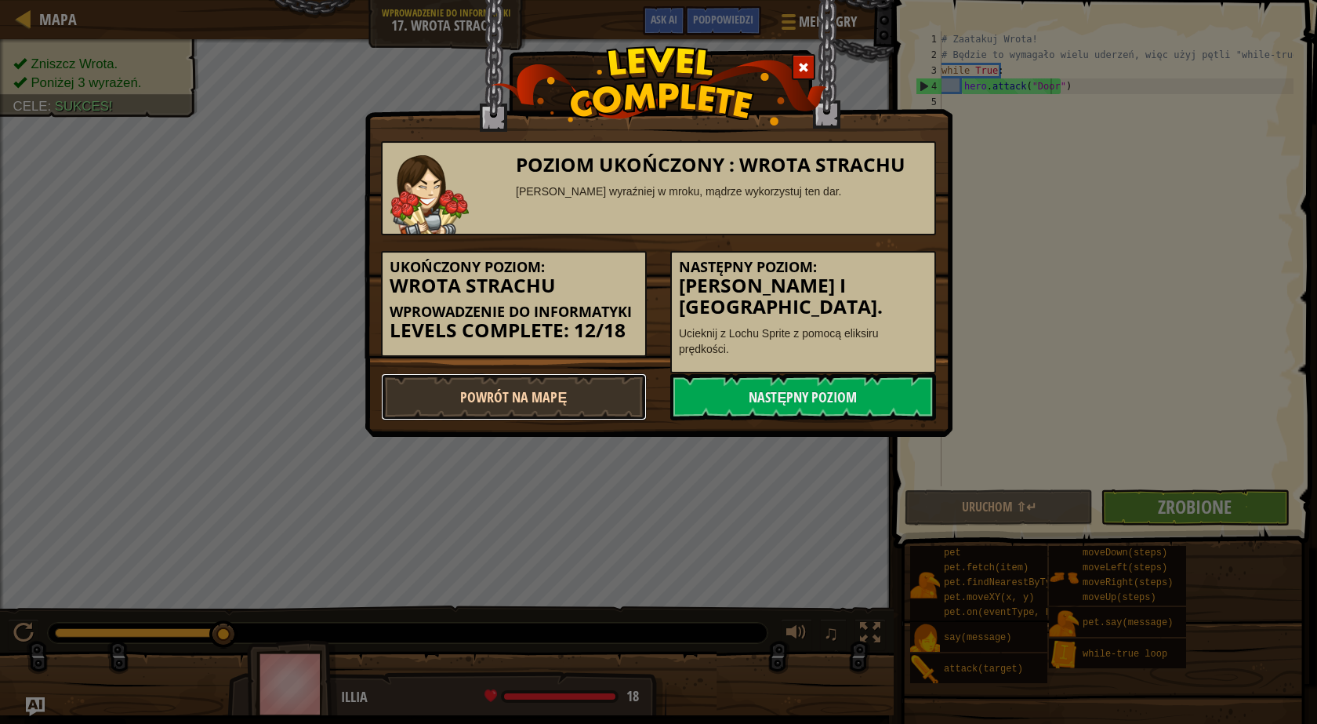
click at [545, 390] on link "Powrót na Mapę" at bounding box center [514, 396] width 266 height 47
select select "pl"
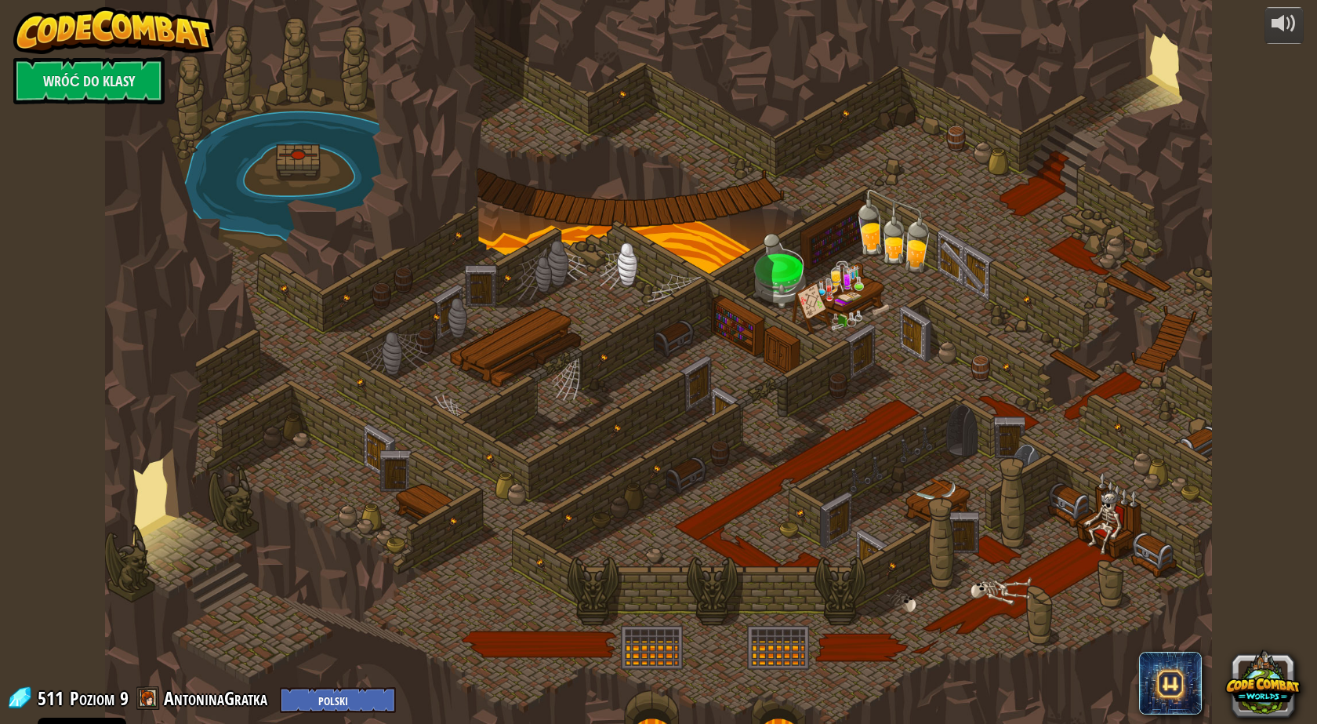
select select "pl"
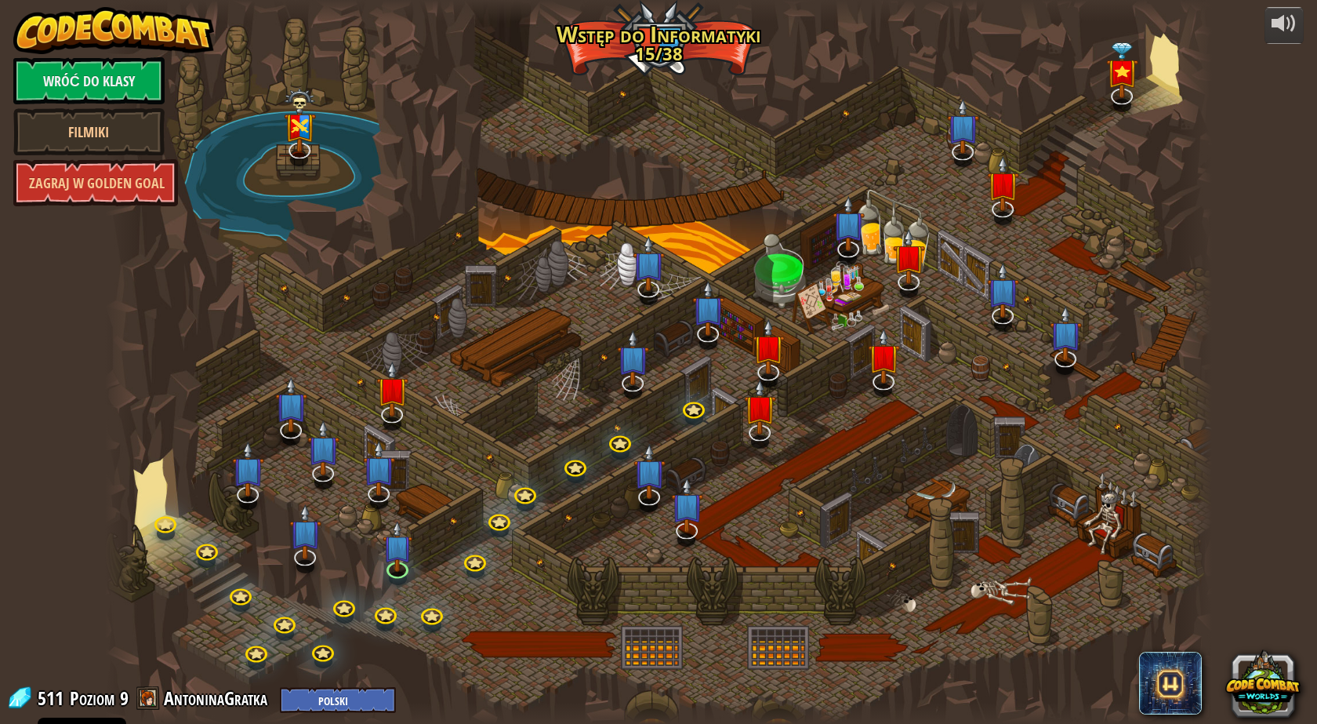
select select "pl"
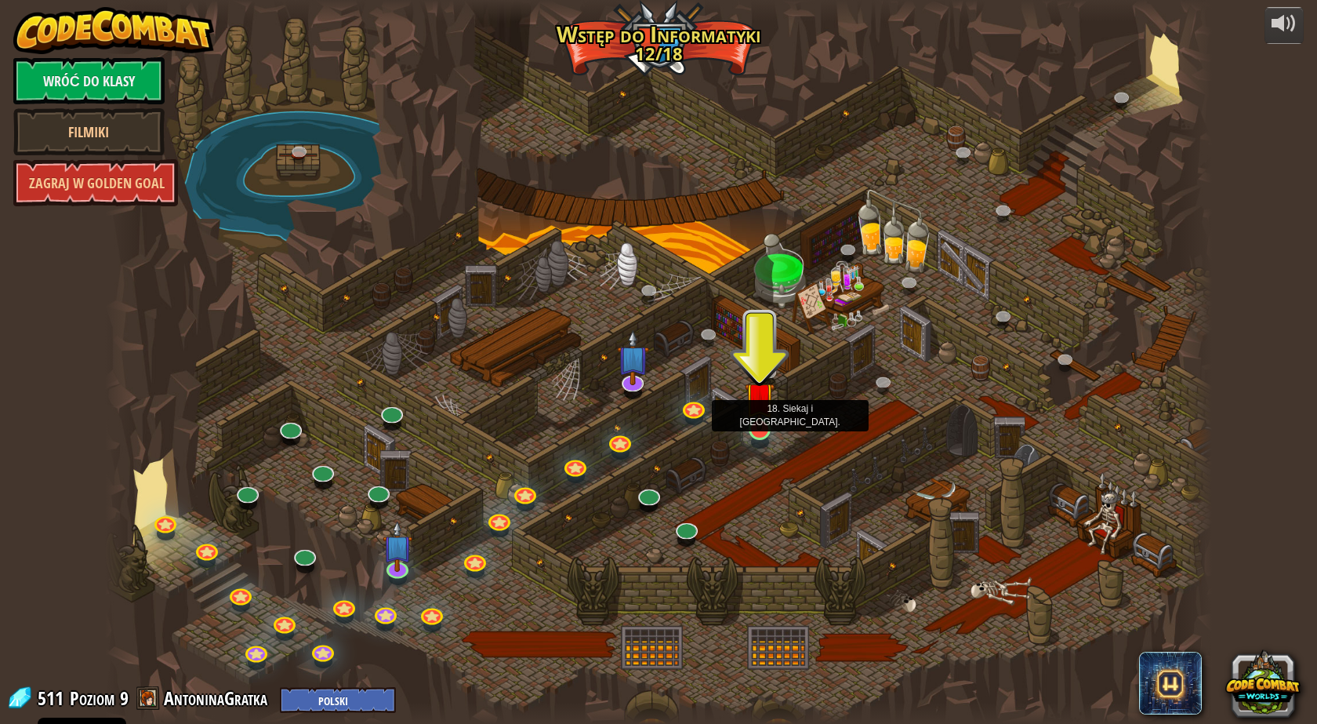
click at [757, 428] on img at bounding box center [760, 397] width 30 height 68
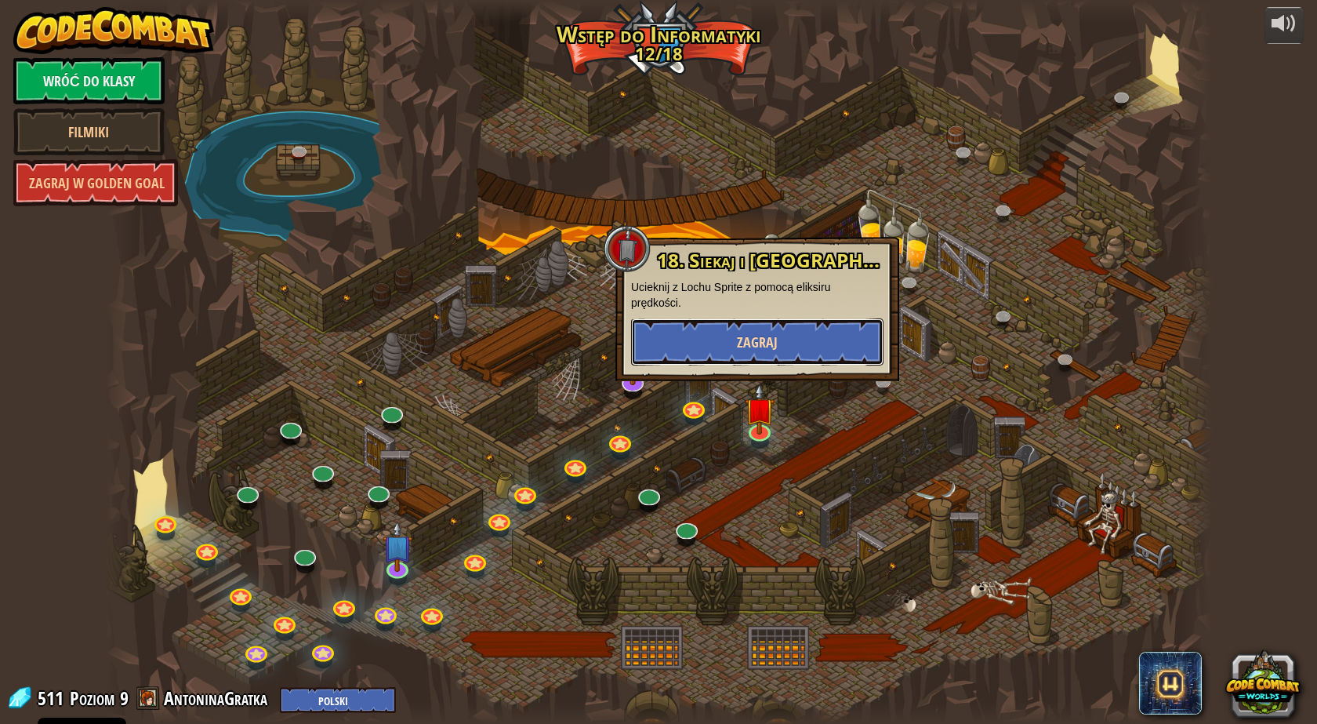
click at [803, 344] on button "Zagraj" at bounding box center [757, 341] width 252 height 47
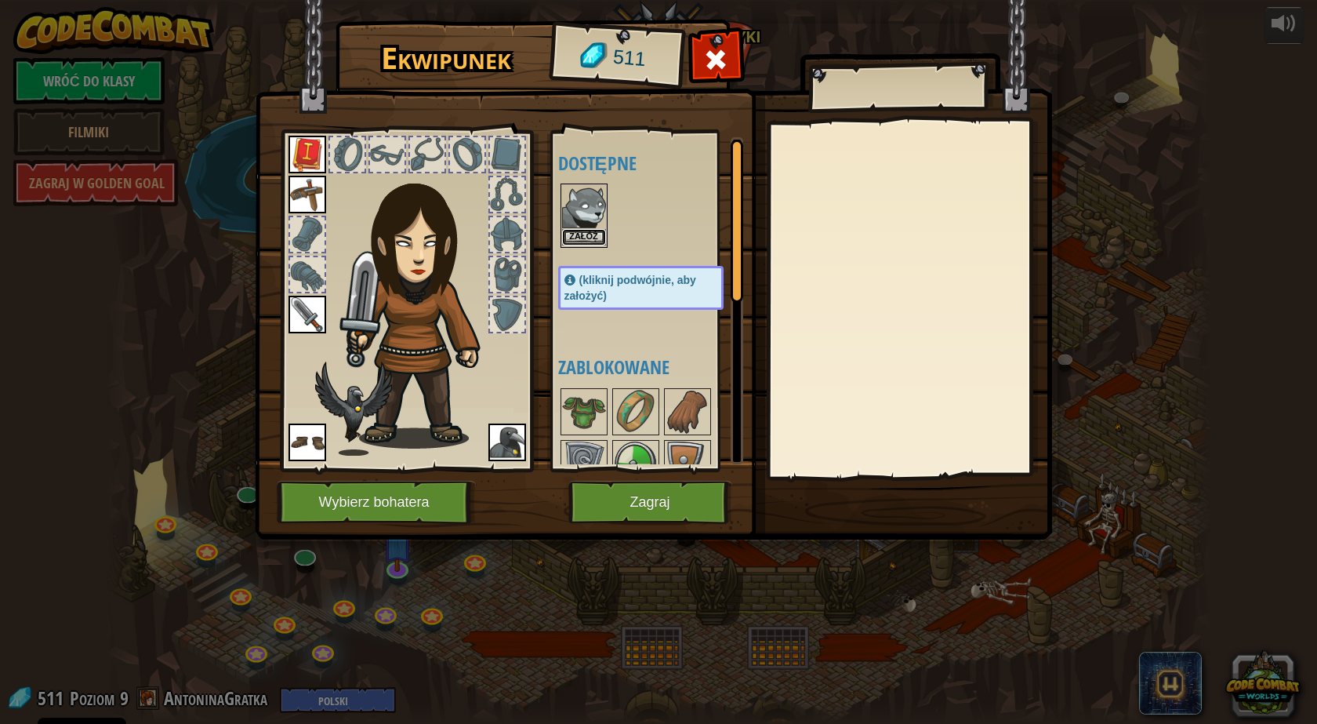
click at [586, 238] on button "Załóż" at bounding box center [584, 237] width 44 height 16
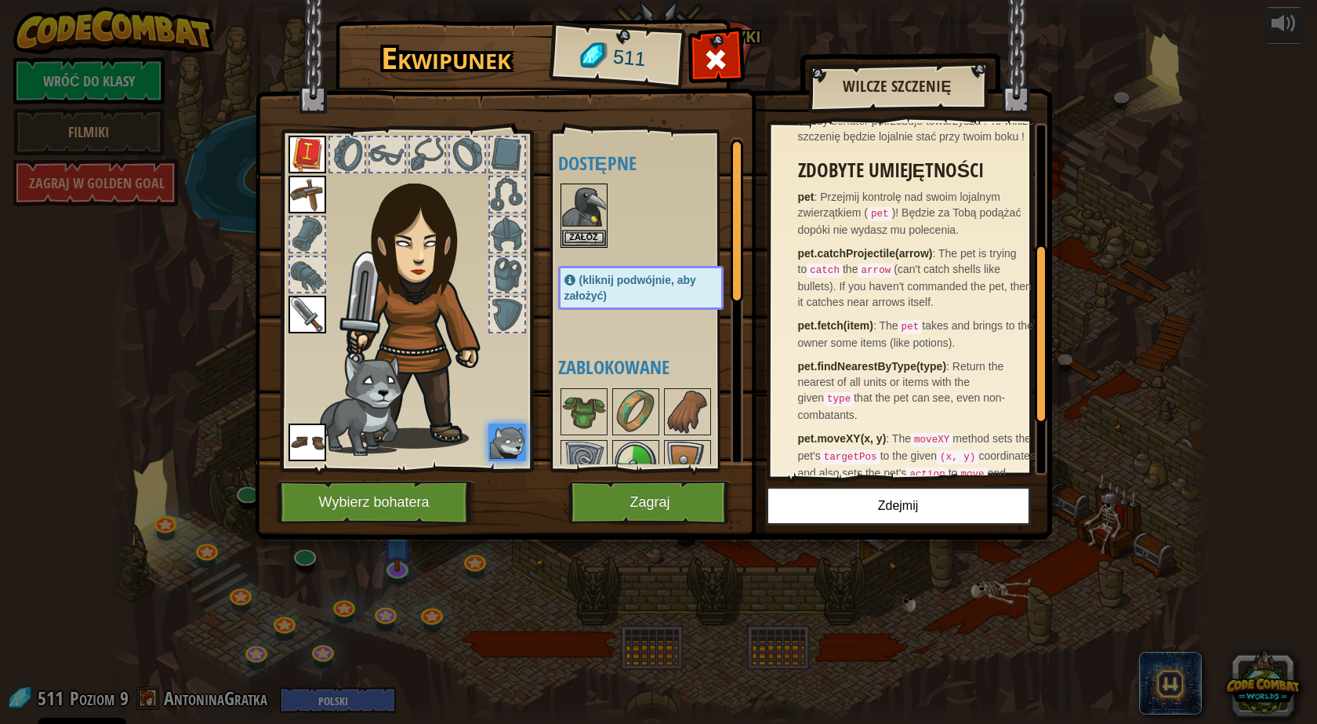
scroll to position [235, 0]
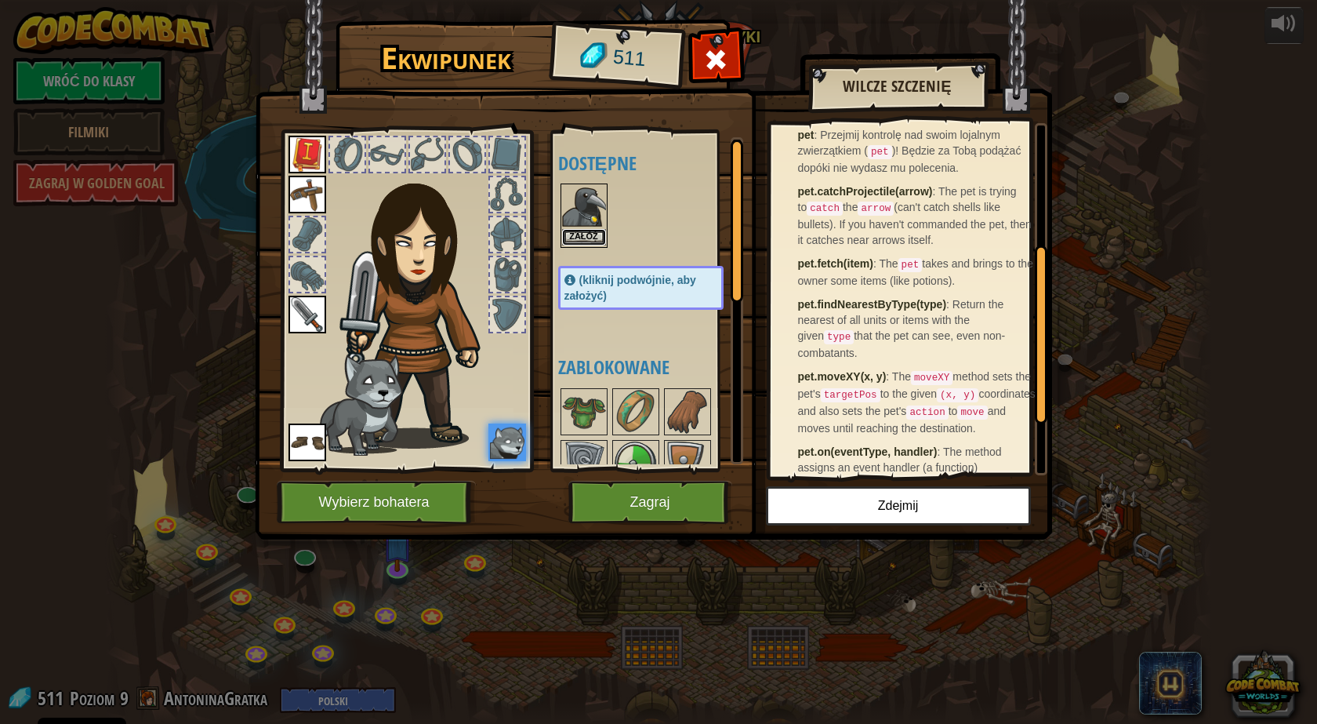
click at [585, 234] on button "Załóż" at bounding box center [584, 237] width 44 height 16
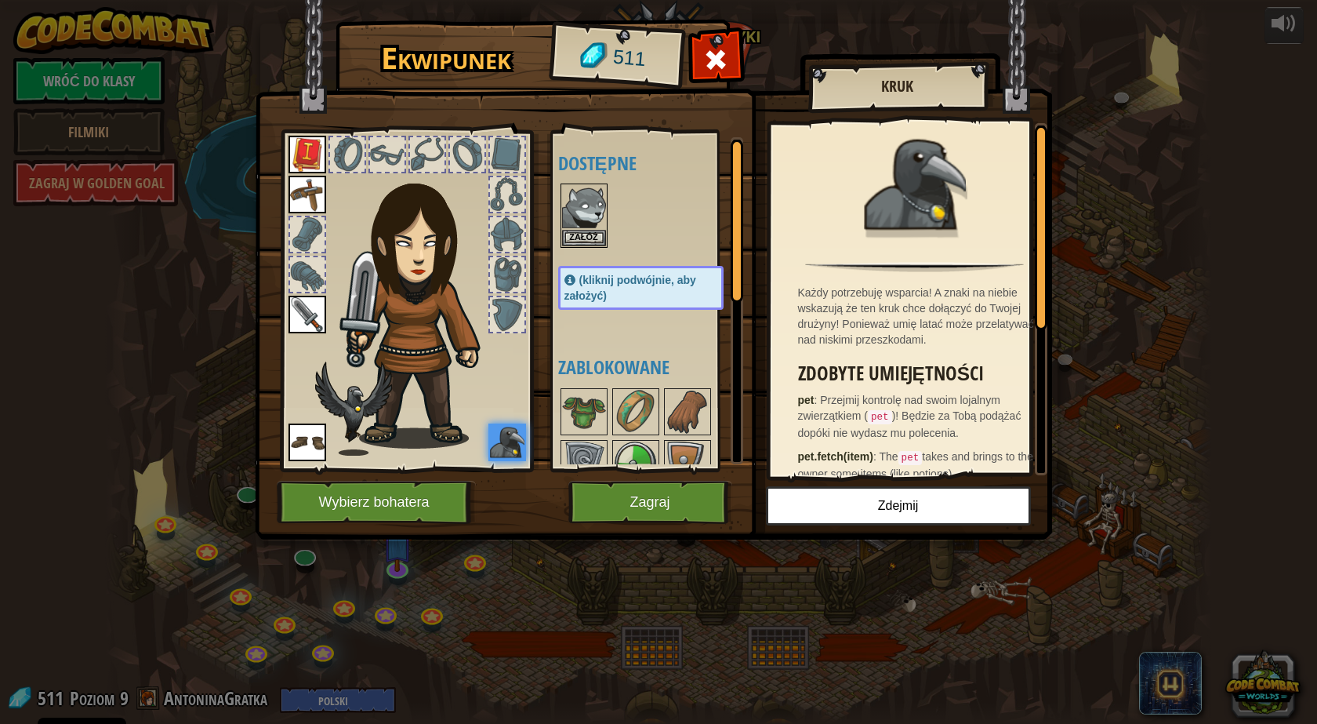
scroll to position [0, 0]
click at [575, 233] on button "Załóż" at bounding box center [584, 237] width 44 height 16
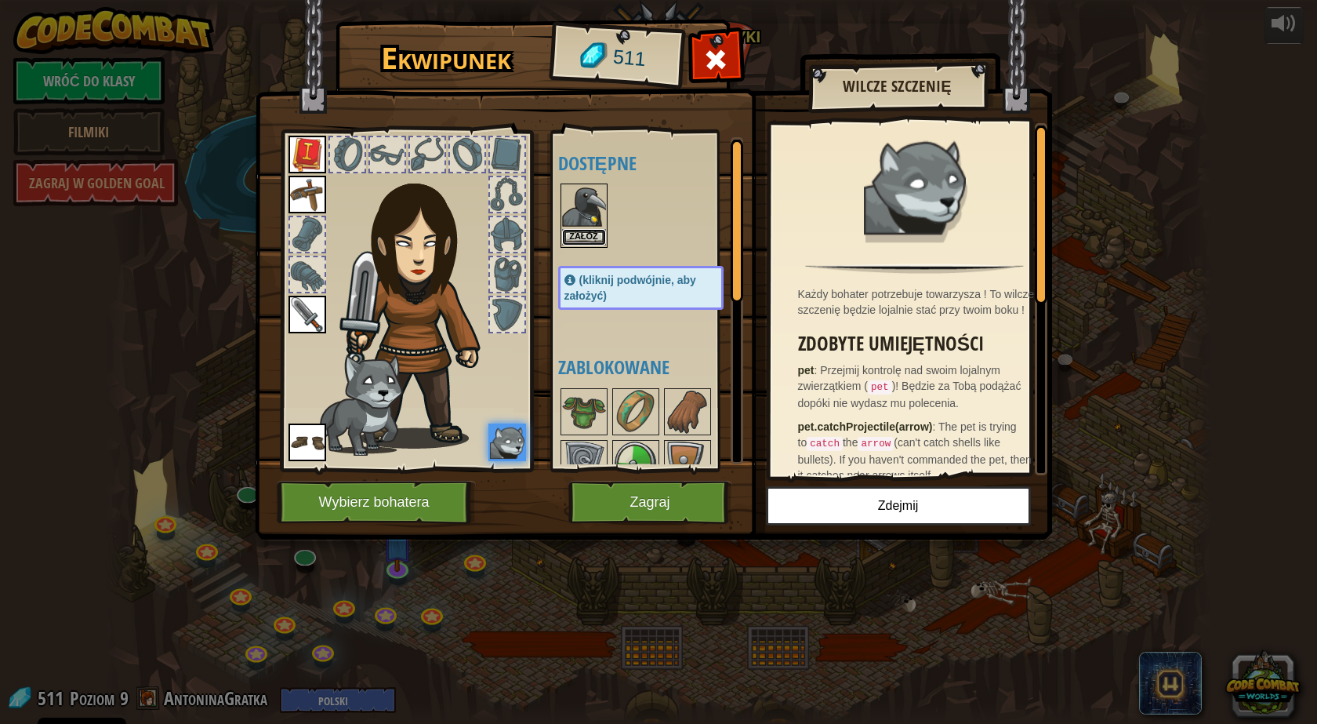
click at [579, 232] on button "Załóż" at bounding box center [584, 237] width 44 height 16
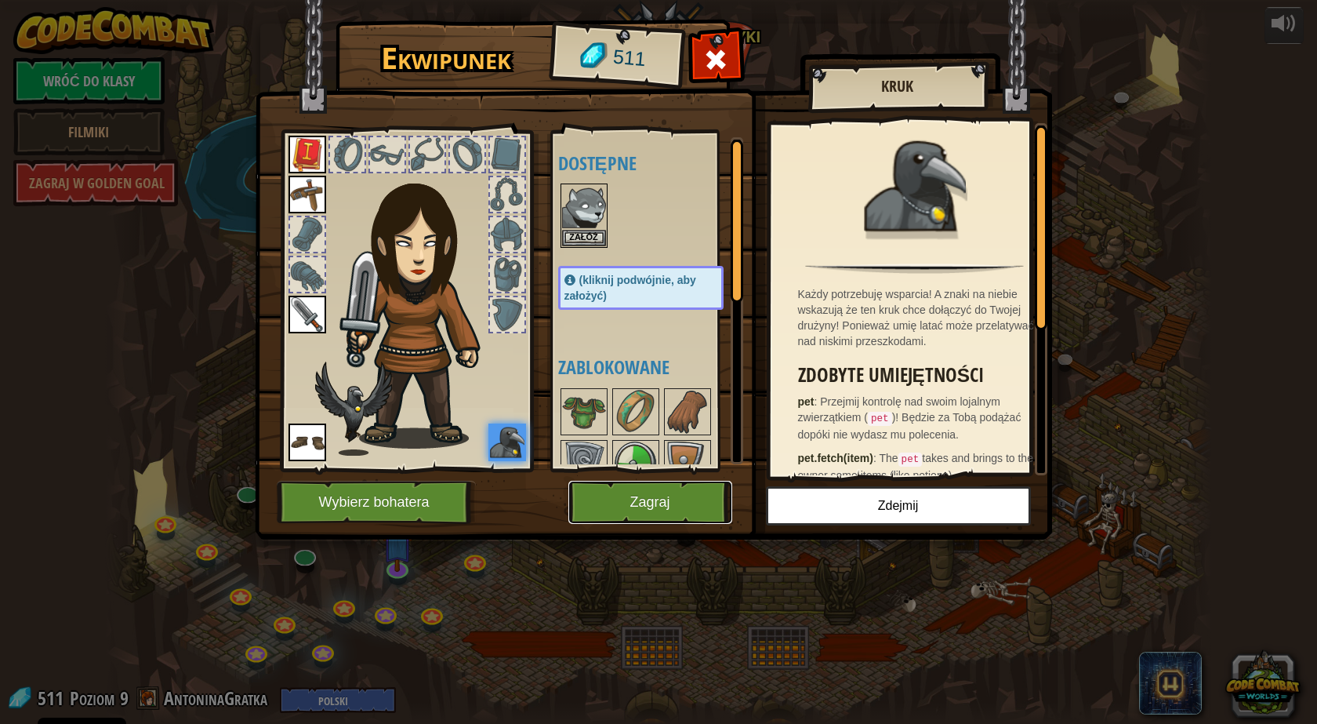
click at [672, 496] on button "Zagraj" at bounding box center [650, 502] width 164 height 43
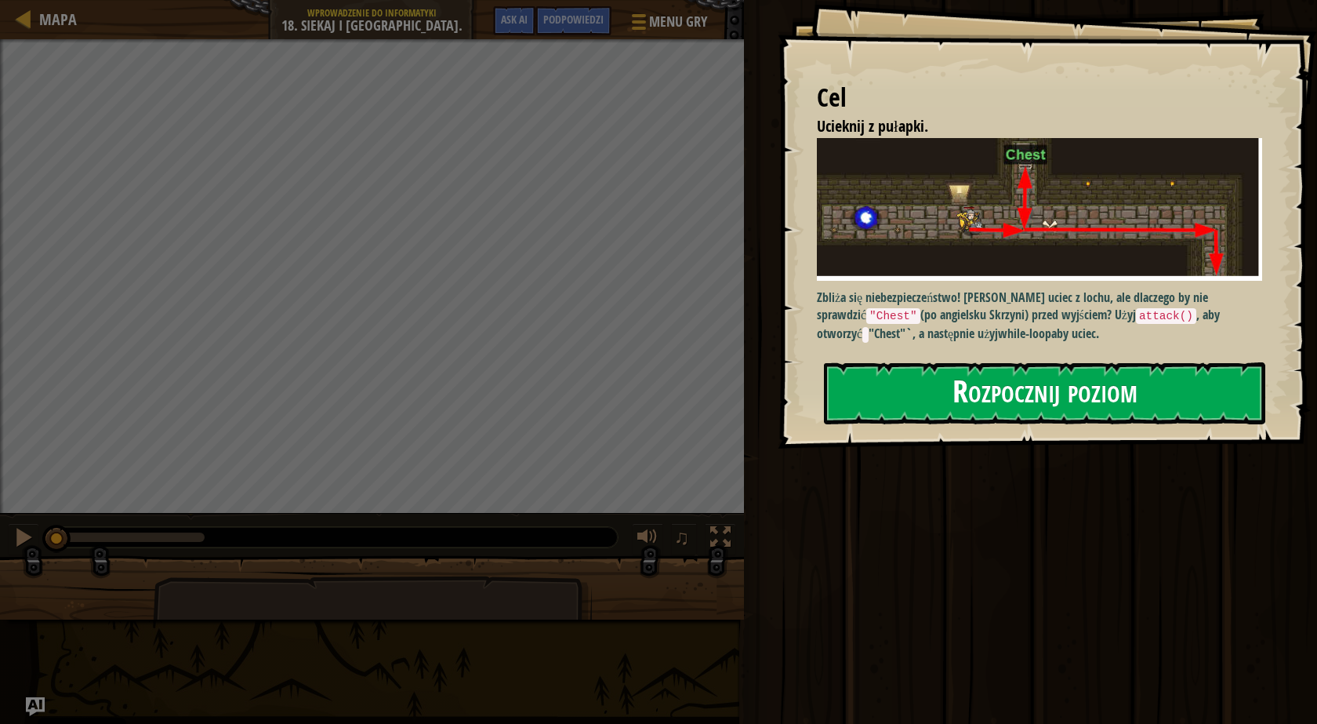
click at [1157, 388] on button "Rozpocznij poziom" at bounding box center [1044, 393] width 441 height 62
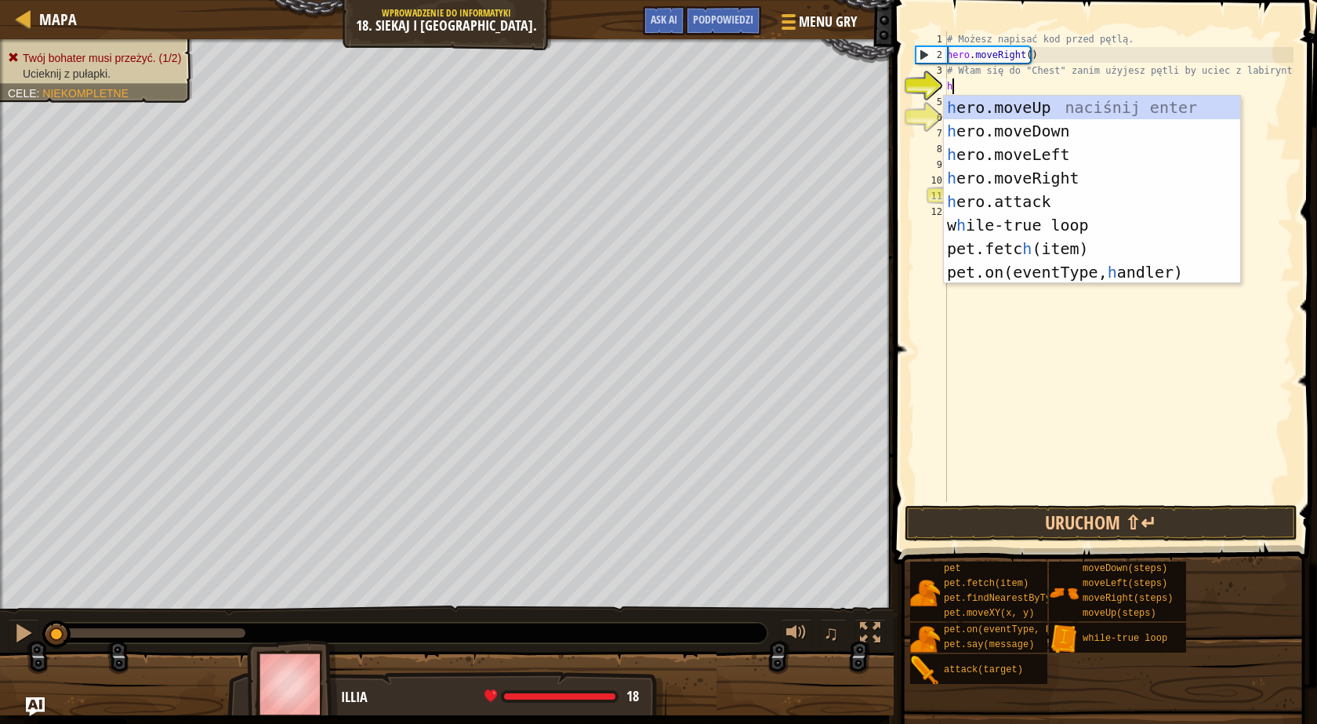
scroll to position [7, 0]
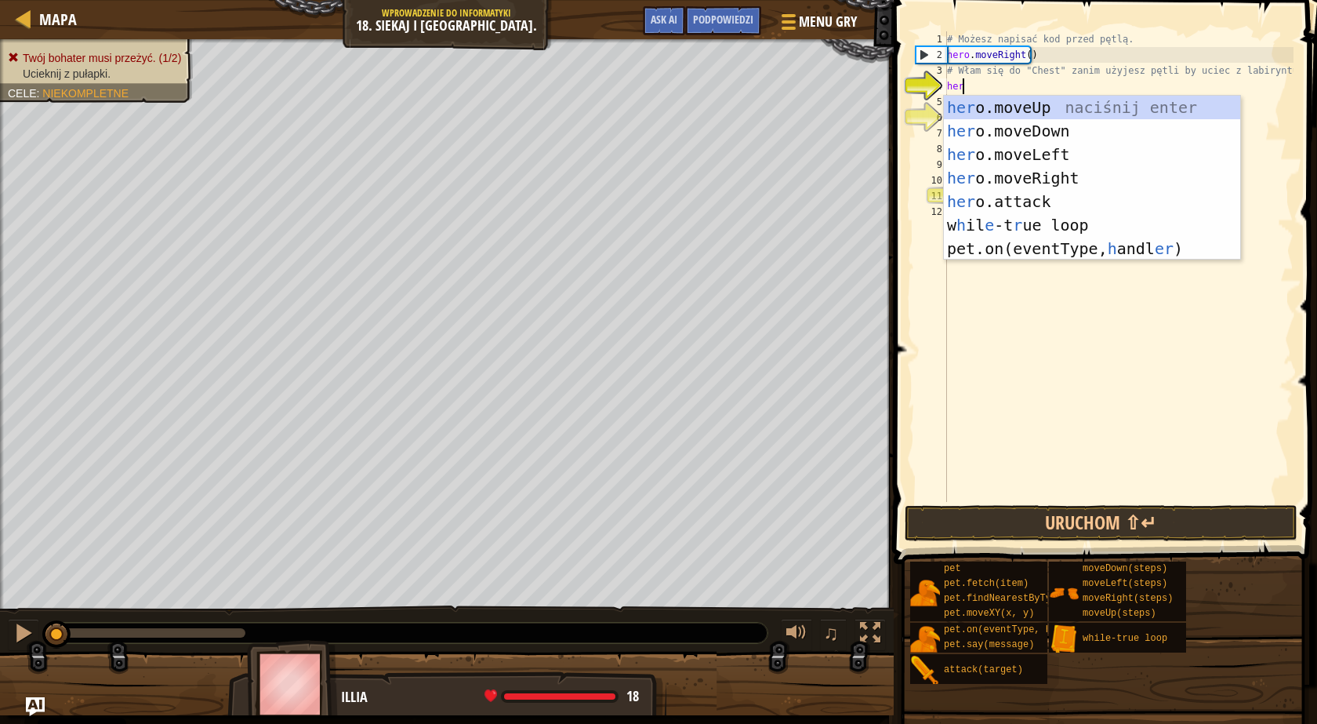
type textarea "hero"
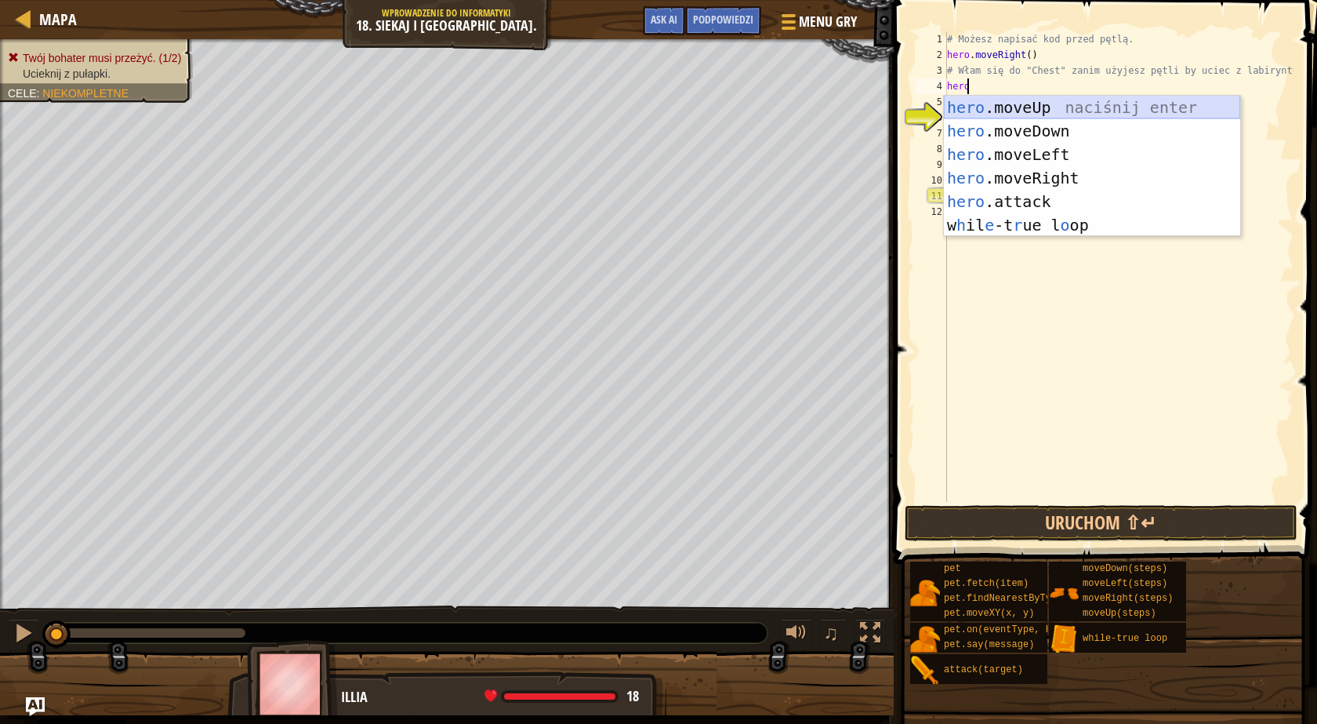
click at [971, 111] on div "hero .moveUp naciśnij enter hero .moveDown naciśnij enter hero .moveLeft naciśn…" at bounding box center [1092, 190] width 296 height 188
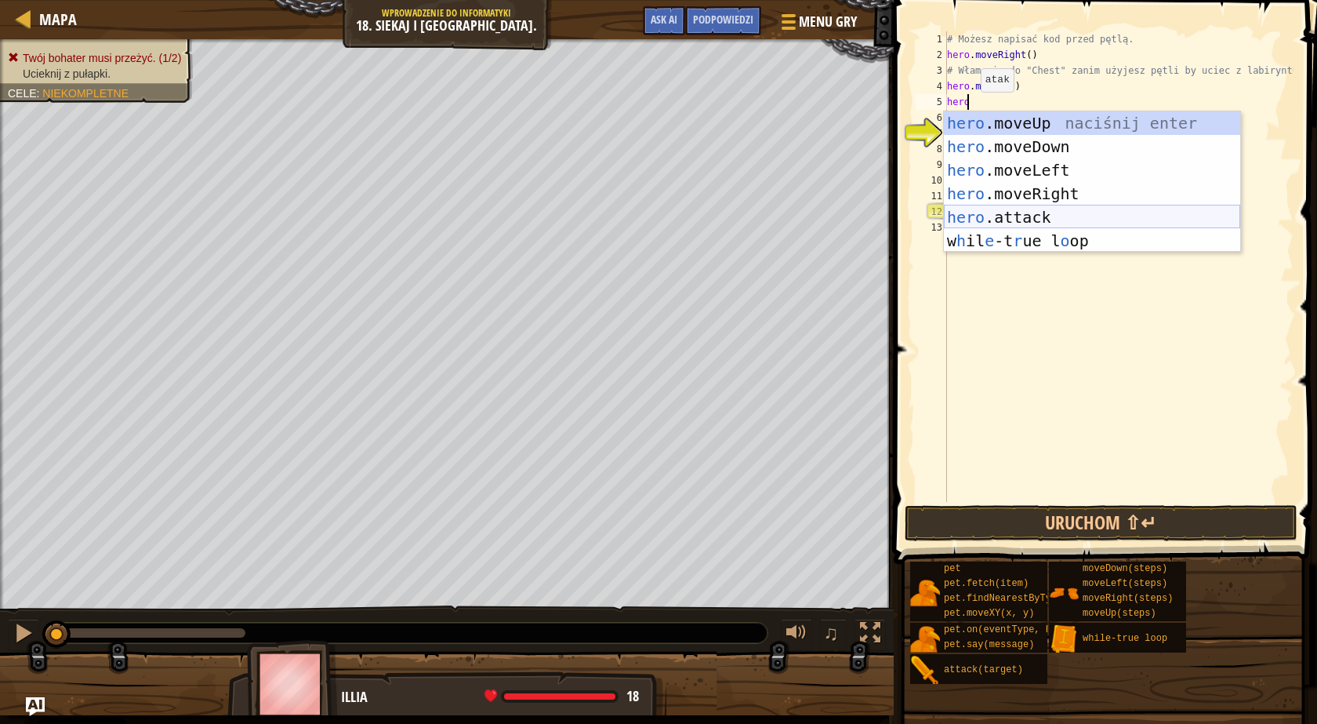
click at [1019, 211] on div "hero .moveUp naciśnij enter hero .moveDown naciśnij enter hero .moveLeft naciśn…" at bounding box center [1092, 205] width 296 height 188
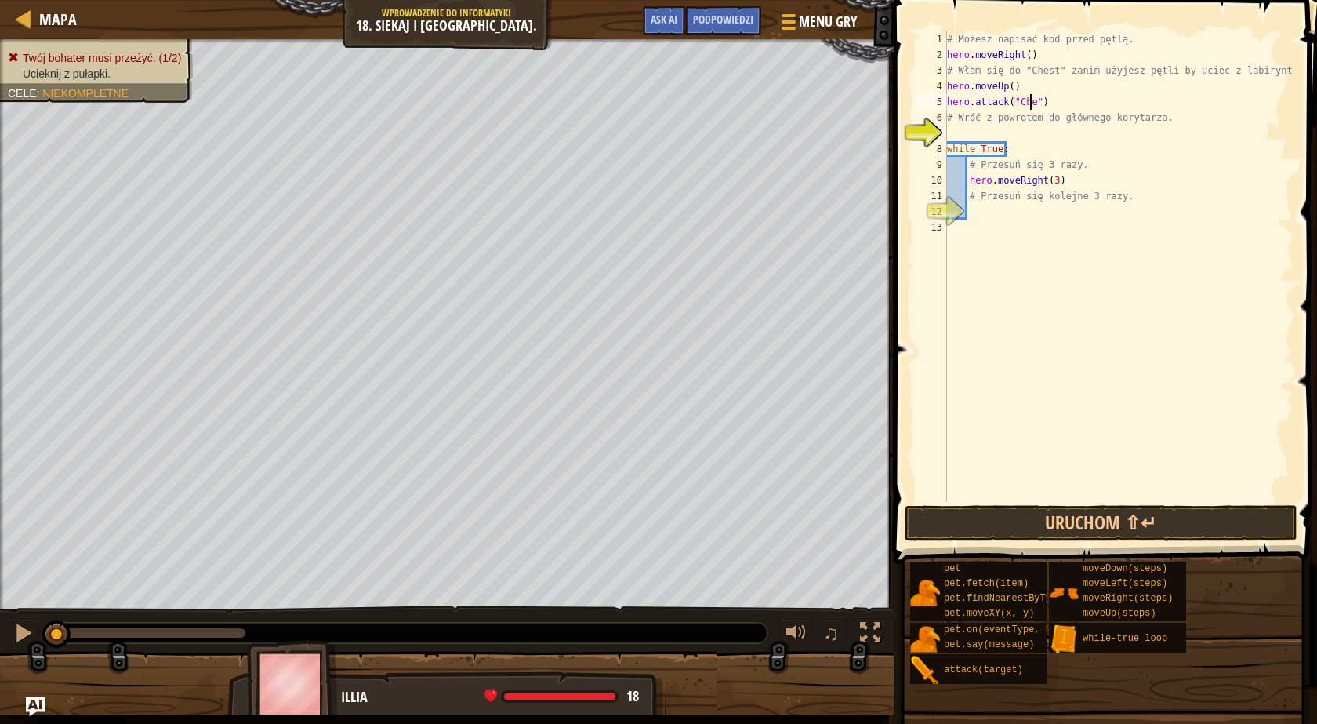
scroll to position [7, 7]
type textarea "hero.attack("Chest")"
click at [1033, 136] on div "# Możesz napisać kod przed pętlą. hero . moveRight ( ) # Włam się do "Chest" za…" at bounding box center [1119, 282] width 350 height 502
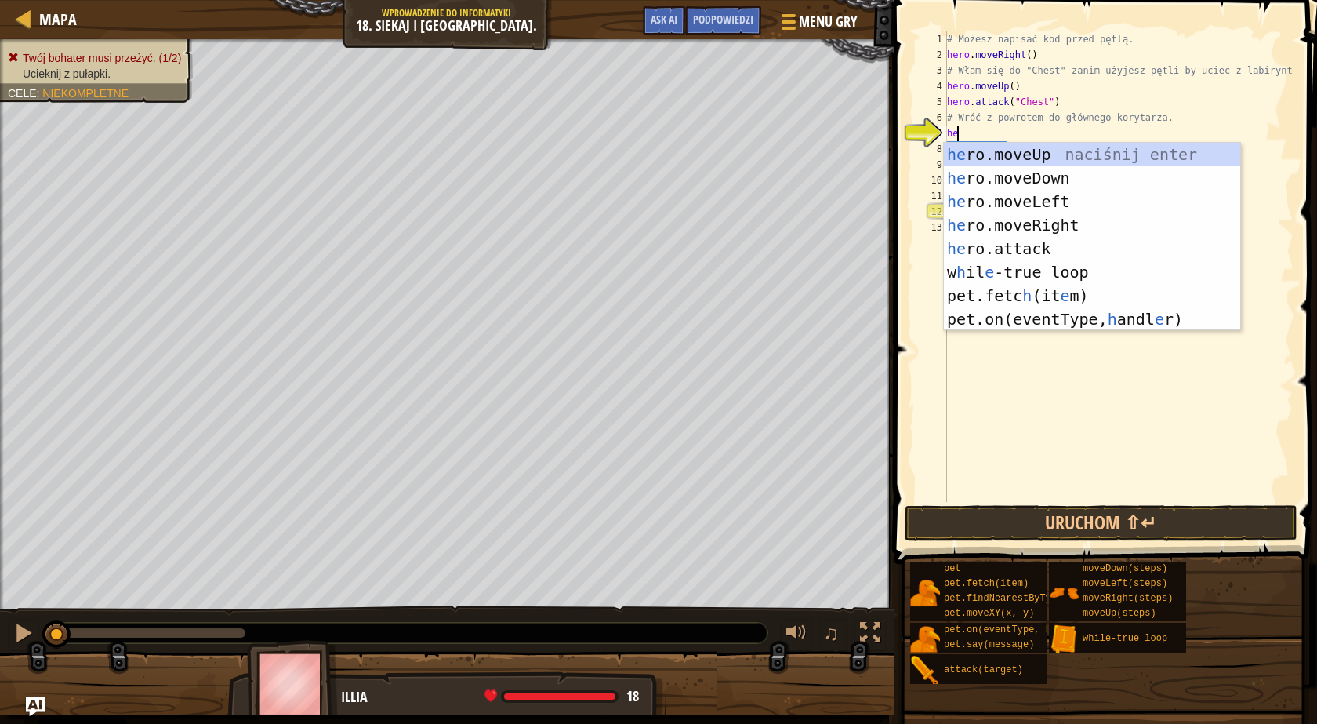
type textarea "hero"
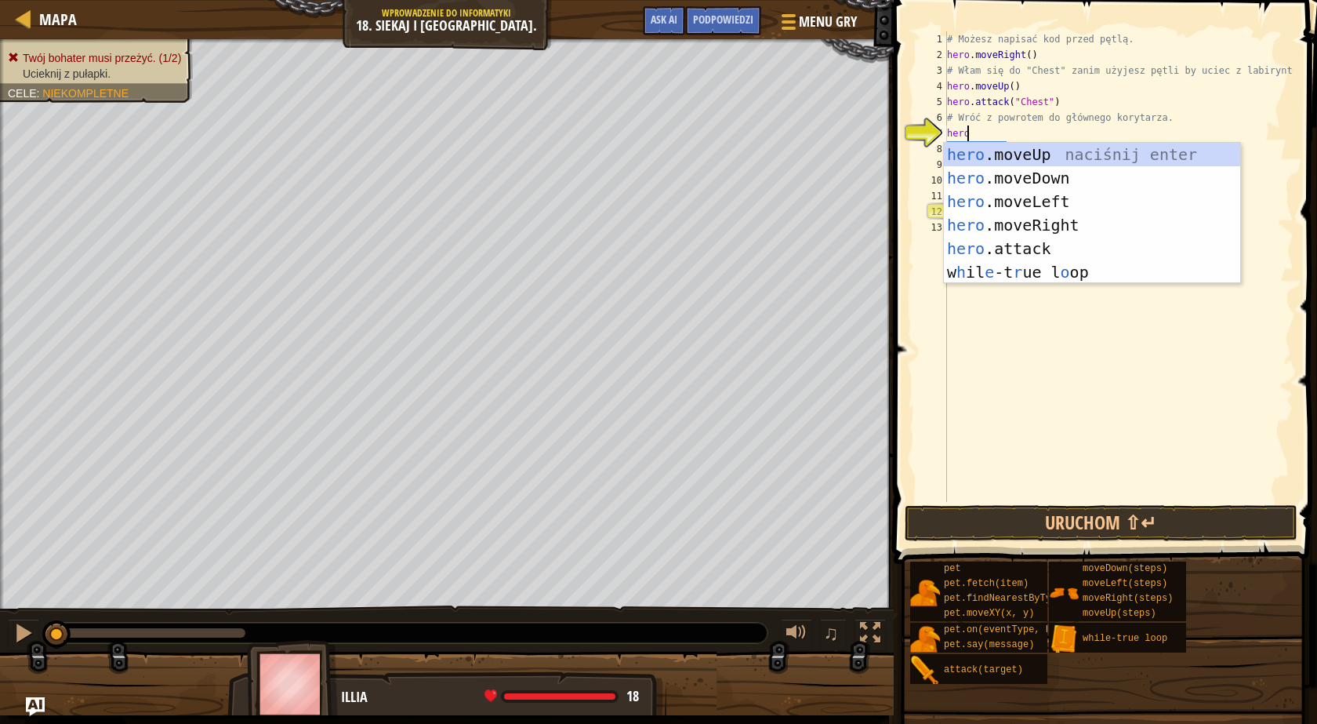
scroll to position [7, 1]
click at [1018, 169] on div "hero .moveUp naciśnij enter hero .moveDown naciśnij enter hero .moveLeft naciśn…" at bounding box center [1092, 237] width 296 height 188
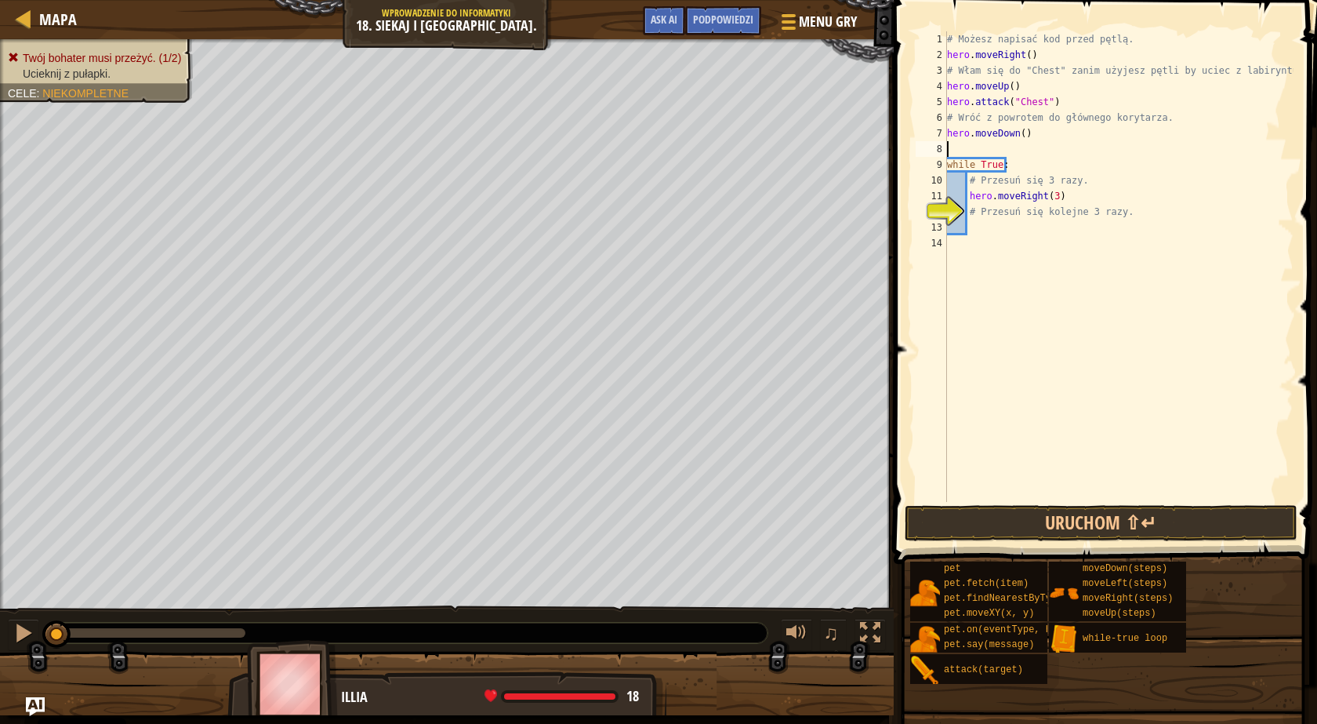
scroll to position [7, 0]
click at [1071, 194] on div "# Możesz napisać kod przed pętlą. hero . moveRight ( ) # Włam się do "Chest" za…" at bounding box center [1119, 282] width 350 height 502
type textarea "hero.moveRight(3)"
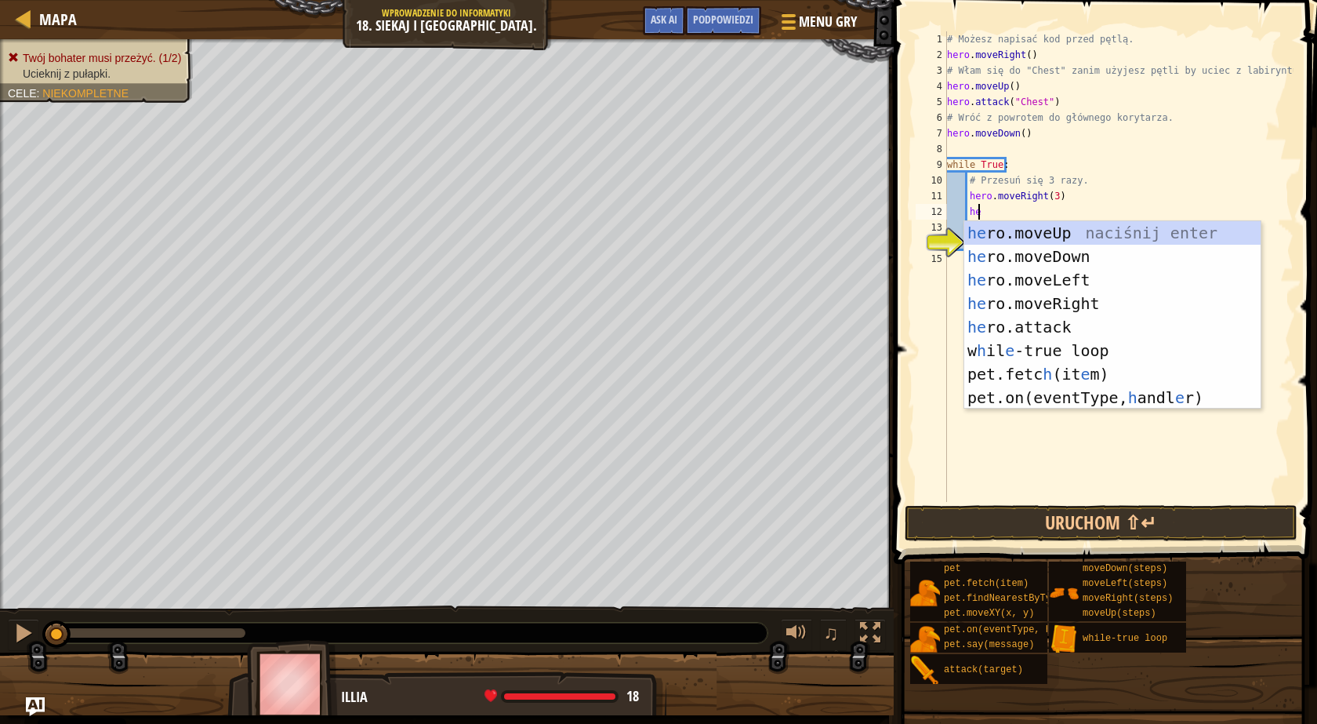
type textarea "hero"
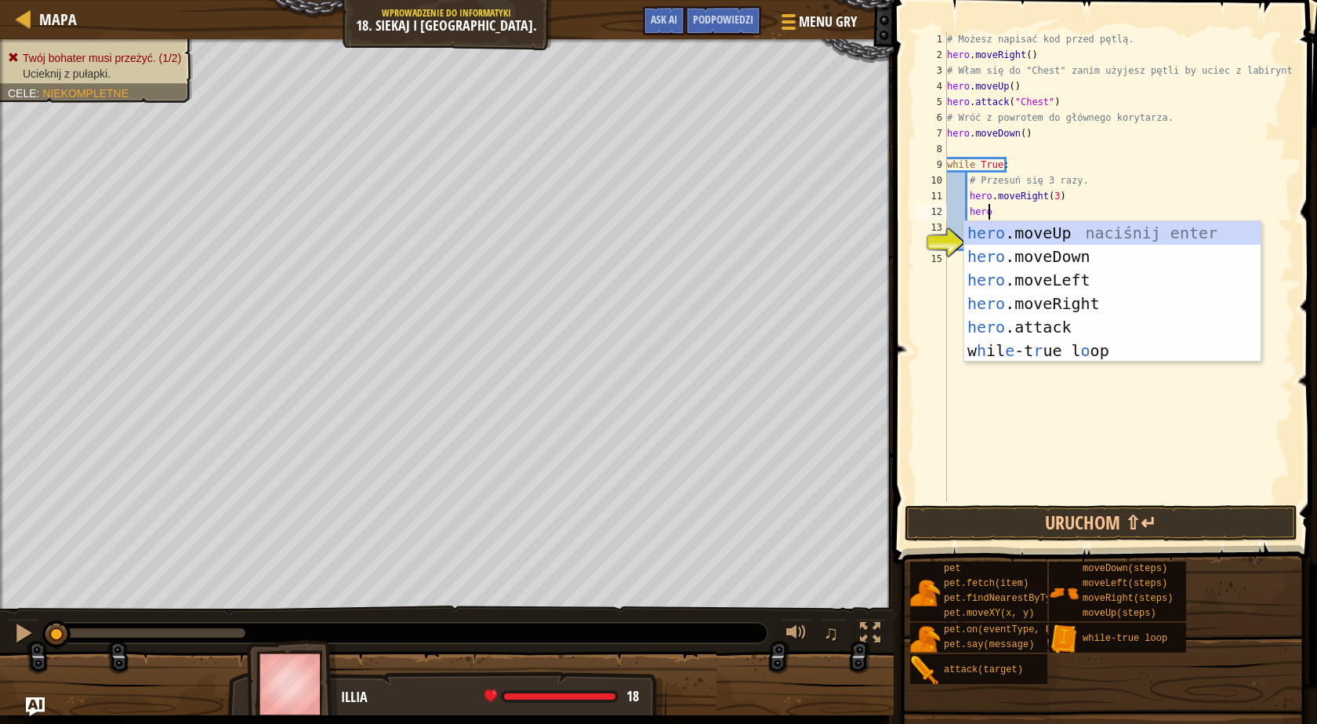
scroll to position [7, 2]
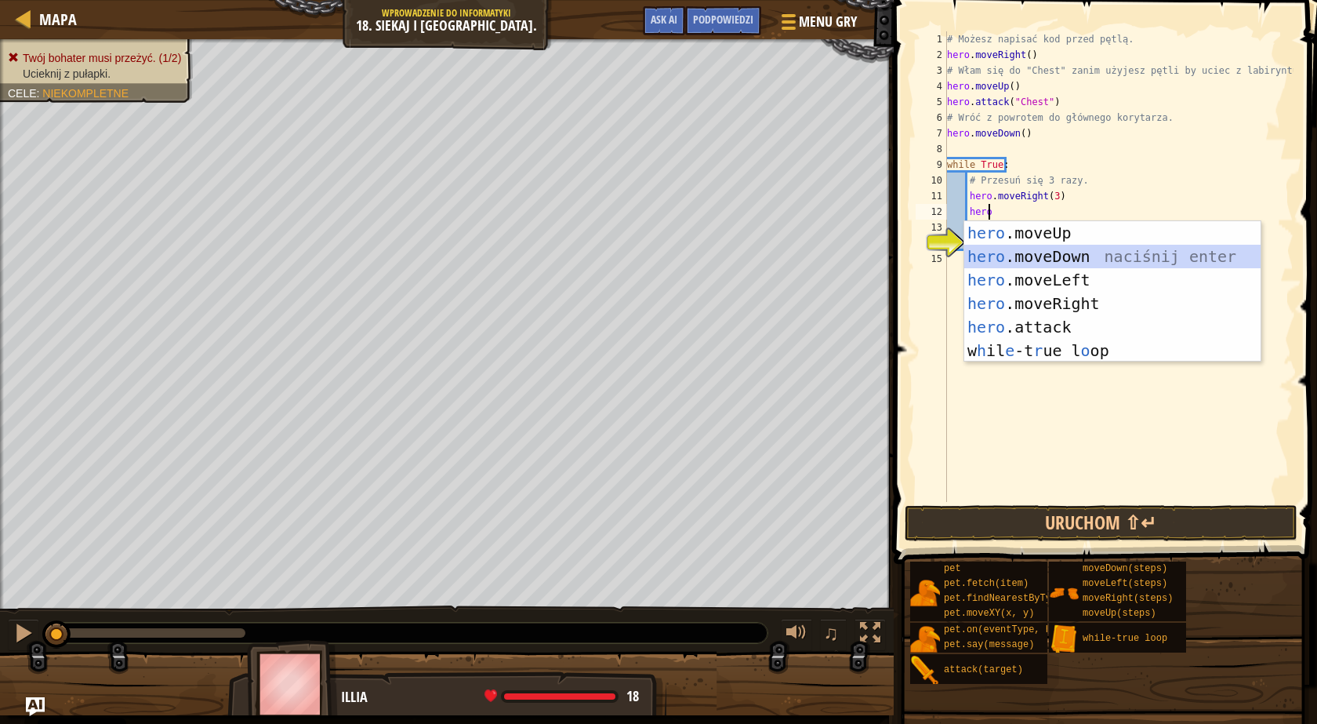
click at [1040, 255] on div "hero .moveUp naciśnij enter hero .moveDown naciśnij enter hero .moveLeft naciśn…" at bounding box center [1112, 315] width 296 height 188
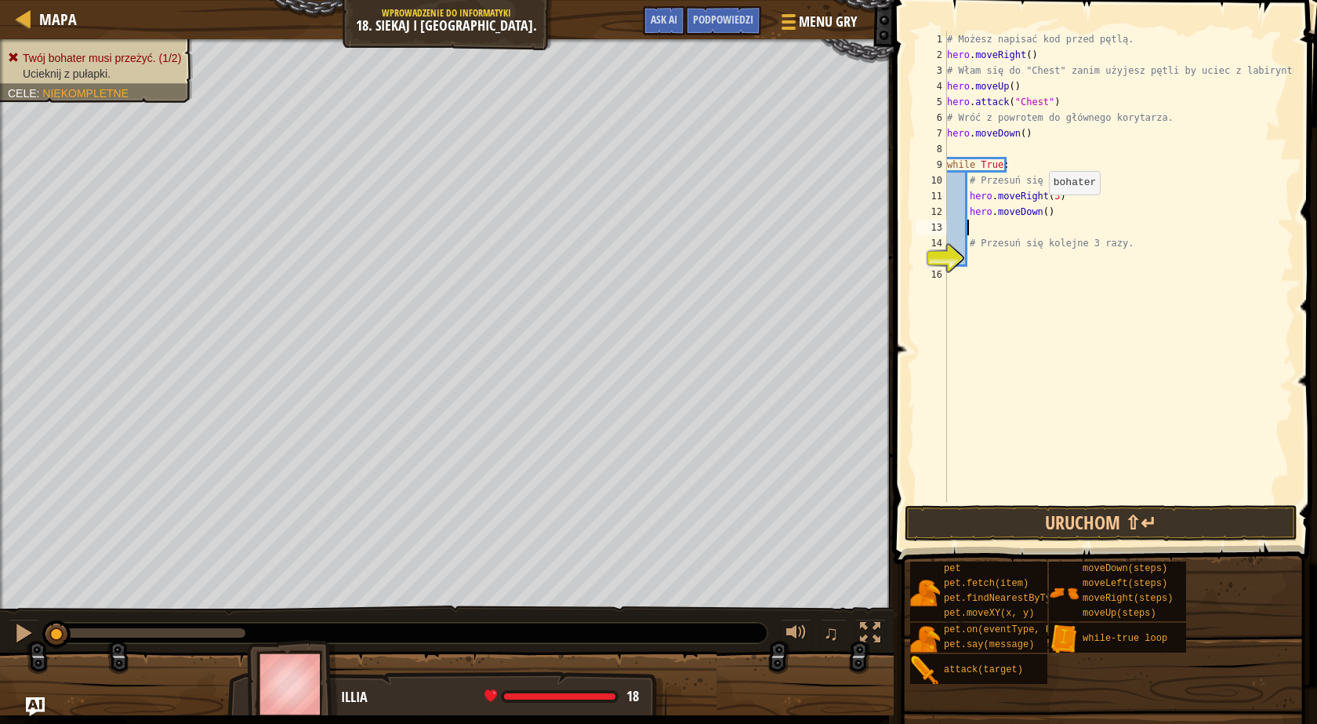
click at [1041, 210] on div "# Możesz napisać kod przed pętlą. hero . moveRight ( ) # Włam się do "Chest" za…" at bounding box center [1119, 282] width 350 height 502
type textarea "hero.moveDown(3)"
click at [1138, 519] on button "Uruchom ⇧↵" at bounding box center [1101, 523] width 393 height 36
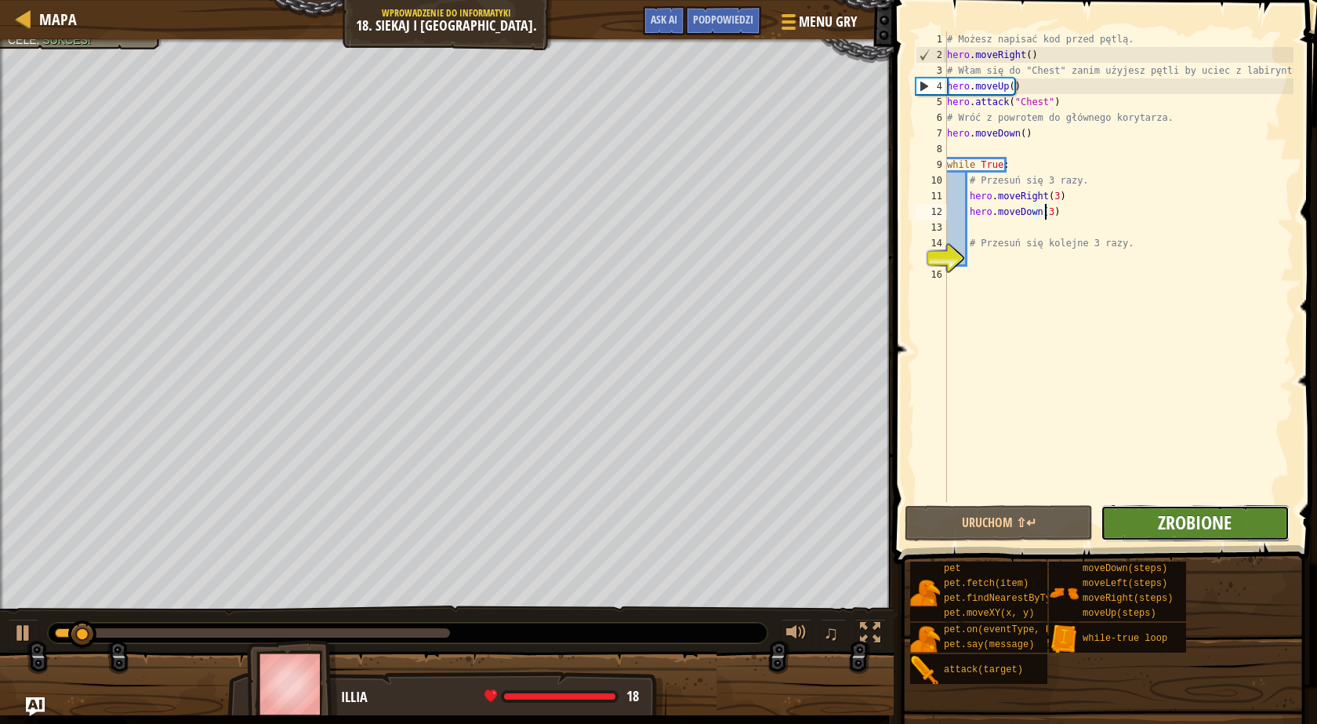
click at [1227, 512] on span "Zrobione" at bounding box center [1195, 522] width 74 height 25
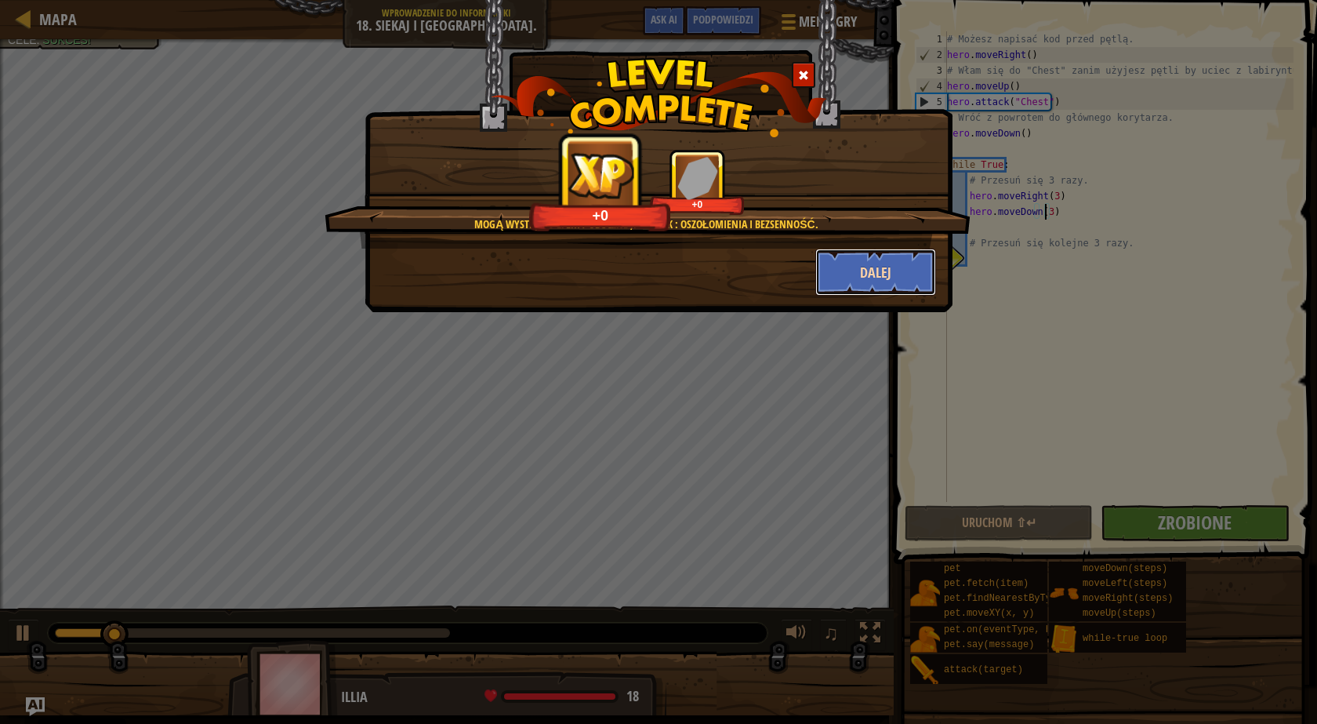
click at [860, 280] on button "Dalej" at bounding box center [876, 272] width 122 height 47
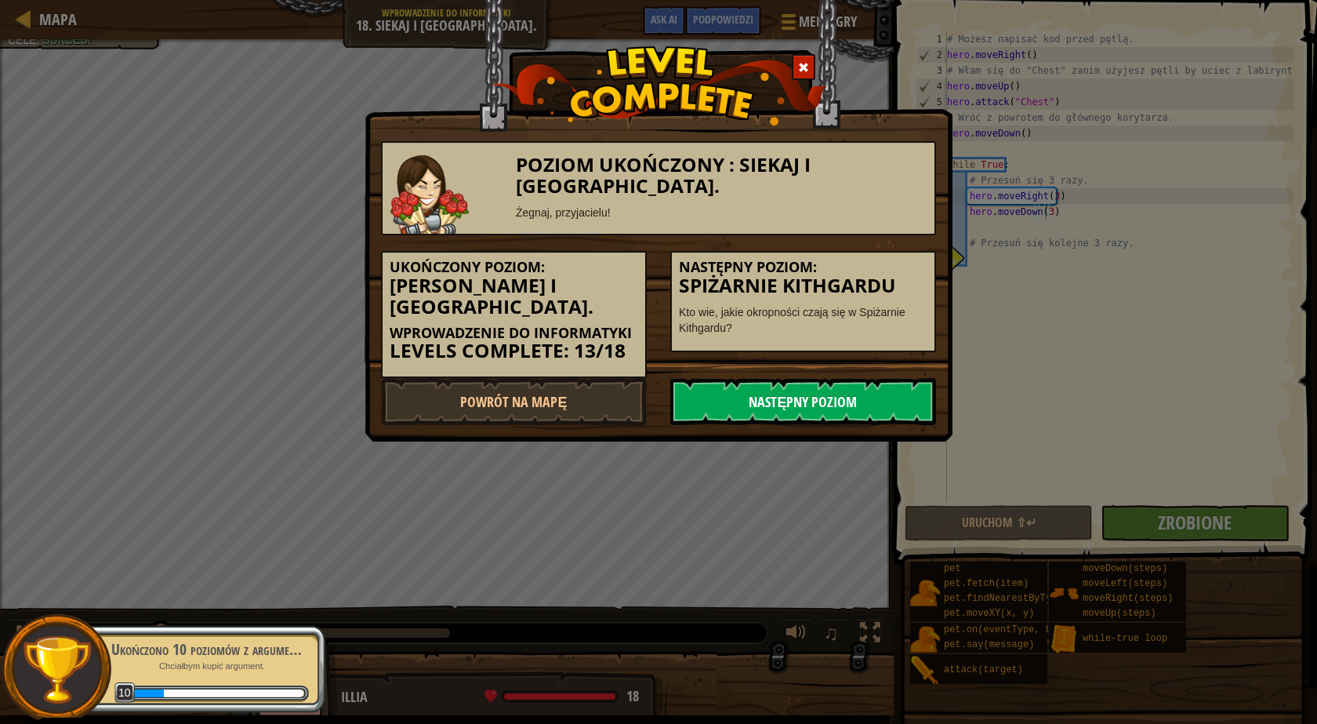
click at [862, 378] on link "Następny poziom" at bounding box center [803, 401] width 266 height 47
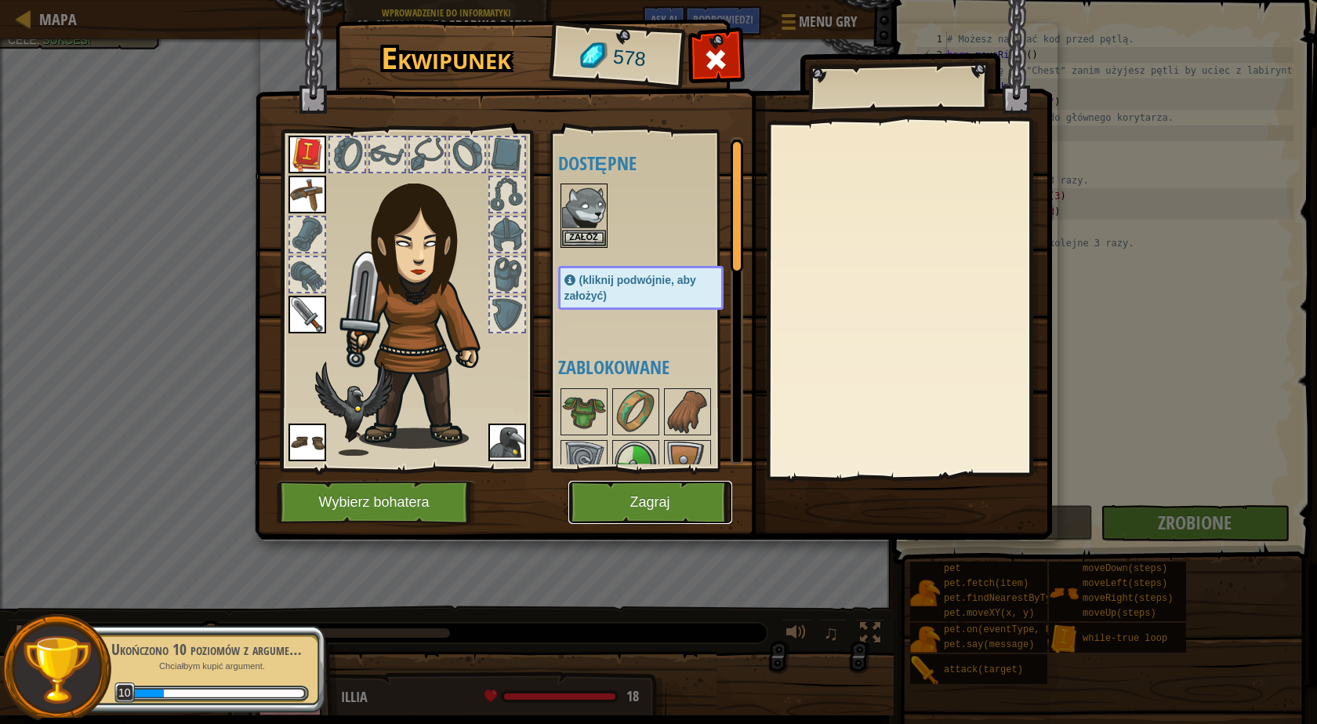
click at [686, 494] on button "Zagraj" at bounding box center [650, 502] width 164 height 43
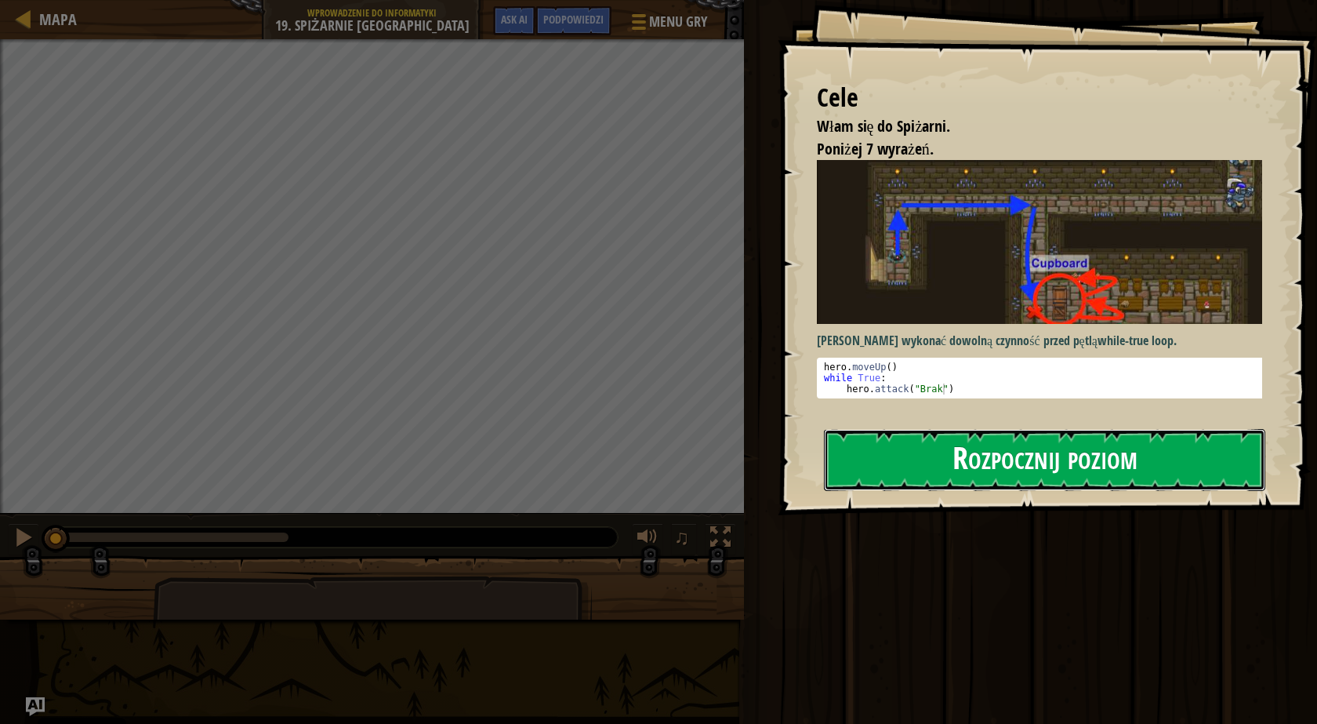
click at [991, 455] on button "Rozpocznij poziom" at bounding box center [1044, 460] width 441 height 62
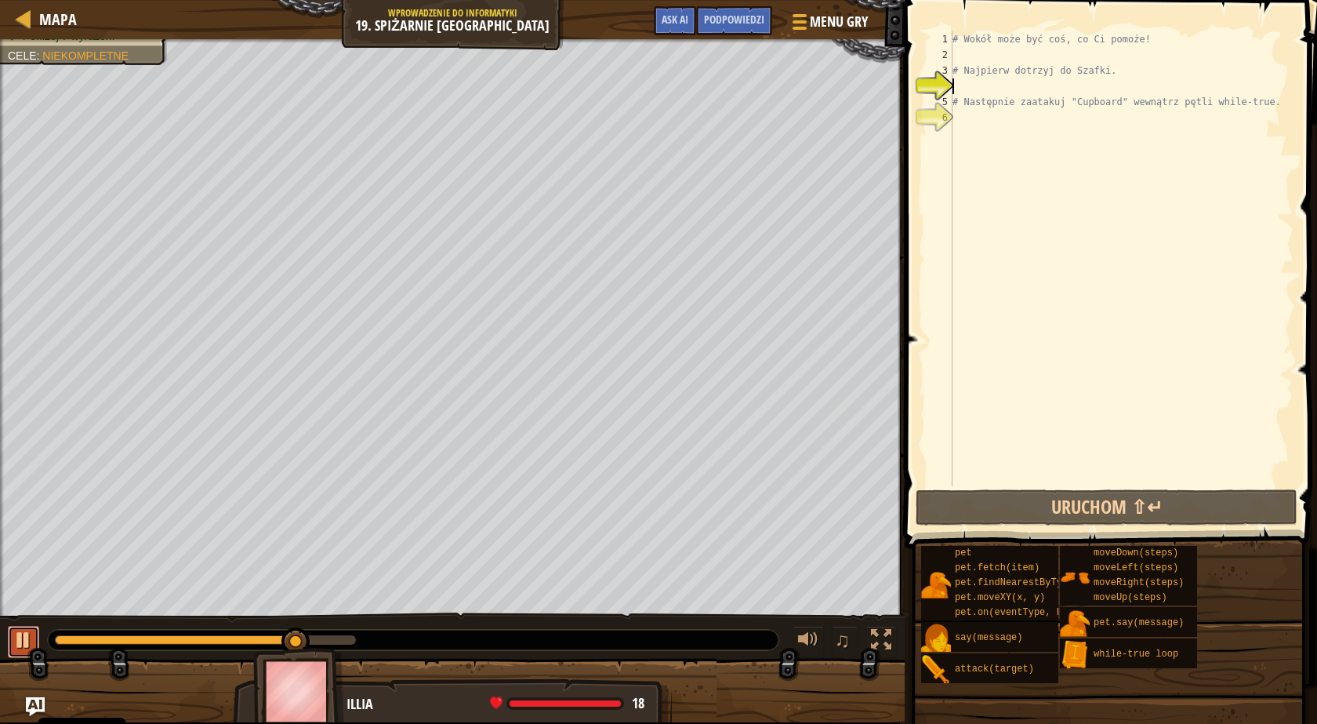
click at [27, 634] on div at bounding box center [23, 640] width 20 height 20
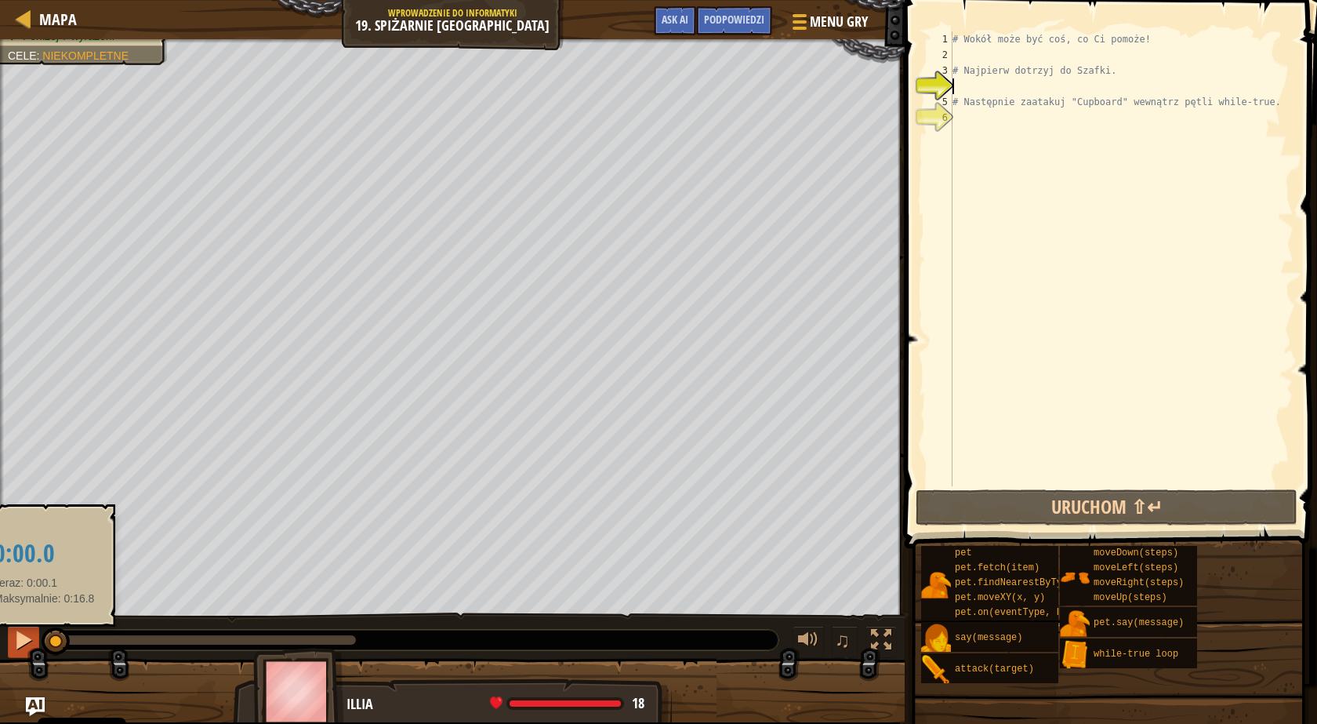
drag, startPoint x: 277, startPoint y: 638, endPoint x: 16, endPoint y: 638, distance: 261.1
click at [16, 638] on div "♫" at bounding box center [452, 635] width 905 height 47
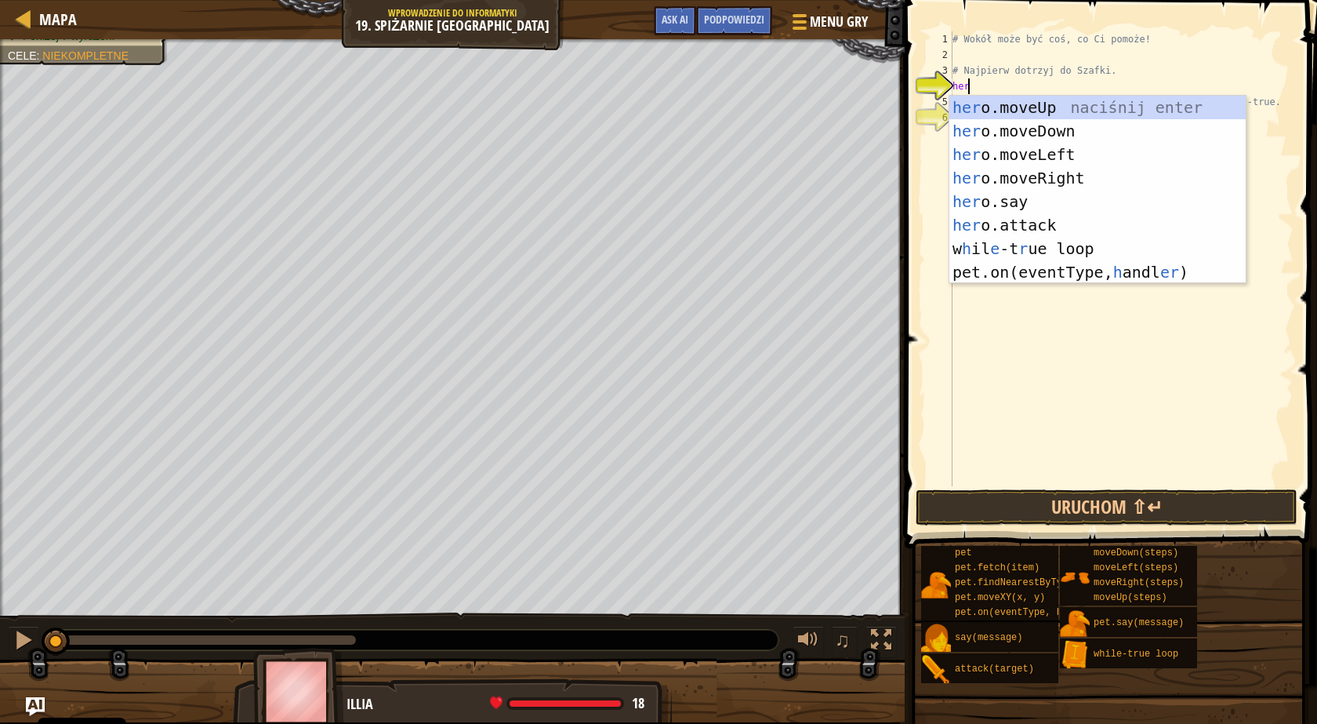
scroll to position [7, 1]
type textarea "hero"
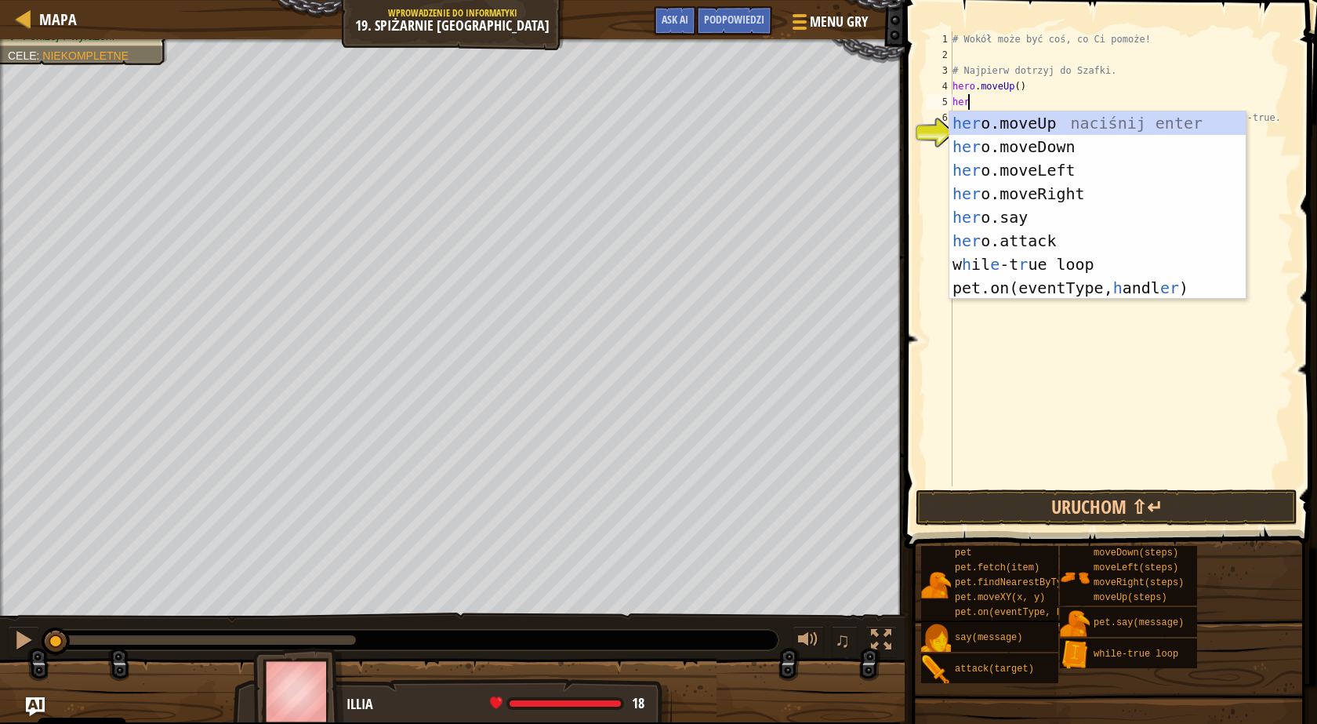
type textarea "hero"
click at [1024, 196] on div "hero .moveUp naciśnij enter hero .moveDown naciśnij enter hero .moveLeft naciśn…" at bounding box center [1097, 217] width 296 height 212
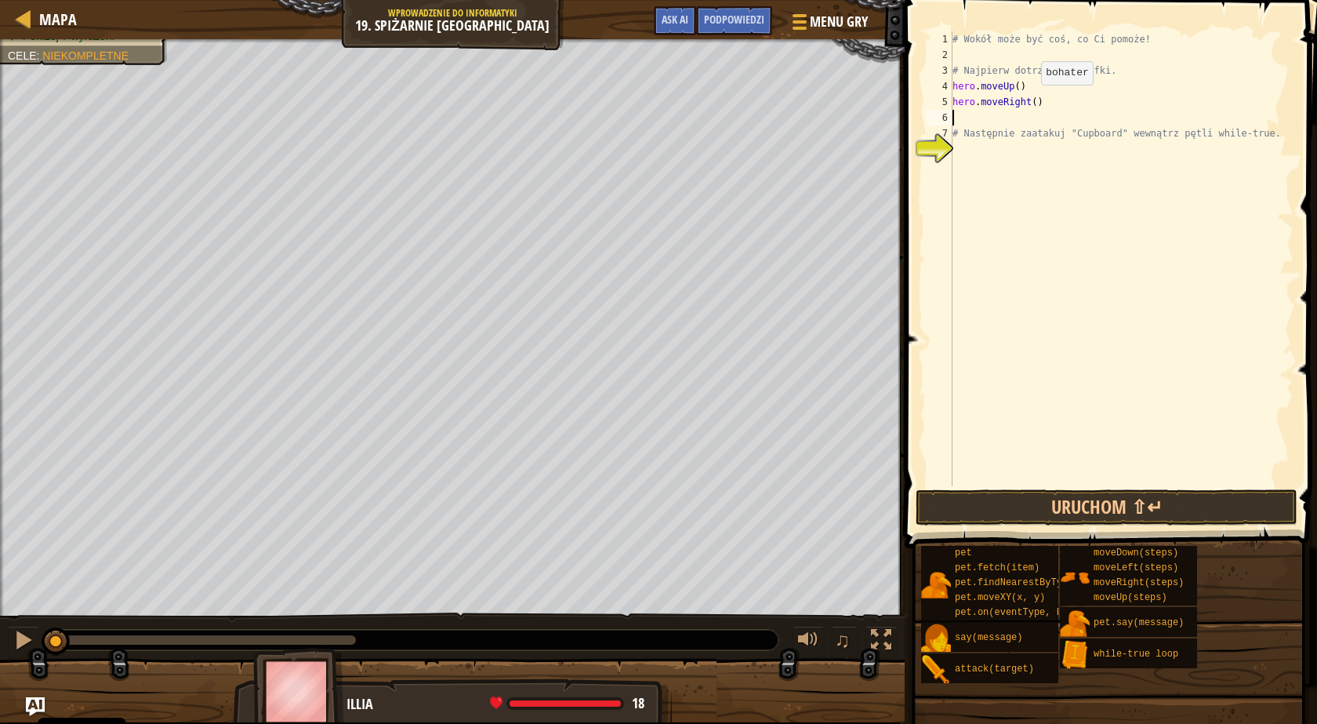
click at [1028, 100] on div "# Wokół może być coś, co Ci pomoże! # Najpierw dotrzyj do Szafki. hero . moveUp…" at bounding box center [1121, 274] width 344 height 486
type textarea "hero.moveRight(2)"
click at [1006, 116] on div "# Wokół może być coś, co Ci pomoże! # Najpierw dotrzyj do Szafki. hero . moveUp…" at bounding box center [1121, 274] width 344 height 486
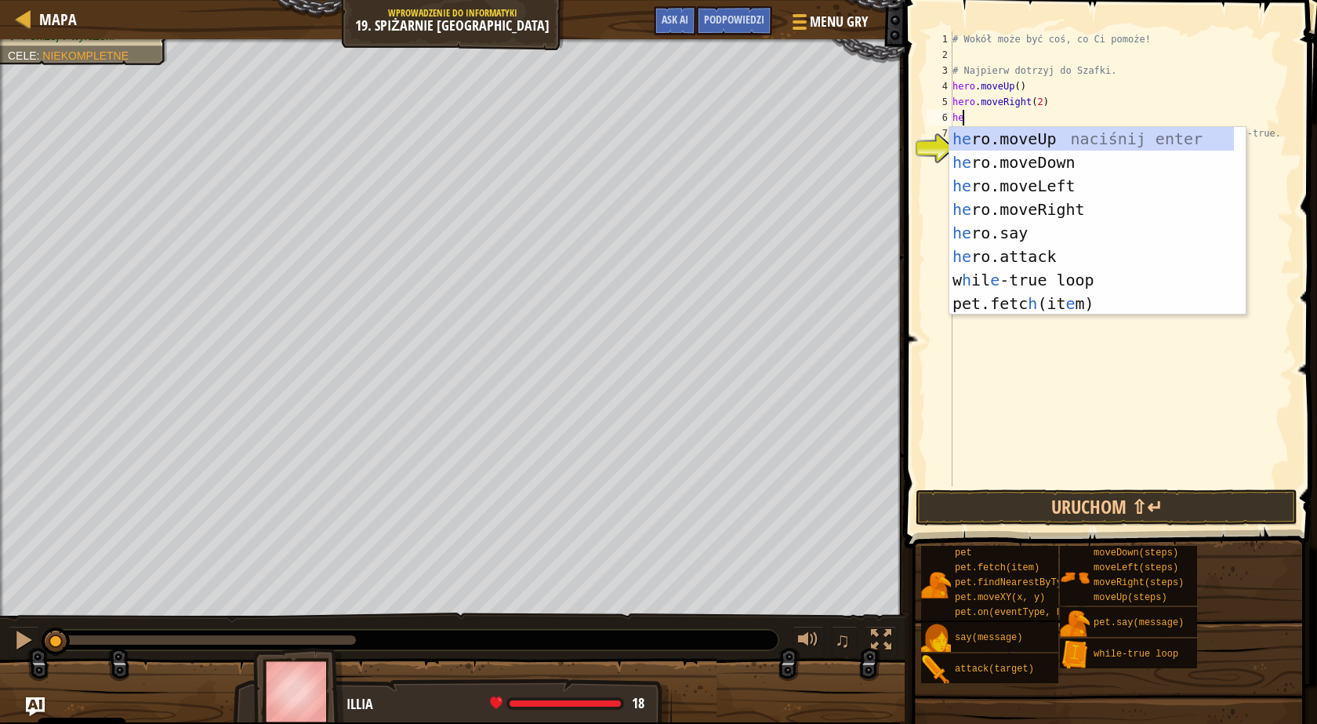
type textarea "her"
click at [1041, 156] on div "her o.moveUp naciśnij enter her o.moveDown naciśnij enter her o.moveLeft naciśn…" at bounding box center [1097, 244] width 296 height 235
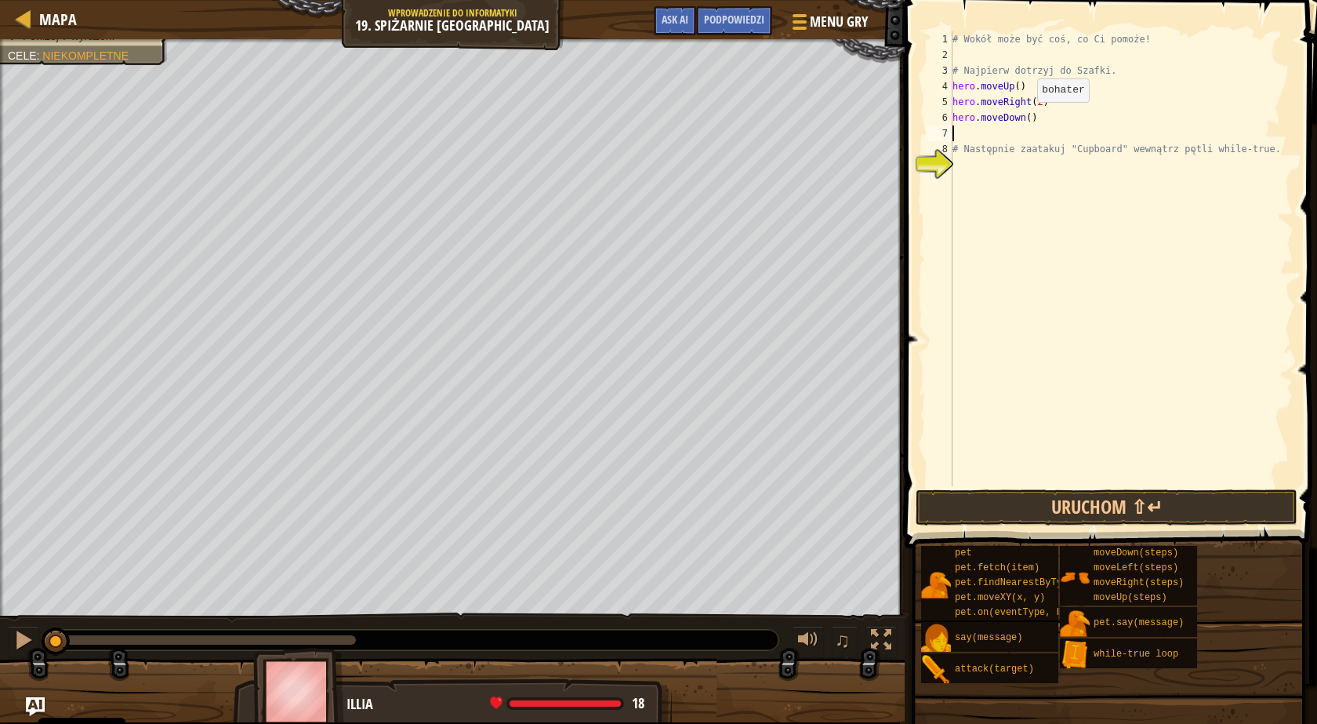
click at [1025, 115] on div "# Wokół może być coś, co Ci pomoże! # Najpierw dotrzyj do Szafki. hero . moveUp…" at bounding box center [1121, 274] width 344 height 486
type textarea "hero.moveDown(3)"
click at [1004, 131] on div "# Wokół może być coś, co Ci pomoże! # Najpierw dotrzyj do Szafki. hero . moveUp…" at bounding box center [1121, 274] width 344 height 486
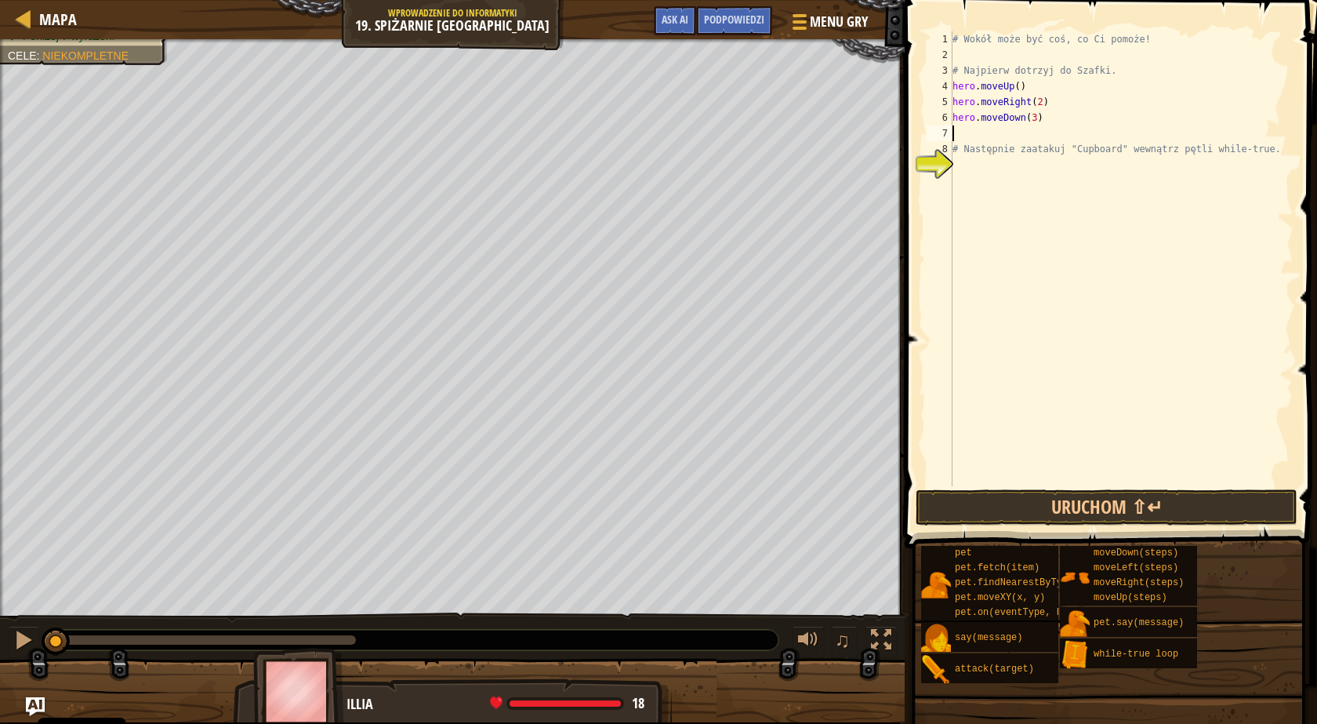
click at [993, 175] on div "# Wokół może być coś, co Ci pomoże! # Najpierw dotrzyj do Szafki. hero . moveUp…" at bounding box center [1121, 274] width 344 height 486
type textarea "whi"
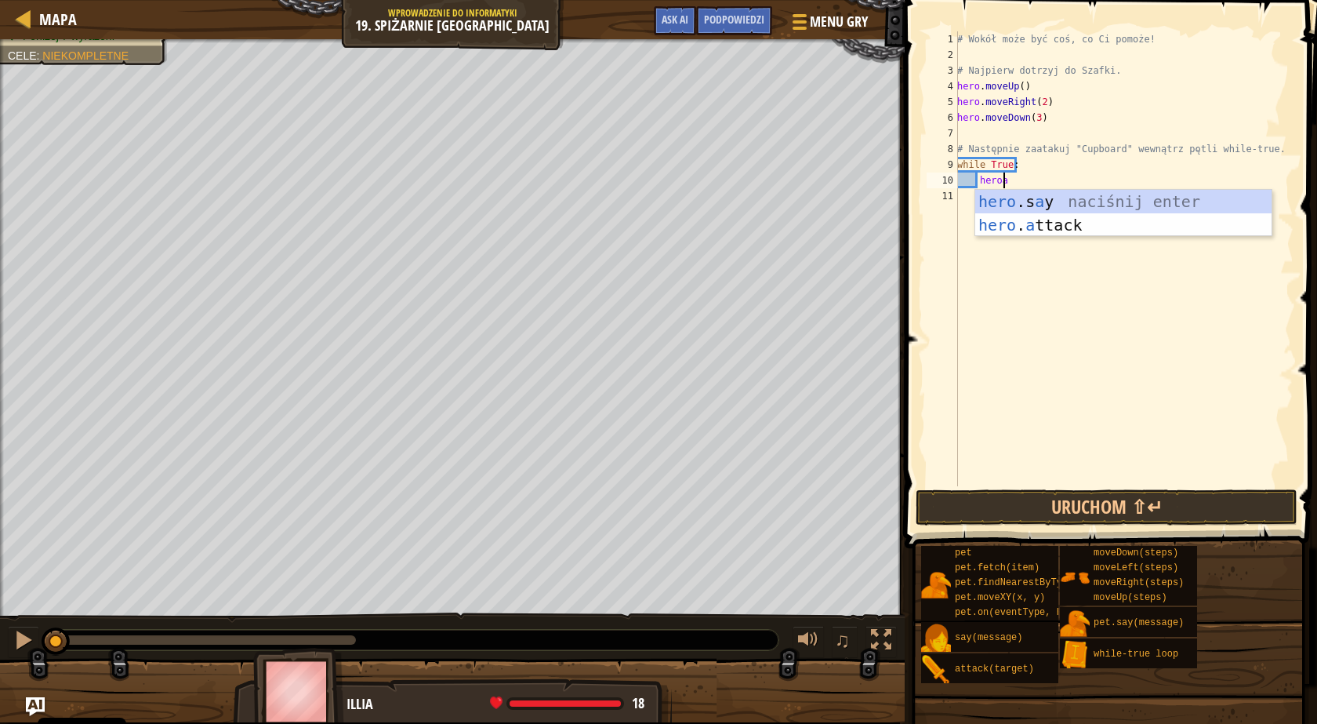
scroll to position [7, 3]
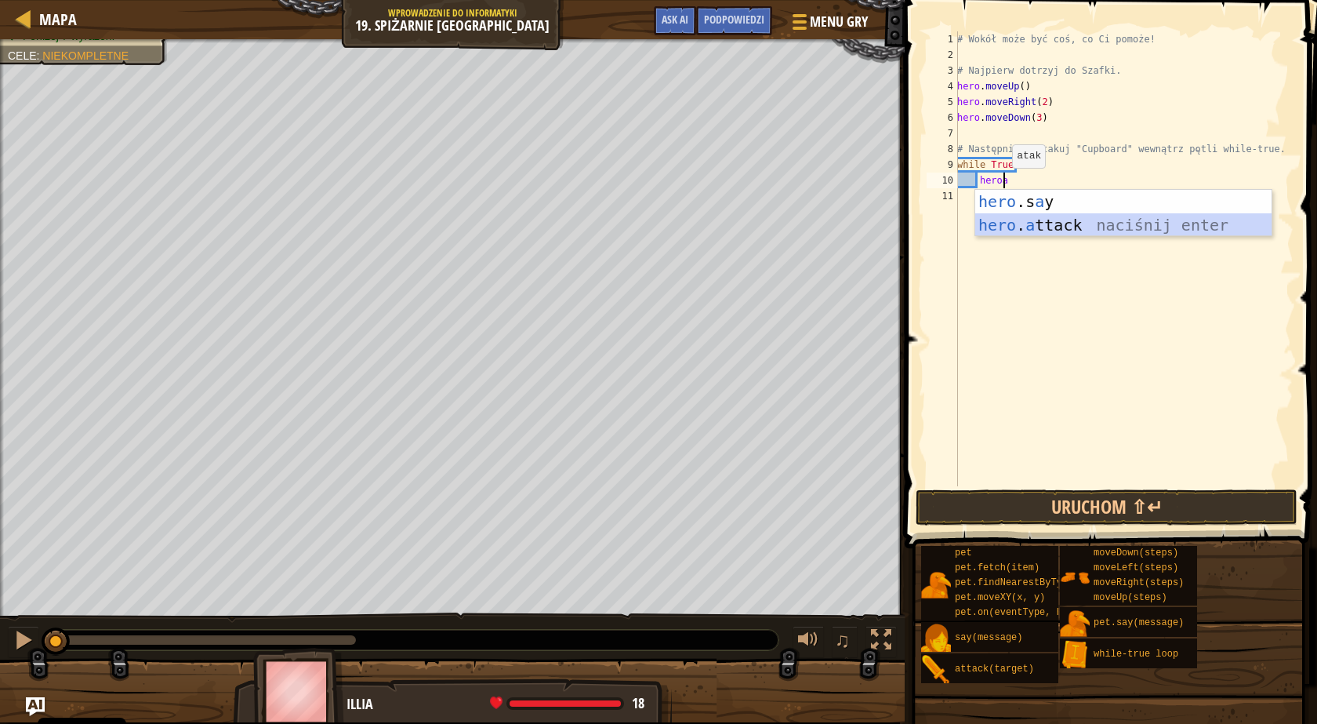
click at [1025, 227] on div "hero .s a y naciśnij enter hero . a ttack naciśnij enter" at bounding box center [1123, 237] width 296 height 94
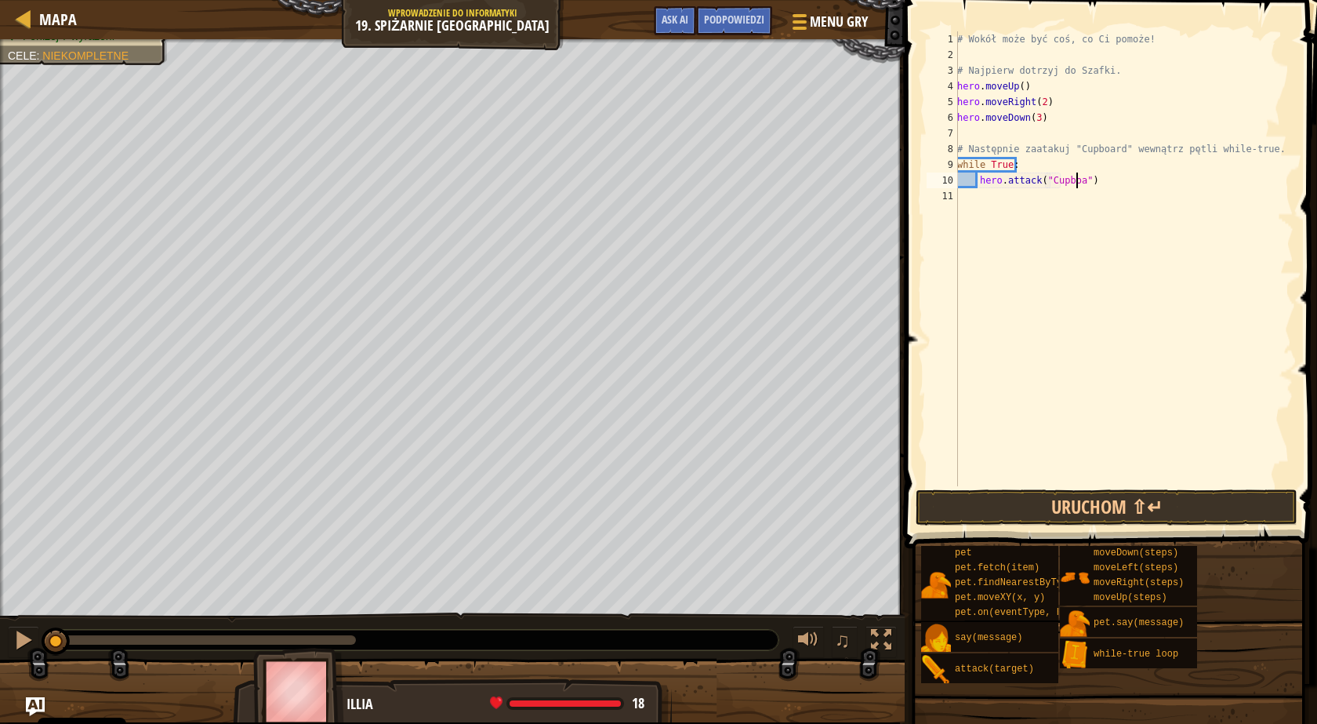
type textarea "hero.attack("Cupboard")"
drag, startPoint x: 1037, startPoint y: 501, endPoint x: 1049, endPoint y: 492, distance: 15.1
click at [1047, 497] on button "Uruchom ⇧↵" at bounding box center [1107, 507] width 382 height 36
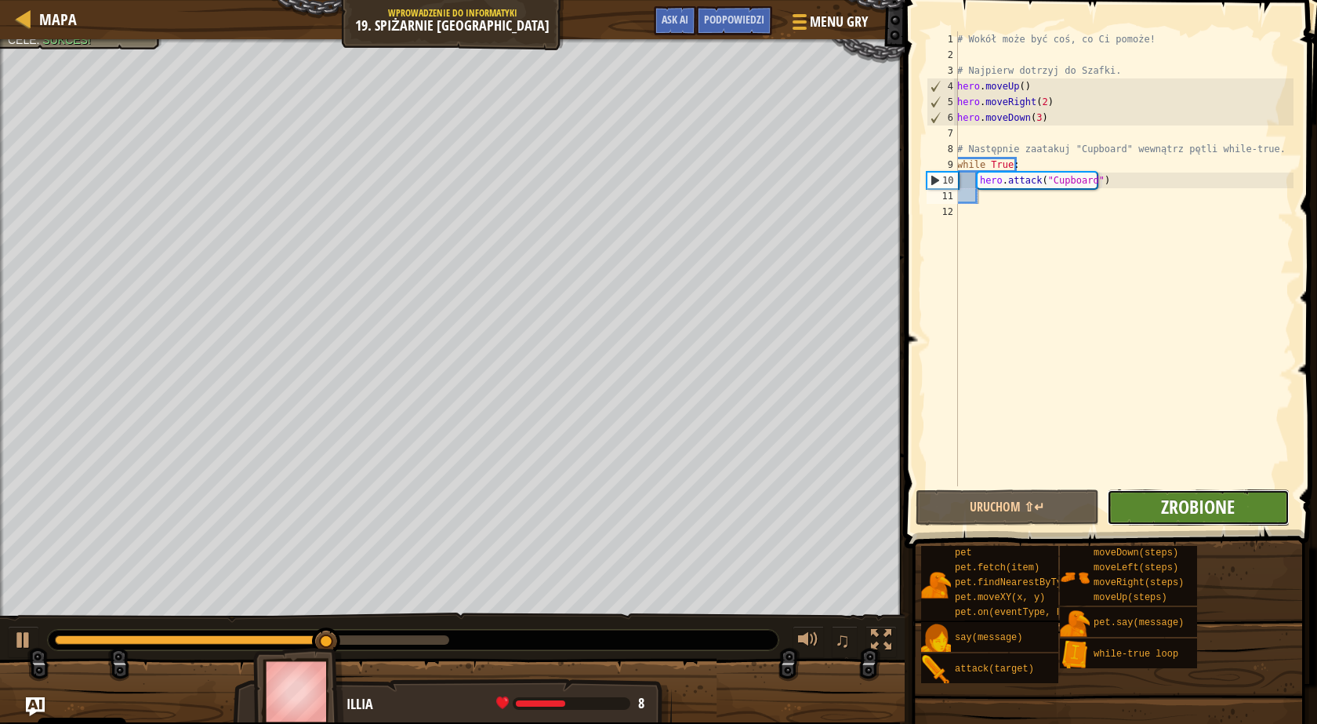
click at [1223, 510] on span "Zrobione" at bounding box center [1198, 506] width 74 height 25
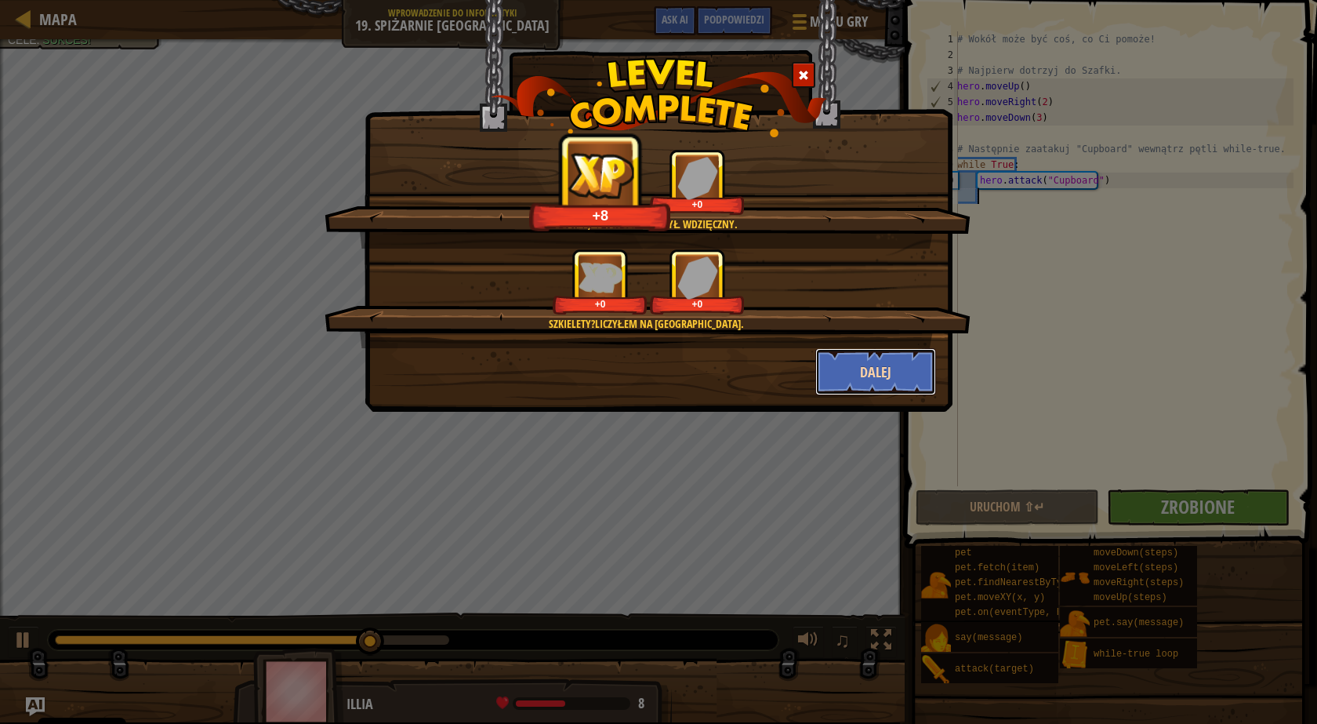
click at [894, 377] on button "Dalej" at bounding box center [876, 371] width 122 height 47
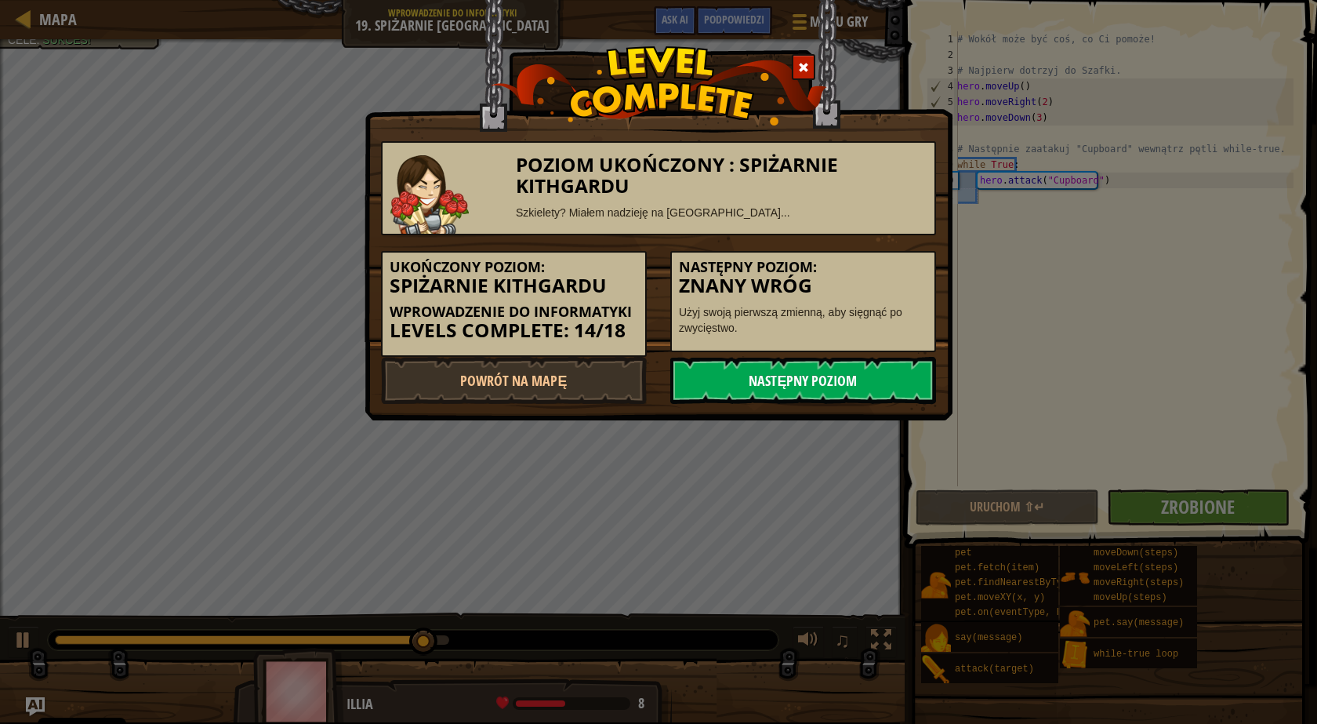
click at [891, 376] on link "Następny poziom" at bounding box center [803, 380] width 266 height 47
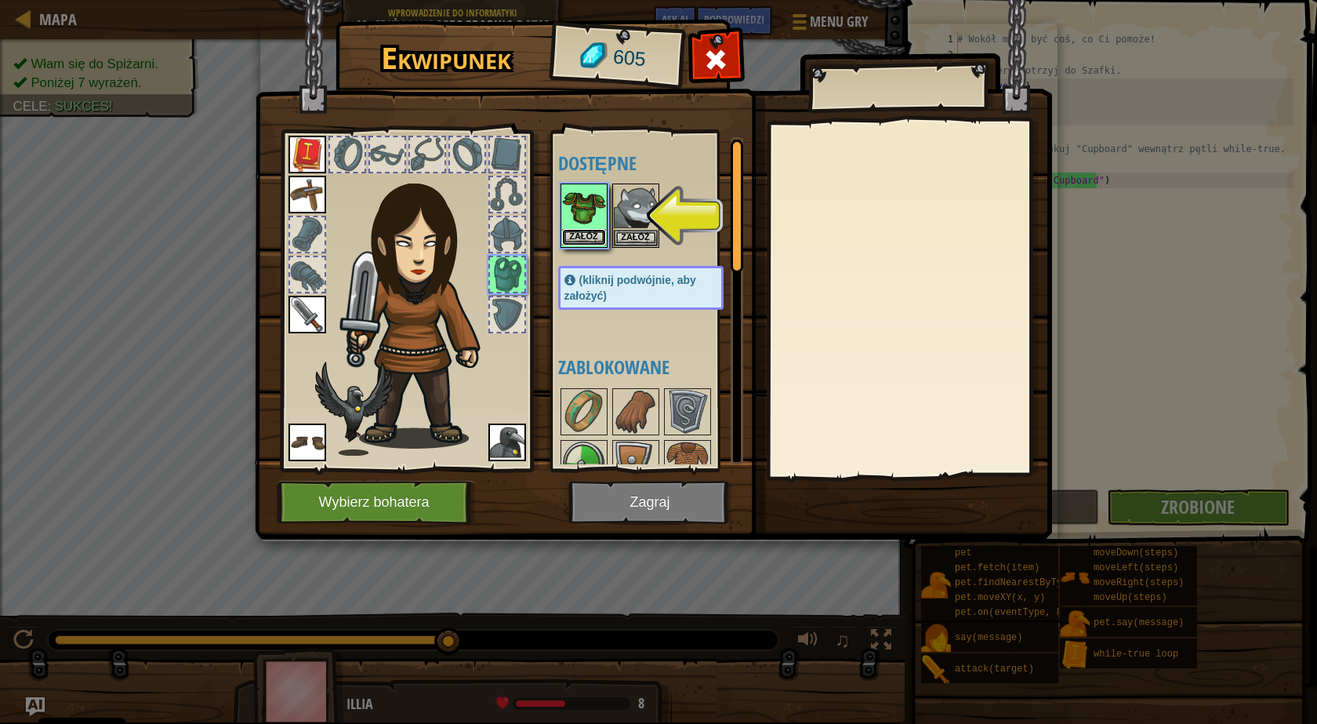
click at [577, 237] on button "Załóż" at bounding box center [584, 237] width 44 height 16
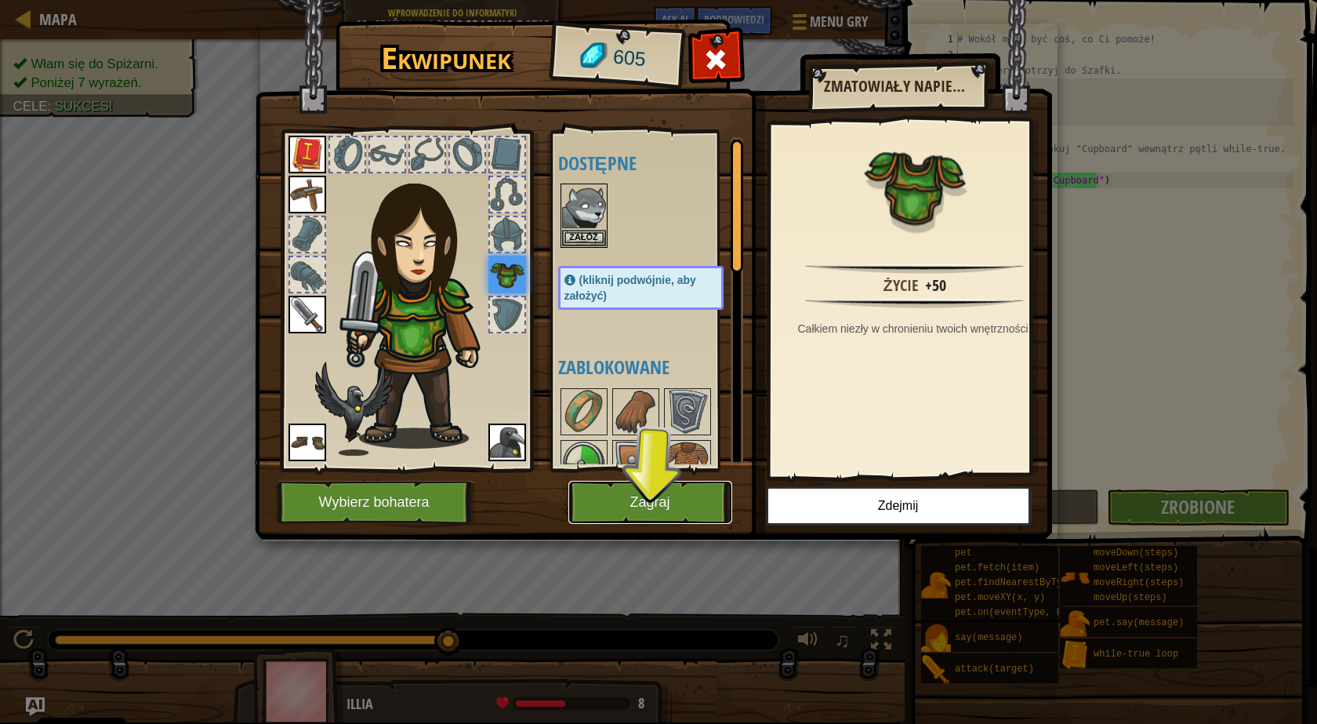
click at [655, 498] on button "Zagraj" at bounding box center [650, 502] width 164 height 43
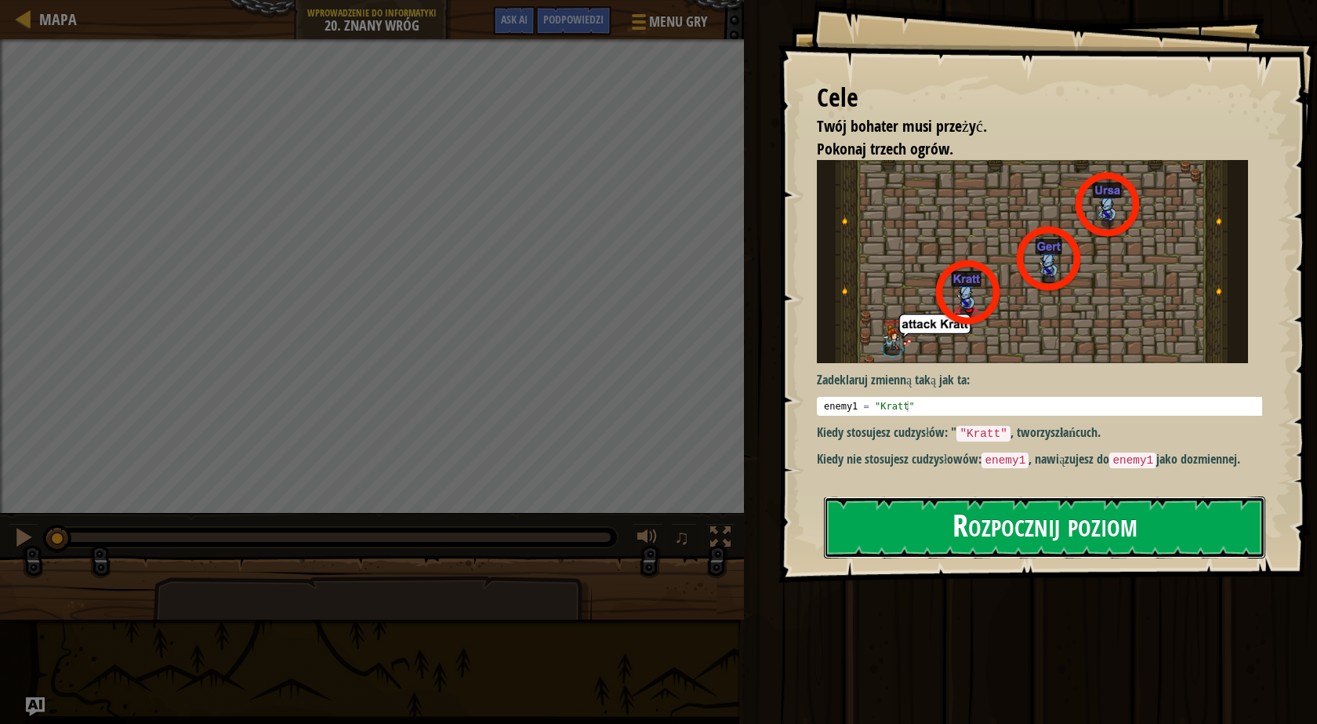
click at [995, 528] on button "Rozpocznij poziom" at bounding box center [1044, 527] width 441 height 62
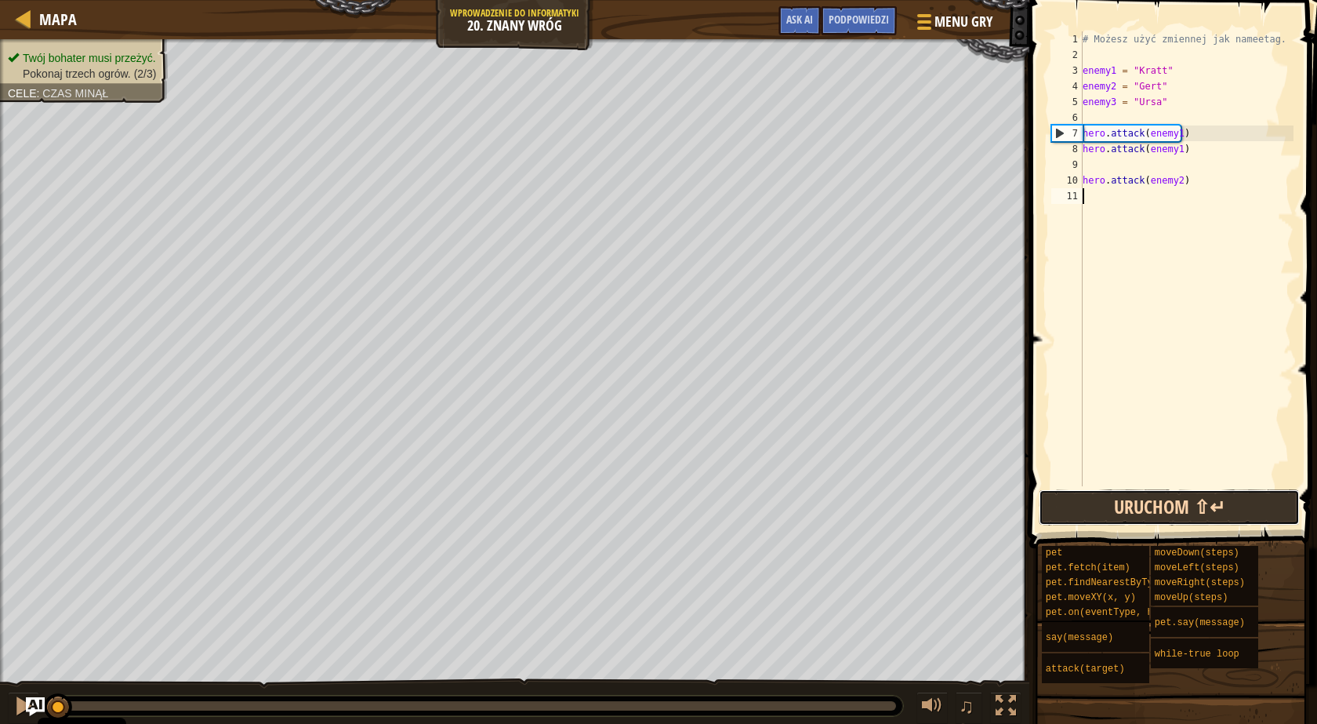
click at [1106, 502] on button "Uruchom ⇧↵" at bounding box center [1169, 507] width 261 height 36
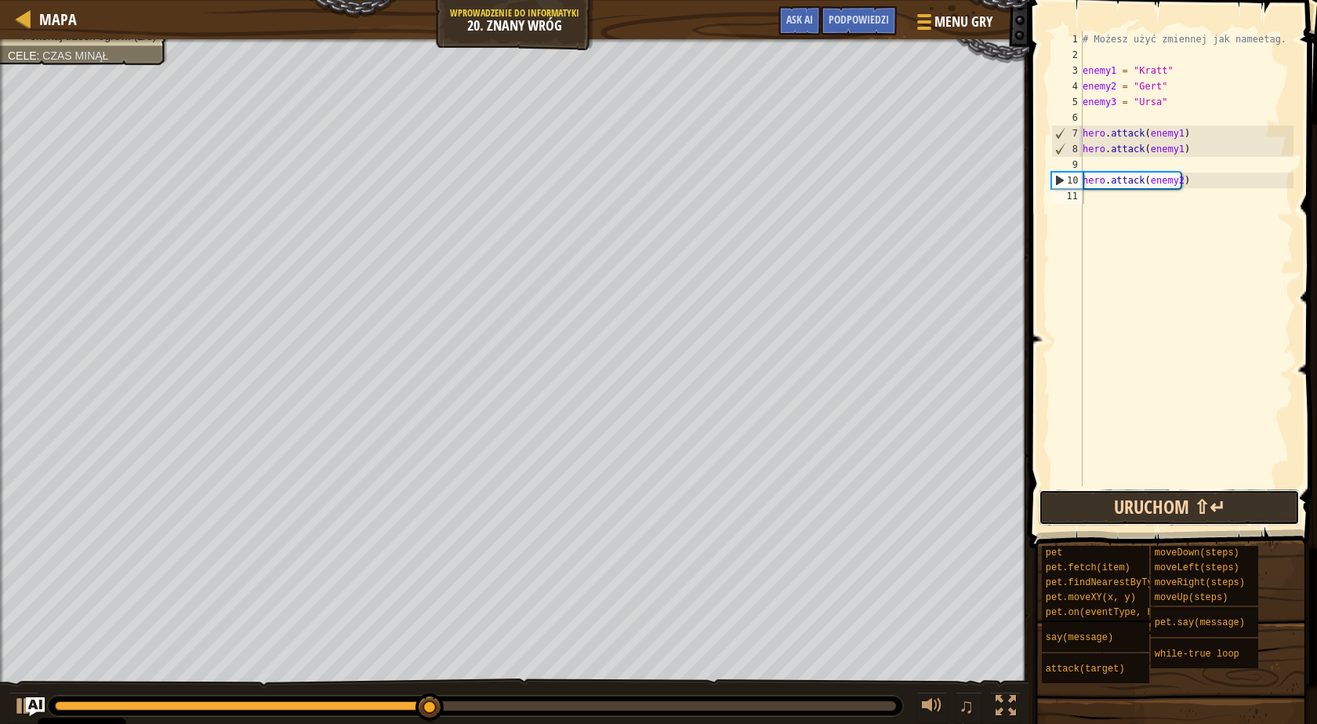
click at [1106, 502] on button "Uruchom ⇧↵" at bounding box center [1169, 507] width 261 height 36
click at [11, 697] on button at bounding box center [23, 708] width 31 height 32
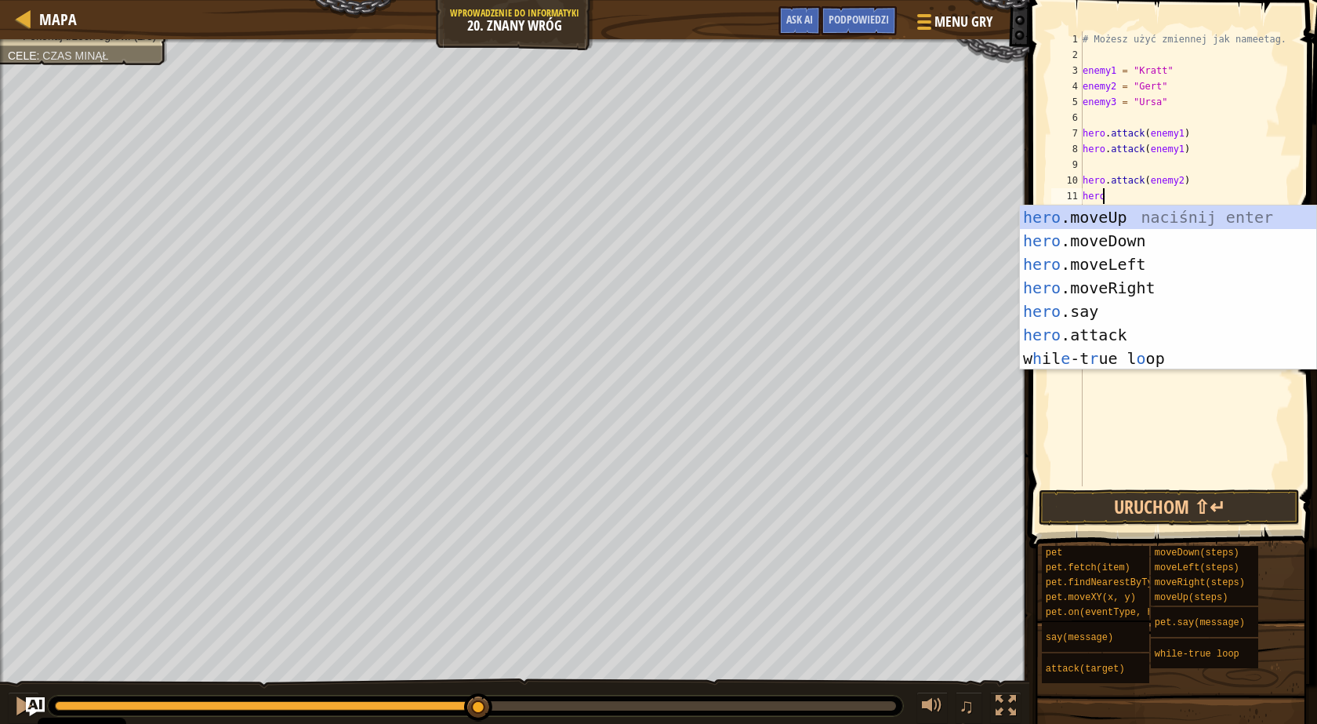
scroll to position [7, 1]
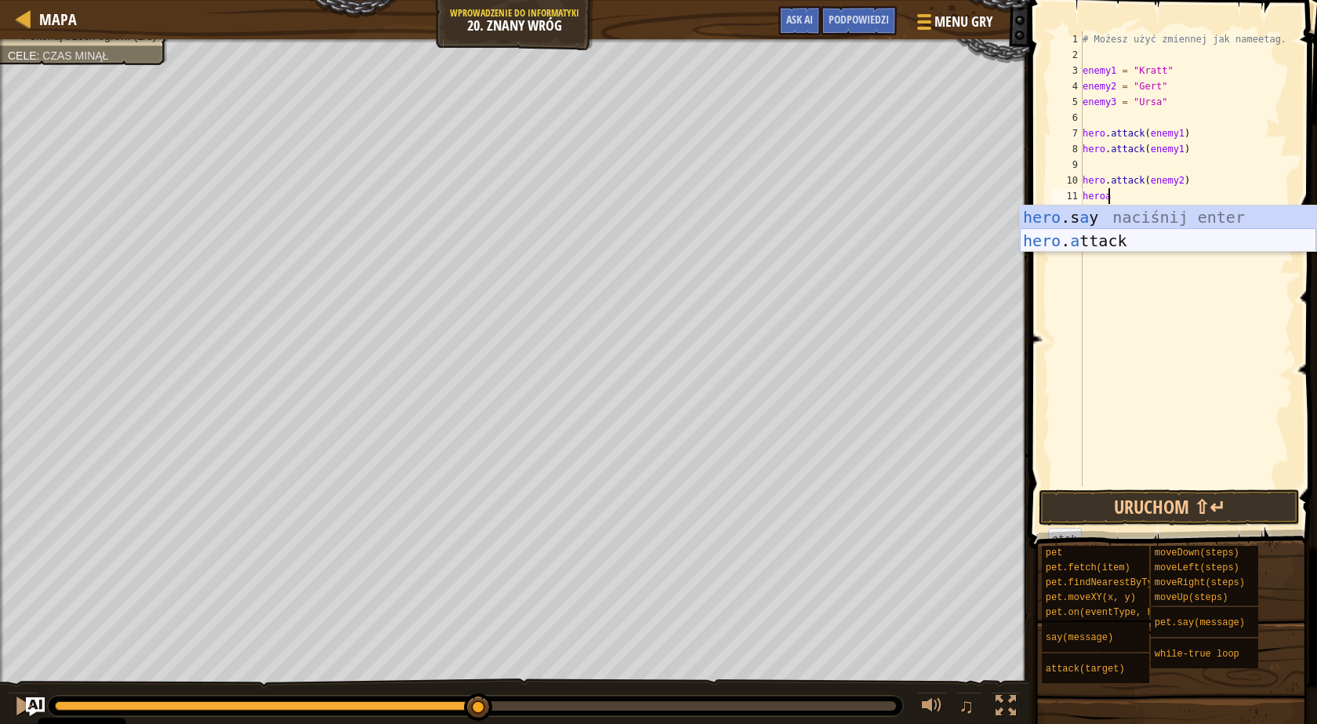
click at [1057, 234] on div "hero .s a y naciśnij enter hero . a ttack naciśnij enter" at bounding box center [1168, 252] width 296 height 94
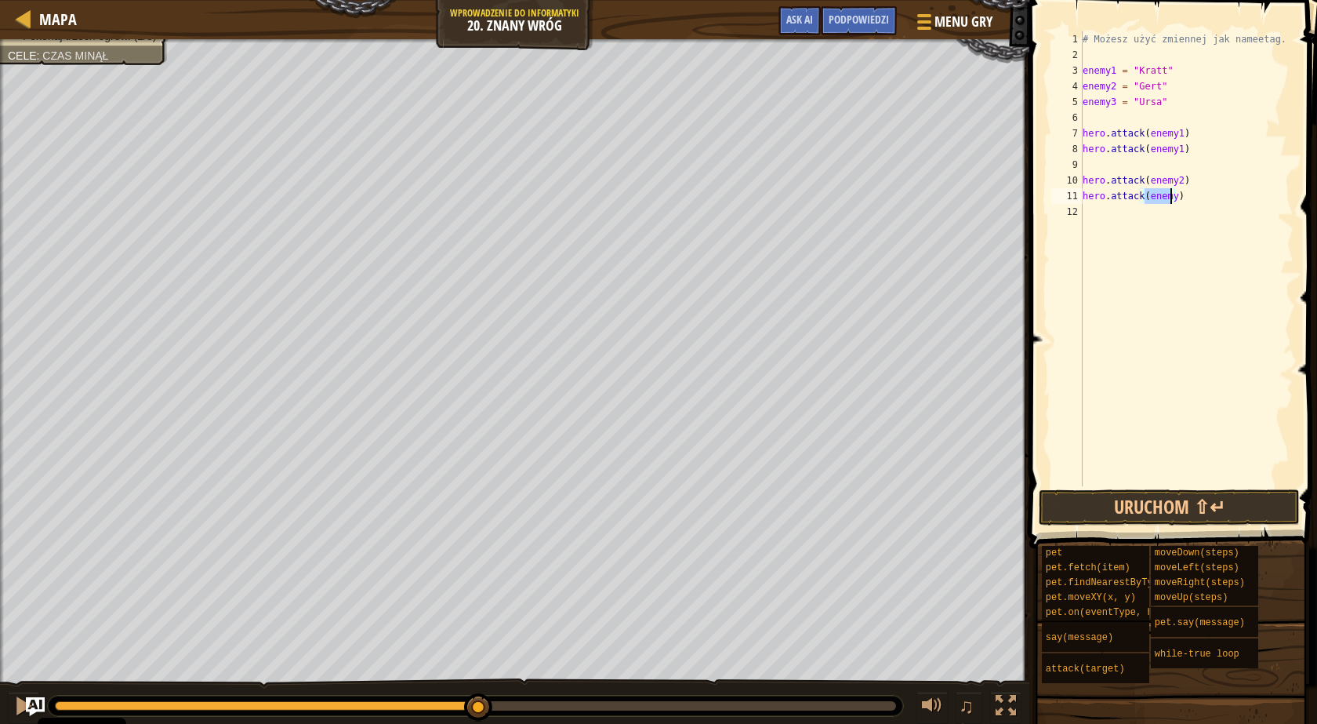
click at [1169, 192] on div "# Możesz użyć zmiennej jak nameetag. enemy1 = "Kratt" enemy2 = "[PERSON_NAME]" …" at bounding box center [1187, 258] width 214 height 455
type textarea "hero.attack(enemy2)"
click at [1167, 499] on button "Uruchom ⇧↵" at bounding box center [1169, 507] width 261 height 36
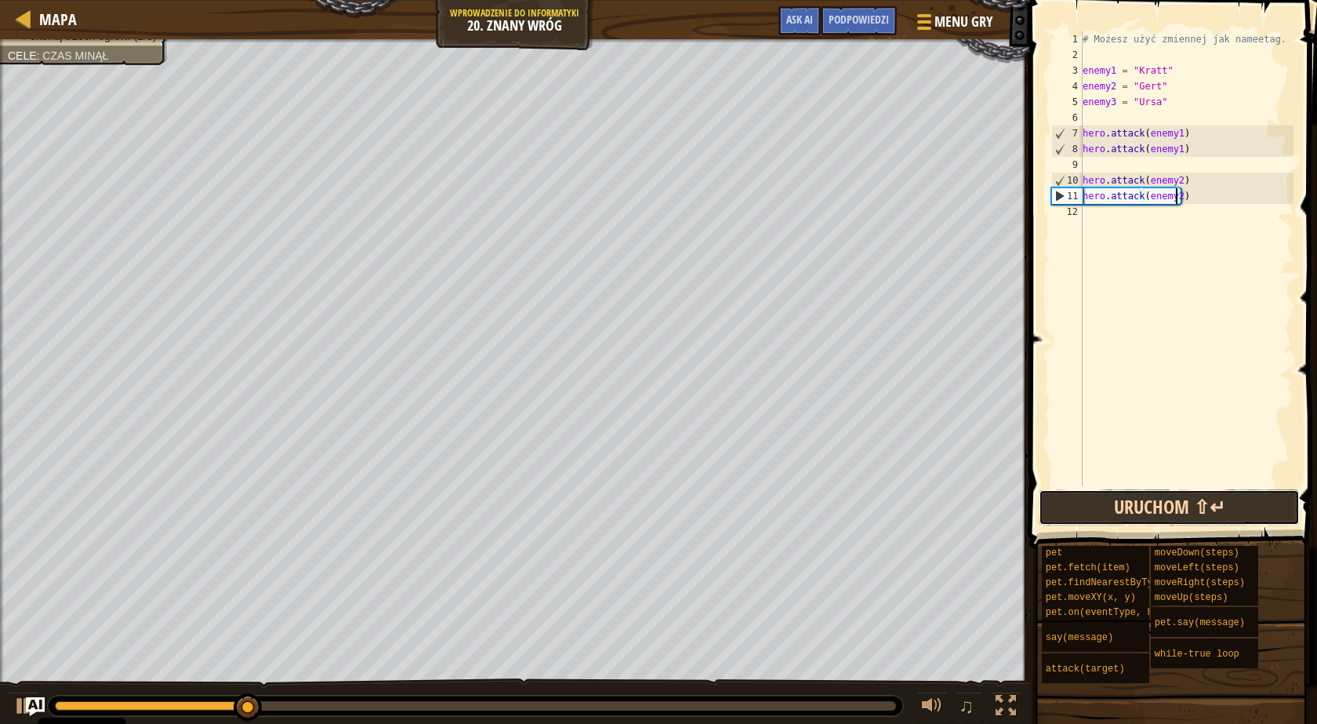
click at [1177, 497] on button "Uruchom ⇧↵" at bounding box center [1169, 507] width 261 height 36
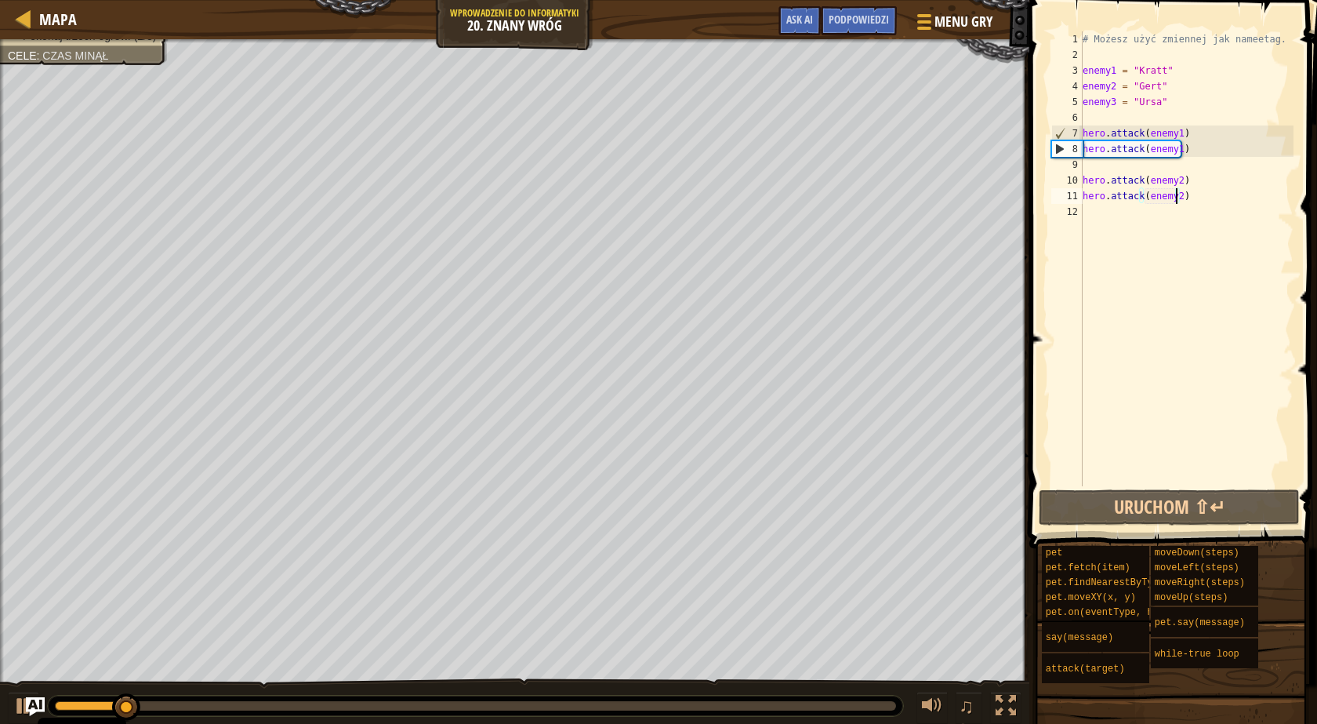
click at [1200, 217] on div "# Możesz użyć zmiennej jak nameetag. enemy1 = "Kratt" enemy2 = "[PERSON_NAME]" …" at bounding box center [1187, 274] width 214 height 486
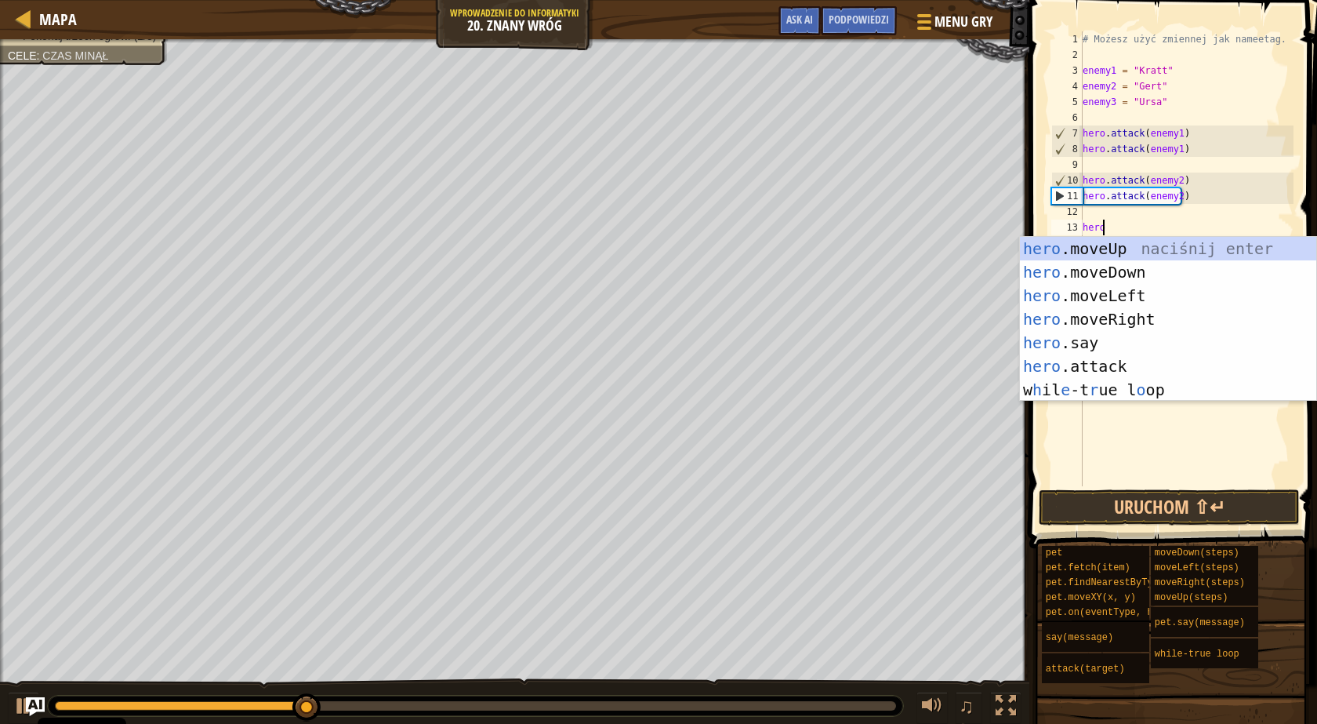
scroll to position [7, 1]
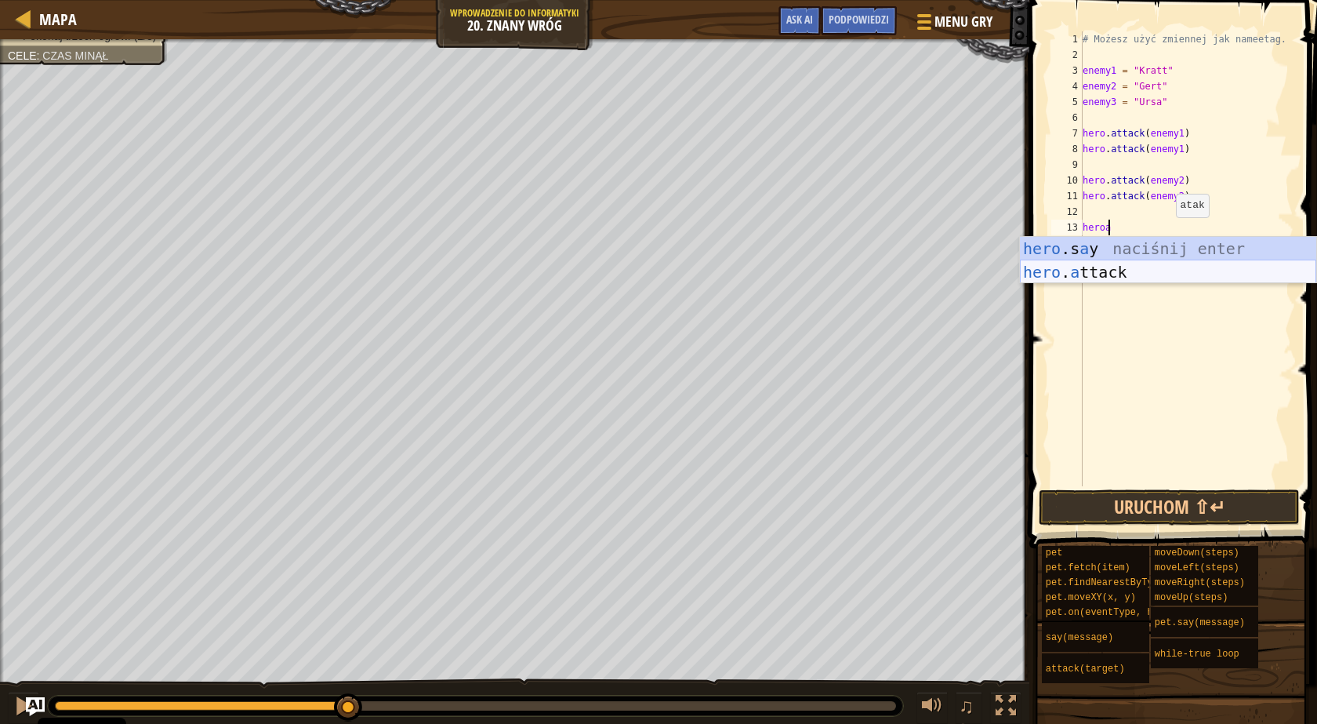
click at [1113, 270] on div "hero .s a y naciśnij enter hero . a ttack naciśnij enter" at bounding box center [1168, 284] width 296 height 94
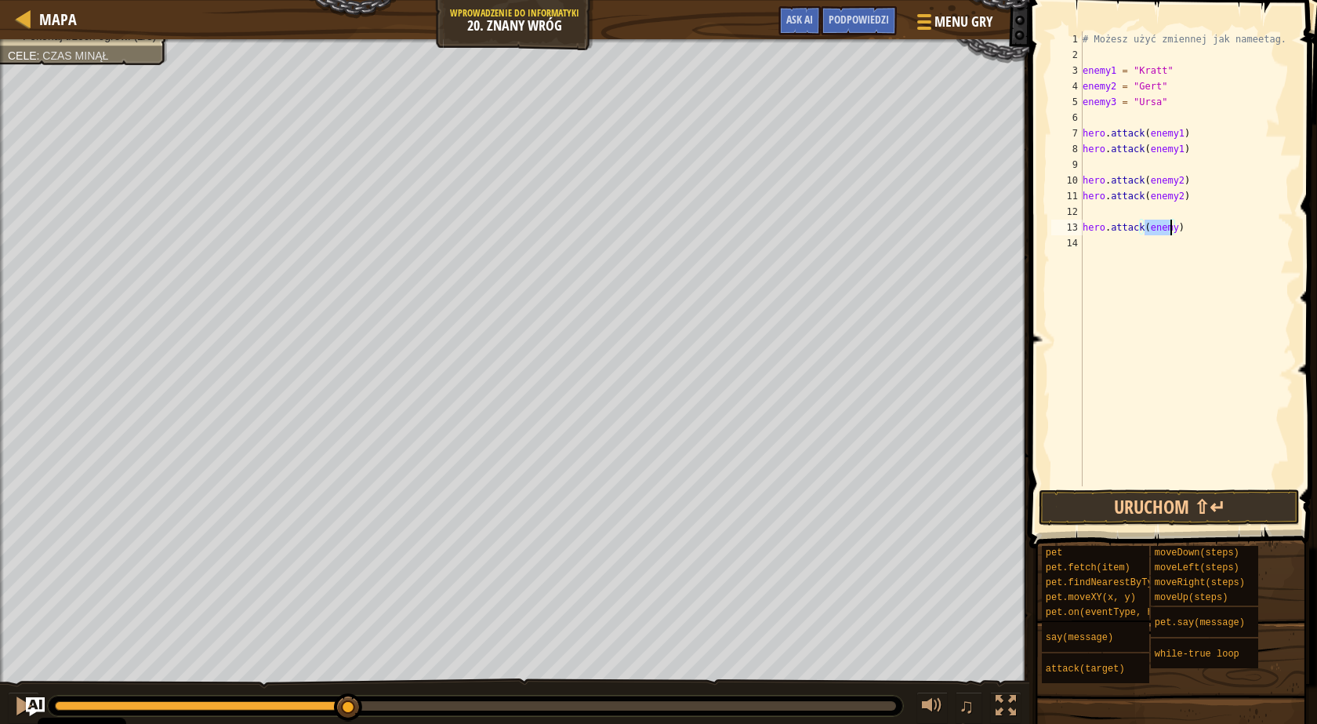
click at [1172, 229] on div "# Możesz użyć zmiennej jak nameetag. enemy1 = "Kratt" enemy2 = "[PERSON_NAME]" …" at bounding box center [1187, 258] width 214 height 455
type textarea "hero.attack(enemy3)"
click at [1179, 247] on div "# Możesz użyć zmiennej jak nameetag. enemy1 = "Kratt" enemy2 = "[PERSON_NAME]" …" at bounding box center [1187, 274] width 214 height 486
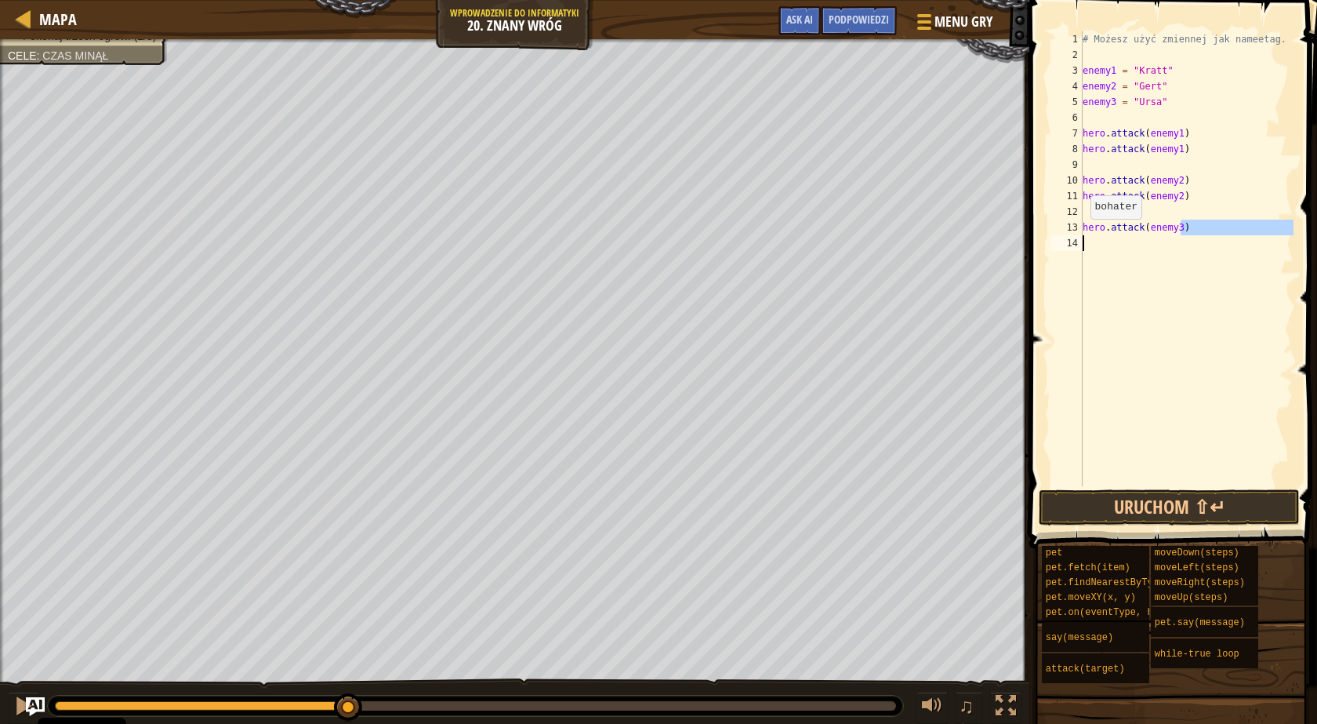
drag, startPoint x: 1181, startPoint y: 227, endPoint x: 1078, endPoint y: 238, distance: 103.2
click at [1078, 238] on div "1 2 3 4 5 6 7 8 9 10 11 12 13 14 # Możesz użyć zmiennej jak nameetag. enemy1 = …" at bounding box center [1170, 258] width 245 height 455
drag, startPoint x: 1083, startPoint y: 228, endPoint x: 1179, endPoint y: 221, distance: 96.7
click at [1179, 221] on div "# Możesz użyć zmiennej jak nameetag. enemy1 = "Kratt" enemy2 = "[PERSON_NAME]" …" at bounding box center [1187, 274] width 214 height 486
type textarea "hero.attack(enemy3)"
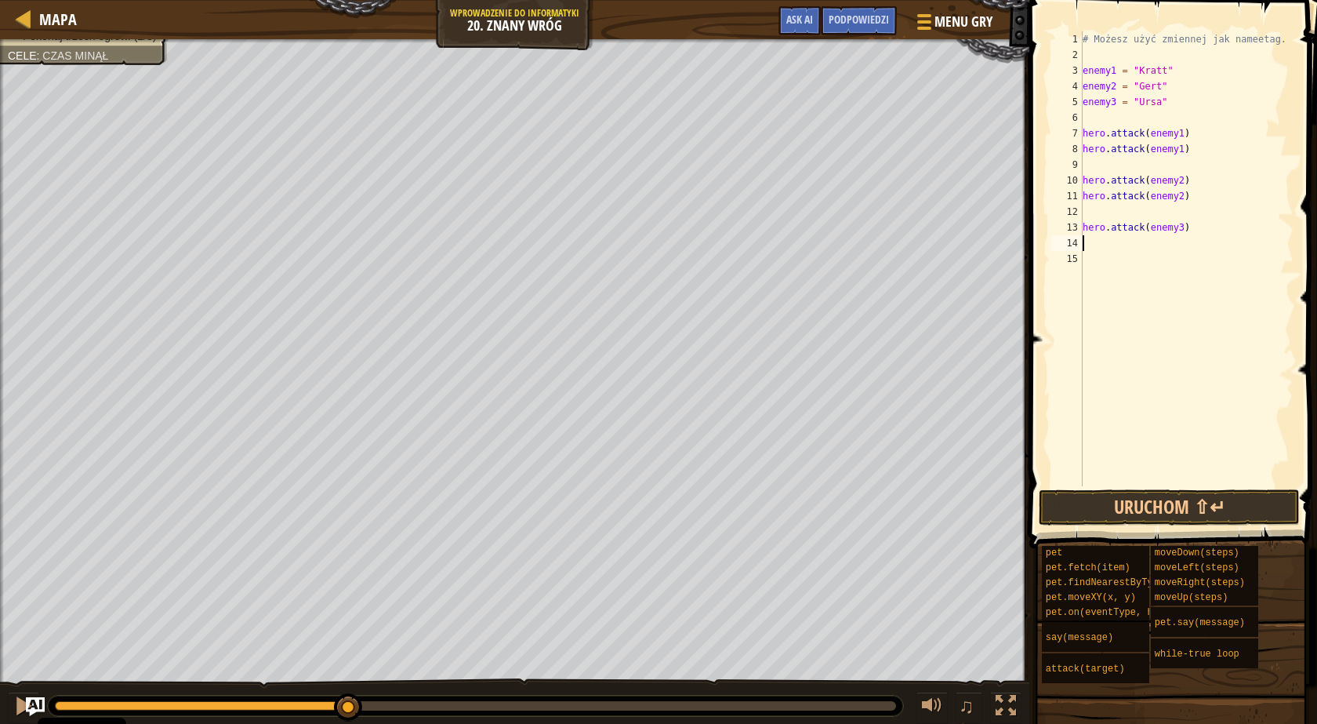
paste textarea
click at [1070, 506] on button "Uruchom ⇧↵" at bounding box center [1169, 507] width 261 height 36
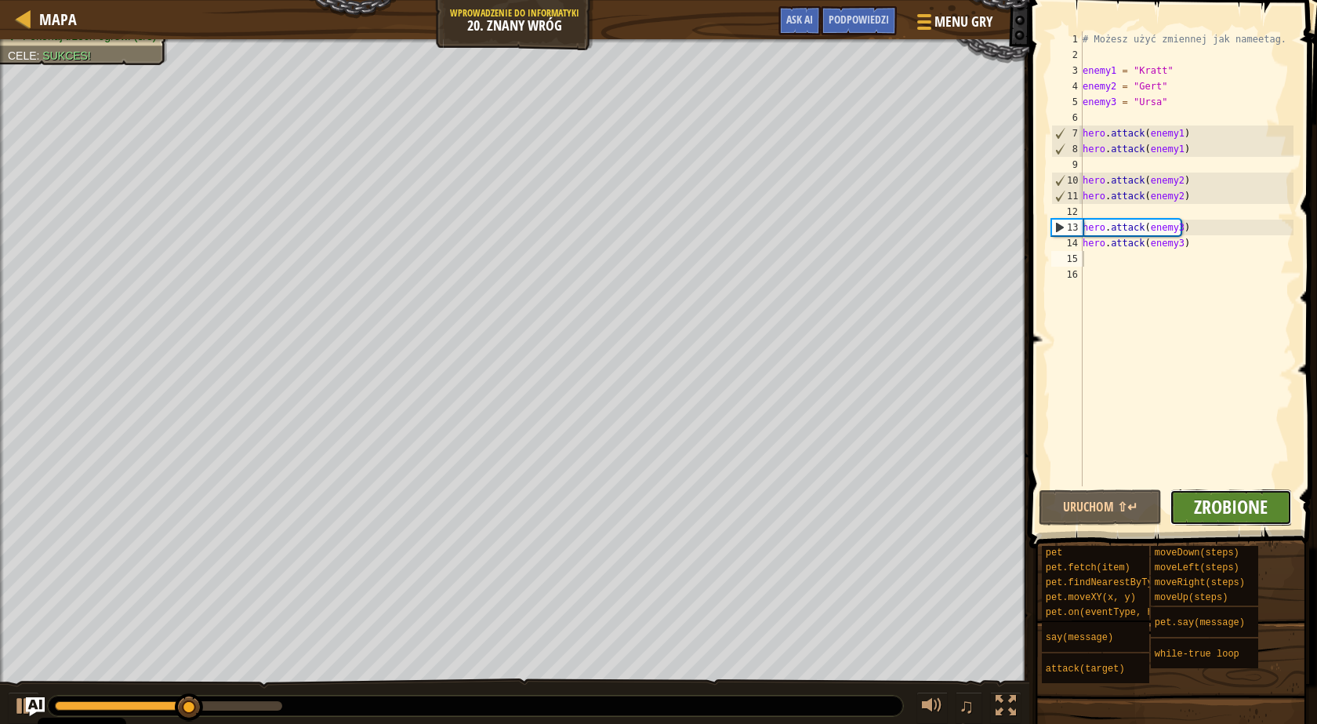
click at [1222, 506] on span "Zrobione" at bounding box center [1231, 506] width 74 height 25
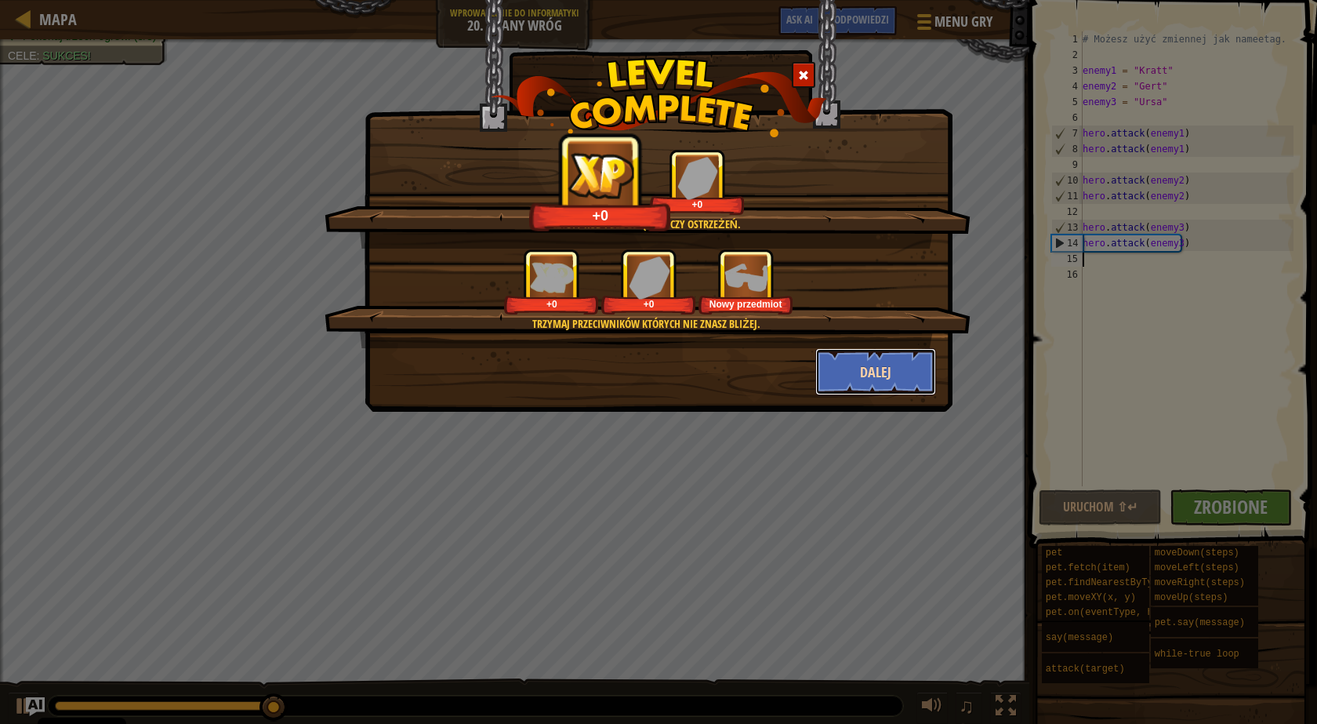
click at [891, 383] on button "Dalej" at bounding box center [876, 371] width 122 height 47
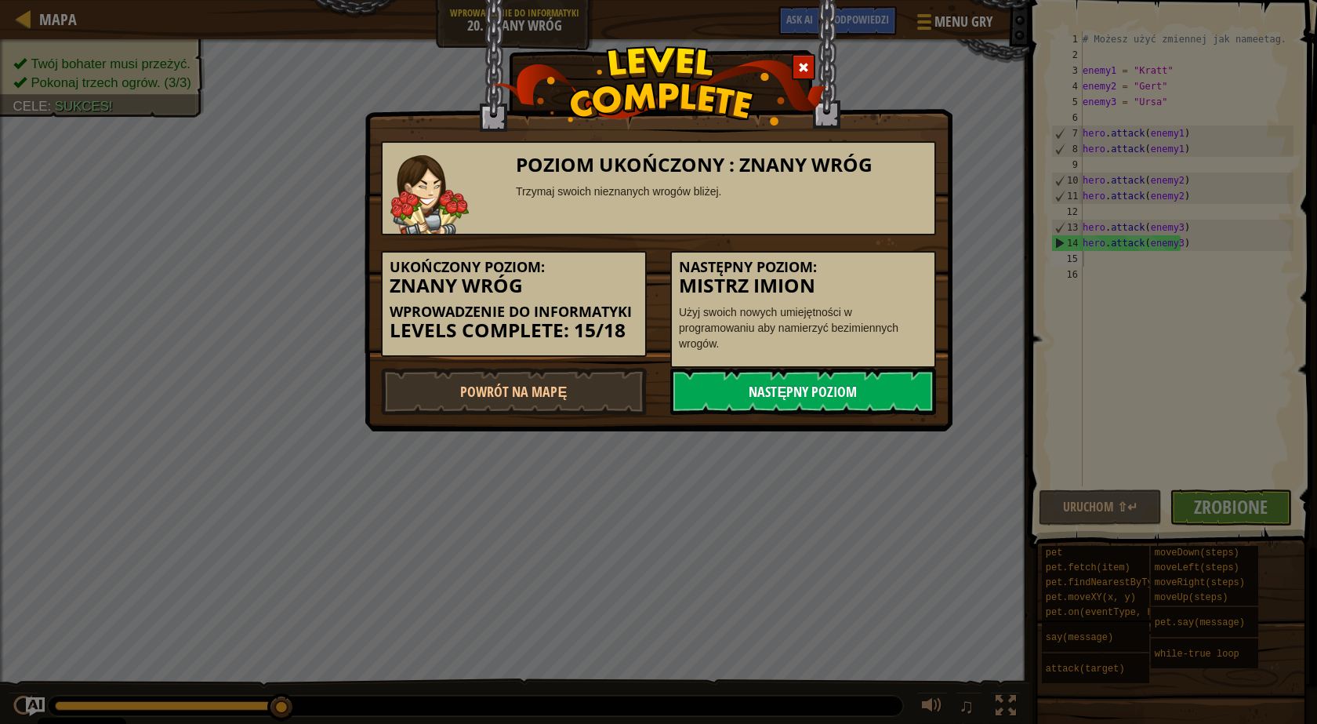
click at [882, 385] on link "Następny poziom" at bounding box center [803, 391] width 266 height 47
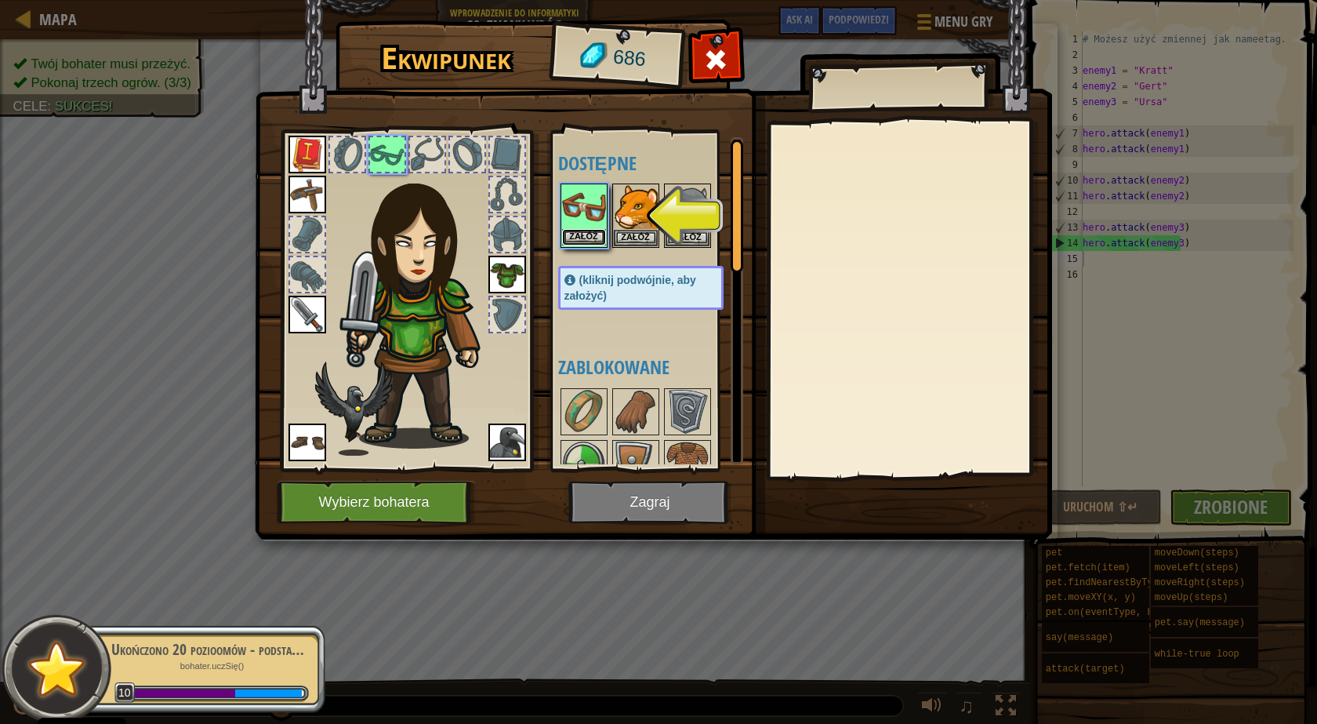
click at [568, 238] on button "Załóż" at bounding box center [584, 237] width 44 height 16
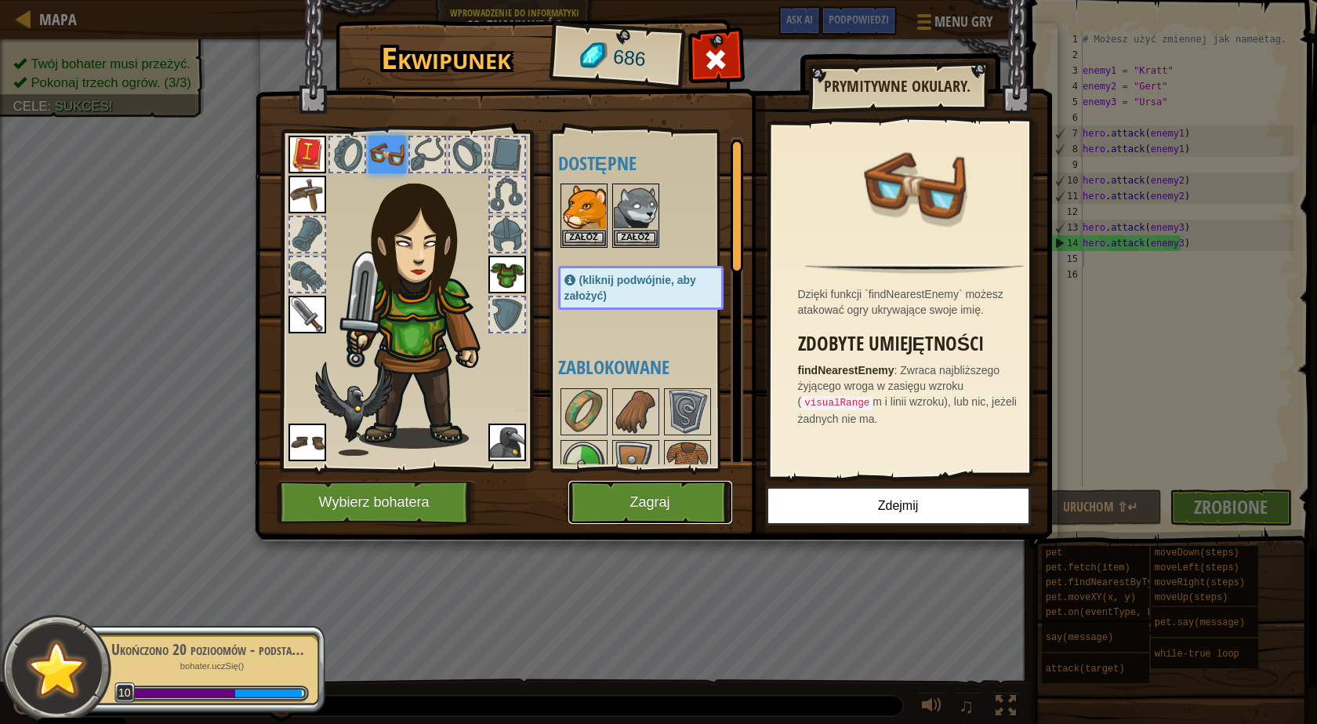
click at [657, 507] on button "Zagraj" at bounding box center [650, 502] width 164 height 43
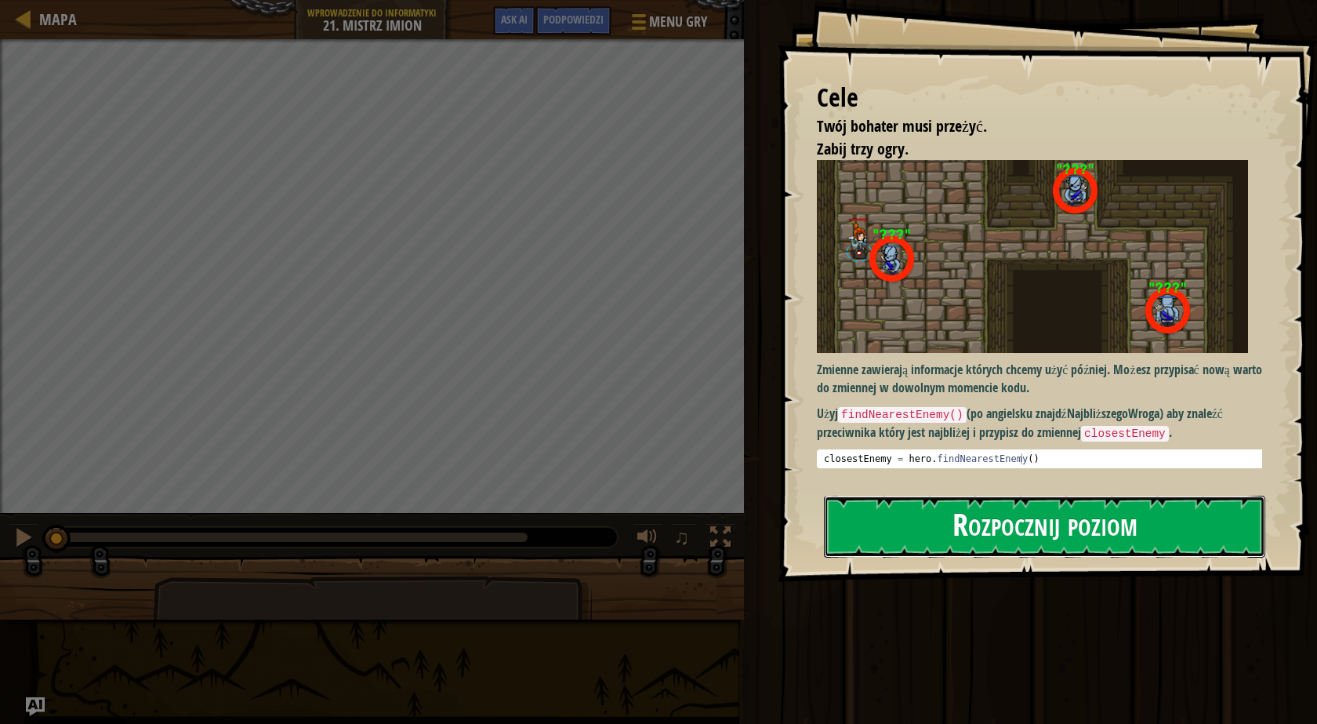
click at [1004, 528] on button "Rozpocznij poziom" at bounding box center [1044, 527] width 441 height 62
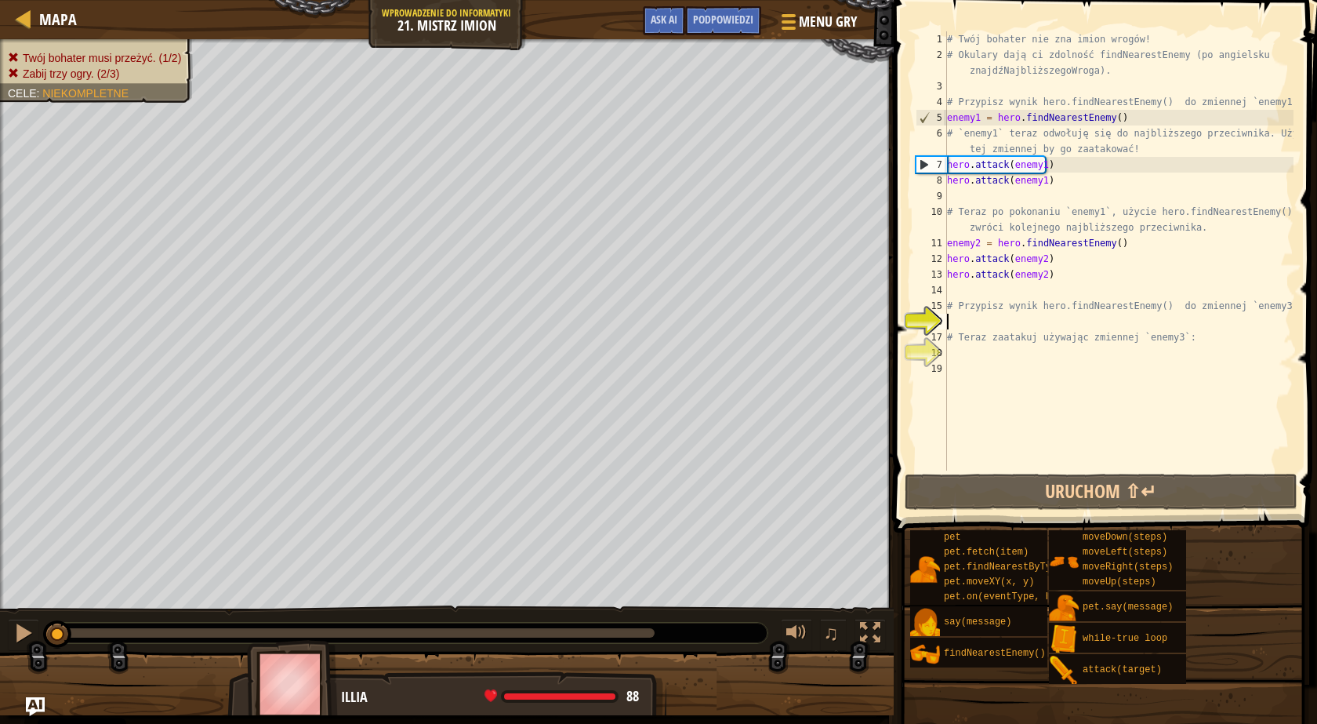
scroll to position [7, 0]
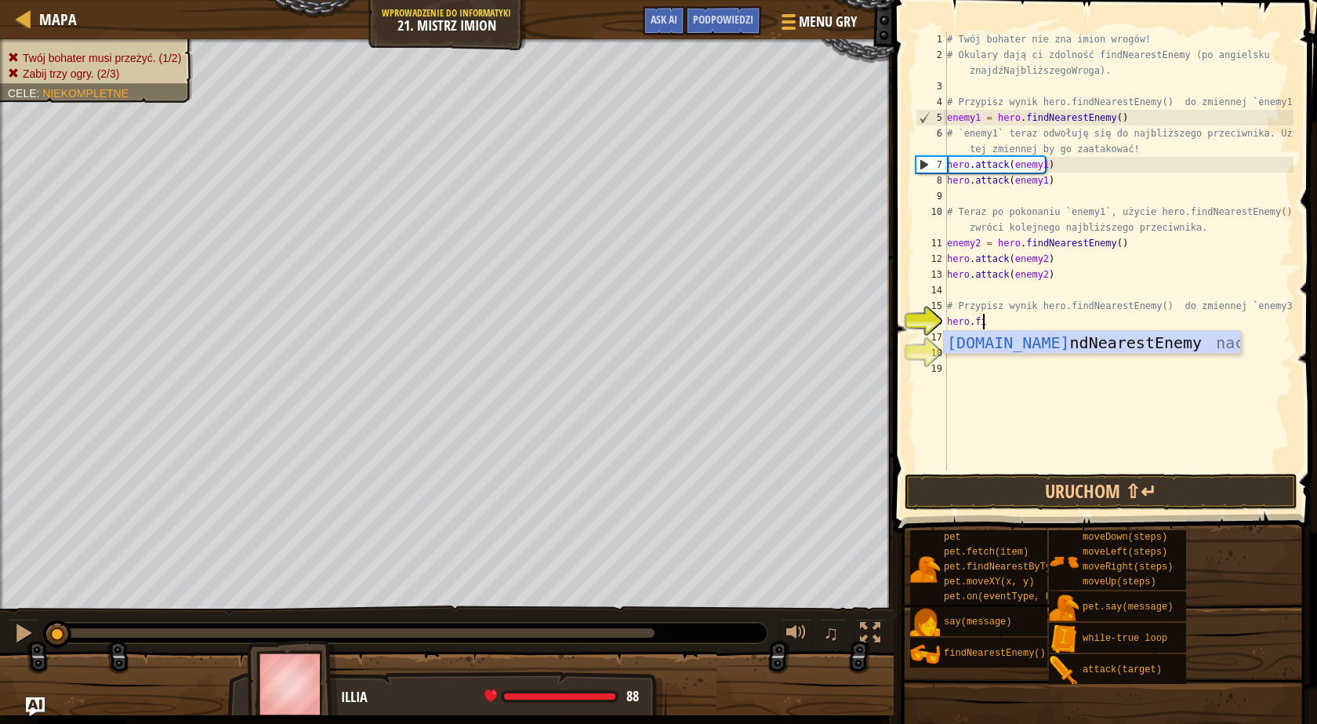
type textarea "hero.fin"
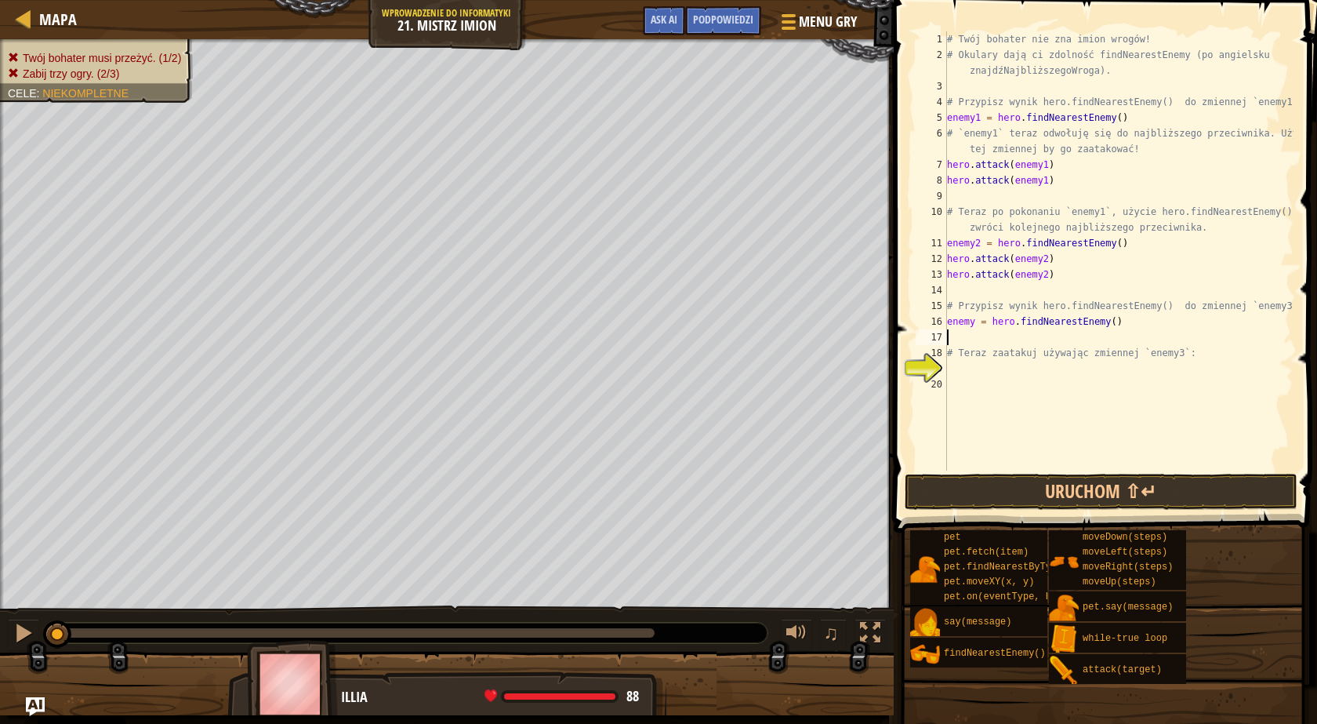
click at [975, 321] on div "# Twój bohater nie zna imion wrogów! # Okulary dają ci zdolność findNearestEnem…" at bounding box center [1119, 266] width 350 height 470
type textarea "enemy3 = hero.findNearestEnemy()"
click at [1116, 327] on div "# Twój bohater nie zna imion wrogów! # Okulary dają ci zdolność findNearestEnem…" at bounding box center [1119, 266] width 350 height 470
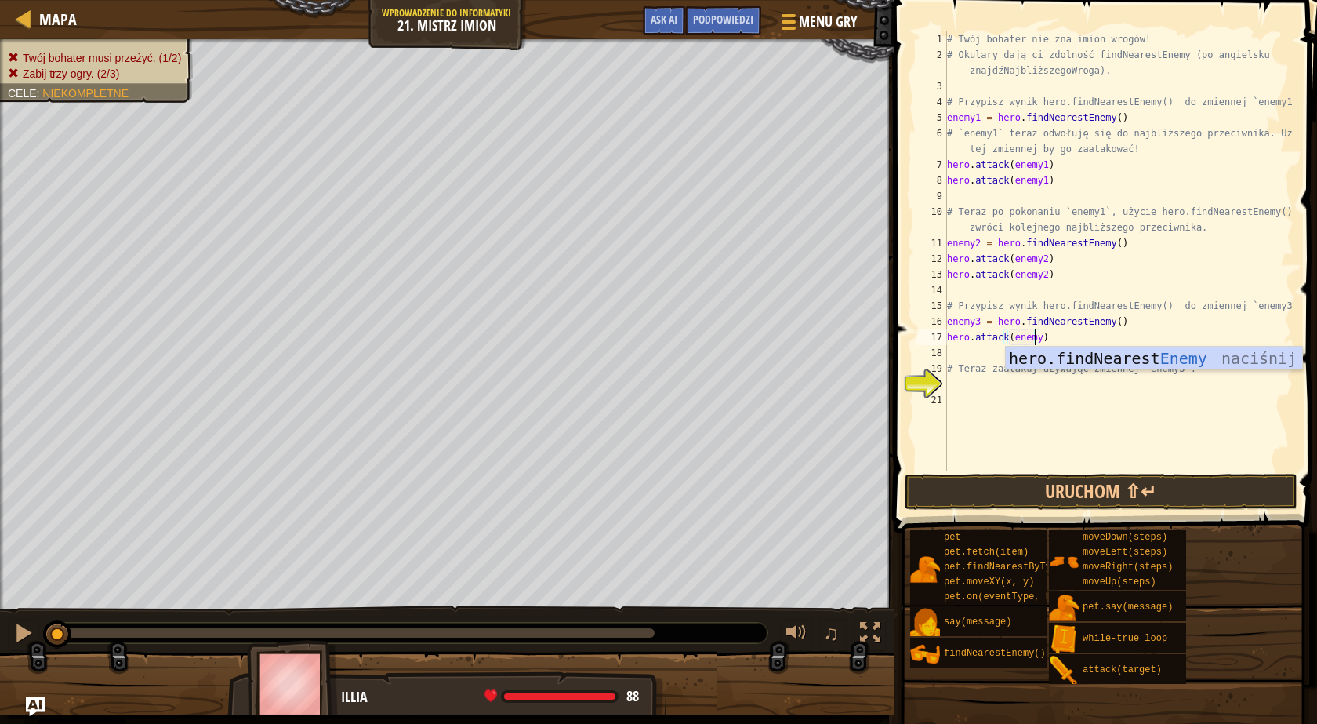
scroll to position [7, 7]
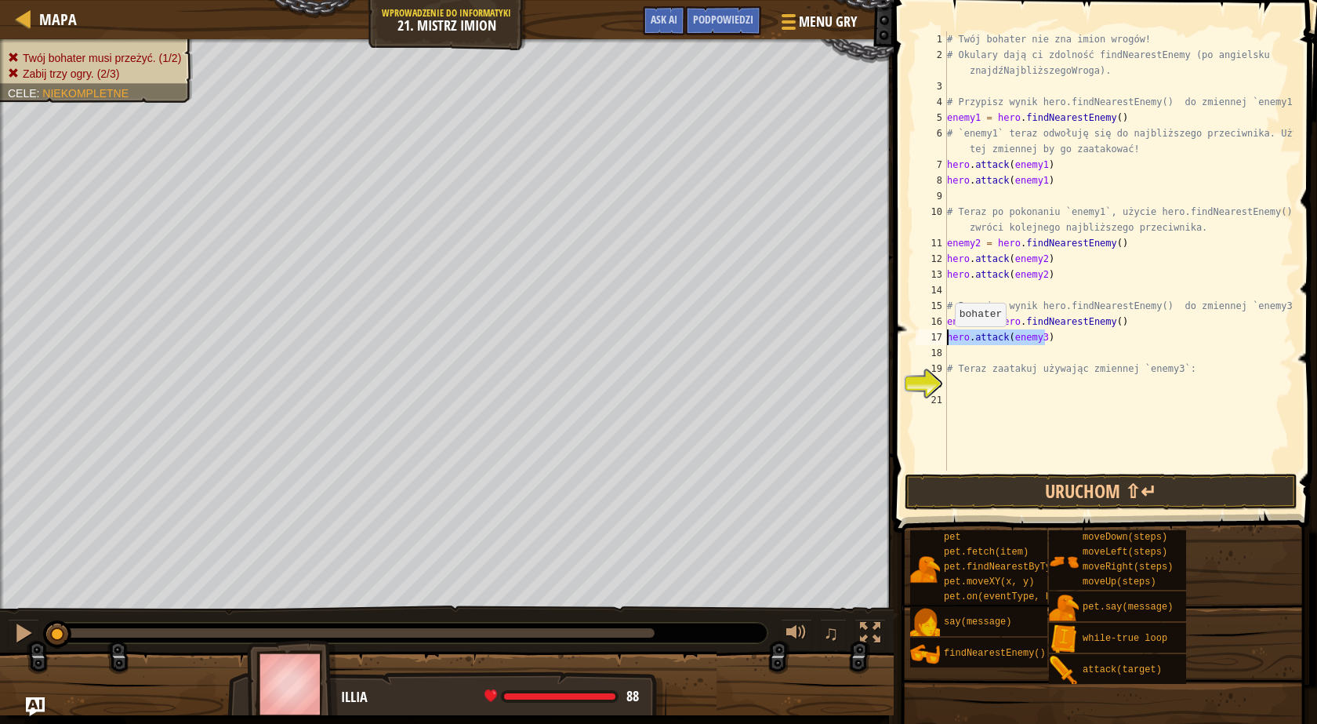
drag, startPoint x: 1056, startPoint y: 338, endPoint x: 946, endPoint y: 342, distance: 110.6
click at [946, 342] on div "hero.attack(enemy3) 1 2 3 4 5 6 7 8 9 10 11 12 13 14 15 16 17 18 19 20 21 # Twó…" at bounding box center [1103, 250] width 381 height 439
type textarea "hero.attack(enemy3)"
click at [1064, 344] on div "# Twój bohater nie zna imion wrogów! # Okulary dają ci zdolność findNearestEnem…" at bounding box center [1119, 250] width 350 height 439
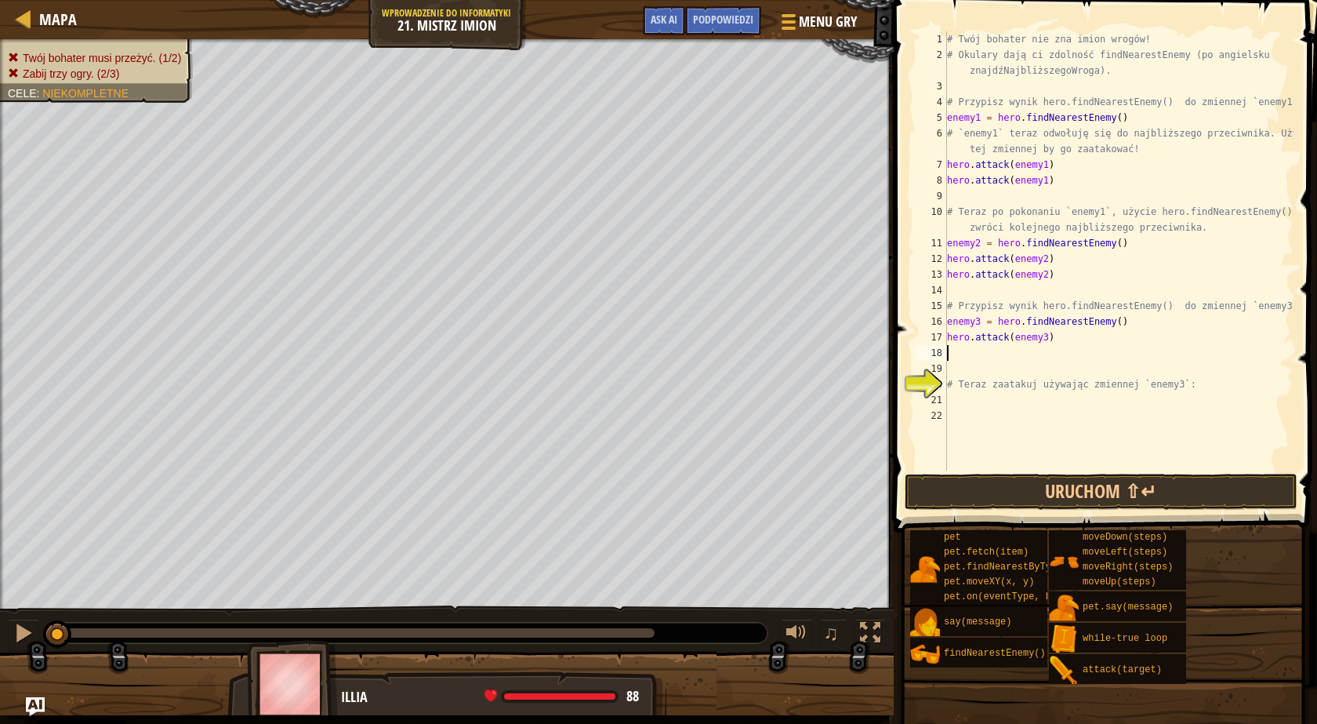
paste textarea "hero.attack(enemy3)"
type textarea "hero.attack(enemy3)"
click at [1009, 489] on button "Uruchom ⇧↵" at bounding box center [1101, 492] width 393 height 36
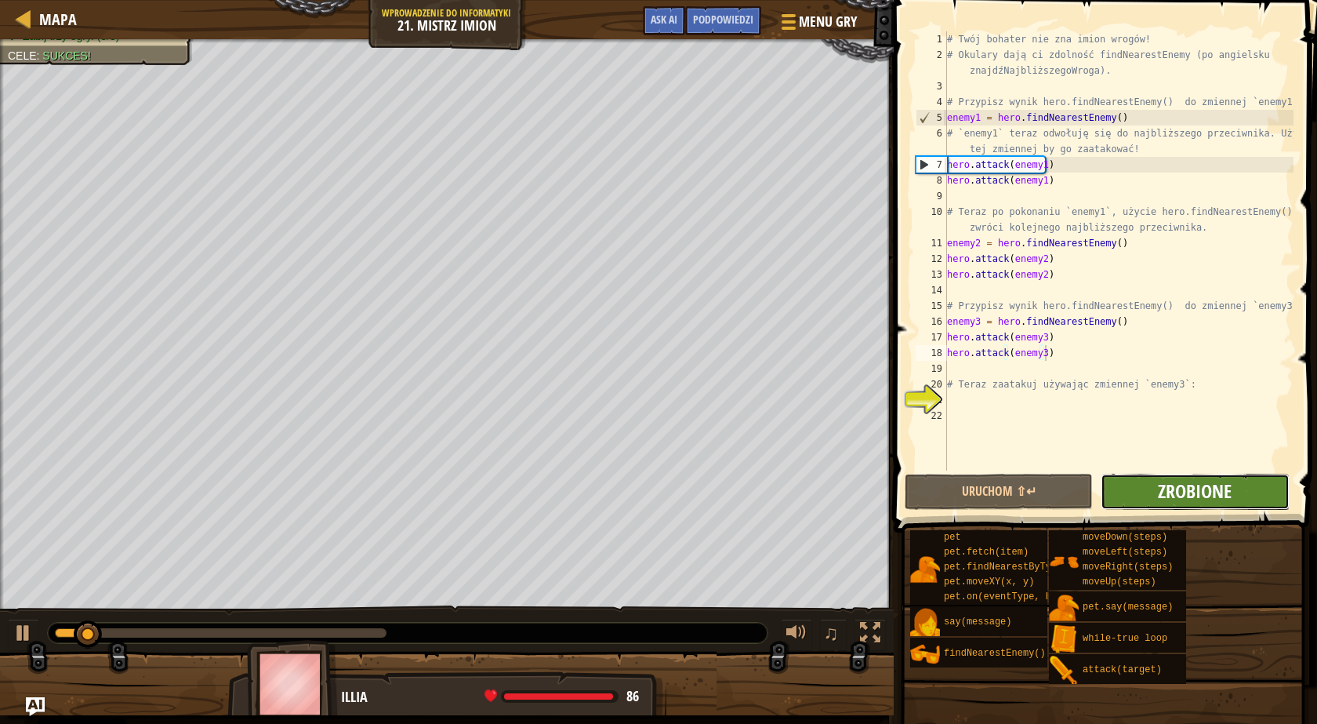
click at [1185, 486] on span "Zrobione" at bounding box center [1195, 490] width 74 height 25
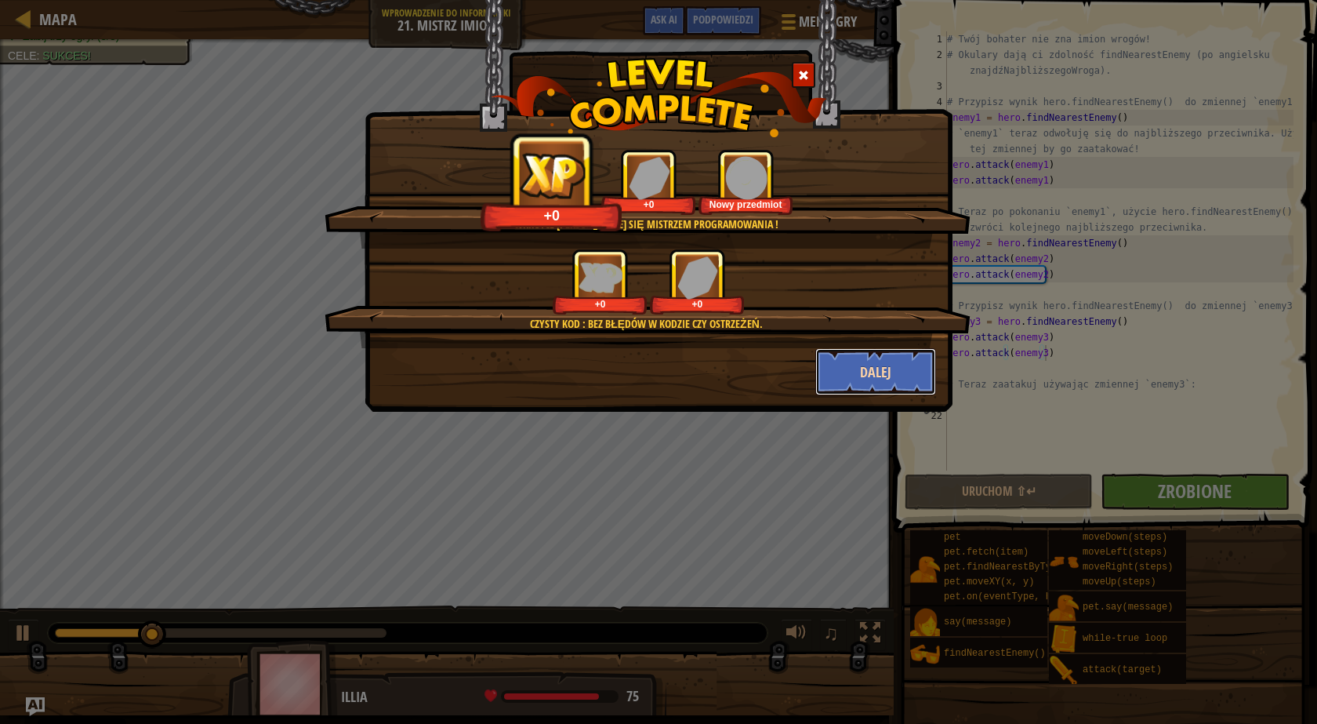
click at [866, 367] on button "Dalej" at bounding box center [876, 371] width 122 height 47
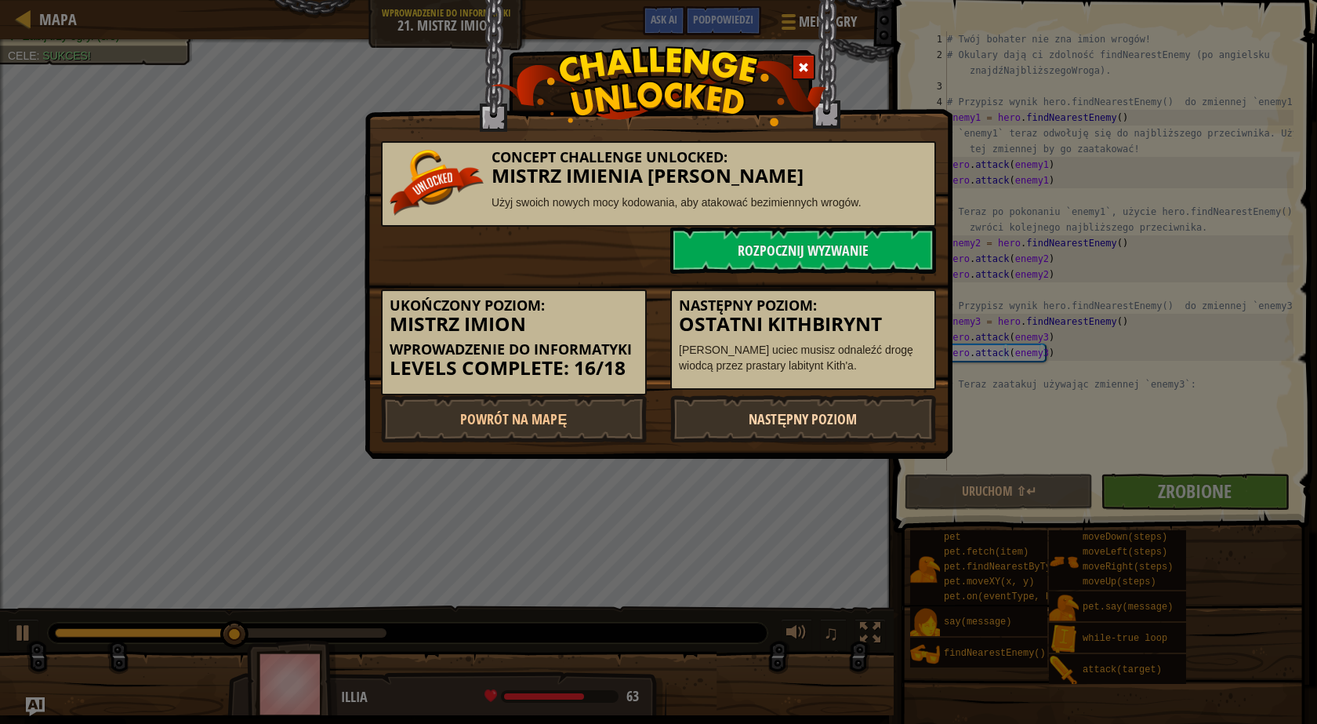
click at [816, 430] on link "Następny poziom" at bounding box center [803, 418] width 266 height 47
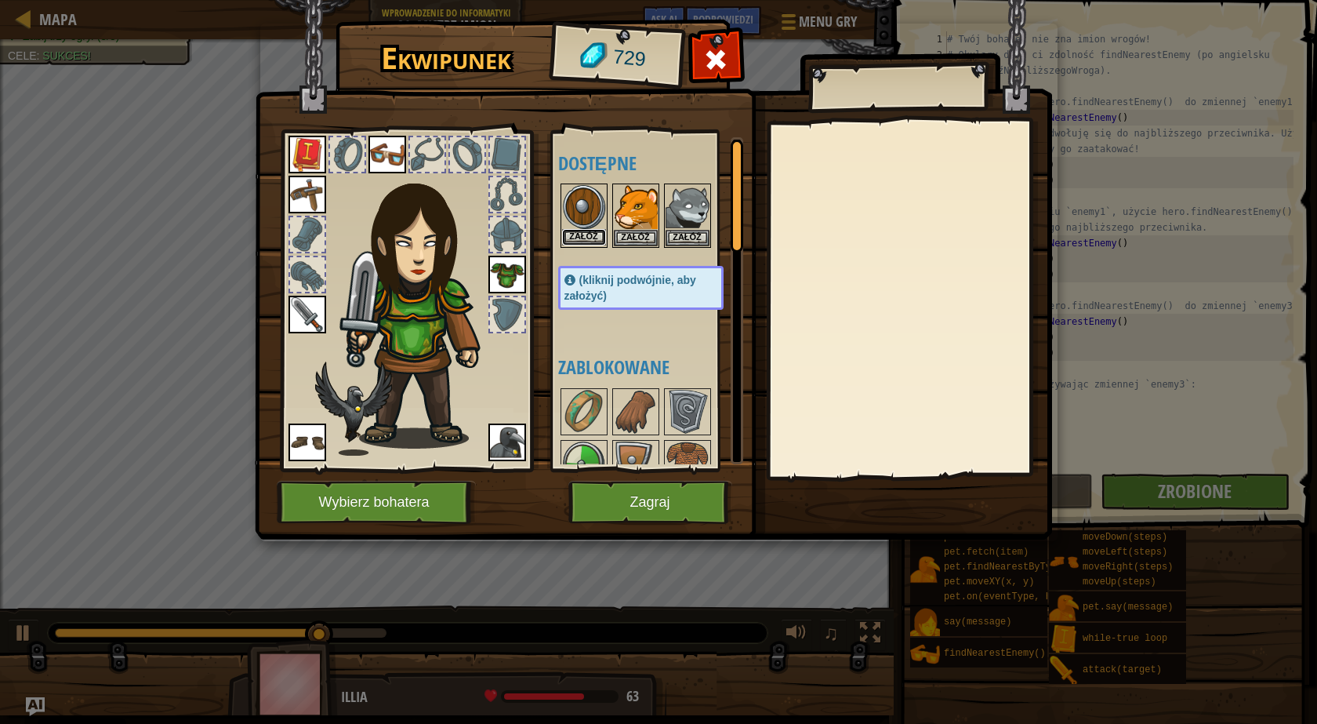
click at [581, 235] on button "Załóż" at bounding box center [584, 237] width 44 height 16
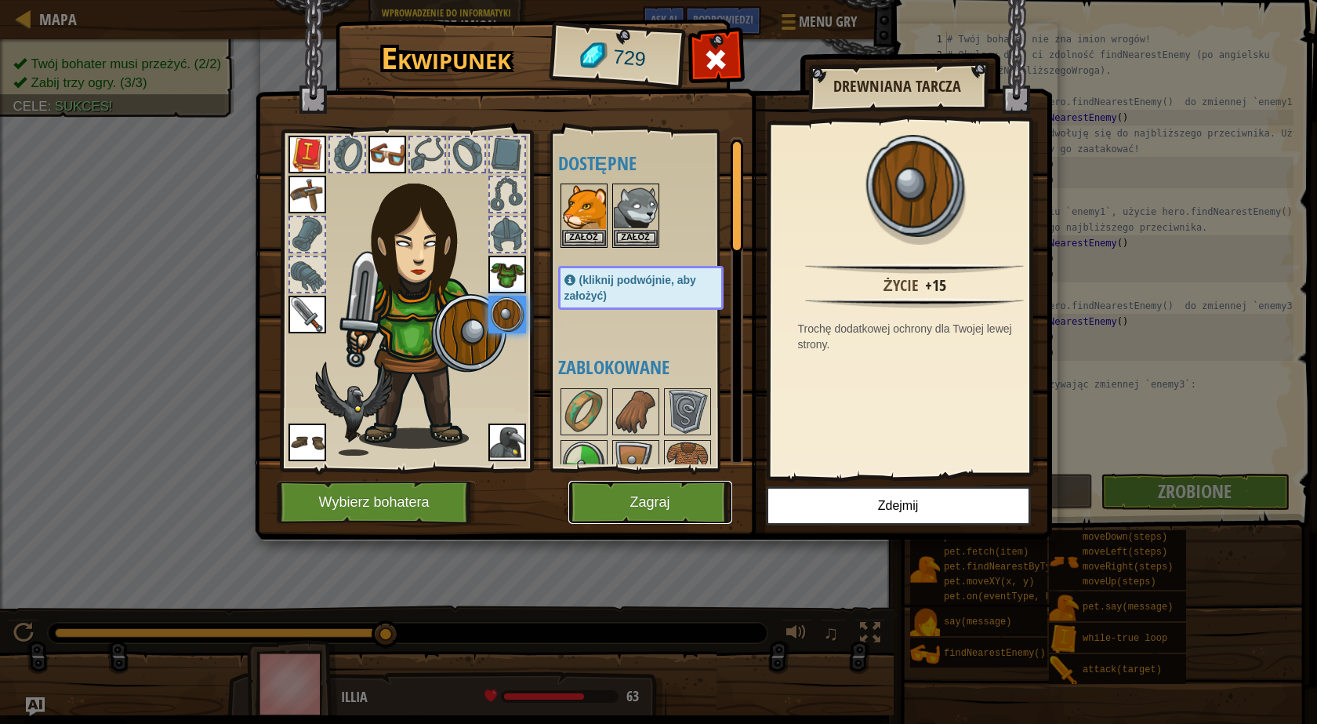
click at [670, 506] on button "Zagraj" at bounding box center [650, 502] width 164 height 43
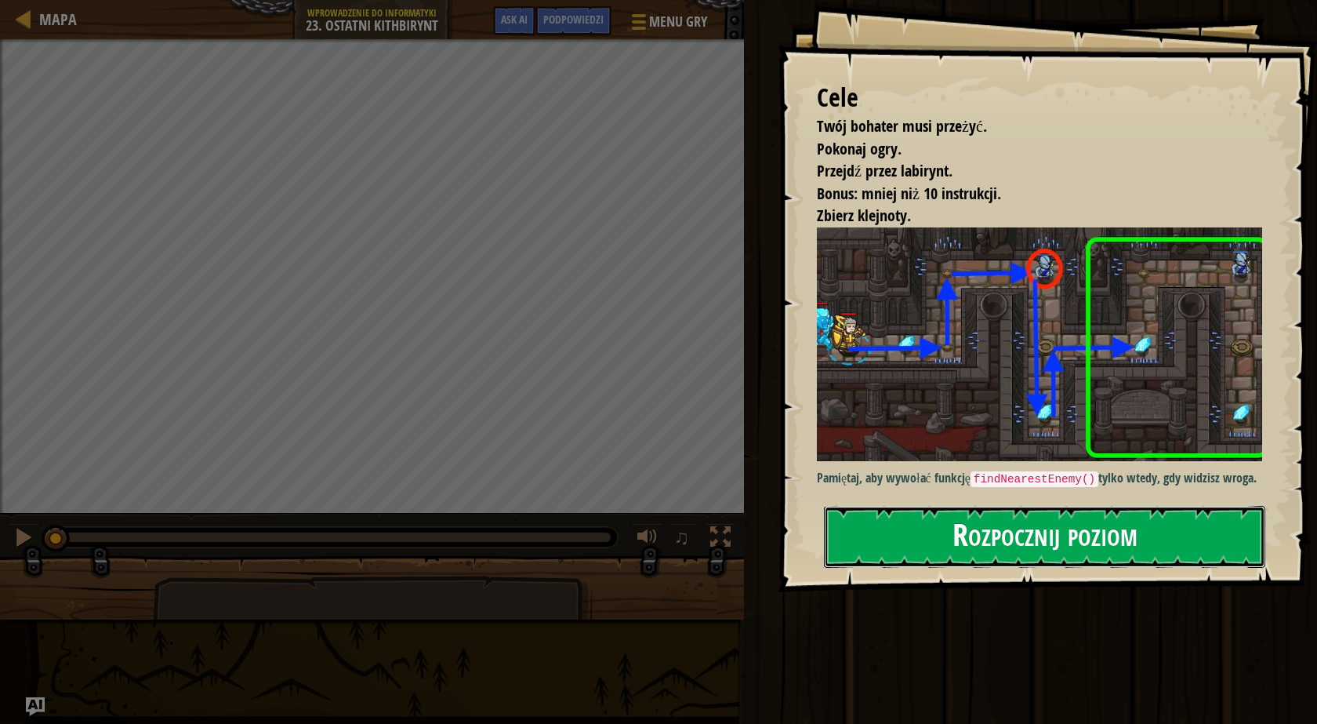
click at [976, 532] on button "Rozpocznij poziom" at bounding box center [1044, 537] width 441 height 62
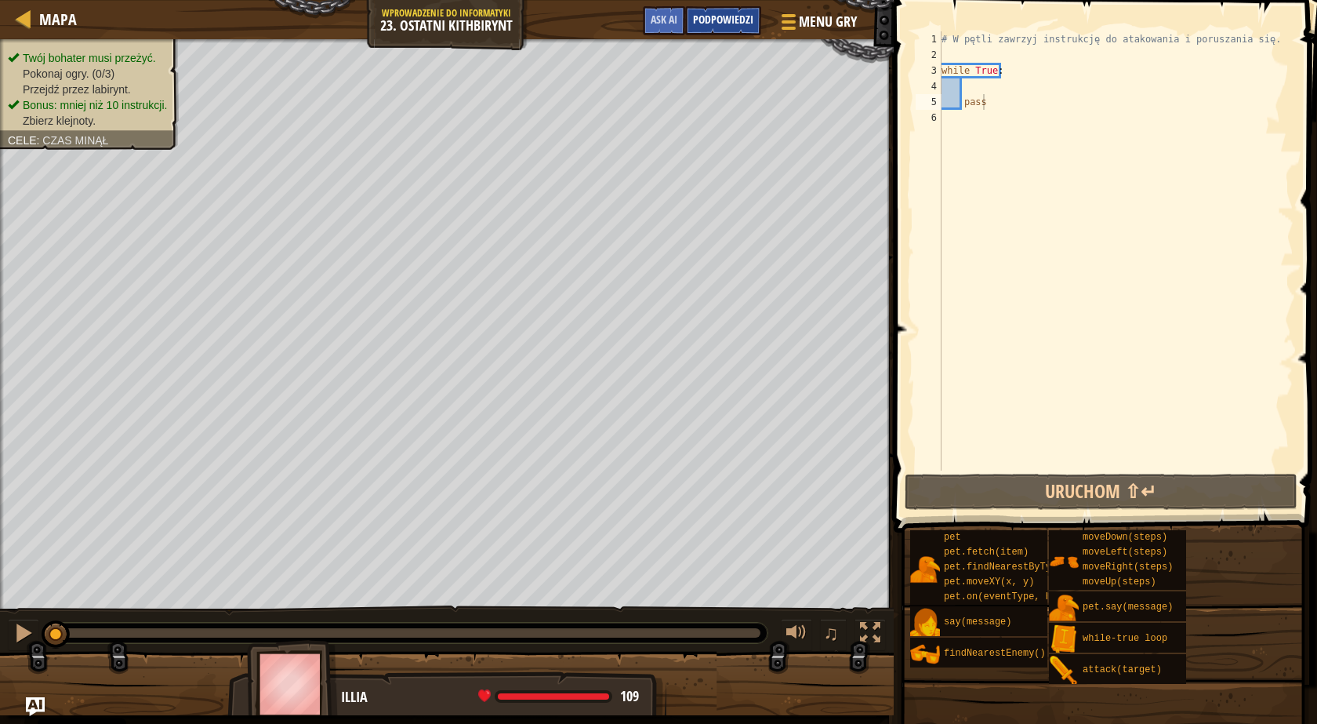
click at [739, 26] on span "Podpowiedzi" at bounding box center [723, 19] width 60 height 15
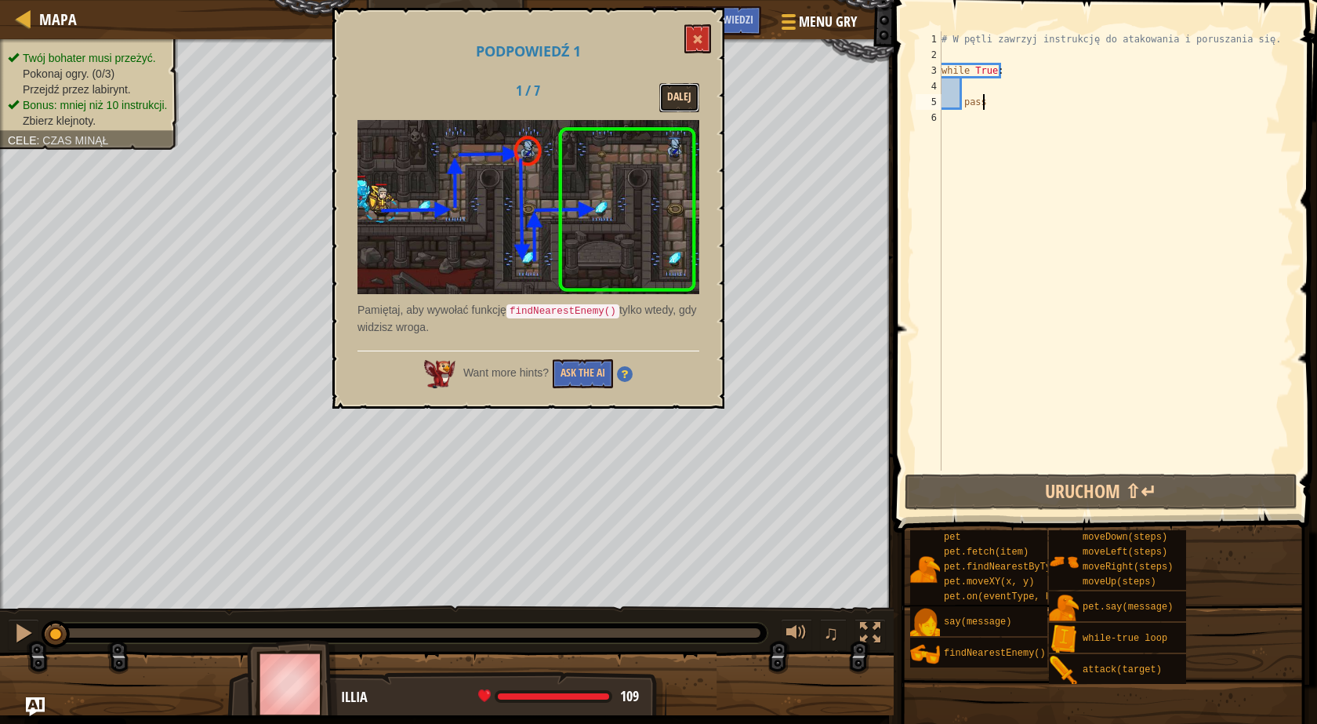
click at [689, 93] on button "Dalej" at bounding box center [679, 97] width 40 height 29
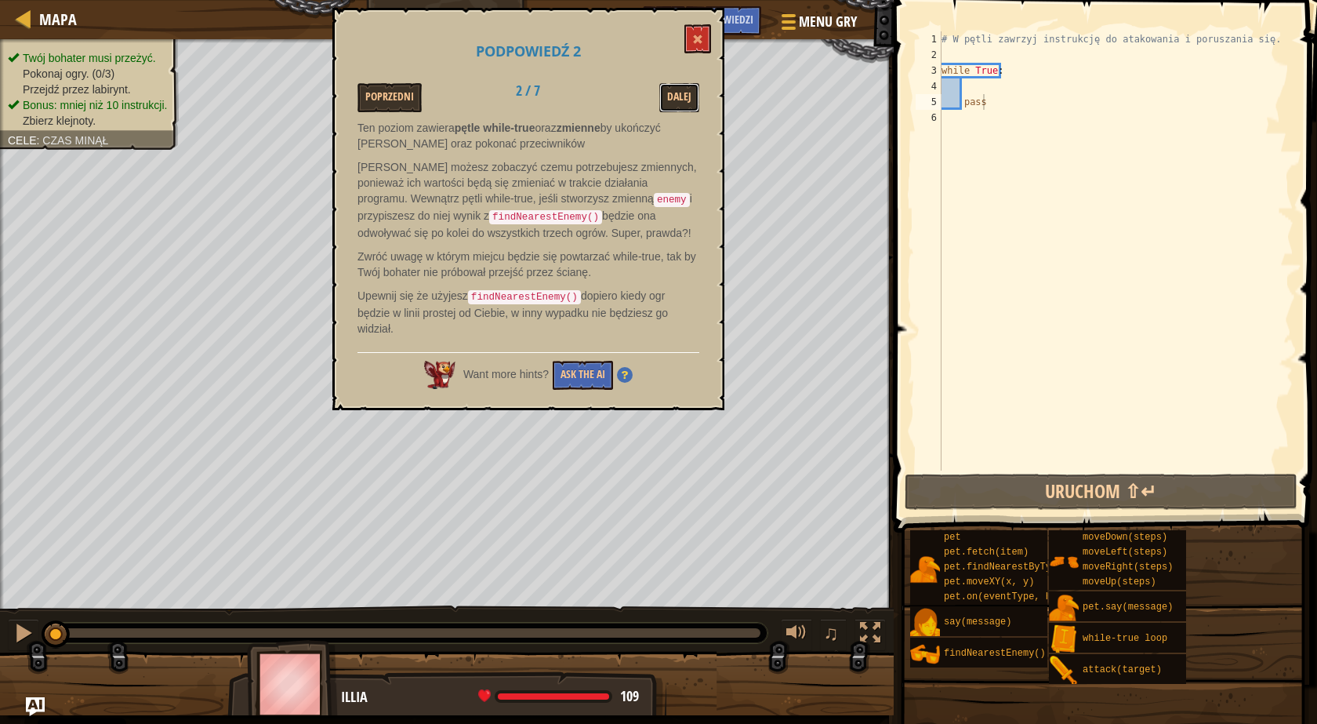
click at [689, 93] on button "Dalej" at bounding box center [679, 97] width 40 height 29
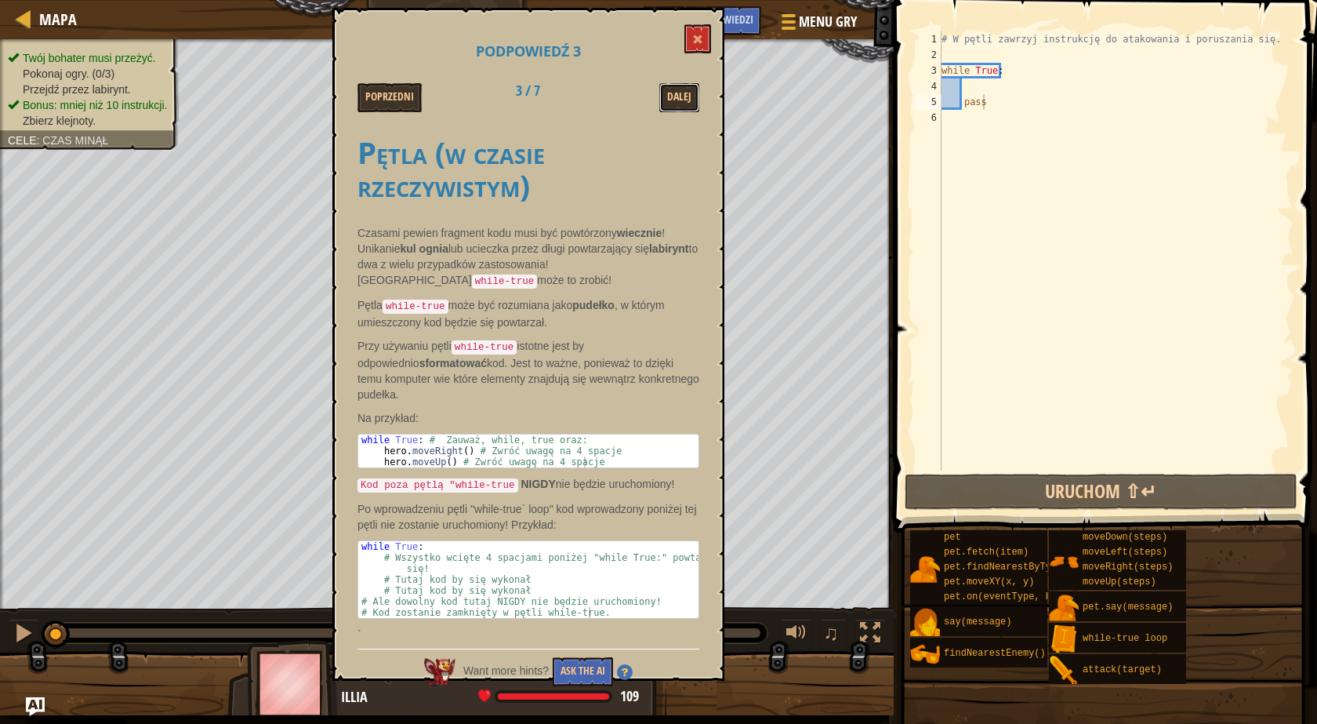
click at [689, 93] on button "Dalej" at bounding box center [679, 97] width 40 height 29
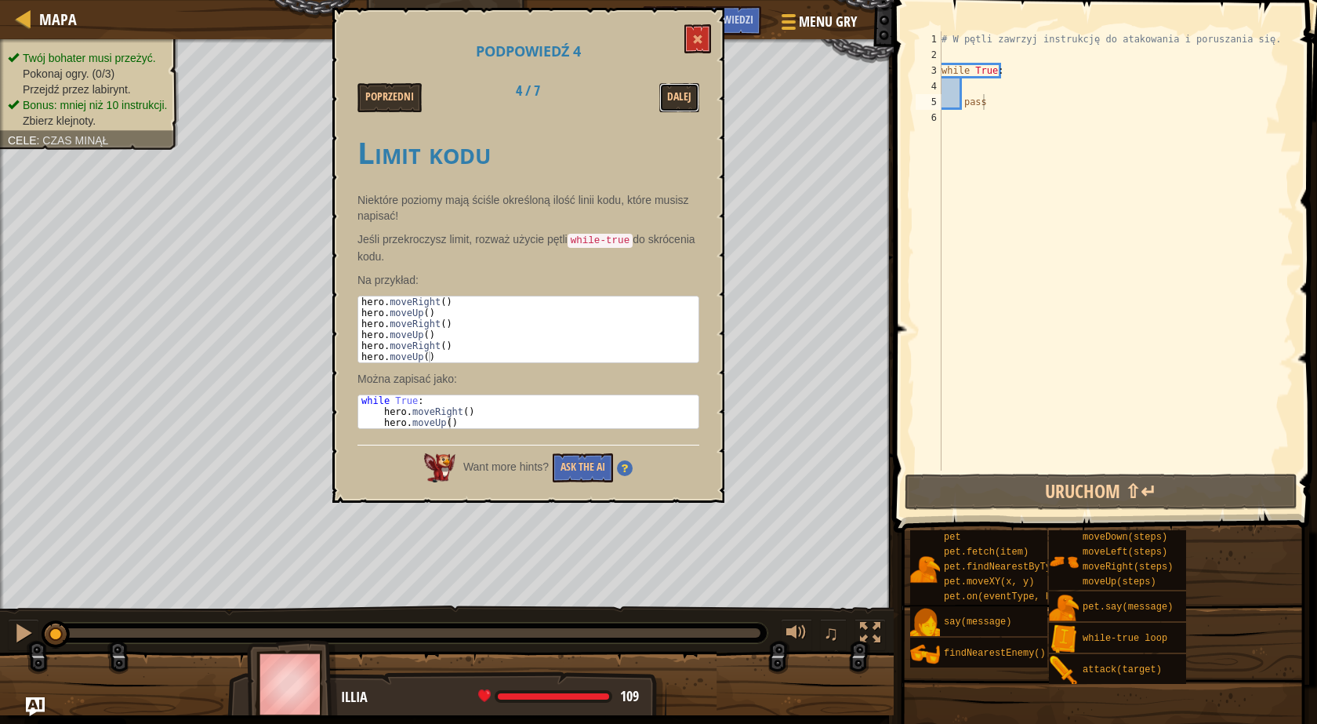
click at [689, 93] on button "Dalej" at bounding box center [679, 97] width 40 height 29
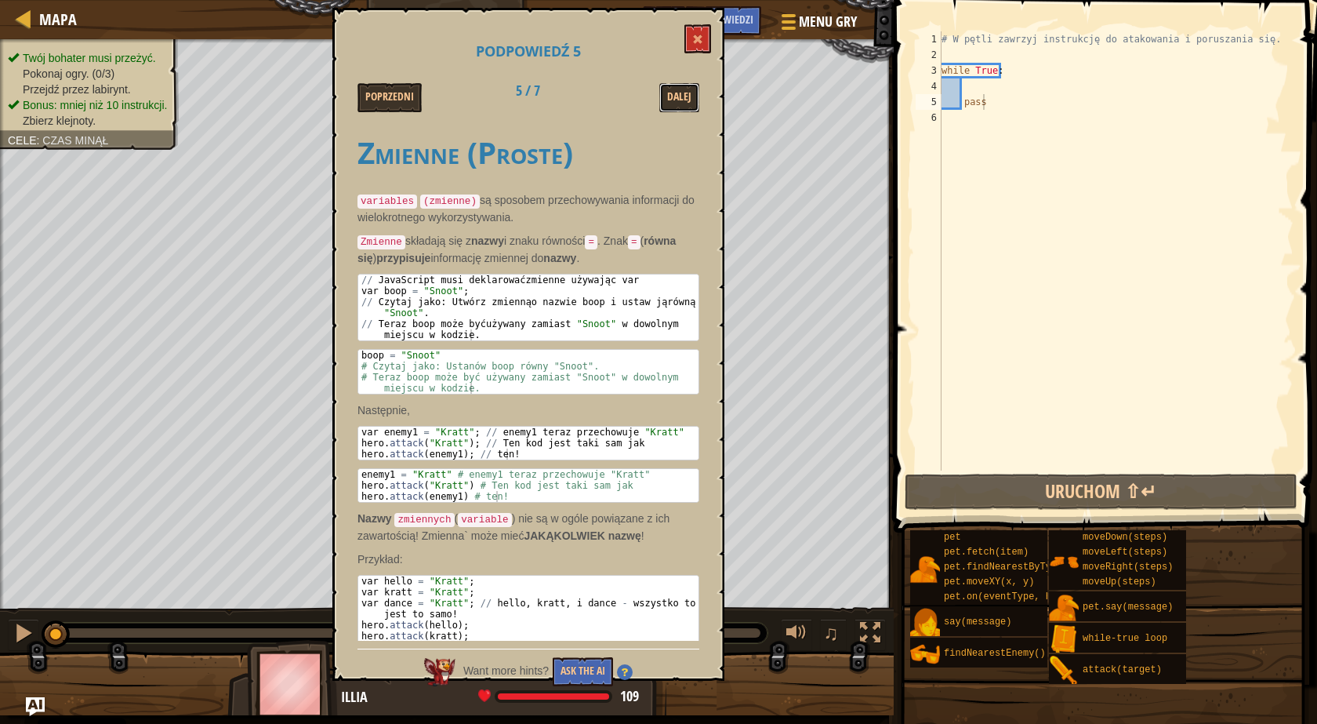
click at [689, 93] on button "Dalej" at bounding box center [679, 97] width 40 height 29
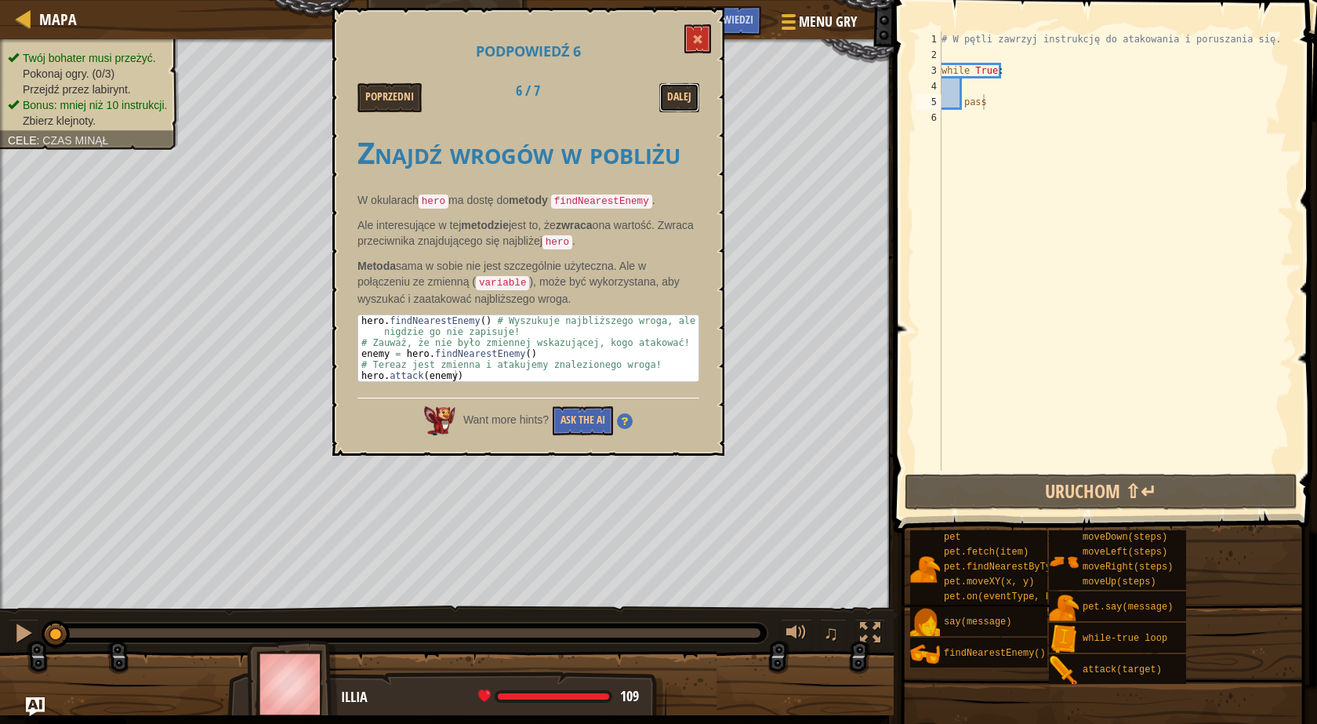
click at [689, 93] on button "Dalej" at bounding box center [679, 97] width 40 height 29
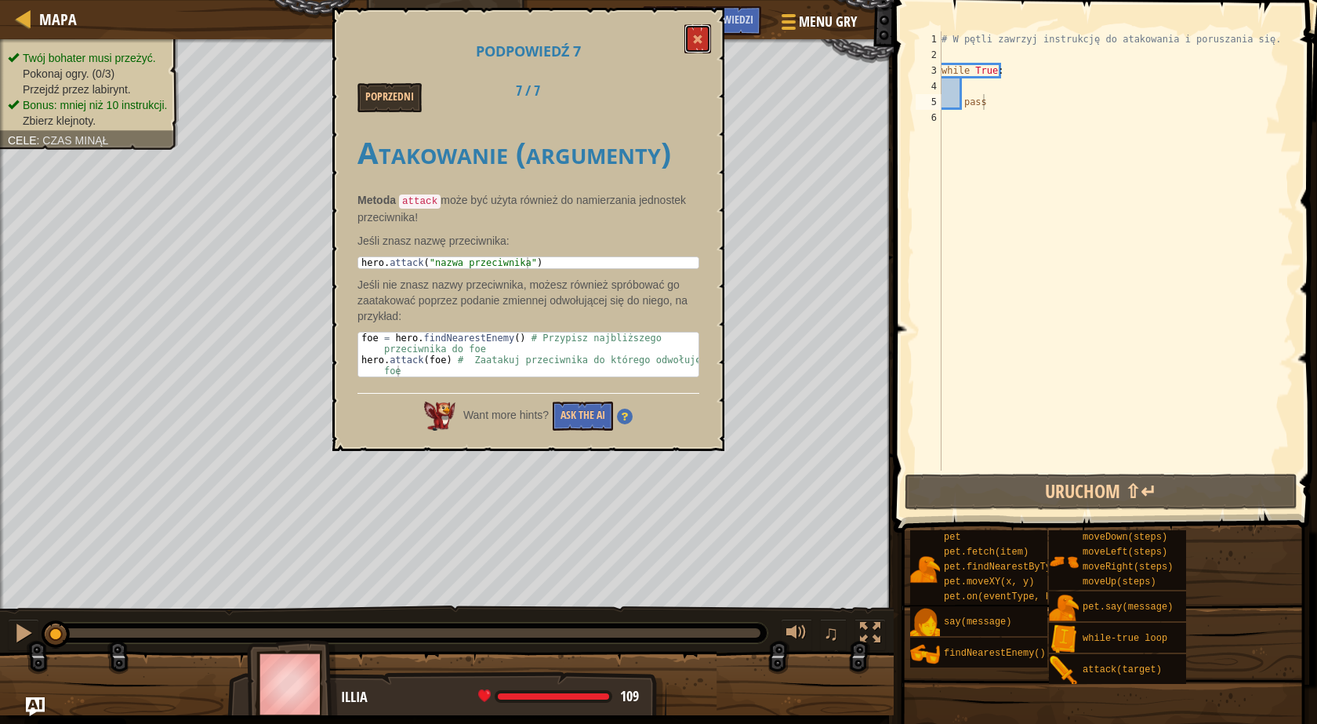
click at [698, 31] on button at bounding box center [697, 38] width 27 height 29
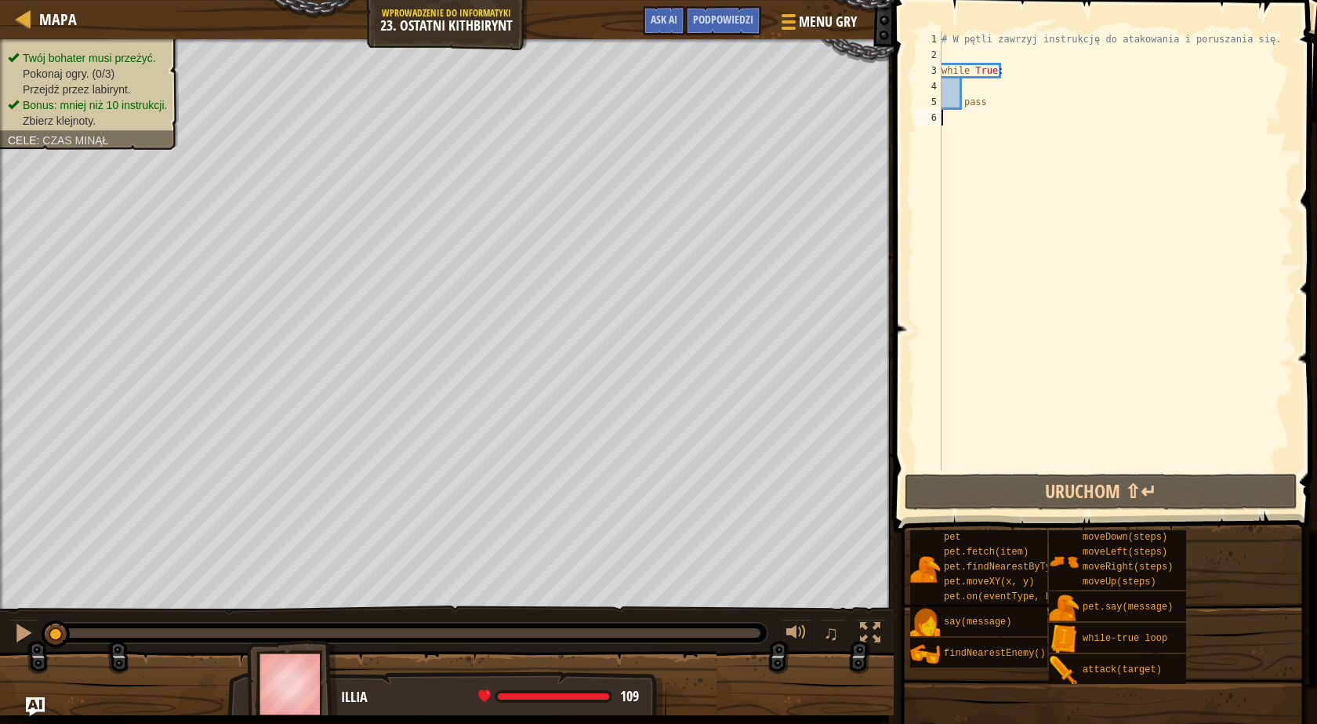
click at [997, 140] on div "# W pętli zawrzyj instrukcję do atakowania i poruszania się. while True : pass" at bounding box center [1116, 266] width 355 height 470
click at [992, 103] on div "# W pętli zawrzyj instrukcję do atakowania i poruszania się. while True : pass" at bounding box center [1116, 266] width 355 height 470
type textarea "pass"
click at [979, 481] on button "Uruchom ⇧↵" at bounding box center [1101, 492] width 393 height 36
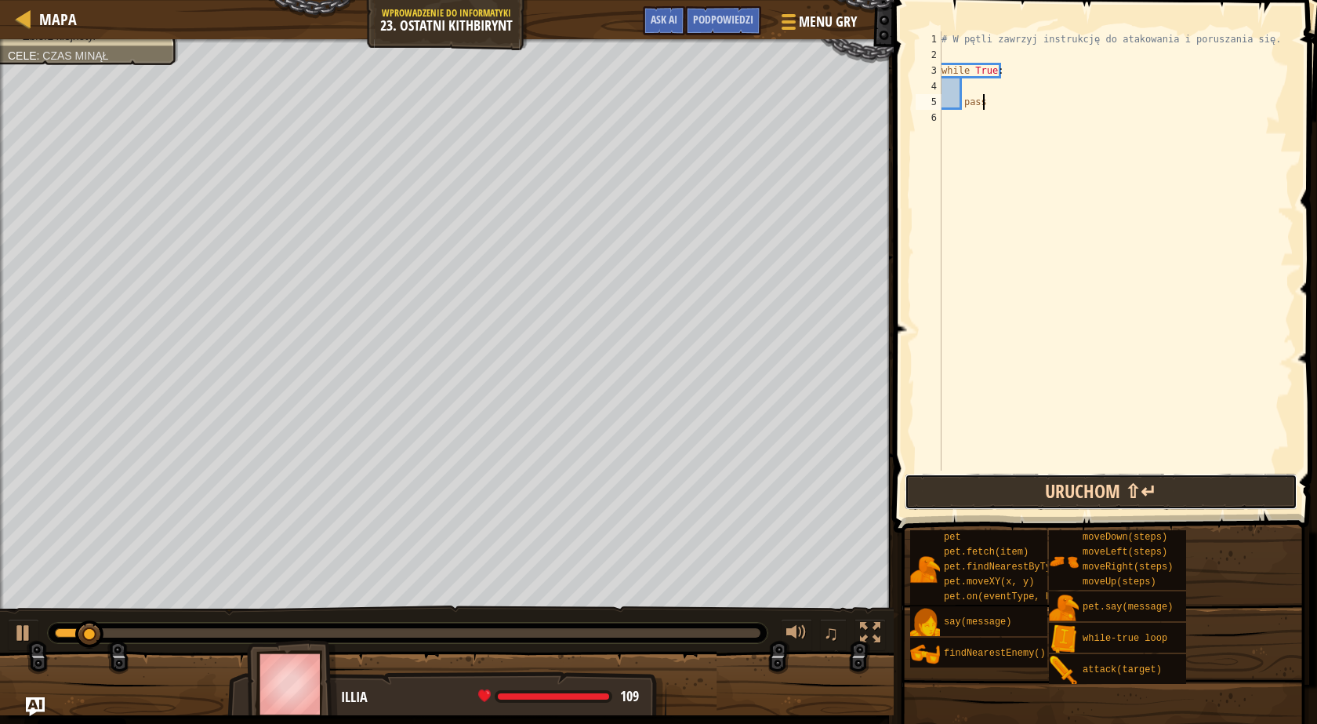
click at [1069, 497] on button "Uruchom ⇧↵" at bounding box center [1101, 492] width 393 height 36
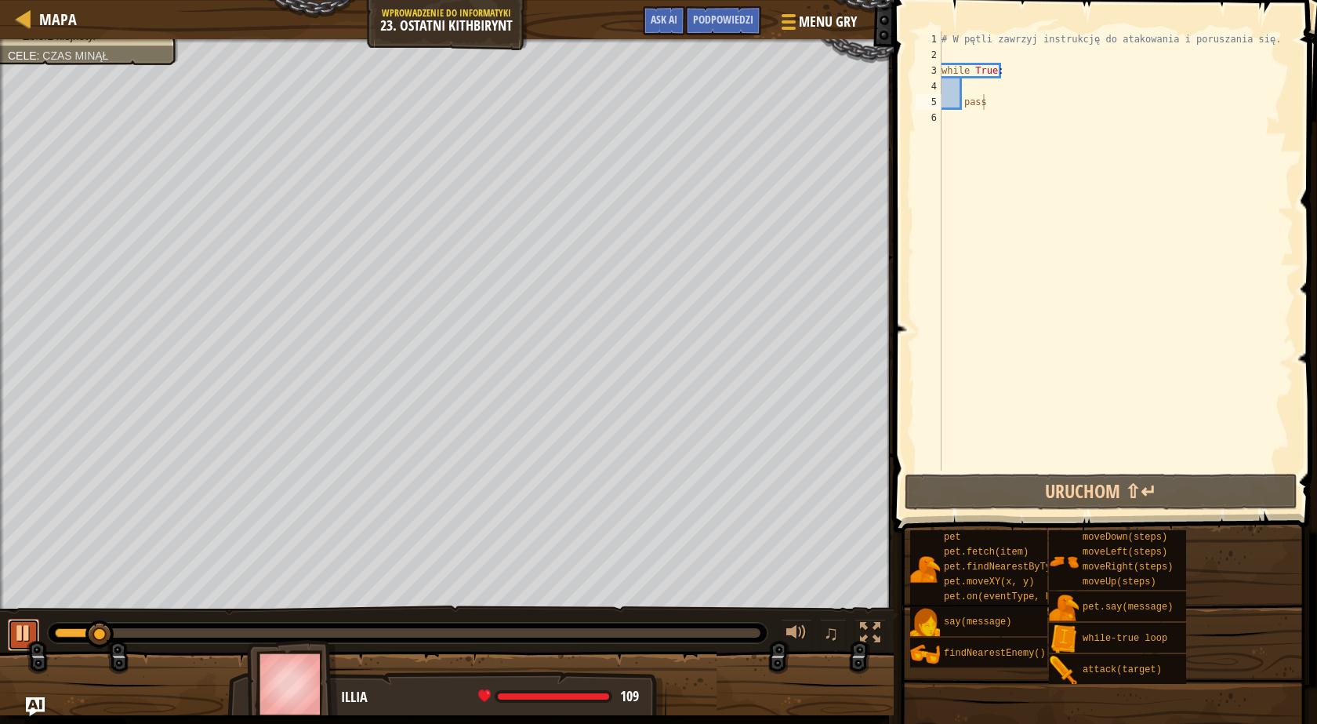
click at [27, 627] on div at bounding box center [23, 633] width 20 height 20
click at [986, 154] on div "# W pętli zawrzyj instrukcję do atakowania i poruszania się. while True : pass" at bounding box center [1116, 266] width 355 height 470
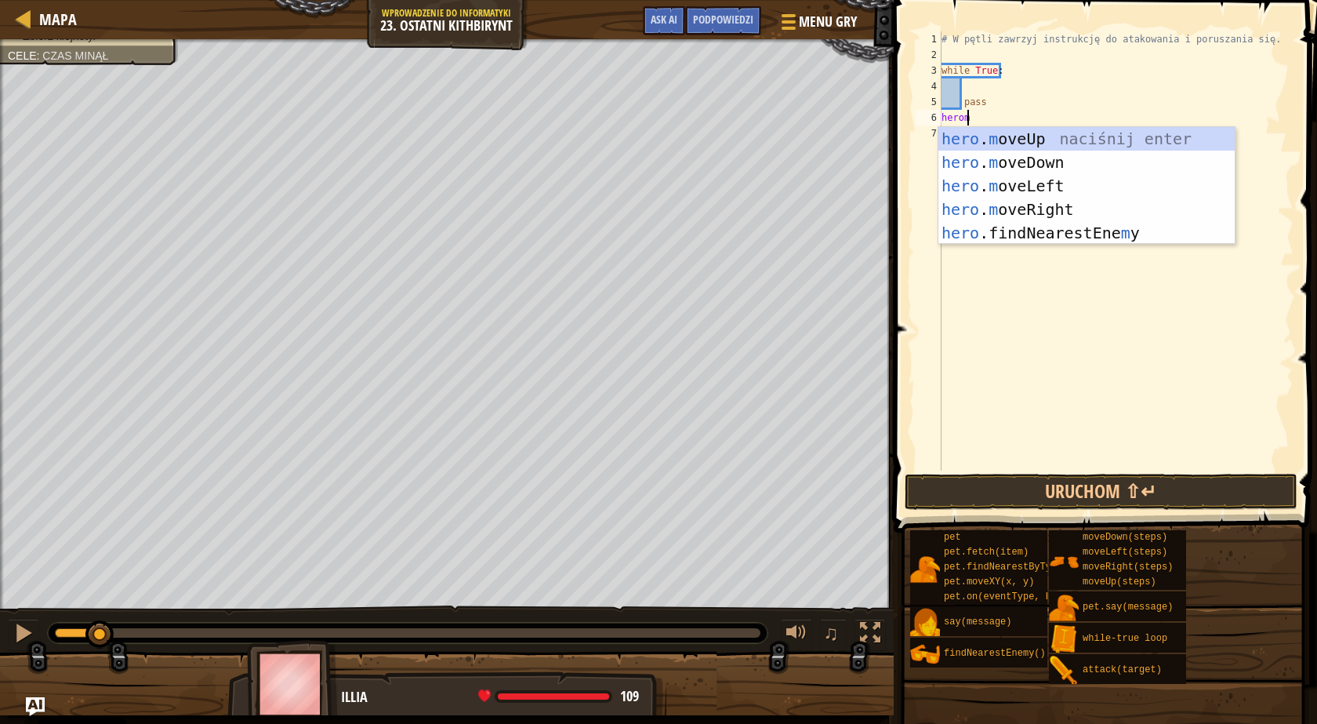
type textarea "heromo"
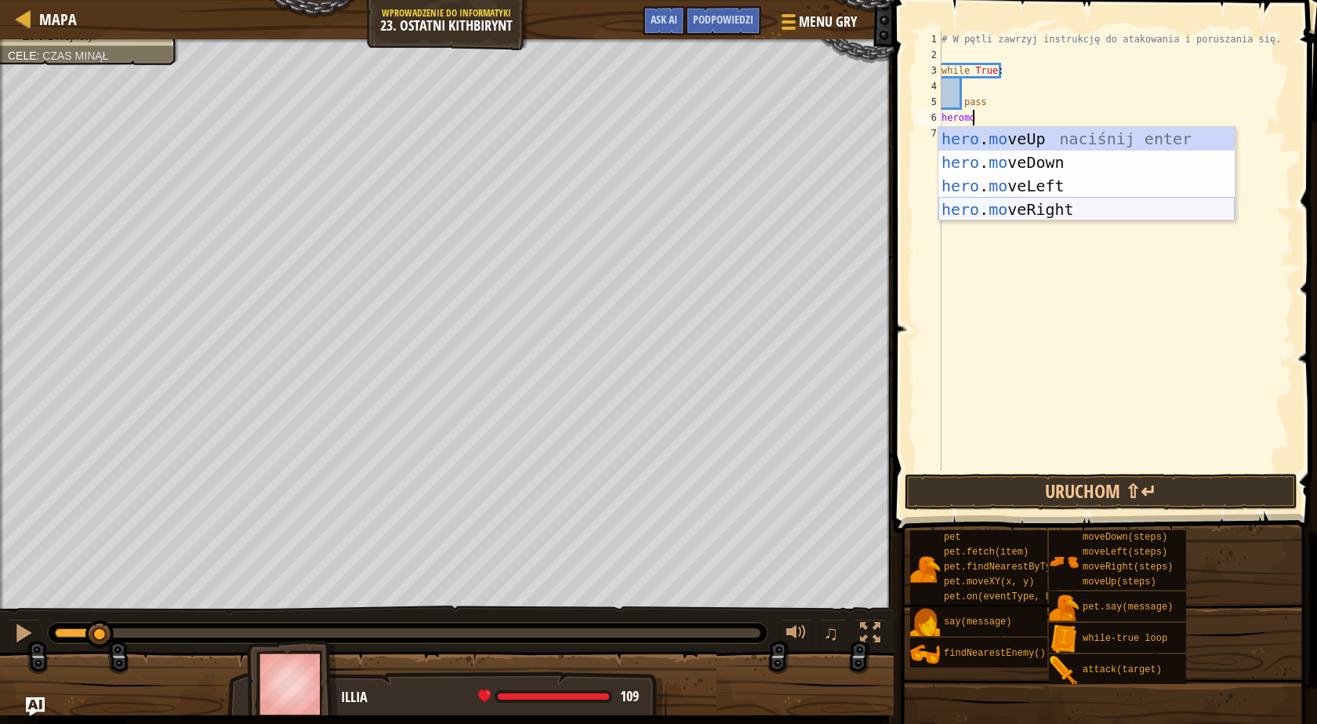
click at [1029, 211] on div "hero . mo veUp naciśnij enter hero . mo veDown naciśnij enter hero . mo veLeft …" at bounding box center [1087, 197] width 296 height 141
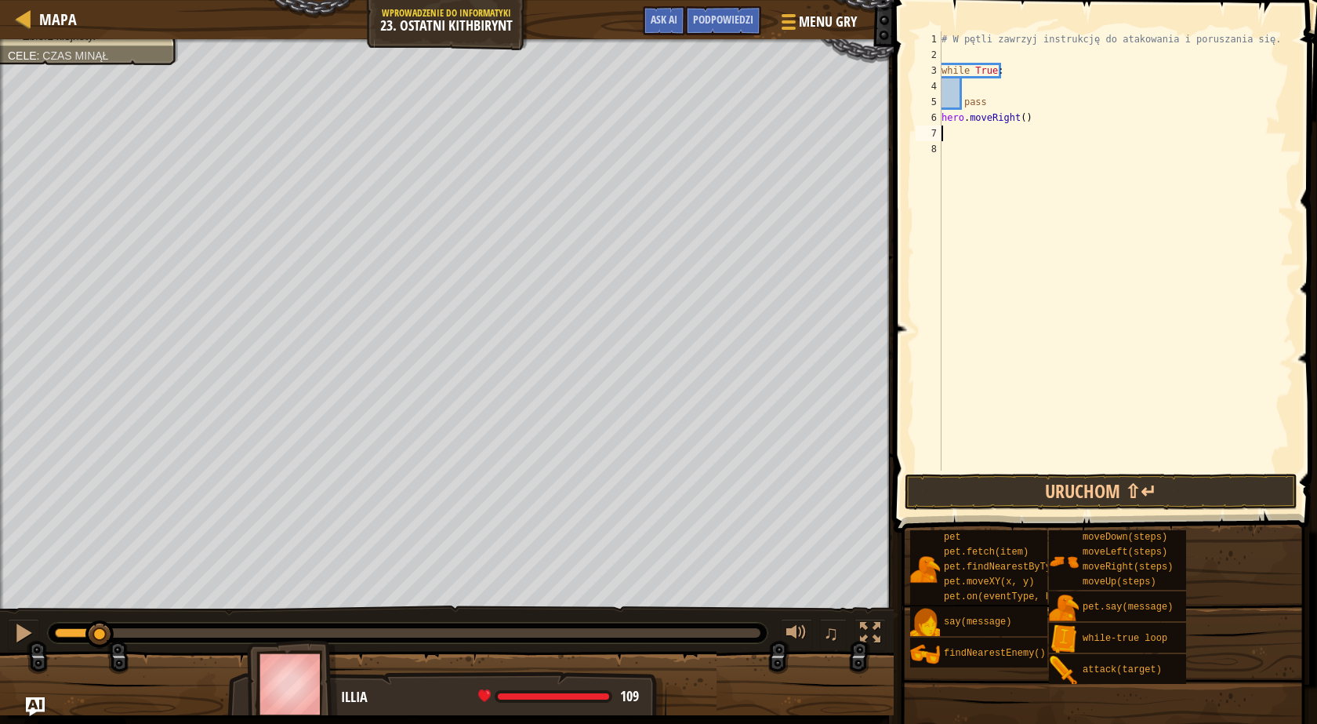
scroll to position [7, 0]
click at [985, 133] on div "# W pętli zawrzyj instrukcję do atakowania i poruszania się. while True : pass …" at bounding box center [1116, 266] width 355 height 470
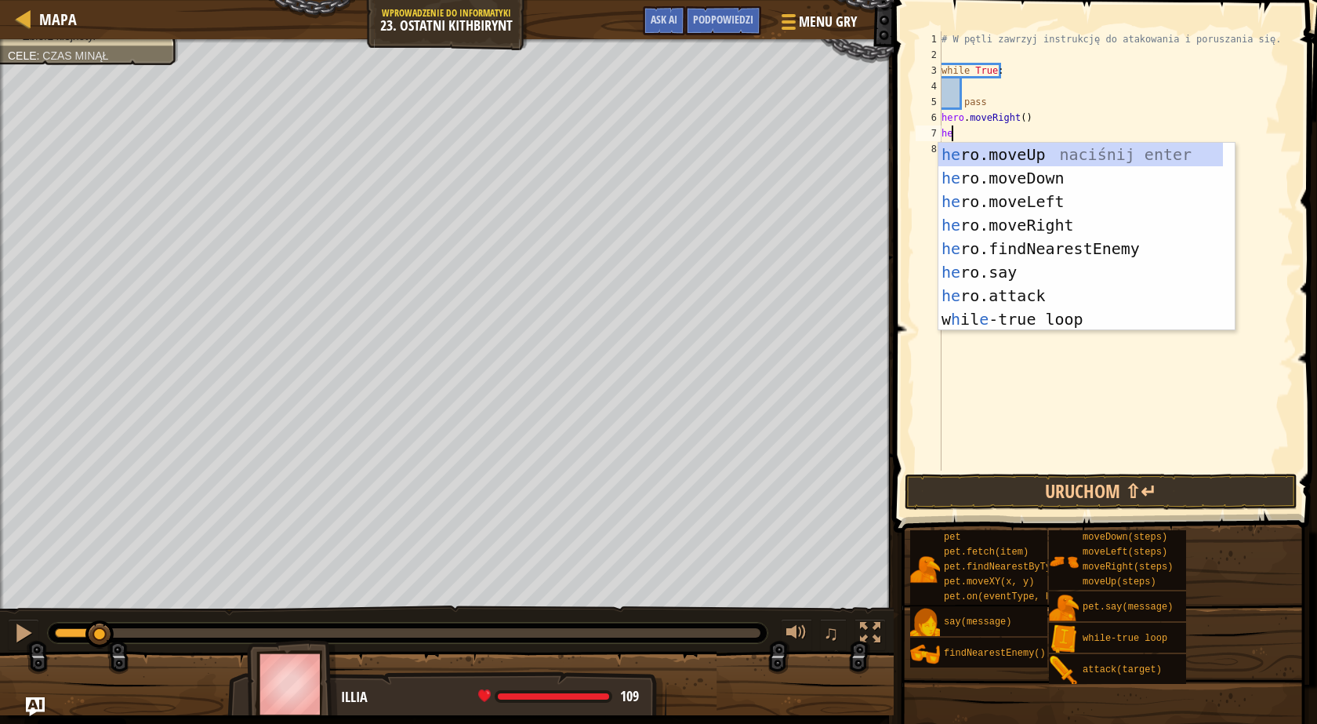
type textarea "her"
click at [1012, 153] on div "her o.moveUp naciśnij enter her o.moveDown naciśnij enter her o.moveLeft naciśn…" at bounding box center [1081, 260] width 285 height 235
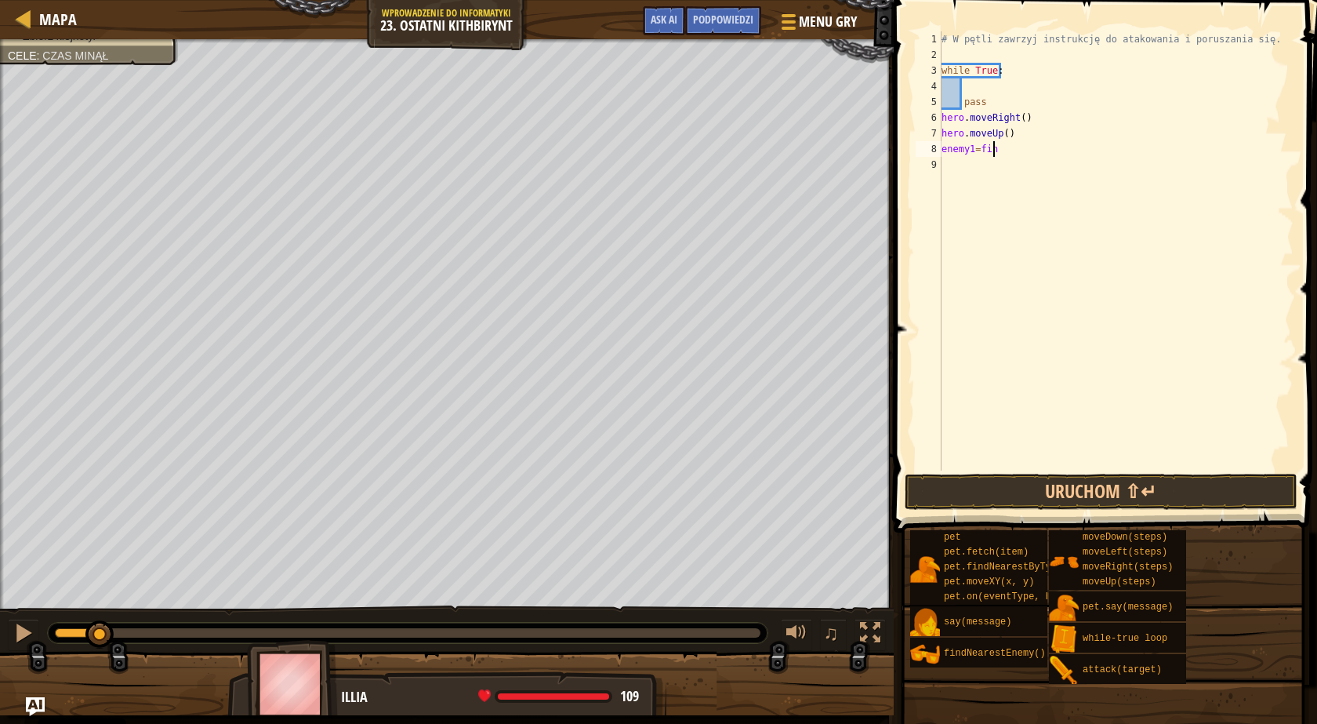
scroll to position [7, 4]
click at [971, 148] on div "# W pętli zawrzyj instrukcję do atakowania i poruszania się. while True : pass …" at bounding box center [1116, 266] width 355 height 470
click at [982, 149] on div "# W pętli zawrzyj instrukcję do atakowania i poruszania się. while True : pass …" at bounding box center [1116, 266] width 355 height 470
click at [1024, 146] on div "# W pętli zawrzyj instrukcję do atakowania i poruszania się. while True : pass …" at bounding box center [1116, 266] width 355 height 470
type textarea "enemy1 = findne"
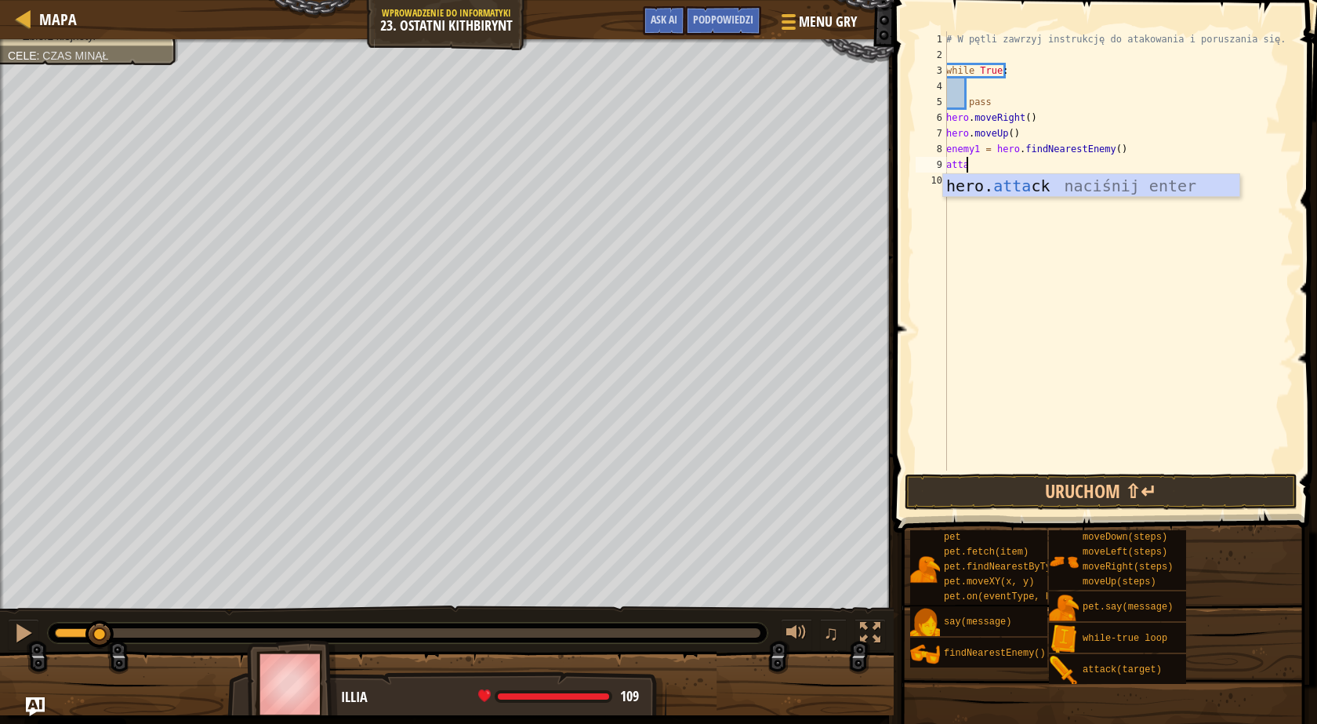
scroll to position [7, 1]
click at [1033, 166] on div "# W pętli zawrzyj instrukcję do atakowania i poruszania się. while True : pass …" at bounding box center [1118, 250] width 350 height 439
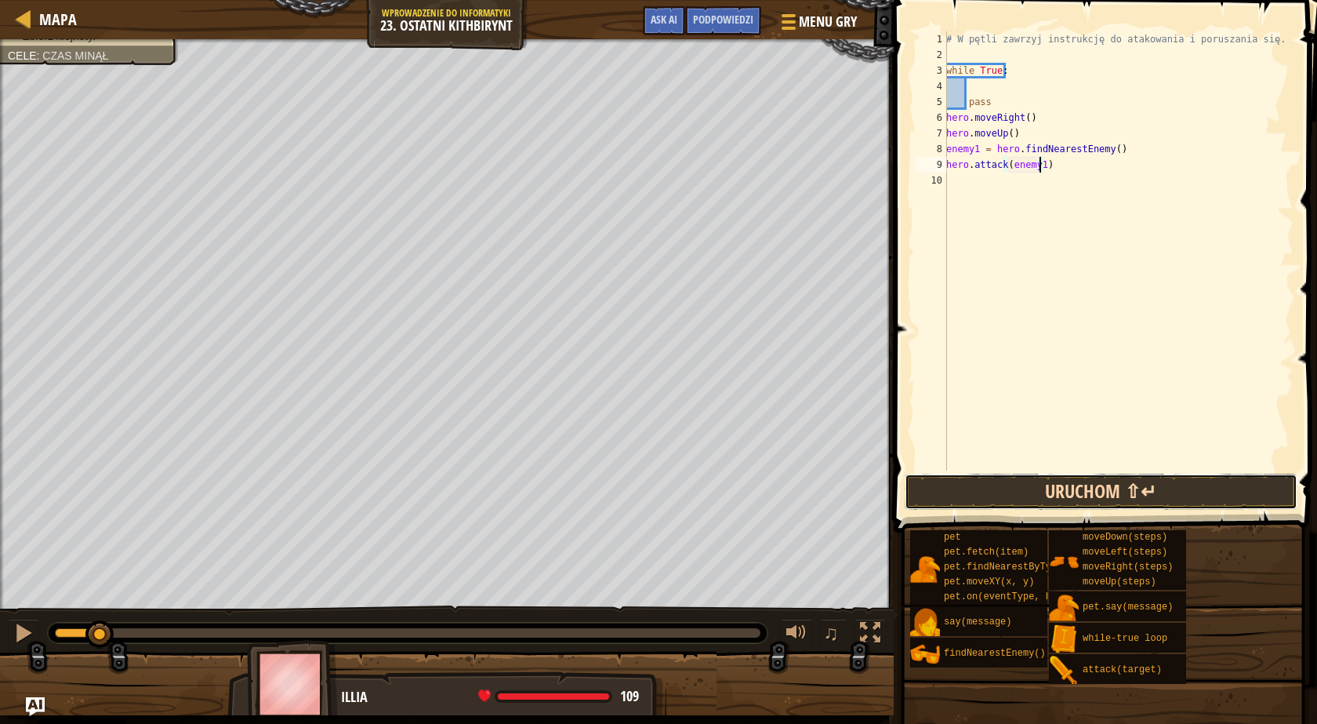
click at [1030, 488] on button "Uruchom ⇧↵" at bounding box center [1101, 492] width 393 height 36
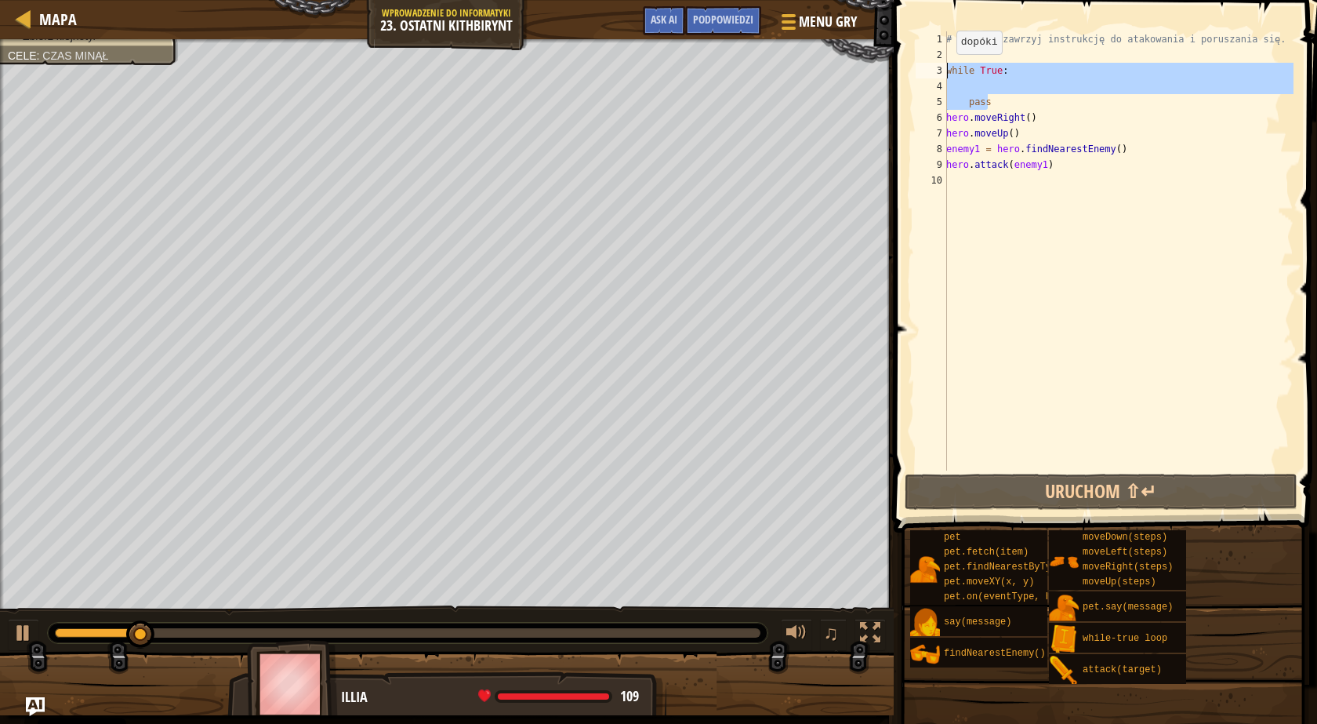
drag, startPoint x: 993, startPoint y: 102, endPoint x: 944, endPoint y: 64, distance: 61.5
click at [944, 64] on div "hero.attack(enemy1) 1 2 3 4 5 6 7 8 9 10 # W pętli zawrzyj instrukcję do atakow…" at bounding box center [1103, 250] width 381 height 439
type textarea "while True:"
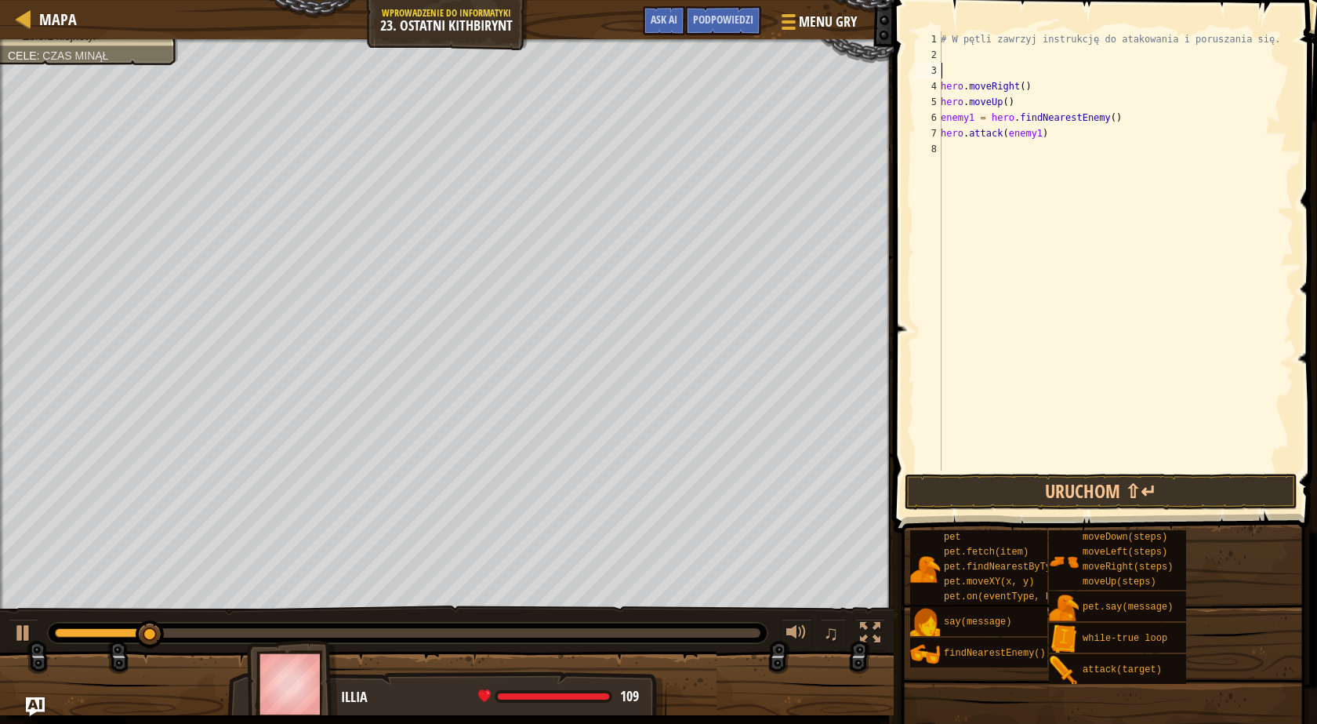
scroll to position [7, 0]
click at [1038, 485] on button "Uruchom ⇧↵" at bounding box center [1101, 492] width 393 height 36
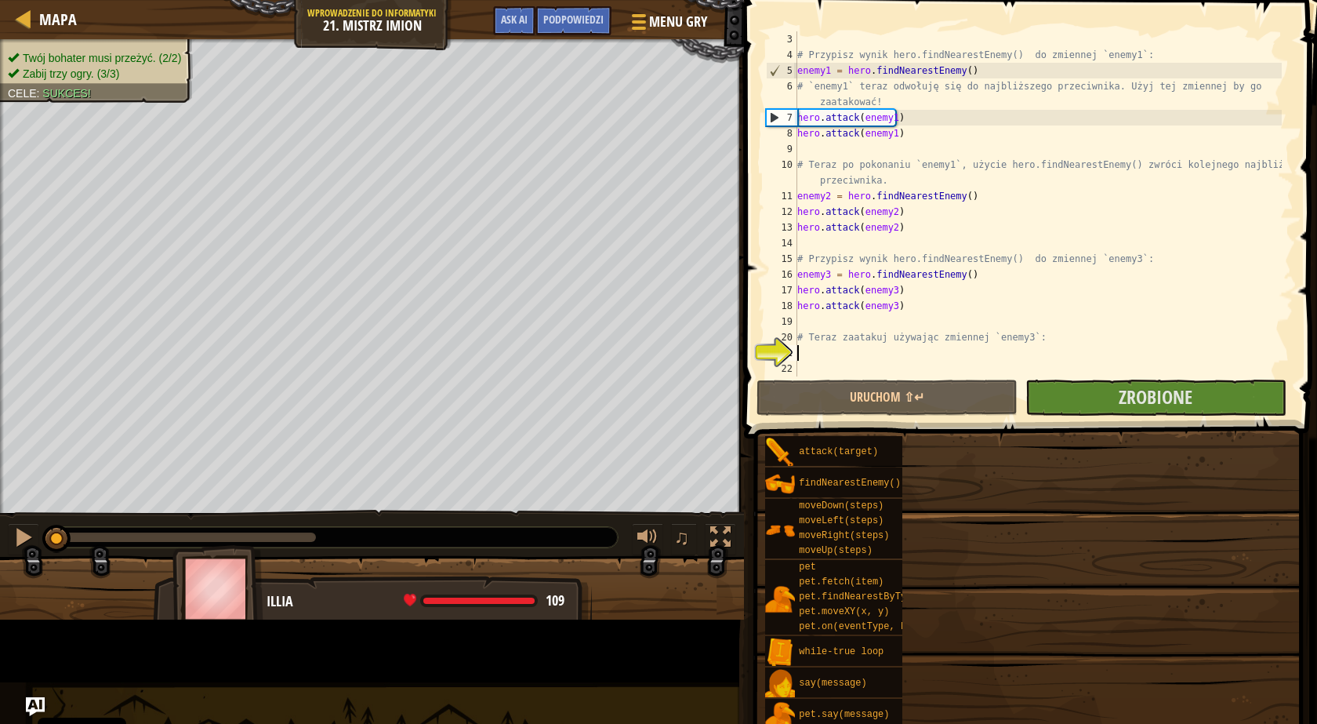
scroll to position [31, 0]
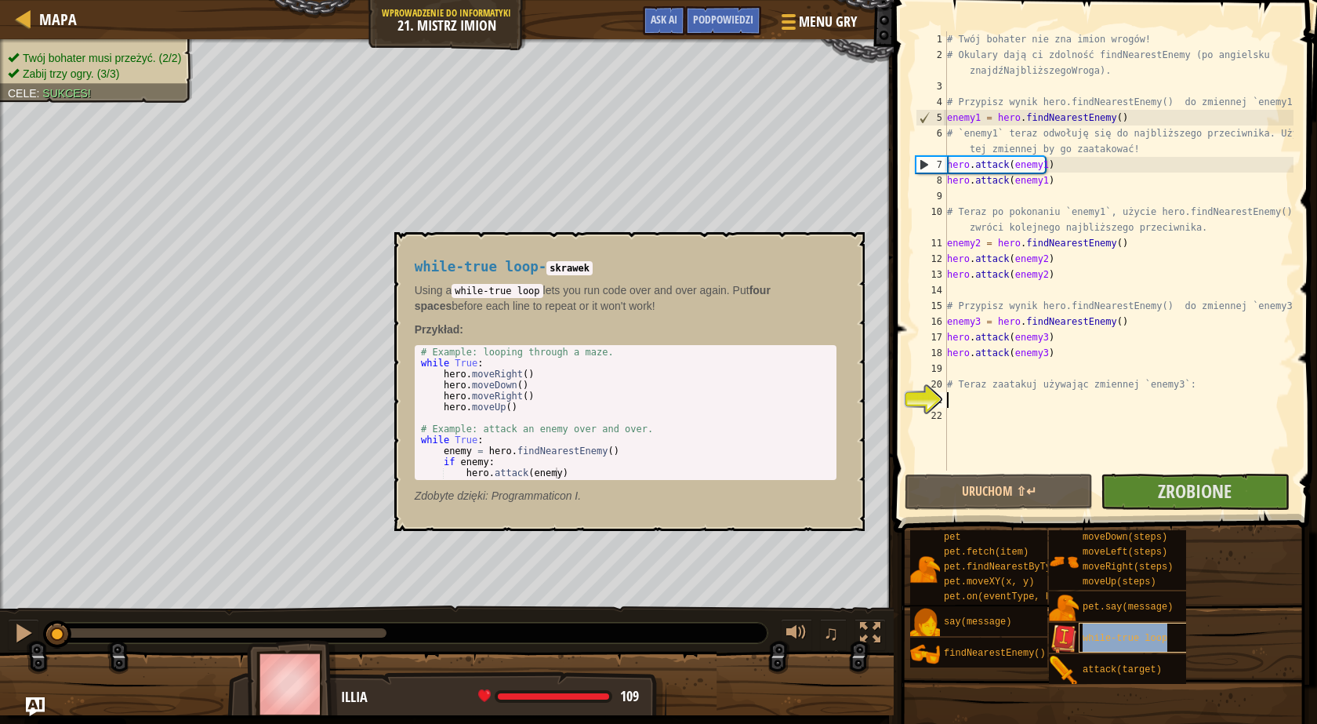
click at [1086, 641] on span "while-true loop" at bounding box center [1125, 638] width 85 height 11
click at [844, 248] on button "×" at bounding box center [846, 250] width 13 height 22
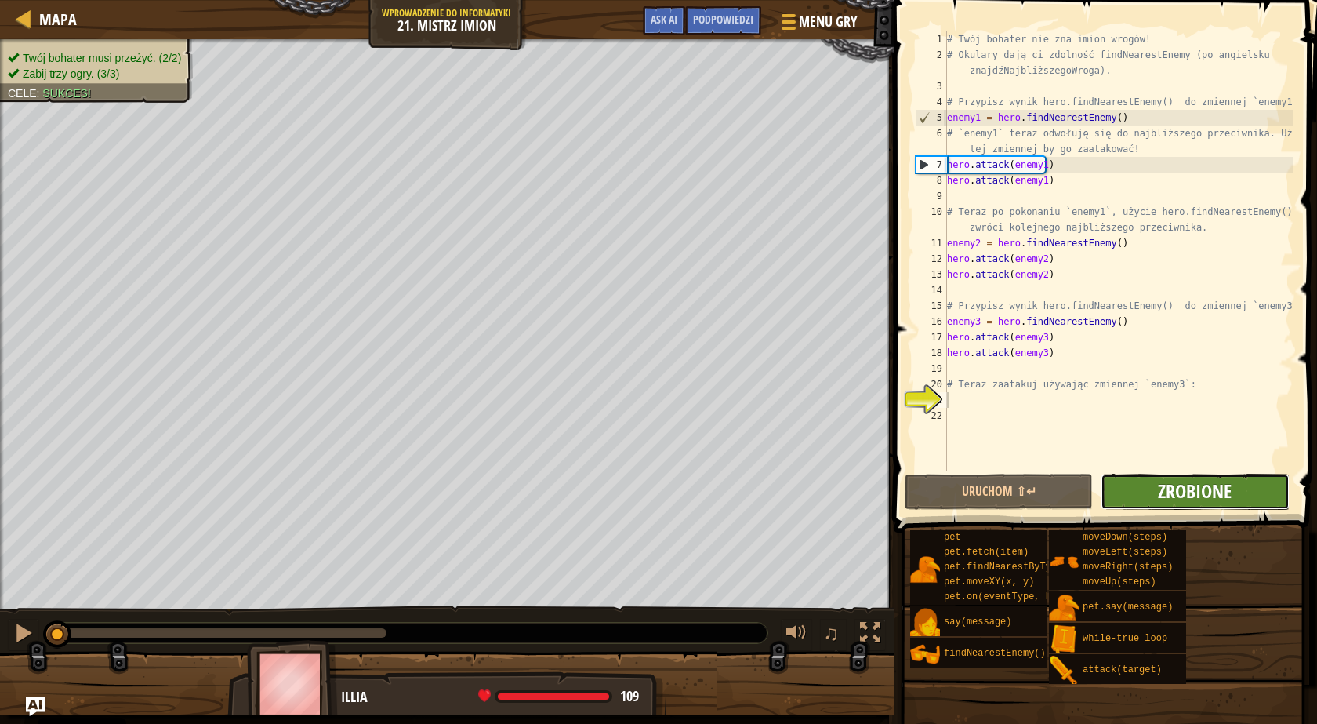
click at [1174, 488] on span "Zrobione" at bounding box center [1195, 490] width 74 height 25
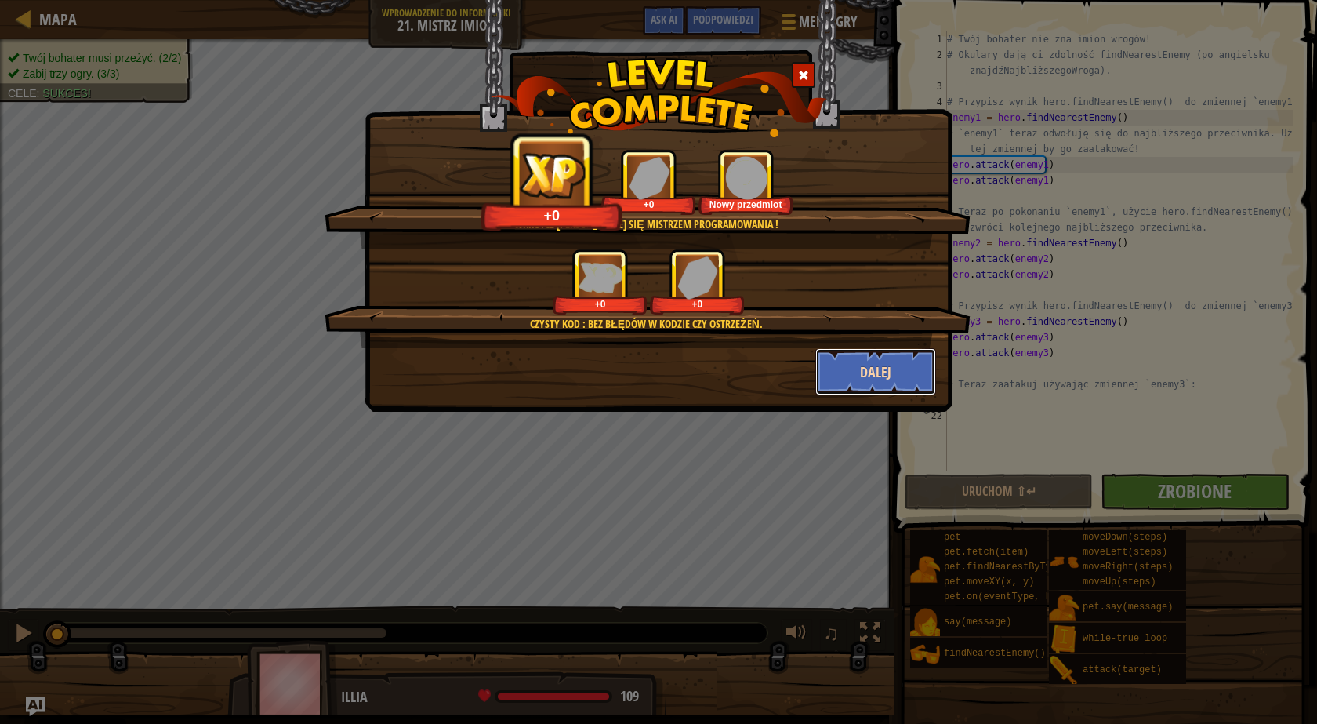
click at [884, 376] on button "Dalej" at bounding box center [876, 371] width 122 height 47
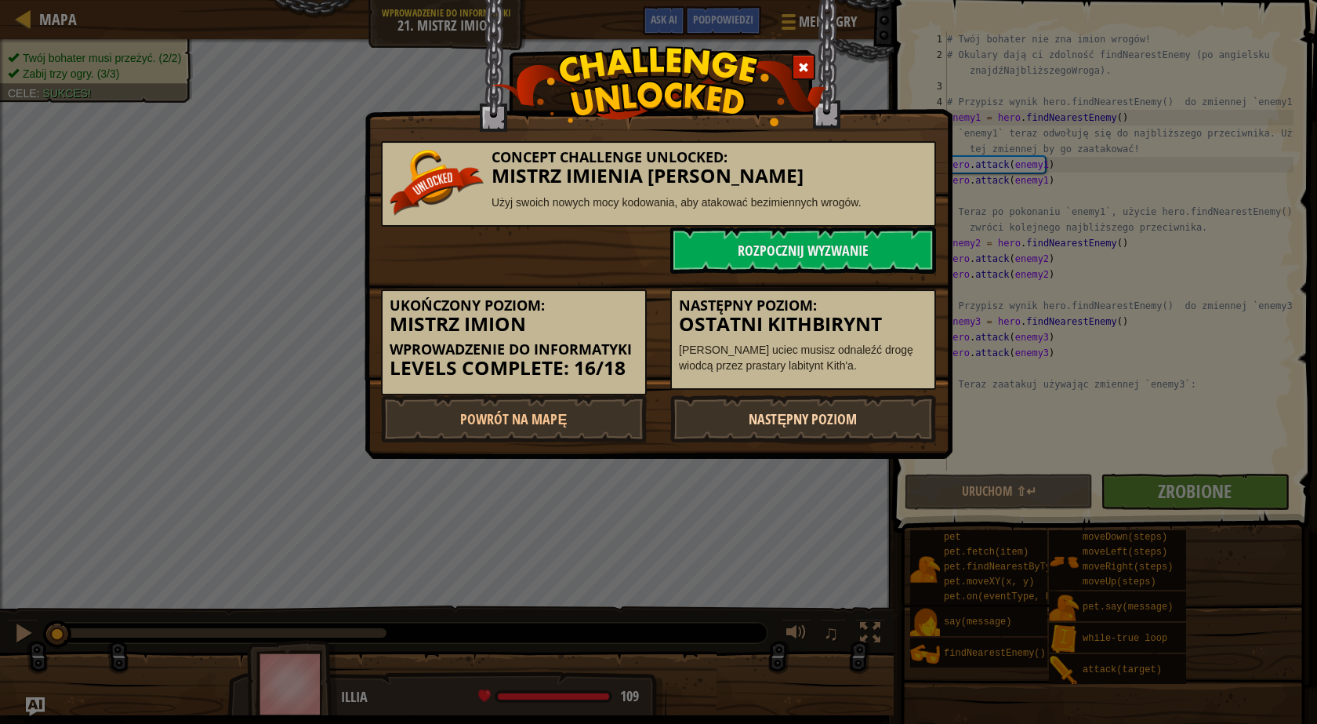
click at [911, 416] on link "Następny poziom" at bounding box center [803, 418] width 266 height 47
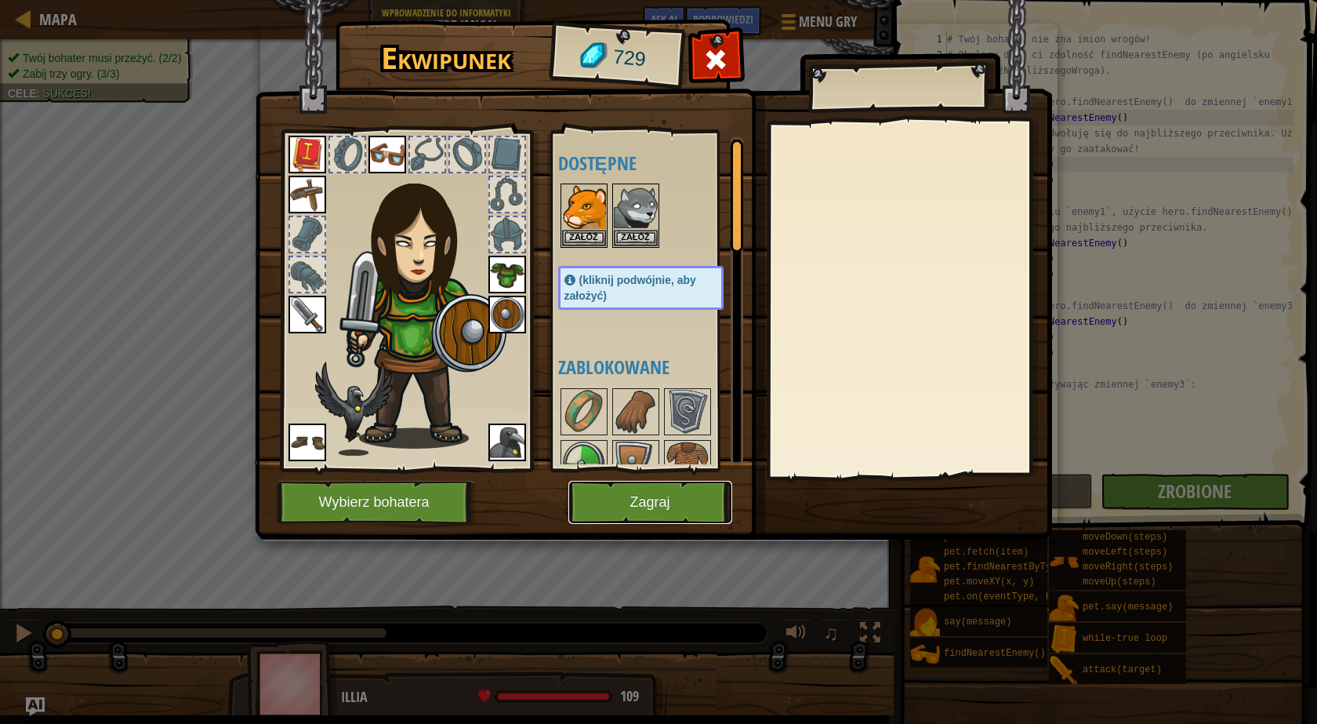
click at [687, 501] on button "Zagraj" at bounding box center [650, 502] width 164 height 43
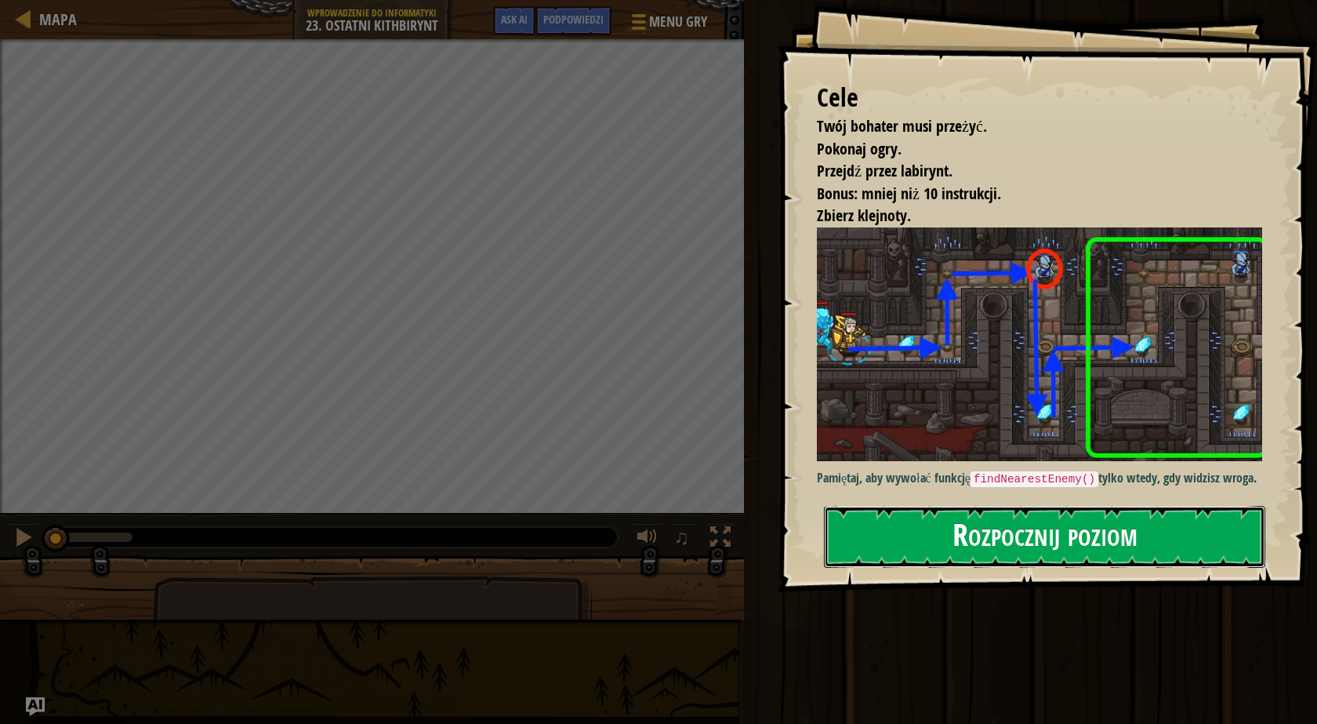
click at [960, 538] on button "Rozpocznij poziom" at bounding box center [1044, 537] width 441 height 62
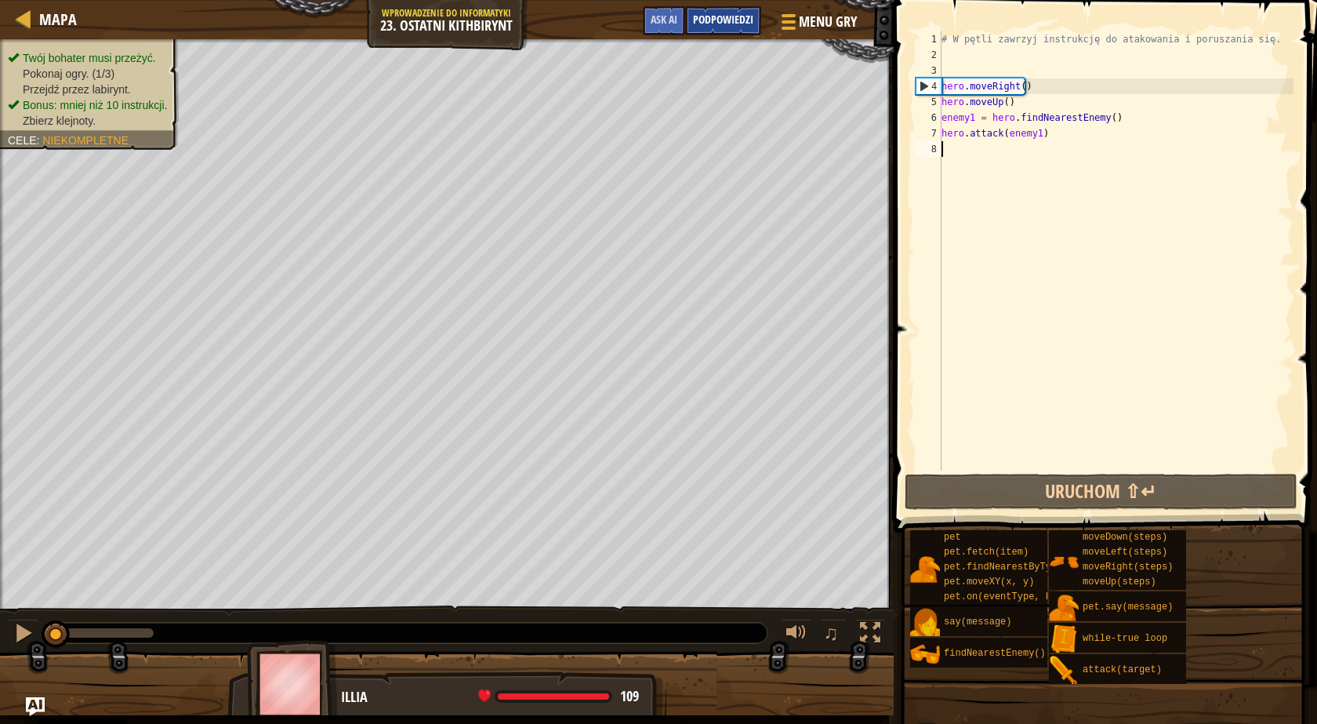
click at [731, 20] on span "Podpowiedzi" at bounding box center [723, 19] width 60 height 15
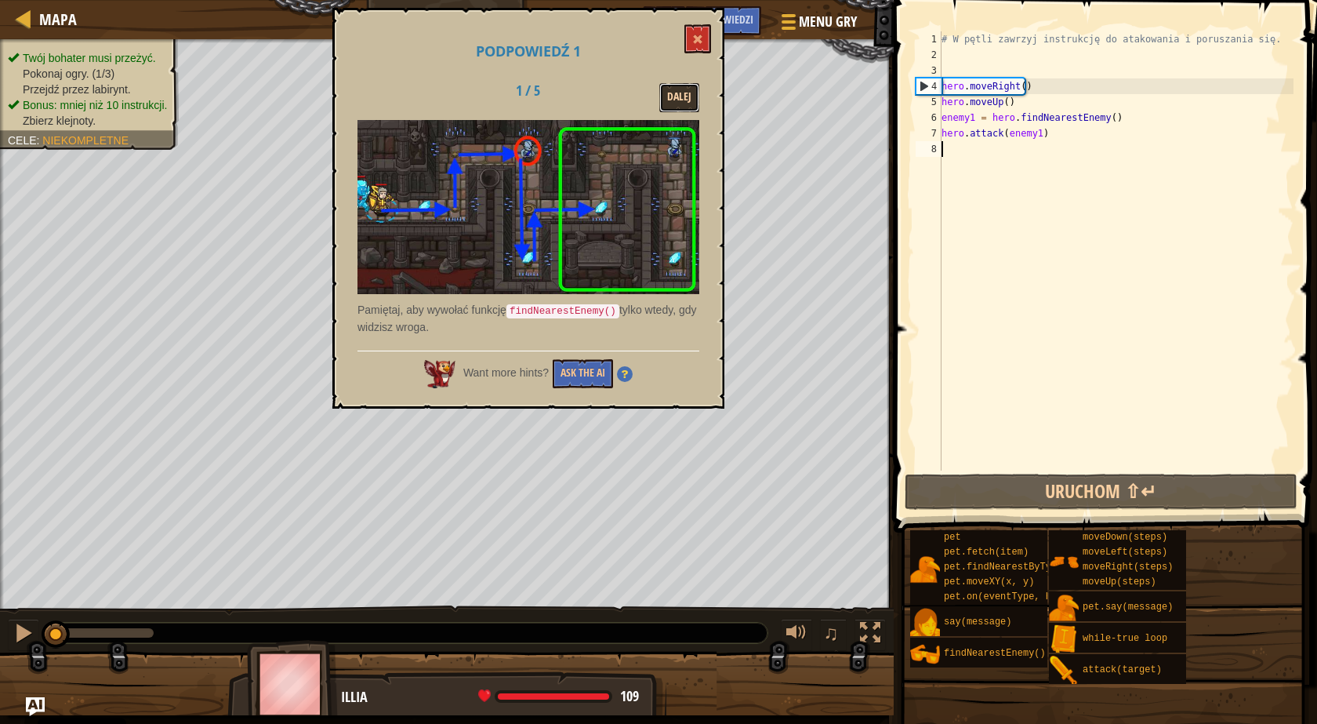
click at [683, 87] on button "Dalej" at bounding box center [679, 97] width 40 height 29
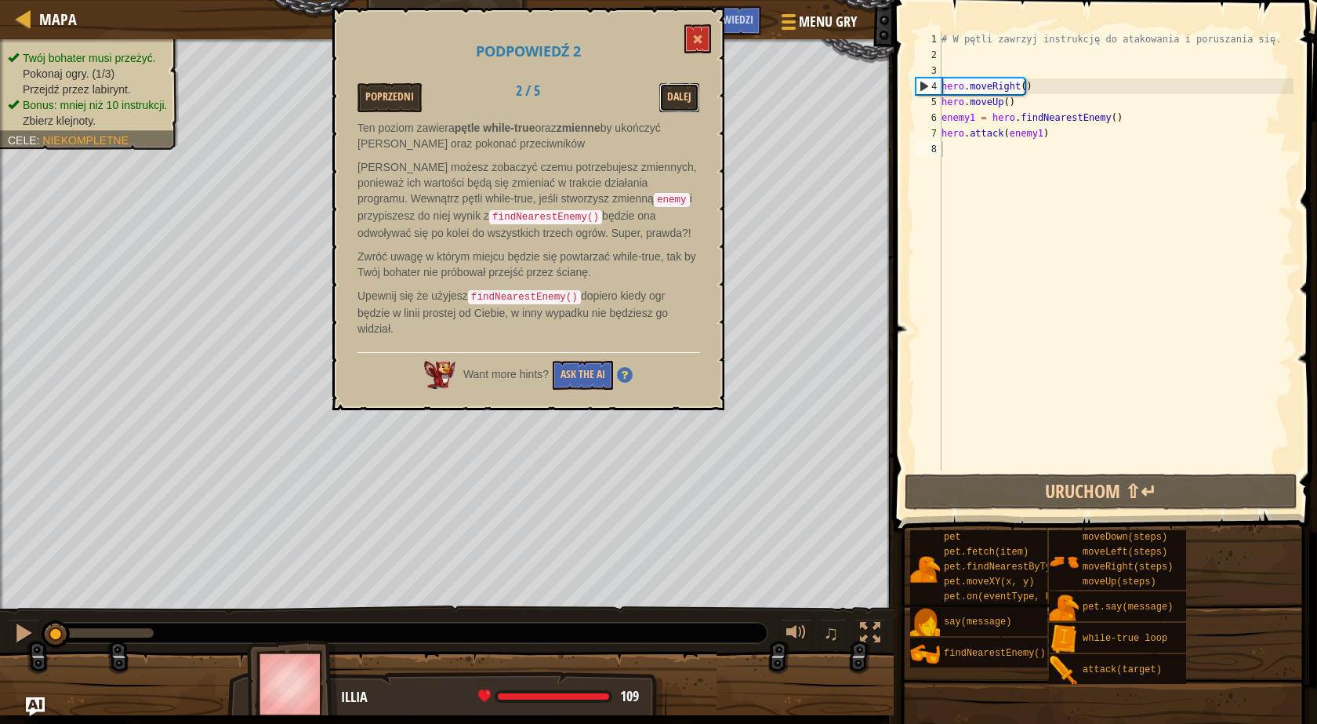
click at [683, 87] on button "Dalej" at bounding box center [679, 97] width 40 height 29
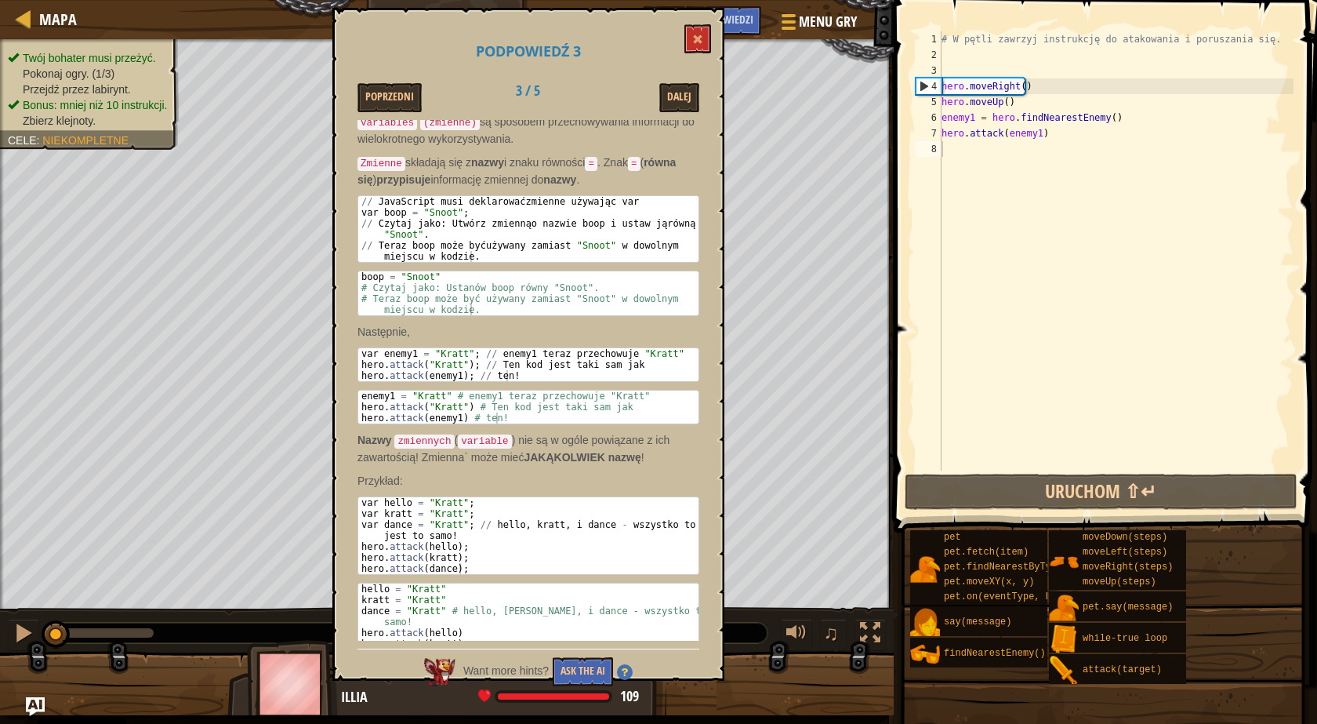
scroll to position [101, 0]
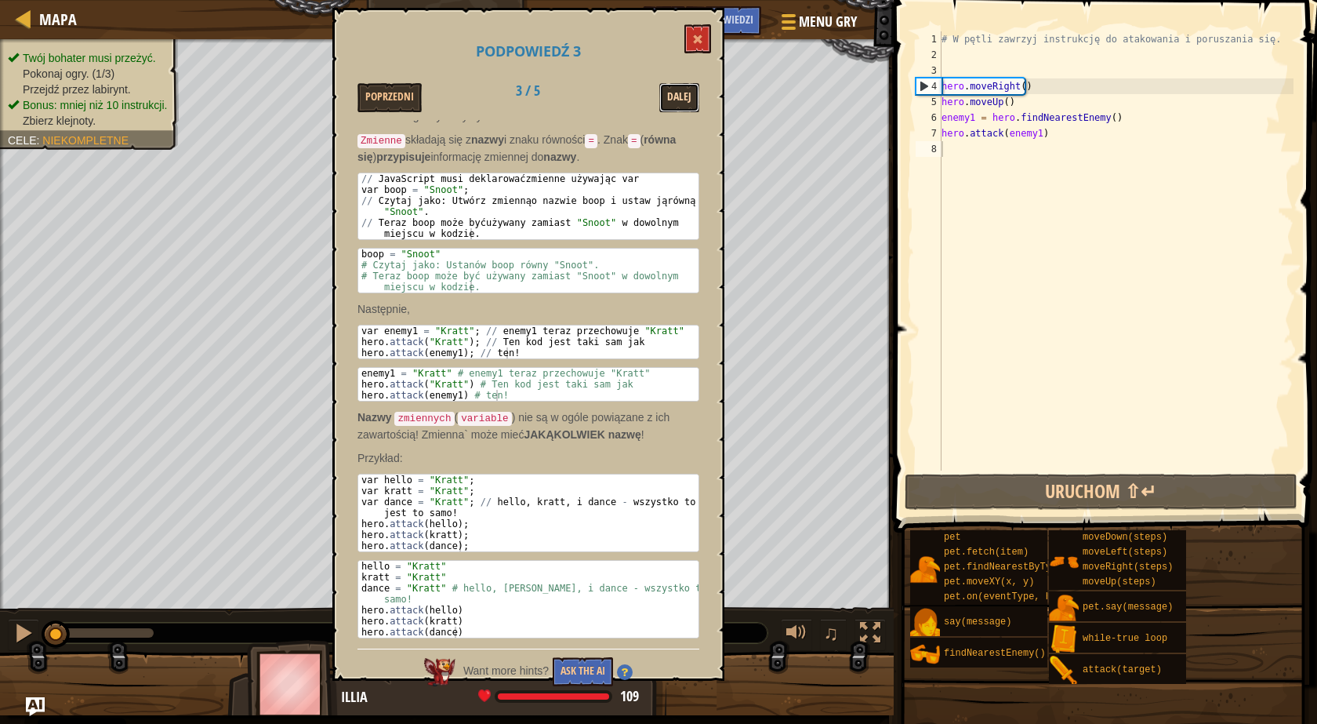
click at [681, 107] on button "Dalej" at bounding box center [679, 97] width 40 height 29
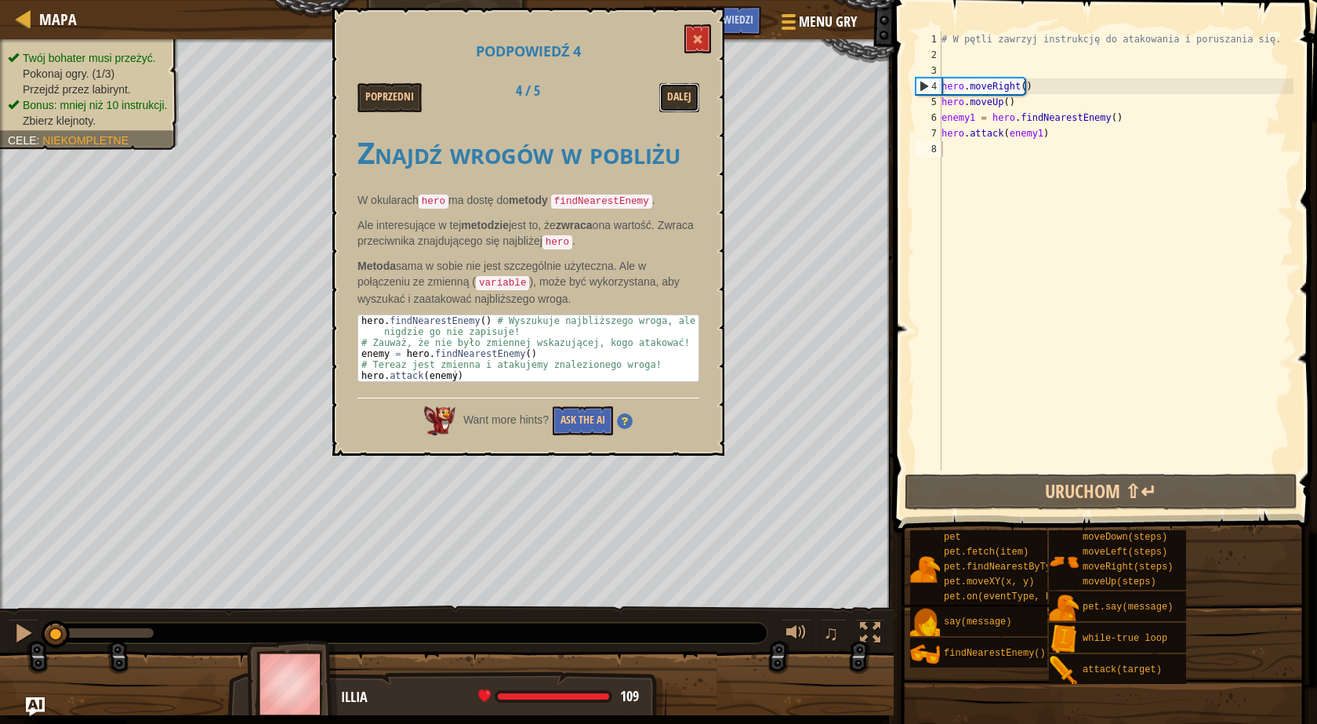
click at [681, 107] on button "Dalej" at bounding box center [679, 97] width 40 height 29
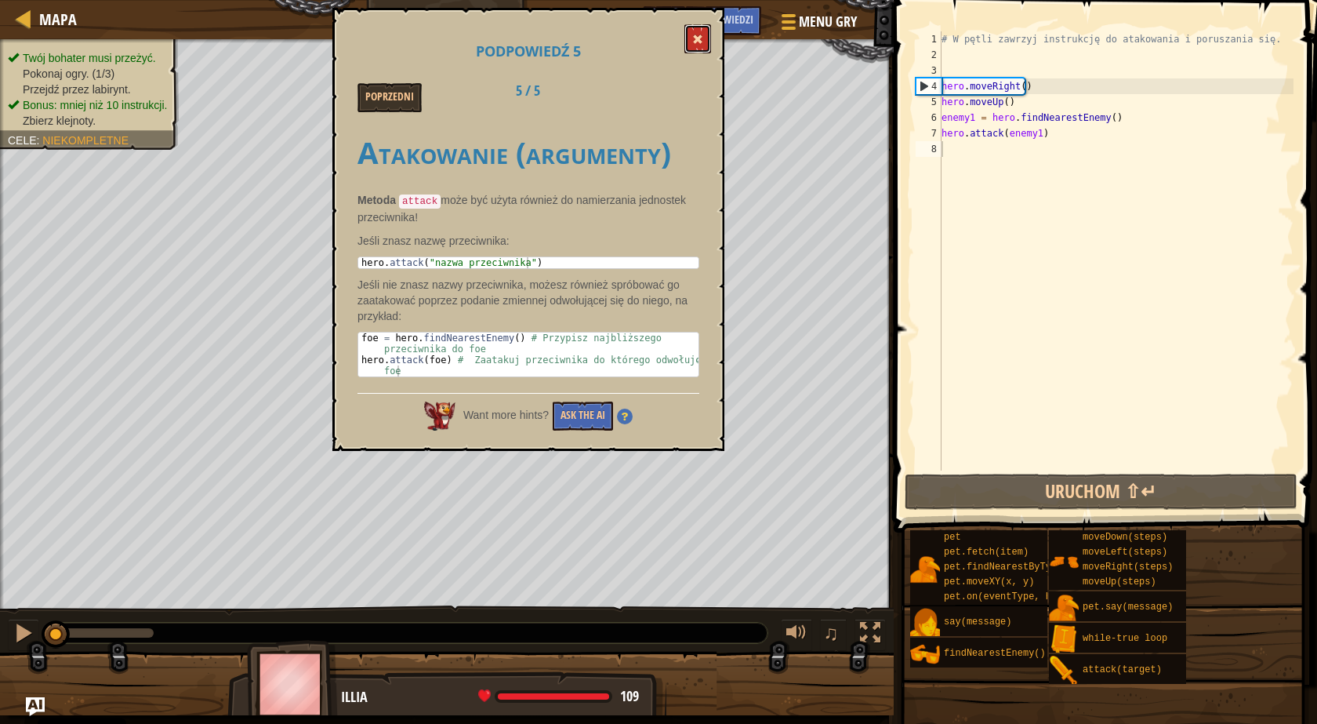
click at [695, 39] on span at bounding box center [697, 39] width 11 height 11
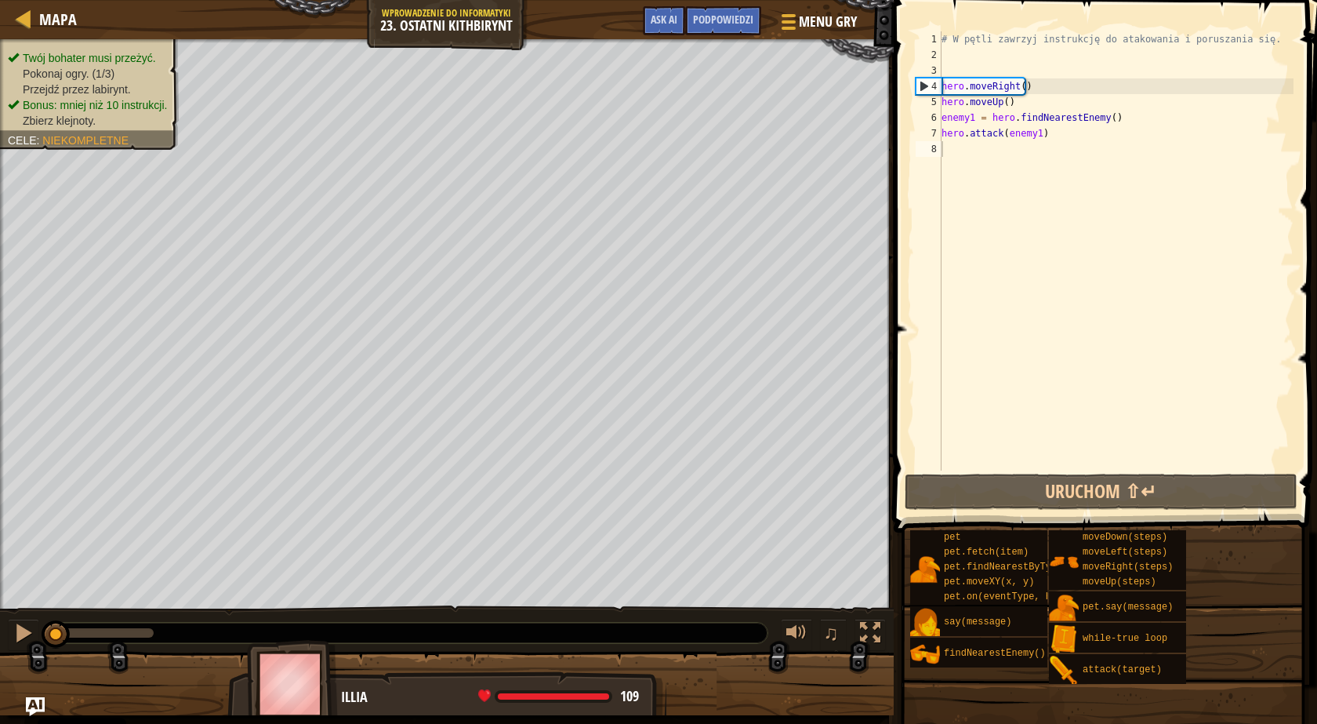
click at [989, 149] on div "# W pętli zawrzyj instrukcję do atakowania i poruszania się. hero . moveRight (…" at bounding box center [1116, 266] width 355 height 470
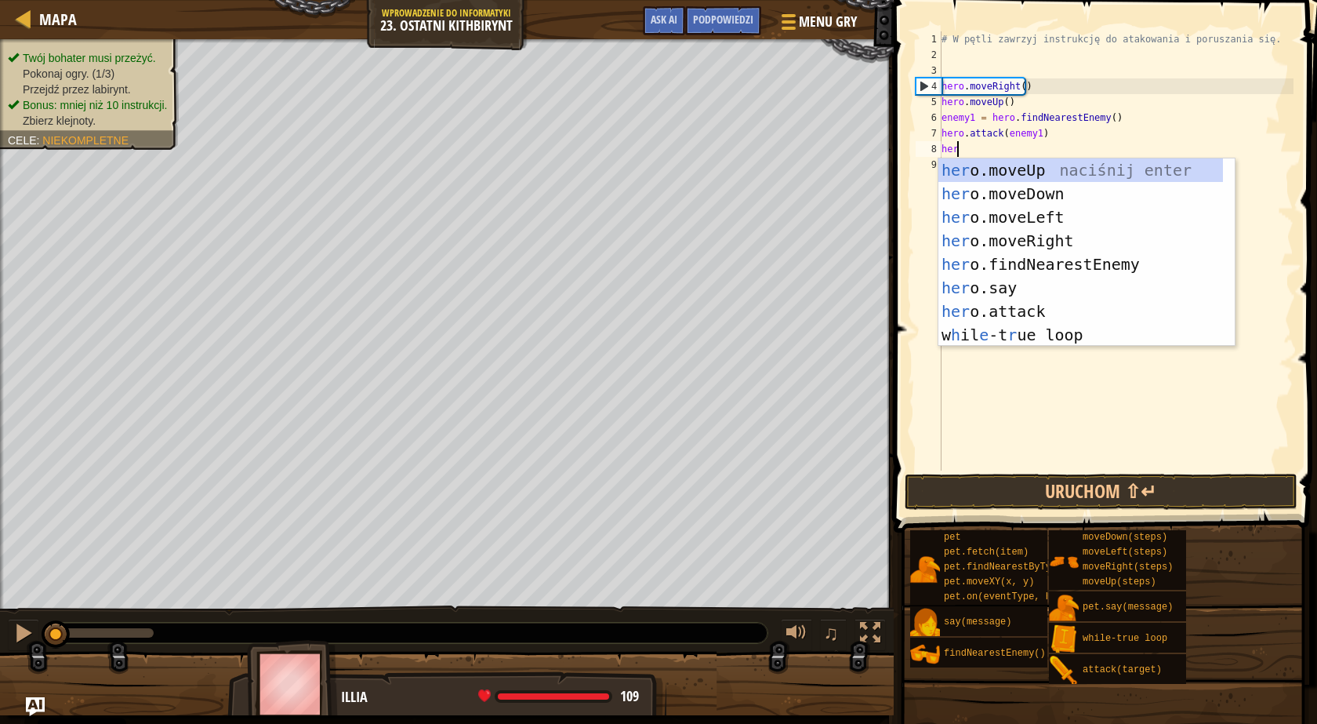
type textarea "hero"
click at [1003, 189] on div "hero .moveUp naciśnij enter hero .moveDown naciśnij enter hero .moveLeft naciśn…" at bounding box center [1087, 275] width 296 height 235
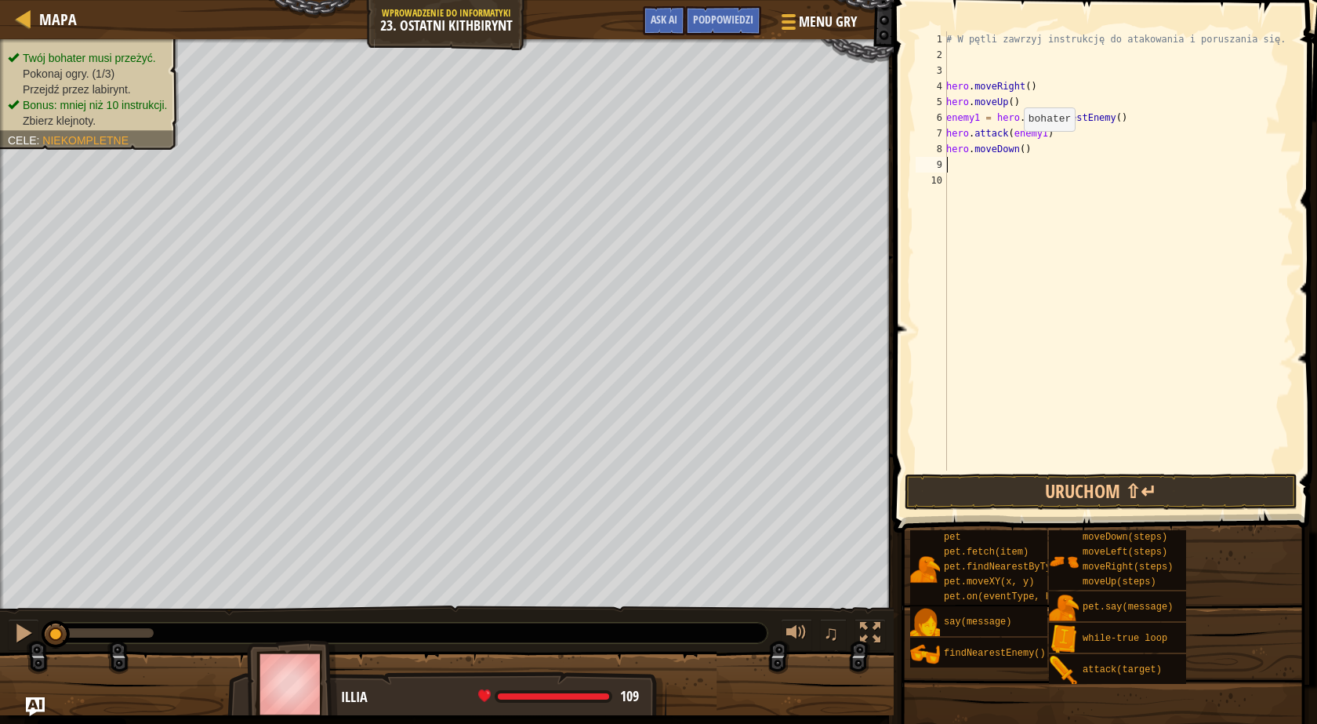
click at [1016, 146] on div "# W pętli zawrzyj instrukcję do atakowania i poruszania się. hero . moveRight (…" at bounding box center [1118, 266] width 350 height 470
type textarea "hero.moveDown(2)"
click at [1061, 166] on div "# W pętli zawrzyj instrukcję do atakowania i poruszania się. hero . moveRight (…" at bounding box center [1118, 266] width 350 height 470
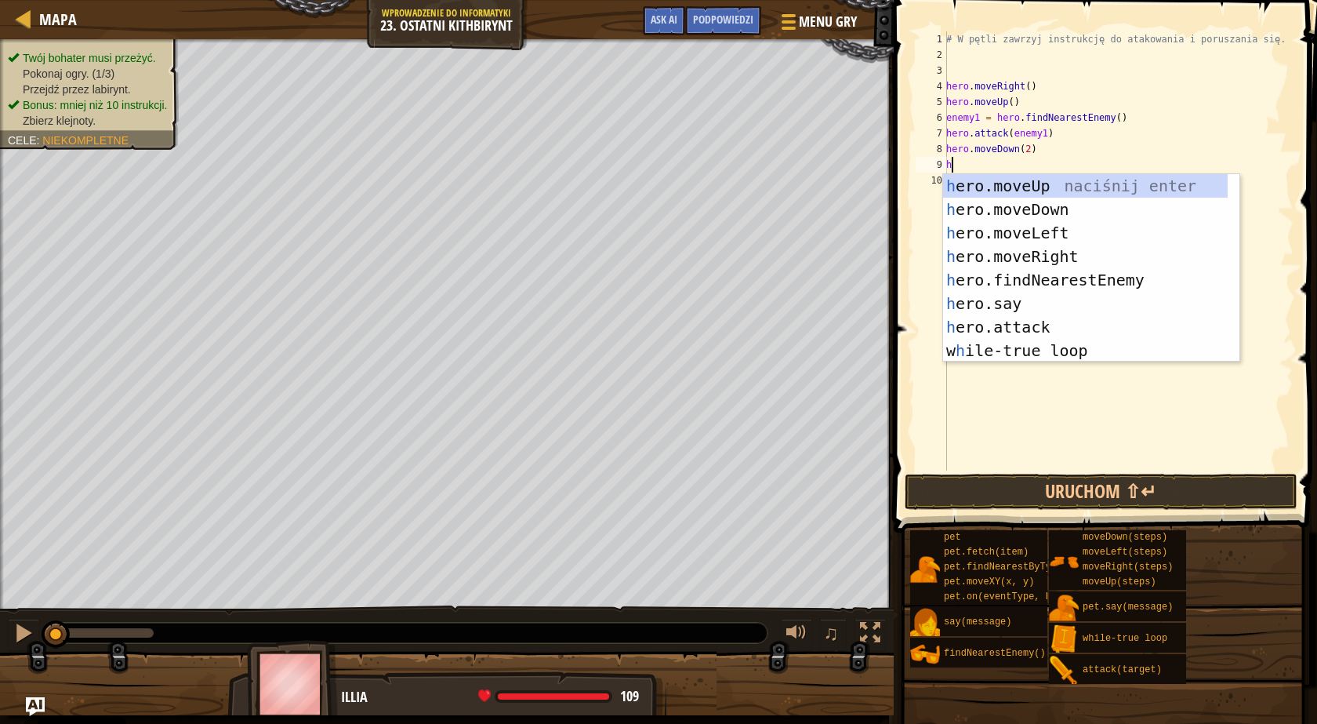
type textarea "he"
click at [1015, 187] on div "he ro.moveUp naciśnij enter he ro.moveDown naciśnij enter he ro.moveLeft naciśn…" at bounding box center [1085, 291] width 285 height 235
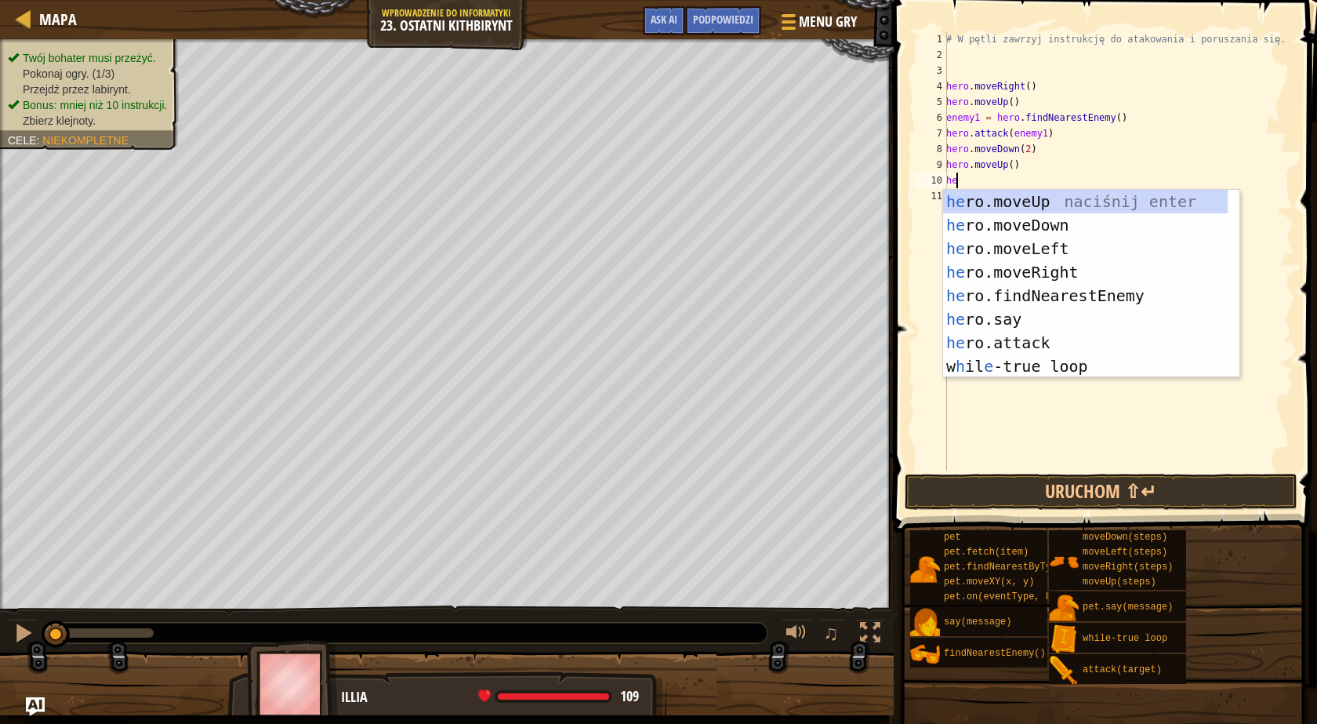
type textarea "her"
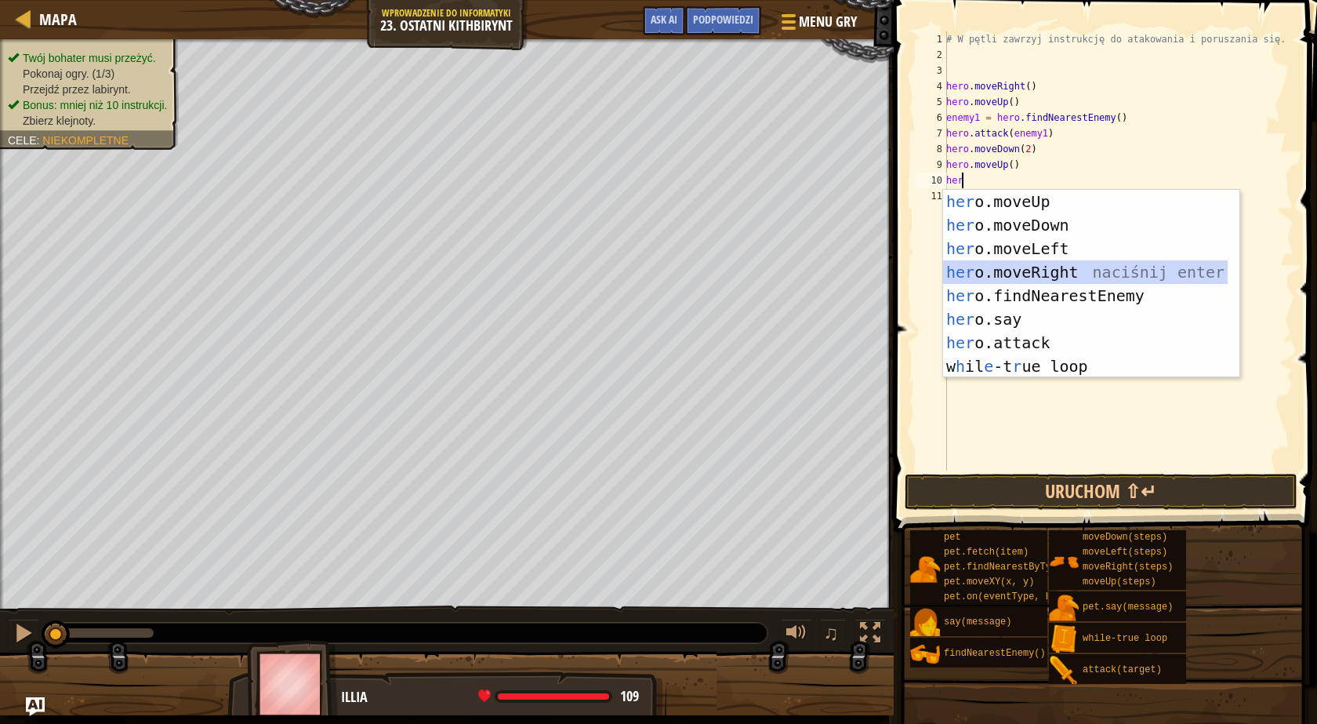
click at [1019, 267] on div "her o.moveUp naciśnij enter her o.moveDown naciśnij enter her o.moveLeft naciśn…" at bounding box center [1085, 307] width 285 height 235
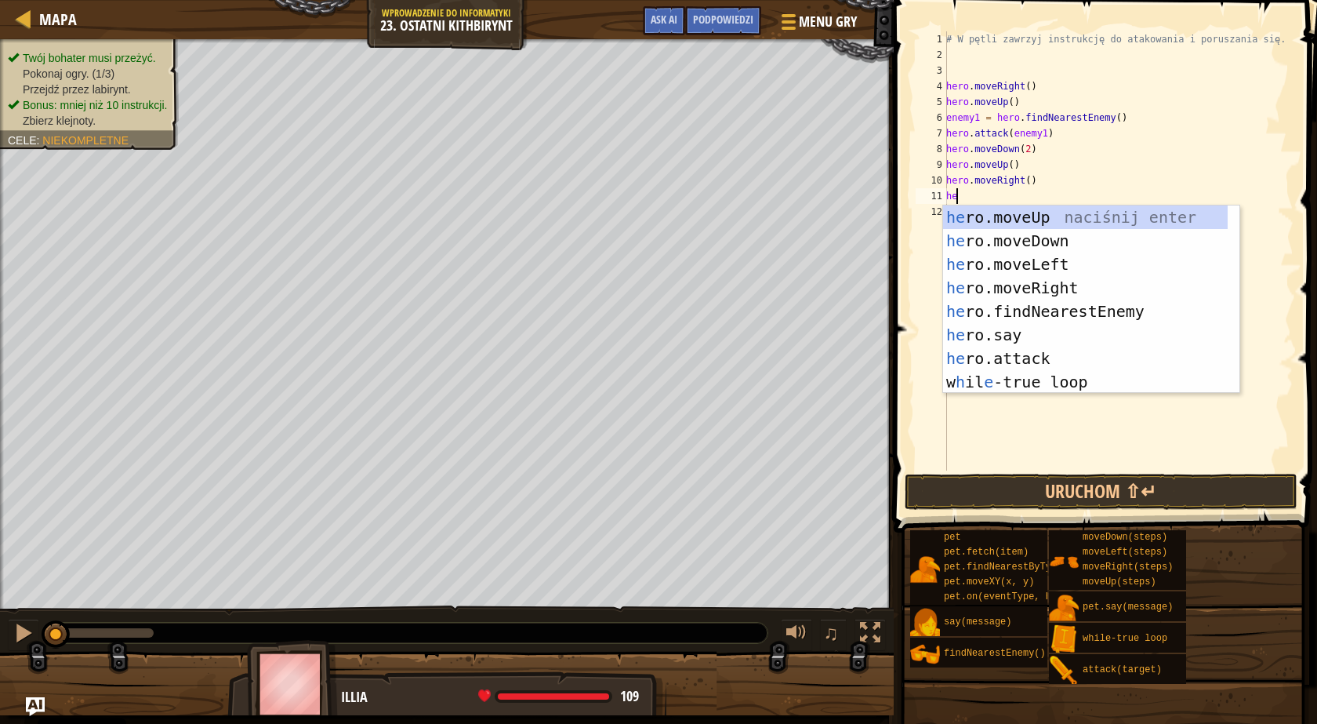
type textarea "her"
click at [999, 221] on div "her o.moveUp naciśnij enter her o.moveDown naciśnij enter her o.moveLeft naciśn…" at bounding box center [1085, 322] width 285 height 235
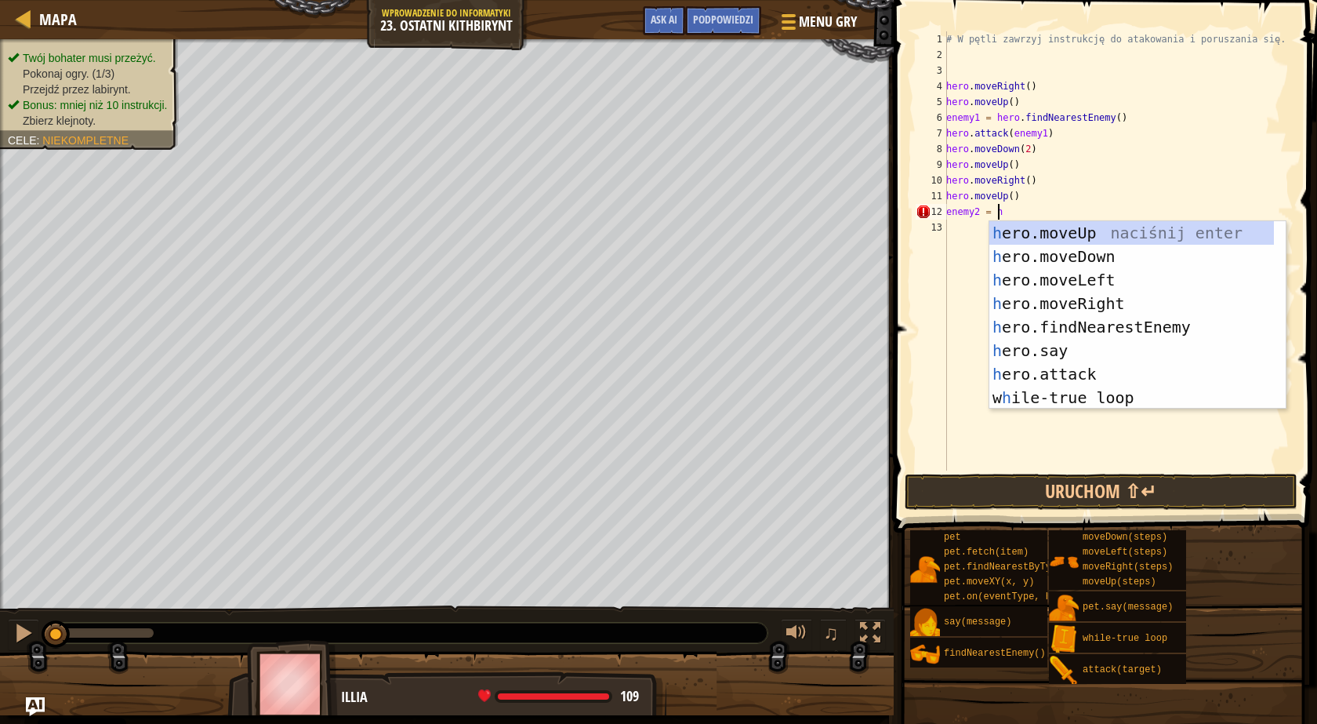
scroll to position [7, 4]
type textarea "enemy2 = her"
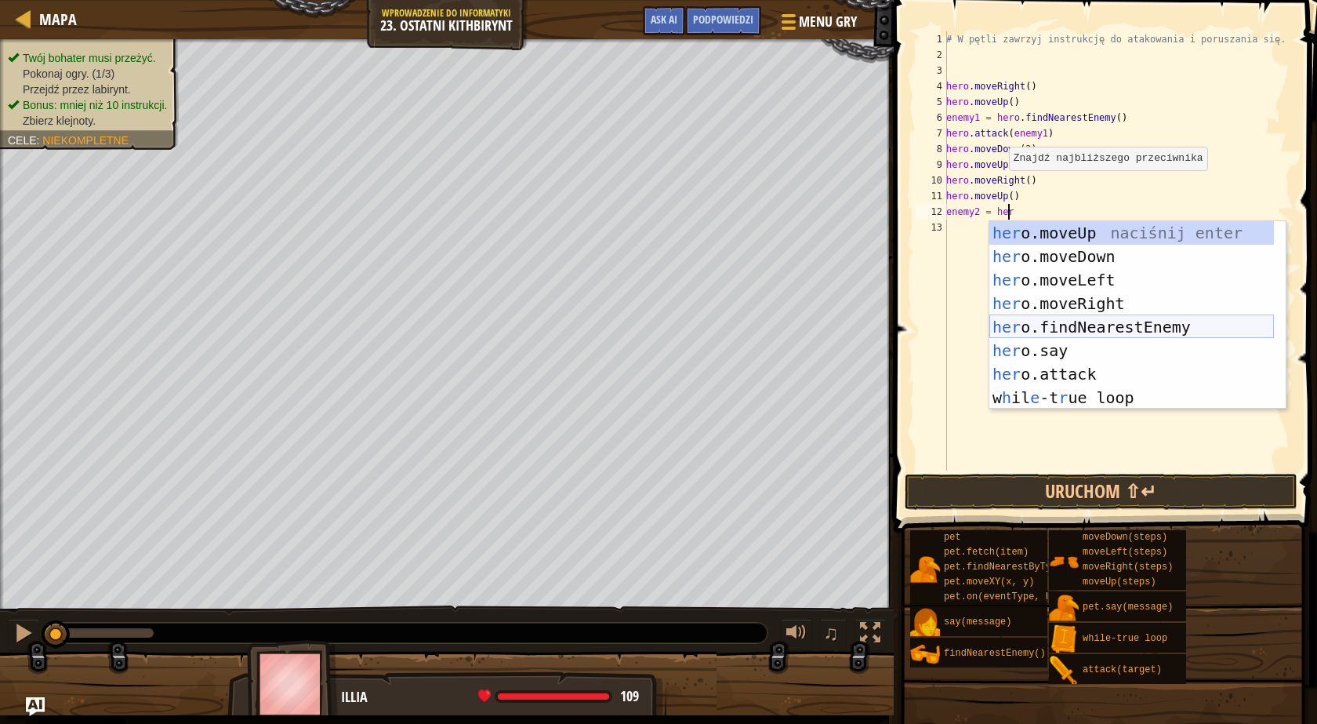
click at [1055, 320] on div "her o.moveUp naciśnij enter her o.moveDown naciśnij enter her o.moveLeft naciśn…" at bounding box center [1131, 338] width 285 height 235
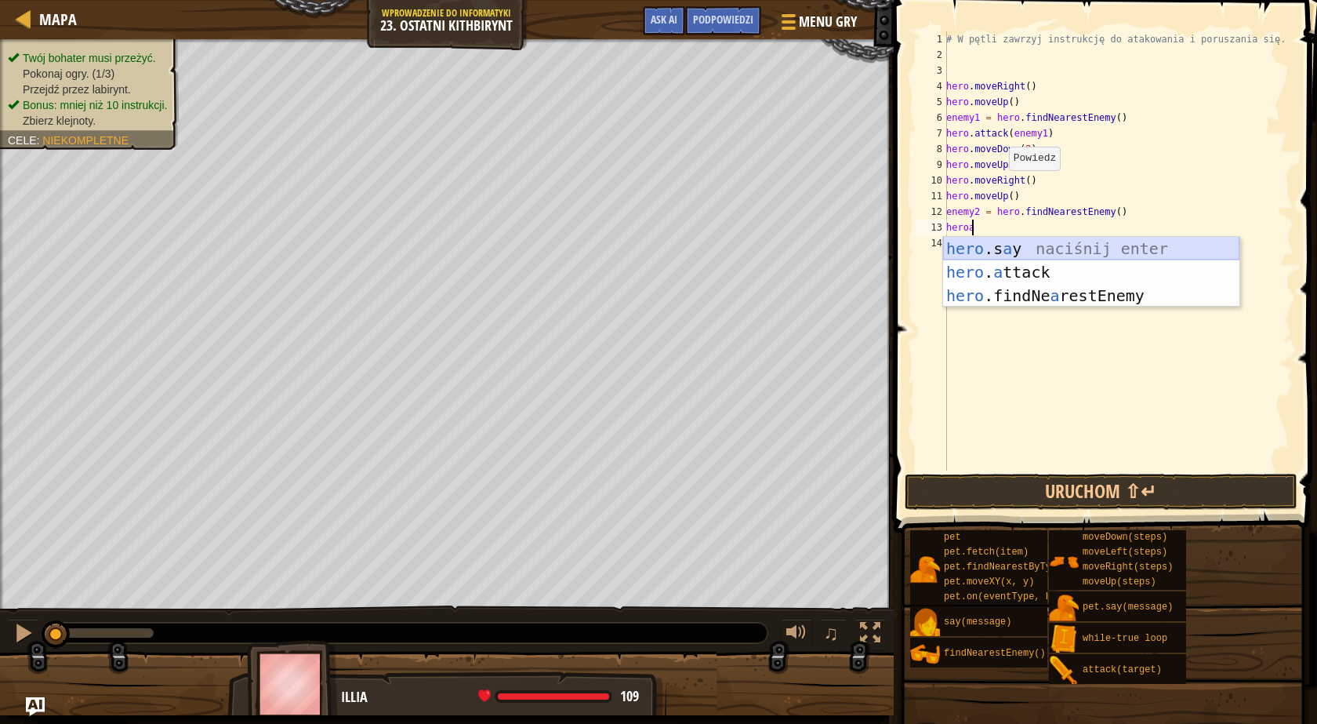
scroll to position [7, 2]
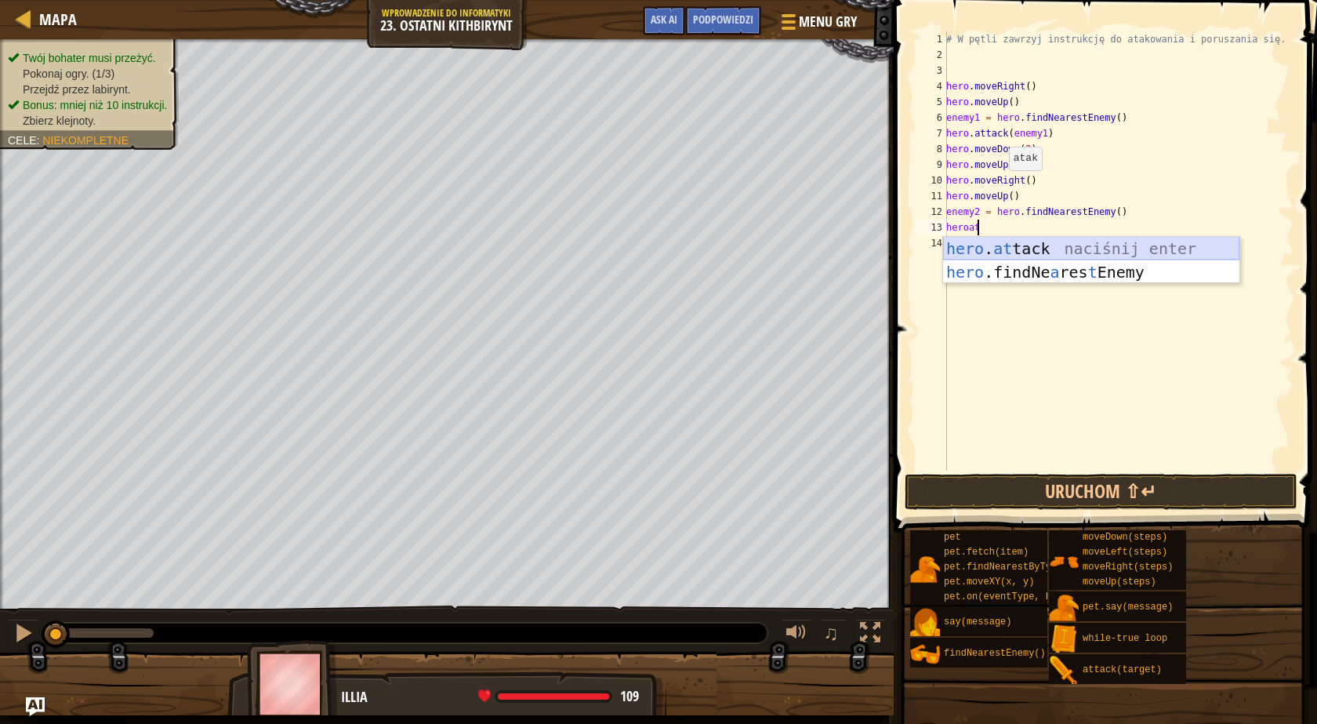
click at [1022, 245] on div "hero . at tack naciśnij enter hero .findNe a res t Enemy naciśnij enter" at bounding box center [1091, 284] width 296 height 94
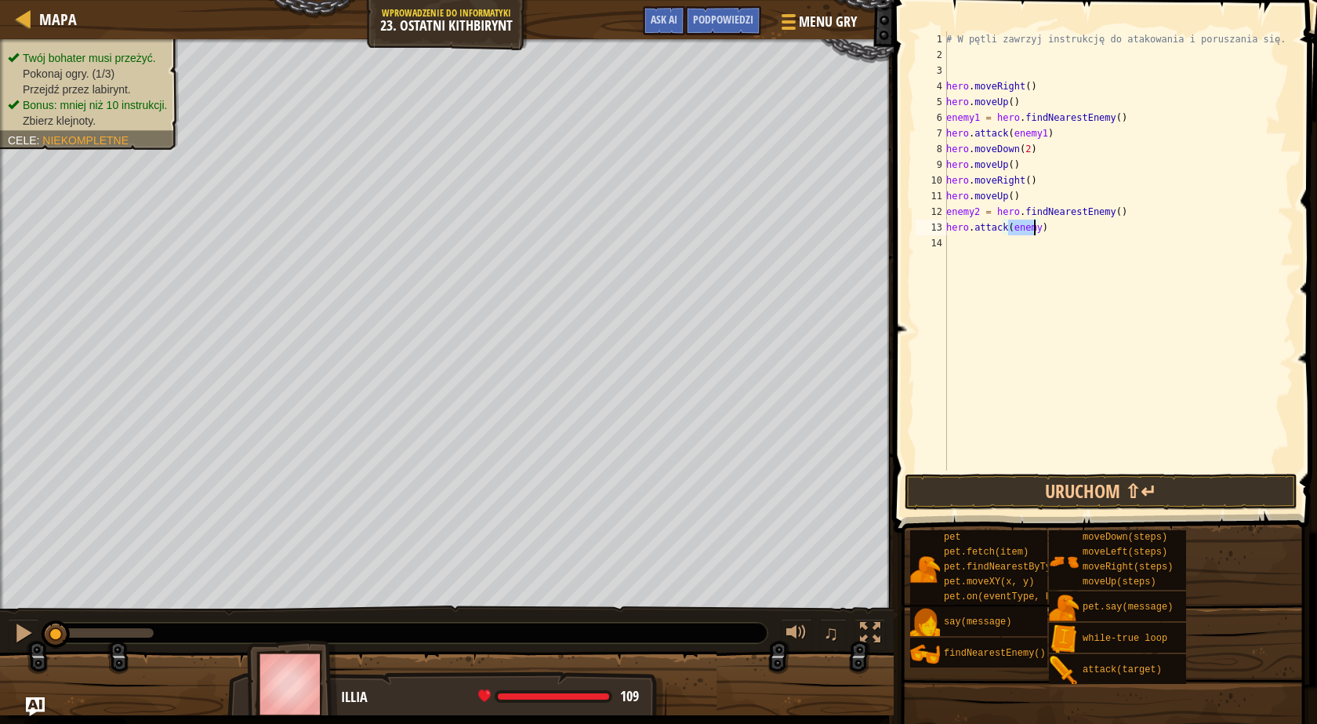
click at [1032, 227] on div "# W pętli zawrzyj instrukcję do atakowania i poruszania się. hero . moveRight (…" at bounding box center [1118, 250] width 350 height 439
type textarea "hero.attack(enemy2)"
click at [1075, 231] on div "# W pętli zawrzyj instrukcję do atakowania i poruszania się. hero . moveRight (…" at bounding box center [1118, 266] width 350 height 470
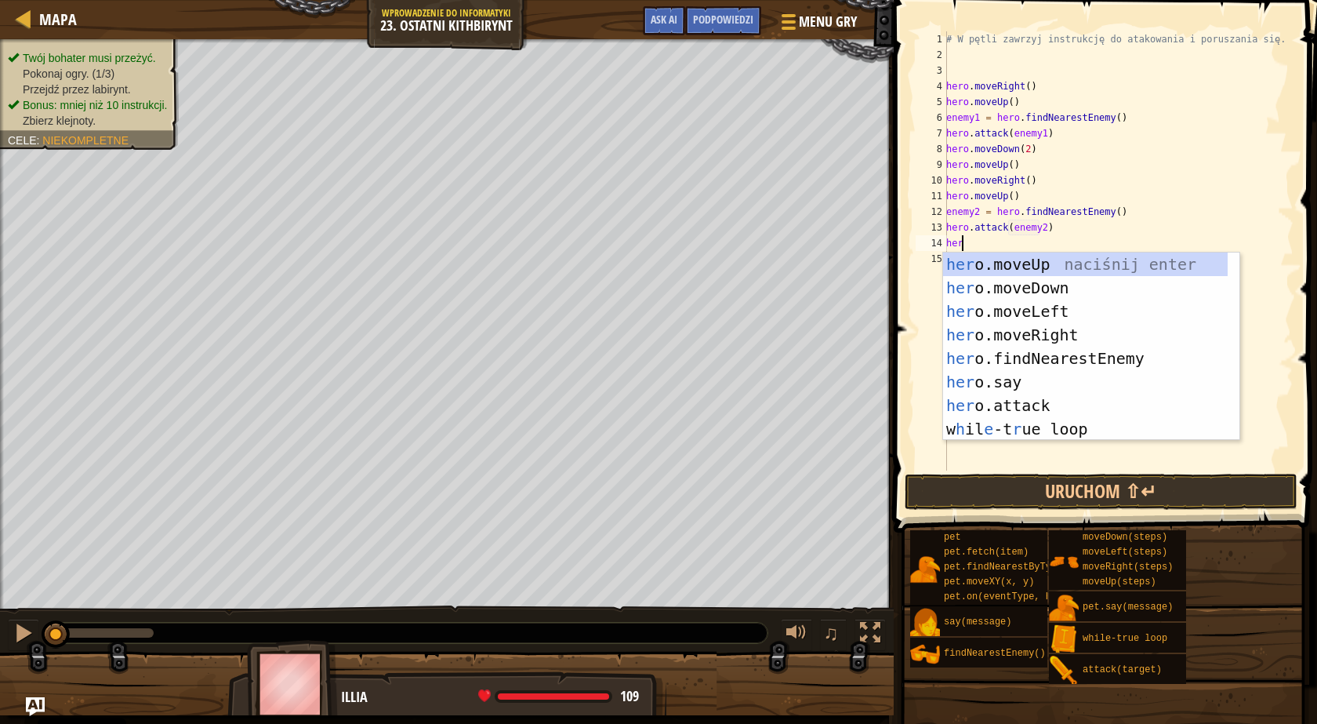
type textarea "hero"
click at [1055, 286] on div "hero .moveUp naciśnij enter hero .moveDown naciśnij enter hero .moveLeft naciśn…" at bounding box center [1091, 369] width 296 height 235
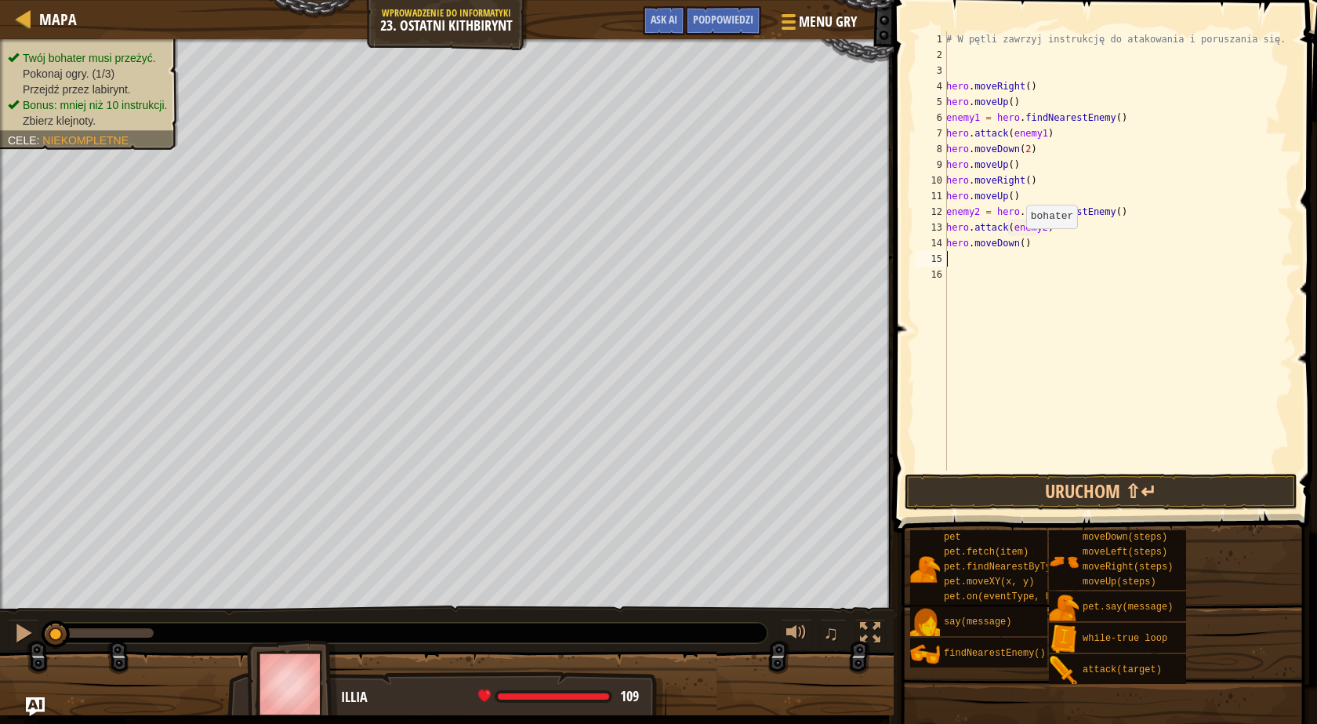
click at [1018, 244] on div "# W pętli zawrzyj instrukcję do atakowania i poruszania się. hero . moveRight (…" at bounding box center [1118, 266] width 350 height 470
type textarea "hero.moveDown(2)"
click at [1027, 261] on div "# W pętli zawrzyj instrukcję do atakowania i poruszania się. hero . moveRight (…" at bounding box center [1118, 266] width 350 height 470
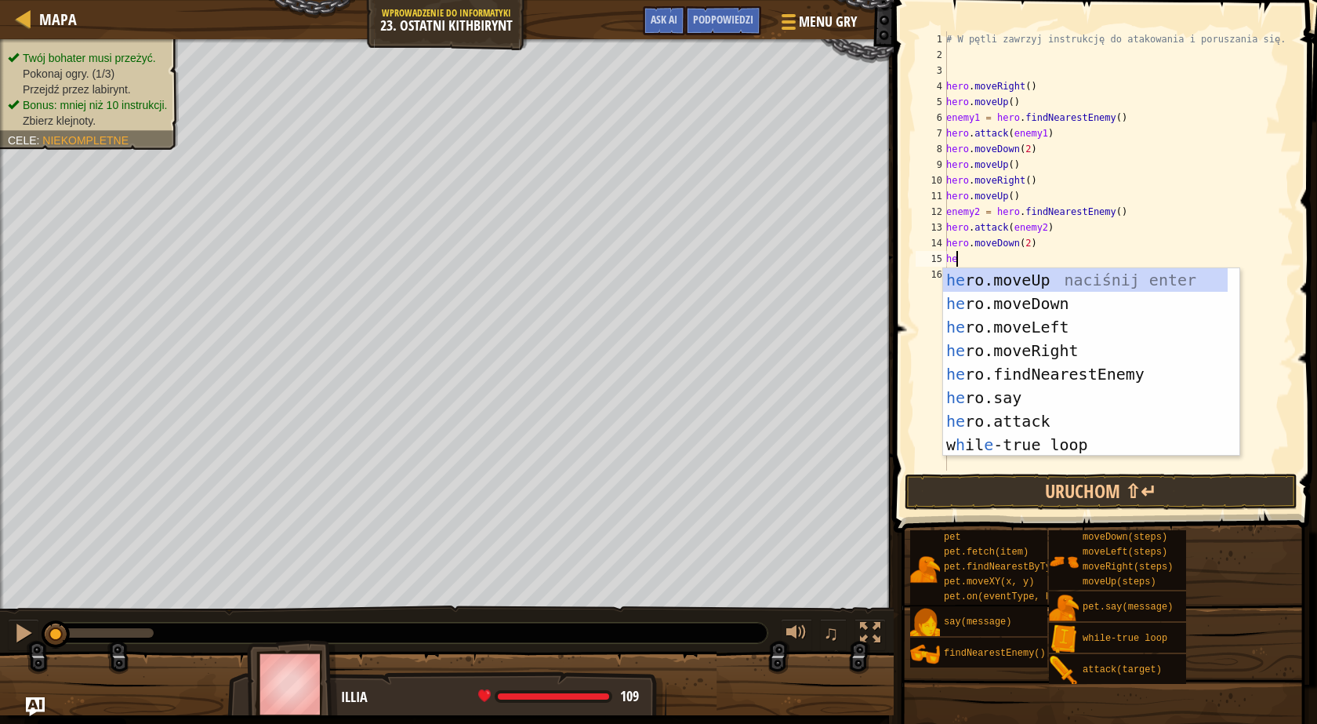
type textarea "her"
click at [1027, 280] on div "her o.moveUp naciśnij enter her o.moveDown naciśnij enter her o.moveLeft naciśn…" at bounding box center [1085, 385] width 285 height 235
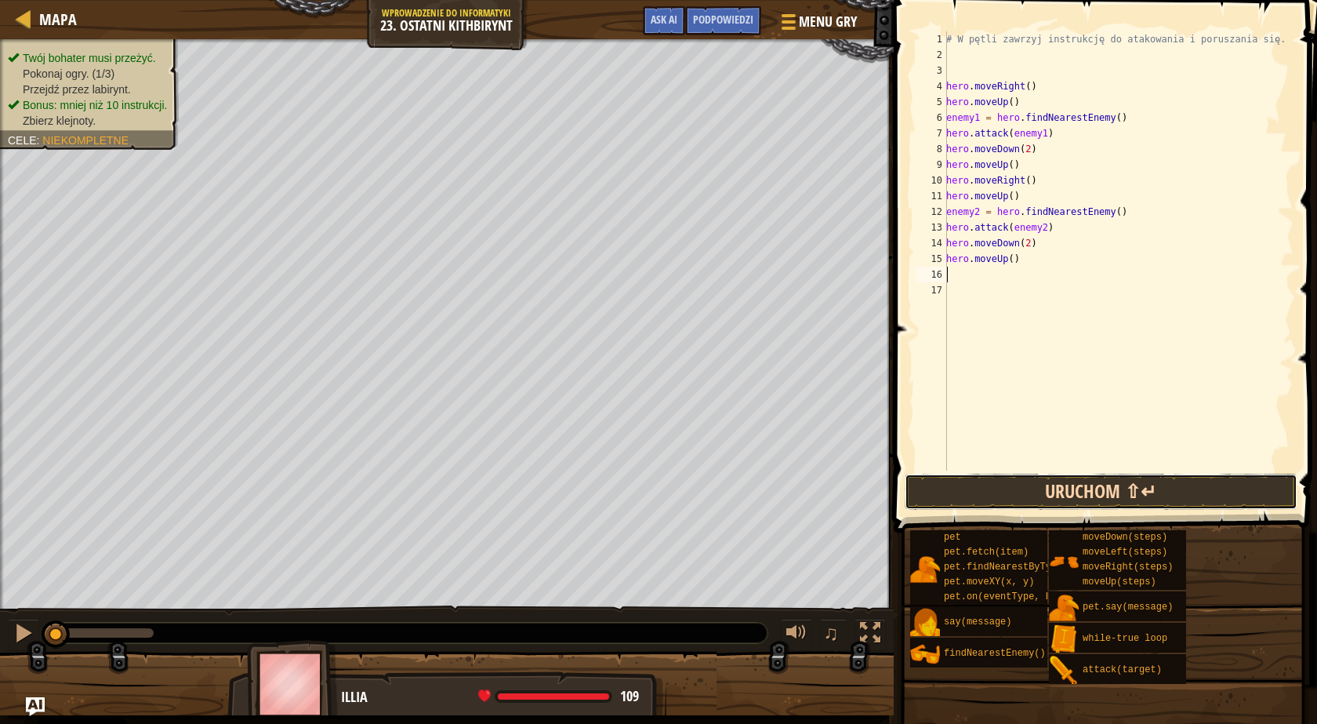
click at [1033, 494] on button "Uruchom ⇧↵" at bounding box center [1101, 492] width 393 height 36
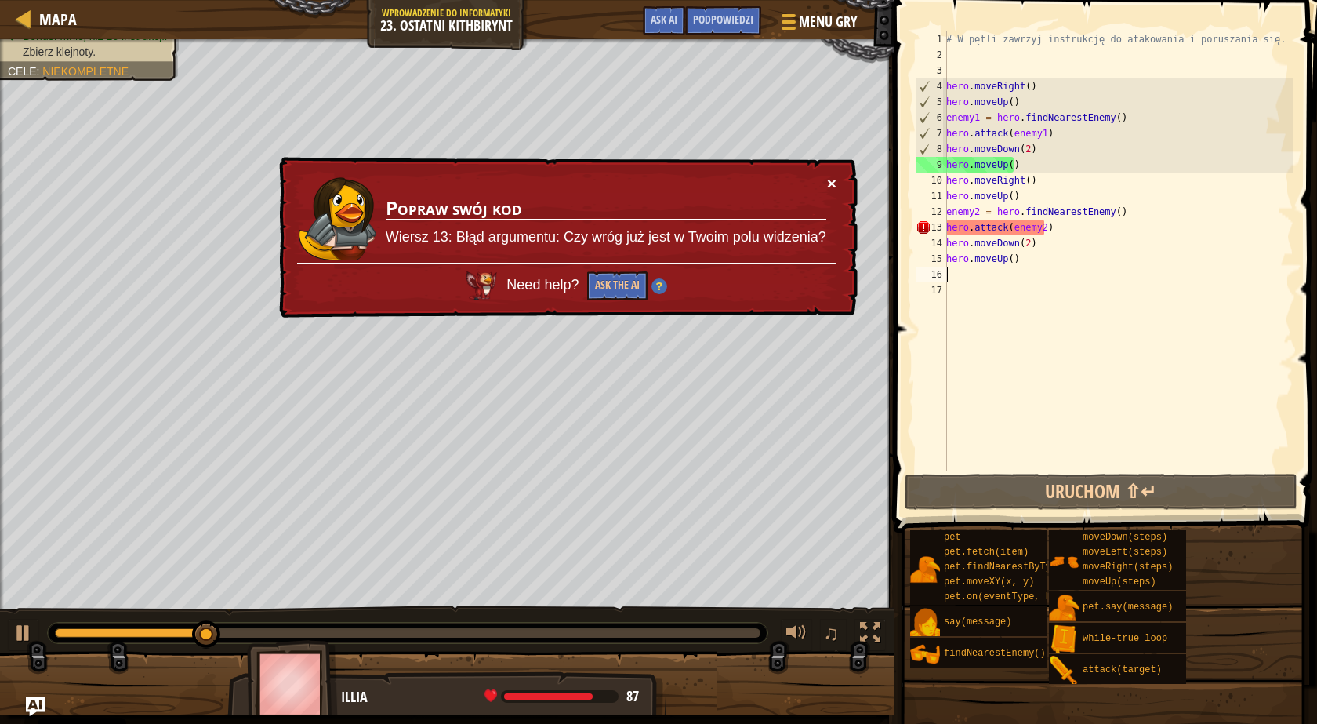
click at [836, 182] on button "×" at bounding box center [831, 183] width 9 height 16
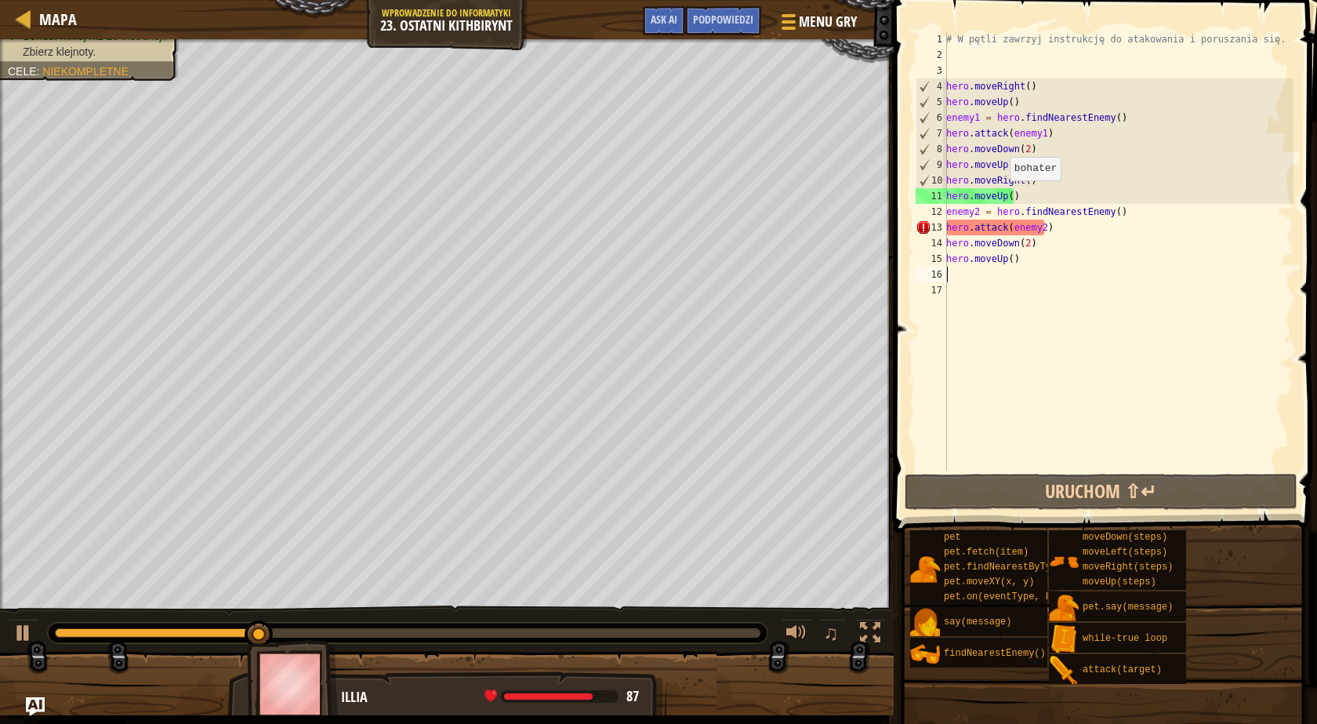
click at [1001, 196] on div "# W pętli zawrzyj instrukcję do atakowania i poruszania się. hero . moveRight (…" at bounding box center [1118, 266] width 350 height 470
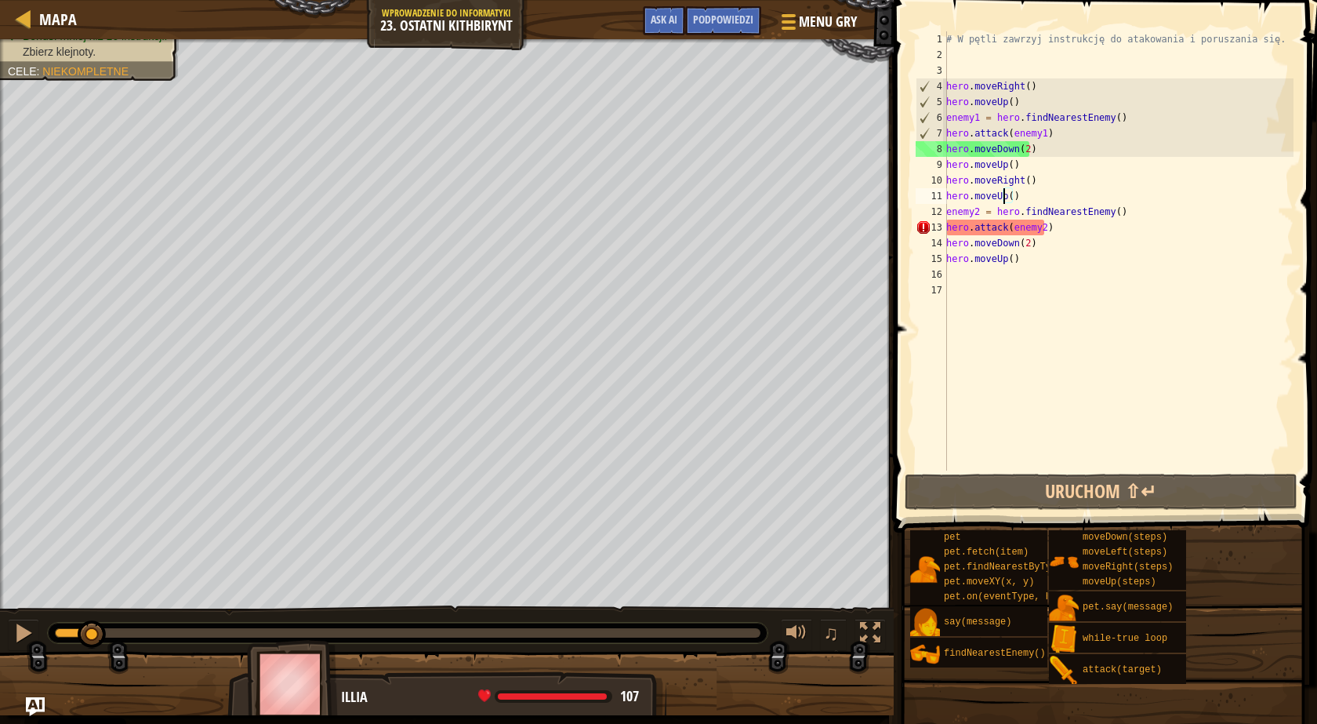
drag, startPoint x: 315, startPoint y: 627, endPoint x: 10, endPoint y: 612, distance: 305.4
click at [10, 612] on div "♫" at bounding box center [447, 628] width 894 height 47
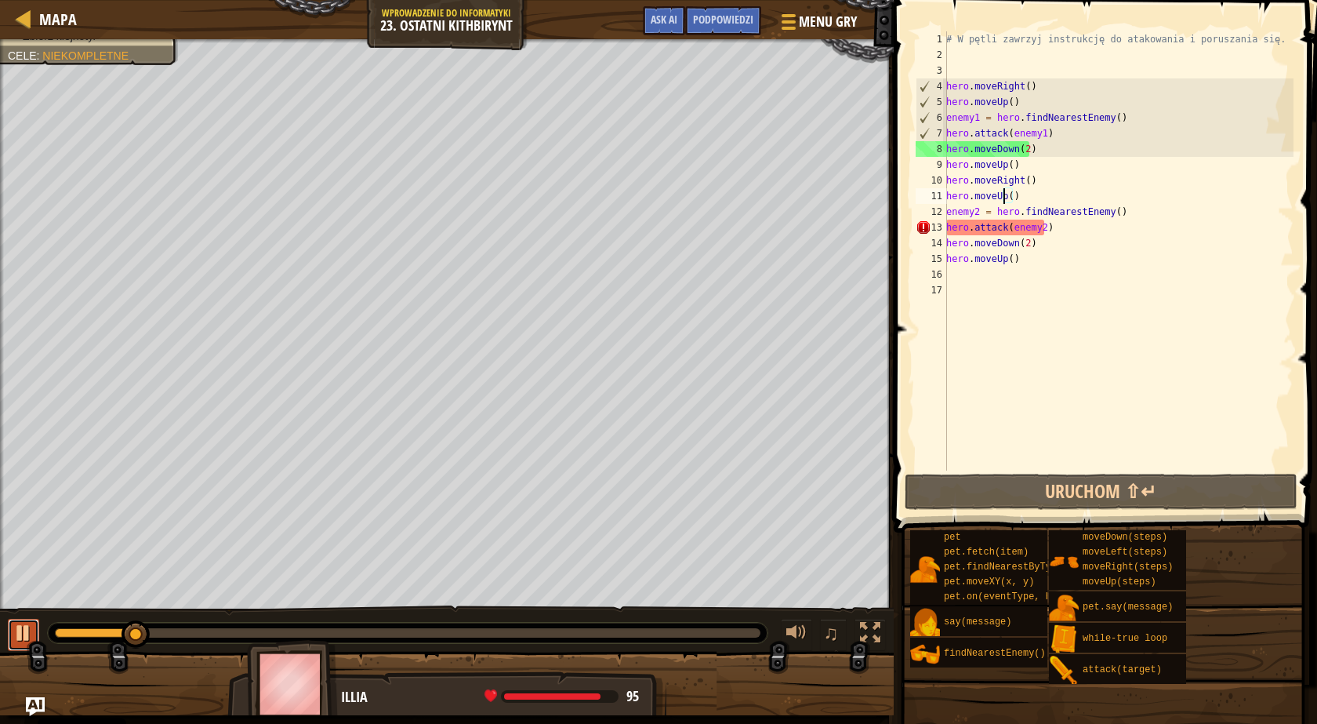
click at [23, 634] on div at bounding box center [23, 633] width 20 height 20
drag, startPoint x: 1027, startPoint y: 147, endPoint x: 1017, endPoint y: 150, distance: 10.5
click at [1017, 150] on div "# W pętli zawrzyj instrukcję do atakowania i poruszania się. hero . moveRight (…" at bounding box center [1118, 266] width 350 height 470
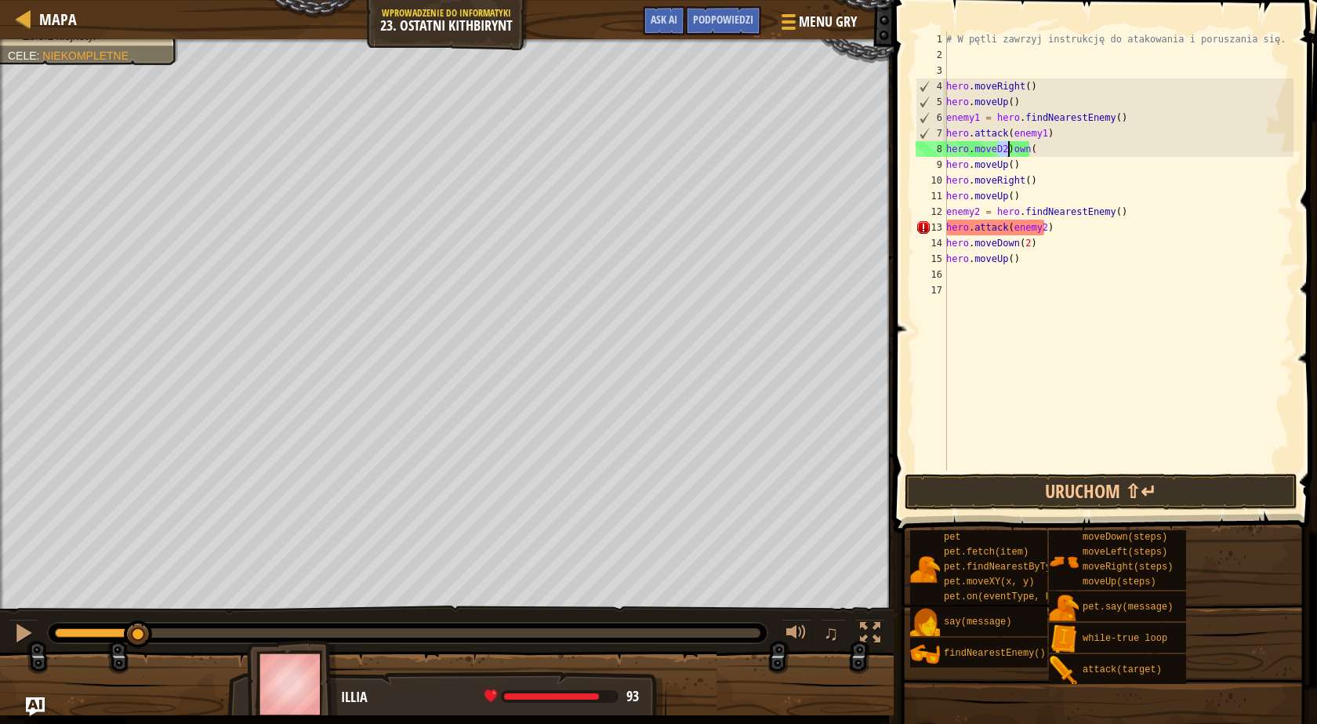
click at [1031, 150] on div "# W pętli zawrzyj instrukcję do atakowania i poruszania się. hero . moveRight (…" at bounding box center [1118, 266] width 350 height 470
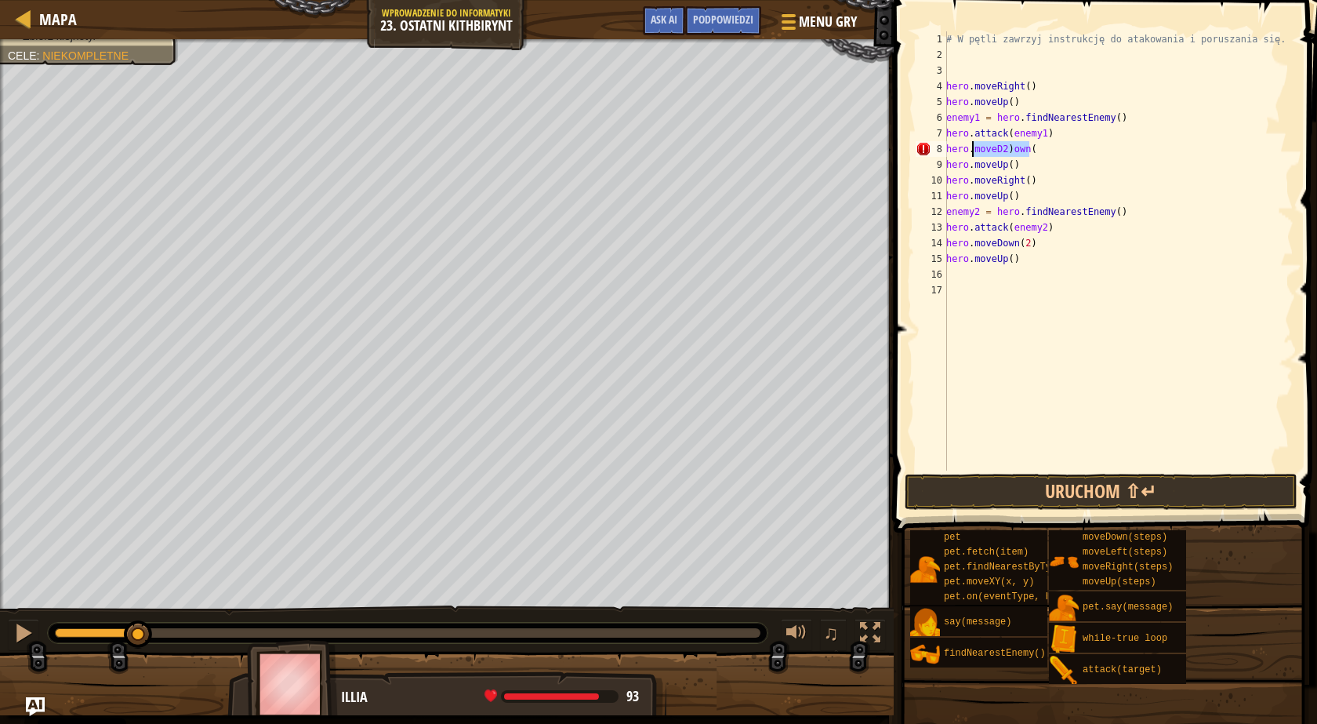
drag, startPoint x: 1031, startPoint y: 150, endPoint x: 996, endPoint y: 150, distance: 35.3
click at [996, 150] on div "# W pętli zawrzyj instrukcję do atakowania i poruszania się. hero . moveRight (…" at bounding box center [1118, 266] width 350 height 470
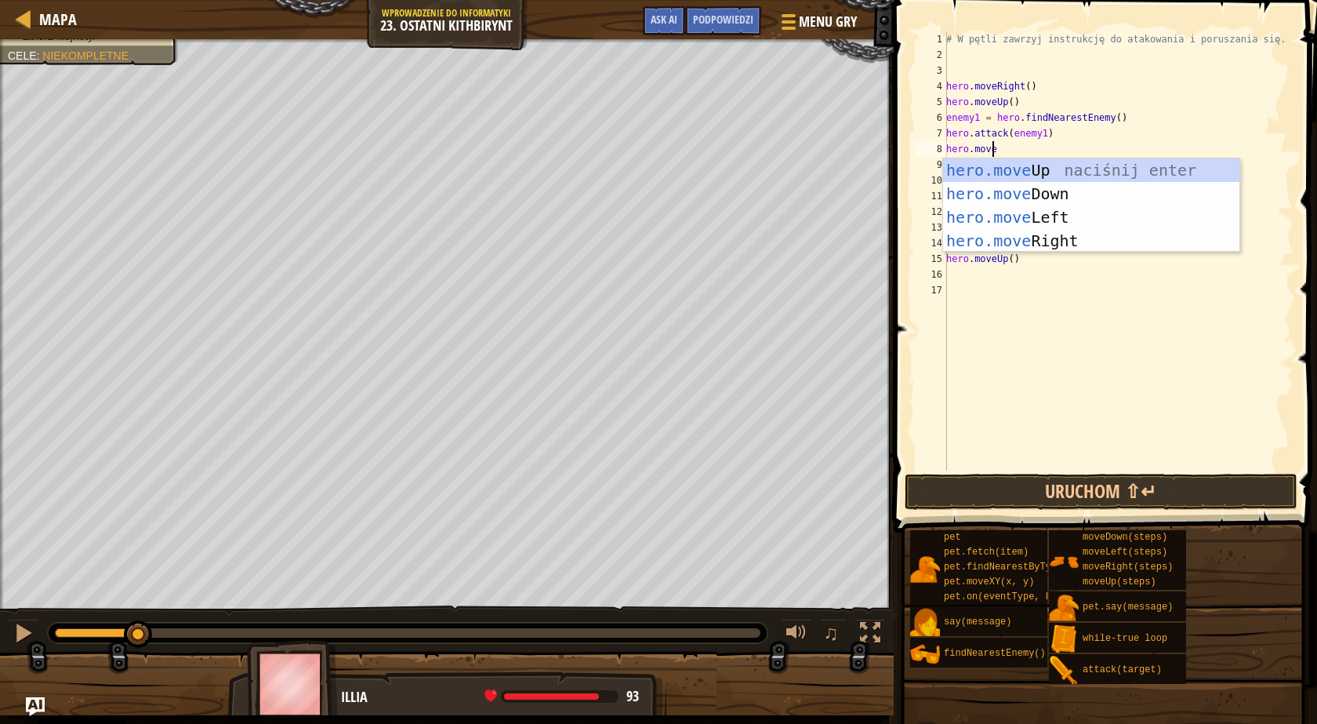
type textarea "hero.mover"
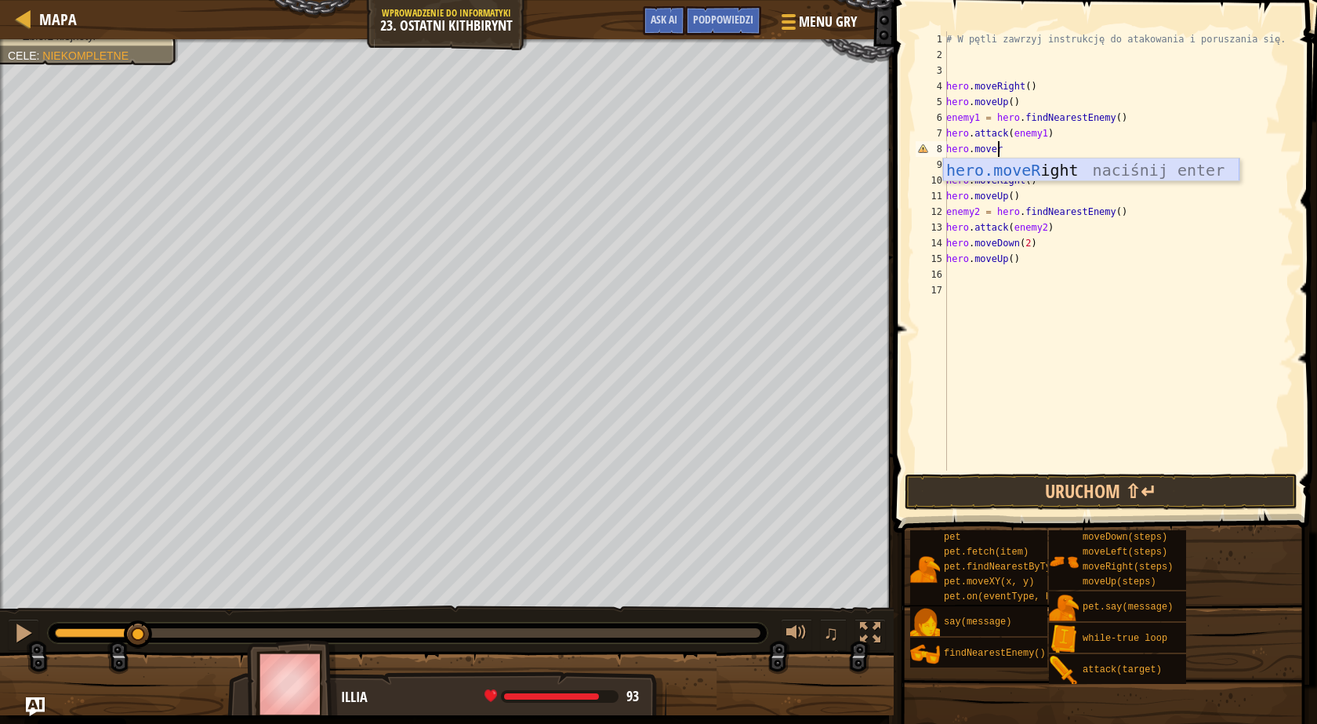
click at [1068, 170] on div "hero.moveR ight naciśnij enter" at bounding box center [1091, 193] width 296 height 71
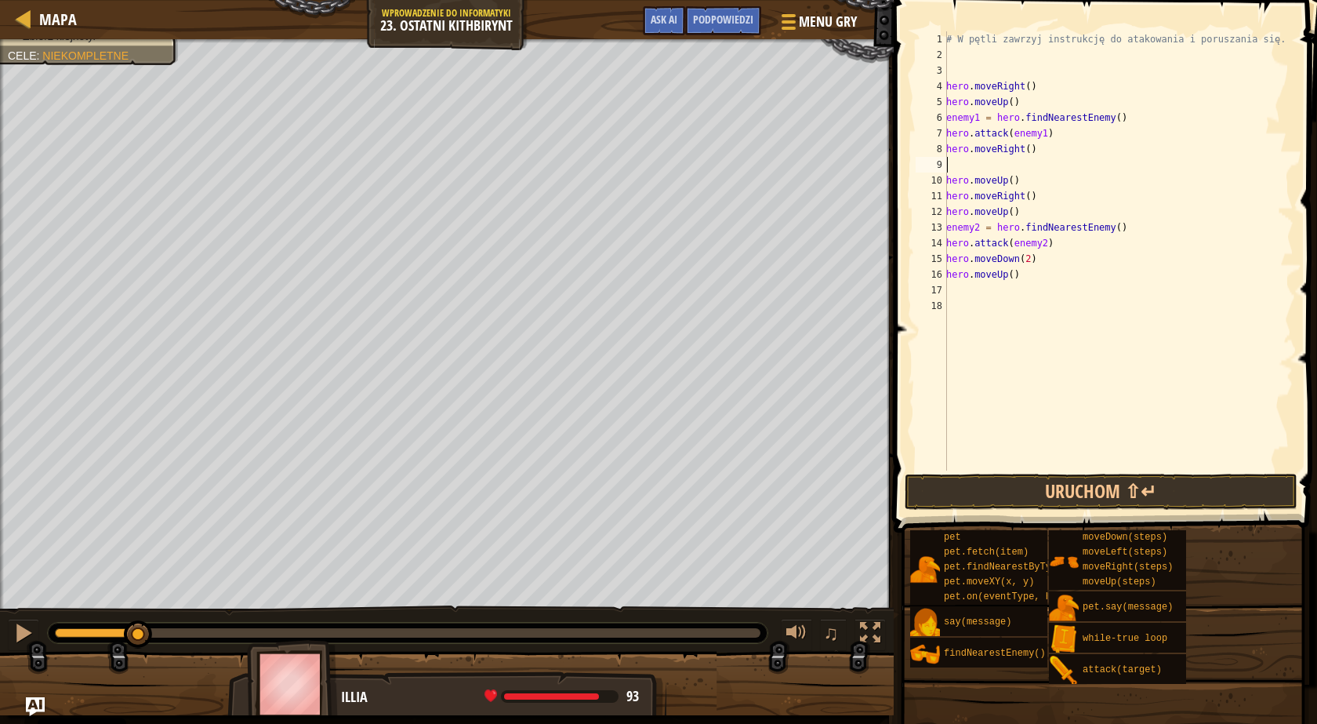
scroll to position [7, 0]
drag, startPoint x: 1016, startPoint y: 183, endPoint x: 997, endPoint y: 183, distance: 18.8
click at [997, 183] on div "# W pętli zawrzyj instrukcję do atakowania i poruszania się. hero . moveRight (…" at bounding box center [1118, 266] width 350 height 470
type textarea "hero.movedo"
click at [1018, 176] on div "# W pętli zawrzyj instrukcję do atakowania i poruszania się. hero . moveRight (…" at bounding box center [1118, 266] width 350 height 470
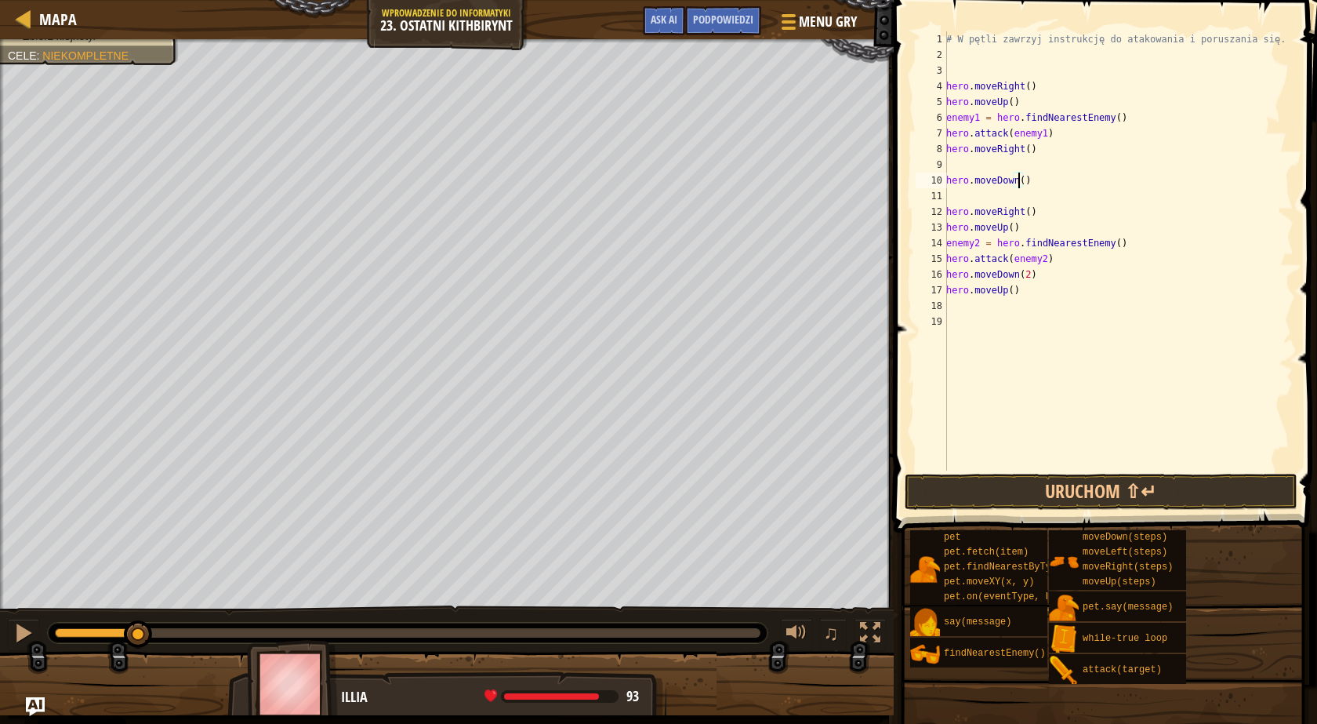
type textarea "hero.moveDown(2)"
click at [1038, 203] on div "# W pętli zawrzyj instrukcję do atakowania i poruszania się. hero . moveRight (…" at bounding box center [1118, 266] width 350 height 470
click at [990, 194] on div "# W pętli zawrzyj instrukcję do atakowania i poruszania się. hero . moveRight (…" at bounding box center [1118, 266] width 350 height 470
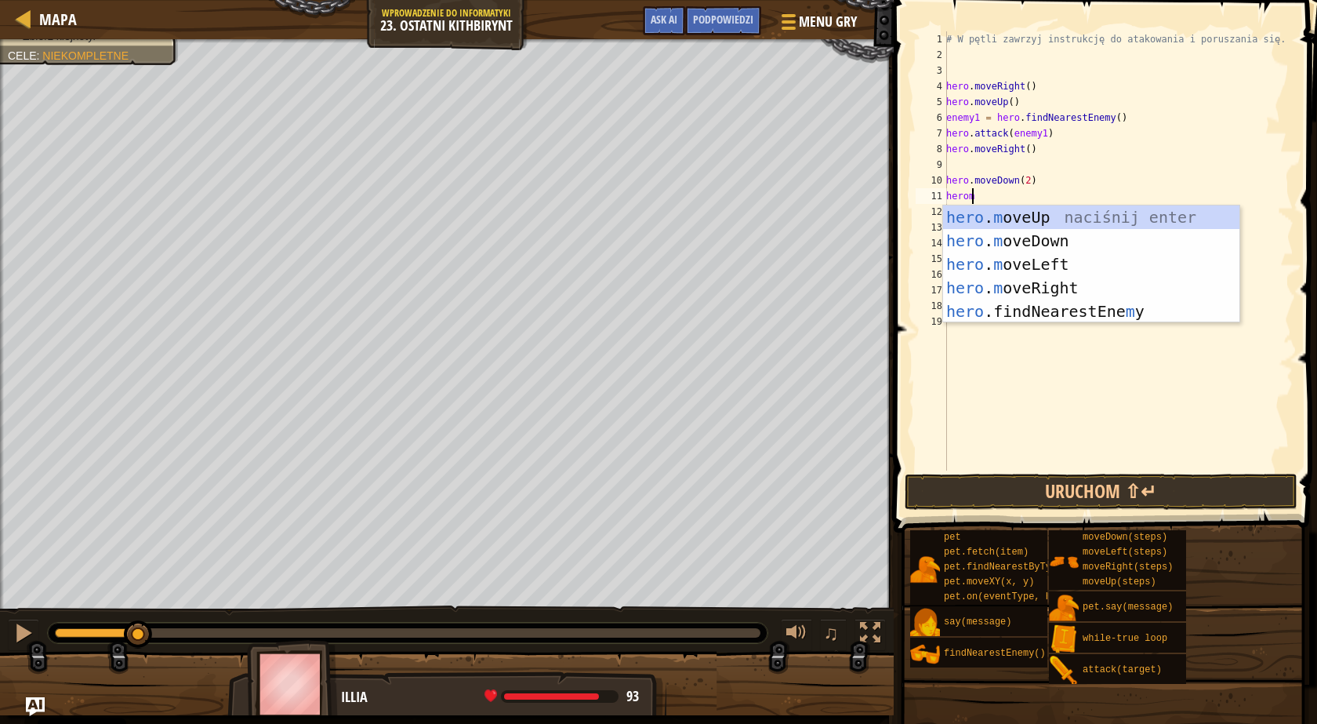
type textarea "heromo"
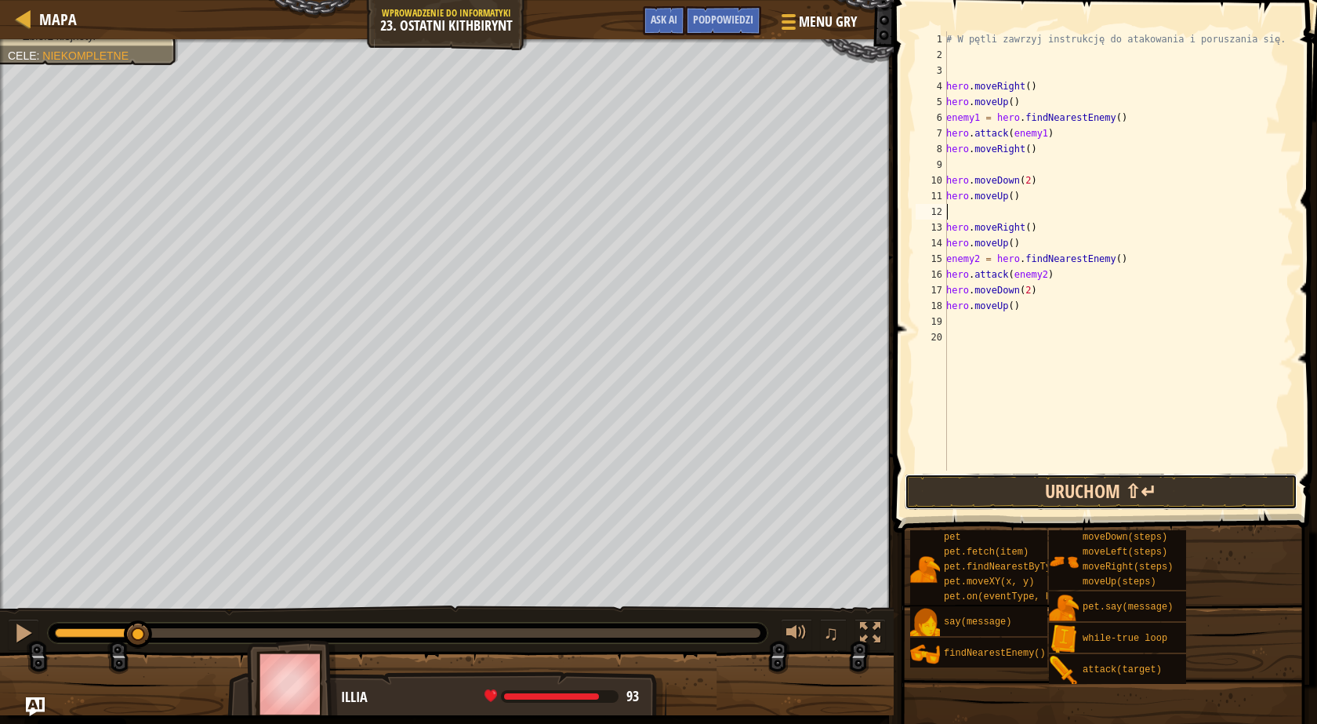
click at [1040, 500] on button "Uruchom ⇧↵" at bounding box center [1101, 492] width 393 height 36
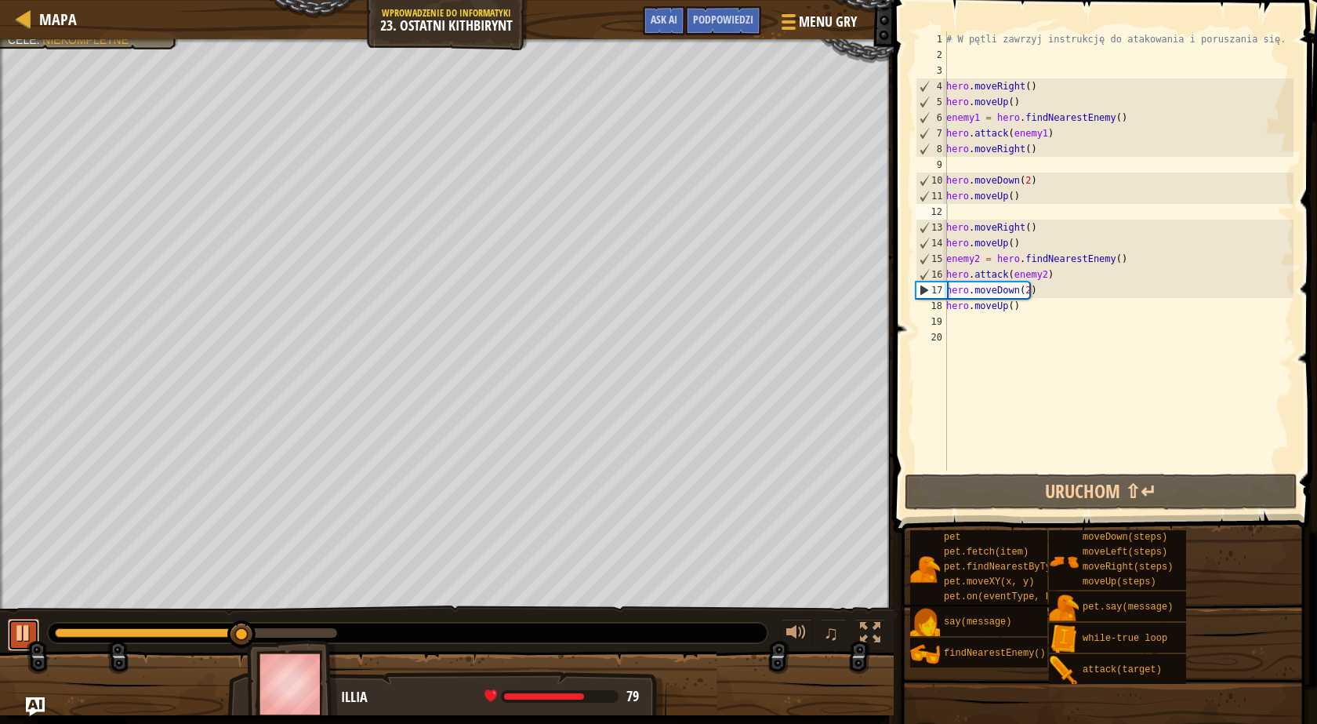
click at [28, 634] on div at bounding box center [23, 633] width 20 height 20
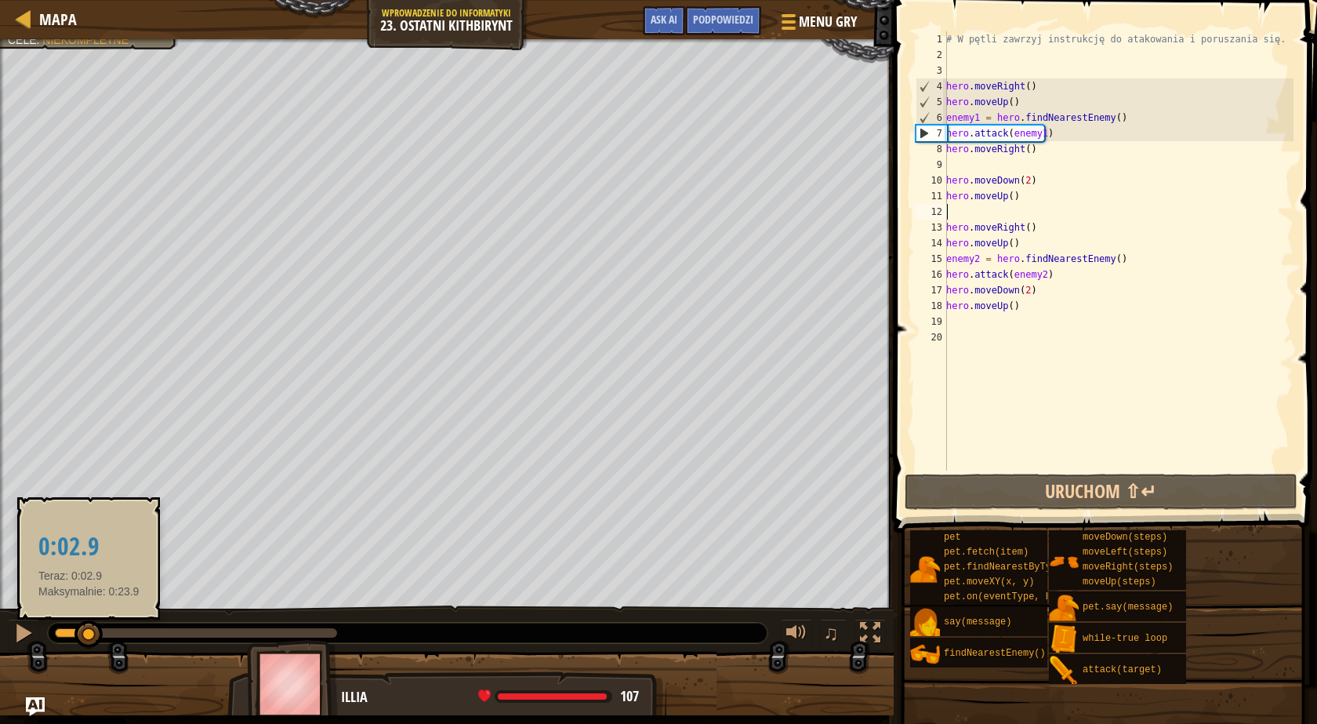
drag, startPoint x: 234, startPoint y: 632, endPoint x: 89, endPoint y: 632, distance: 145.8
click at [89, 632] on div at bounding box center [88, 634] width 28 height 28
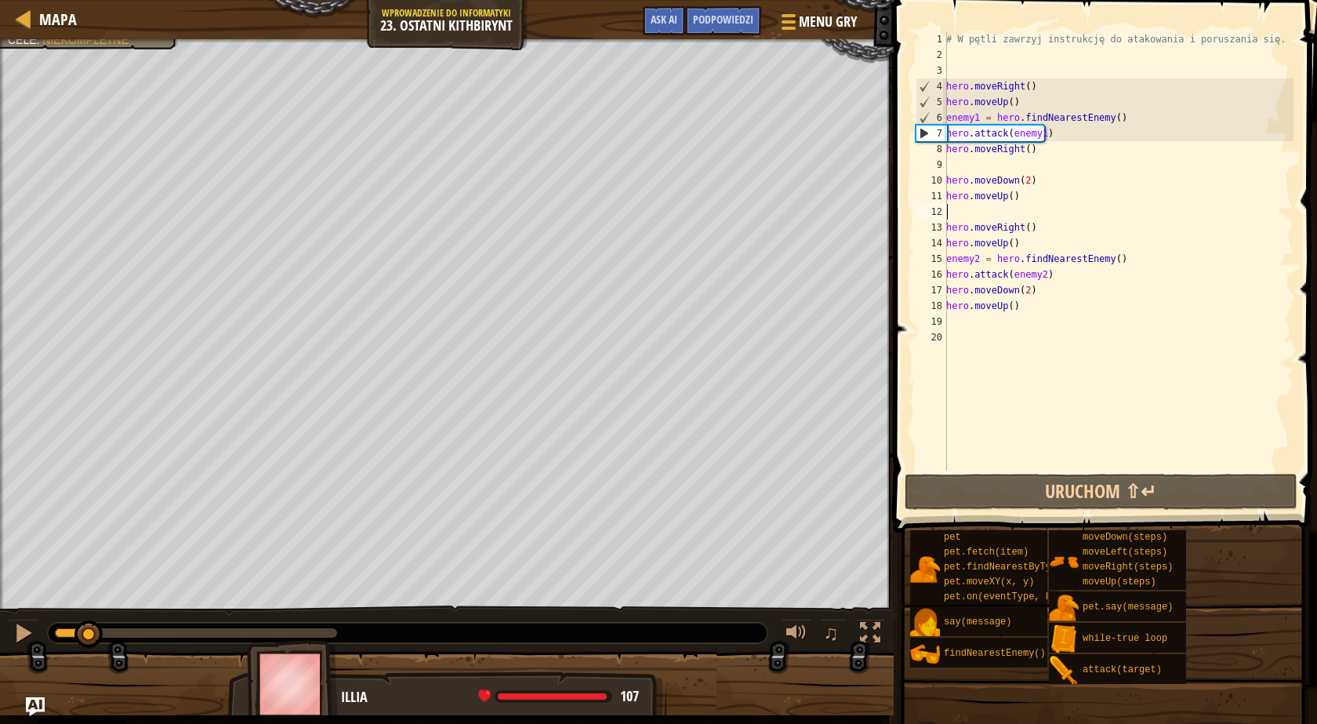
click at [1062, 136] on div "# W pętli zawrzyj instrukcję do atakowania i poruszania się. hero . moveRight (…" at bounding box center [1118, 266] width 350 height 470
type textarea "hero.attack(enemy1)"
drag, startPoint x: 1047, startPoint y: 133, endPoint x: 949, endPoint y: 130, distance: 98.1
click at [949, 130] on div "# W pętli zawrzyj instrukcję do atakowania i poruszania się. hero . moveRight (…" at bounding box center [1118, 266] width 350 height 470
click at [1052, 133] on div "# W pętli zawrzyj instrukcję do atakowania i poruszania się. hero . moveRight (…" at bounding box center [1118, 250] width 350 height 439
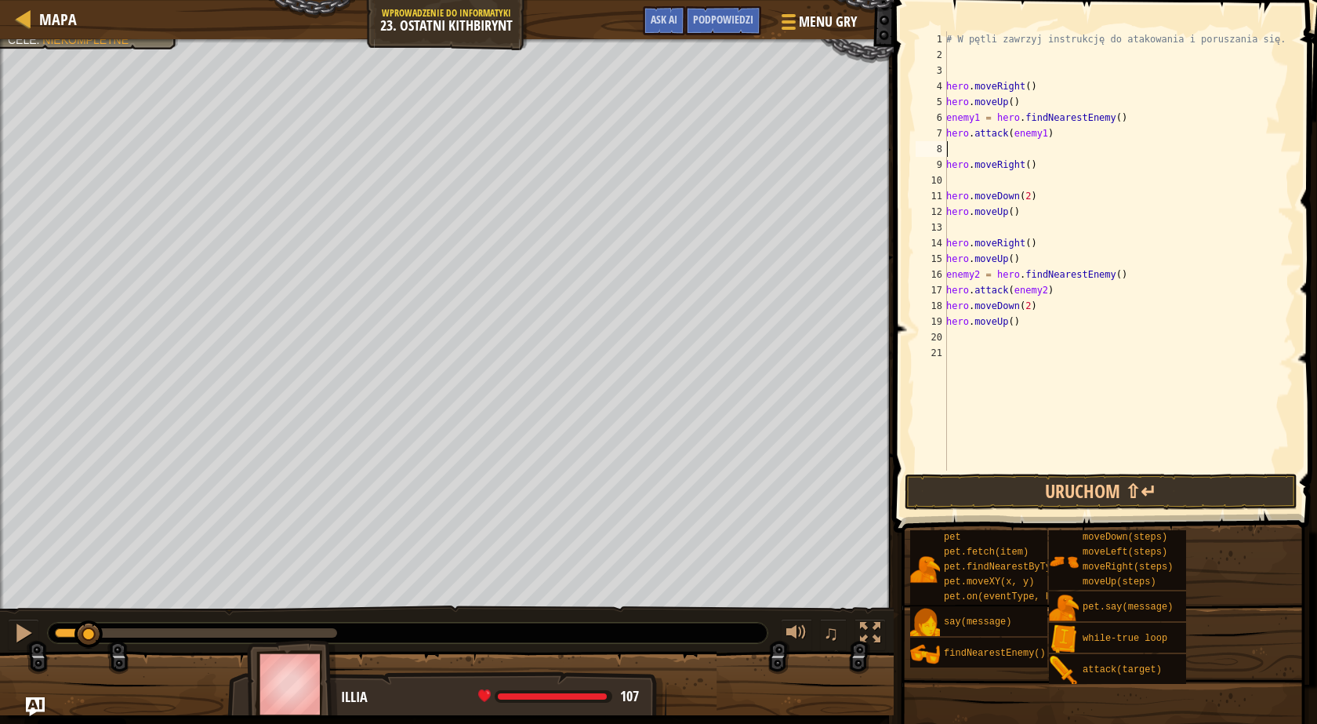
paste textarea "hero.attack(enemy1)"
click at [989, 485] on button "Uruchom ⇧↵" at bounding box center [1101, 492] width 393 height 36
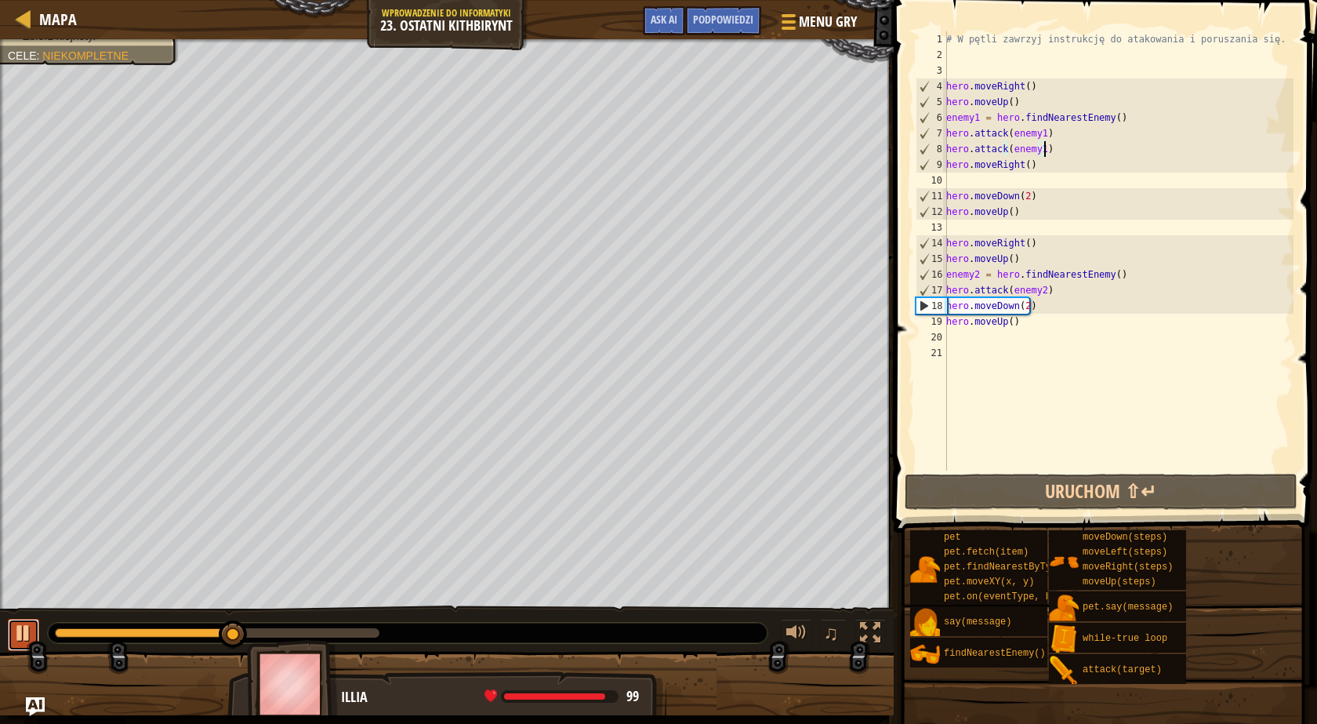
click at [11, 635] on button at bounding box center [23, 635] width 31 height 32
click at [1049, 294] on div "# W pętli zawrzyj instrukcję do atakowania i poruszania się. hero . moveRight (…" at bounding box center [1118, 266] width 350 height 470
type textarea "hero.attack(enemy2)"
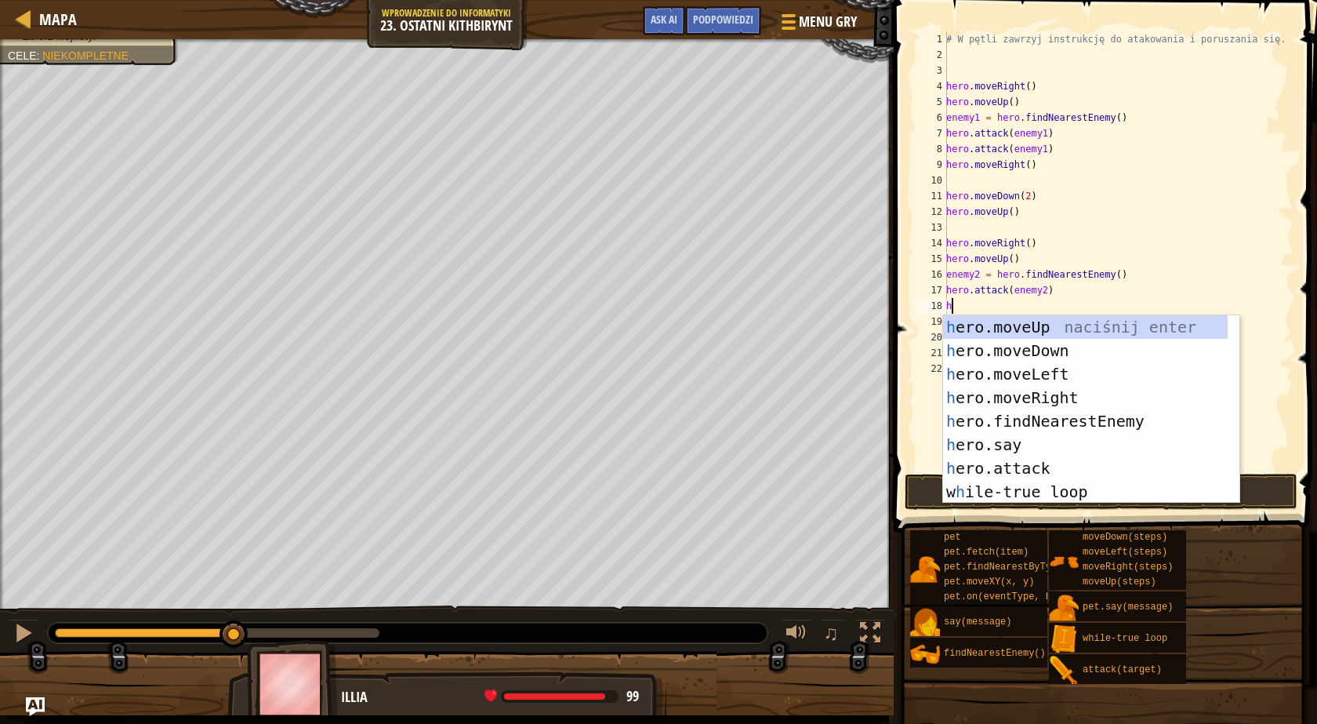
type textarea "her"
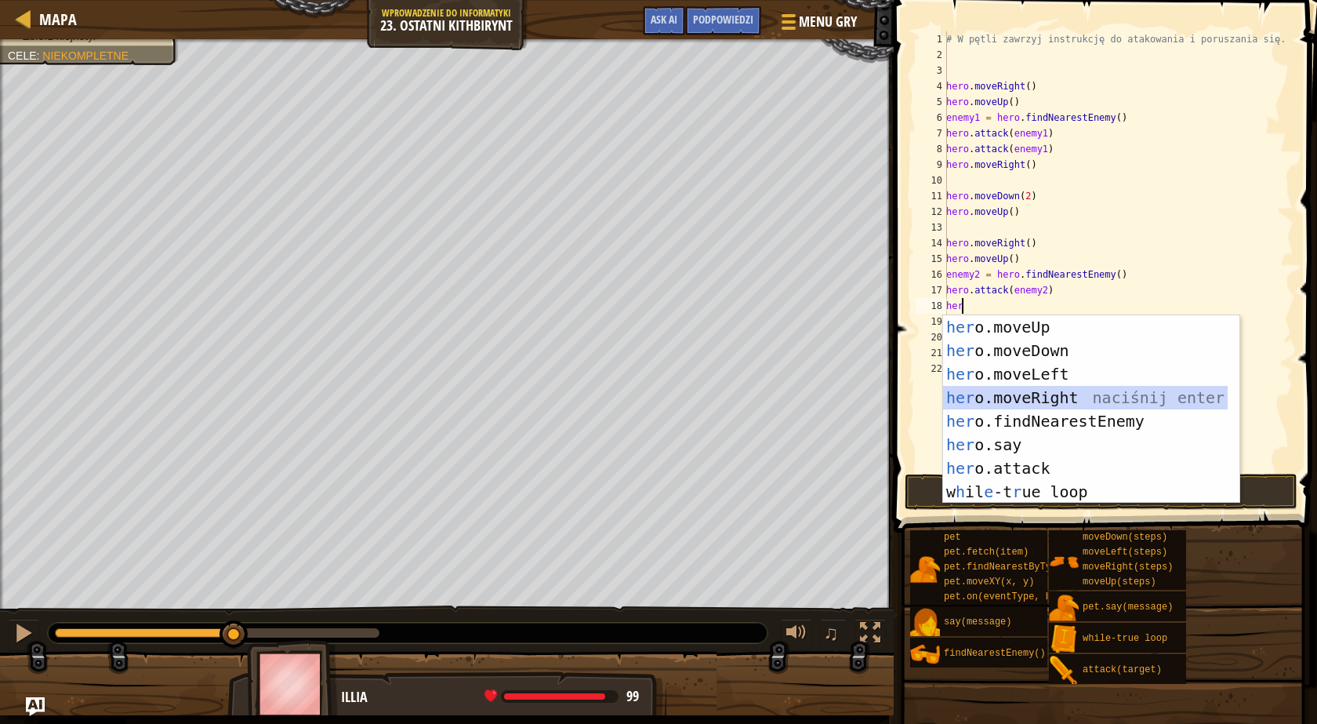
click at [1021, 401] on div "her o.moveUp naciśnij enter her o.moveDown naciśnij enter her o.moveLeft naciśn…" at bounding box center [1085, 432] width 285 height 235
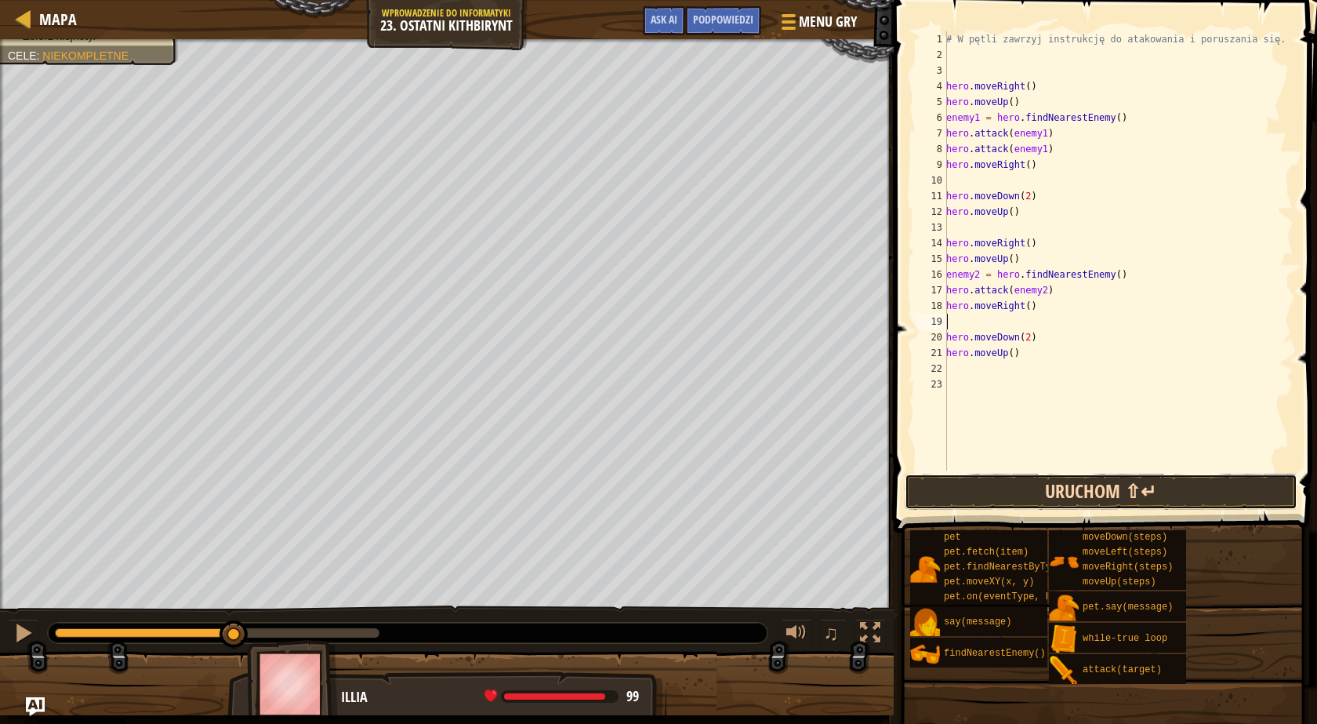
click at [1034, 491] on button "Uruchom ⇧↵" at bounding box center [1101, 492] width 393 height 36
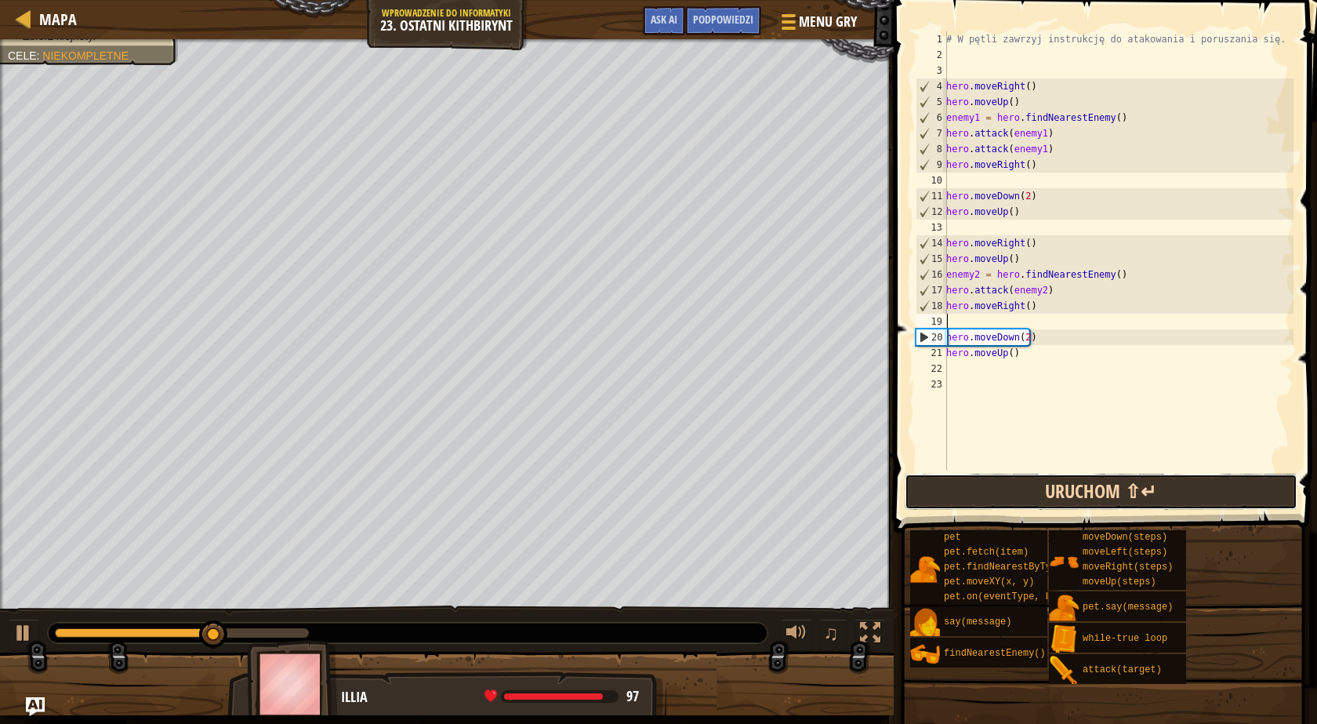
click at [1036, 491] on button "Uruchom ⇧↵" at bounding box center [1101, 492] width 393 height 36
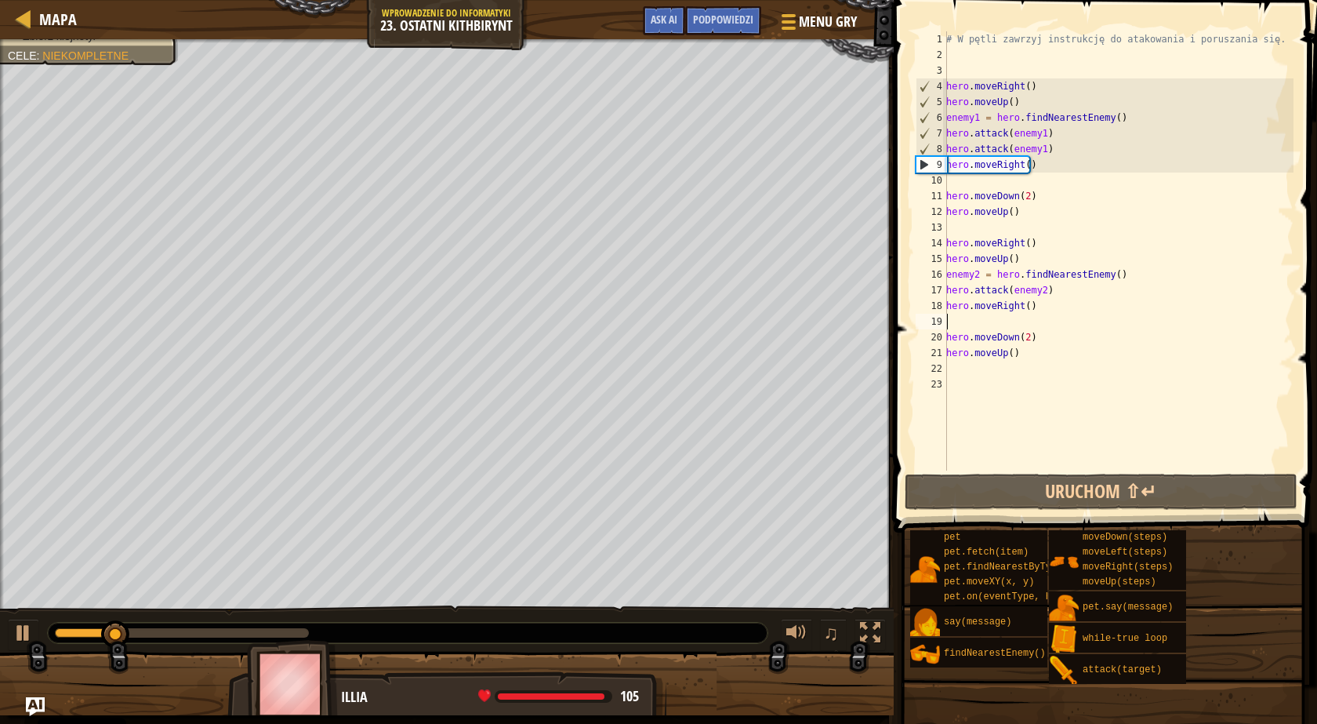
click at [5, 631] on div "♫" at bounding box center [447, 628] width 894 height 47
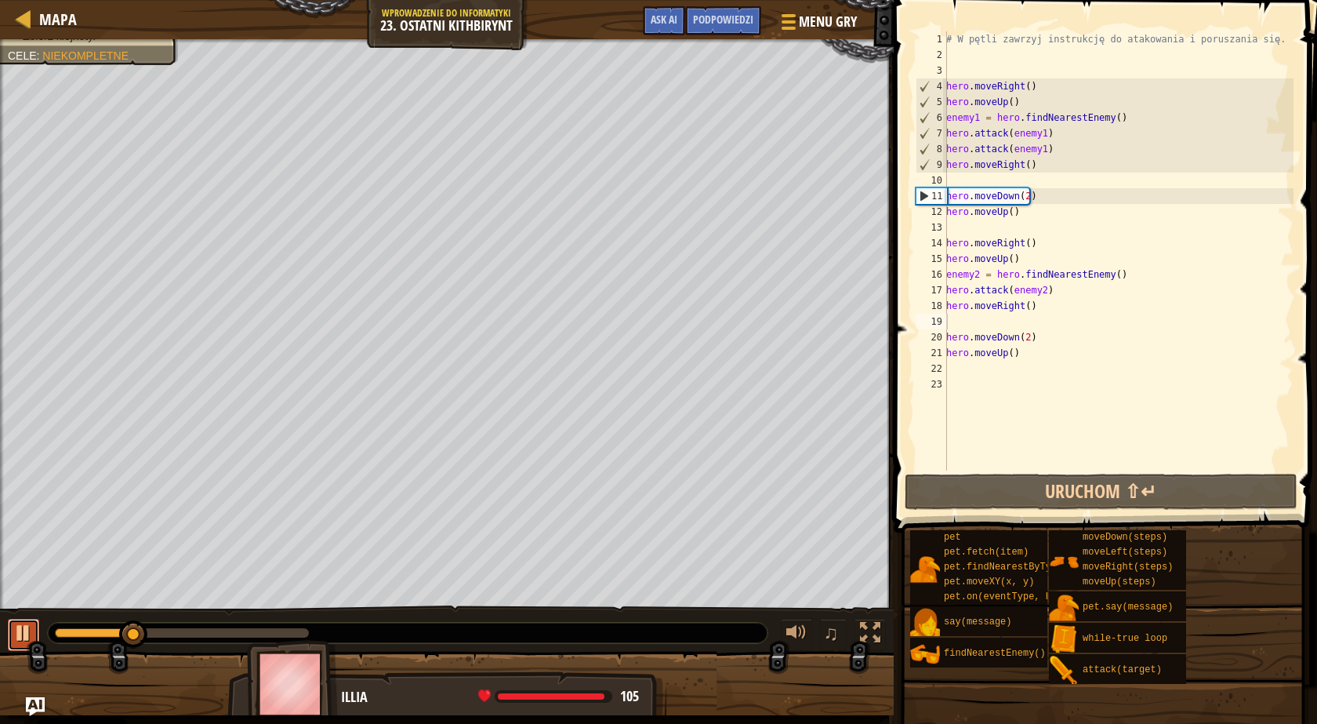
click at [18, 629] on div at bounding box center [23, 633] width 20 height 20
drag, startPoint x: 1047, startPoint y: 292, endPoint x: 944, endPoint y: 296, distance: 102.8
click at [944, 296] on div "1 2 3 4 5 6 7 8 9 10 11 12 13 14 15 16 17 18 19 20 21 22 23 # W pętli zawrzyj i…" at bounding box center [1103, 250] width 381 height 439
type textarea "hero.attack(enemy2)"
click at [1080, 293] on div "# W pętli zawrzyj instrukcję do atakowania i poruszania się. hero . moveRight (…" at bounding box center [1118, 250] width 350 height 439
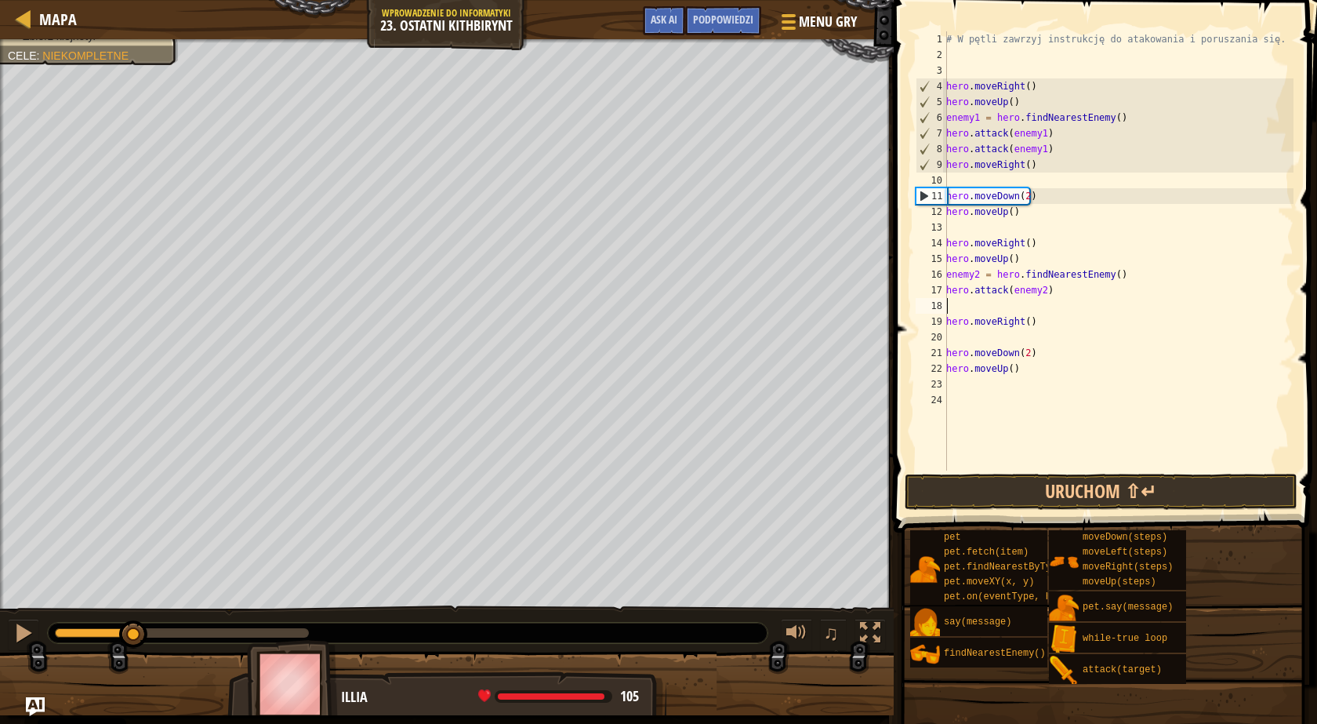
paste textarea "hero.attack(enemy2)"
type textarea "hero.attack(enemy2)"
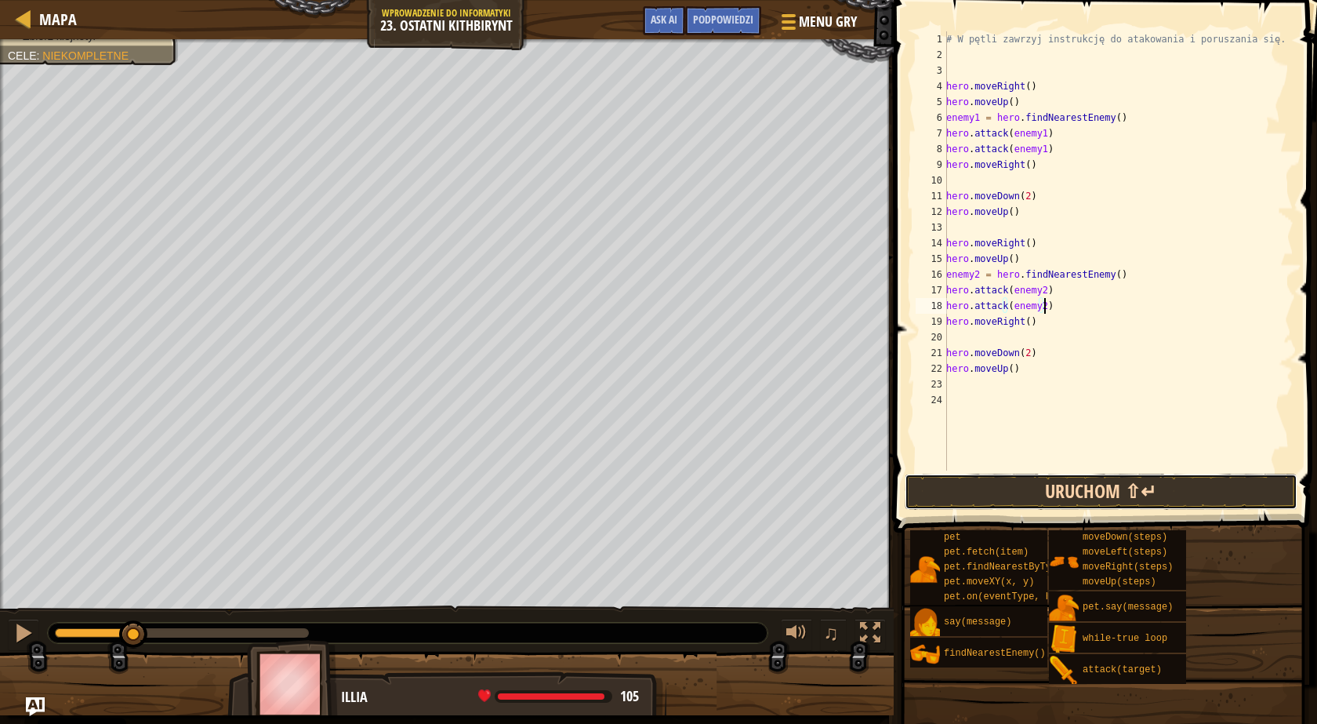
click at [1022, 483] on button "Uruchom ⇧↵" at bounding box center [1101, 492] width 393 height 36
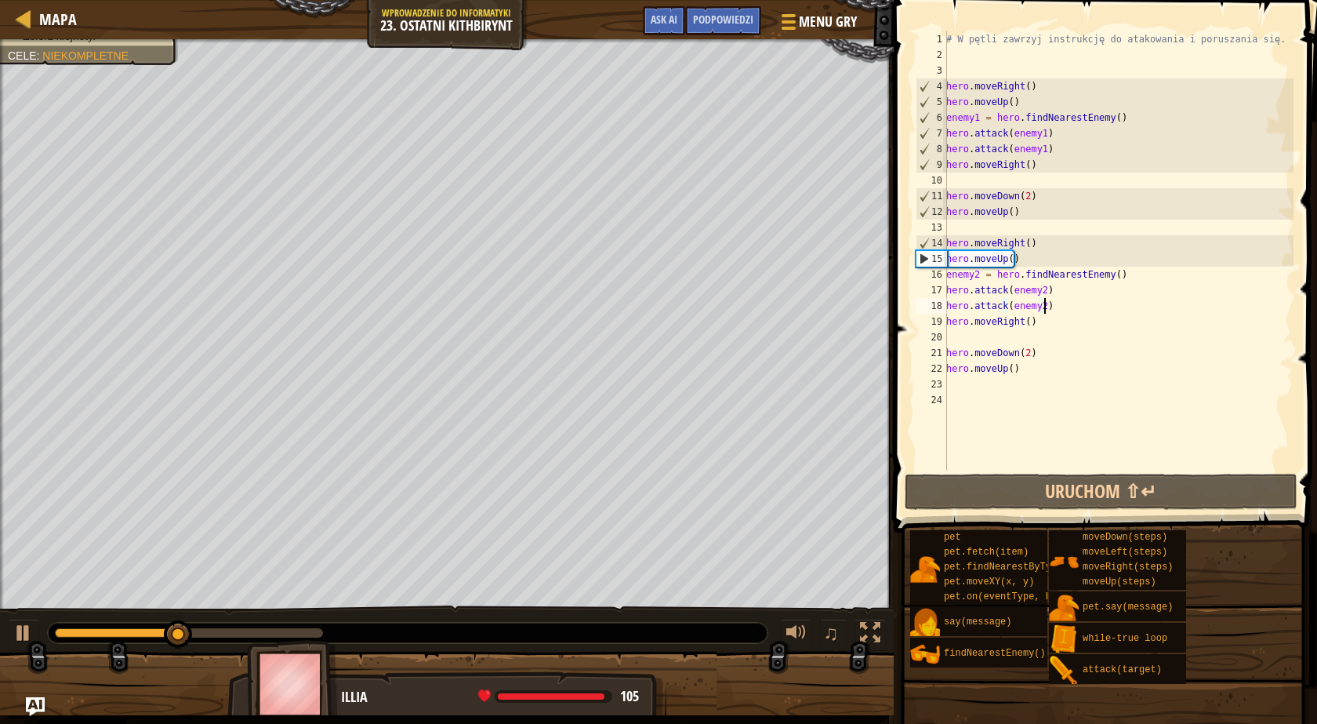
click at [1017, 381] on div "# W pętli zawrzyj instrukcję do atakowania i poruszania się. hero . moveRight (…" at bounding box center [1118, 266] width 350 height 470
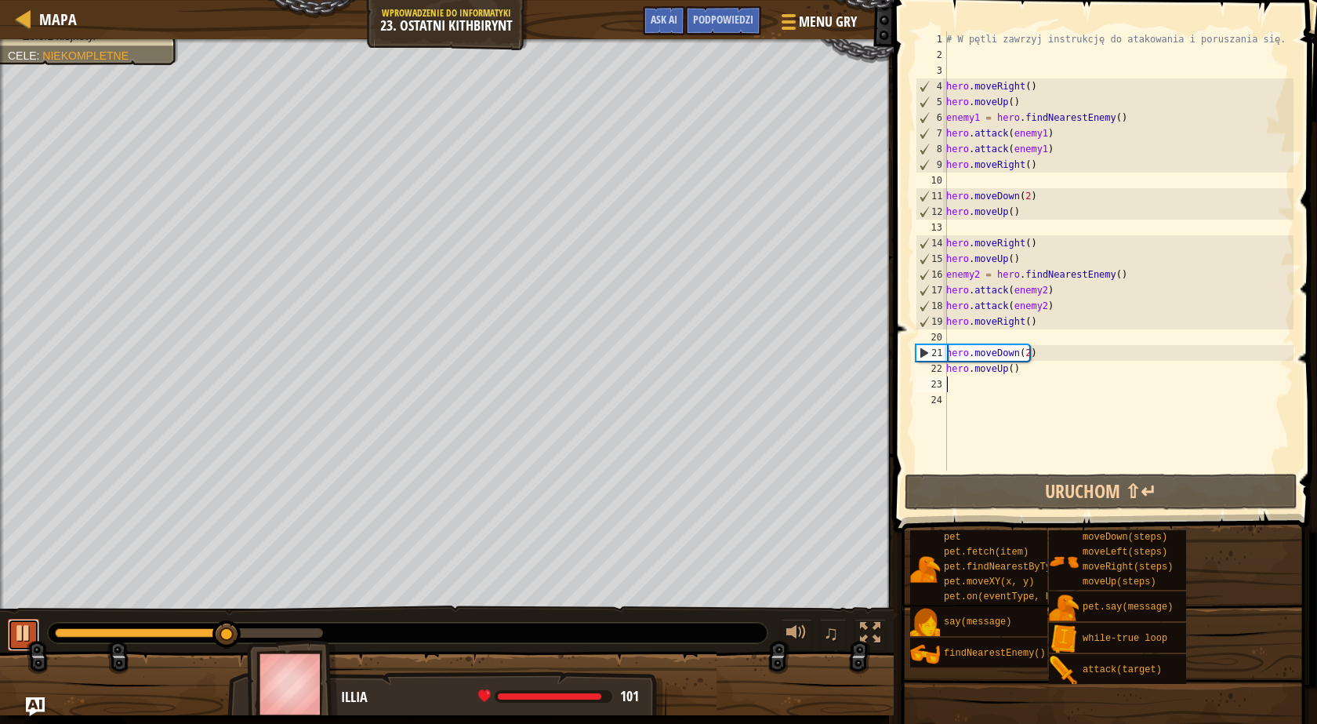
click at [29, 627] on div at bounding box center [23, 633] width 20 height 20
click at [1021, 389] on div "# W pętli zawrzyj instrukcję do atakowania i poruszania się. hero . moveRight (…" at bounding box center [1118, 266] width 350 height 470
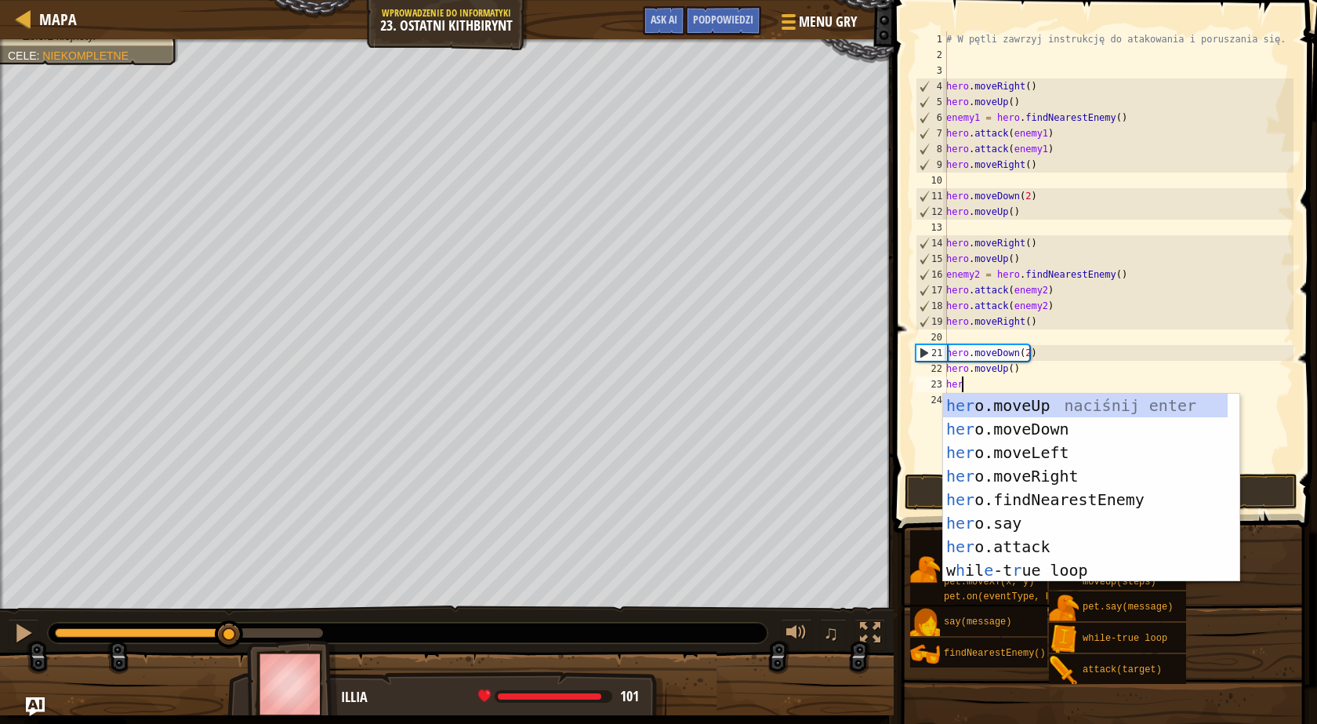
type textarea "hero"
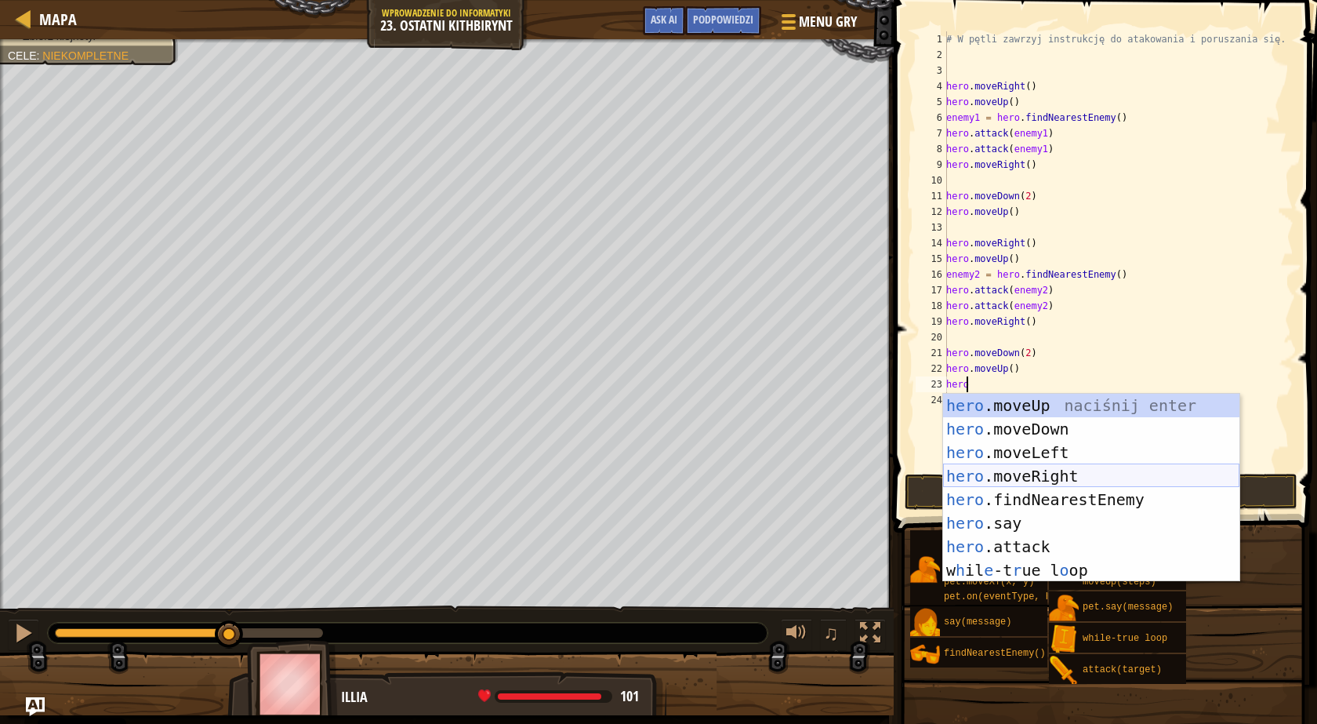
click at [1022, 470] on div "hero .moveUp naciśnij enter hero .moveDown naciśnij enter hero .moveLeft naciśn…" at bounding box center [1091, 511] width 296 height 235
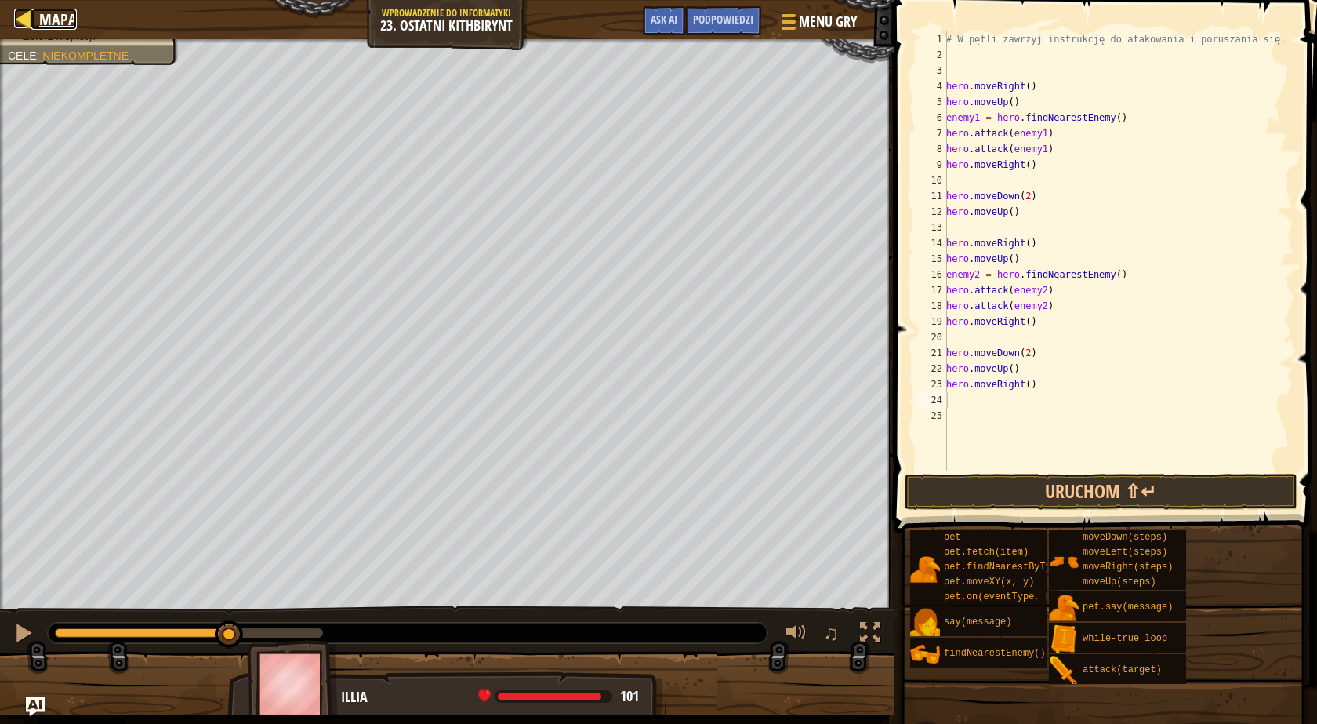
click at [22, 13] on div at bounding box center [24, 19] width 20 height 20
select select "pl"
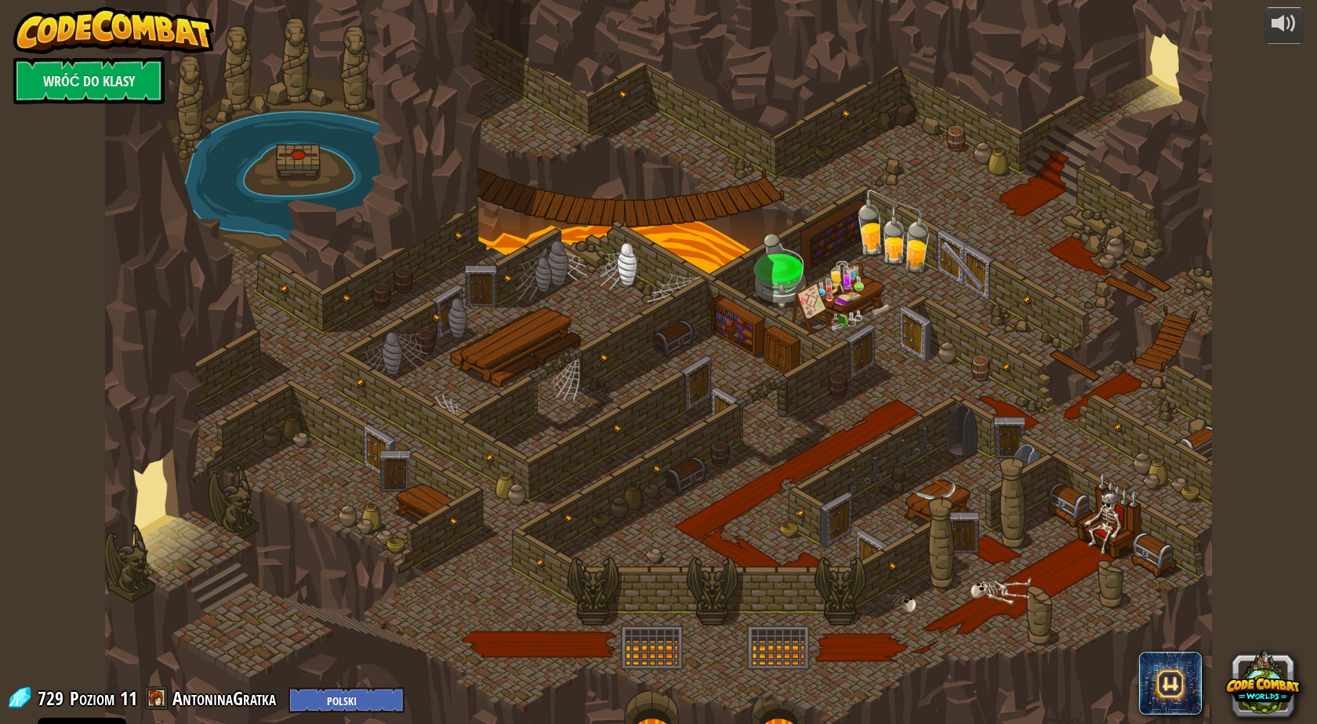
select select "pl"
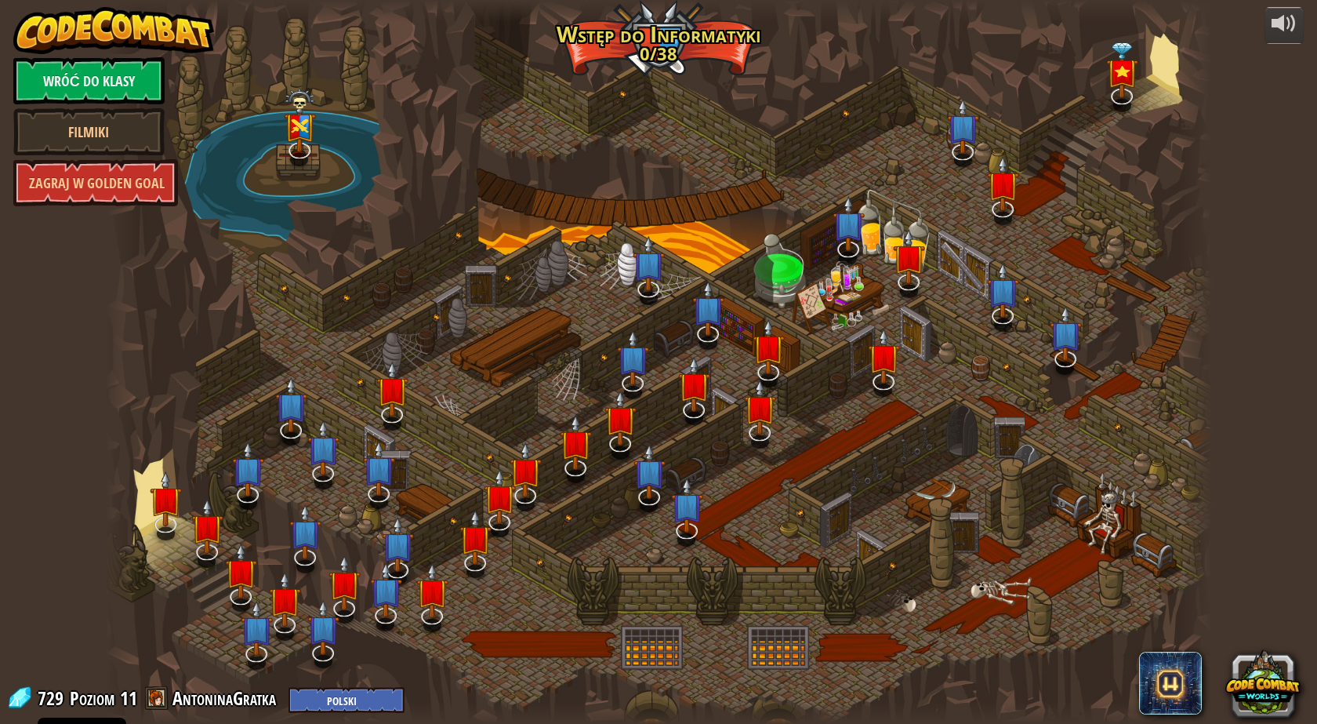
select select "pl"
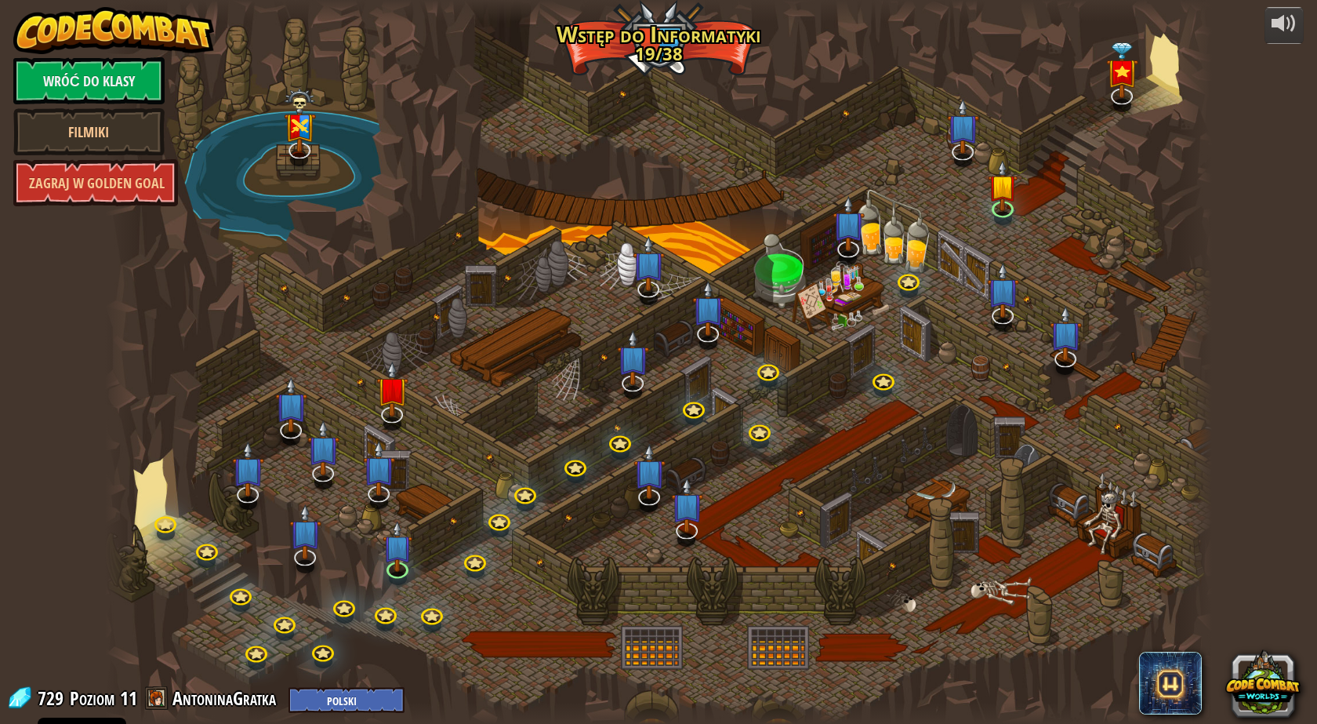
select select "pl"
